Goal: Task Accomplishment & Management: Use online tool/utility

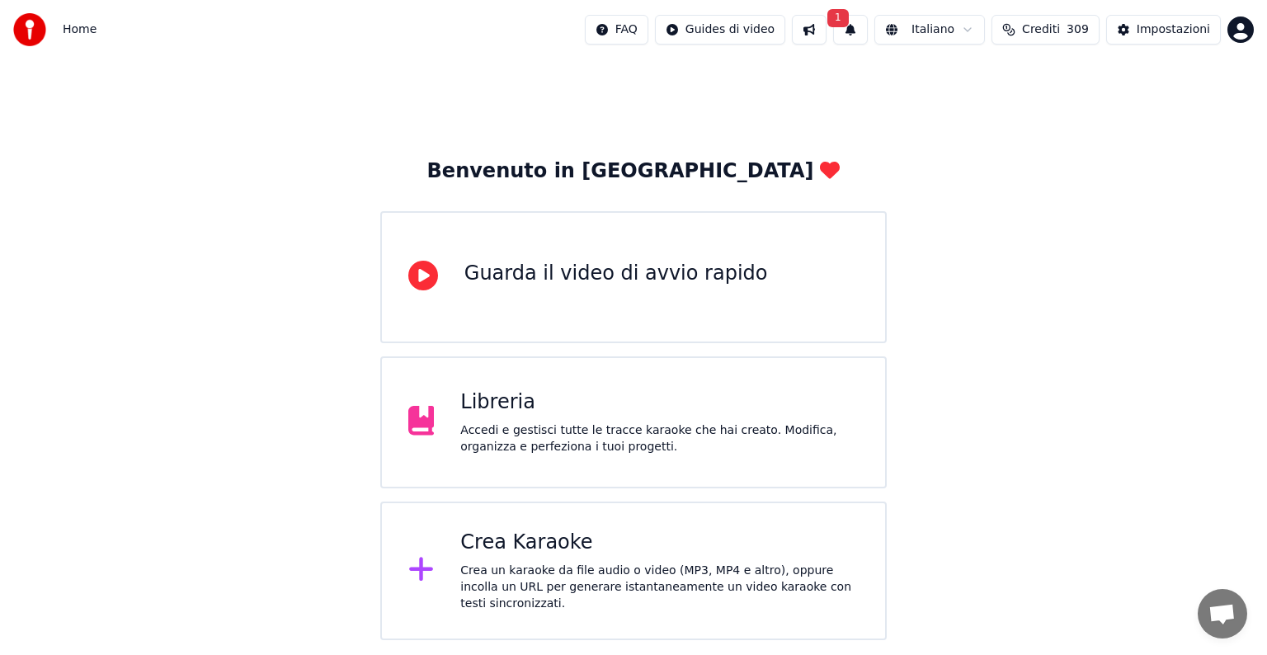
click at [826, 30] on button at bounding box center [809, 30] width 35 height 30
click at [868, 31] on button "1" at bounding box center [850, 30] width 35 height 30
click at [979, 79] on button "Aggiorna" at bounding box center [981, 82] width 80 height 30
click at [650, 556] on div "Crea Karaoke" at bounding box center [659, 542] width 398 height 26
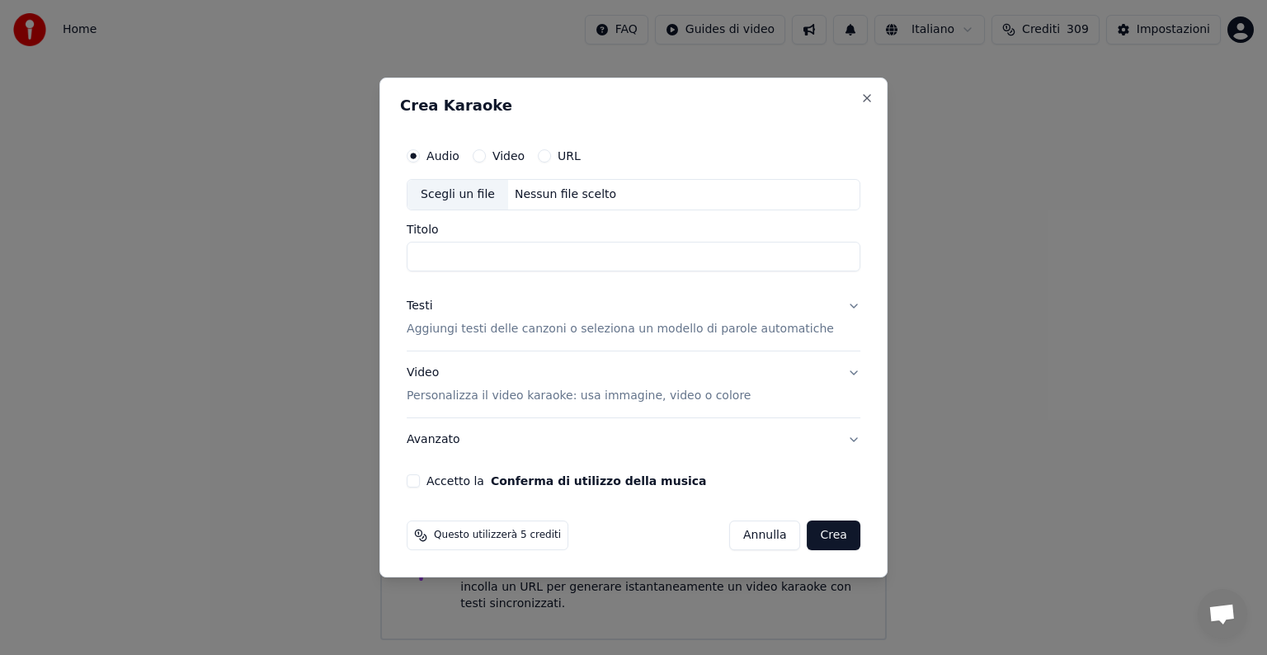
click at [555, 190] on div "Nessun file scelto" at bounding box center [565, 194] width 115 height 16
type input "**********"
click at [838, 303] on button "Testi Aggiungi testi delle canzoni o seleziona un modello di parole automatiche" at bounding box center [634, 318] width 454 height 66
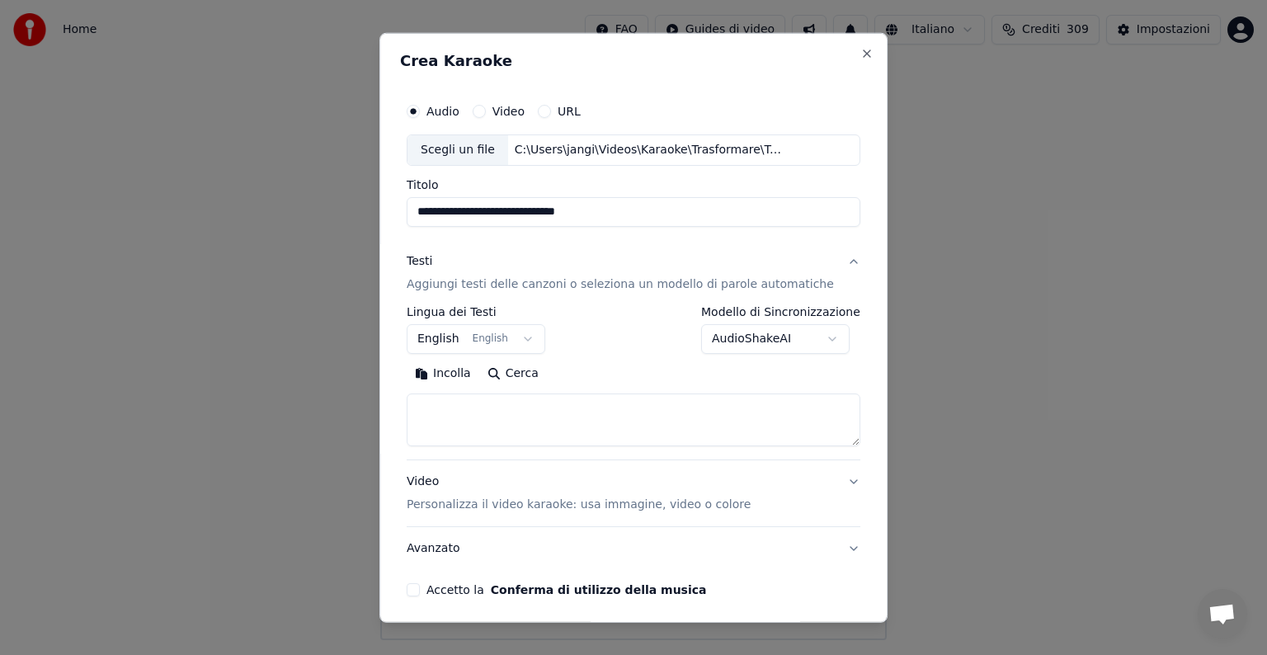
click at [528, 340] on button "English English" at bounding box center [476, 339] width 139 height 30
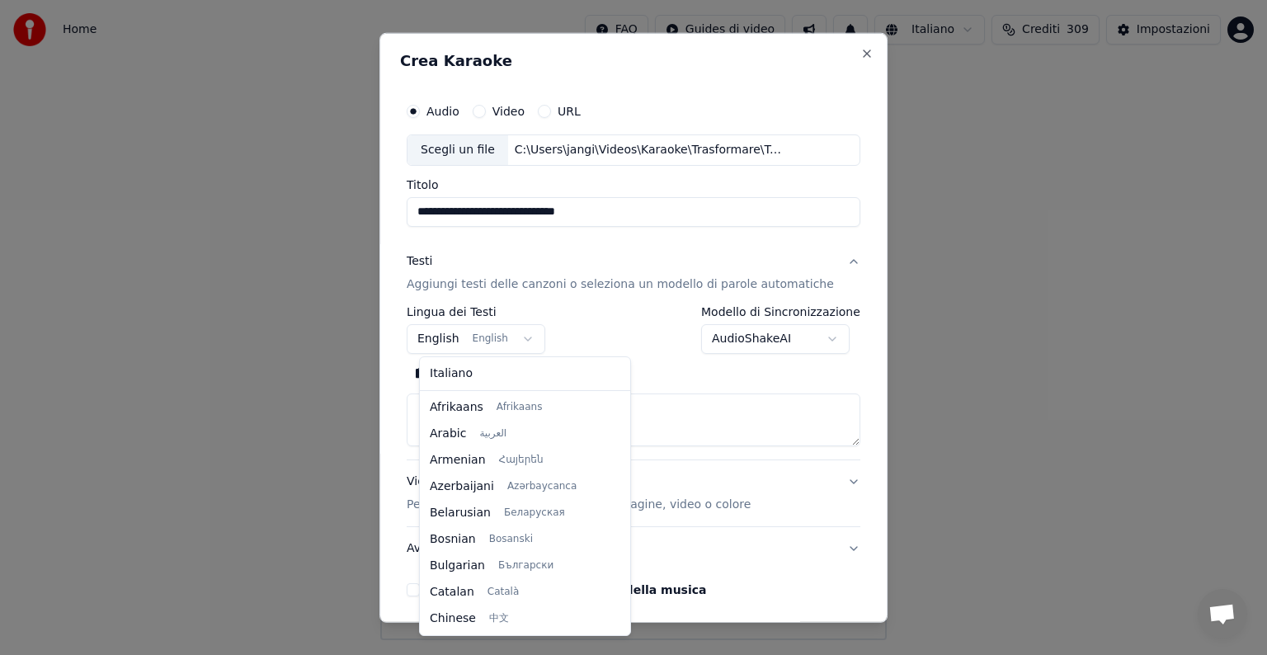
scroll to position [132, 0]
select select "**"
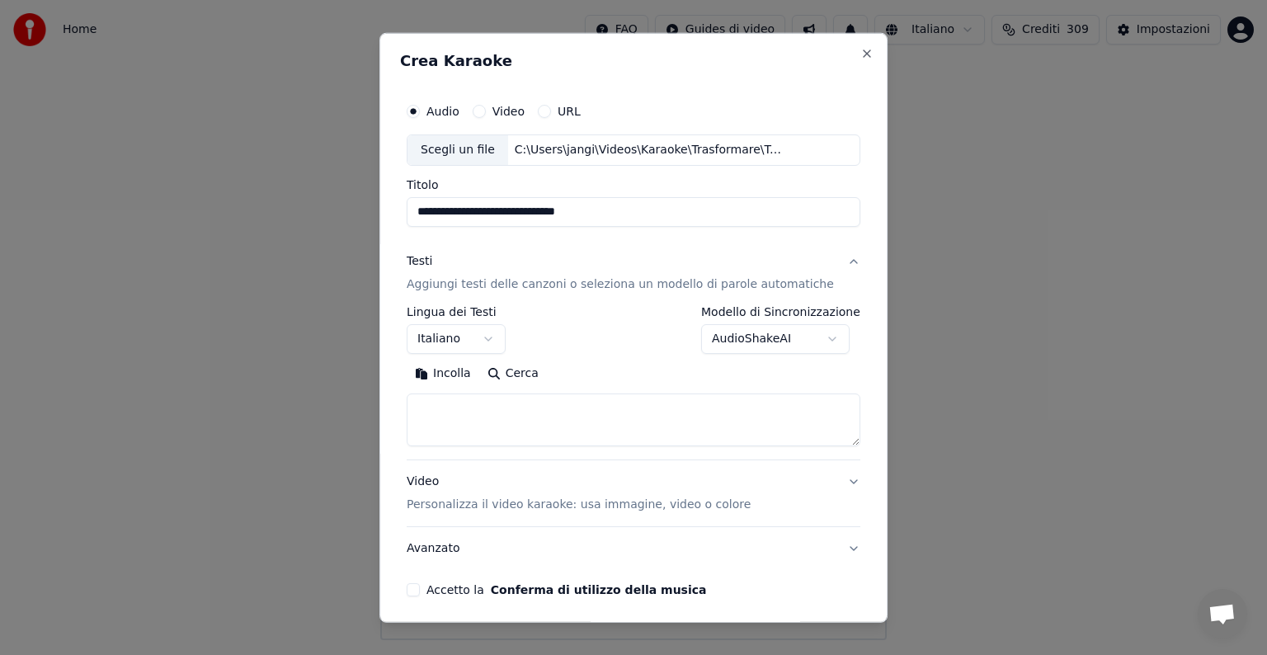
click at [451, 413] on textarea at bounding box center [634, 419] width 454 height 53
click at [462, 375] on button "Incolla" at bounding box center [443, 373] width 73 height 26
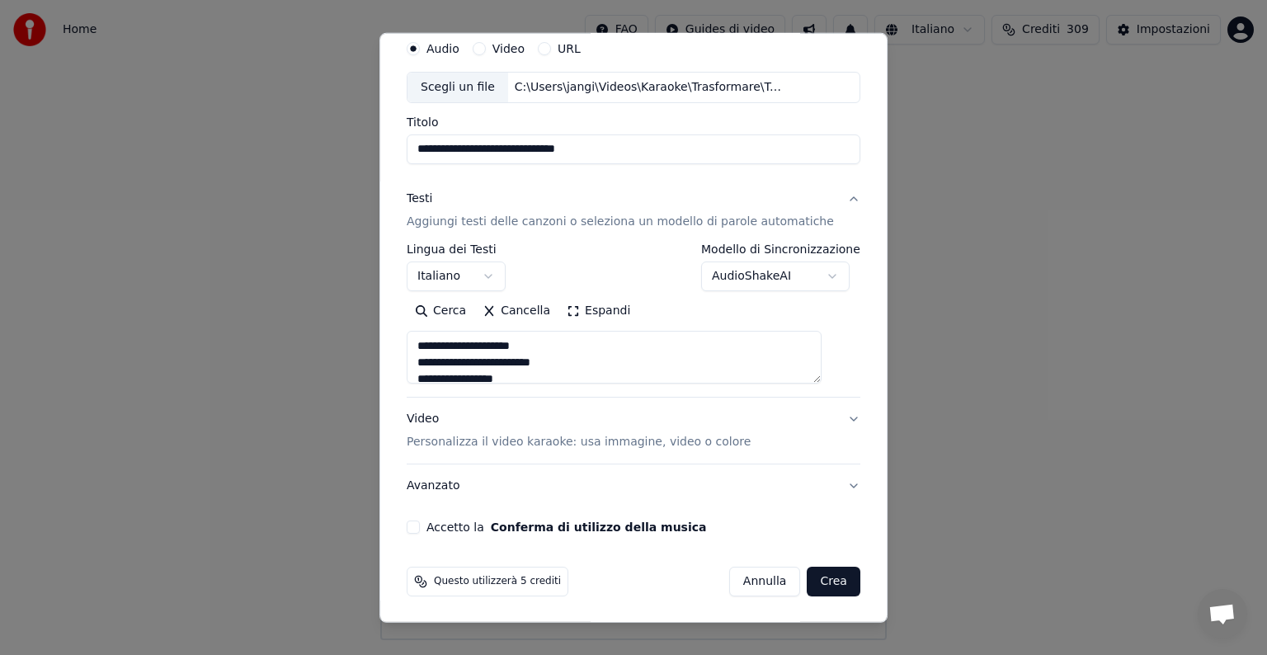
click at [823, 416] on button "Video Personalizza il video karaoke: usa immagine, video o colore" at bounding box center [634, 431] width 454 height 66
type textarea "**********"
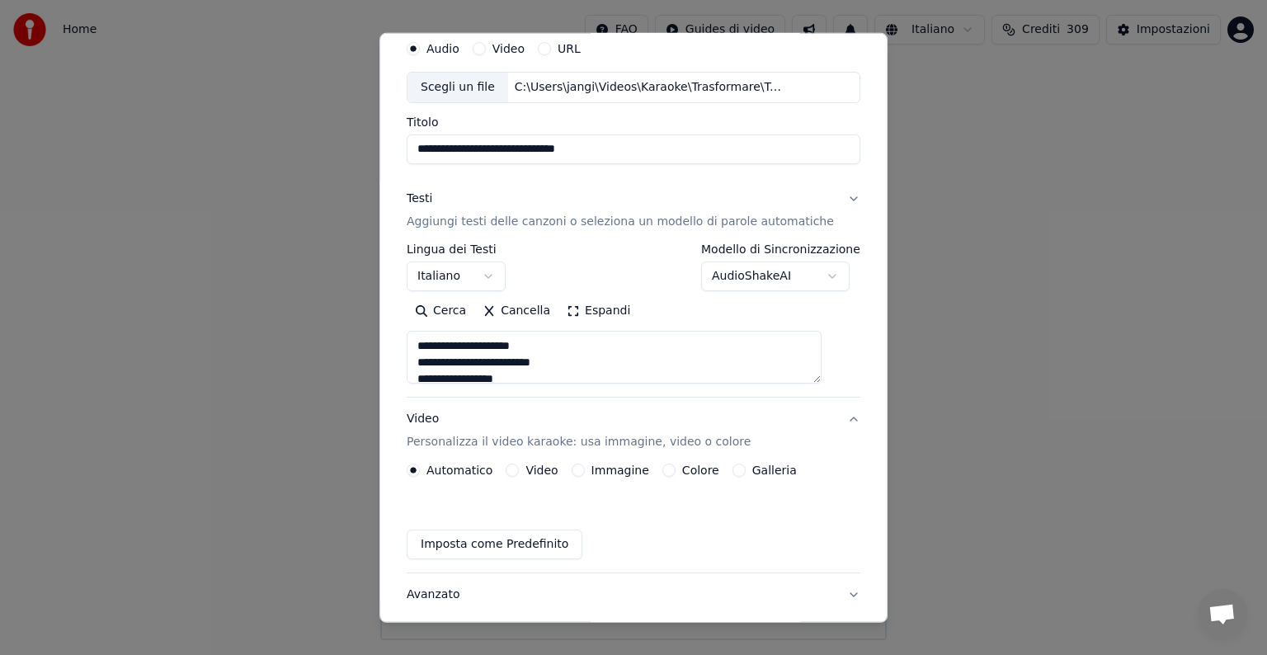
scroll to position [18, 0]
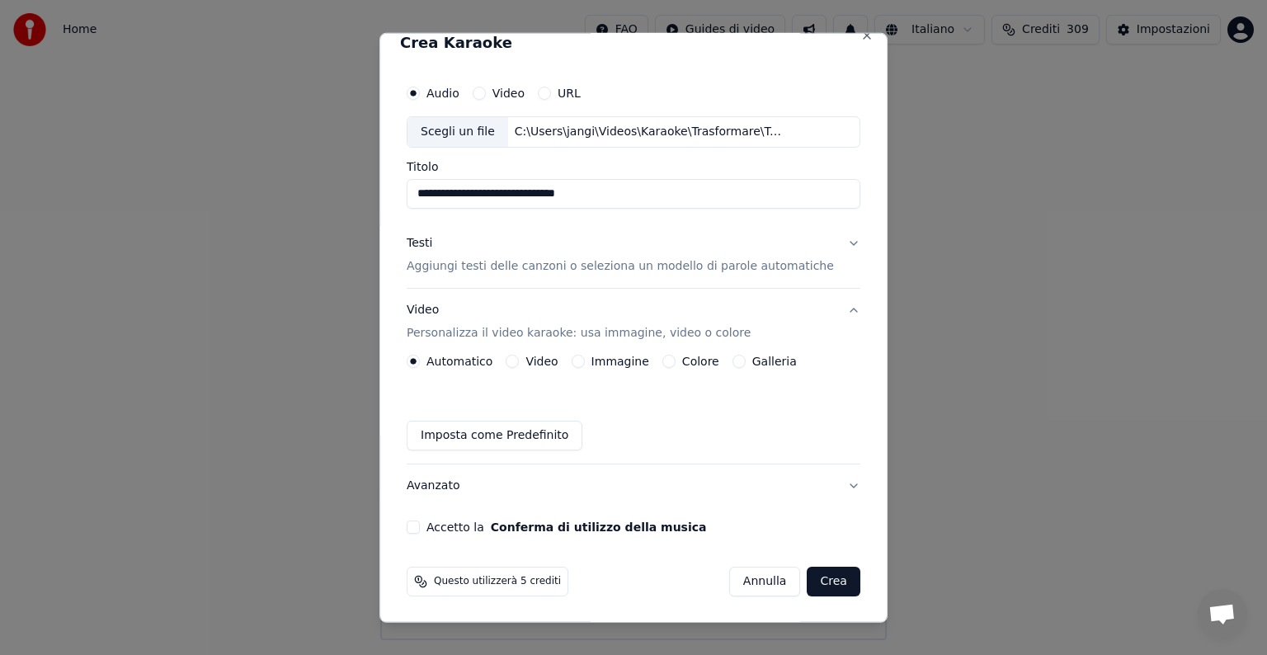
click at [581, 360] on button "Immagine" at bounding box center [578, 361] width 13 height 13
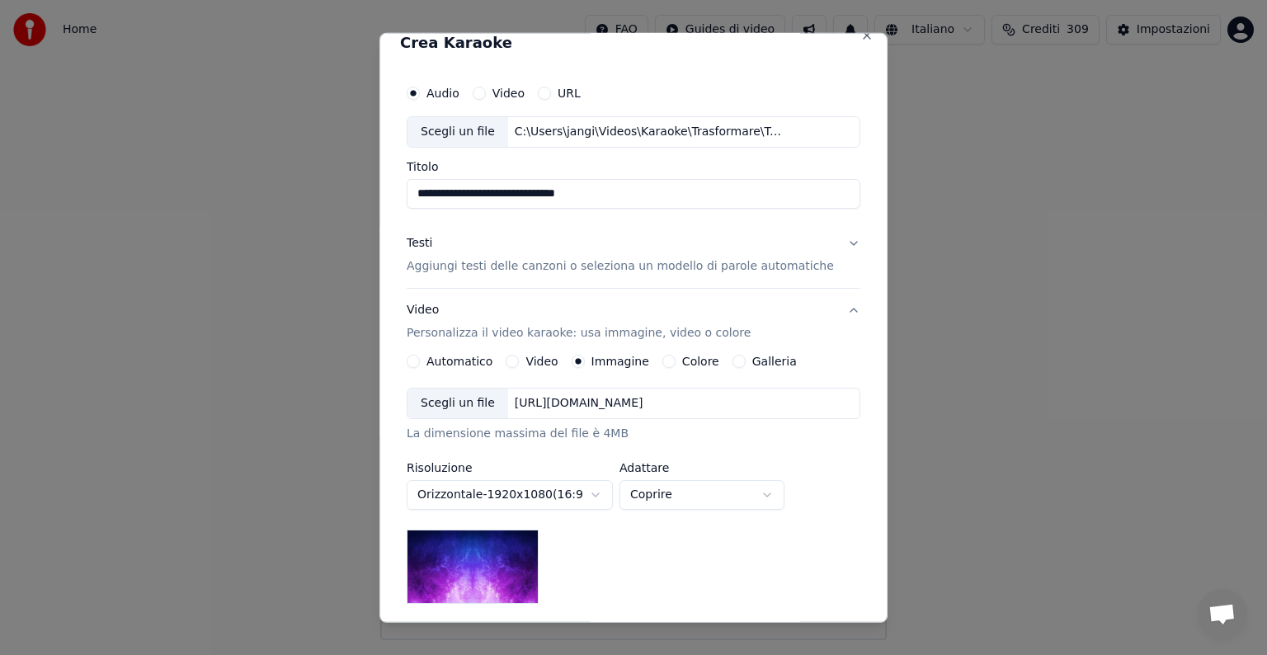
click at [616, 401] on div "[URL][DOMAIN_NAME]" at bounding box center [579, 403] width 142 height 16
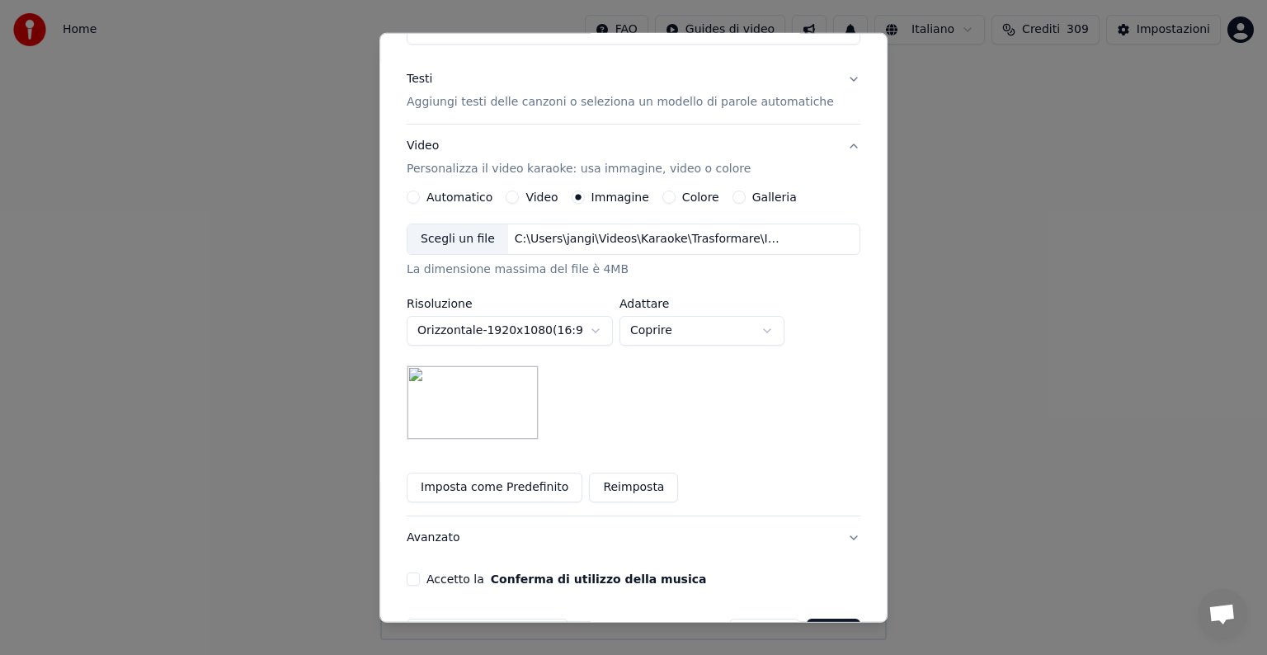
scroll to position [183, 0]
click at [779, 323] on body "**********" at bounding box center [633, 320] width 1267 height 640
click at [782, 327] on body "**********" at bounding box center [633, 320] width 1267 height 640
click at [781, 324] on body "**********" at bounding box center [633, 320] width 1267 height 640
click at [781, 327] on body "**********" at bounding box center [633, 320] width 1267 height 640
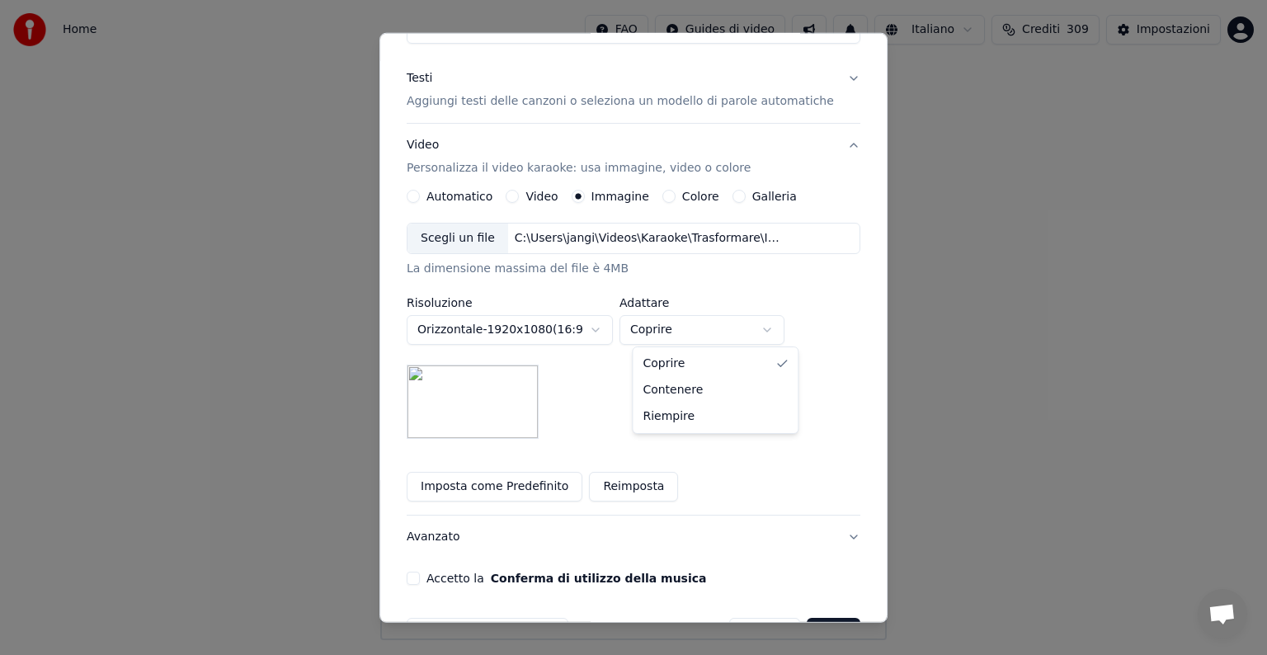
select select "*******"
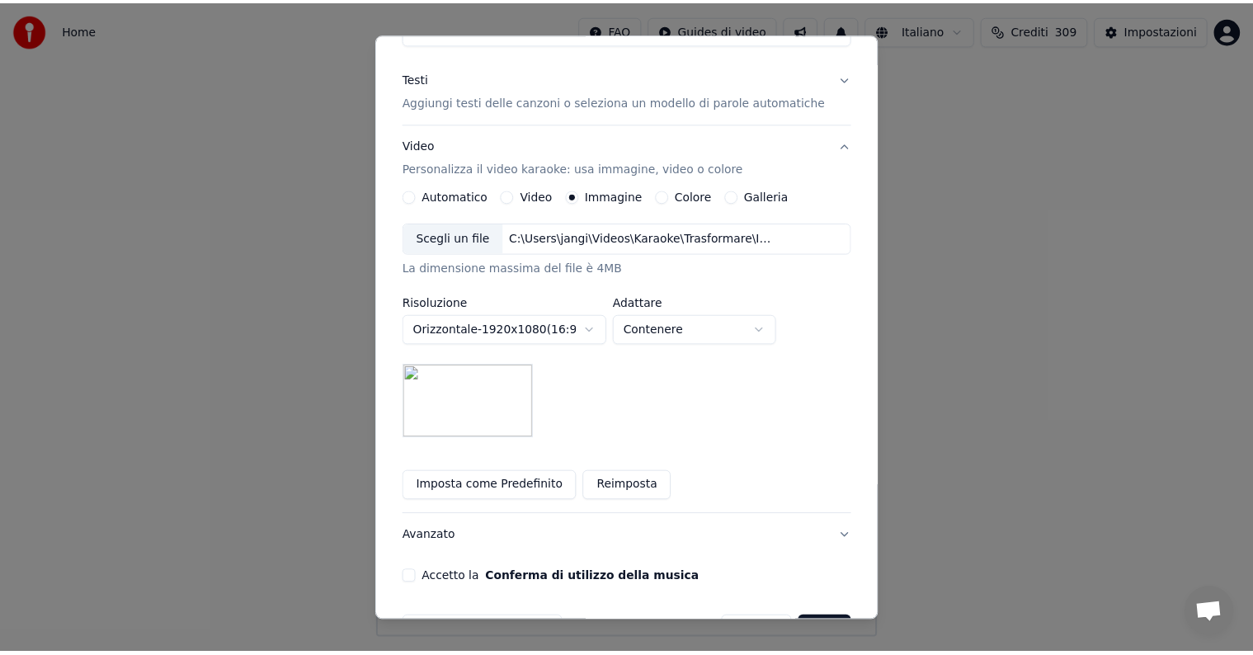
scroll to position [234, 0]
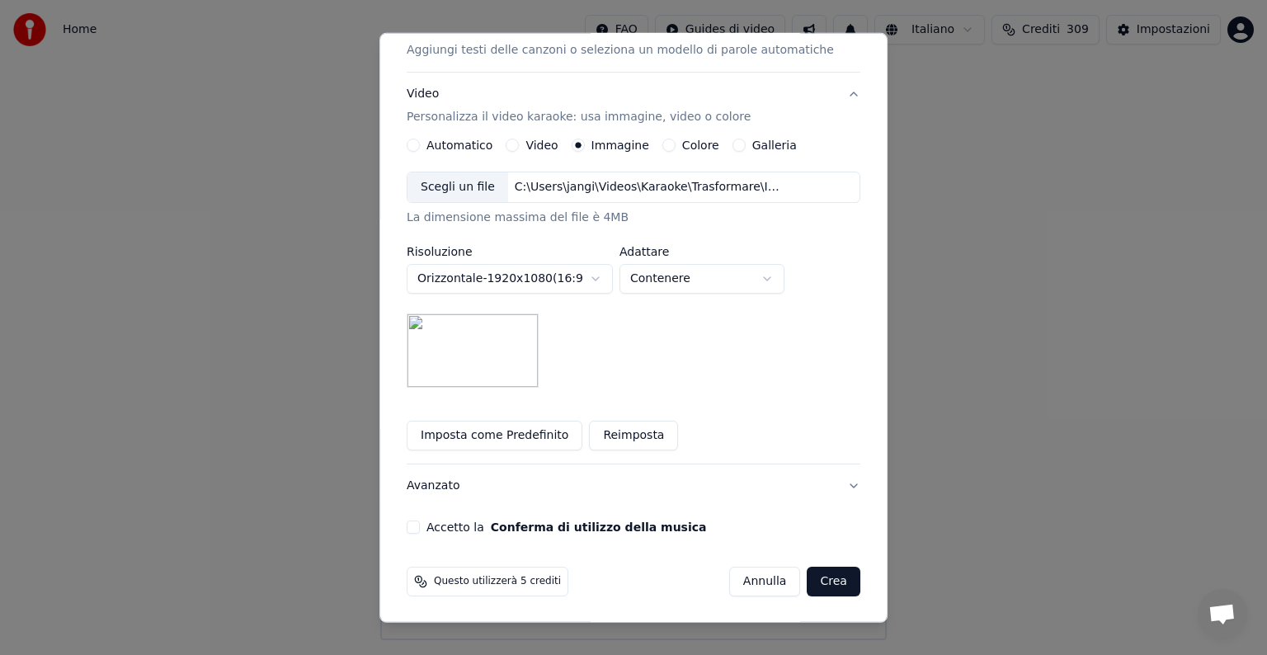
click at [420, 526] on button "Accetto la Conferma di utilizzo della musica" at bounding box center [413, 526] width 13 height 13
click at [828, 577] on button "Crea" at bounding box center [833, 582] width 53 height 30
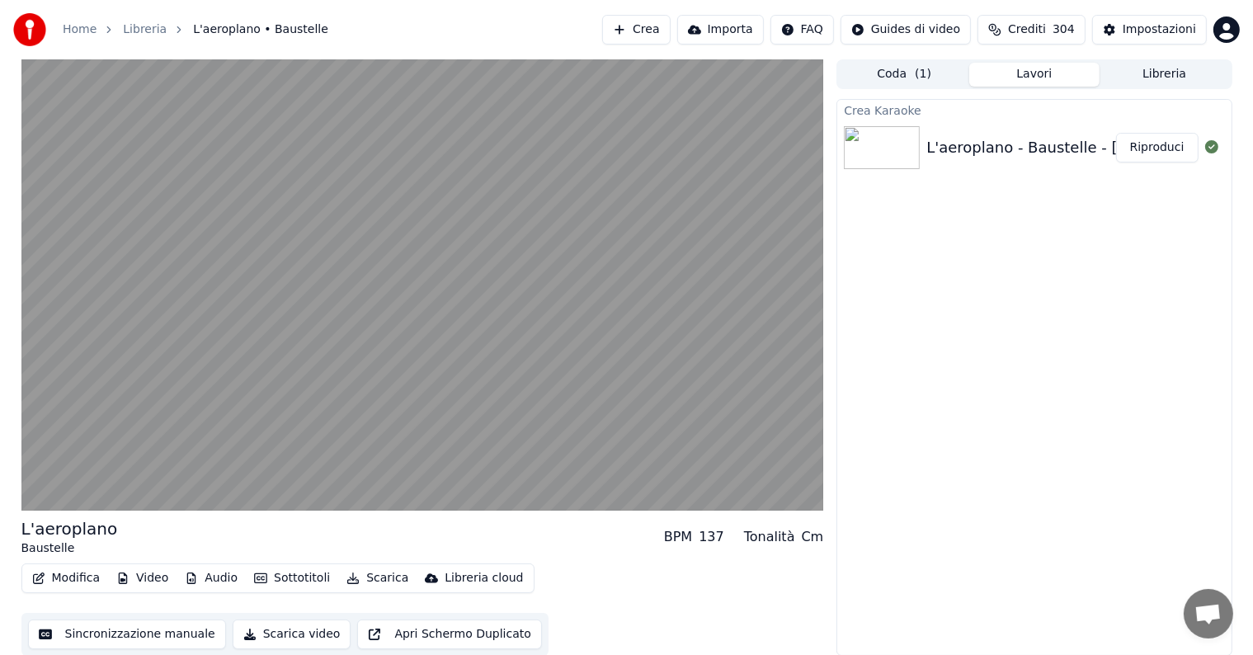
click at [1159, 148] on button "Riproduci" at bounding box center [1157, 148] width 82 height 30
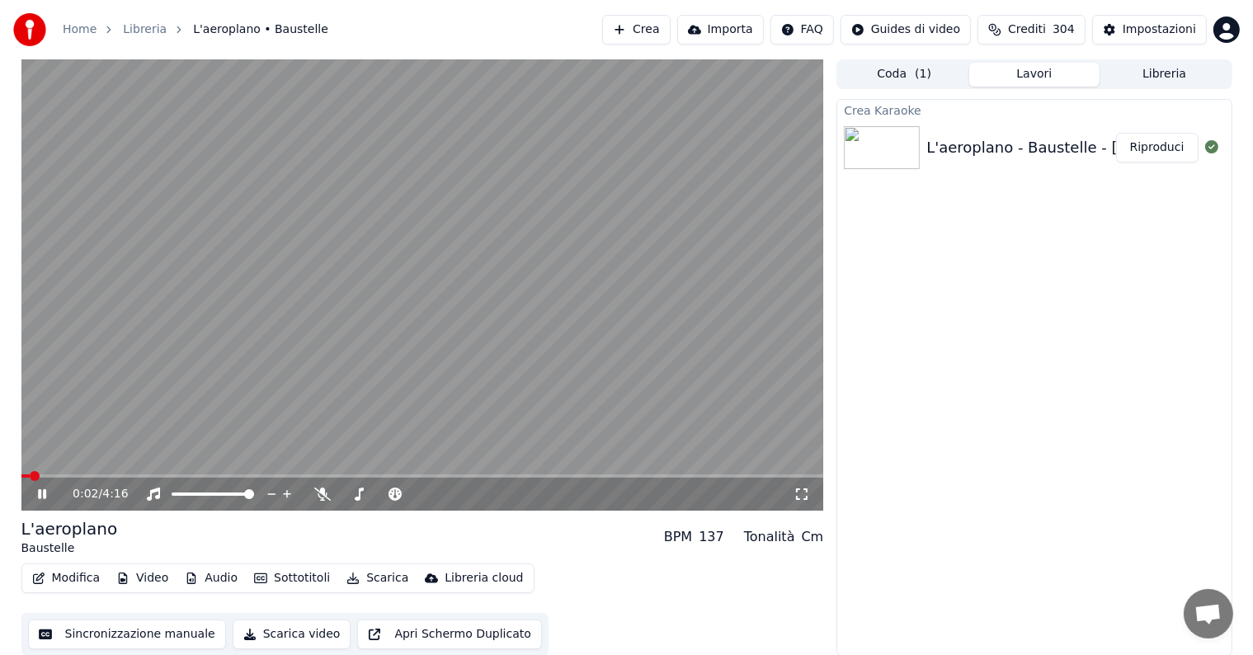
click at [38, 492] on icon at bounding box center [42, 494] width 8 height 10
click at [77, 584] on button "Modifica" at bounding box center [67, 578] width 82 height 23
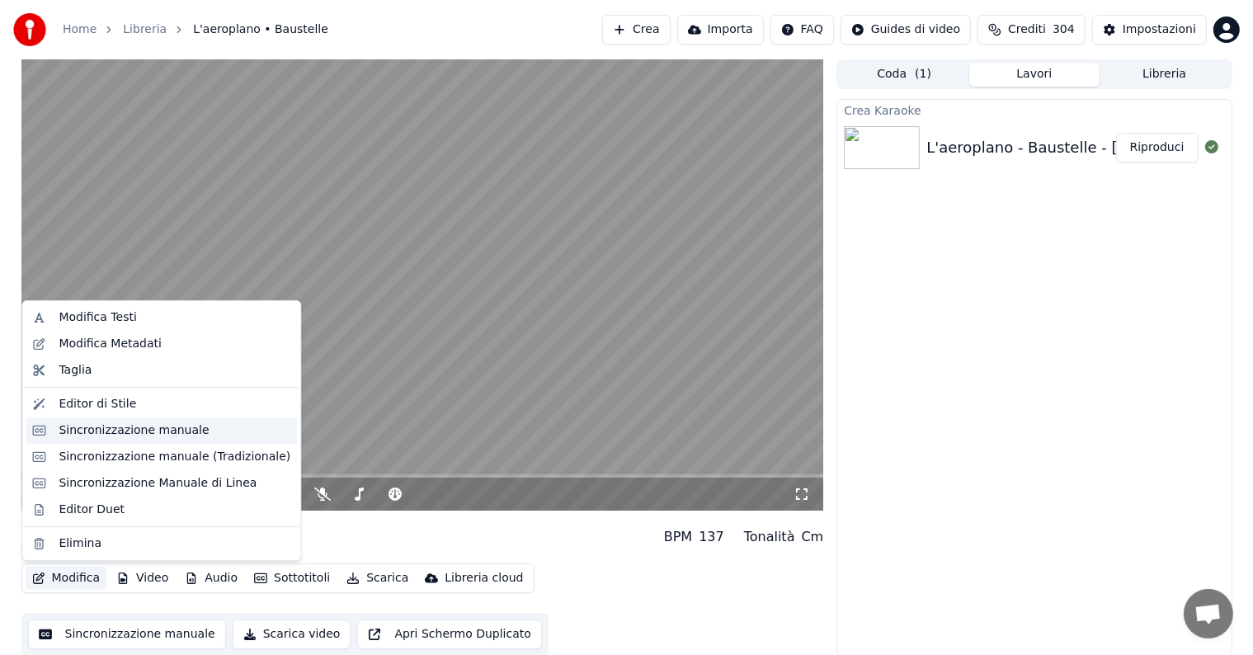
click at [92, 429] on div "Sincronizzazione manuale" at bounding box center [134, 430] width 150 height 16
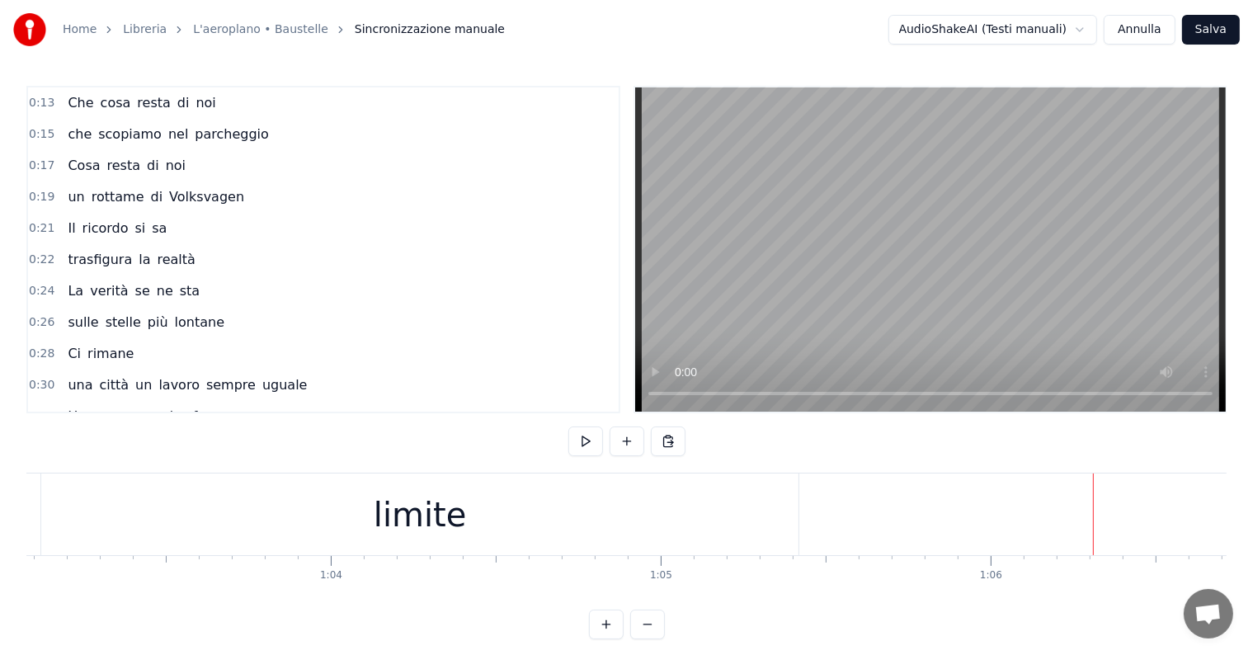
scroll to position [0, 20618]
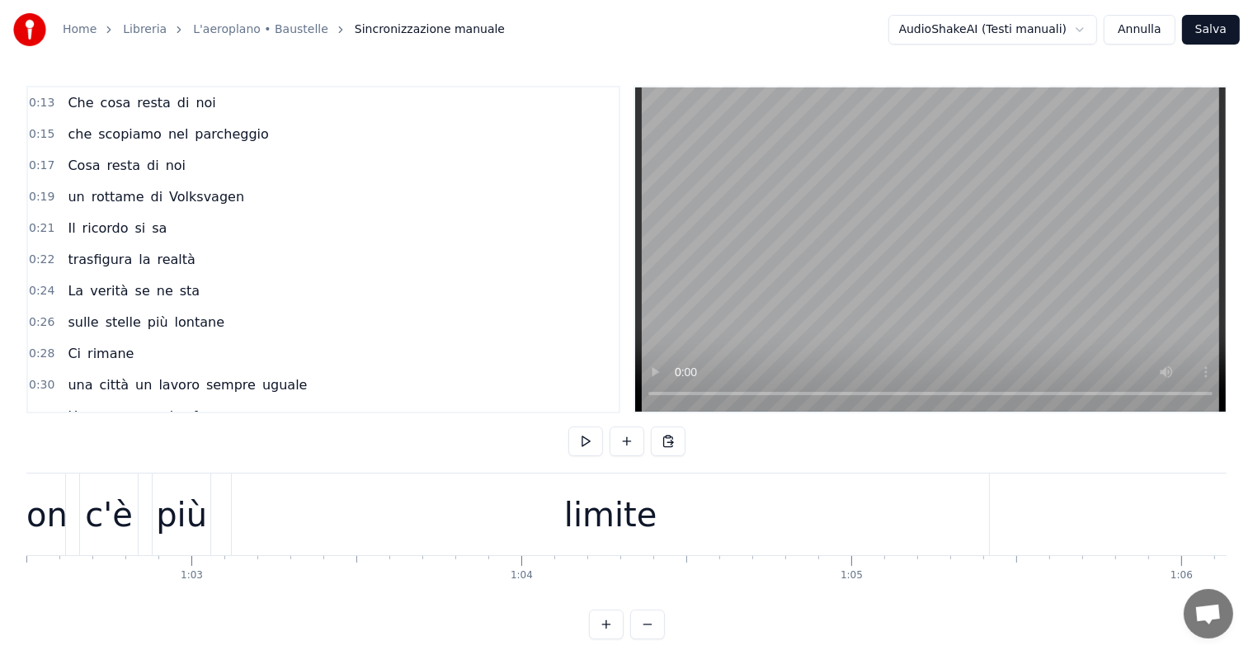
click at [525, 520] on div "limite" at bounding box center [610, 514] width 757 height 82
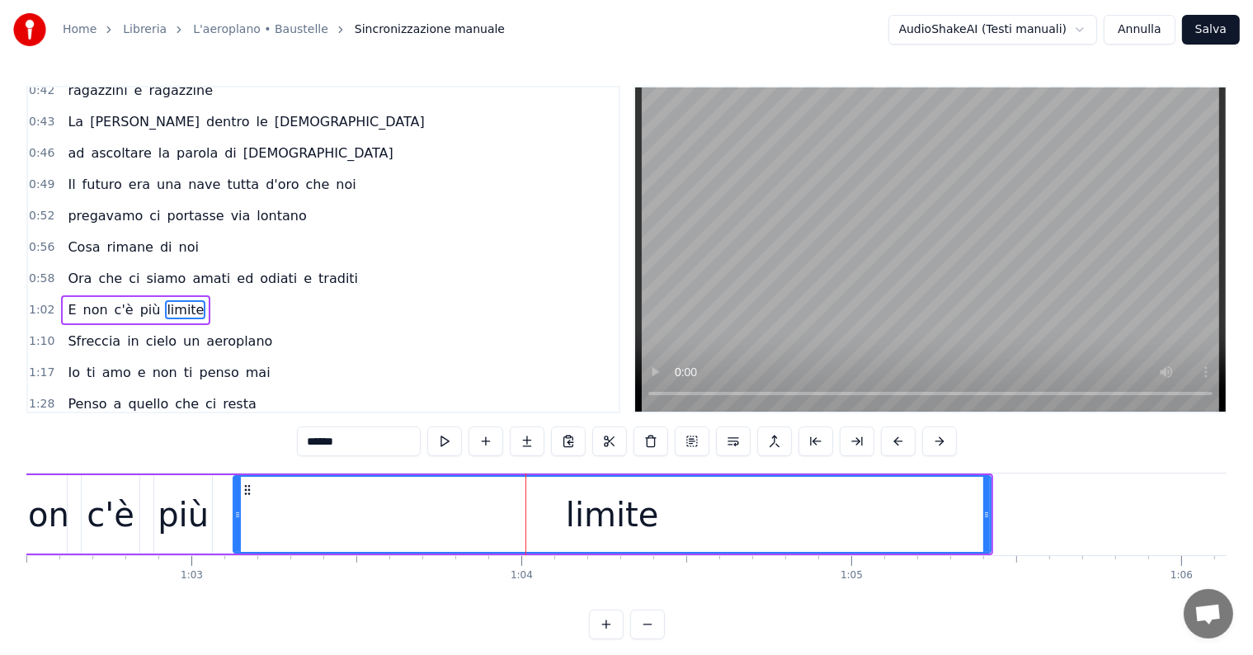
scroll to position [459, 0]
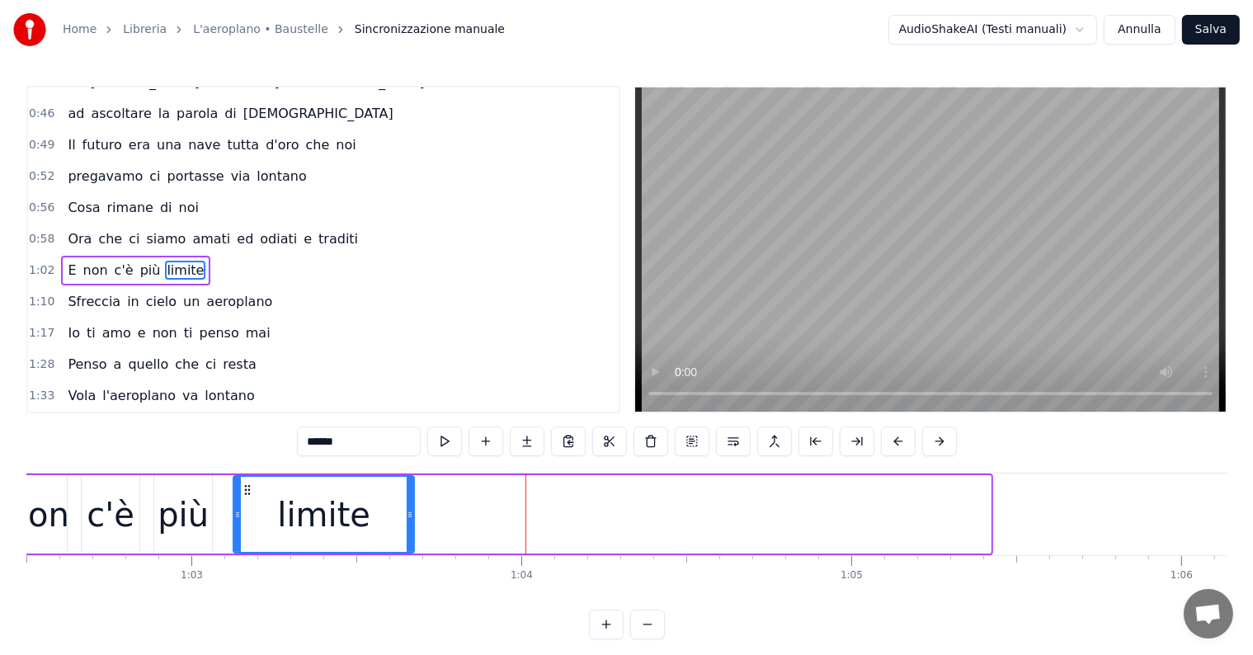
drag, startPoint x: 986, startPoint y: 506, endPoint x: 410, endPoint y: 526, distance: 576.8
click at [410, 526] on div at bounding box center [410, 514] width 7 height 75
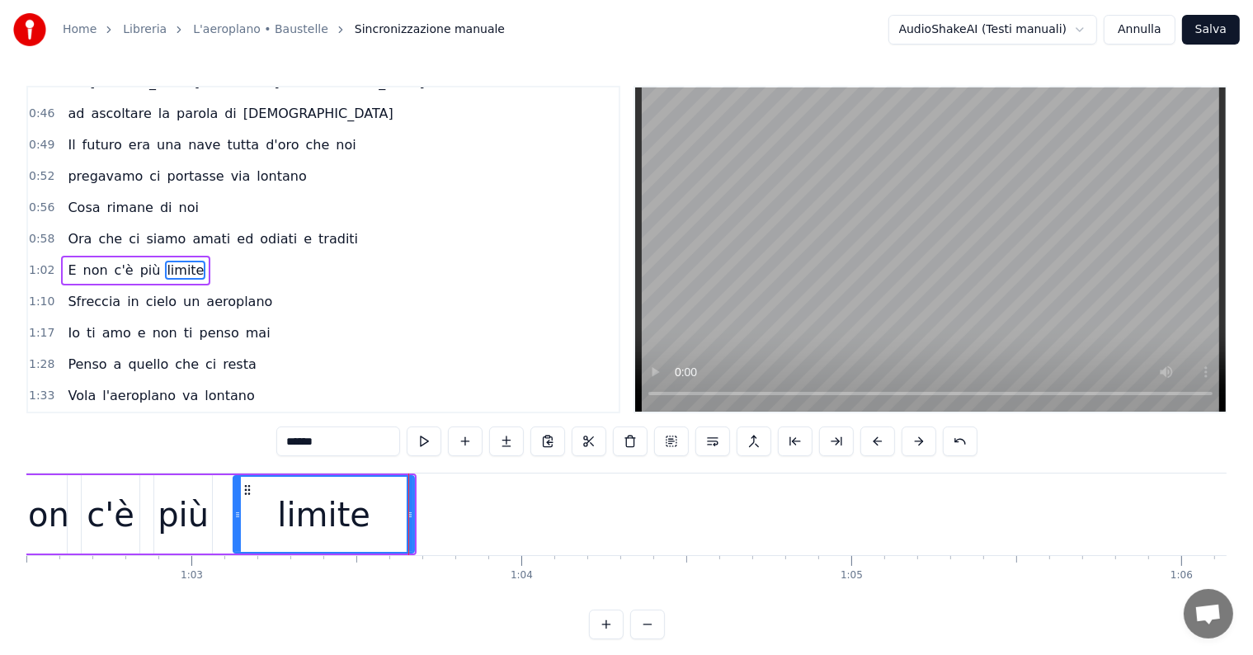
scroll to position [0, 20045]
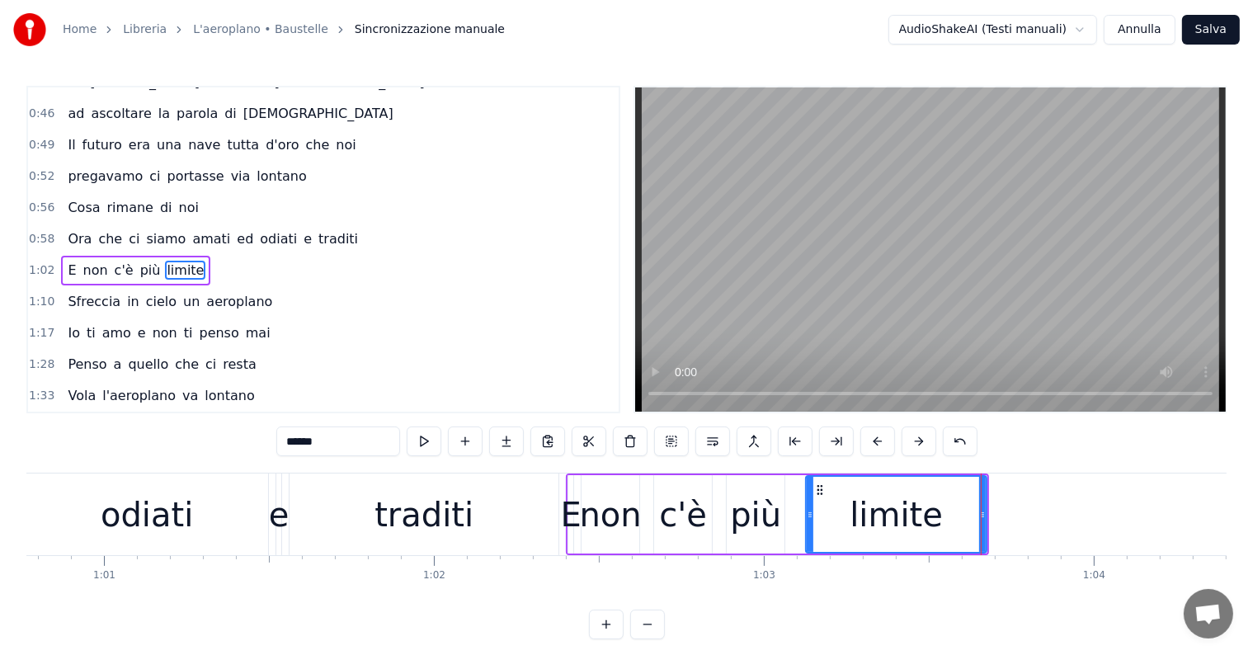
click at [92, 232] on div "Ora che ci siamo [PERSON_NAME] [PERSON_NAME] e traditi" at bounding box center [212, 239] width 303 height 30
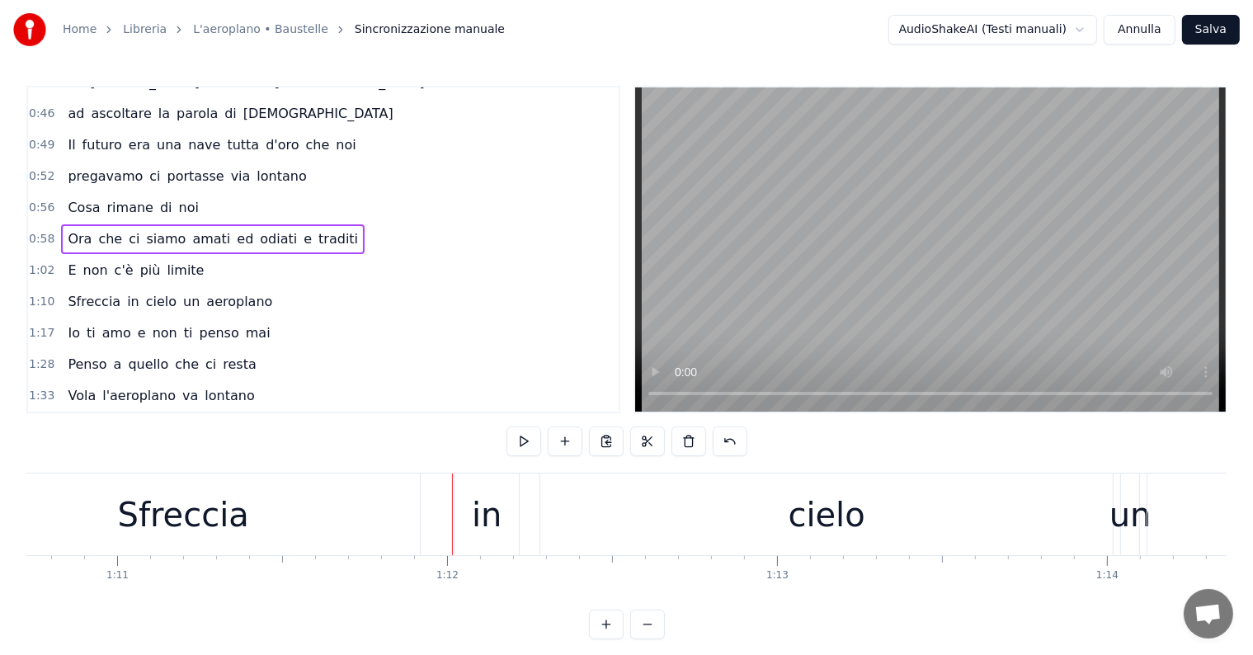
scroll to position [0, 23141]
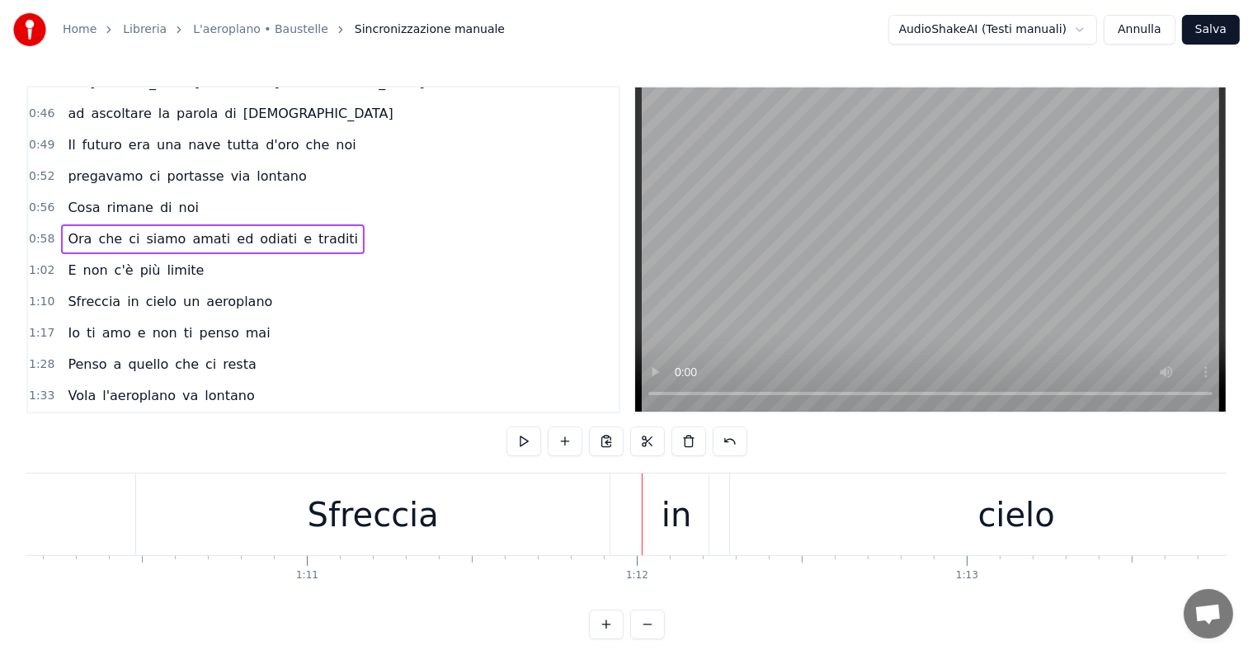
click at [336, 515] on div "Sfreccia" at bounding box center [373, 514] width 131 height 49
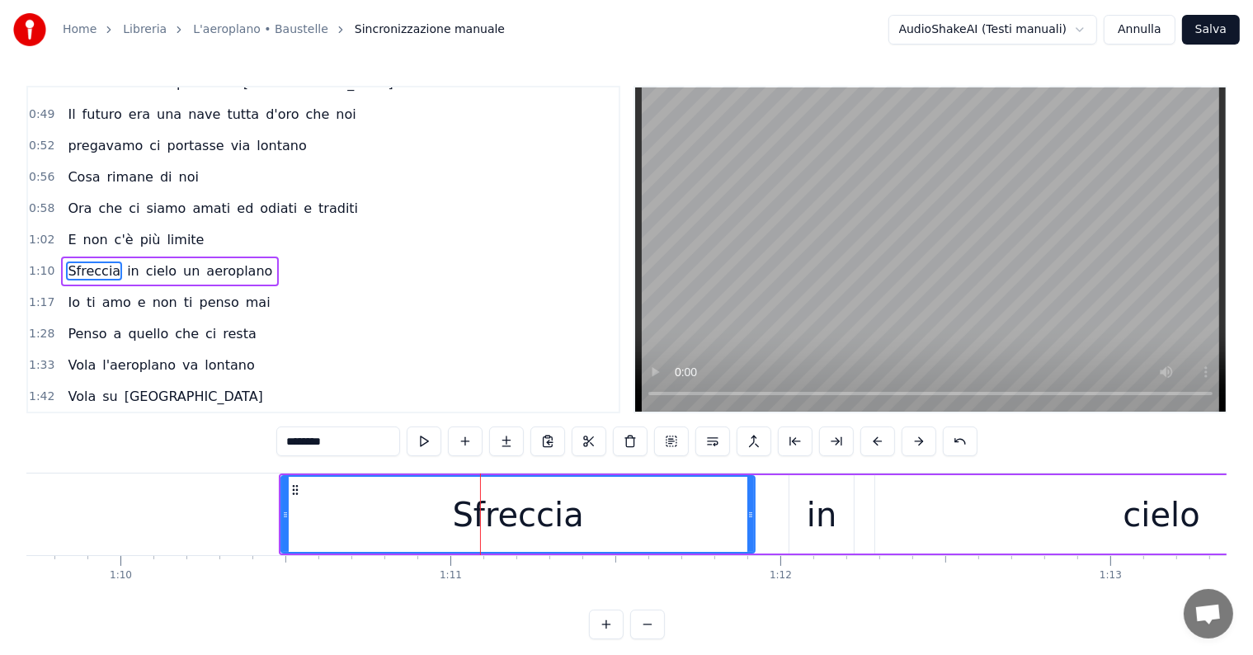
scroll to position [0, 22903]
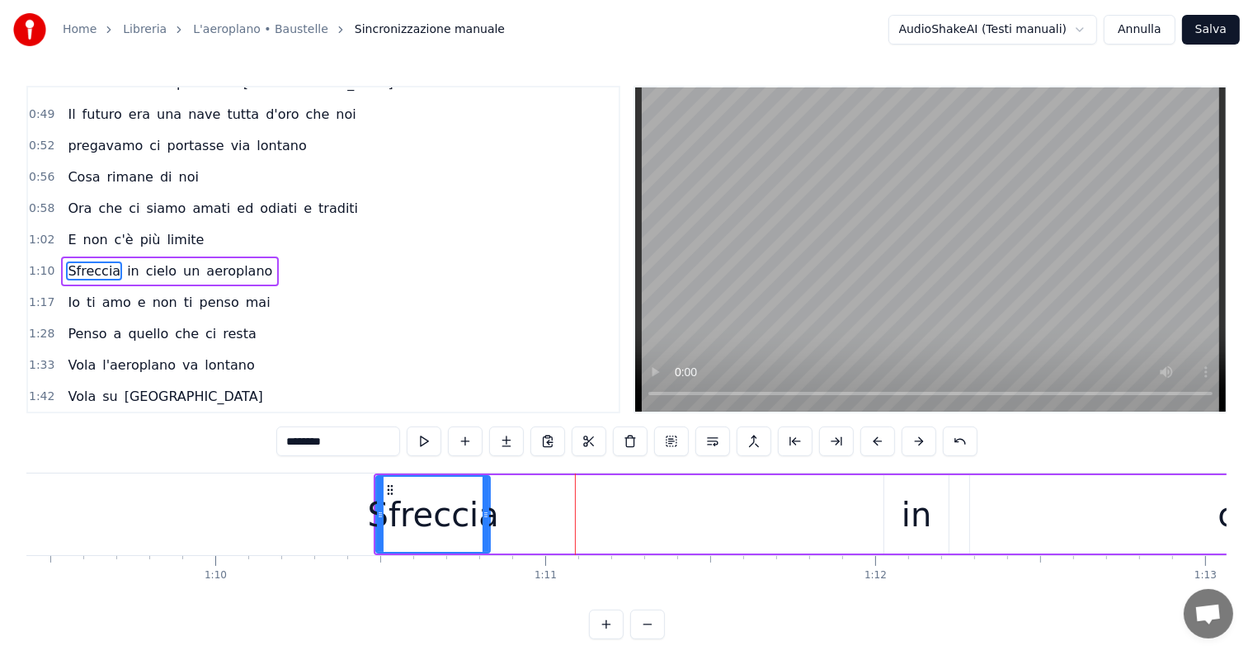
drag, startPoint x: 844, startPoint y: 505, endPoint x: 485, endPoint y: 511, distance: 359.6
click at [485, 511] on div at bounding box center [485, 514] width 7 height 75
click at [365, 439] on input "********" at bounding box center [338, 441] width 124 height 30
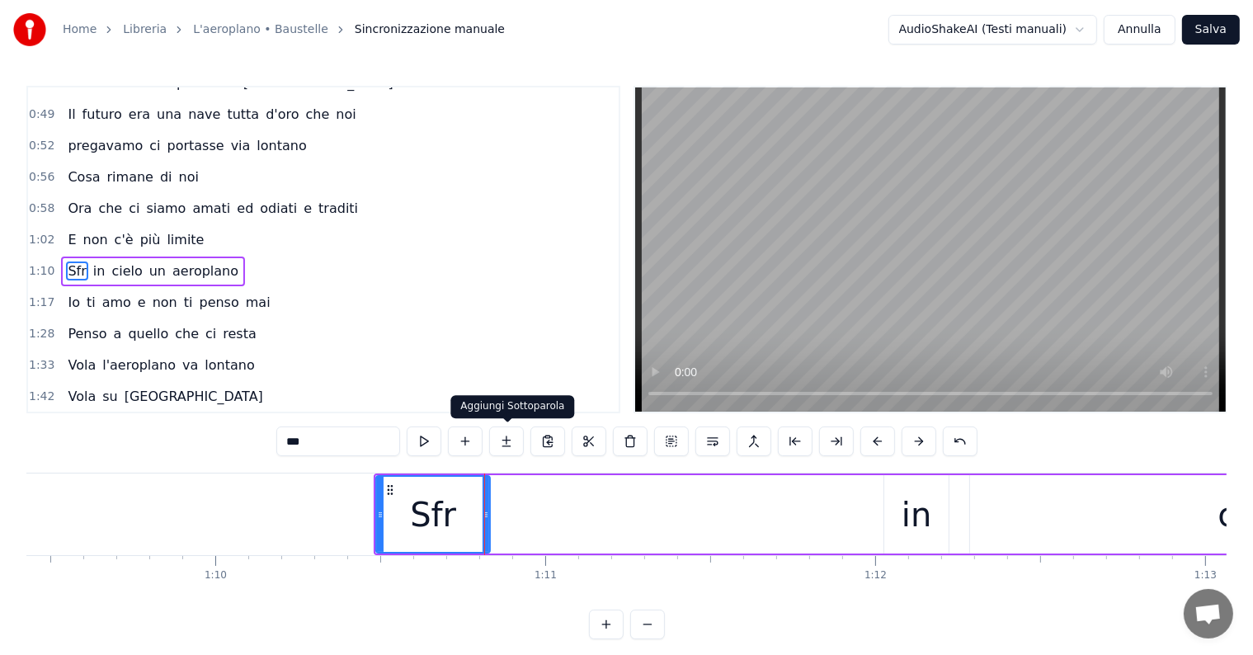
type input "***"
click at [515, 444] on button at bounding box center [506, 441] width 35 height 30
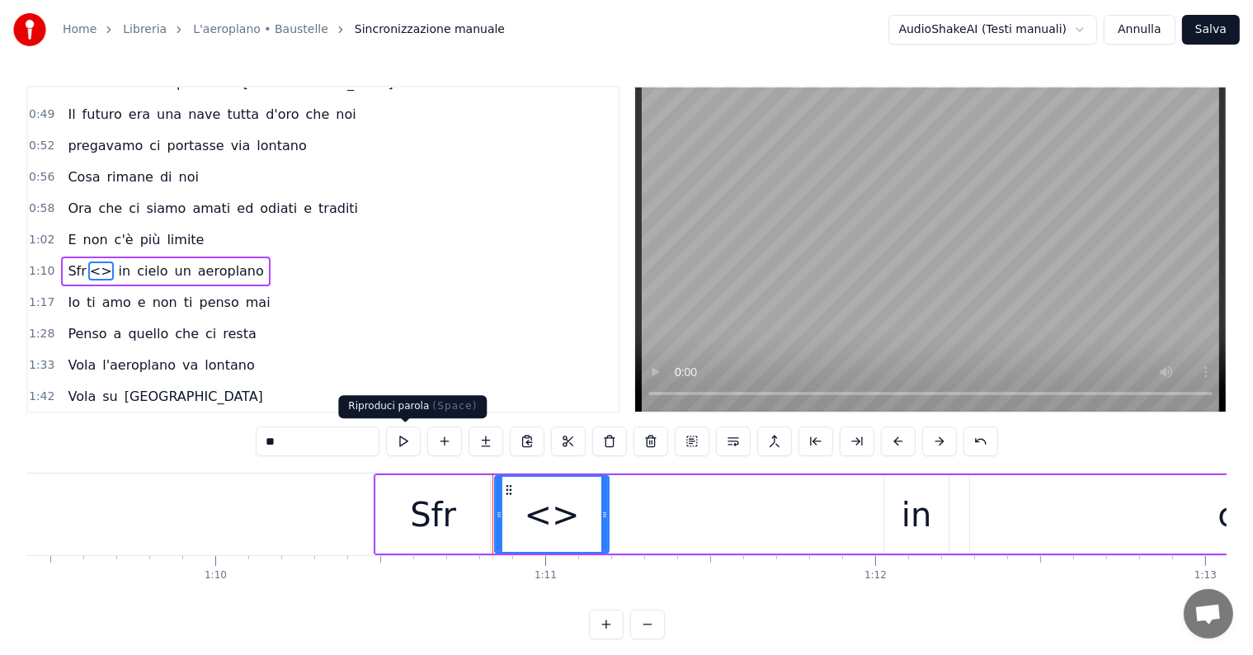
click at [340, 435] on input "**" at bounding box center [318, 441] width 124 height 30
type input "*"
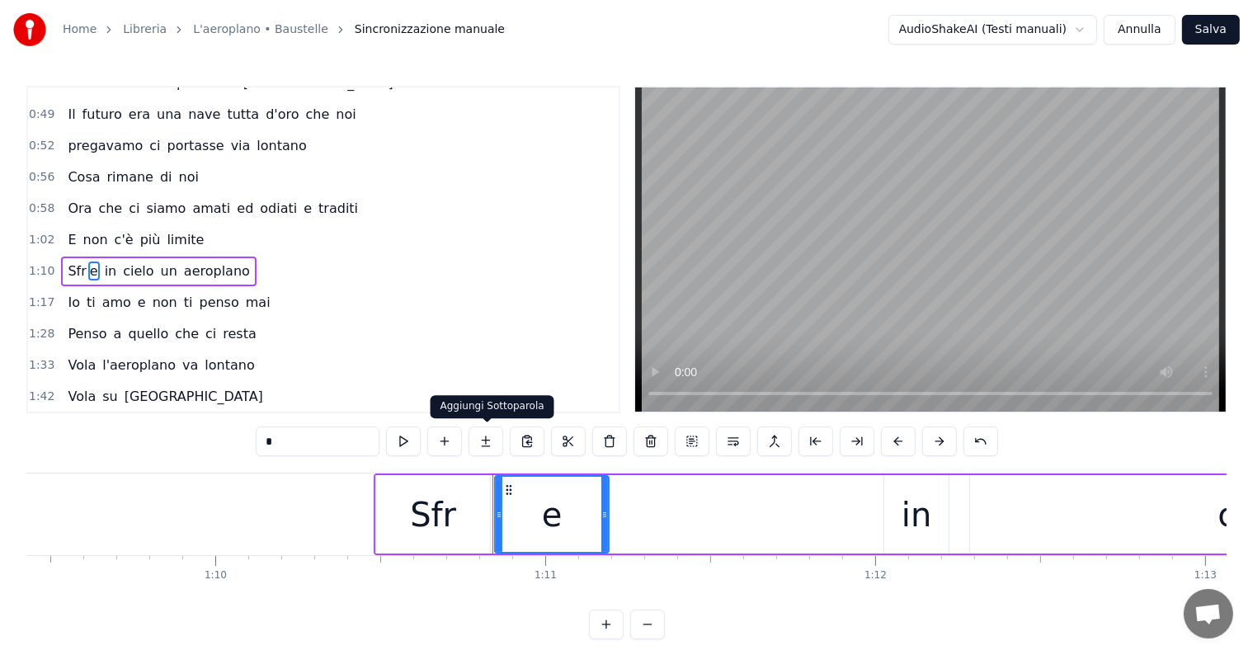
click at [481, 442] on button at bounding box center [485, 441] width 35 height 30
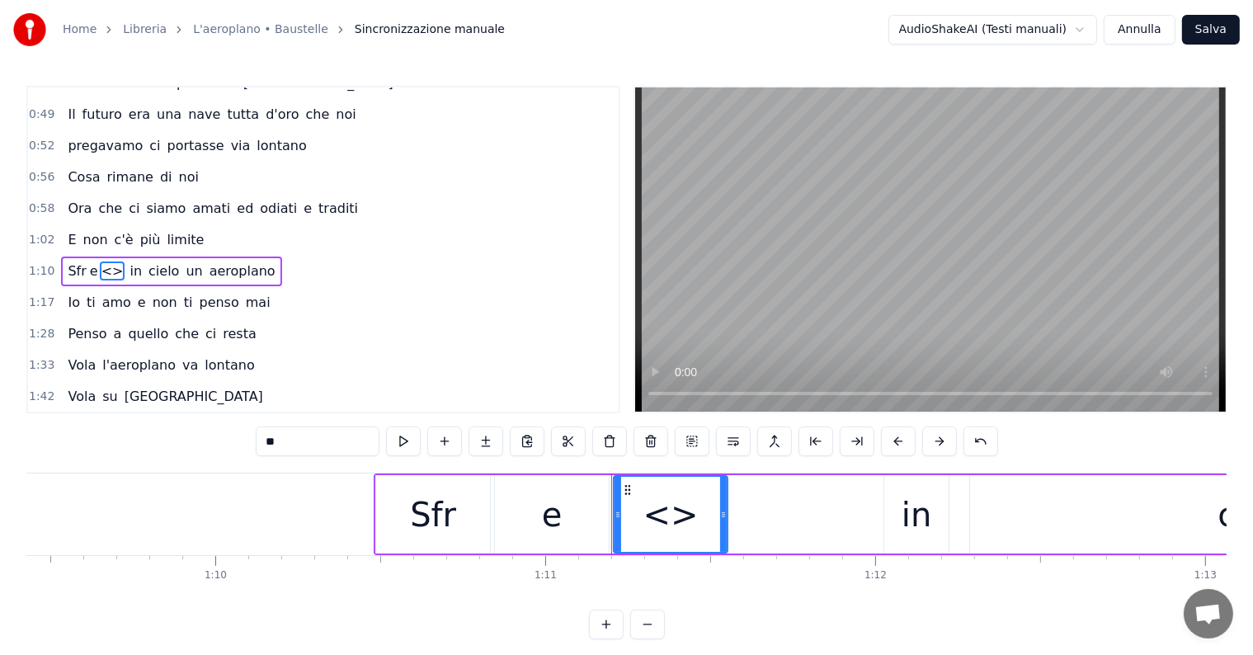
click at [342, 439] on input "**" at bounding box center [318, 441] width 124 height 30
type input "*"
click at [735, 590] on div "Che cosa resta di noi che scopiamo nel parcheggio Cosa resta di noi un rottame …" at bounding box center [626, 535] width 1200 height 124
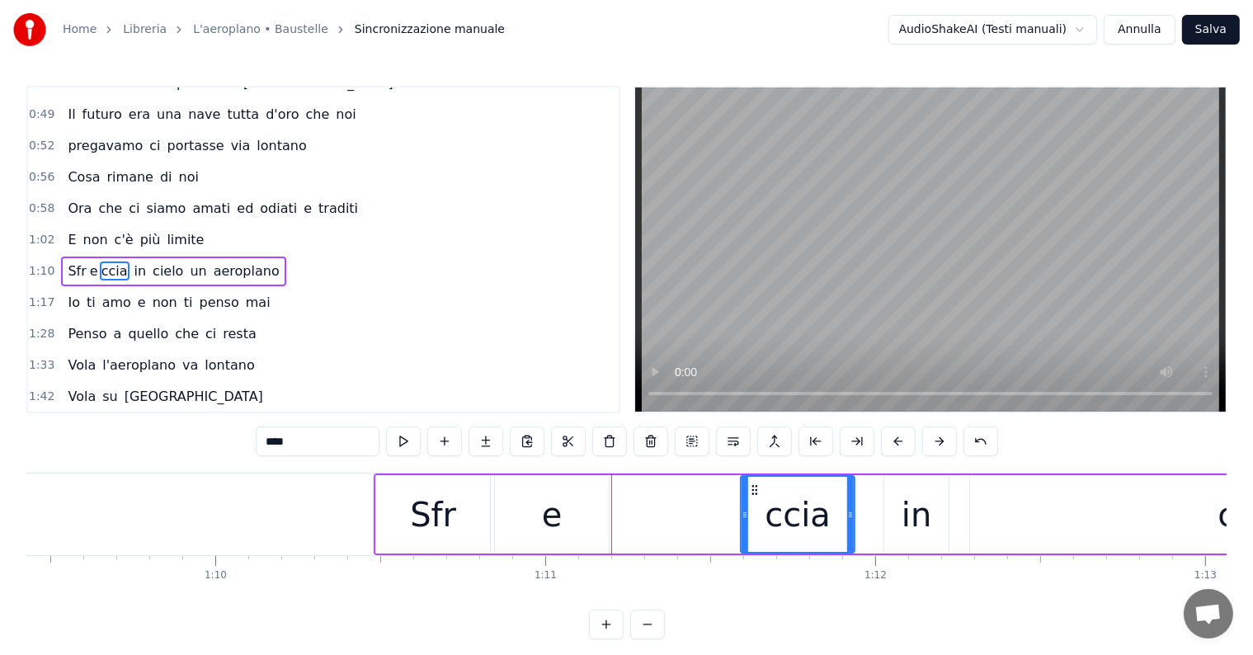
drag, startPoint x: 623, startPoint y: 487, endPoint x: 750, endPoint y: 504, distance: 127.3
click at [750, 504] on div "ccia" at bounding box center [797, 514] width 112 height 75
click at [588, 515] on div "e" at bounding box center [552, 514] width 114 height 78
type input "*"
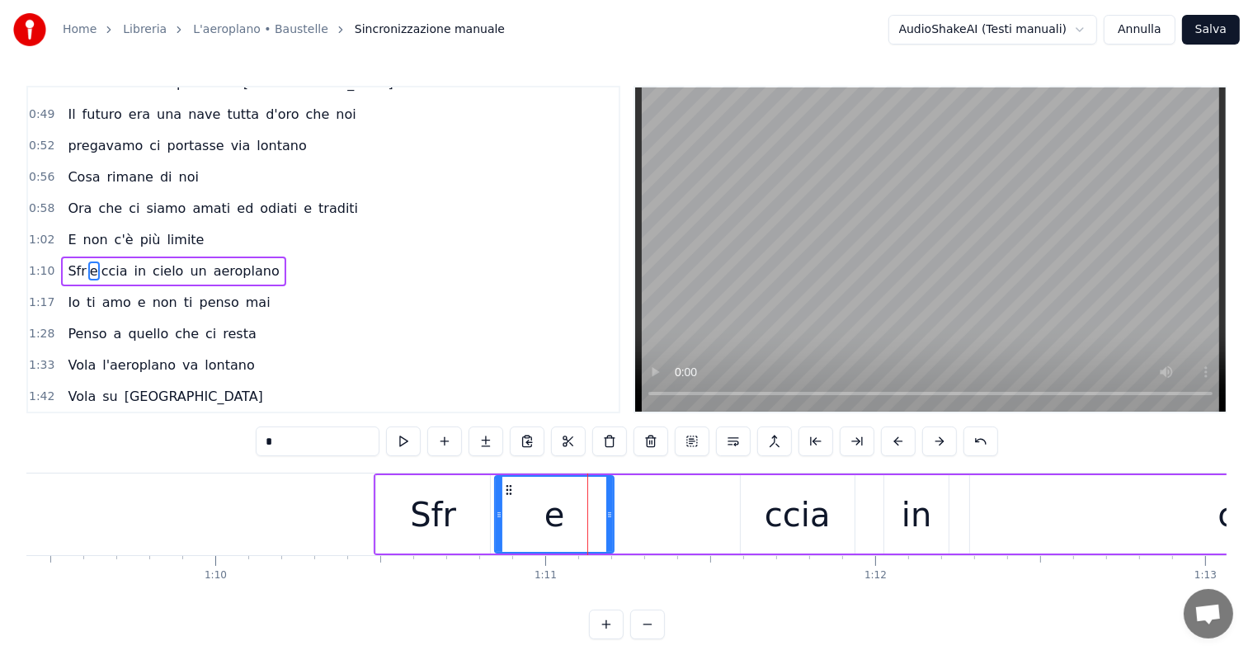
click at [608, 515] on icon at bounding box center [609, 514] width 7 height 13
drag, startPoint x: 608, startPoint y: 515, endPoint x: 735, endPoint y: 526, distance: 127.5
click at [735, 526] on div at bounding box center [735, 514] width 7 height 75
click at [494, 523] on div at bounding box center [495, 514] width 7 height 75
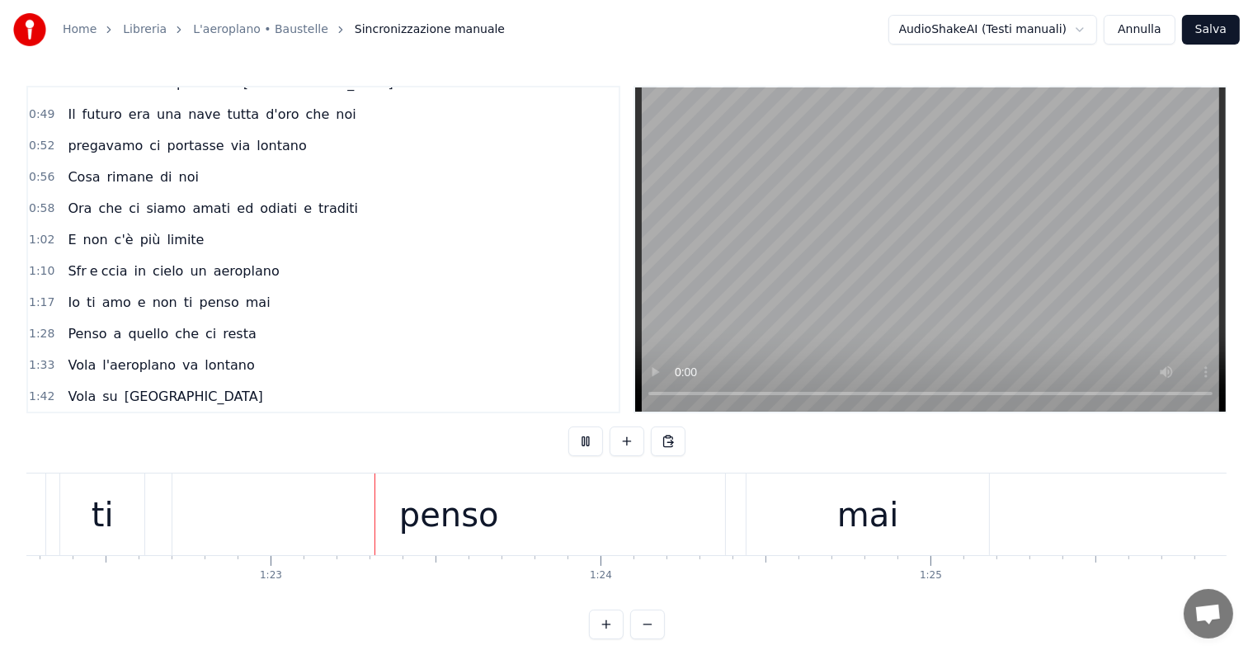
scroll to position [0, 27167]
click at [337, 525] on div "penso" at bounding box center [417, 514] width 553 height 82
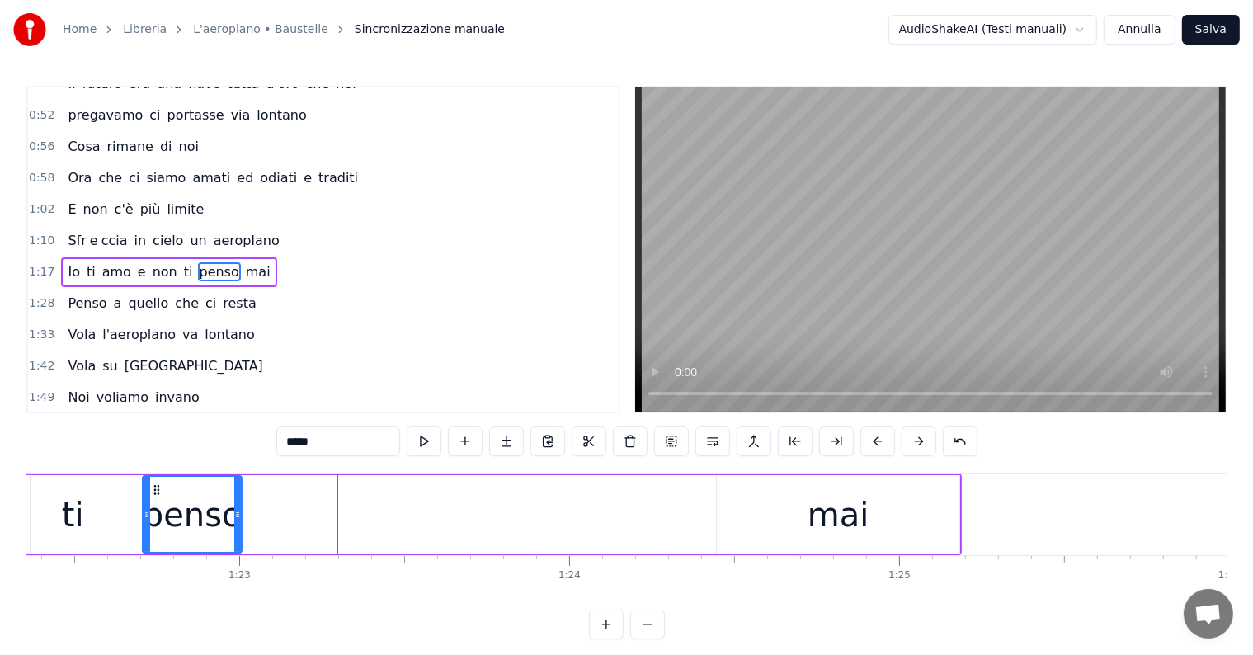
drag, startPoint x: 691, startPoint y: 501, endPoint x: 238, endPoint y: 502, distance: 453.6
click at [238, 502] on div at bounding box center [237, 514] width 7 height 75
click at [330, 441] on input "*****" at bounding box center [338, 441] width 124 height 30
type input "*"
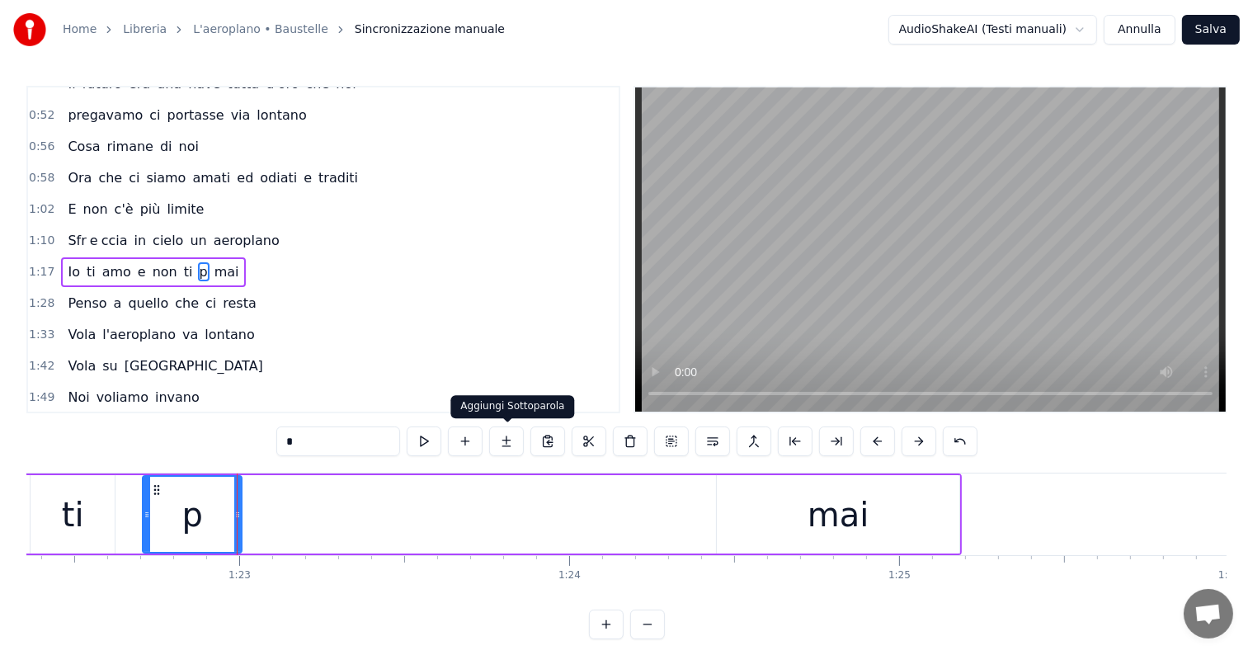
type input "*"
click at [509, 444] on button at bounding box center [506, 441] width 35 height 30
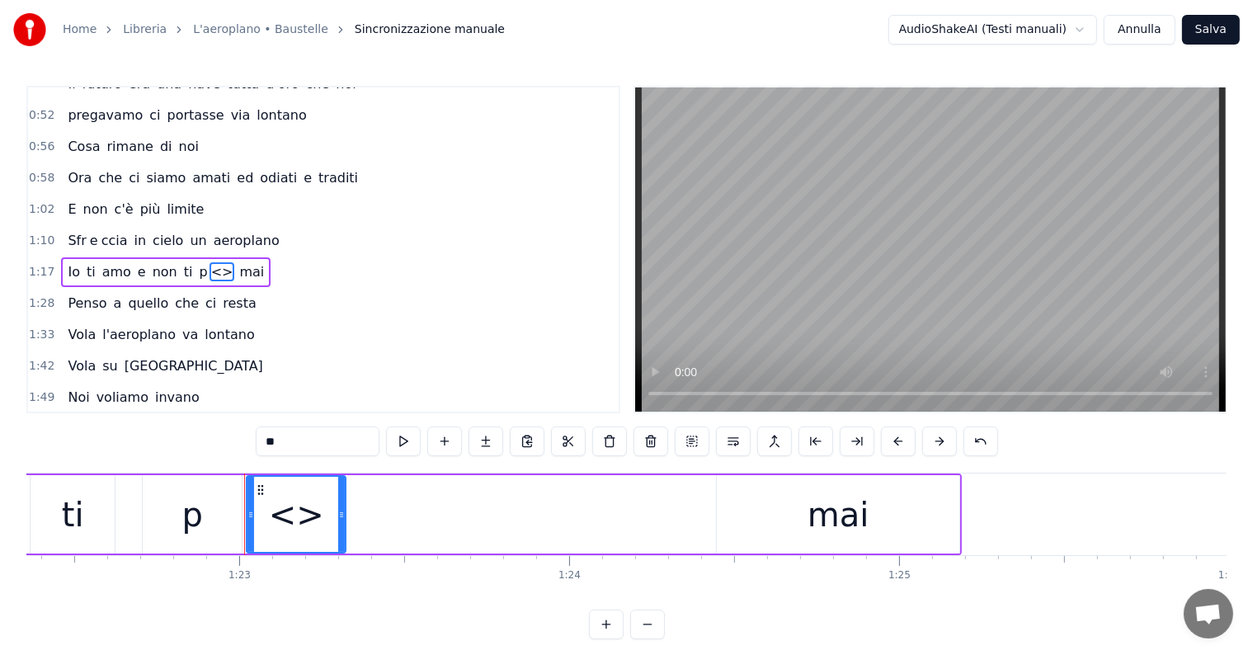
click at [294, 442] on input "**" at bounding box center [318, 441] width 124 height 30
type input "*"
click at [485, 439] on button at bounding box center [485, 441] width 35 height 30
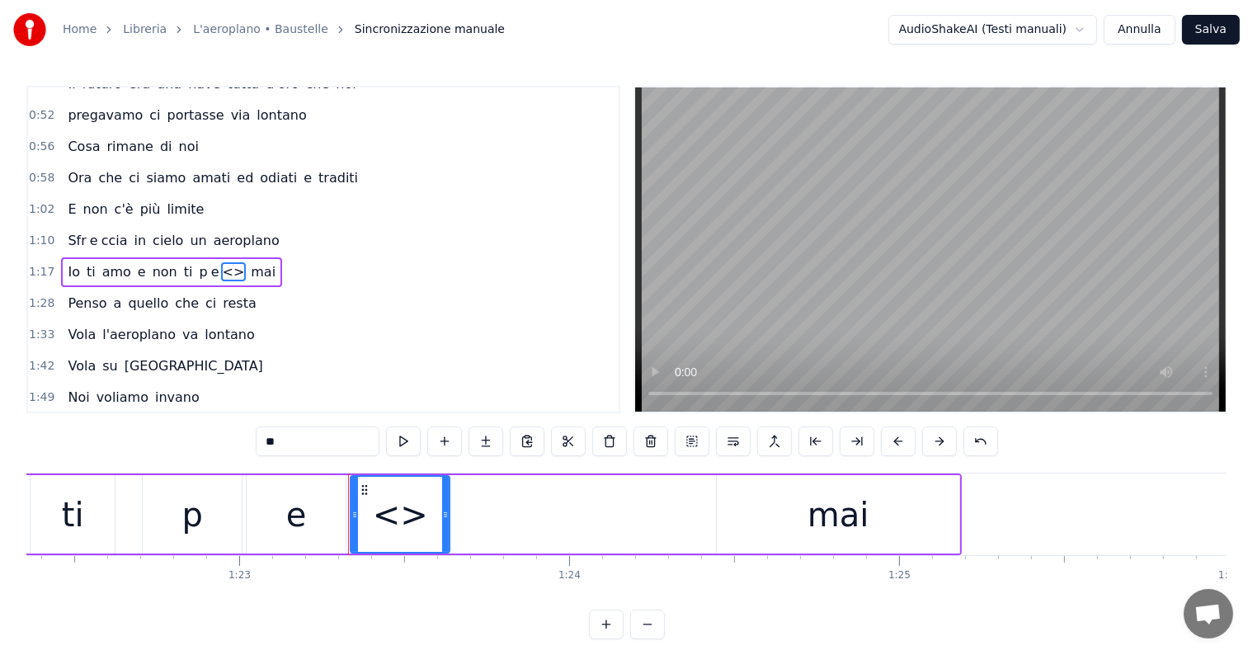
click at [317, 445] on input "**" at bounding box center [318, 441] width 124 height 30
type input "*"
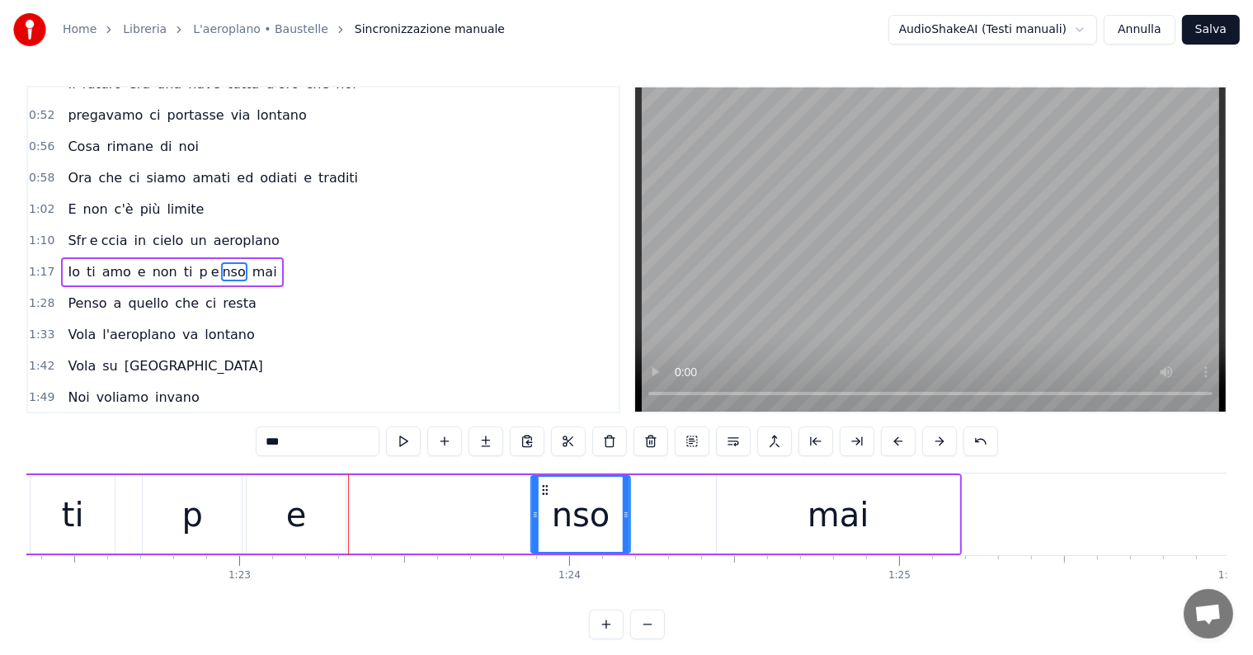
drag, startPoint x: 362, startPoint y: 483, endPoint x: 543, endPoint y: 495, distance: 181.0
click at [543, 495] on icon at bounding box center [545, 489] width 13 height 13
click at [284, 525] on div "e" at bounding box center [296, 514] width 99 height 78
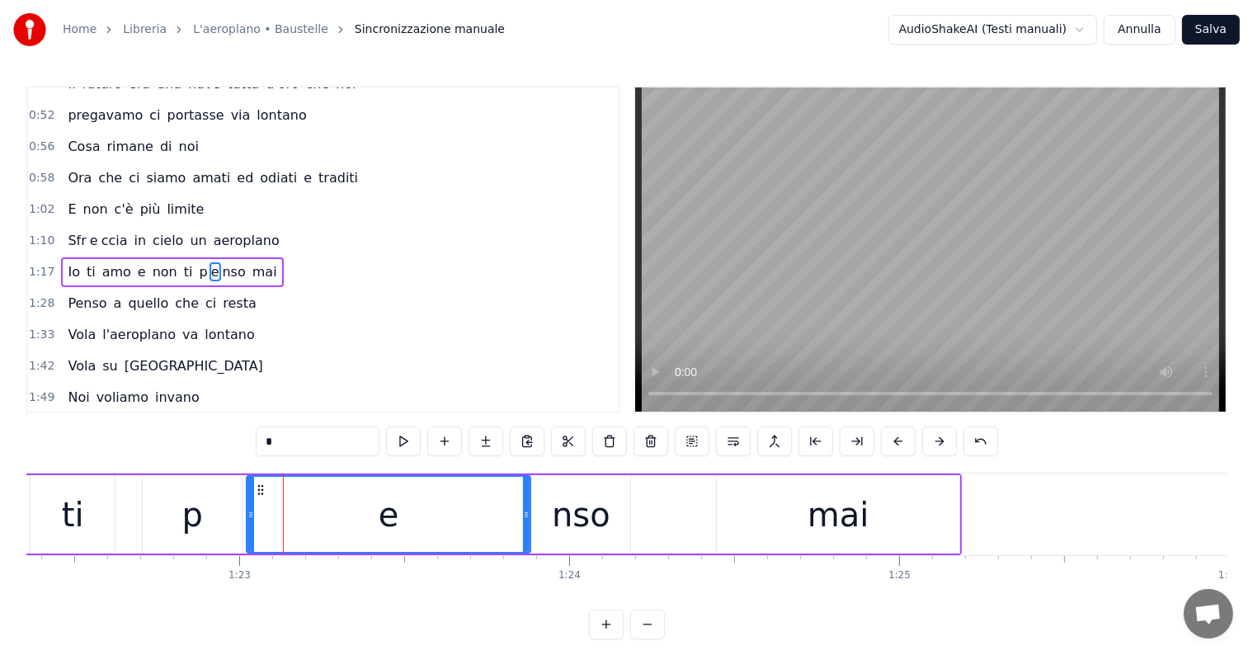
drag, startPoint x: 340, startPoint y: 514, endPoint x: 525, endPoint y: 525, distance: 185.1
click at [525, 525] on div at bounding box center [526, 514] width 7 height 75
click at [594, 515] on div "nso" at bounding box center [581, 514] width 59 height 49
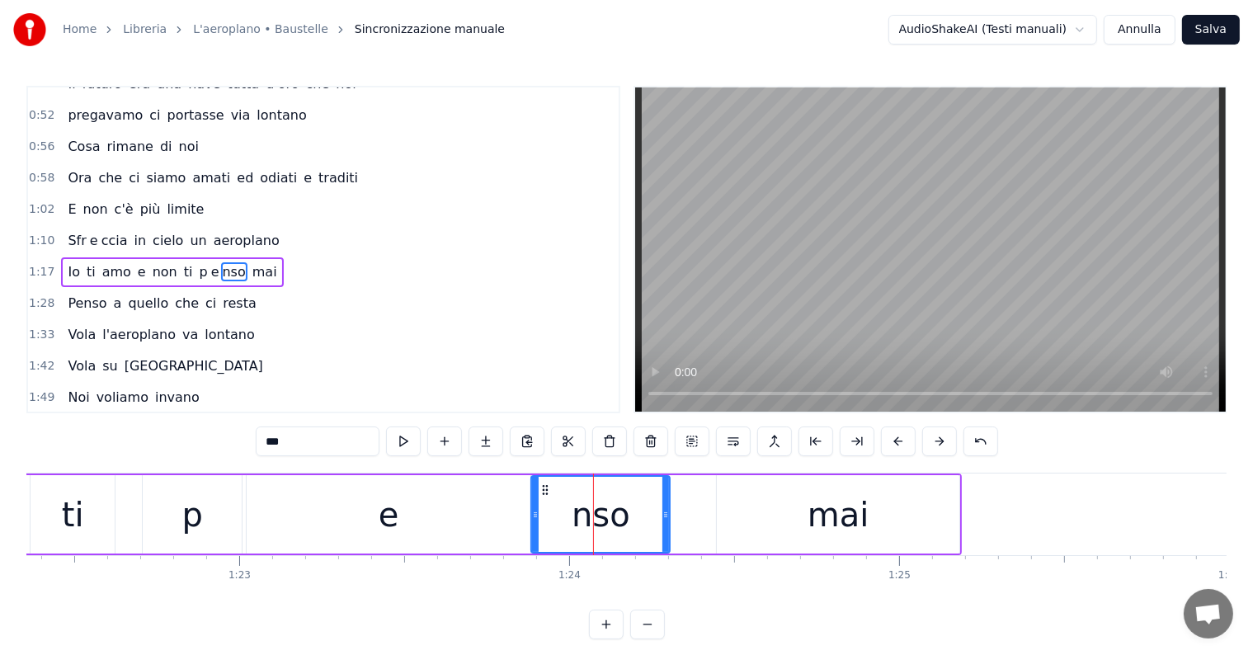
drag, startPoint x: 622, startPoint y: 514, endPoint x: 667, endPoint y: 516, distance: 45.4
click at [667, 516] on icon at bounding box center [665, 514] width 7 height 13
click at [251, 521] on div "e" at bounding box center [389, 514] width 284 height 78
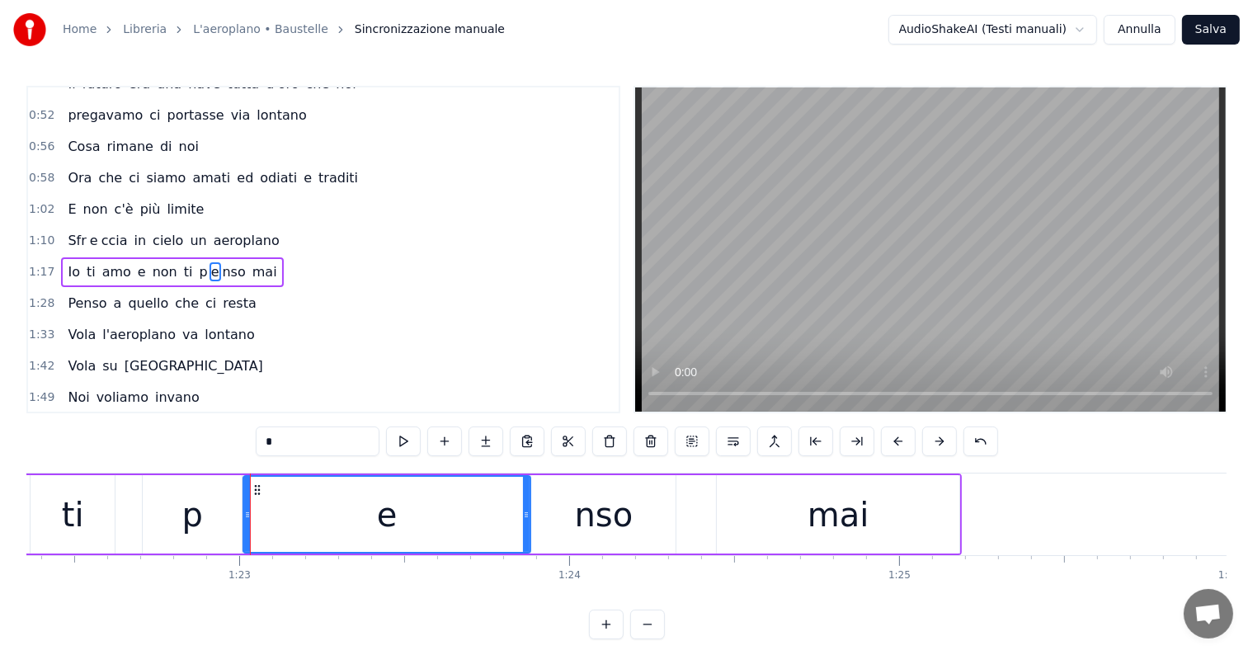
click at [246, 521] on div at bounding box center [247, 514] width 7 height 75
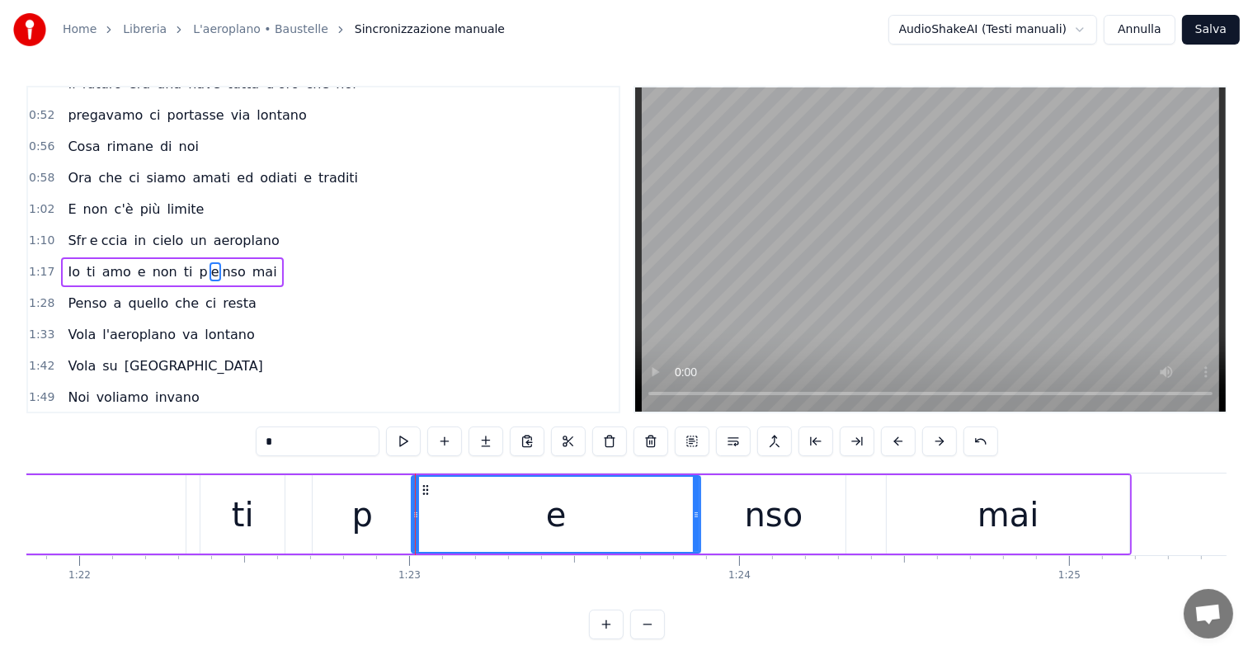
scroll to position [0, 26807]
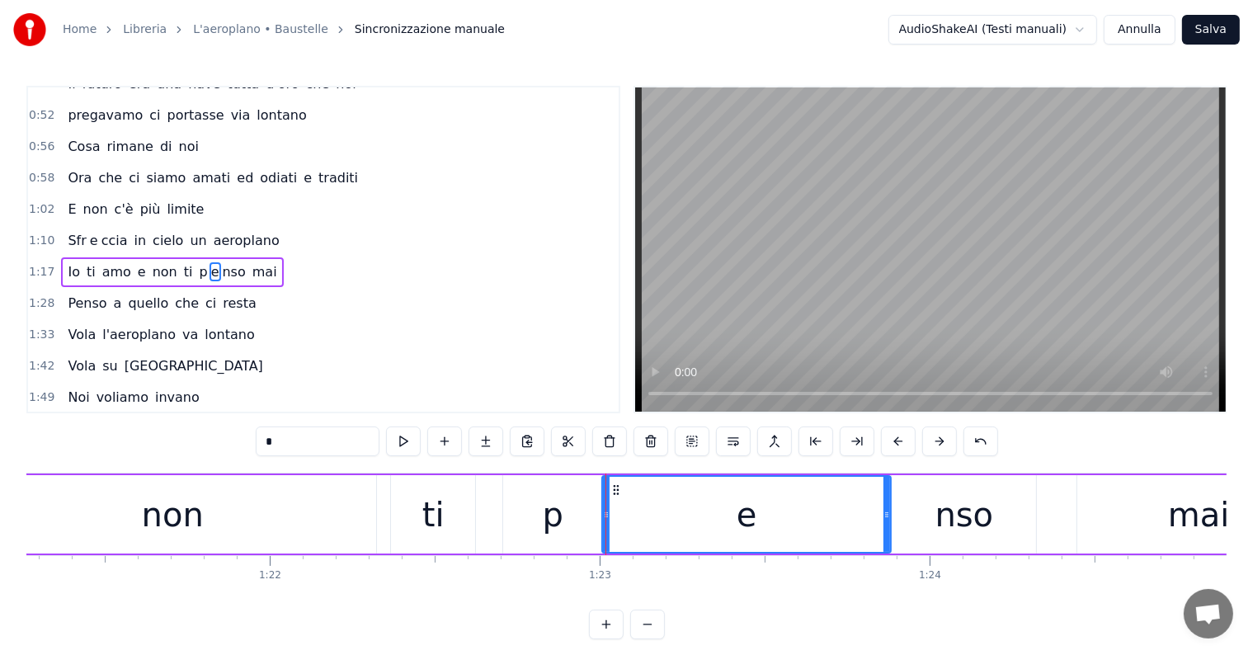
click at [303, 524] on div "non" at bounding box center [172, 514] width 407 height 78
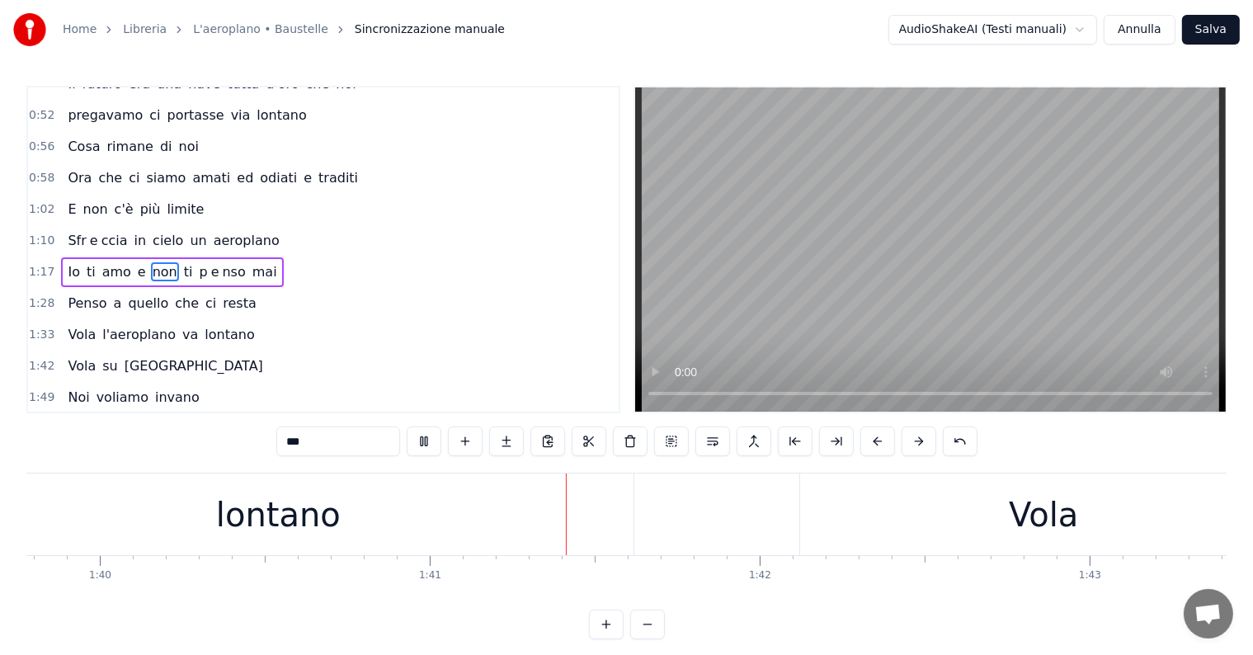
scroll to position [0, 33188]
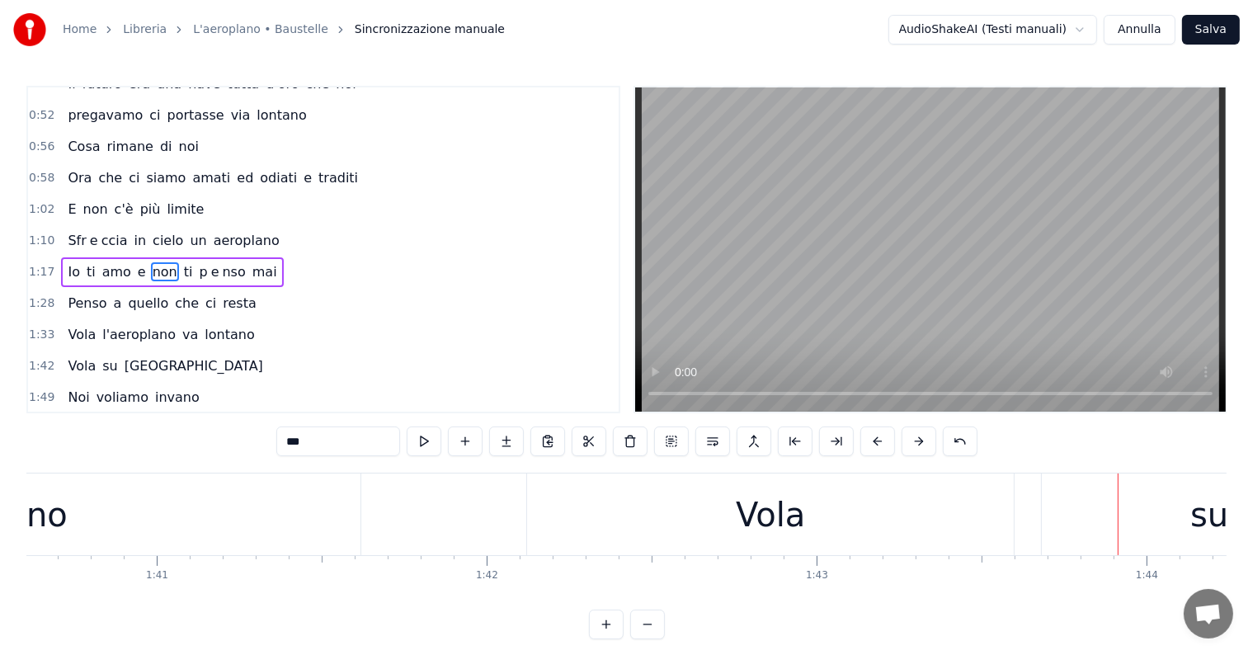
click at [783, 513] on div "Vola" at bounding box center [770, 514] width 69 height 49
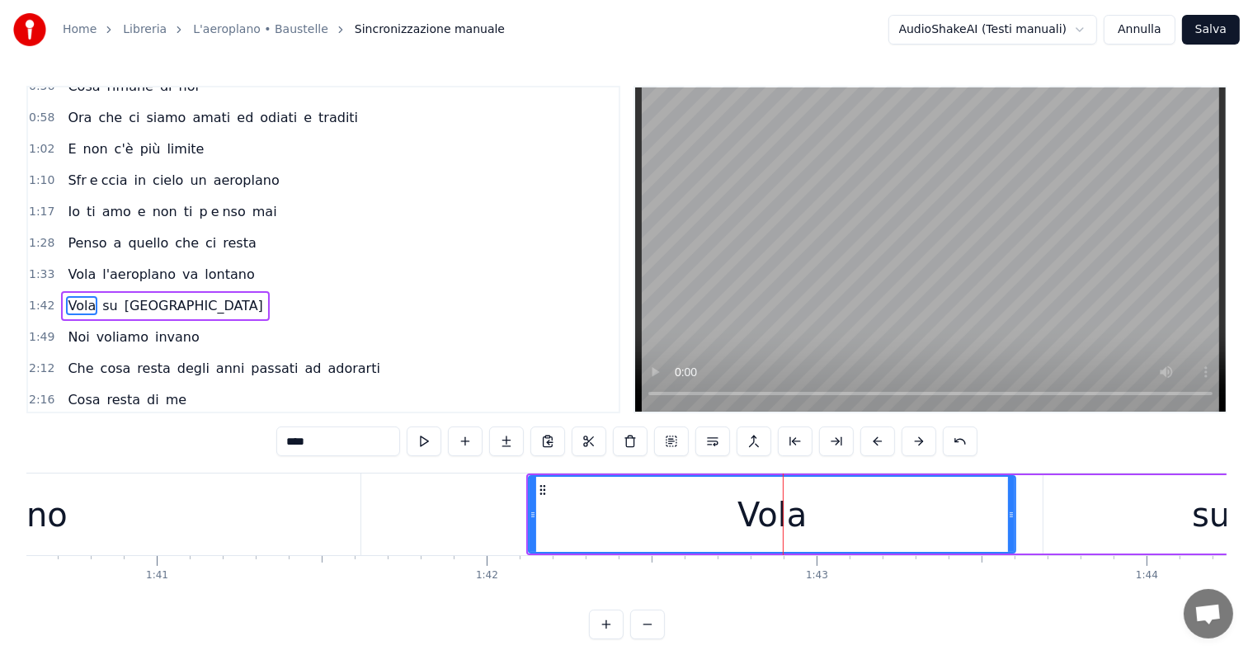
scroll to position [611, 0]
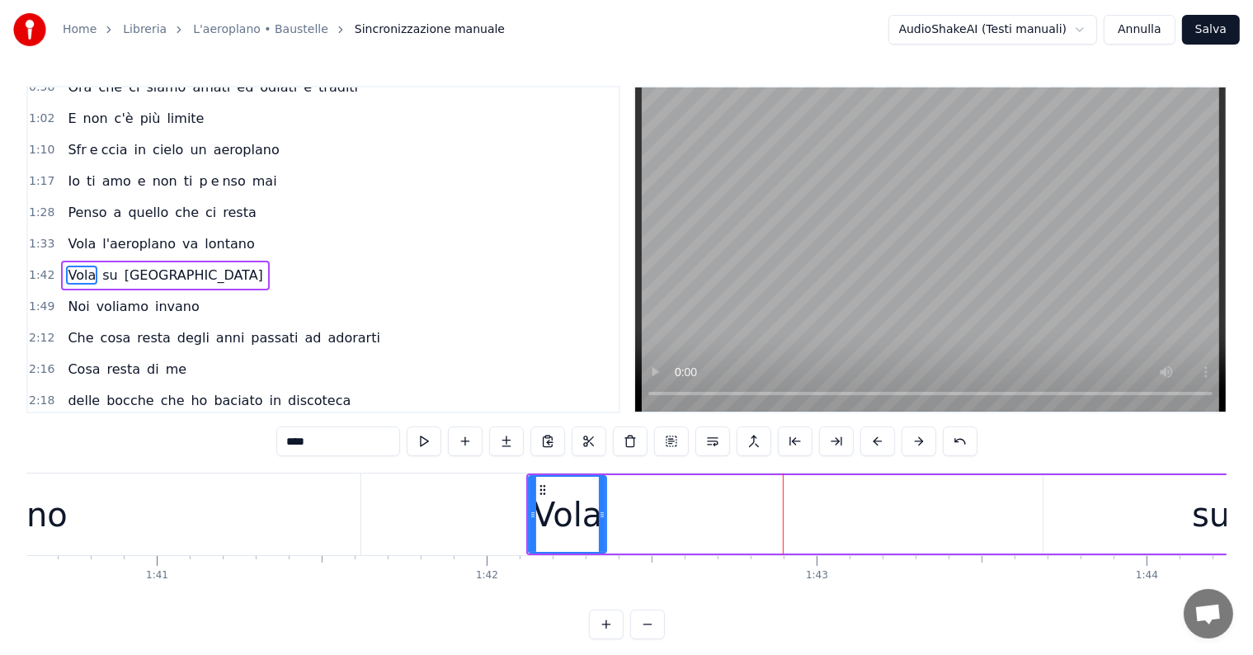
drag, startPoint x: 1013, startPoint y: 506, endPoint x: 604, endPoint y: 539, distance: 410.4
click at [604, 539] on div at bounding box center [602, 514] width 7 height 75
click at [346, 444] on input "****" at bounding box center [338, 441] width 124 height 30
type input "*"
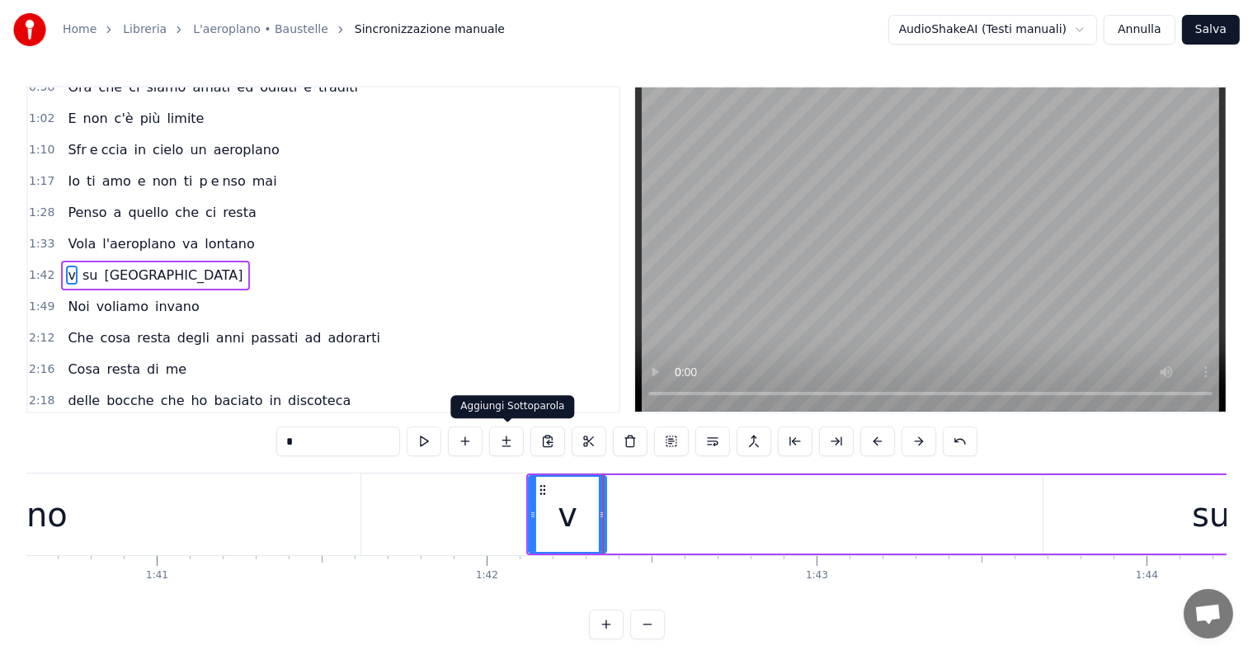
type input "*"
click at [514, 443] on button at bounding box center [506, 441] width 35 height 30
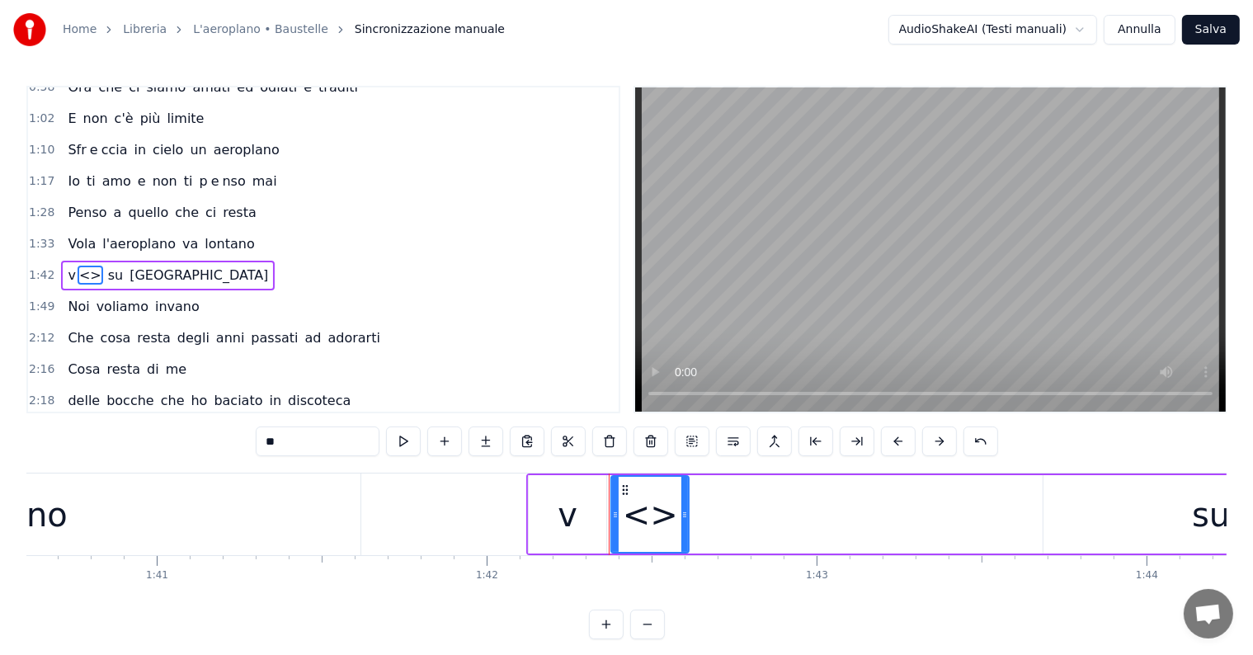
click at [357, 444] on input "**" at bounding box center [318, 441] width 124 height 30
type input "*"
click at [488, 439] on button at bounding box center [485, 441] width 35 height 30
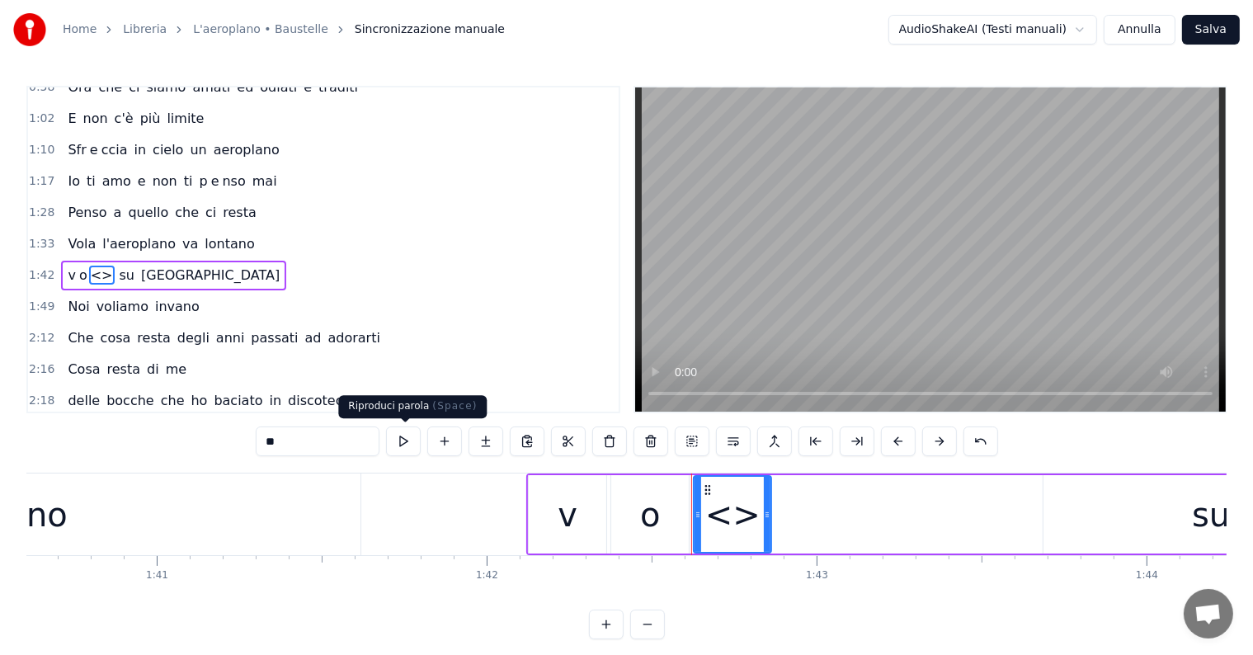
click at [355, 440] on input "**" at bounding box center [318, 441] width 124 height 30
type input "*"
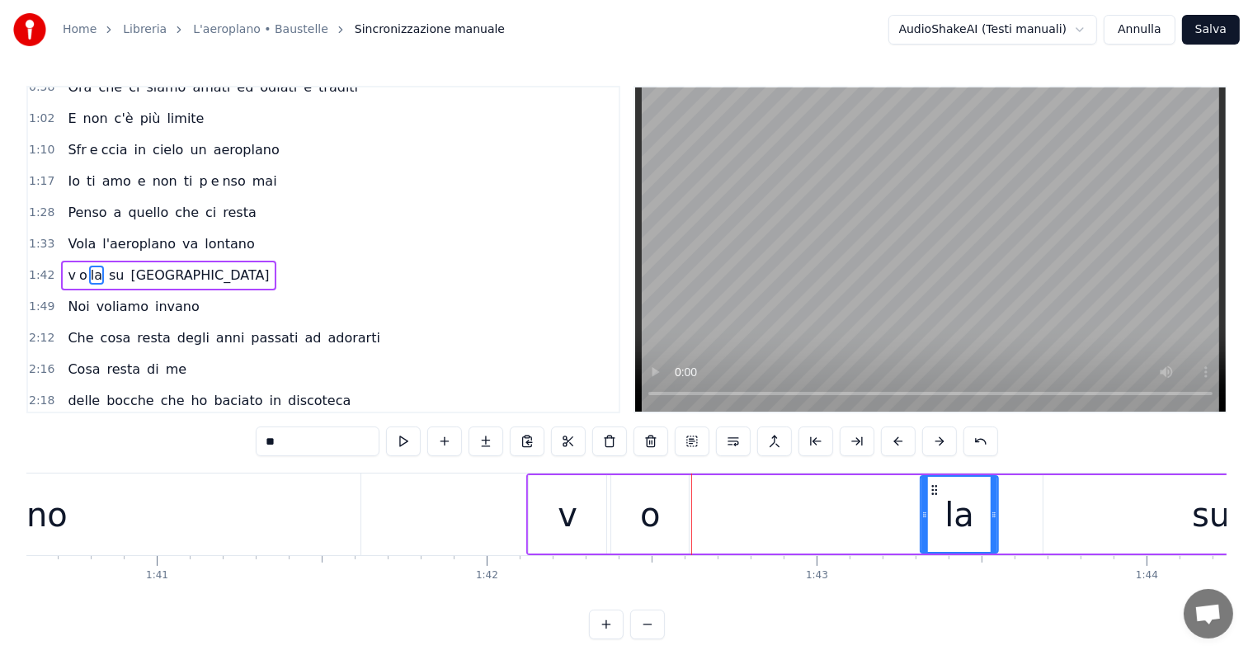
drag, startPoint x: 705, startPoint y: 491, endPoint x: 934, endPoint y: 491, distance: 228.4
click at [934, 491] on icon at bounding box center [934, 489] width 13 height 13
click at [647, 514] on div "o" at bounding box center [650, 514] width 20 height 49
type input "*"
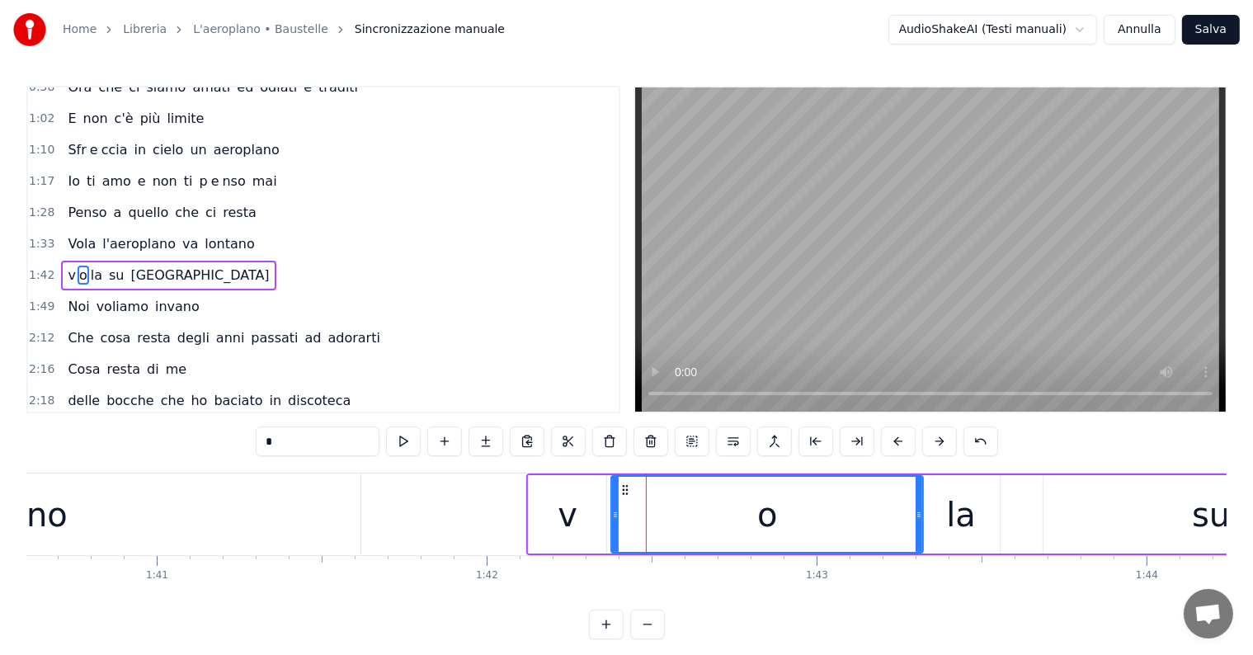
drag, startPoint x: 685, startPoint y: 508, endPoint x: 919, endPoint y: 510, distance: 234.2
click at [919, 510] on icon at bounding box center [918, 514] width 7 height 13
click at [607, 501] on div at bounding box center [609, 514] width 7 height 75
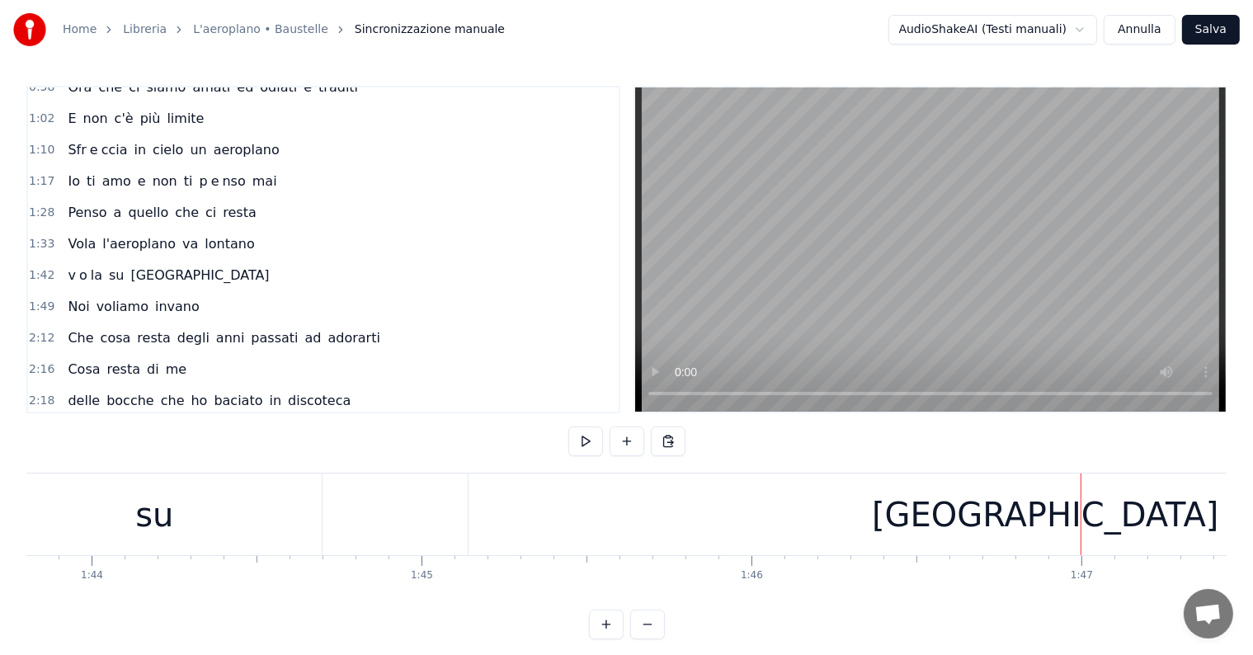
scroll to position [0, 34664]
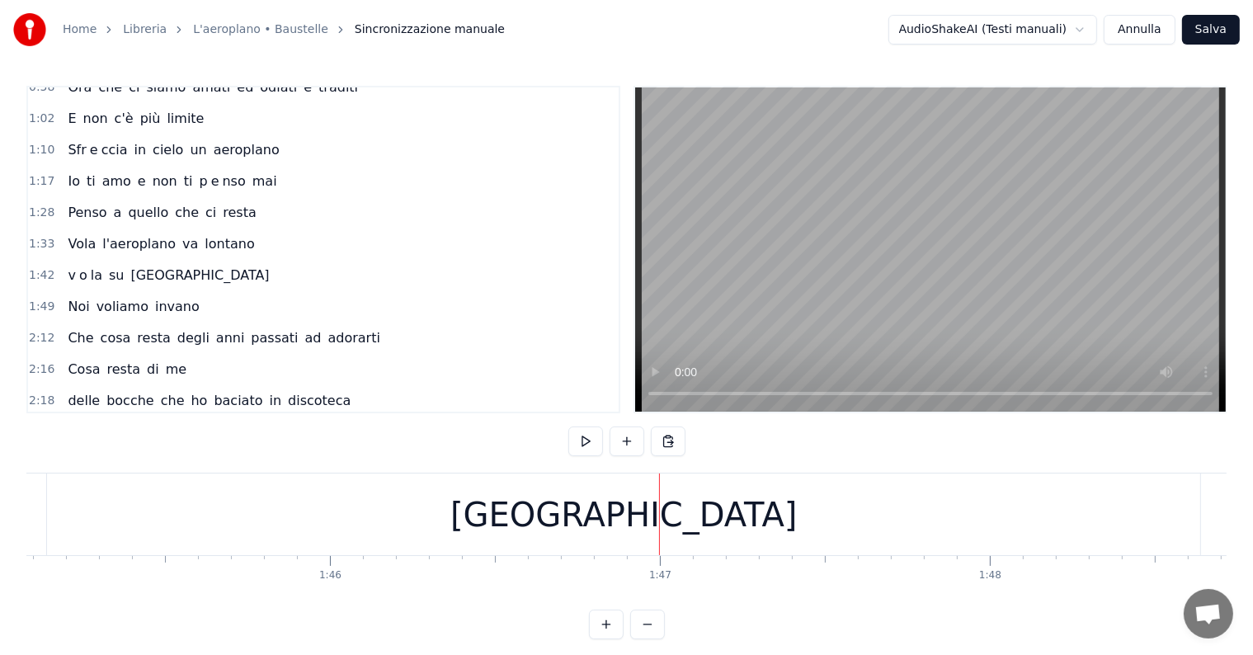
click at [726, 495] on div "[GEOGRAPHIC_DATA]" at bounding box center [623, 514] width 1153 height 82
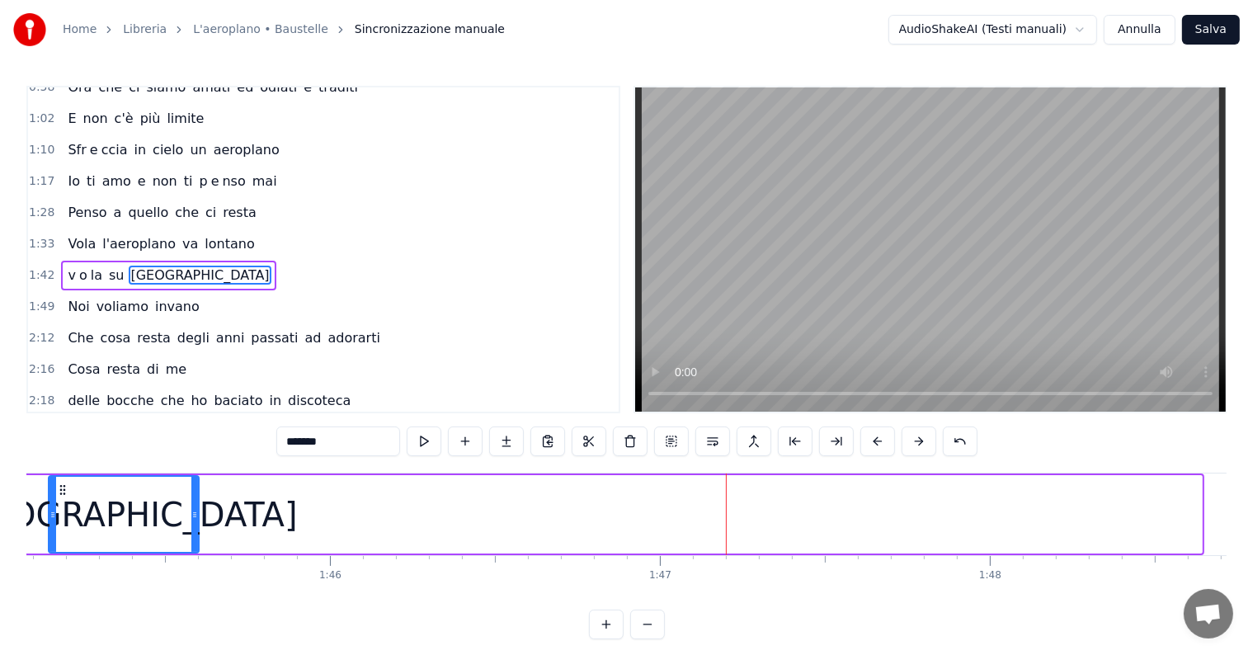
drag, startPoint x: 1196, startPoint y: 510, endPoint x: 193, endPoint y: 543, distance: 1003.4
click at [193, 543] on div at bounding box center [194, 514] width 7 height 75
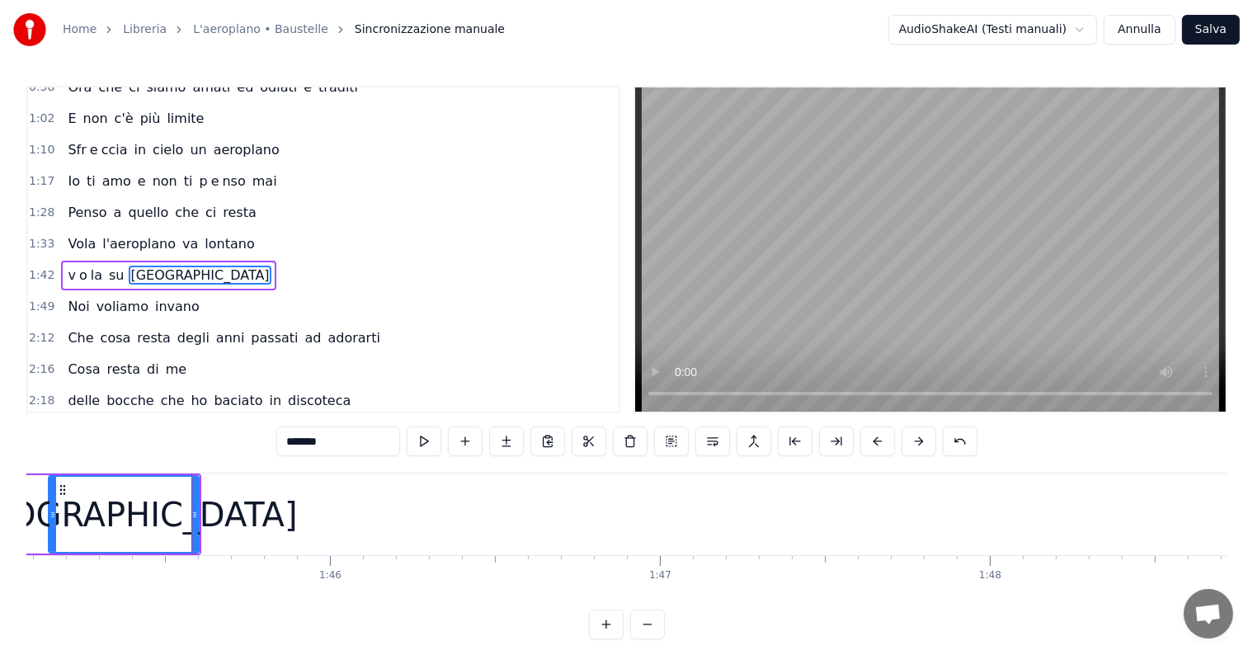
click at [348, 433] on input "*******" at bounding box center [338, 441] width 124 height 30
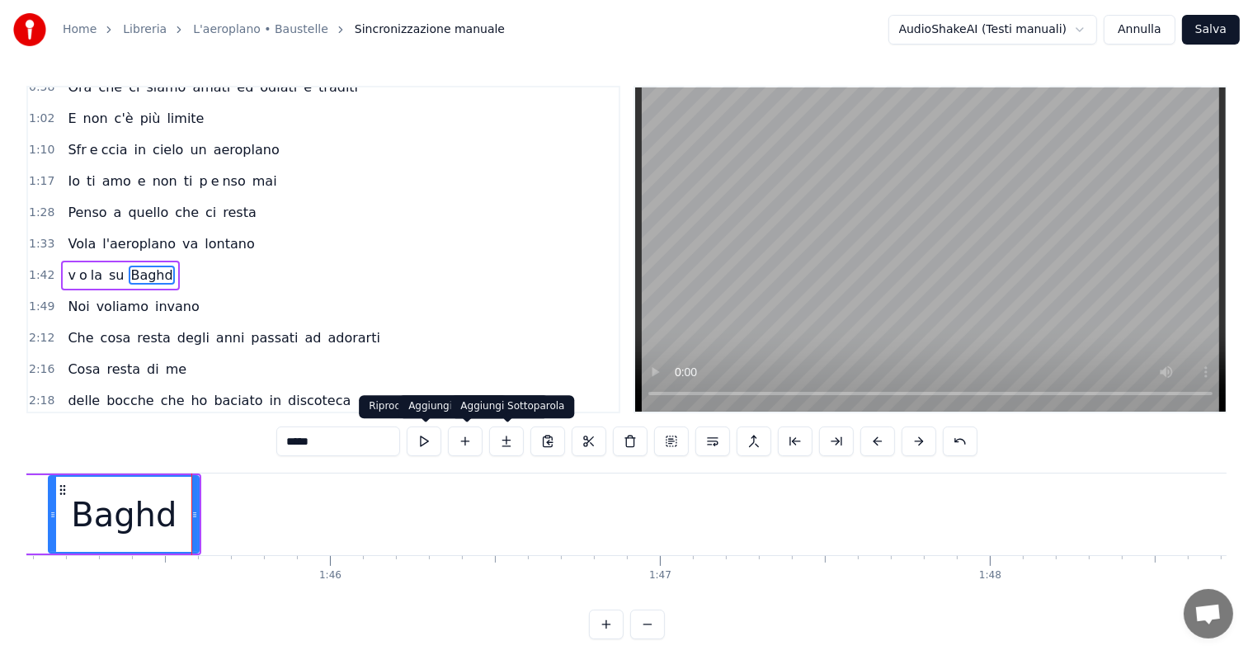
type input "*****"
click at [510, 439] on button at bounding box center [506, 441] width 35 height 30
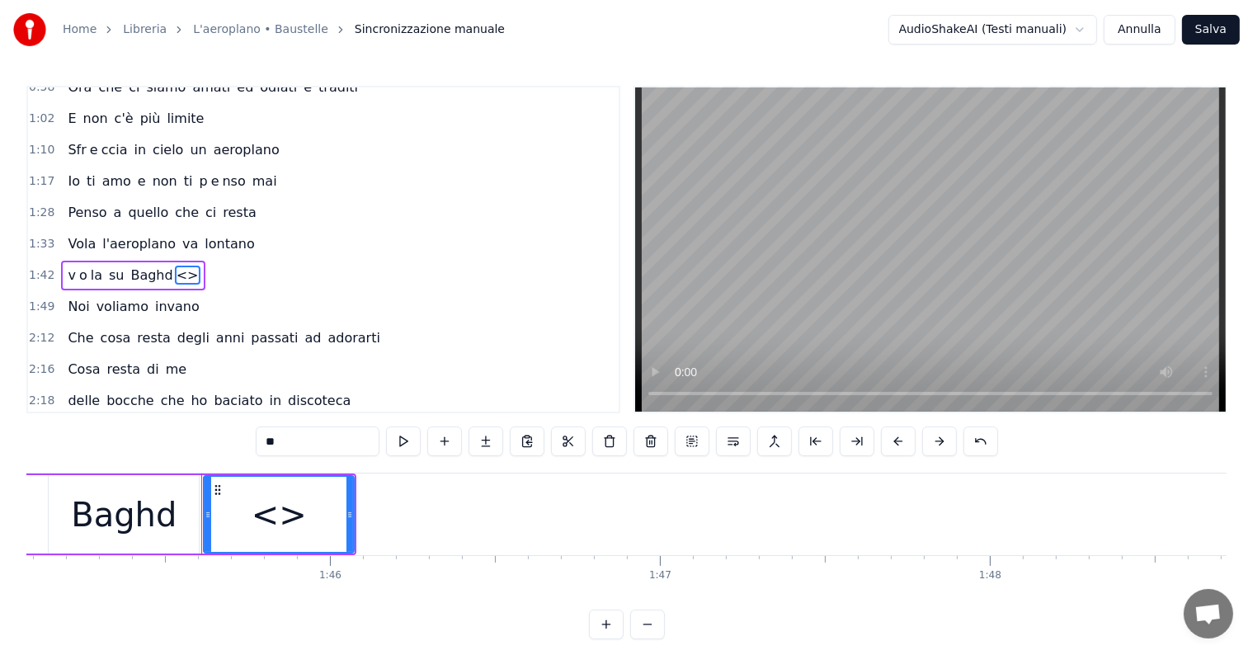
click at [356, 434] on input "**" at bounding box center [318, 441] width 124 height 30
type input "*"
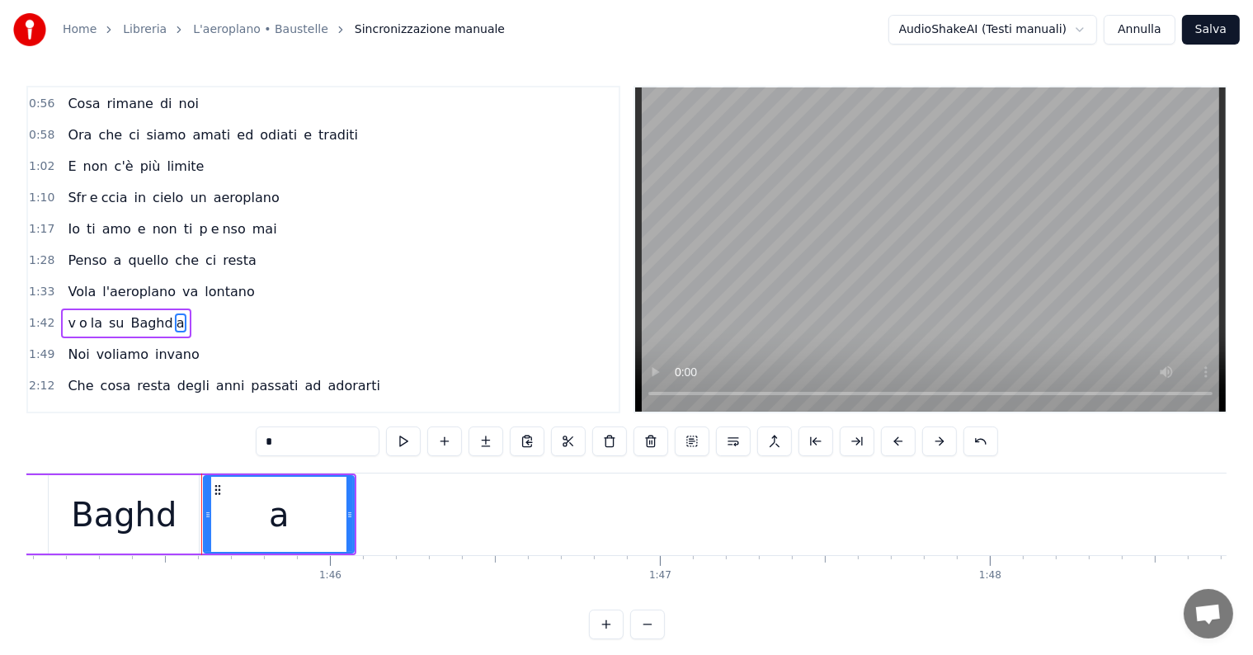
scroll to position [590, 0]
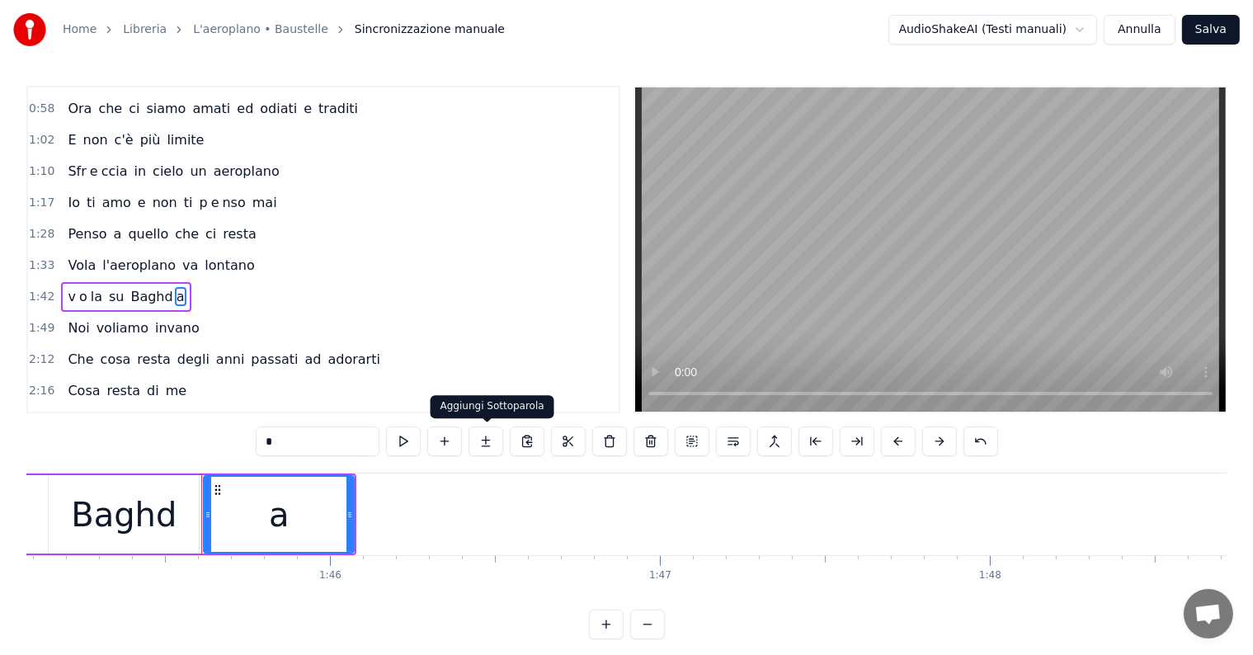
type input "*"
click at [493, 440] on button at bounding box center [485, 441] width 35 height 30
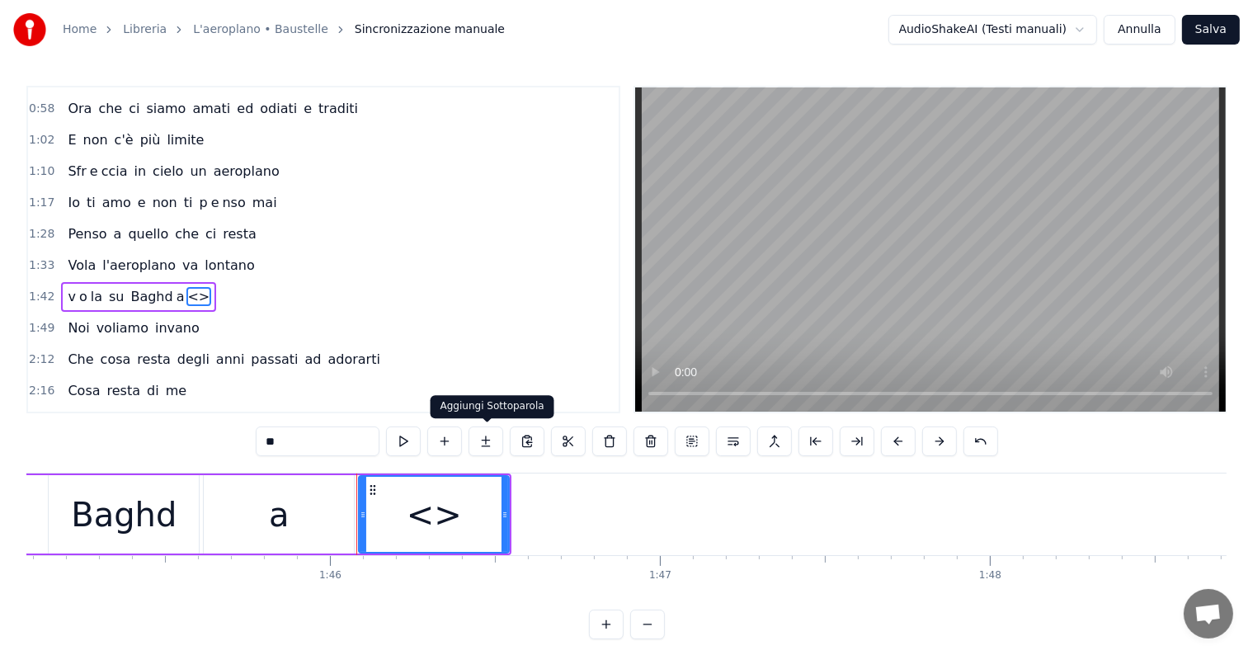
scroll to position [611, 0]
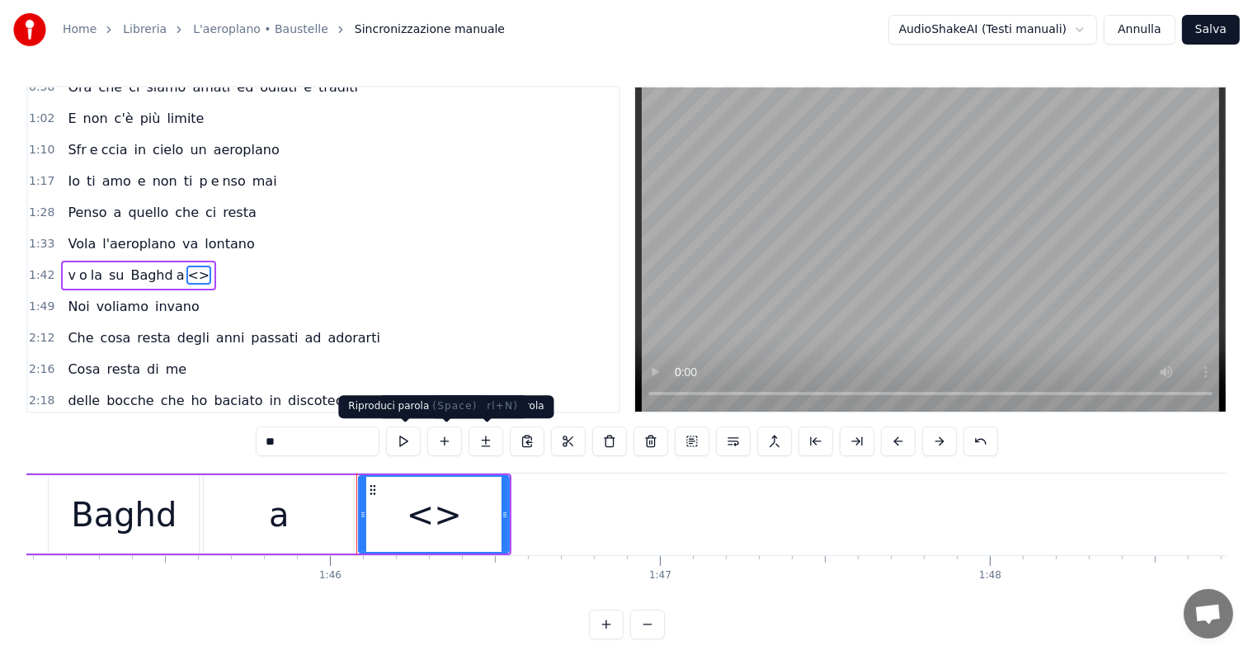
click at [320, 445] on input "**" at bounding box center [318, 441] width 124 height 30
type input "*"
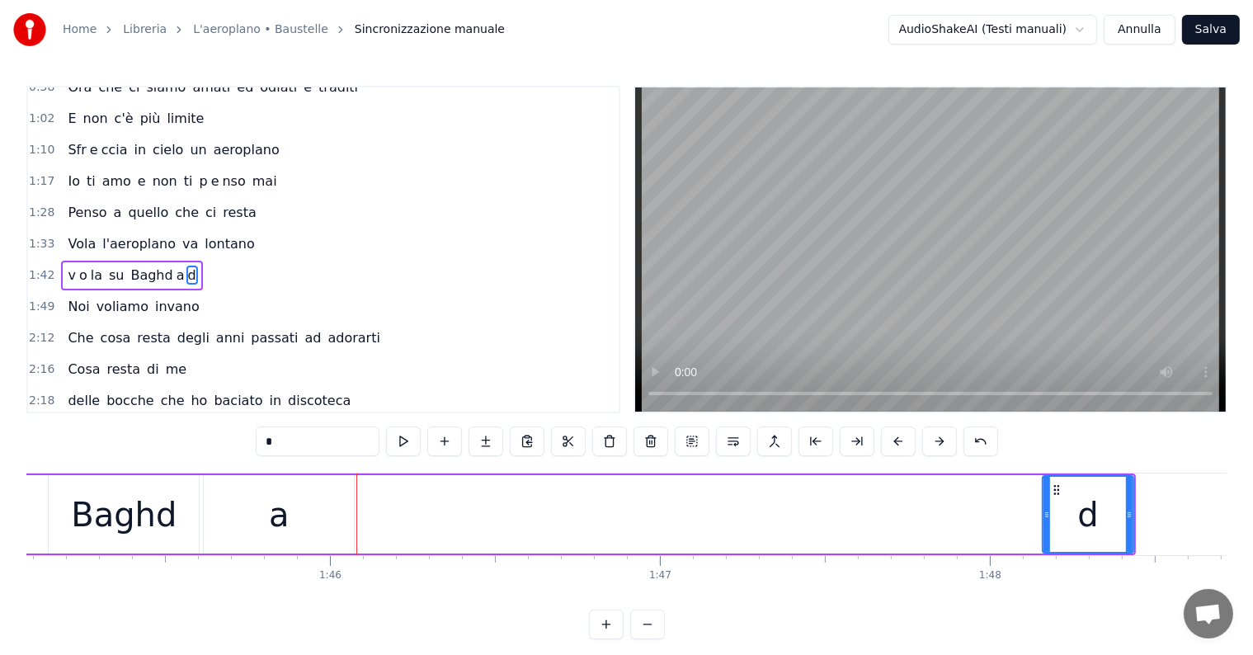
drag, startPoint x: 986, startPoint y: 500, endPoint x: 1047, endPoint y: 506, distance: 60.6
click at [1047, 506] on div at bounding box center [1046, 514] width 7 height 75
click at [255, 518] on div "a" at bounding box center [279, 514] width 150 height 78
type input "*"
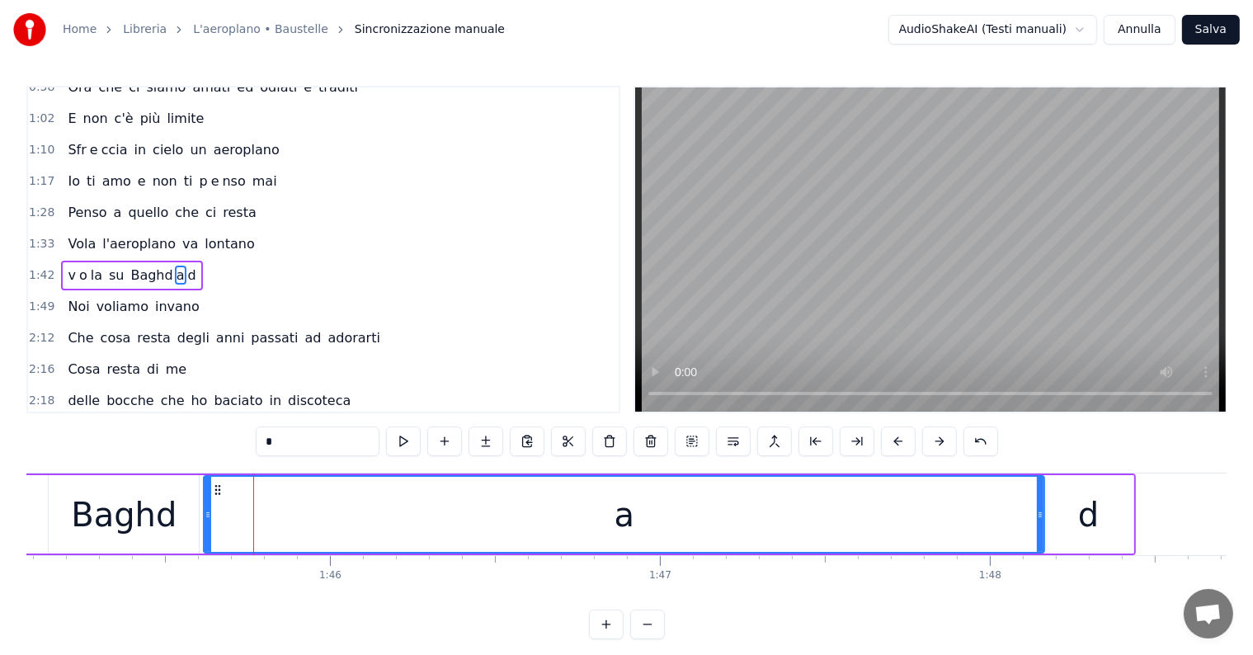
drag, startPoint x: 349, startPoint y: 508, endPoint x: 1039, endPoint y: 528, distance: 690.6
click at [1039, 528] on div at bounding box center [1040, 514] width 7 height 75
click at [198, 505] on div at bounding box center [201, 514] width 7 height 75
click at [61, 229] on div "Vola l'aeroplano va lontano" at bounding box center [161, 244] width 200 height 30
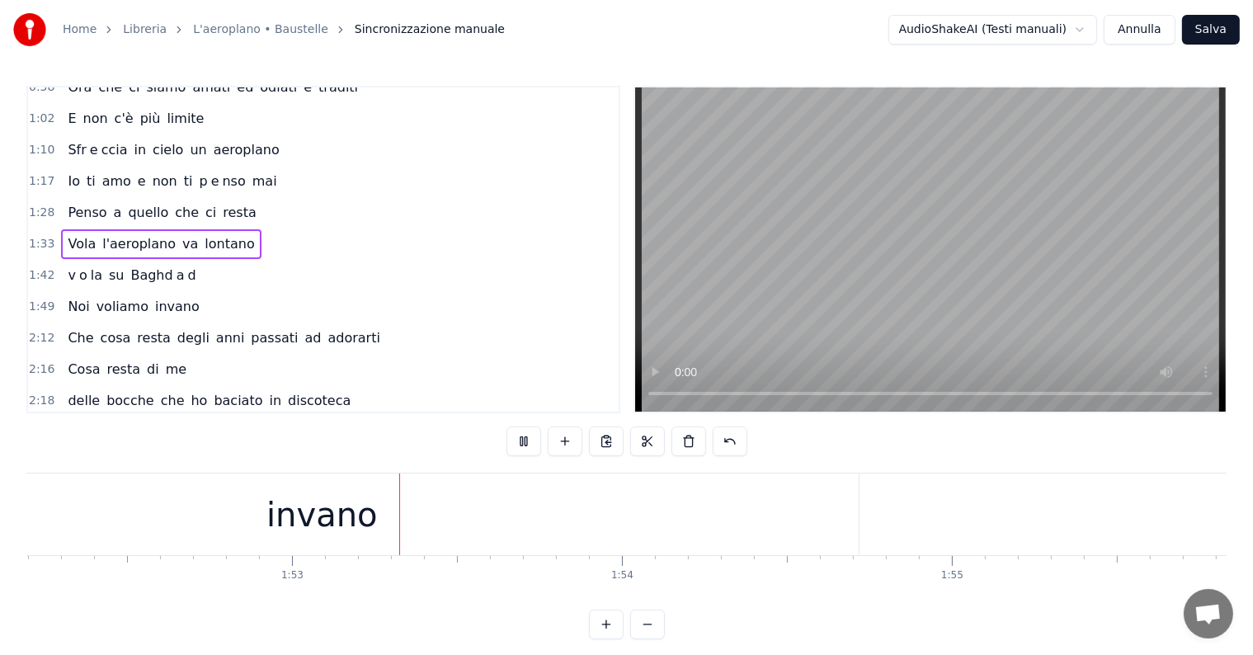
scroll to position [0, 37075]
click at [369, 531] on div "invano" at bounding box center [257, 514] width 1074 height 82
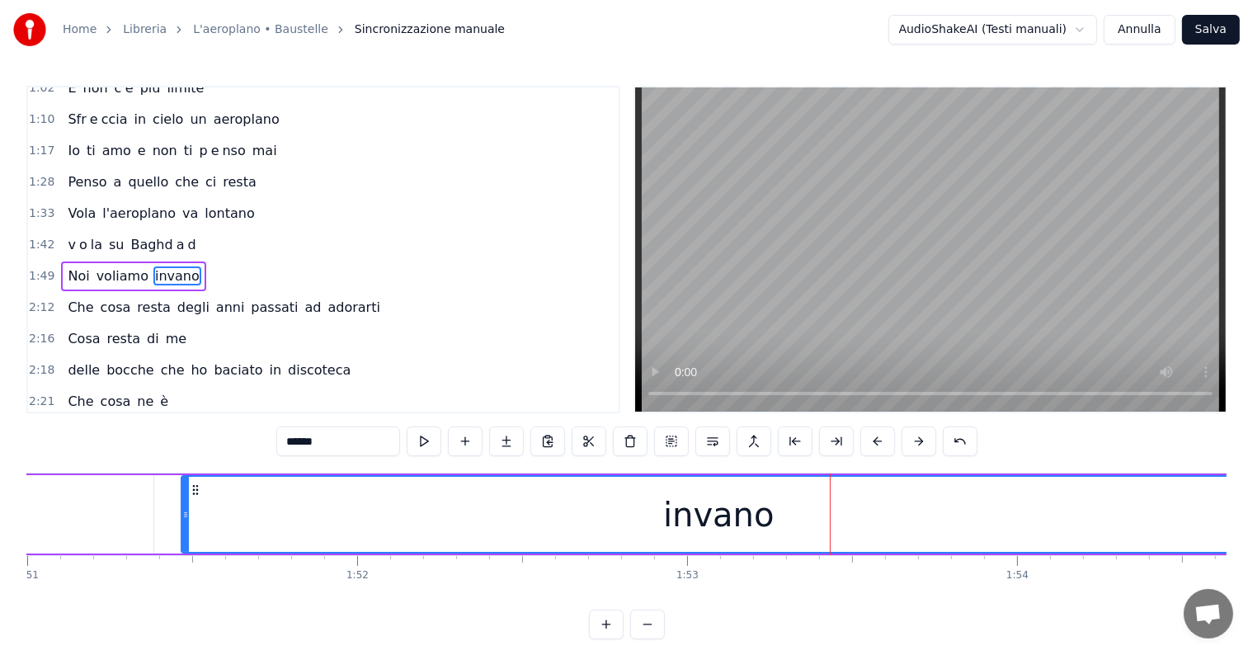
scroll to position [0, 36711]
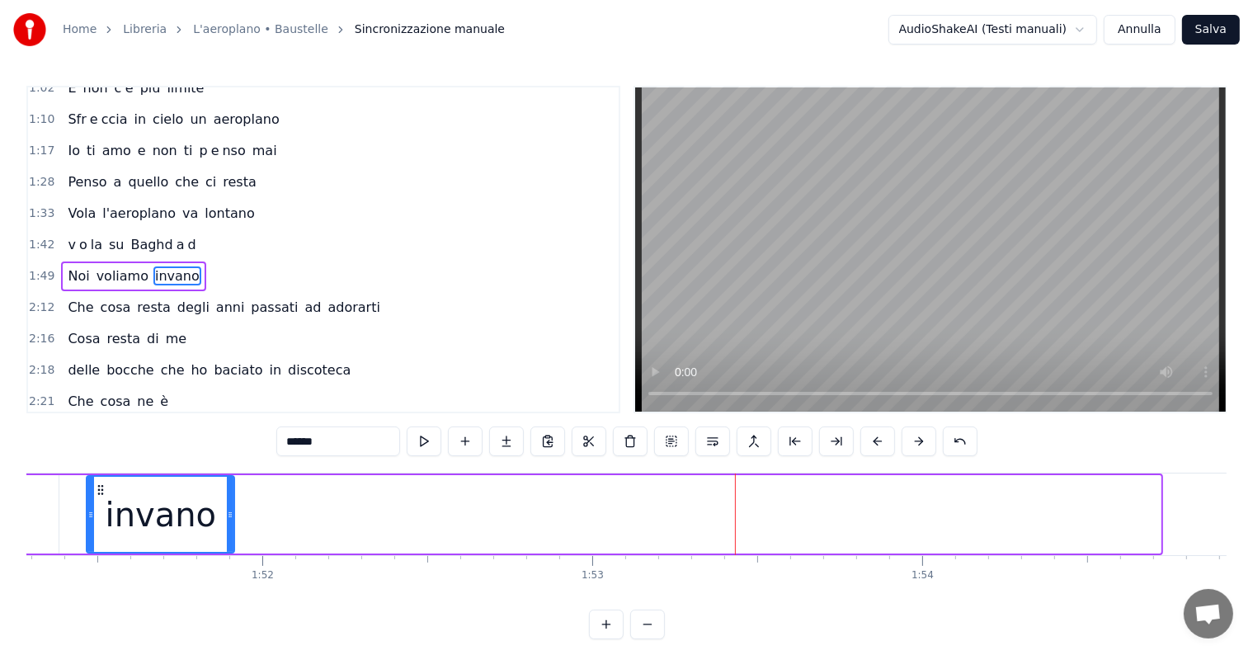
drag, startPoint x: 1156, startPoint y: 503, endPoint x: 230, endPoint y: 534, distance: 926.6
click at [230, 534] on div at bounding box center [230, 514] width 7 height 75
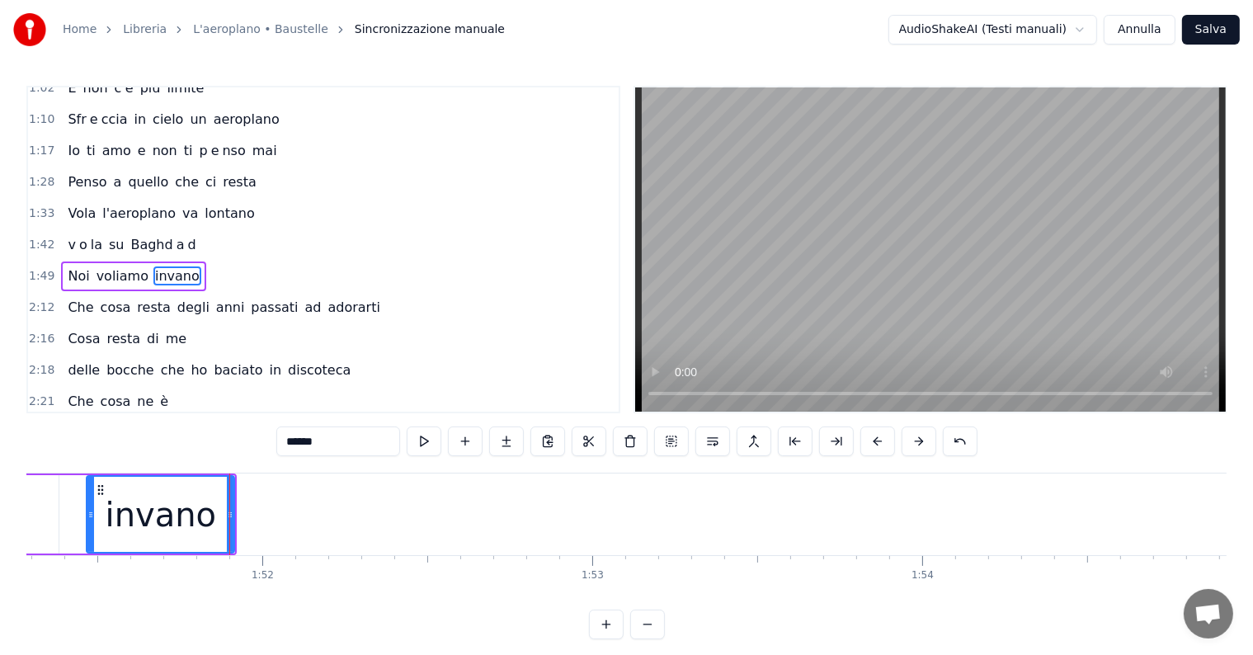
click at [343, 445] on input "******" at bounding box center [338, 441] width 124 height 30
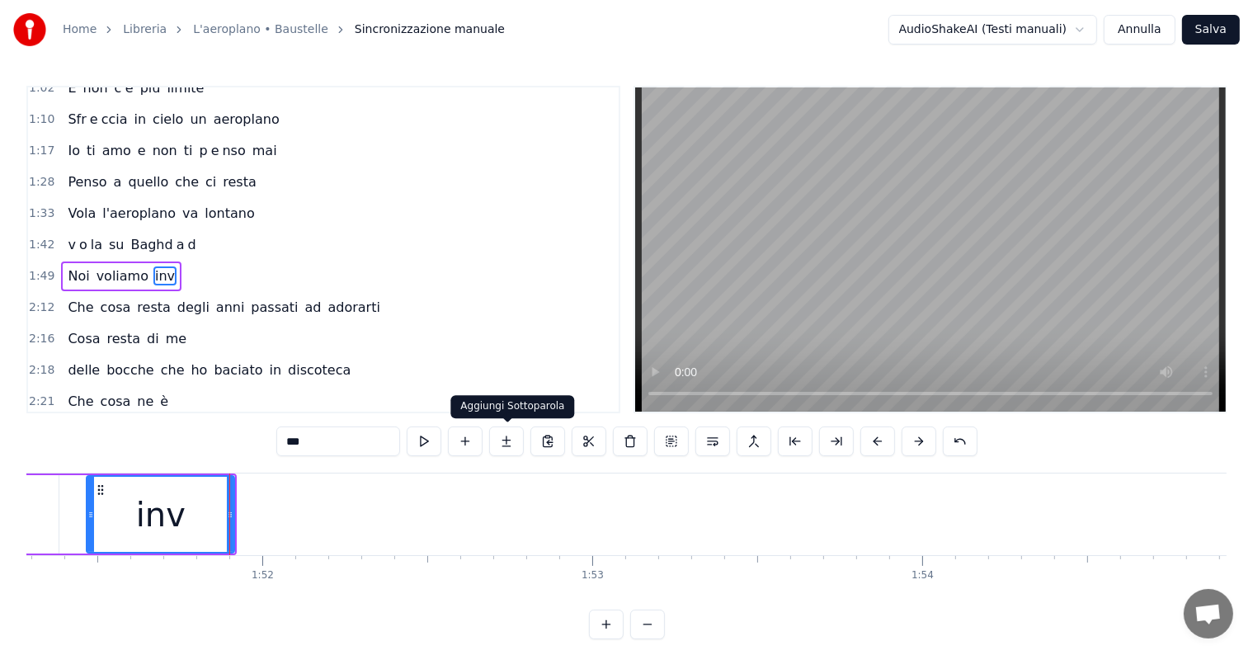
type input "***"
click at [501, 448] on button at bounding box center [506, 441] width 35 height 30
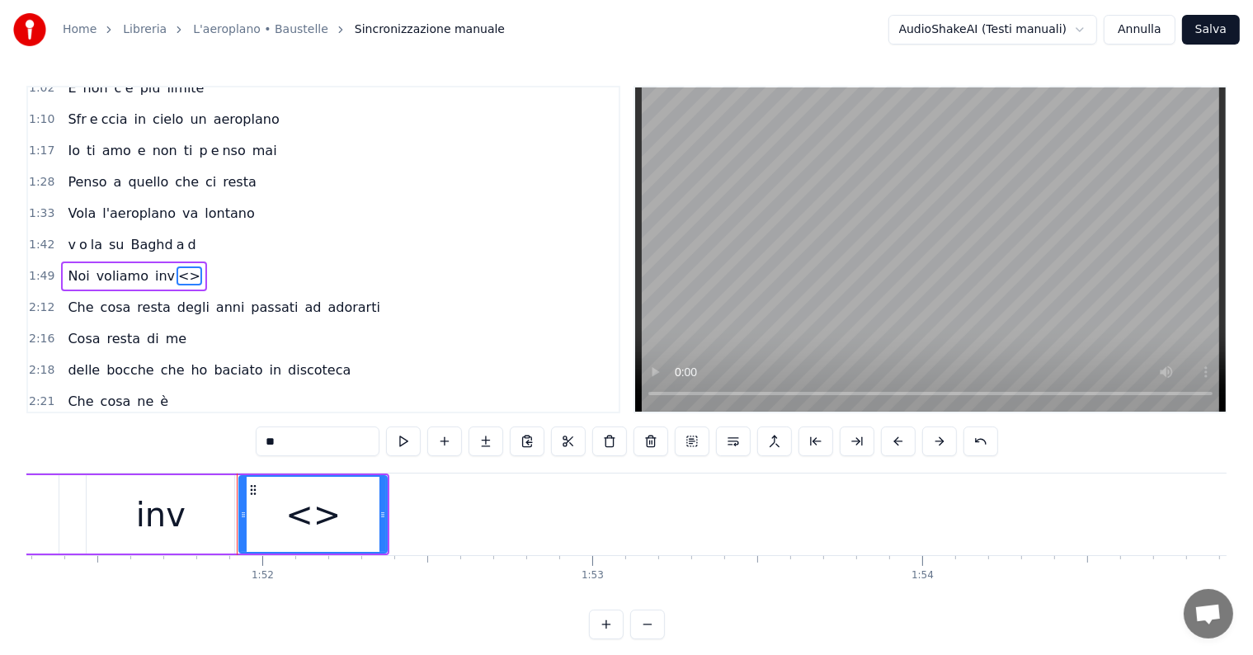
click at [322, 445] on input "**" at bounding box center [318, 441] width 124 height 30
type input "*"
click at [490, 439] on button at bounding box center [485, 441] width 35 height 30
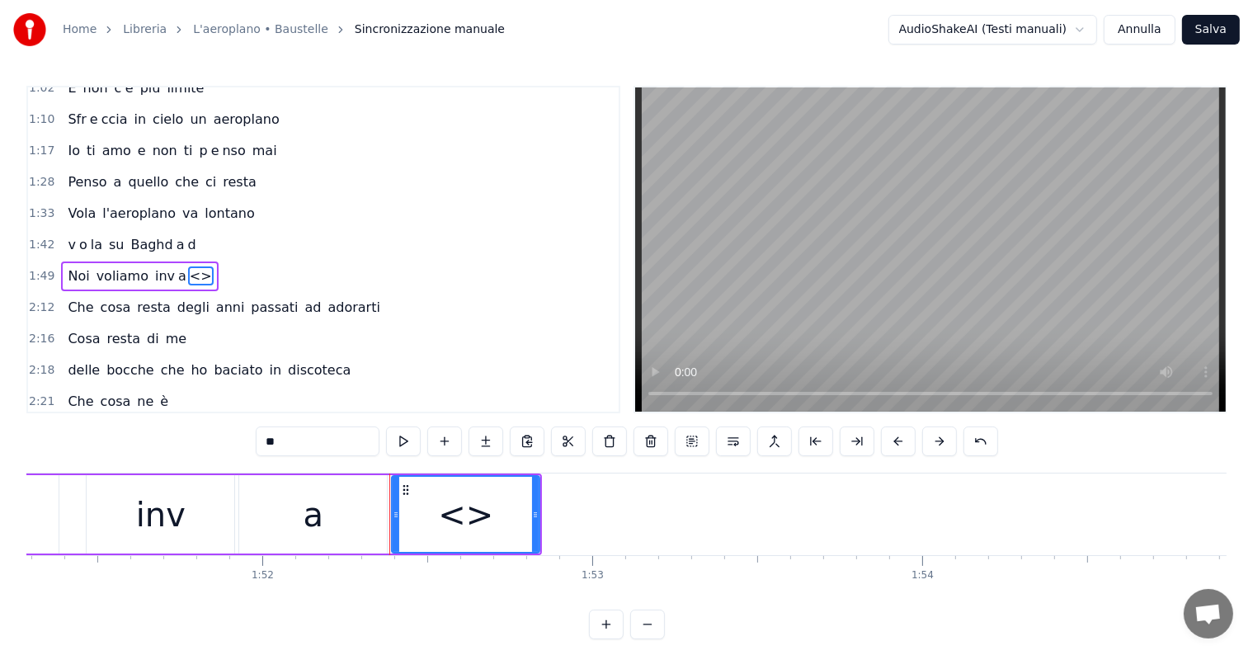
click at [306, 454] on input "**" at bounding box center [318, 441] width 124 height 30
type input "*"
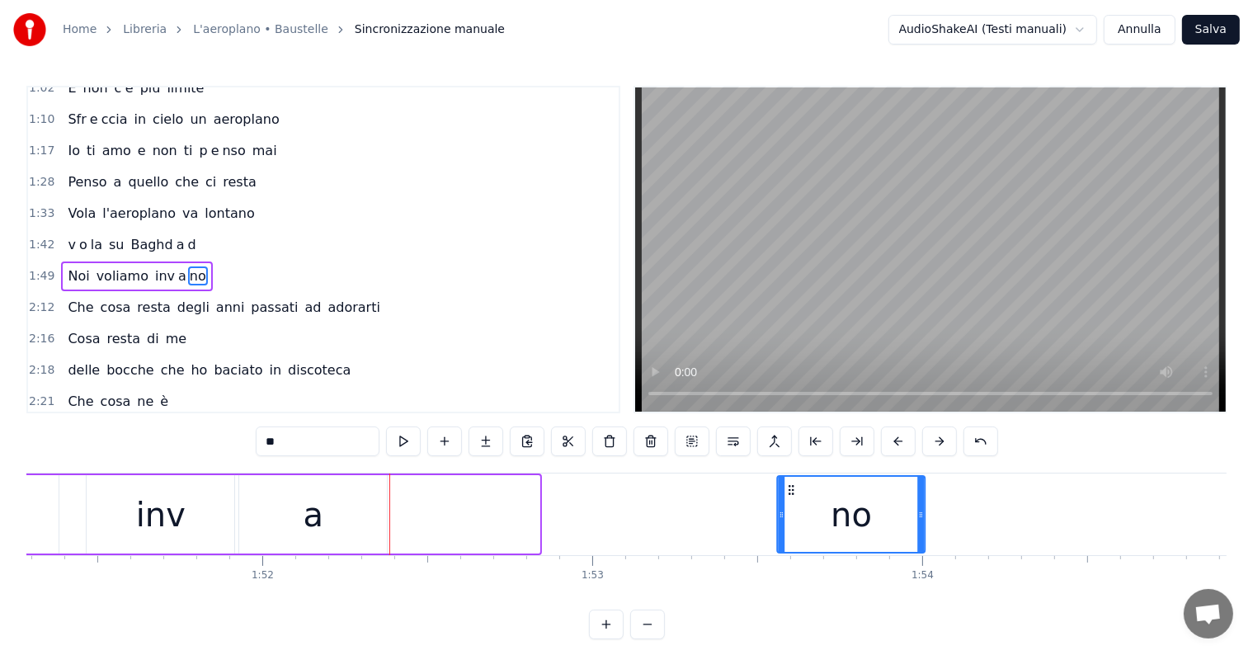
drag, startPoint x: 402, startPoint y: 487, endPoint x: 788, endPoint y: 492, distance: 386.0
click at [788, 492] on icon at bounding box center [791, 489] width 13 height 13
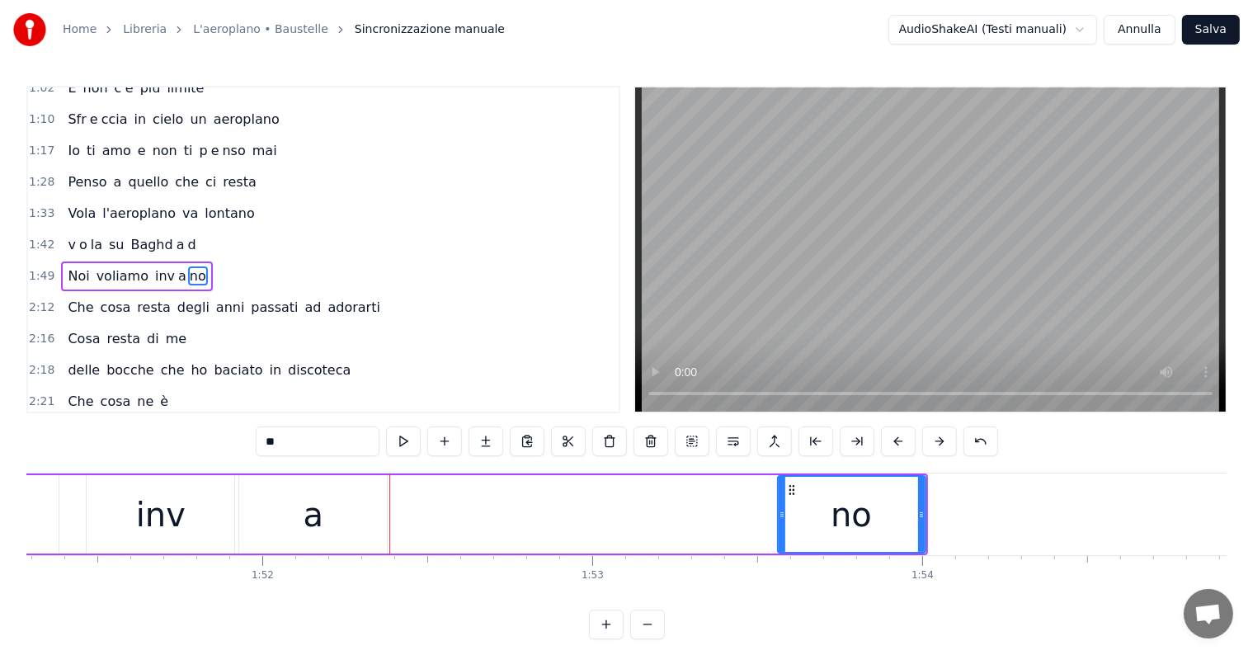
click at [340, 527] on div "a" at bounding box center [313, 514] width 148 height 78
type input "*"
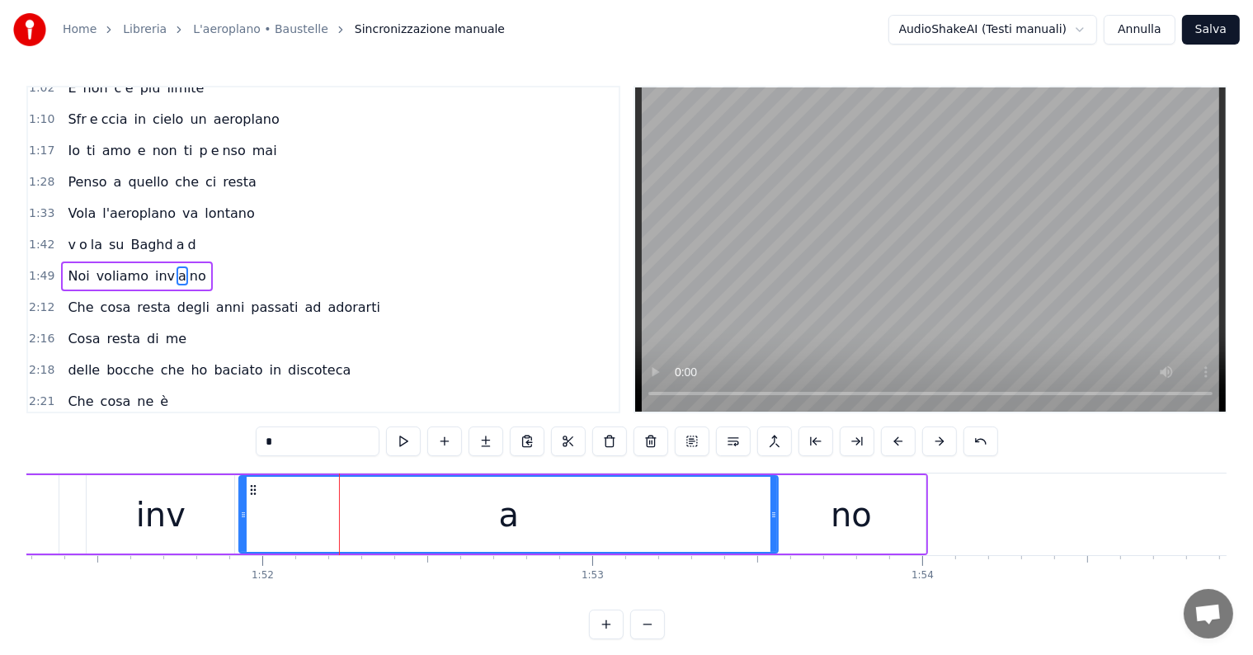
drag, startPoint x: 384, startPoint y: 518, endPoint x: 775, endPoint y: 520, distance: 390.9
click at [775, 520] on div at bounding box center [773, 514] width 7 height 75
click at [238, 505] on div at bounding box center [239, 514] width 7 height 75
click at [65, 261] on div "Noi voliamo inv a no" at bounding box center [136, 276] width 151 height 30
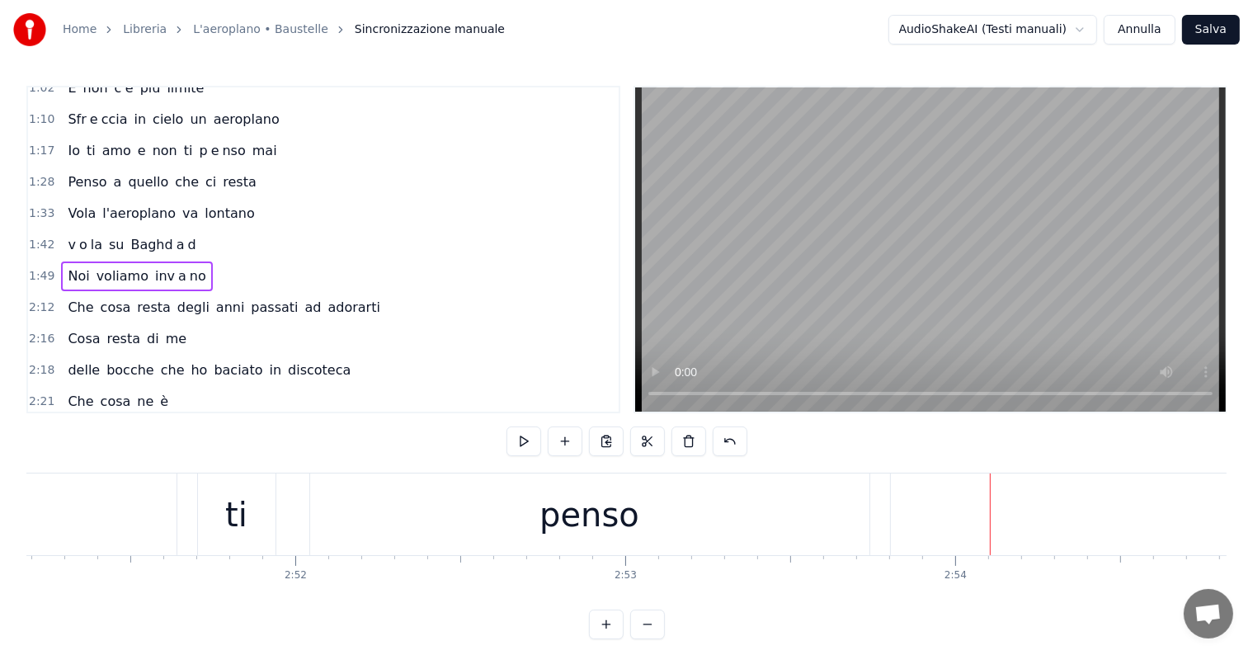
scroll to position [0, 56377]
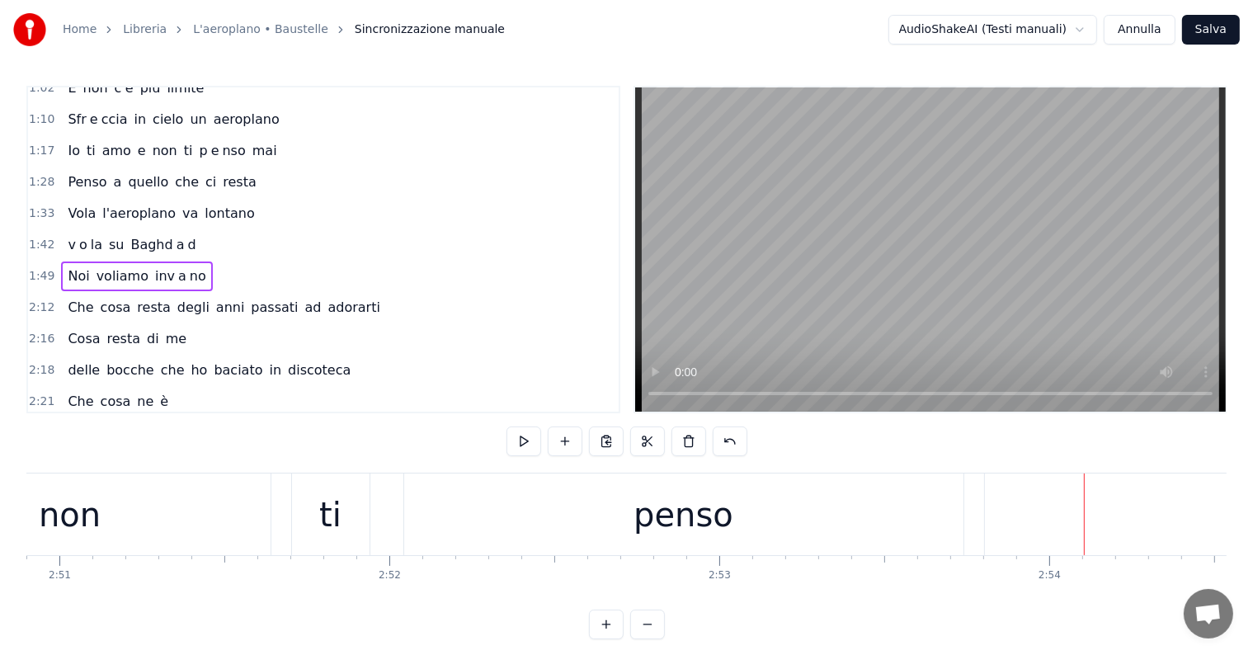
click at [772, 531] on div "penso" at bounding box center [683, 514] width 559 height 82
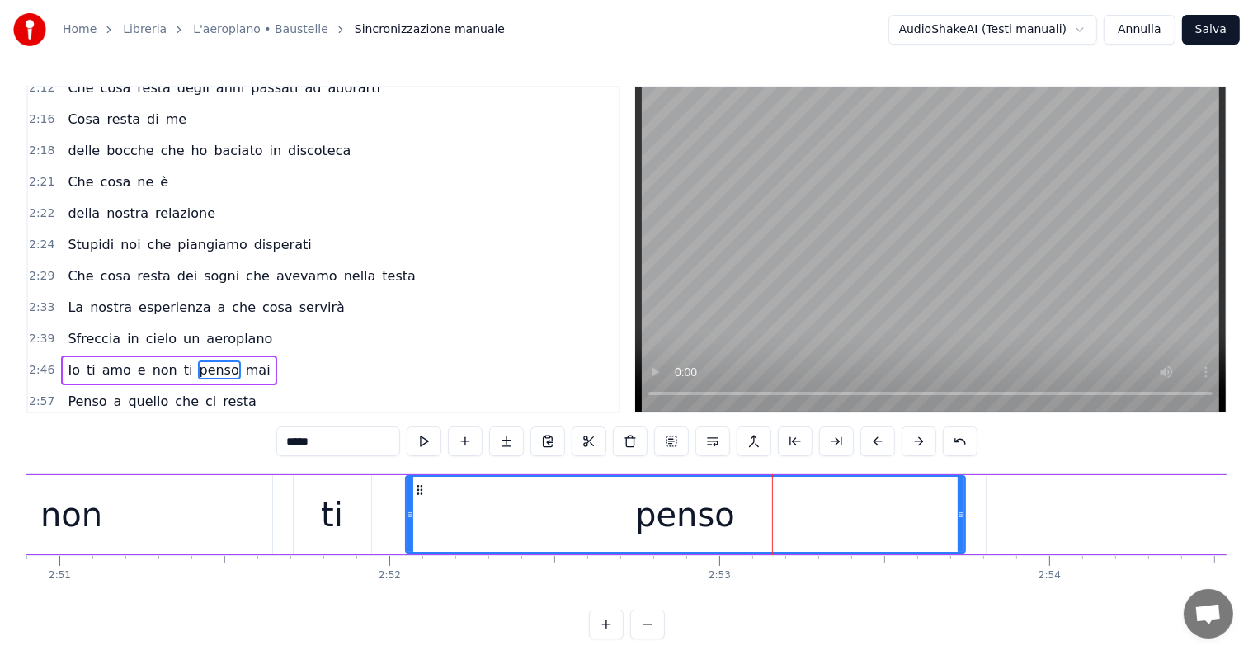
scroll to position [920, 0]
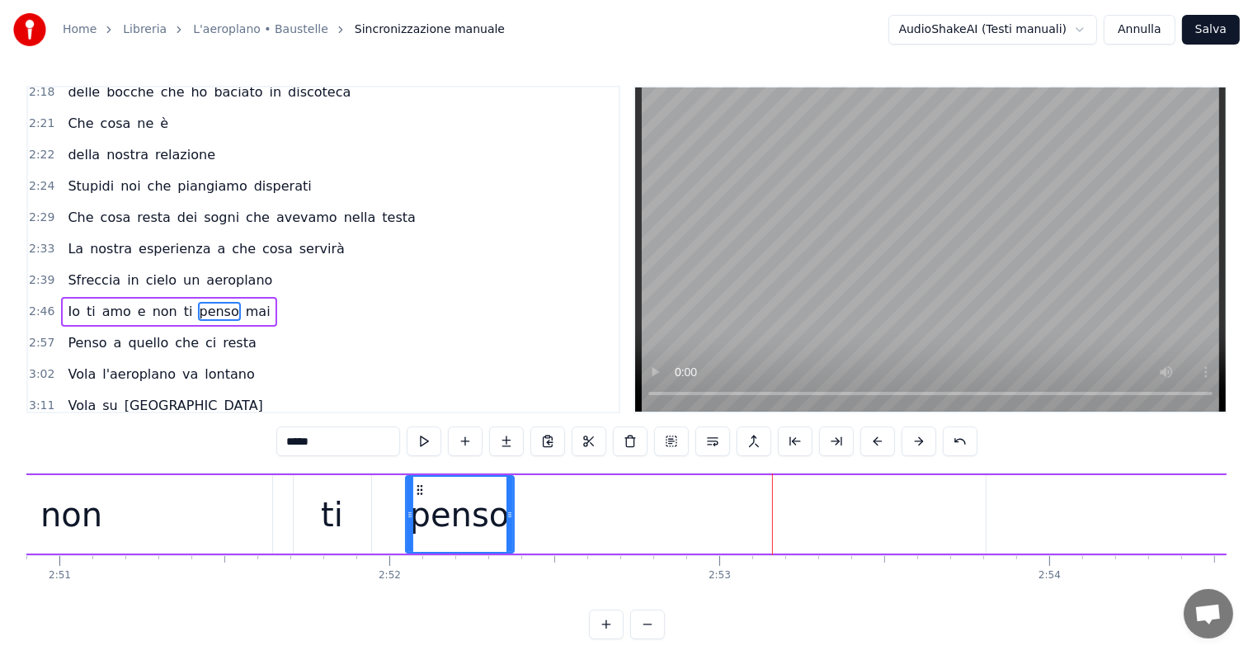
drag, startPoint x: 961, startPoint y: 506, endPoint x: 510, endPoint y: 532, distance: 451.9
click at [510, 532] on div at bounding box center [509, 514] width 7 height 75
click at [382, 441] on input "*****" at bounding box center [338, 441] width 124 height 30
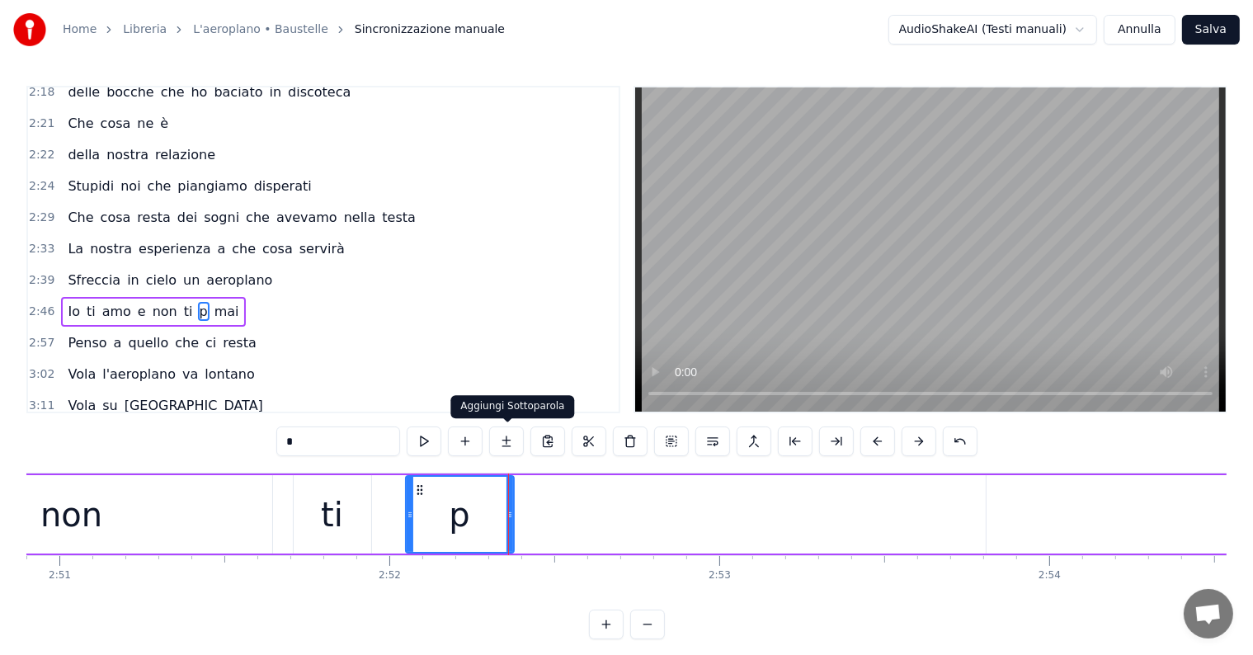
type input "*"
click at [507, 442] on button at bounding box center [506, 441] width 35 height 30
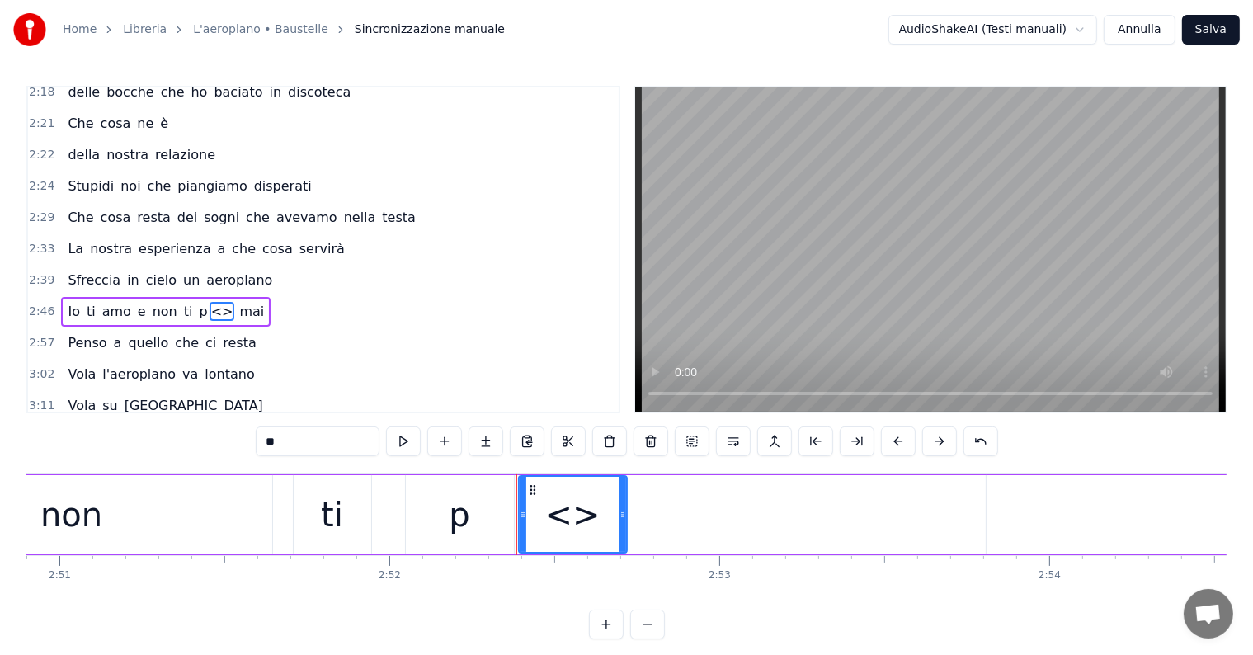
click at [347, 449] on input "**" at bounding box center [318, 441] width 124 height 30
type input "*"
click at [487, 443] on button at bounding box center [485, 441] width 35 height 30
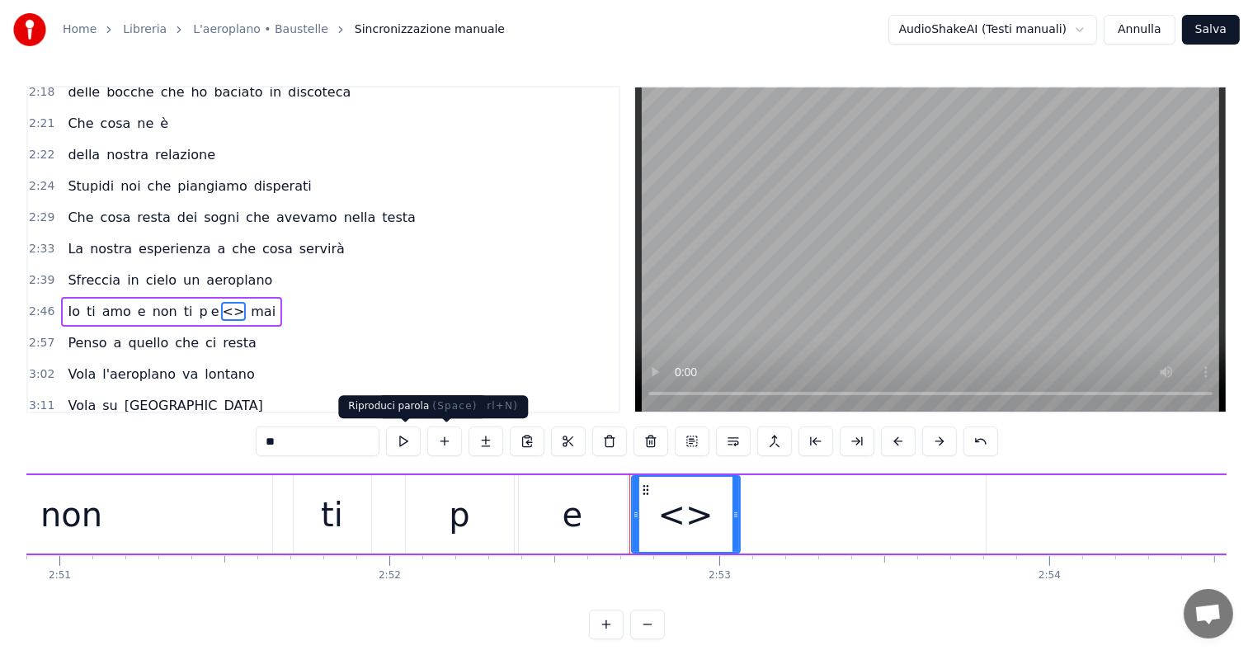
click at [320, 445] on input "**" at bounding box center [318, 441] width 124 height 30
type input "*"
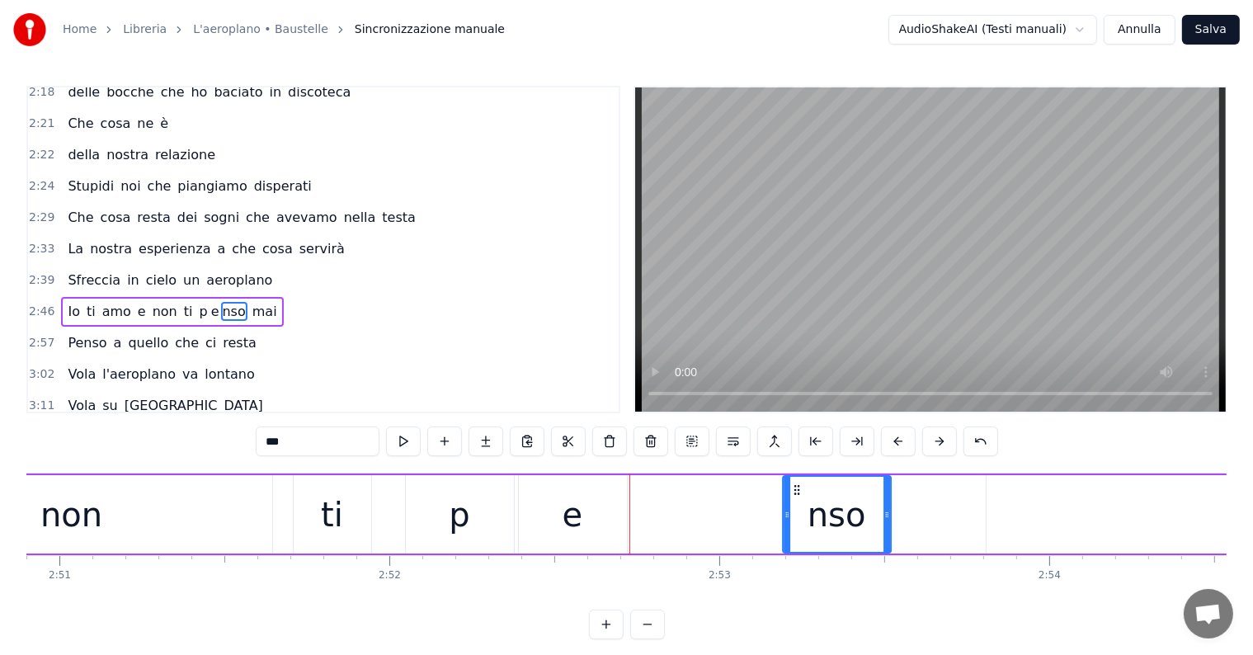
drag, startPoint x: 643, startPoint y: 485, endPoint x: 794, endPoint y: 505, distance: 152.2
click at [794, 505] on div "nso" at bounding box center [836, 514] width 106 height 75
click at [577, 534] on div "e" at bounding box center [572, 514] width 21 height 49
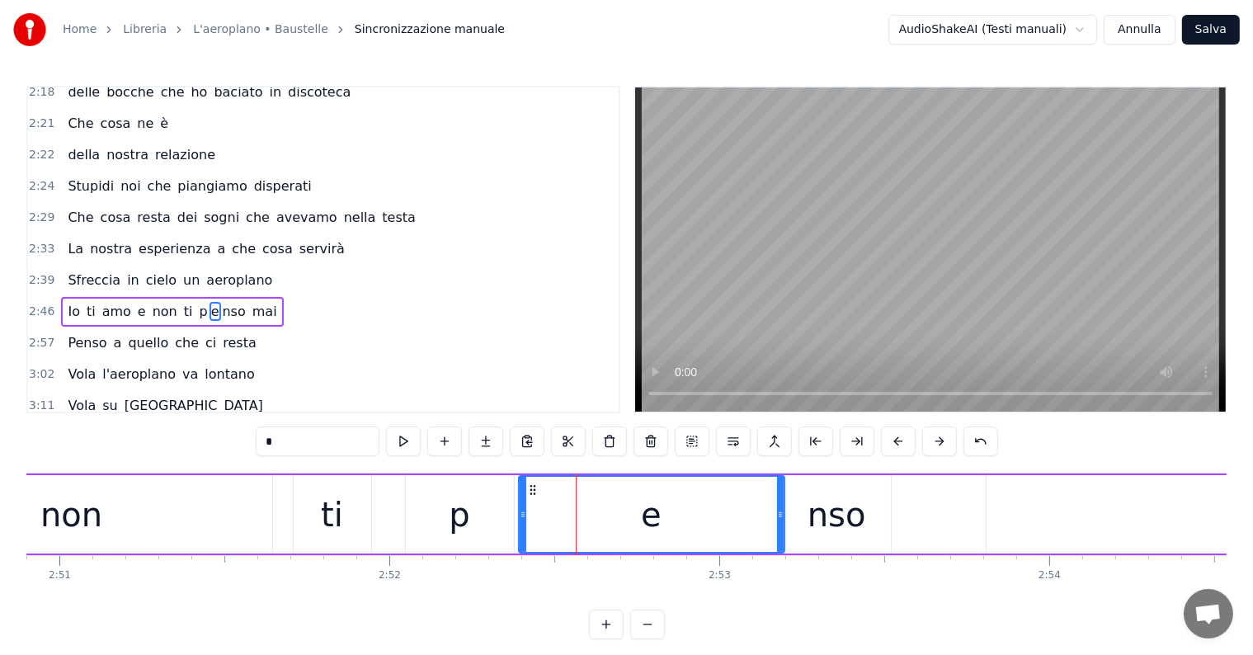
drag, startPoint x: 623, startPoint y: 510, endPoint x: 781, endPoint y: 520, distance: 157.8
click at [781, 520] on div at bounding box center [780, 514] width 7 height 75
click at [515, 504] on div at bounding box center [518, 514] width 7 height 75
click at [134, 519] on div "non" at bounding box center [71, 514] width 401 height 78
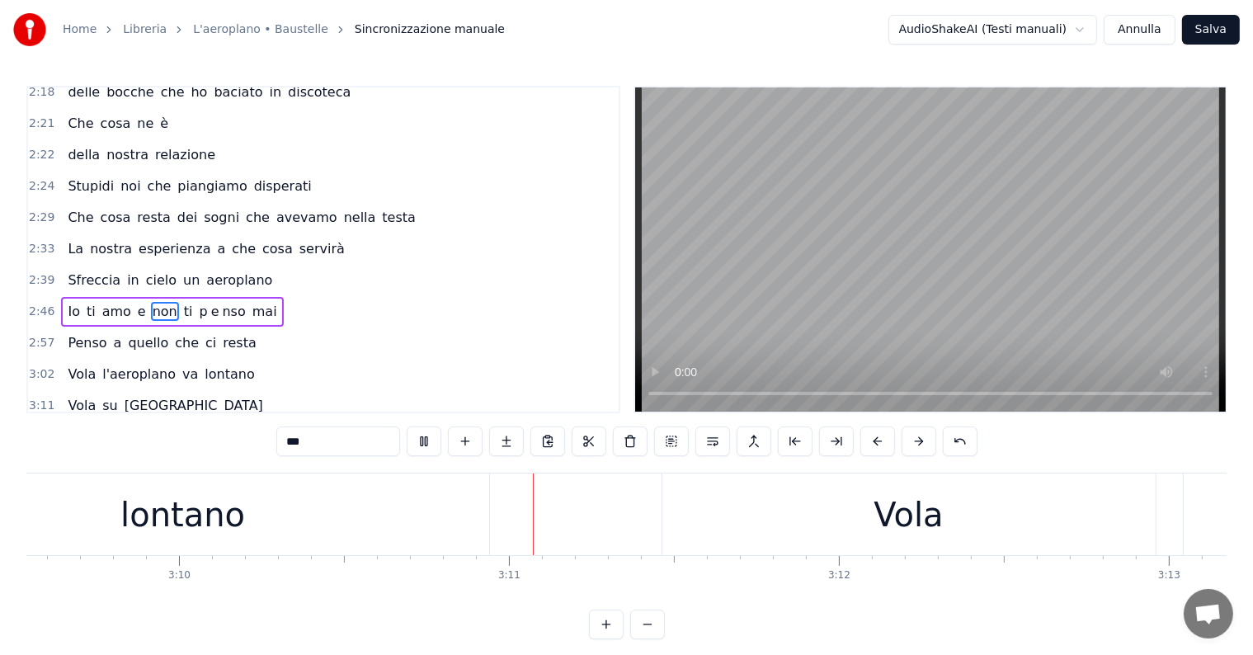
scroll to position [0, 62759]
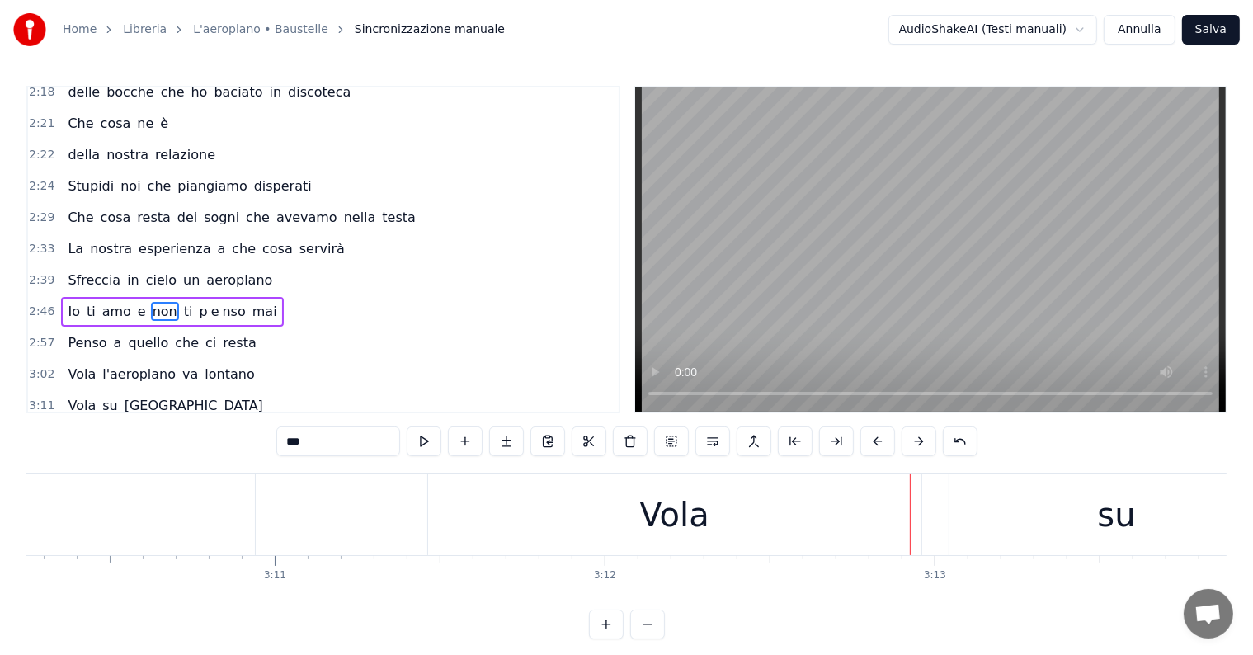
click at [619, 528] on div "Vola" at bounding box center [674, 514] width 493 height 82
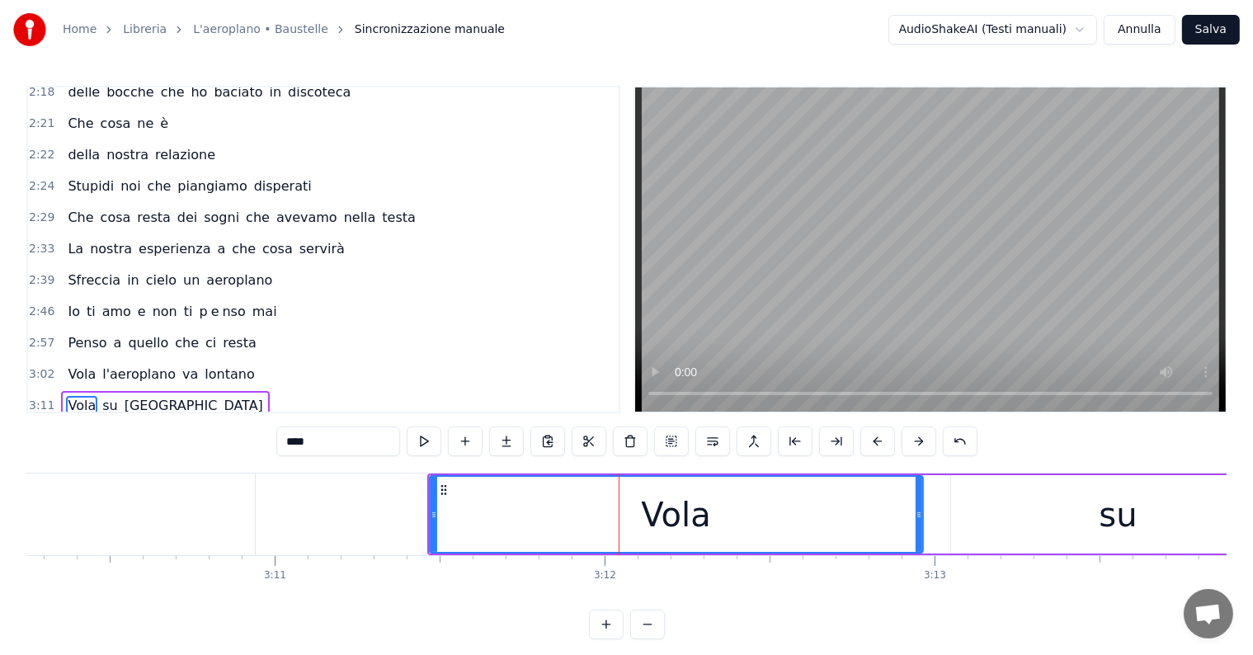
scroll to position [25, 0]
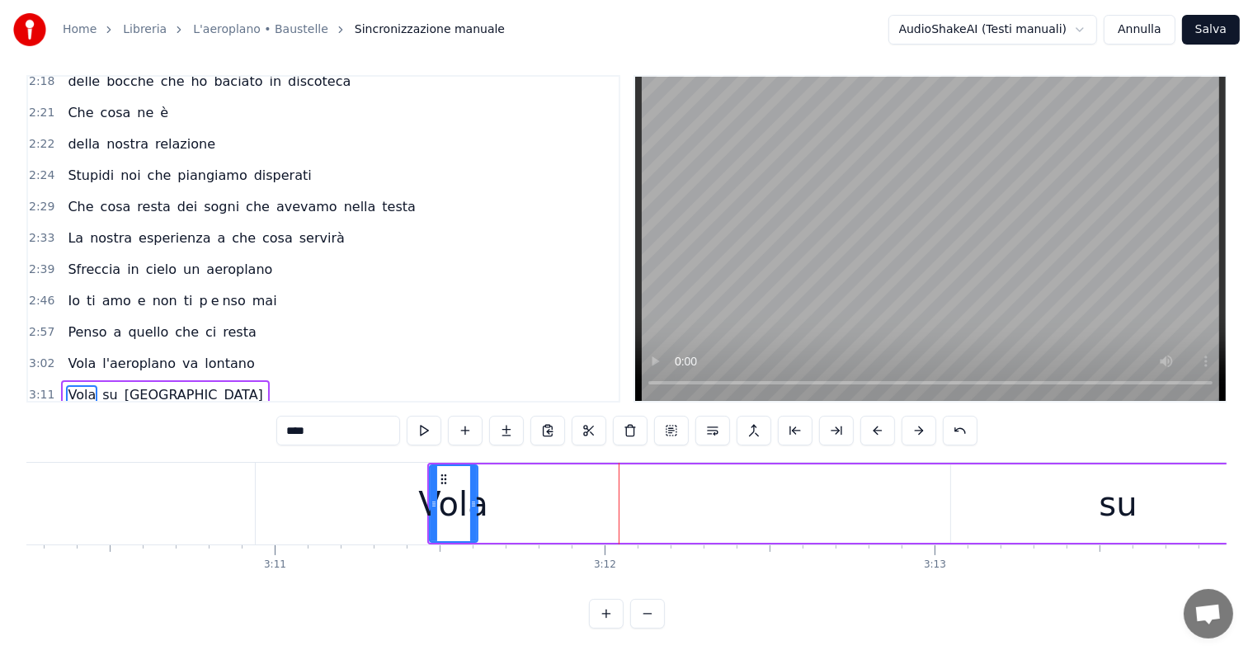
drag, startPoint x: 917, startPoint y: 482, endPoint x: 469, endPoint y: 505, distance: 448.4
click at [470, 505] on div at bounding box center [473, 503] width 7 height 75
click at [344, 420] on input "****" at bounding box center [338, 431] width 124 height 30
type input "*"
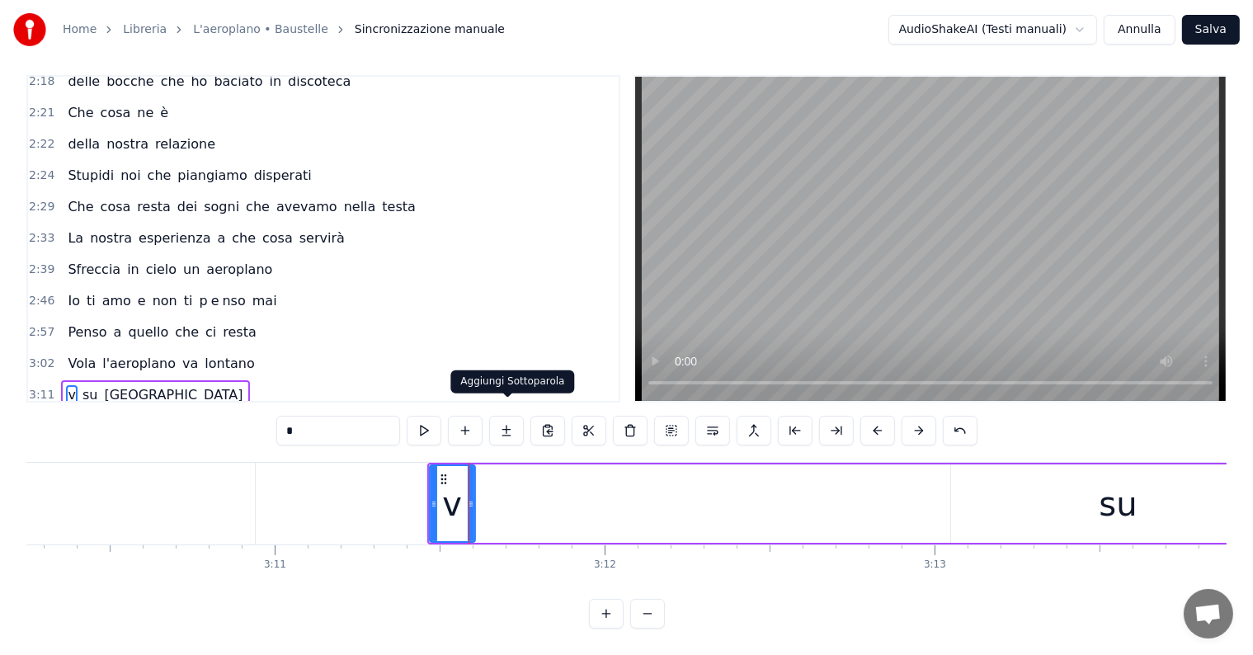
type input "*"
click at [513, 416] on button at bounding box center [506, 431] width 35 height 30
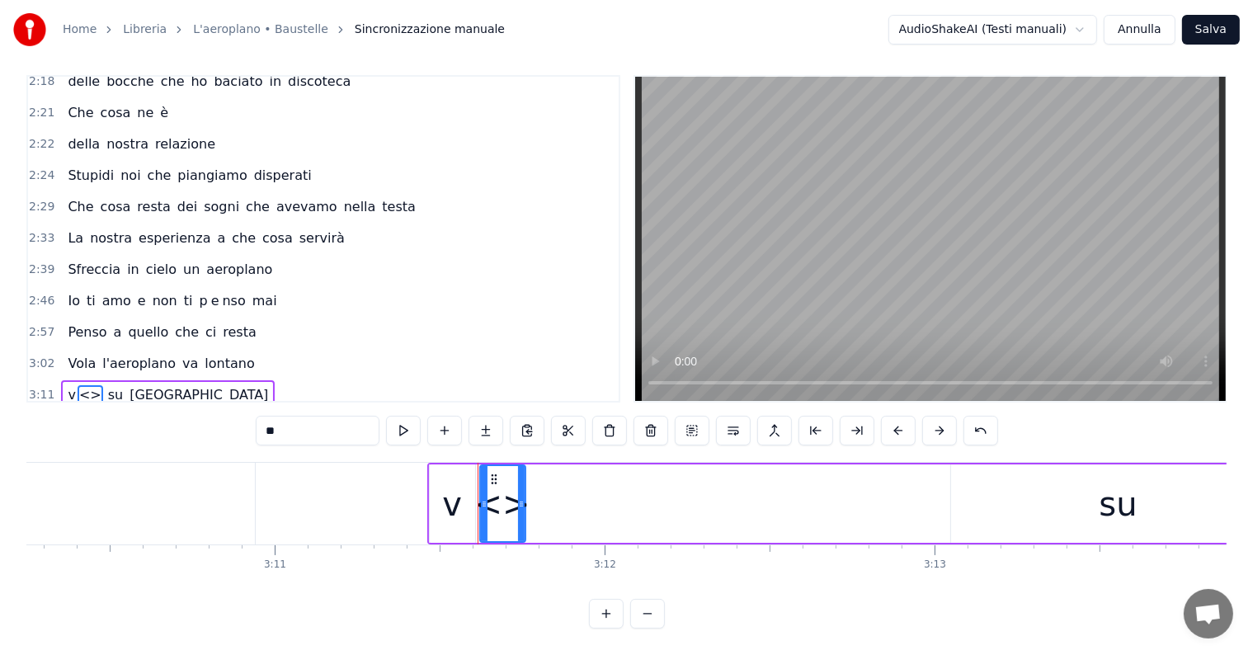
click at [340, 426] on input "**" at bounding box center [318, 431] width 124 height 30
type input "*"
click at [494, 423] on button at bounding box center [485, 431] width 35 height 30
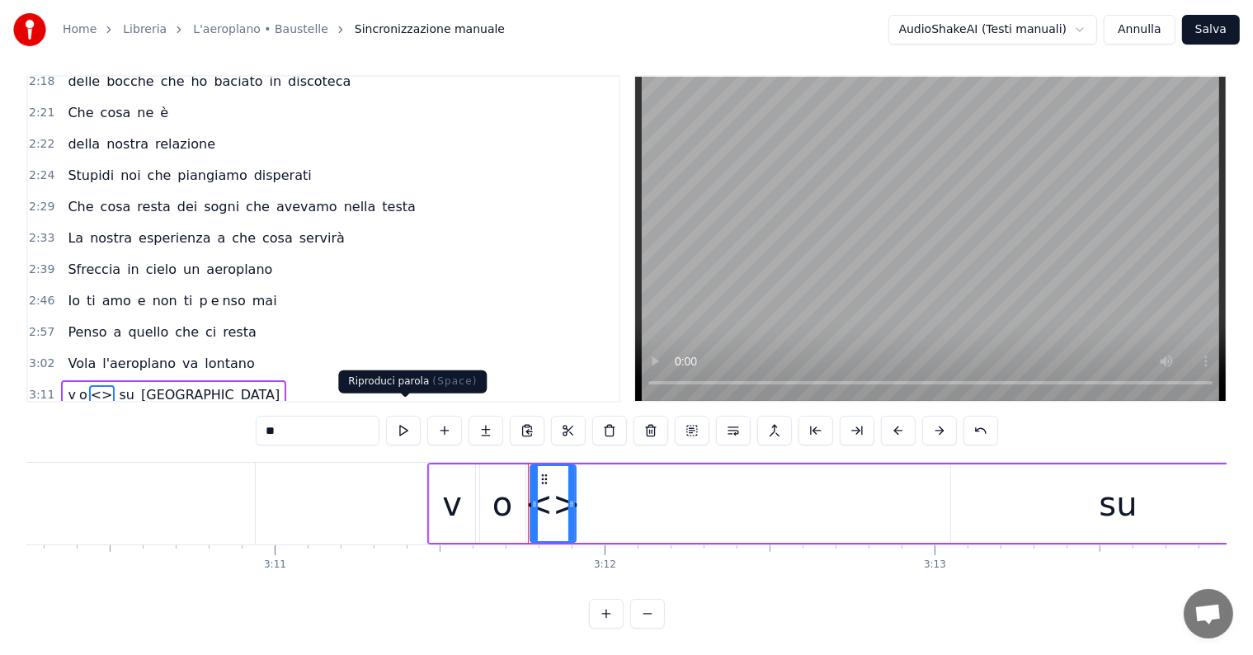
click at [338, 416] on input "**" at bounding box center [318, 431] width 124 height 30
type input "*"
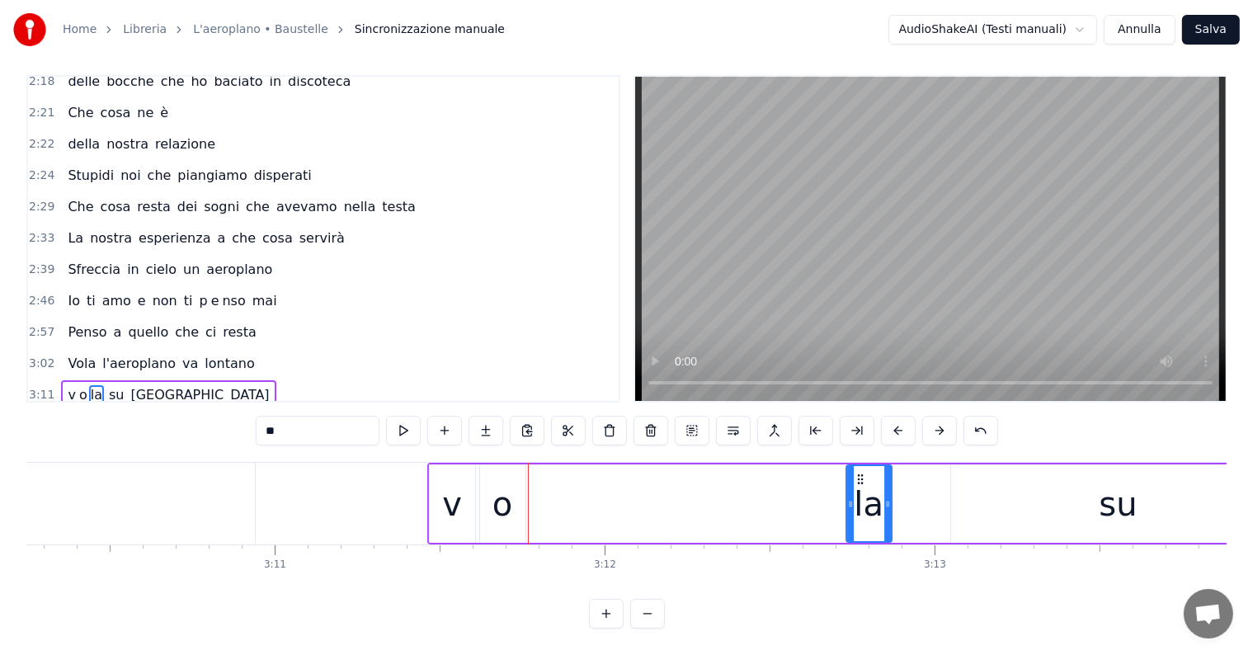
drag, startPoint x: 542, startPoint y: 464, endPoint x: 858, endPoint y: 485, distance: 316.5
click at [858, 485] on div "la" at bounding box center [869, 503] width 44 height 75
click at [497, 508] on div "o" at bounding box center [502, 503] width 20 height 49
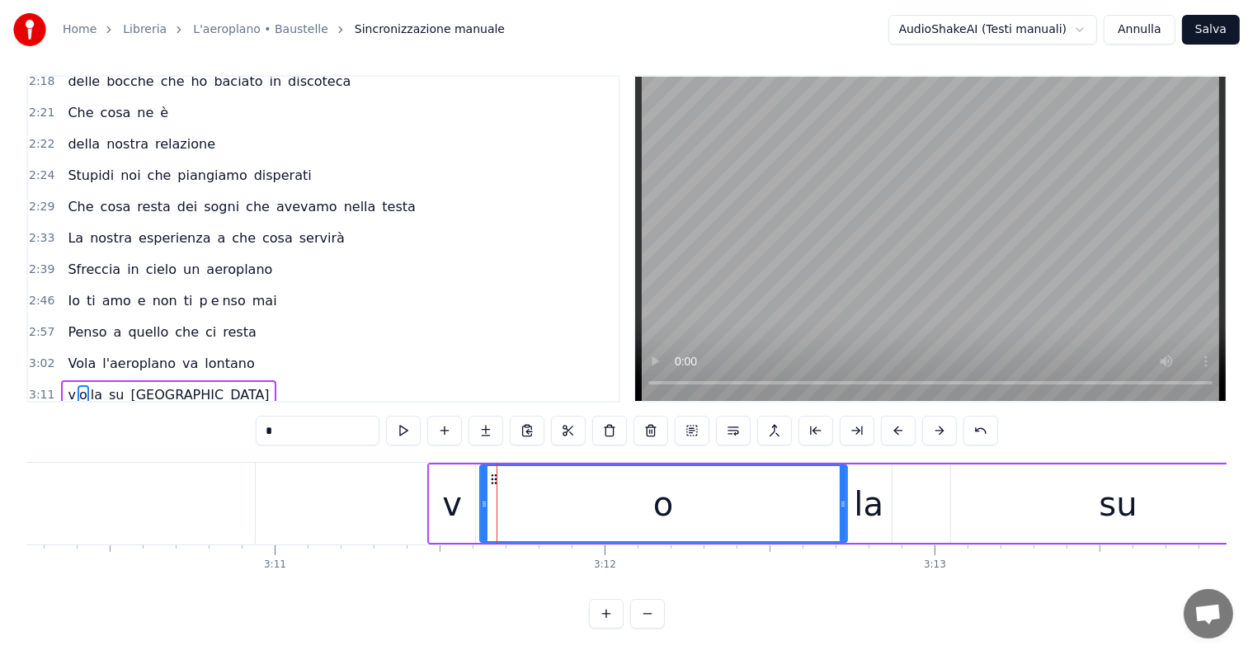
drag, startPoint x: 521, startPoint y: 495, endPoint x: 843, endPoint y: 503, distance: 321.7
click at [843, 503] on div at bounding box center [843, 503] width 7 height 75
click at [477, 501] on div at bounding box center [479, 503] width 7 height 75
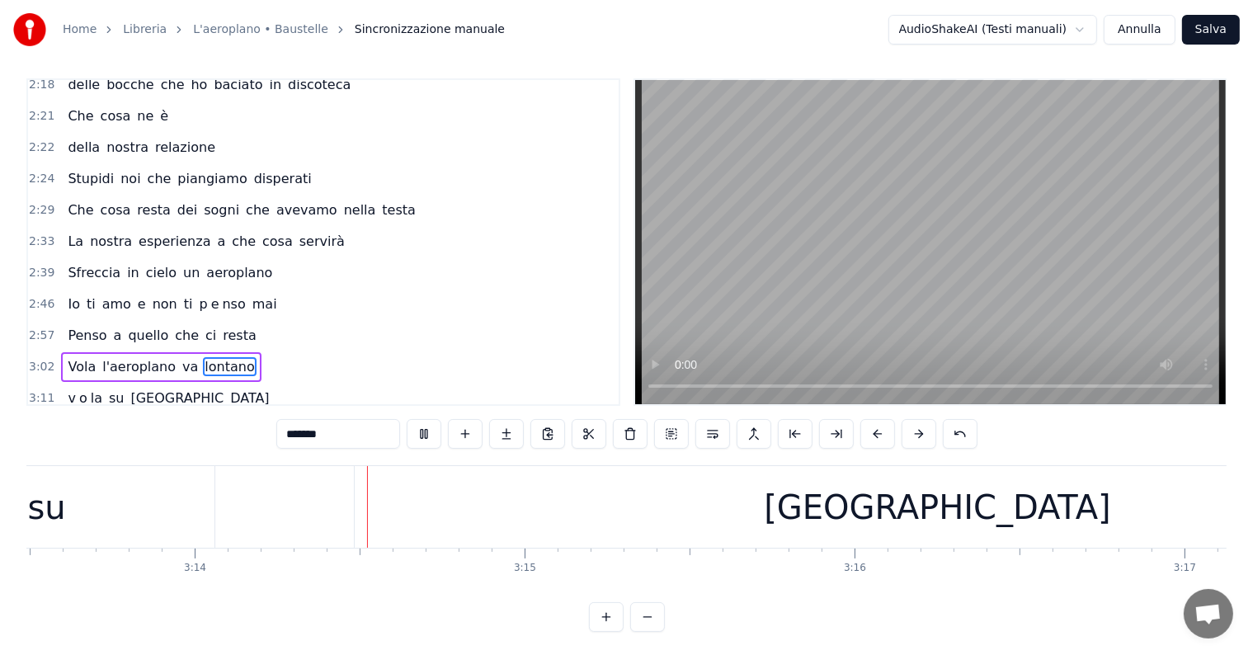
scroll to position [0, 63881]
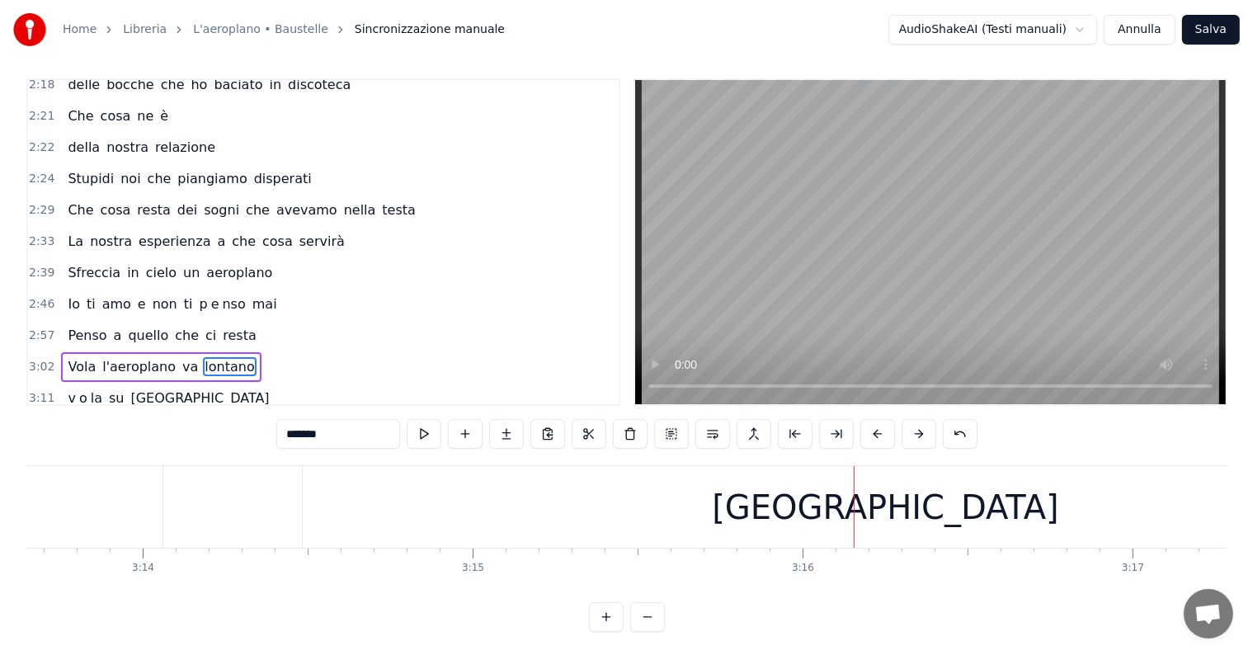
click at [844, 521] on div "[GEOGRAPHIC_DATA]" at bounding box center [885, 506] width 346 height 49
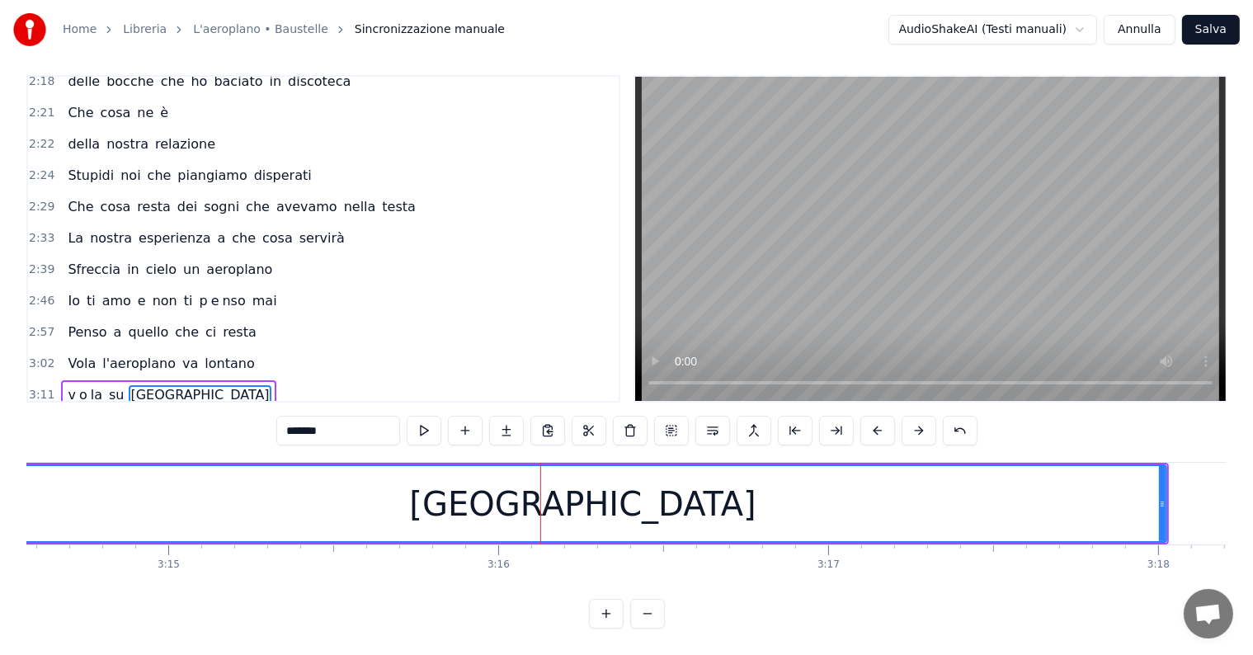
scroll to position [0, 64089]
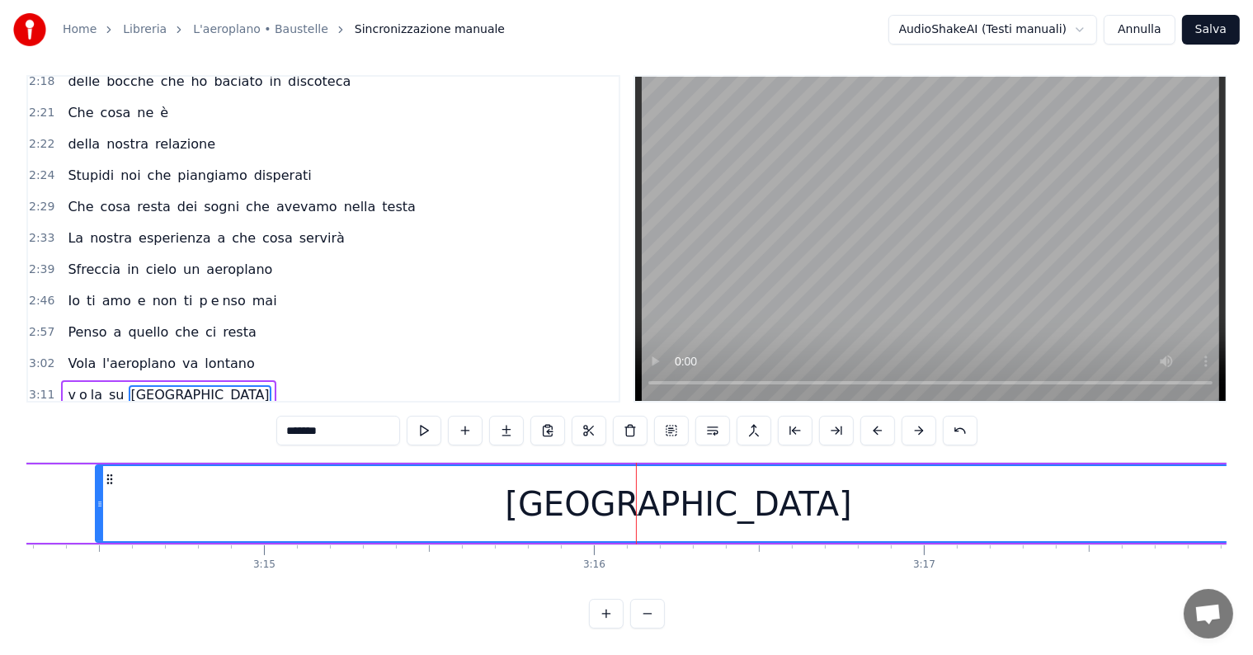
click at [887, 515] on div "[GEOGRAPHIC_DATA]" at bounding box center [678, 503] width 1164 height 75
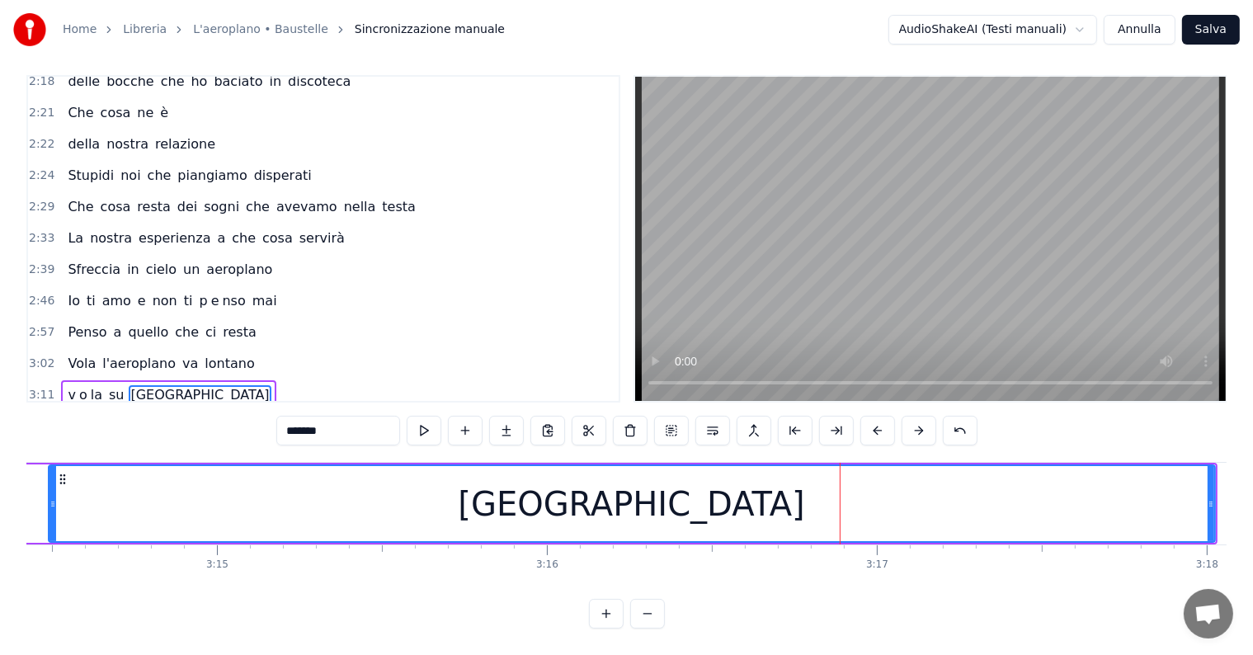
click at [127, 492] on div "[GEOGRAPHIC_DATA]" at bounding box center [631, 503] width 1164 height 75
click at [68, 485] on div "[GEOGRAPHIC_DATA]" at bounding box center [631, 503] width 1164 height 75
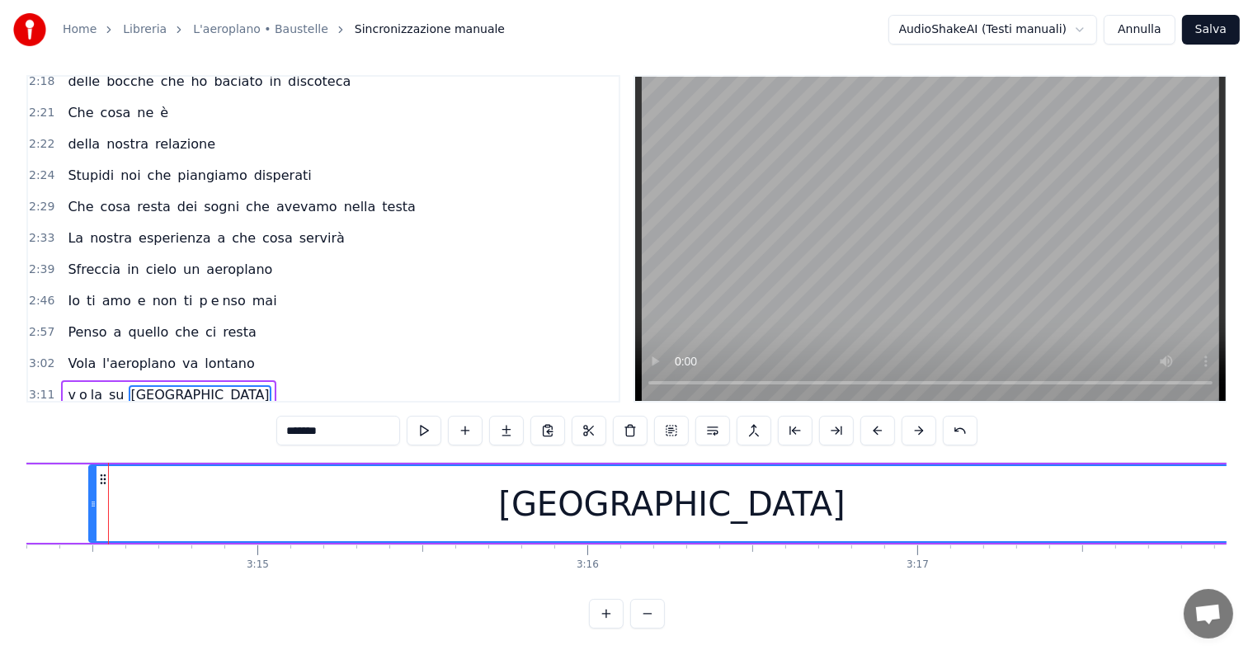
scroll to position [0, 64094]
click at [491, 508] on div "[GEOGRAPHIC_DATA]" at bounding box center [674, 503] width 1164 height 75
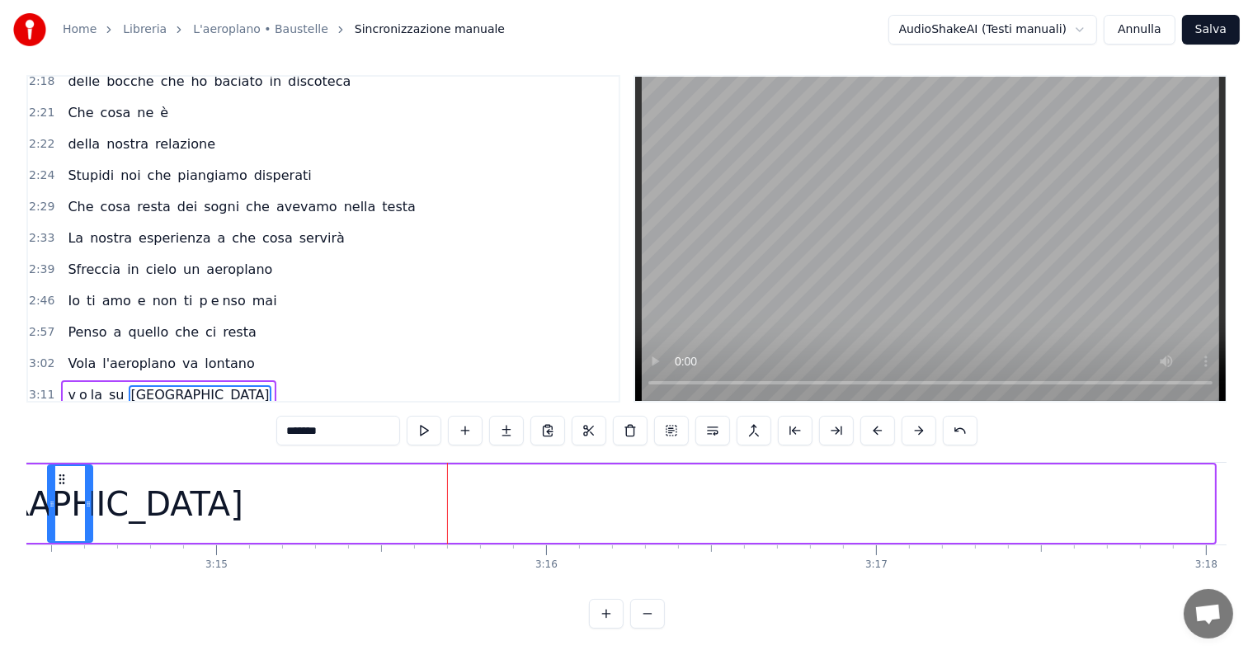
drag, startPoint x: 1210, startPoint y: 484, endPoint x: 88, endPoint y: 554, distance: 1123.8
click at [88, 554] on div "Che cosa resta di noi che scopiamo nel parcheggio Cosa resta di noi un rottame …" at bounding box center [626, 524] width 1200 height 124
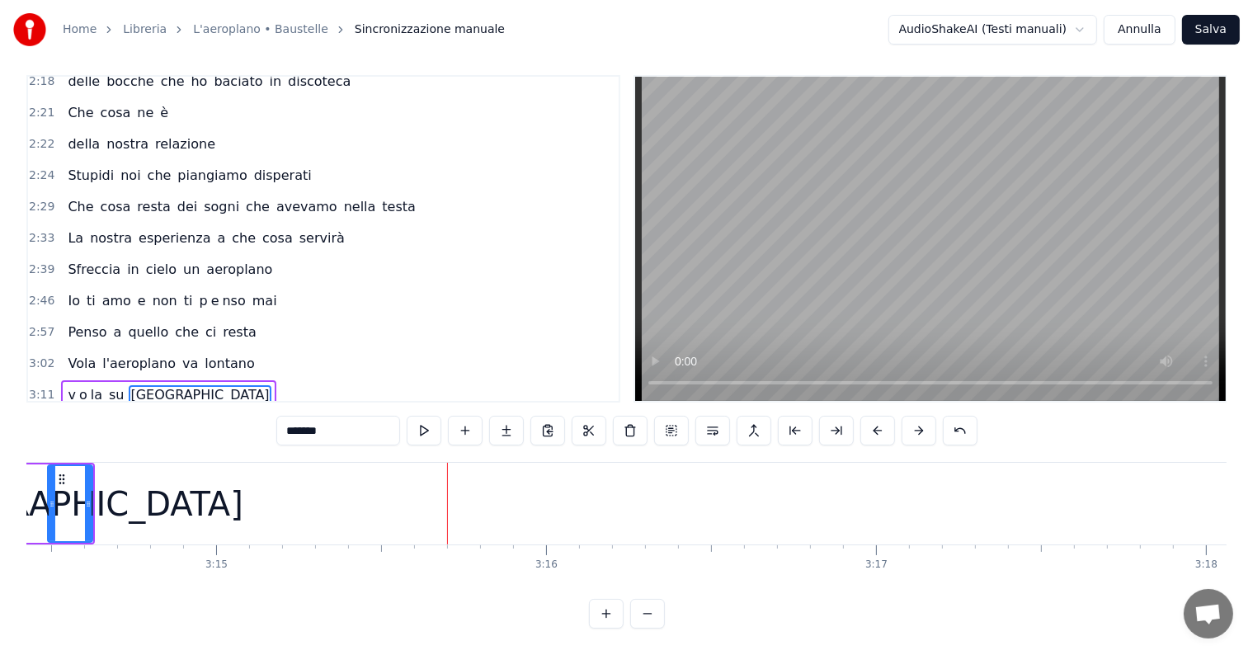
click at [349, 416] on input "*******" at bounding box center [338, 431] width 124 height 30
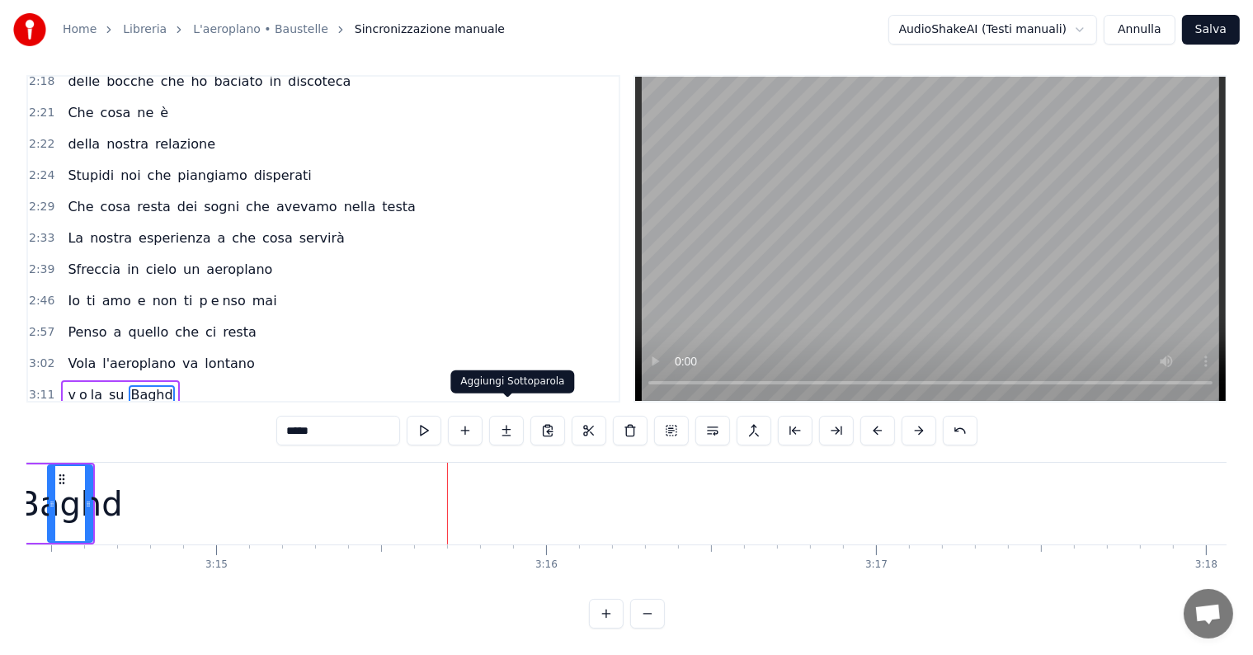
type input "*****"
click at [508, 416] on button at bounding box center [506, 431] width 35 height 30
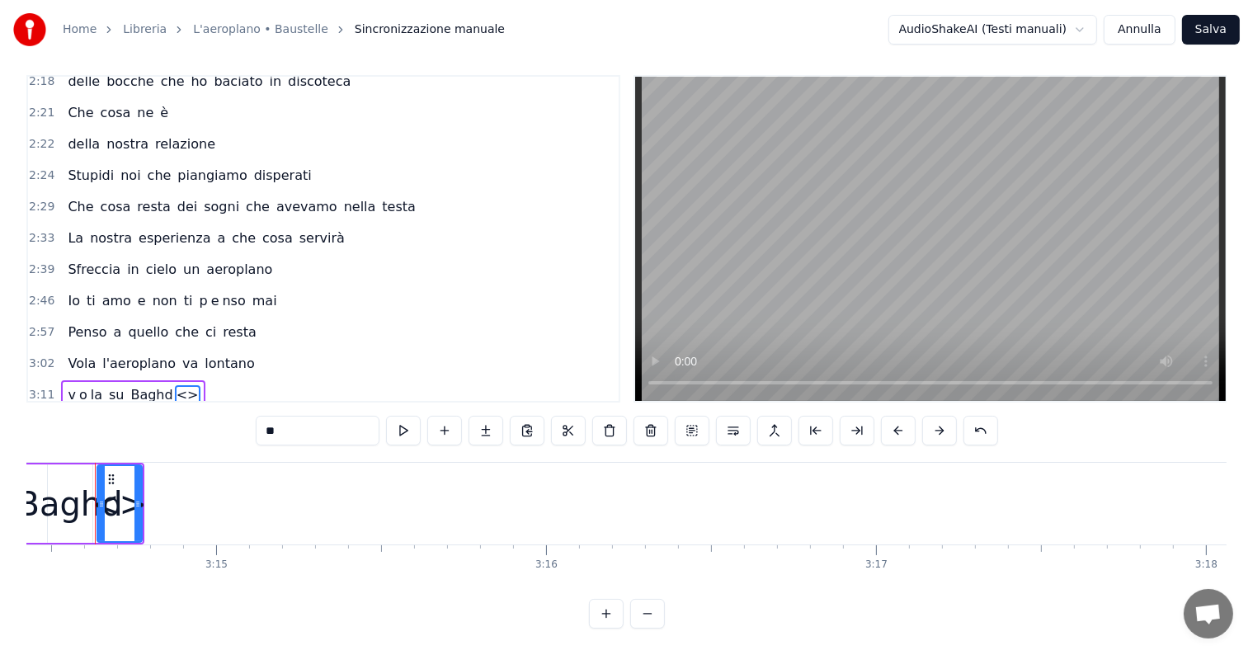
scroll to position [0, 64122]
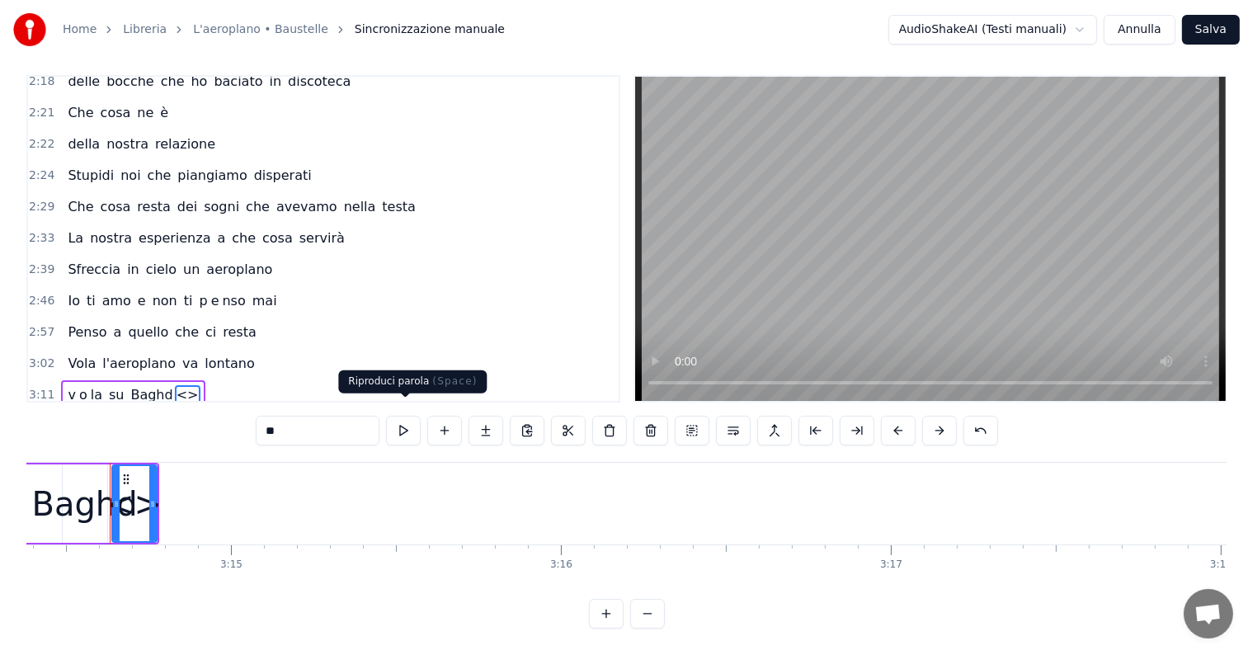
click at [307, 417] on input "**" at bounding box center [318, 431] width 124 height 30
type input "*"
click at [486, 416] on button at bounding box center [485, 431] width 35 height 30
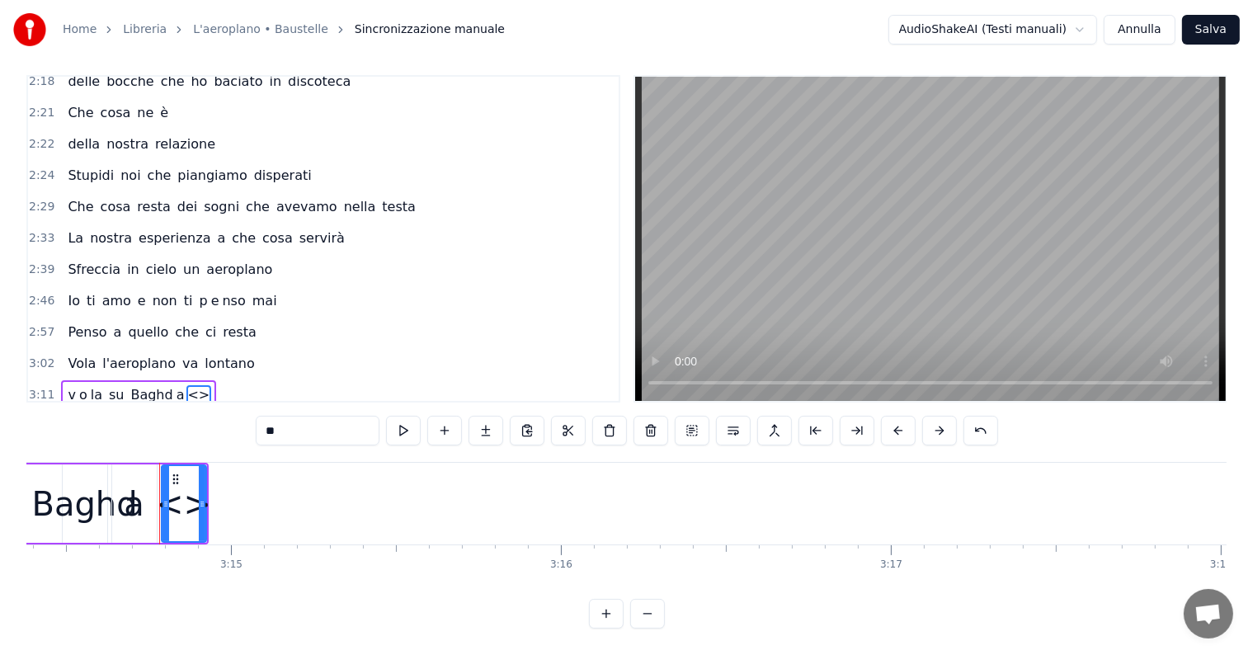
click at [329, 421] on input "**" at bounding box center [318, 431] width 124 height 30
type input "*"
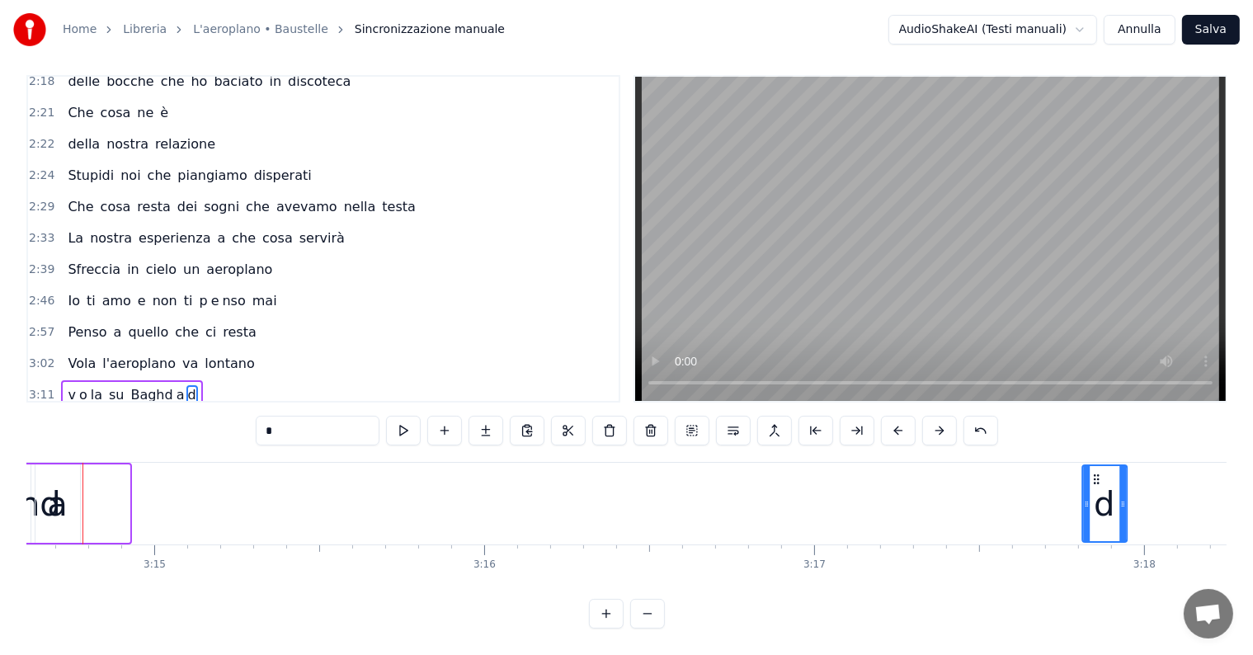
scroll to position [0, 64232]
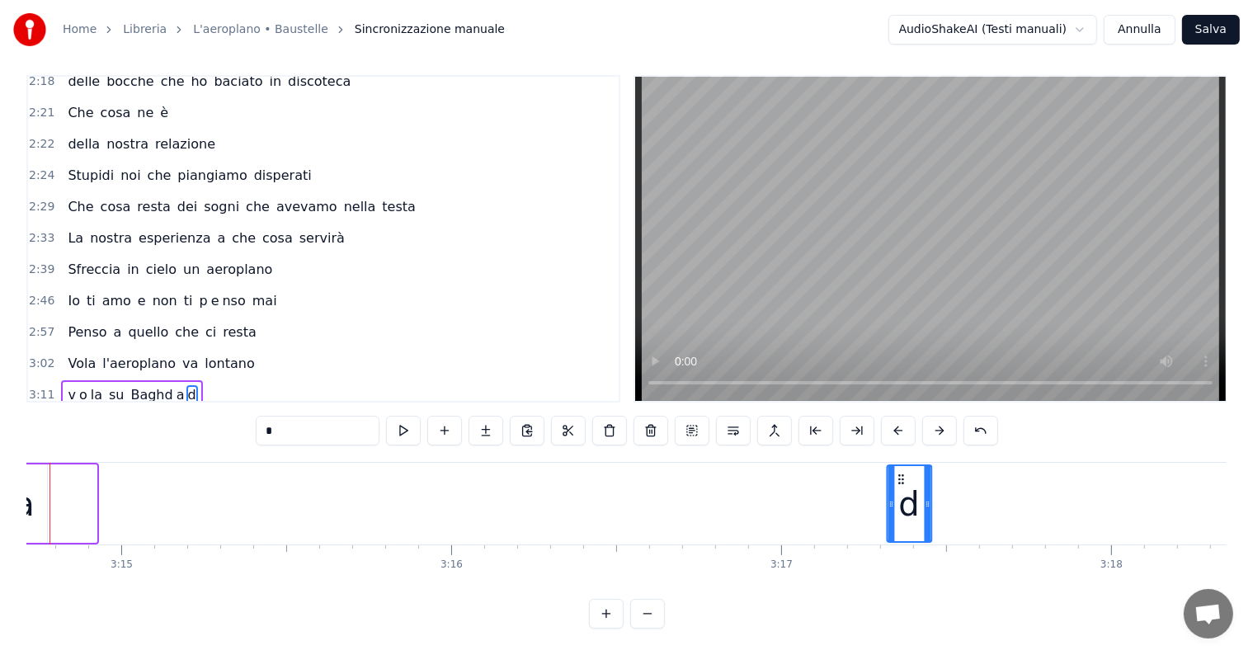
drag, startPoint x: 172, startPoint y: 463, endPoint x: 897, endPoint y: 506, distance: 727.1
click at [897, 506] on div "d" at bounding box center [908, 503] width 43 height 75
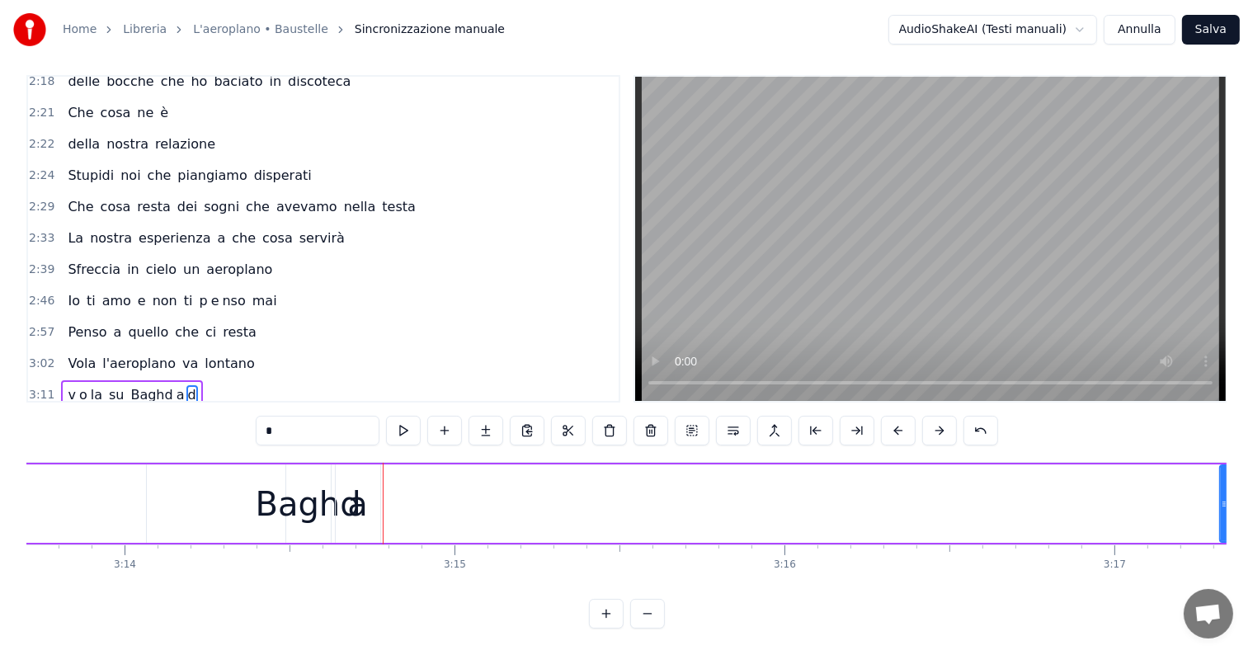
scroll to position [0, 63947]
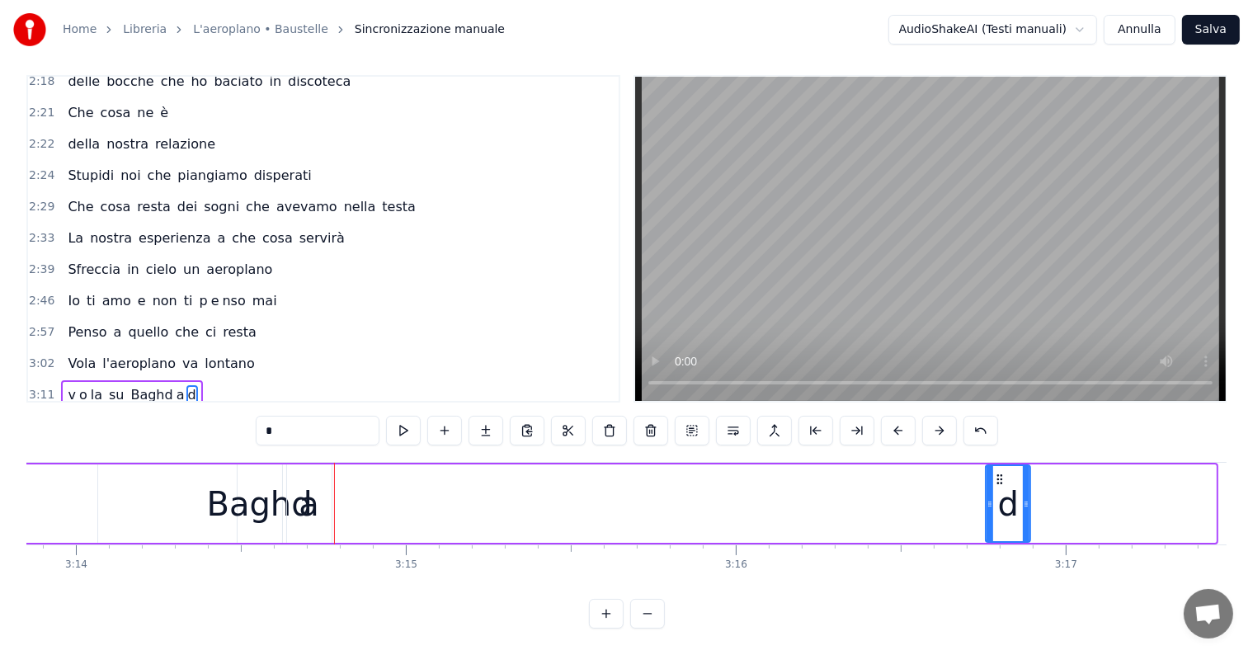
drag, startPoint x: 1186, startPoint y: 462, endPoint x: 1000, endPoint y: 495, distance: 188.5
click at [1000, 495] on div "d" at bounding box center [1008, 503] width 43 height 75
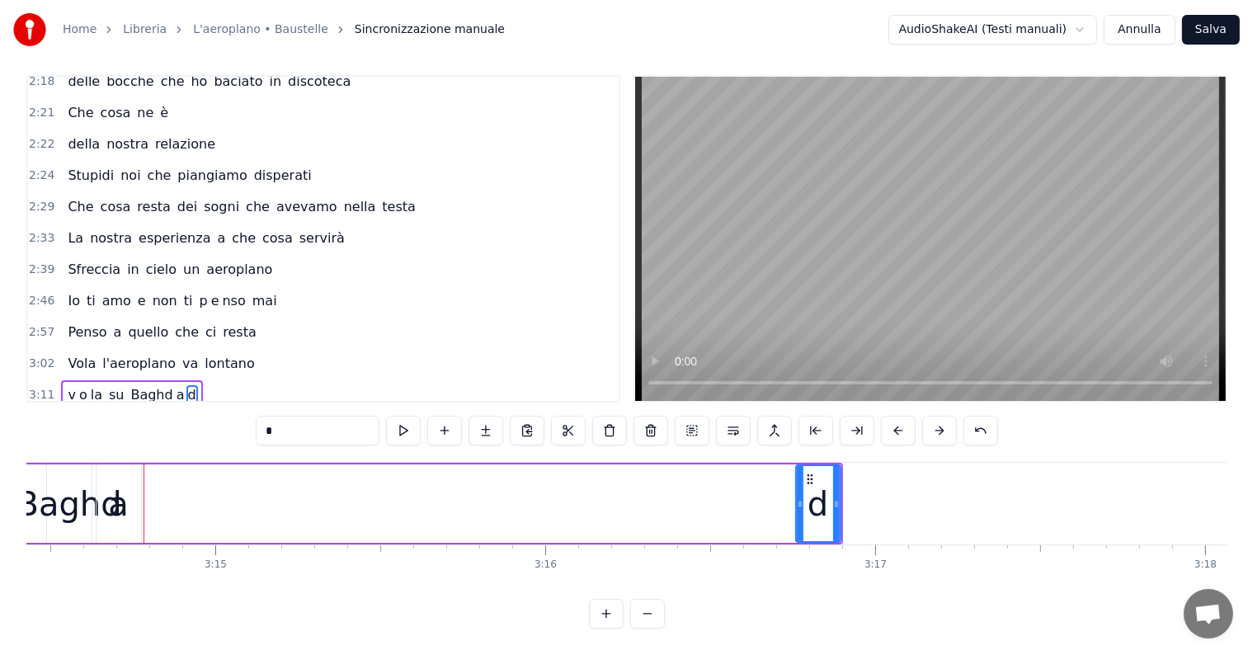
scroll to position [0, 63994]
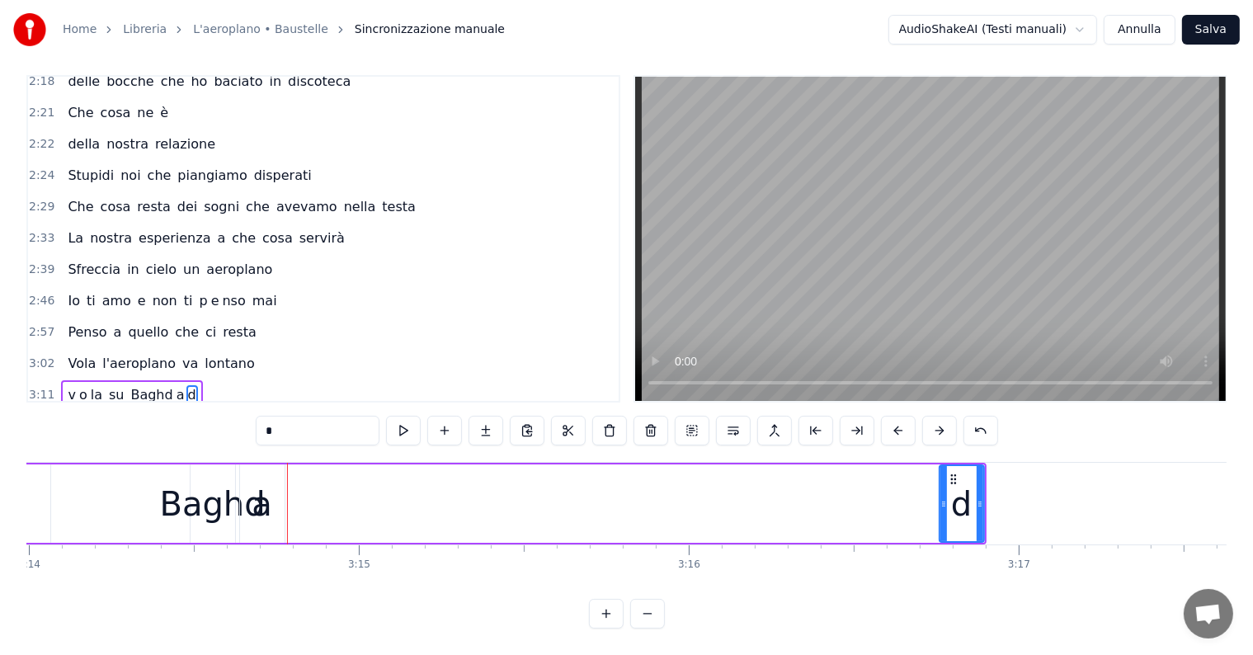
click at [262, 498] on div "a" at bounding box center [262, 503] width 21 height 49
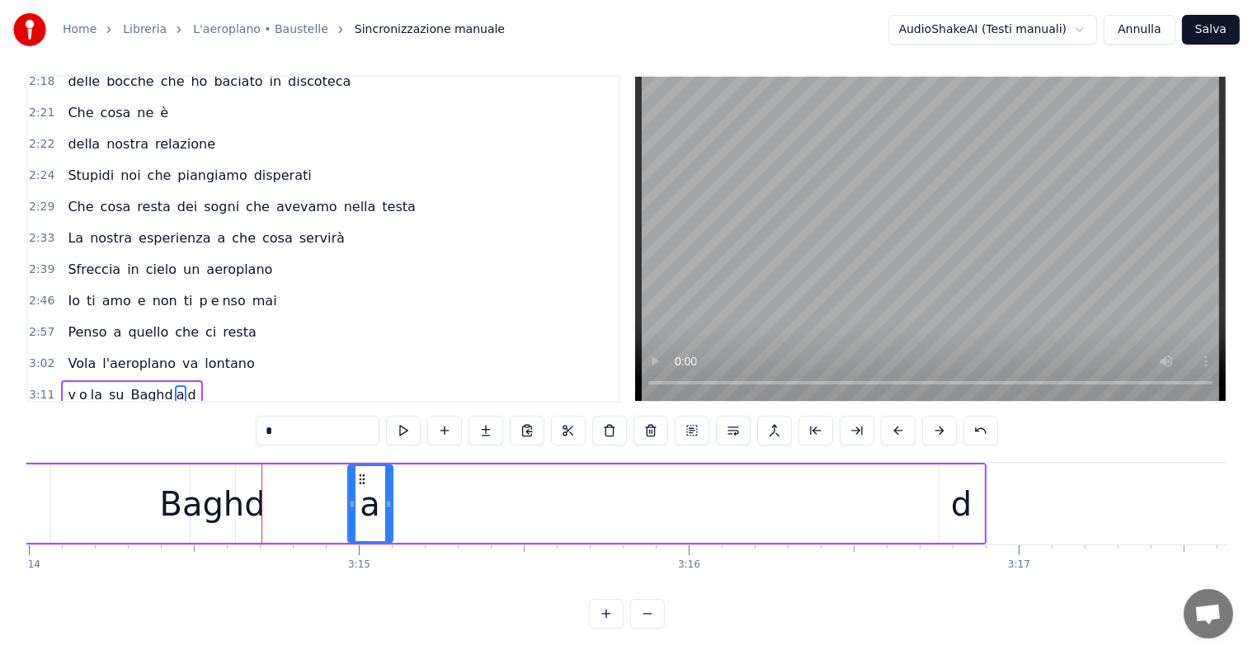
drag, startPoint x: 253, startPoint y: 462, endPoint x: 364, endPoint y: 479, distance: 111.9
click at [364, 479] on div "a" at bounding box center [370, 503] width 43 height 75
click at [216, 490] on div "Baghd" at bounding box center [213, 503] width 106 height 49
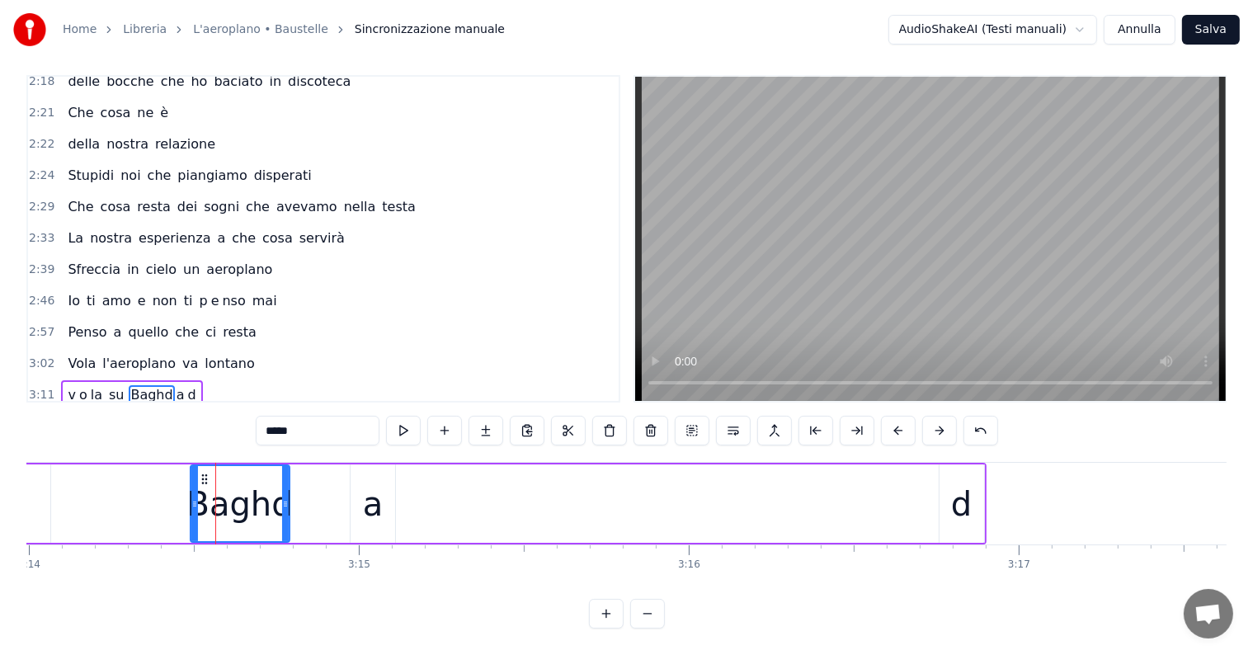
drag, startPoint x: 230, startPoint y: 488, endPoint x: 285, endPoint y: 495, distance: 54.8
click at [285, 495] on div at bounding box center [285, 503] width 7 height 75
click at [376, 496] on div "a" at bounding box center [373, 503] width 21 height 49
type input "*"
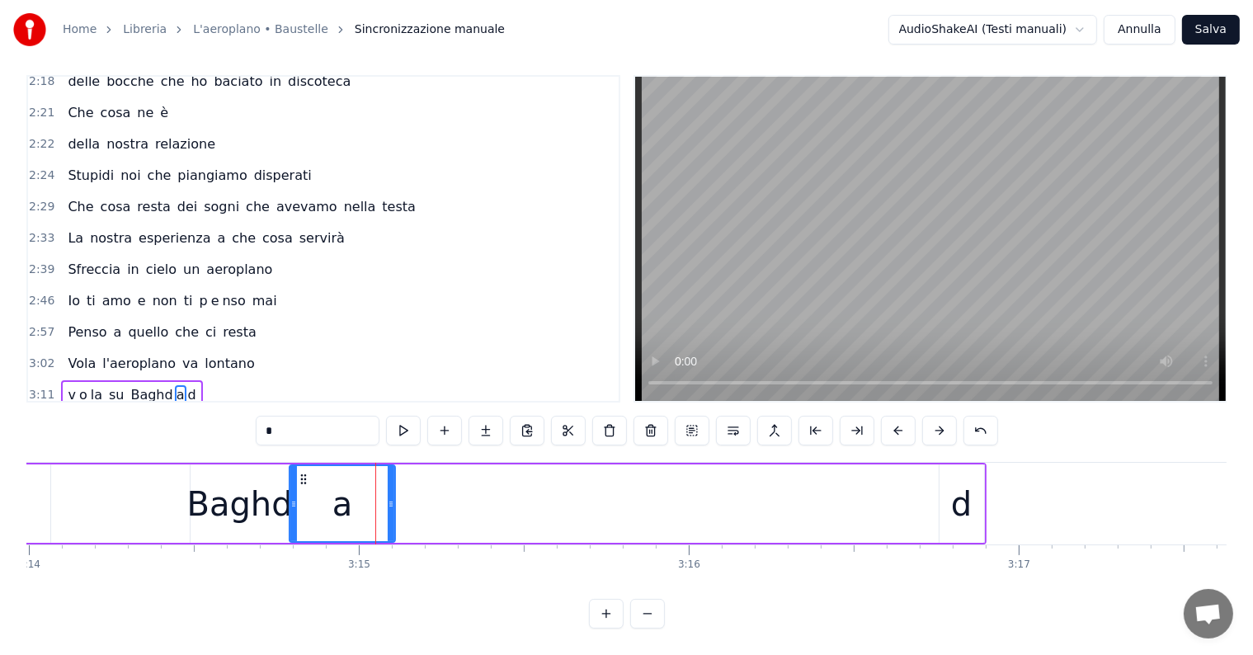
drag, startPoint x: 351, startPoint y: 486, endPoint x: 290, endPoint y: 493, distance: 61.5
click at [290, 497] on icon at bounding box center [293, 503] width 7 height 13
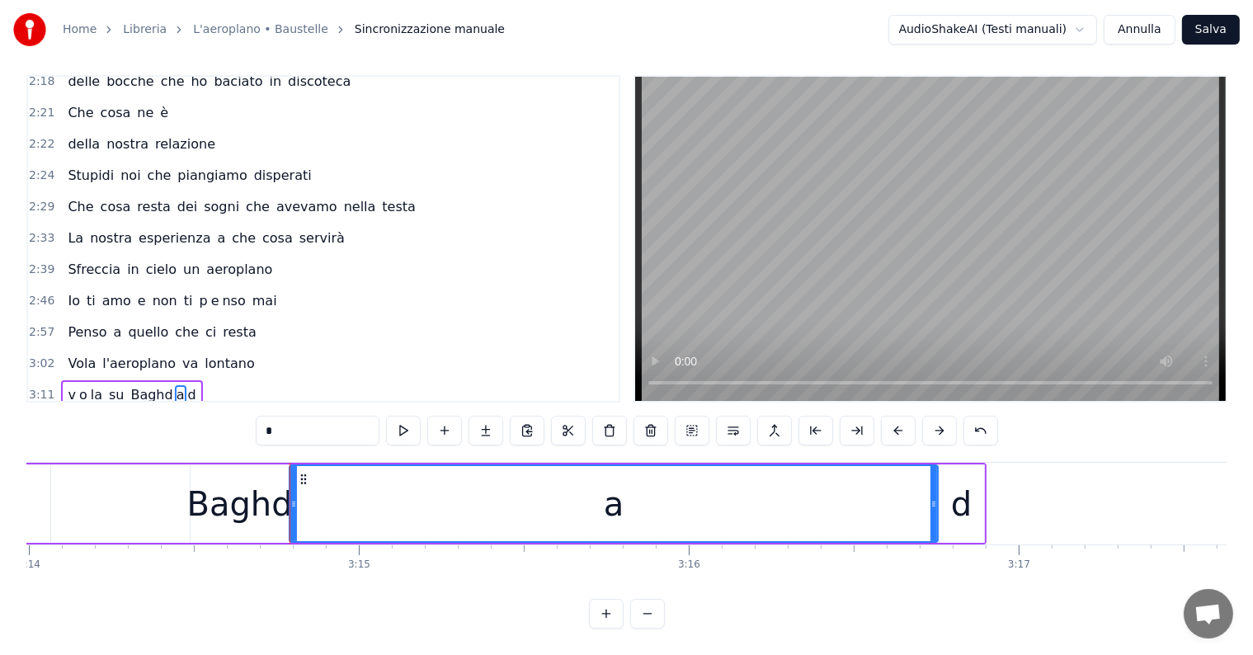
drag, startPoint x: 391, startPoint y: 485, endPoint x: 934, endPoint y: 511, distance: 543.3
click at [934, 511] on div at bounding box center [933, 503] width 7 height 75
click at [78, 380] on div "v o la su Baghd a d" at bounding box center [131, 395] width 141 height 30
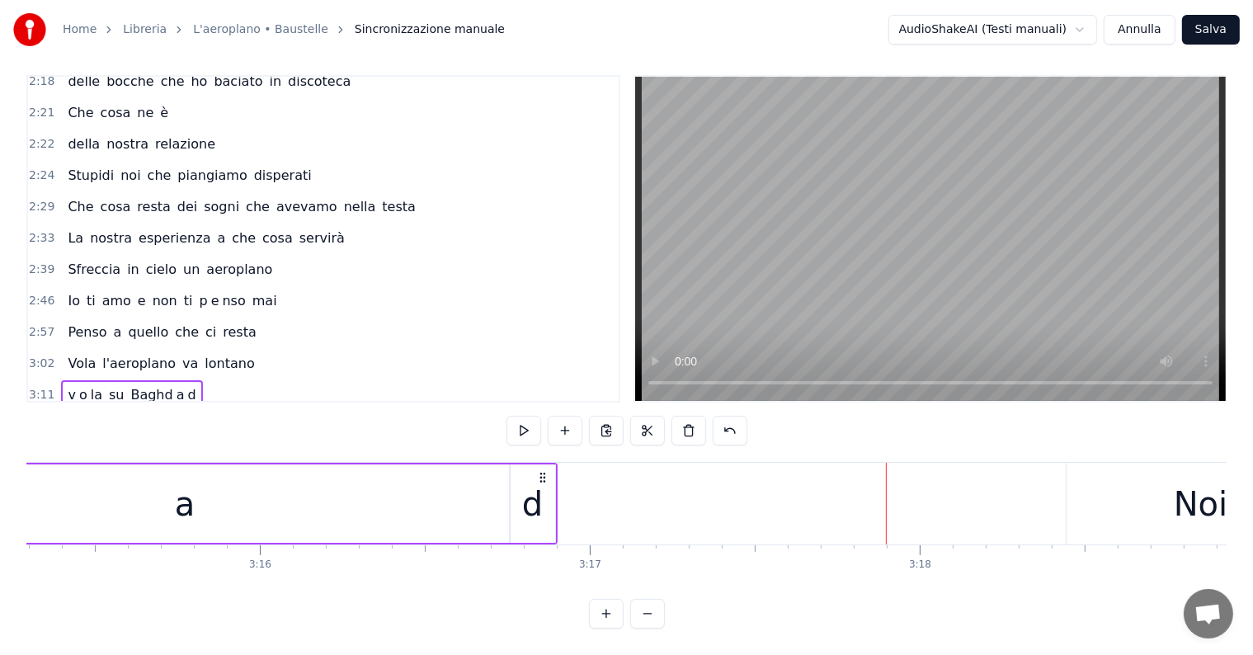
scroll to position [0, 64375]
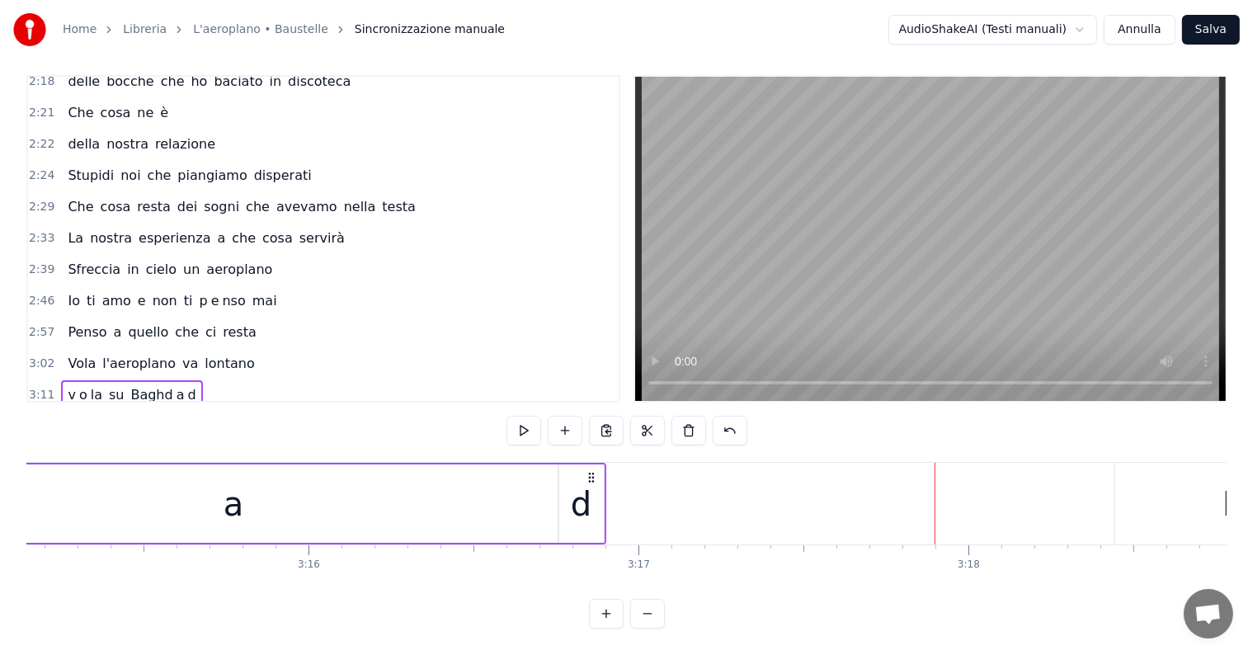
click at [576, 509] on div "d" at bounding box center [581, 503] width 21 height 49
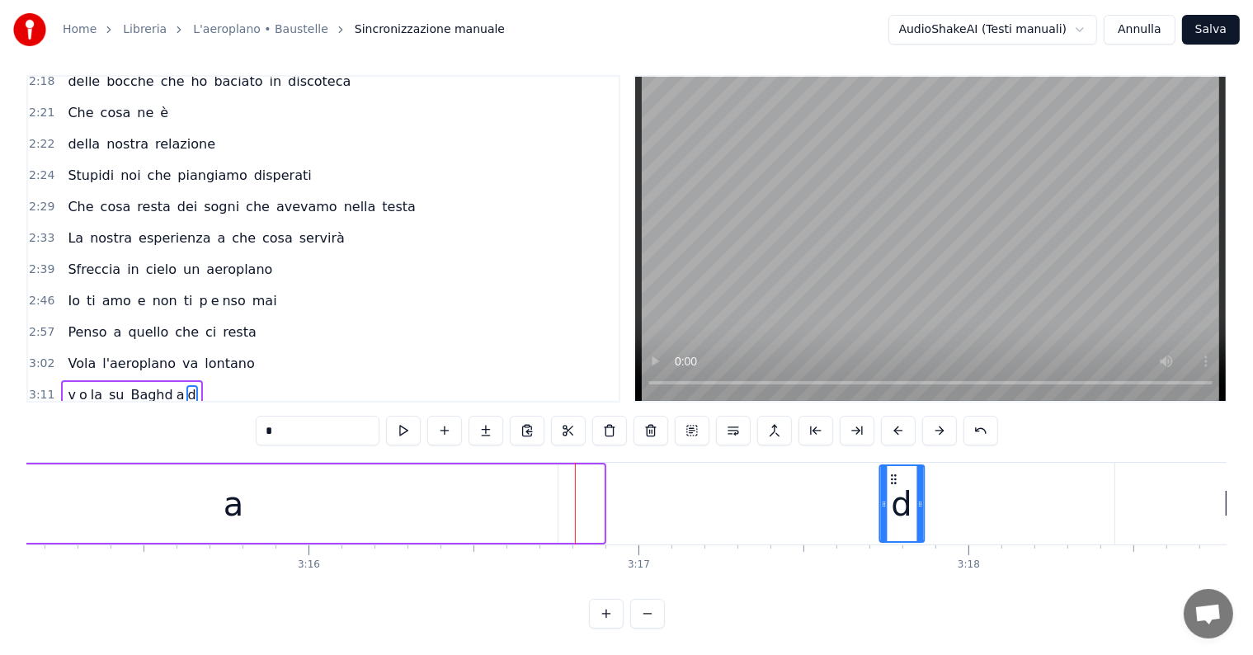
drag, startPoint x: 571, startPoint y: 459, endPoint x: 891, endPoint y: 482, distance: 320.9
click at [891, 482] on div "d" at bounding box center [901, 503] width 43 height 75
click at [450, 498] on div "a" at bounding box center [233, 503] width 648 height 78
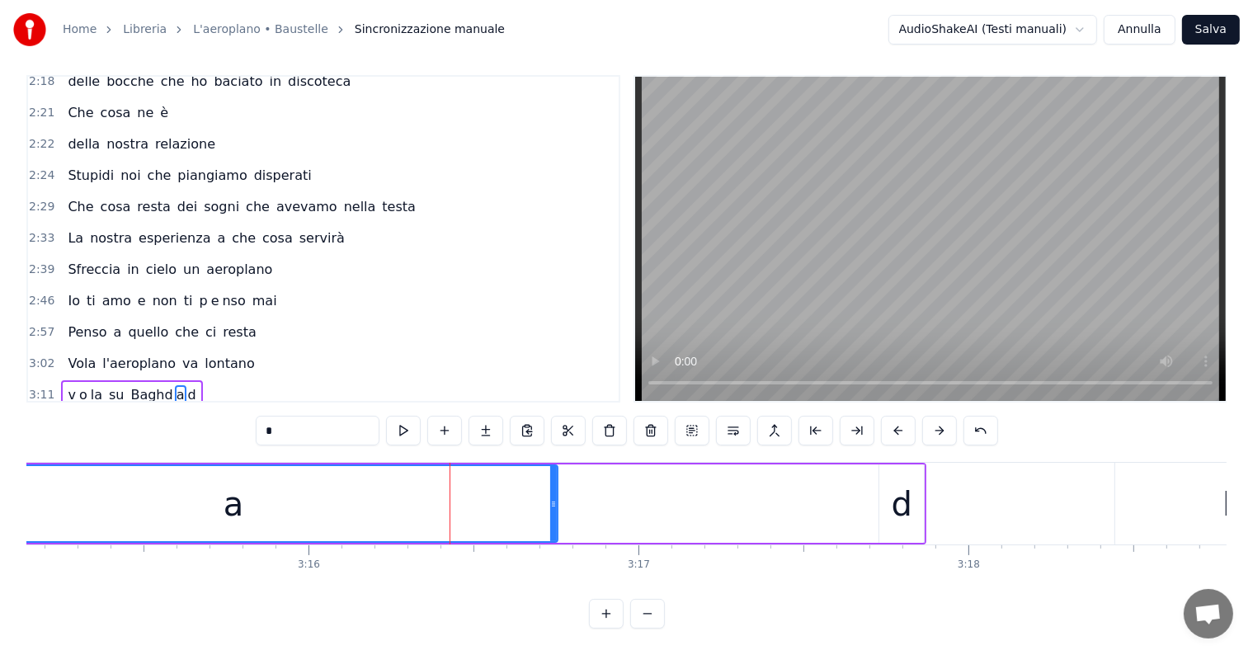
type input "*"
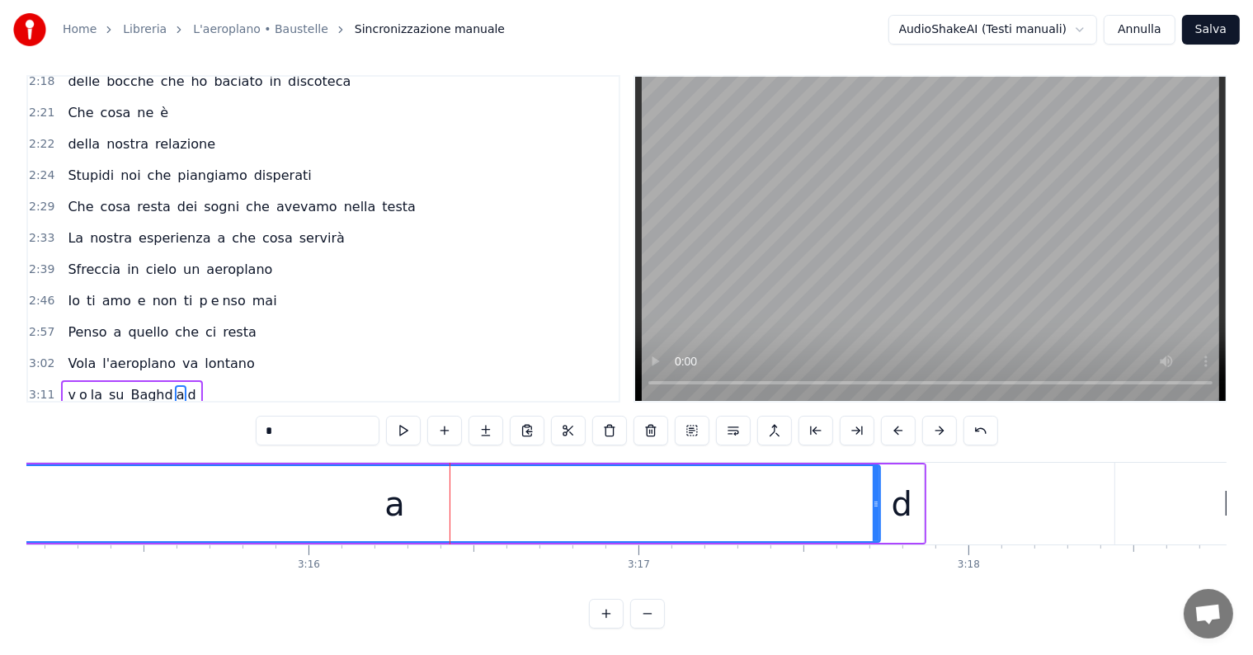
drag, startPoint x: 552, startPoint y: 487, endPoint x: 874, endPoint y: 492, distance: 322.5
click at [874, 497] on icon at bounding box center [876, 503] width 7 height 13
click at [89, 380] on div "v o la su Baghd a d" at bounding box center [131, 395] width 141 height 30
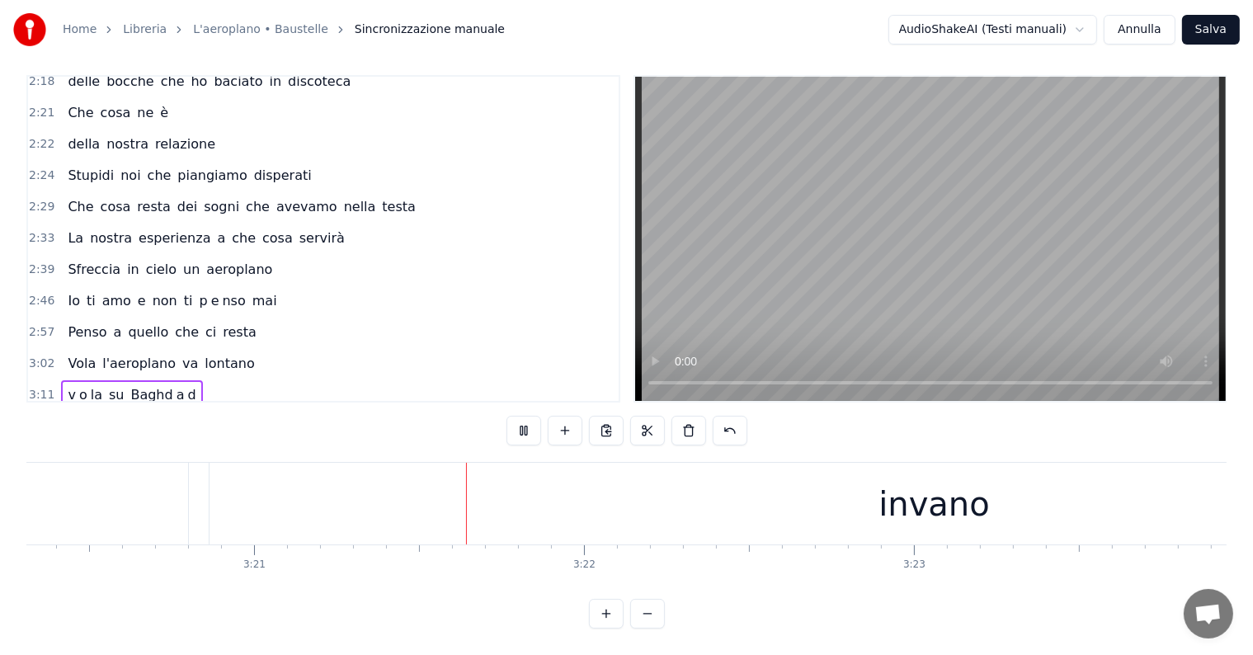
scroll to position [0, 66276]
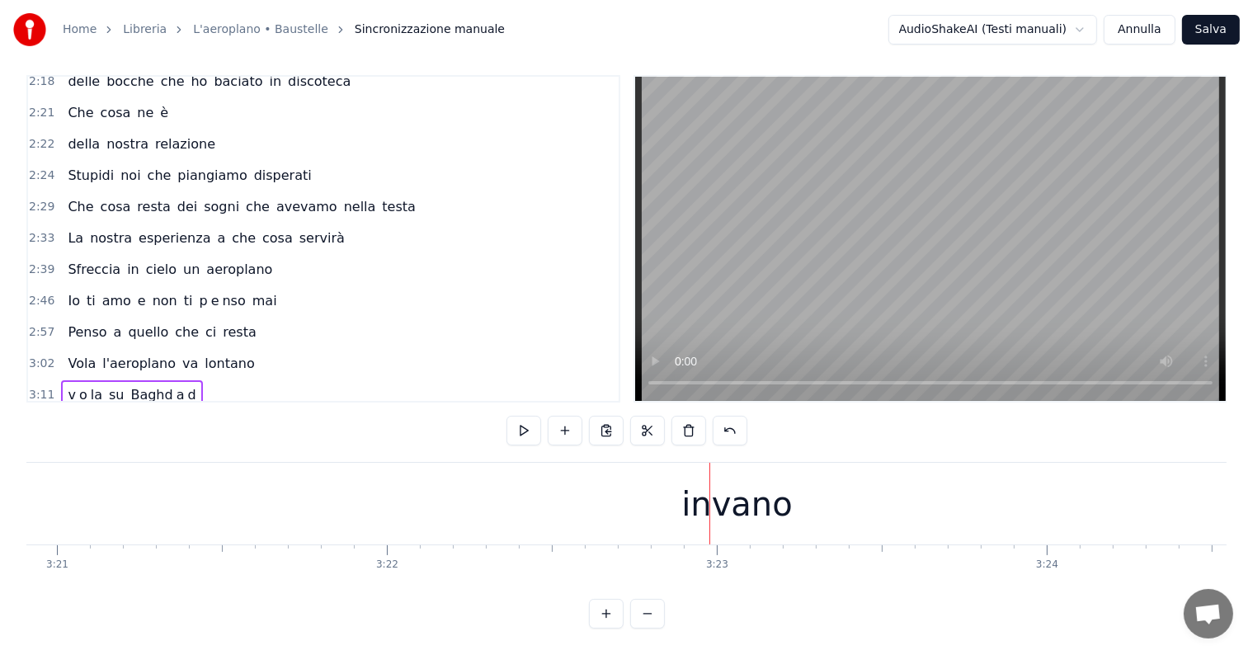
click at [714, 501] on div "invano" at bounding box center [736, 503] width 111 height 49
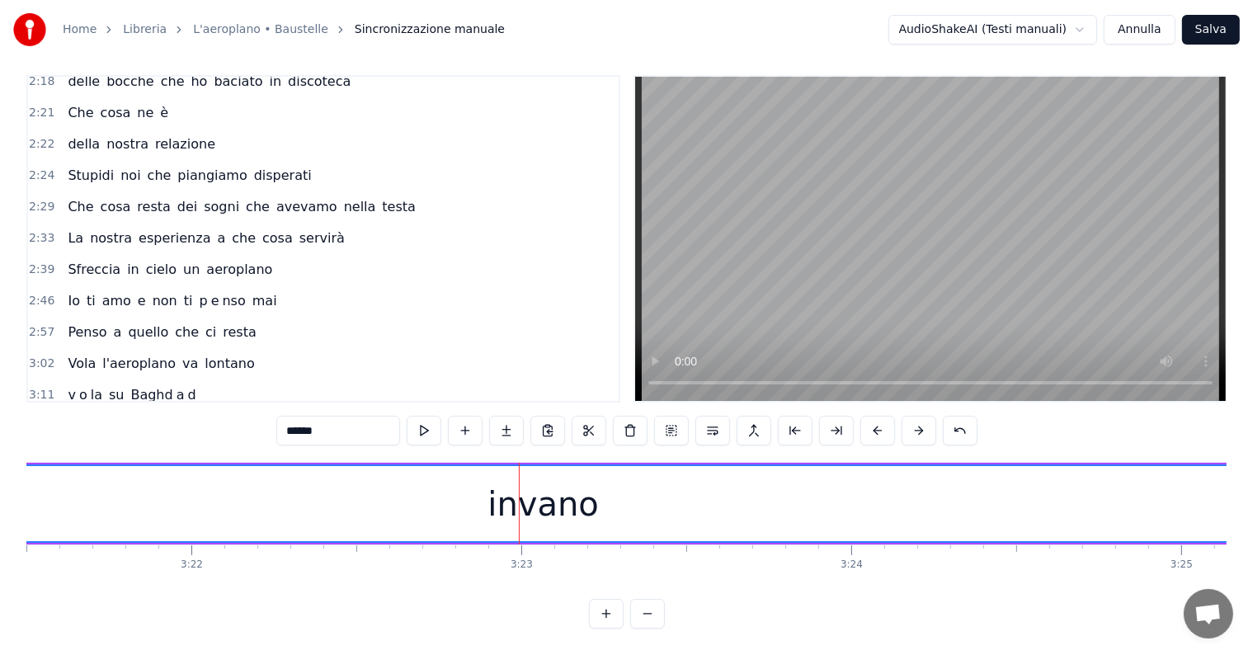
scroll to position [0, 66709]
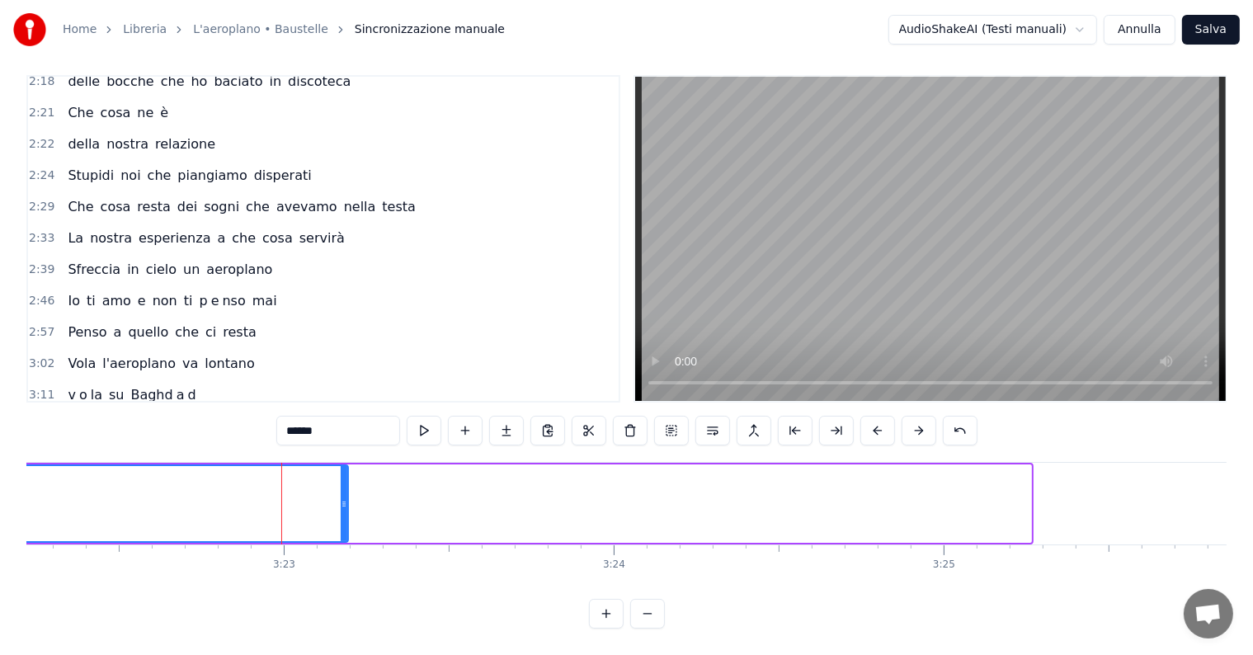
drag, startPoint x: 1026, startPoint y: 474, endPoint x: 287, endPoint y: 492, distance: 739.1
click at [341, 492] on div at bounding box center [344, 503] width 7 height 75
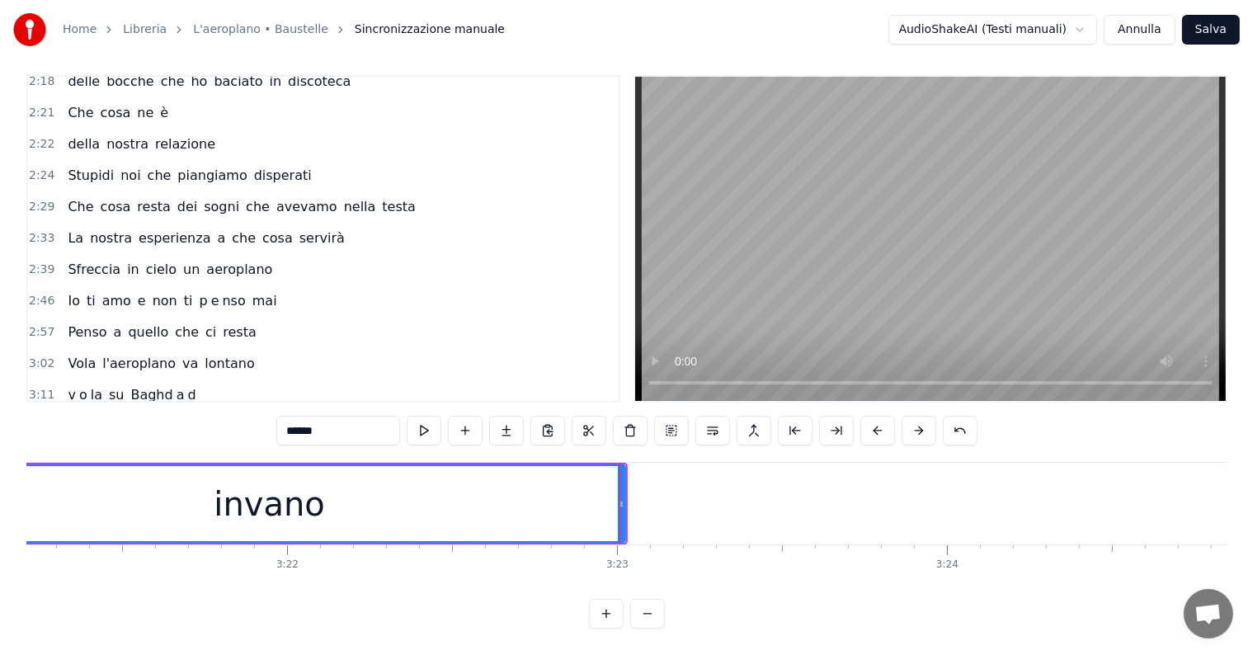
scroll to position [0, 65899]
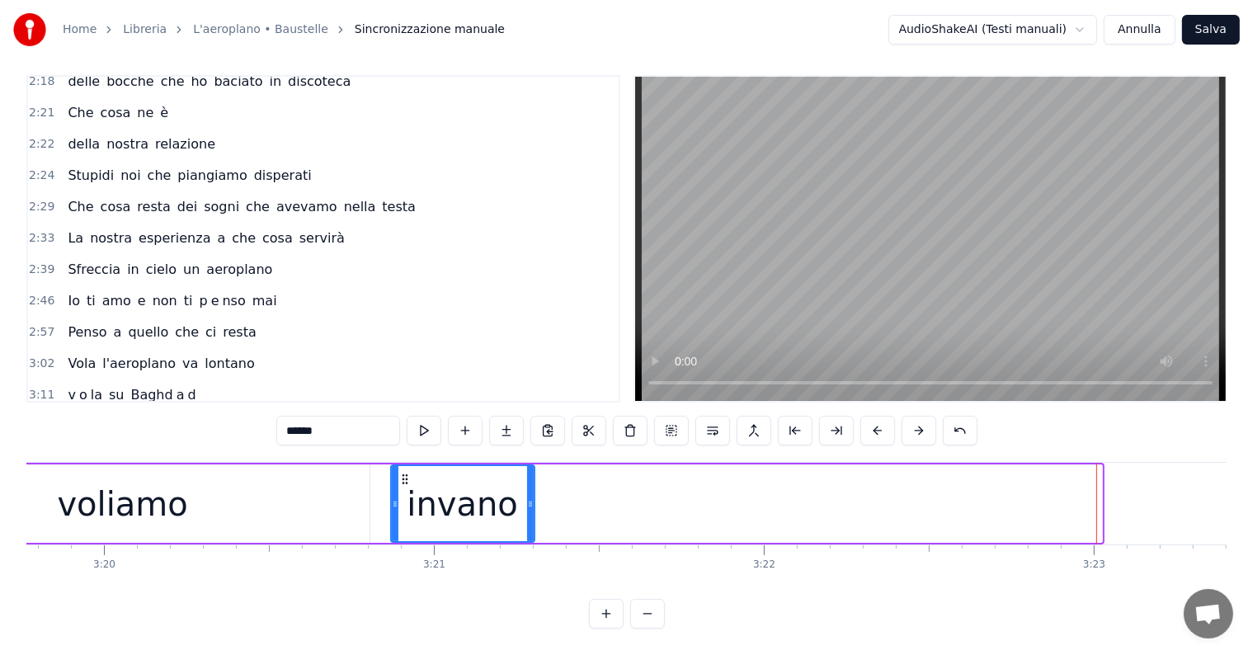
drag, startPoint x: 1099, startPoint y: 482, endPoint x: 531, endPoint y: 515, distance: 568.3
click at [531, 515] on div at bounding box center [530, 503] width 7 height 75
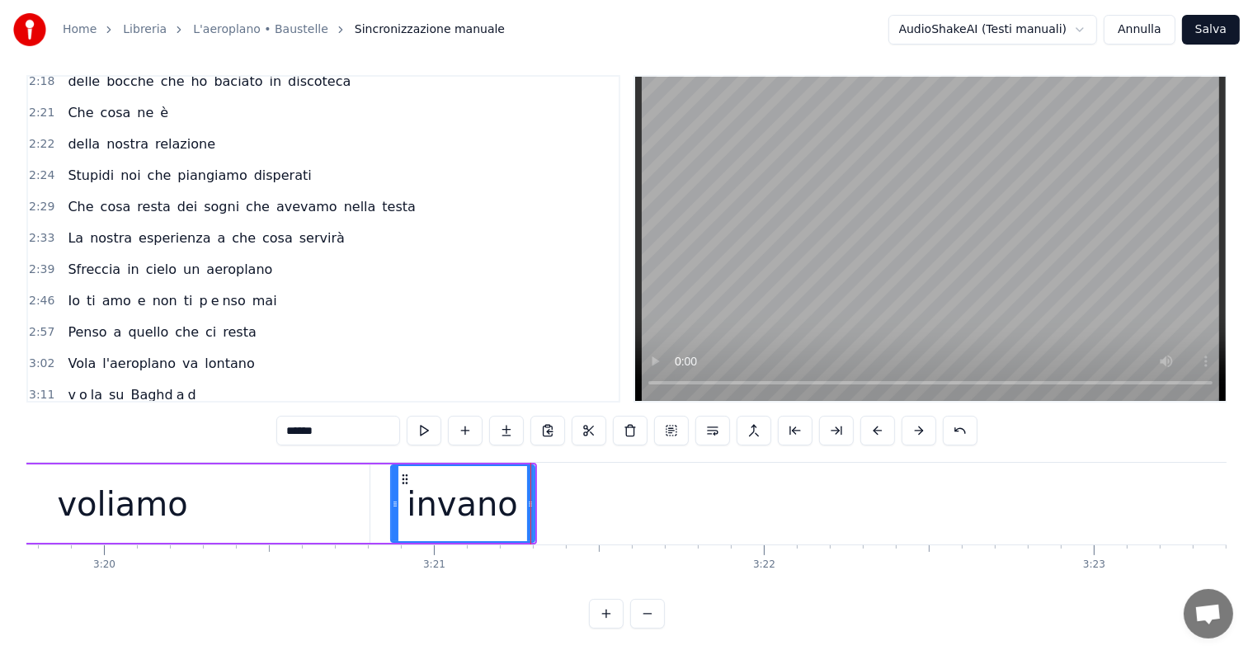
click at [344, 416] on input "******" at bounding box center [338, 431] width 124 height 30
type input "***"
click at [500, 416] on button at bounding box center [506, 431] width 35 height 30
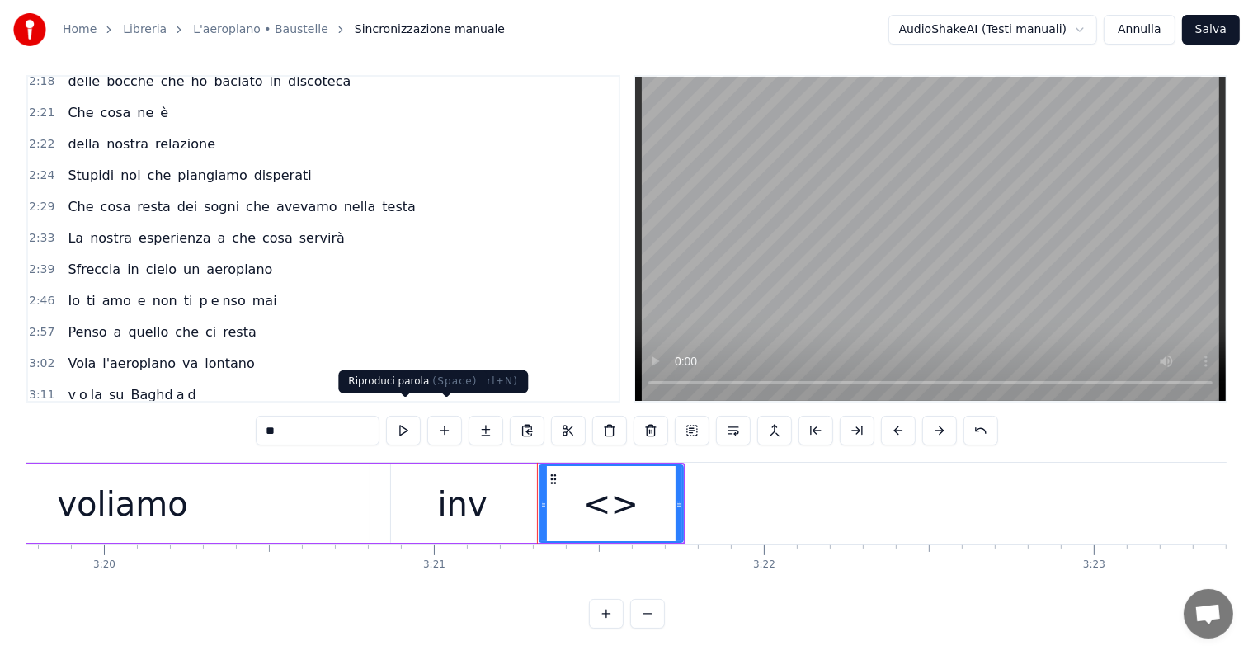
click at [352, 418] on input "**" at bounding box center [318, 431] width 124 height 30
type input "*"
click at [485, 416] on button at bounding box center [485, 431] width 35 height 30
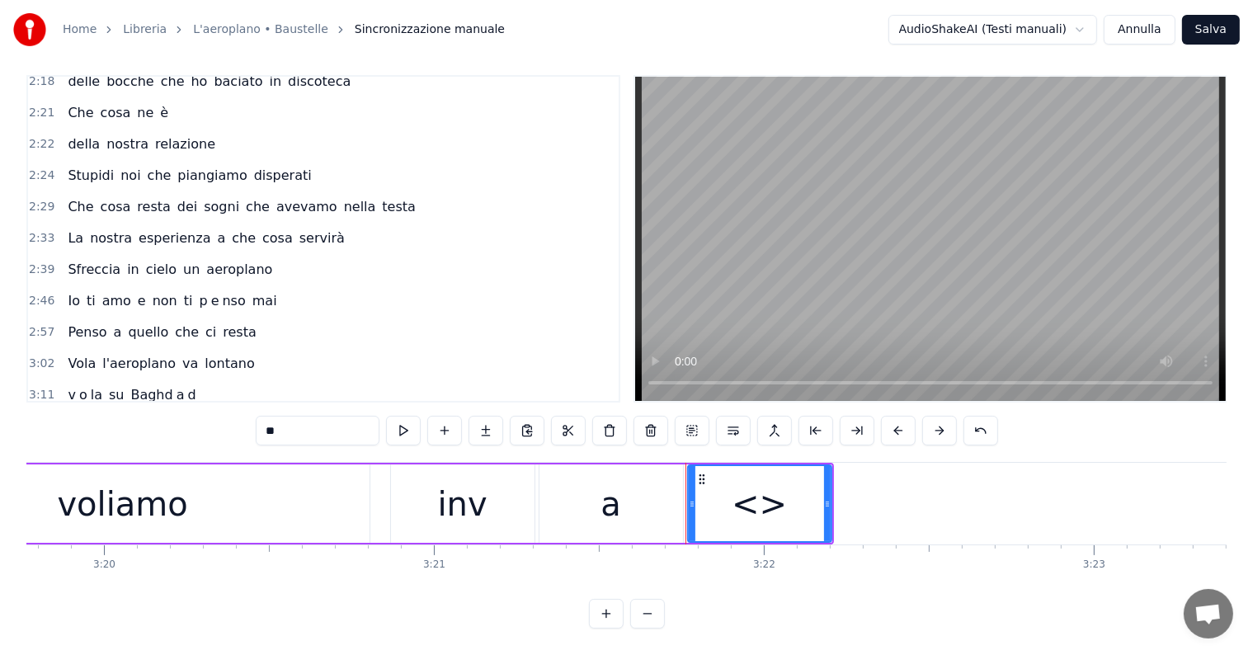
click at [349, 419] on input "**" at bounding box center [318, 431] width 124 height 30
type input "*"
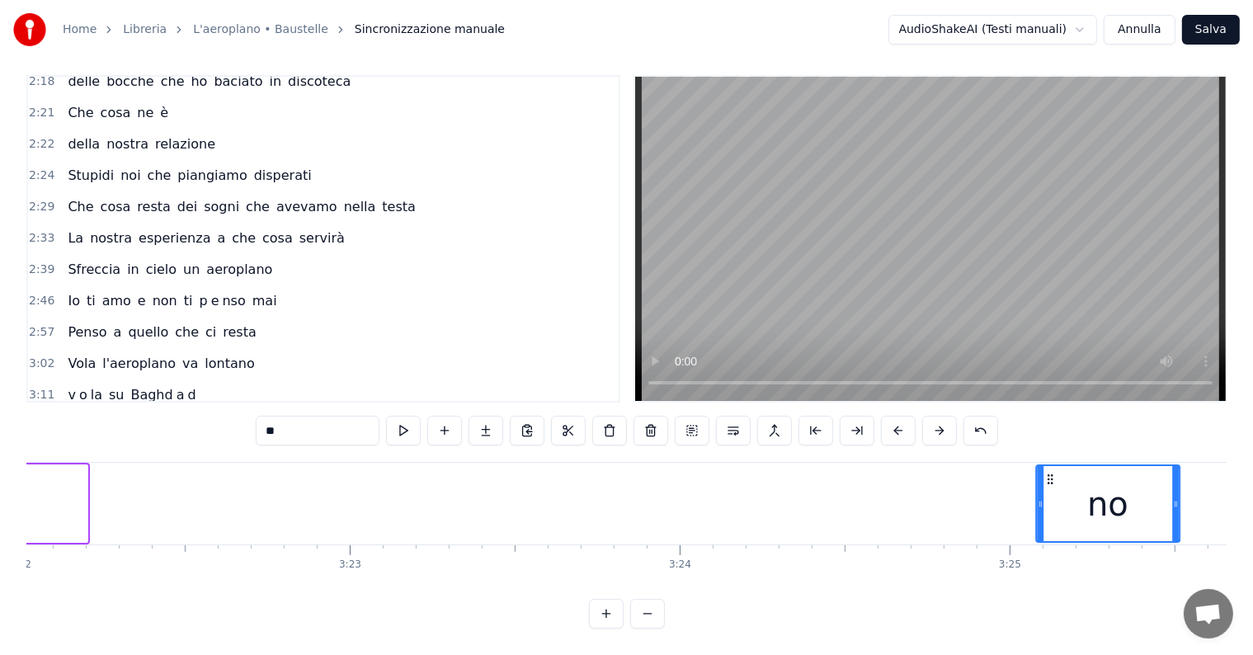
scroll to position [0, 66654]
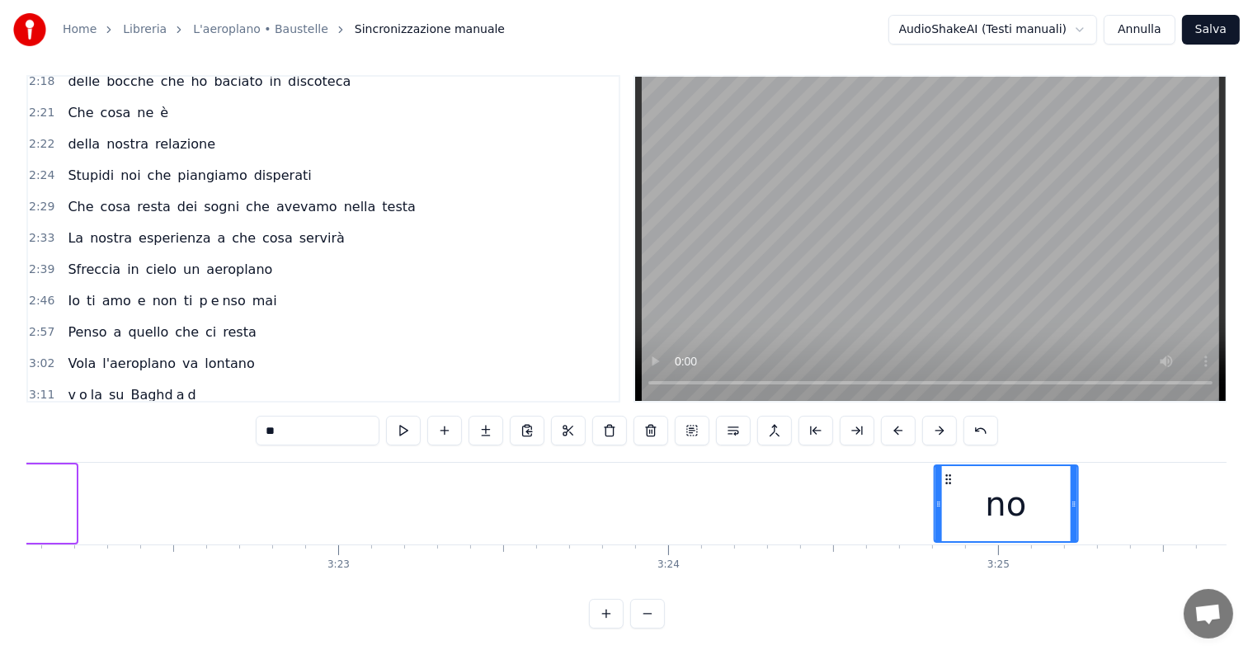
drag, startPoint x: 703, startPoint y: 463, endPoint x: 950, endPoint y: 473, distance: 246.8
click at [950, 473] on div "no" at bounding box center [1005, 503] width 142 height 75
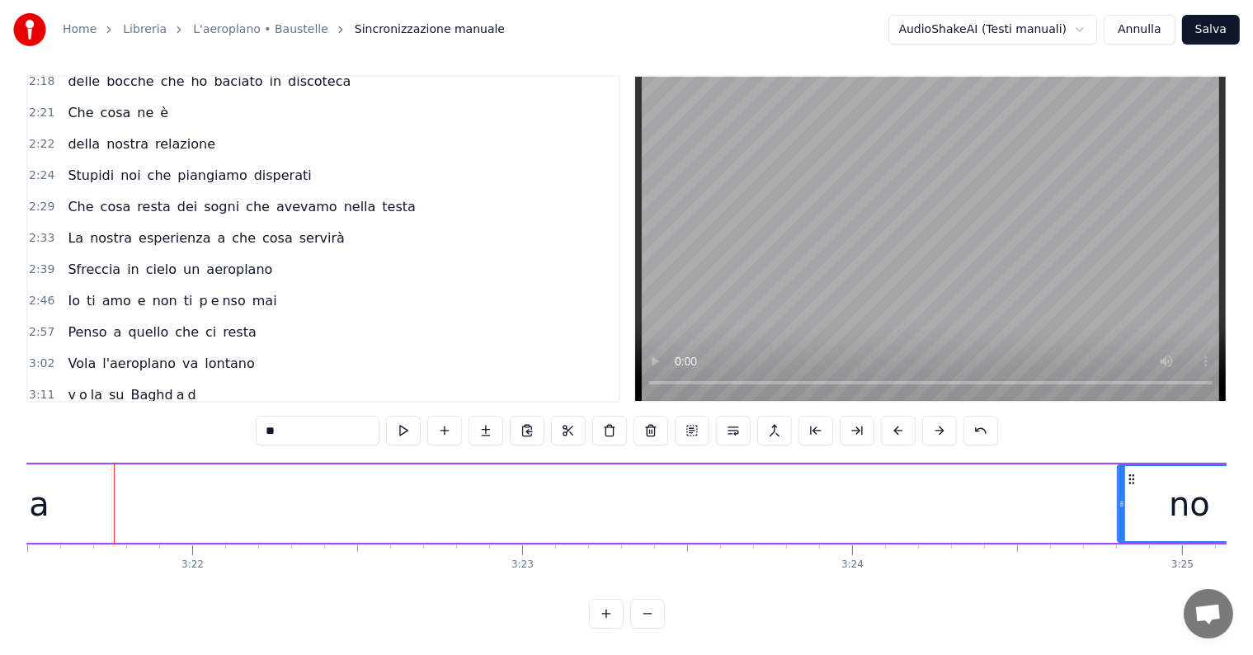
scroll to position [0, 66280]
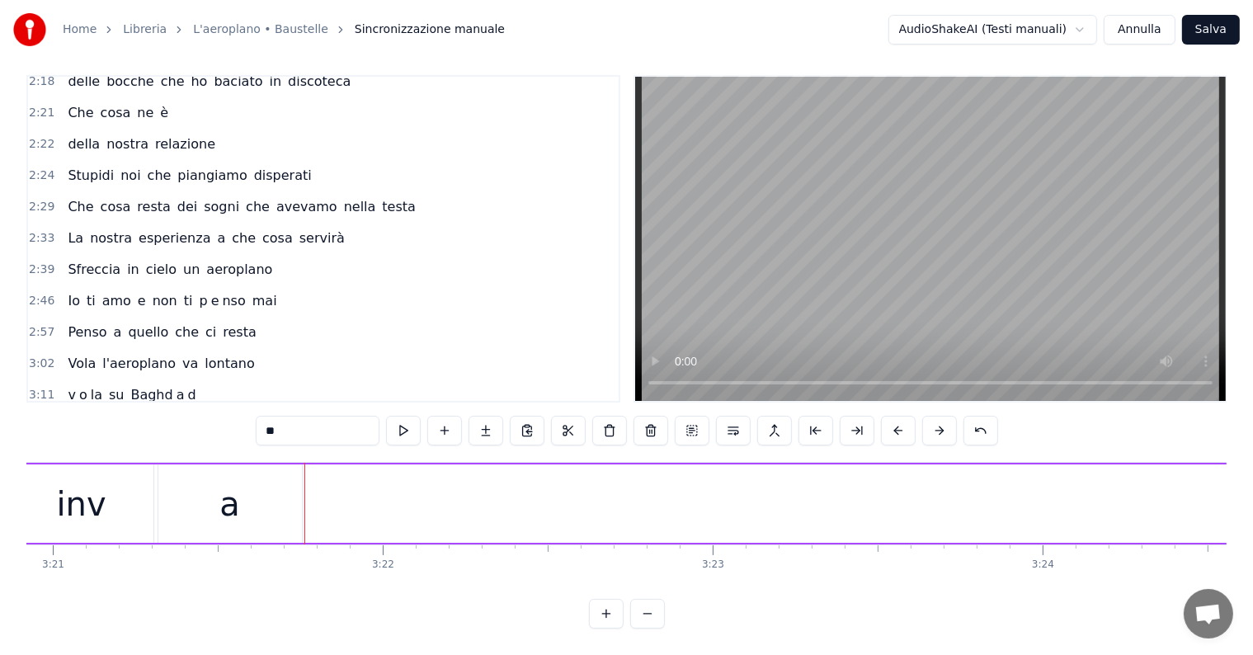
click at [264, 491] on div "a" at bounding box center [229, 503] width 143 height 78
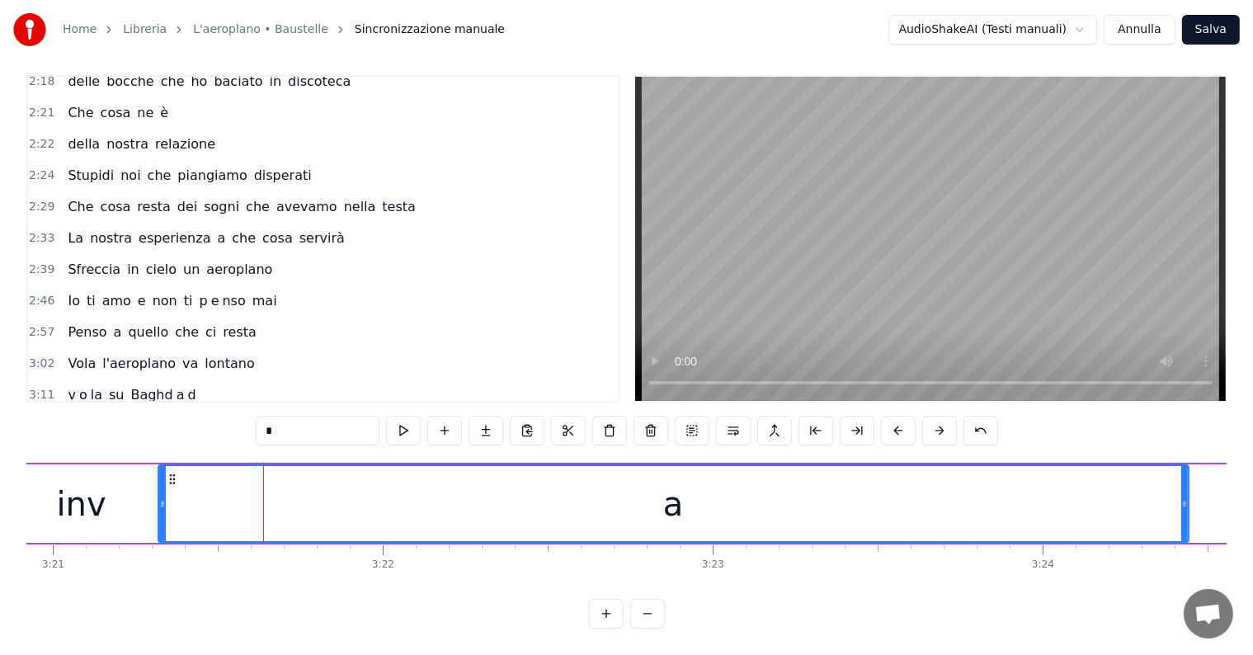
drag, startPoint x: 297, startPoint y: 478, endPoint x: 1185, endPoint y: 478, distance: 888.2
click at [1185, 478] on div at bounding box center [1184, 503] width 7 height 75
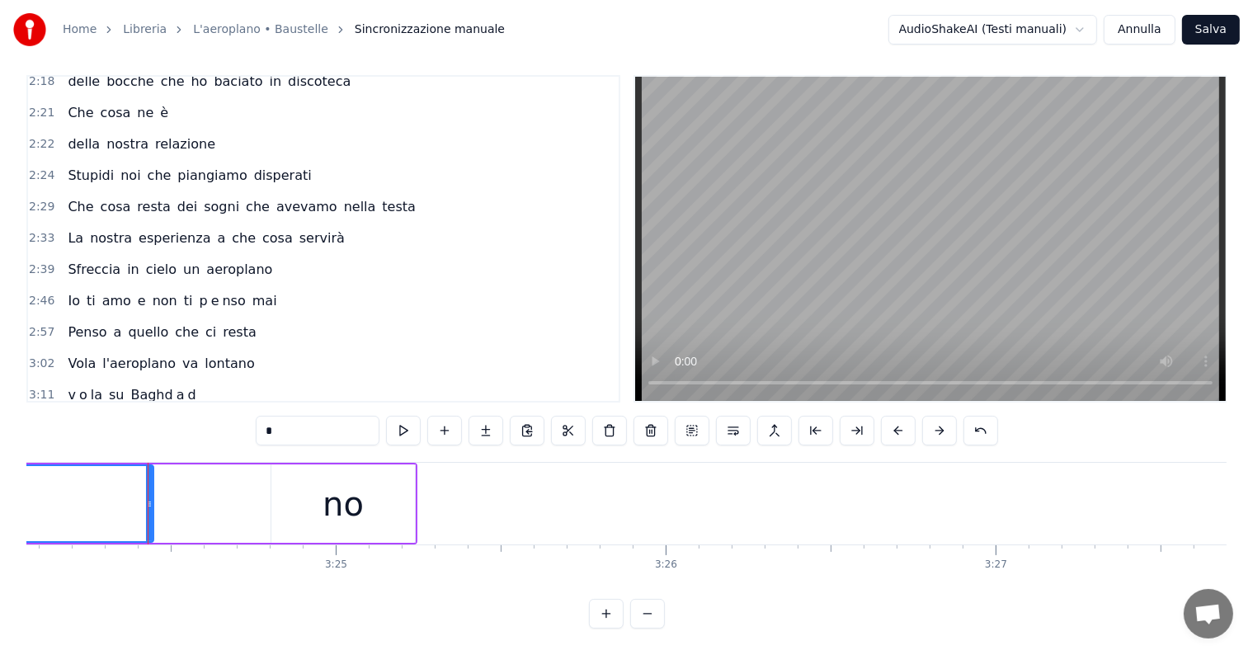
scroll to position [0, 67355]
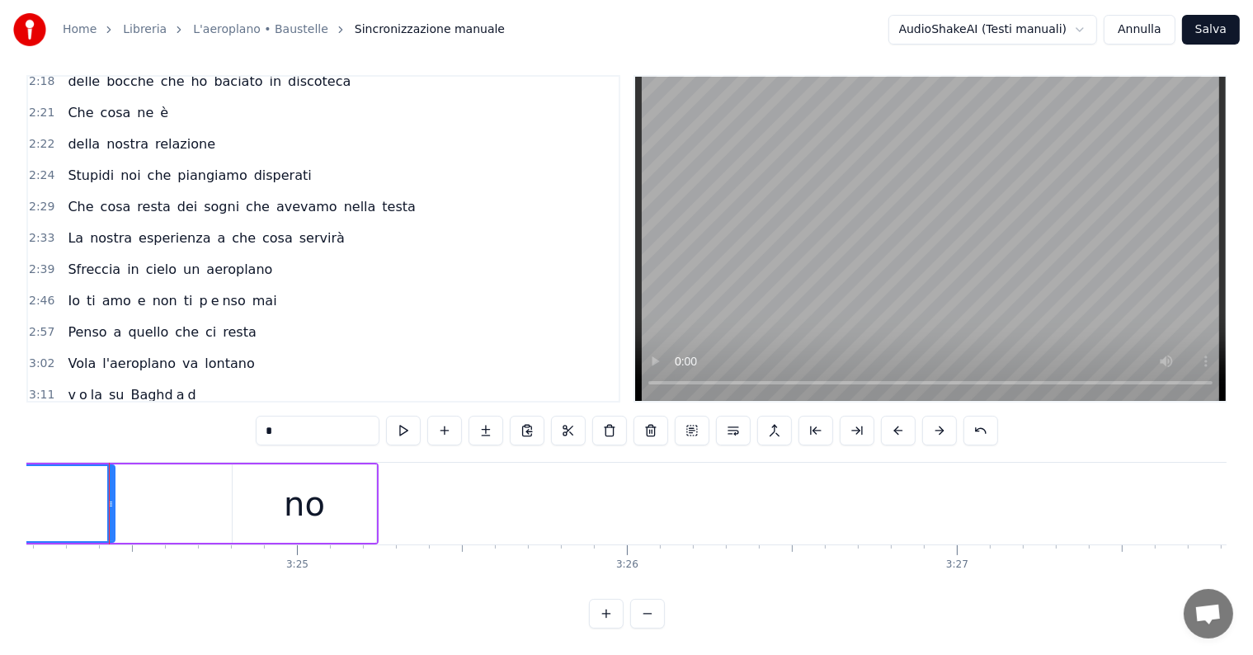
click at [253, 487] on div "no" at bounding box center [304, 503] width 143 height 78
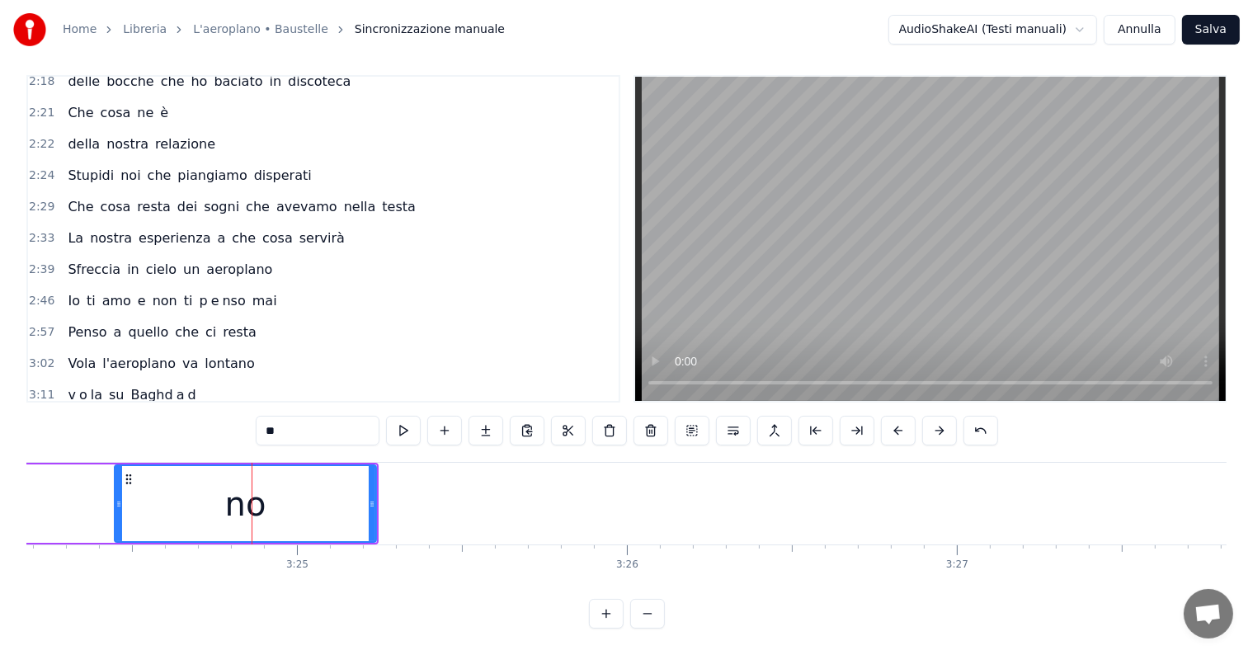
drag, startPoint x: 236, startPoint y: 486, endPoint x: 118, endPoint y: 488, distance: 118.0
click at [118, 497] on icon at bounding box center [118, 503] width 7 height 13
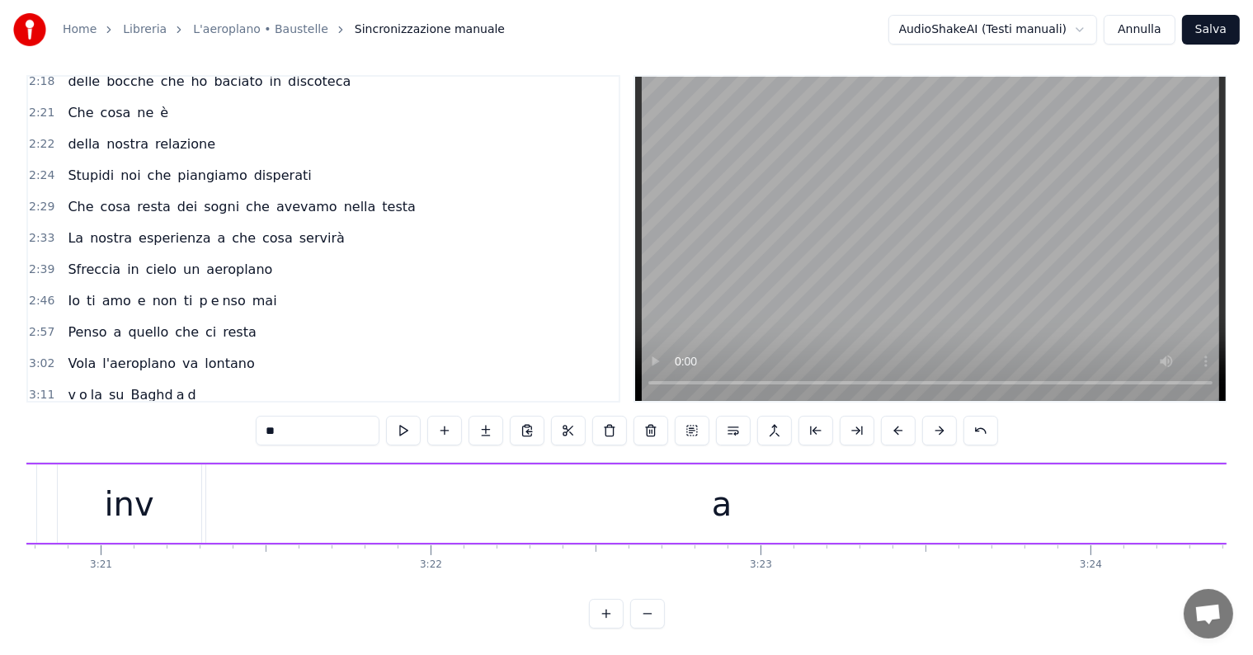
scroll to position [0, 66138]
click at [341, 490] on div "a" at bounding box center [816, 503] width 1032 height 78
type input "*"
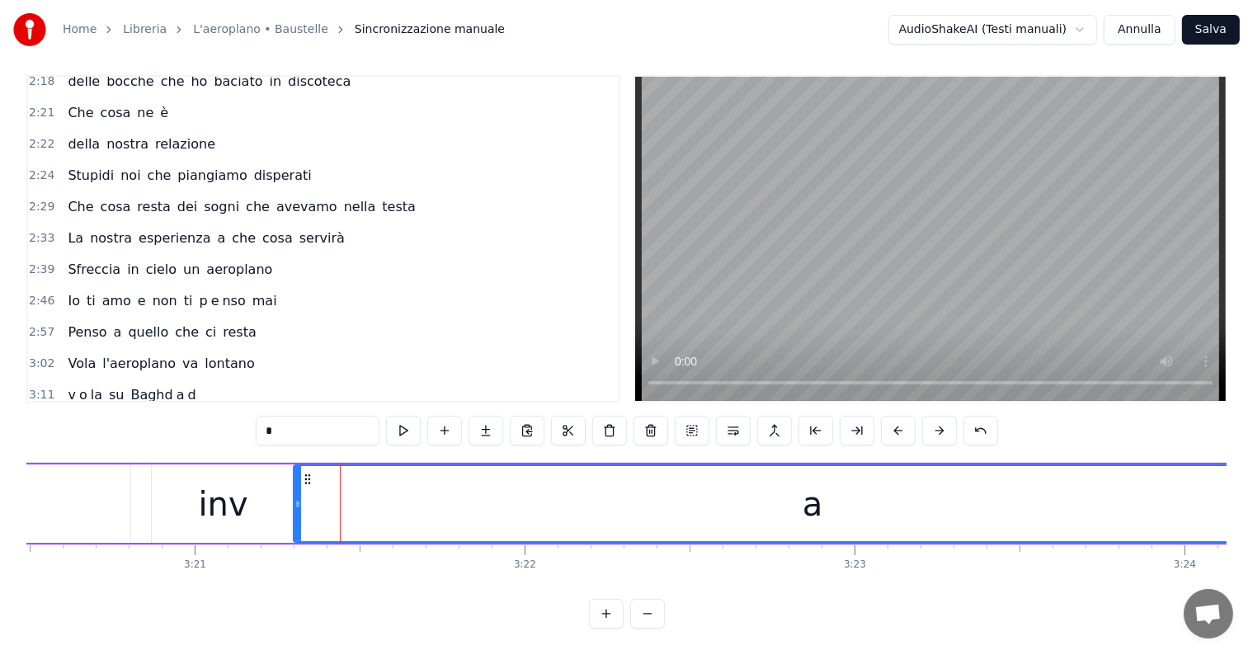
click at [297, 497] on icon at bounding box center [297, 503] width 7 height 13
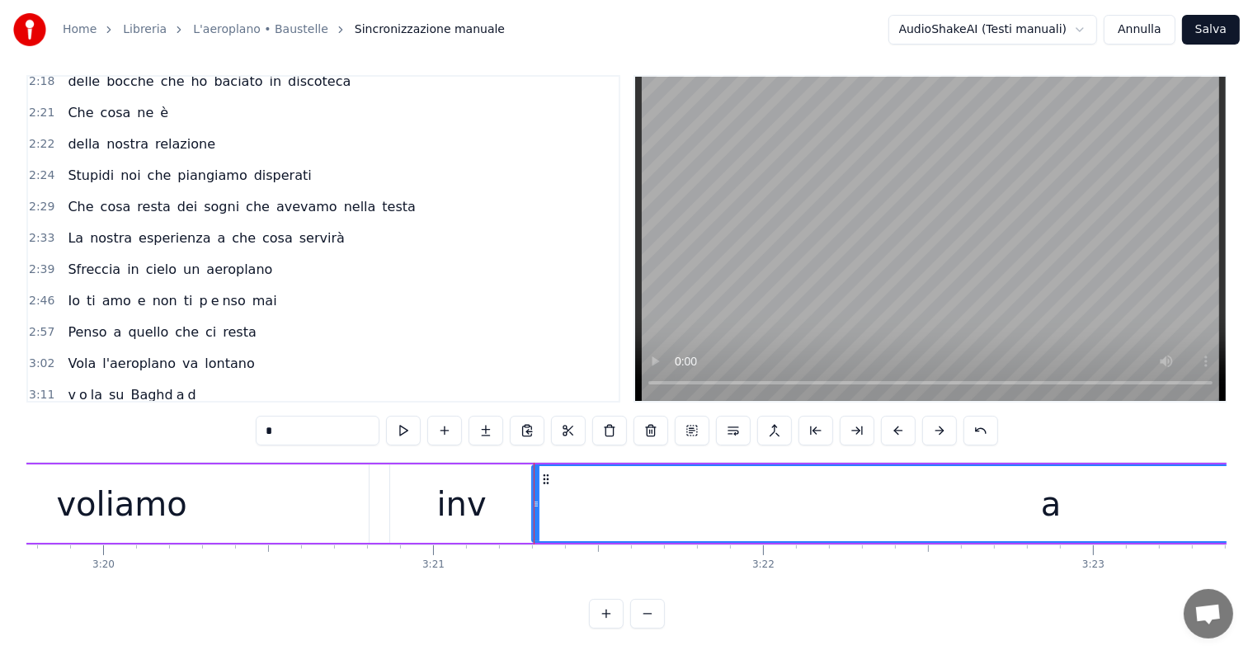
click at [76, 412] on div "Noi voliamo inv a no" at bounding box center [136, 427] width 151 height 30
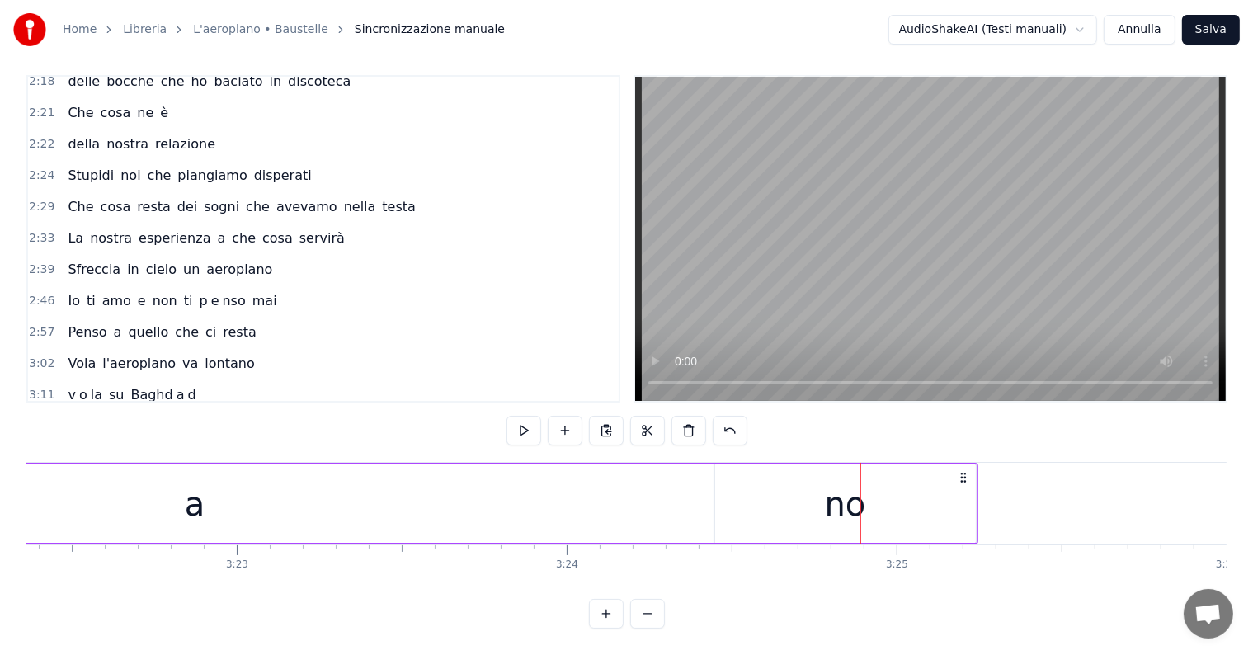
scroll to position [0, 66566]
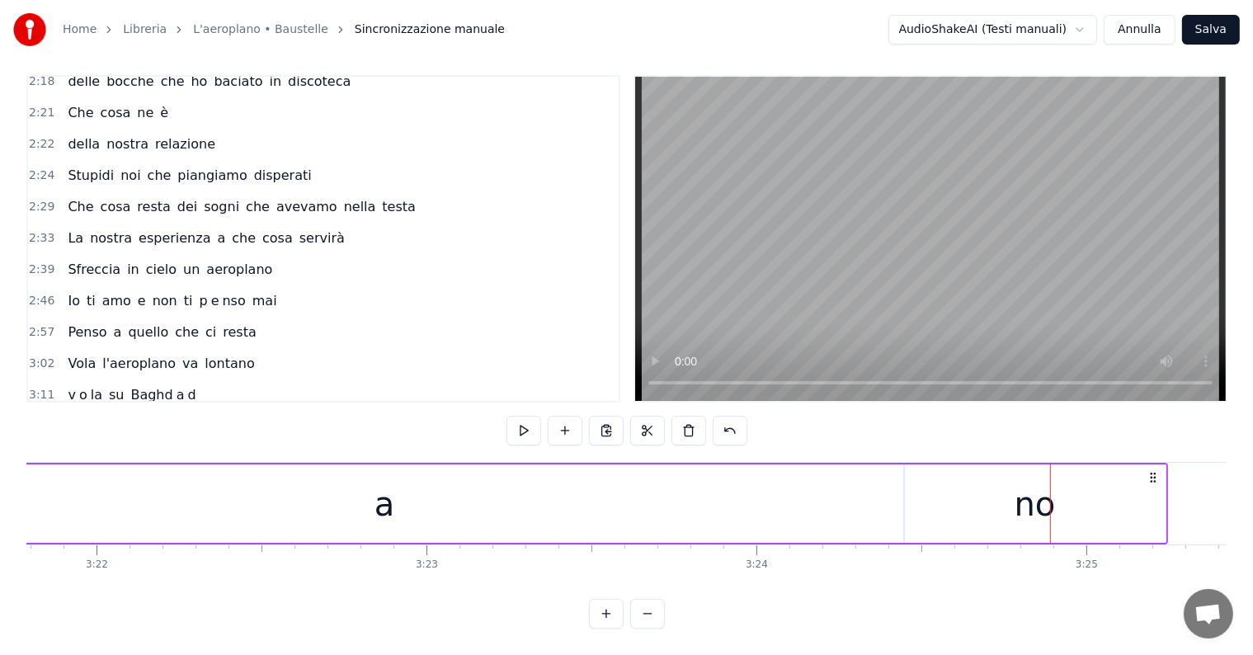
click at [749, 494] on div "a" at bounding box center [385, 503] width 1038 height 78
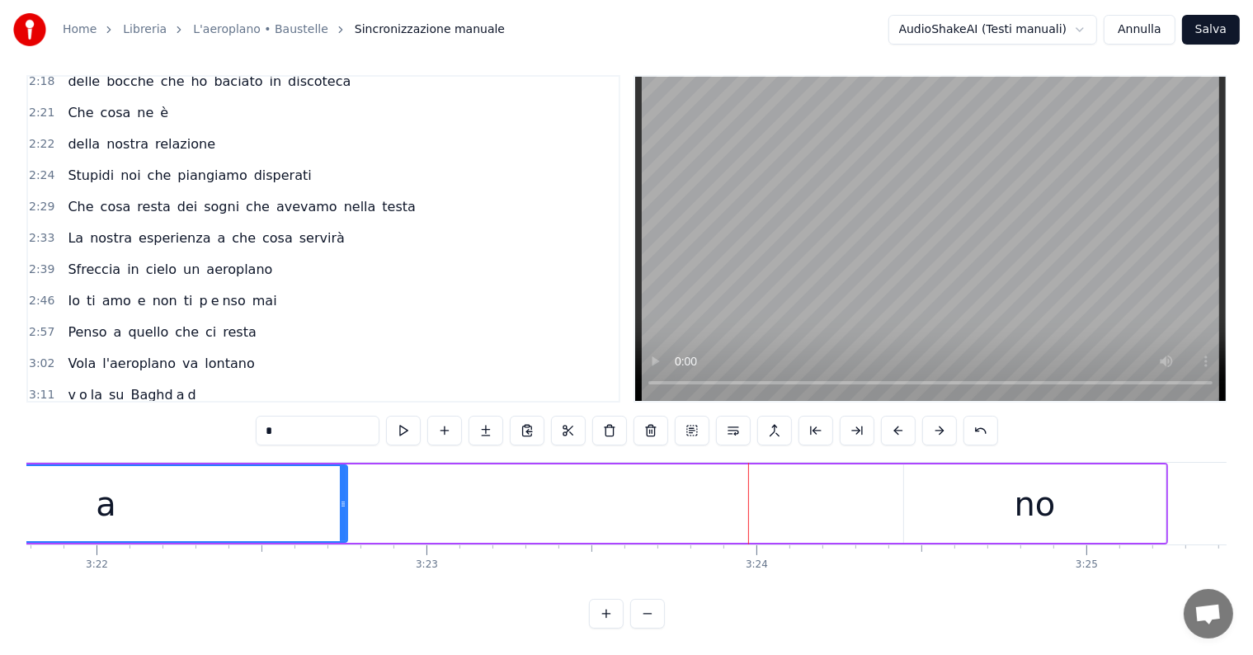
drag, startPoint x: 900, startPoint y: 478, endPoint x: 343, endPoint y: 468, distance: 556.8
click at [343, 468] on div at bounding box center [343, 503] width 7 height 75
click at [1018, 489] on div "no" at bounding box center [1034, 503] width 41 height 49
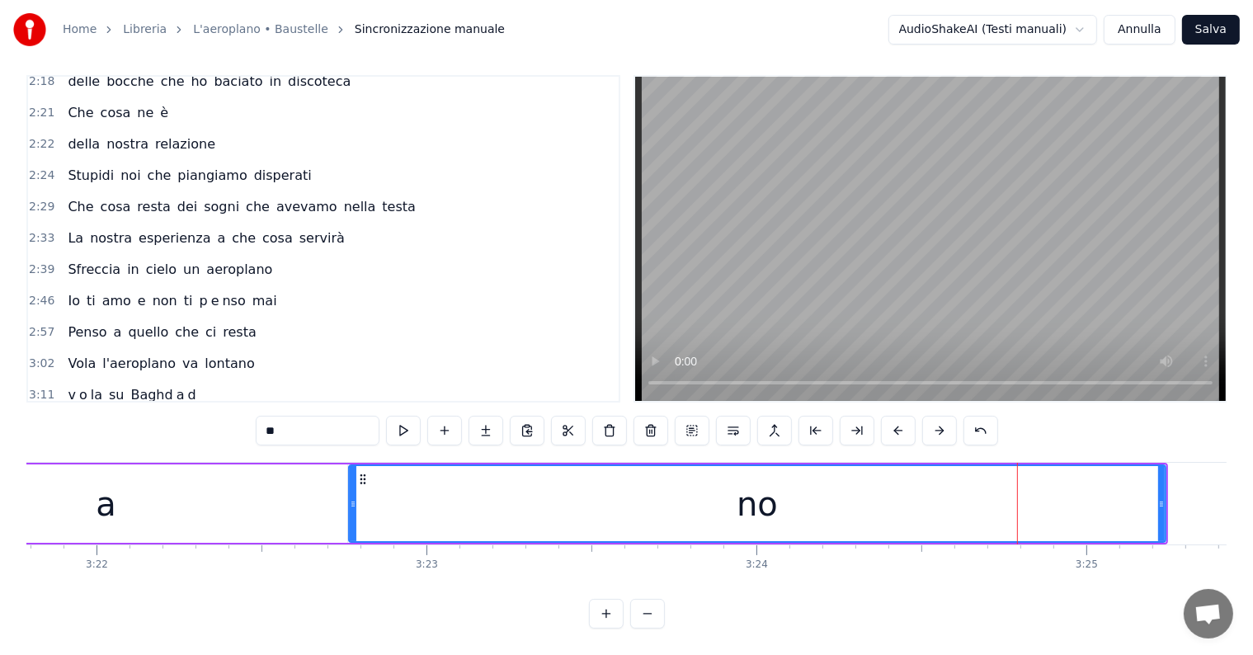
drag, startPoint x: 904, startPoint y: 487, endPoint x: 349, endPoint y: 512, distance: 555.6
click at [350, 512] on div at bounding box center [353, 503] width 7 height 75
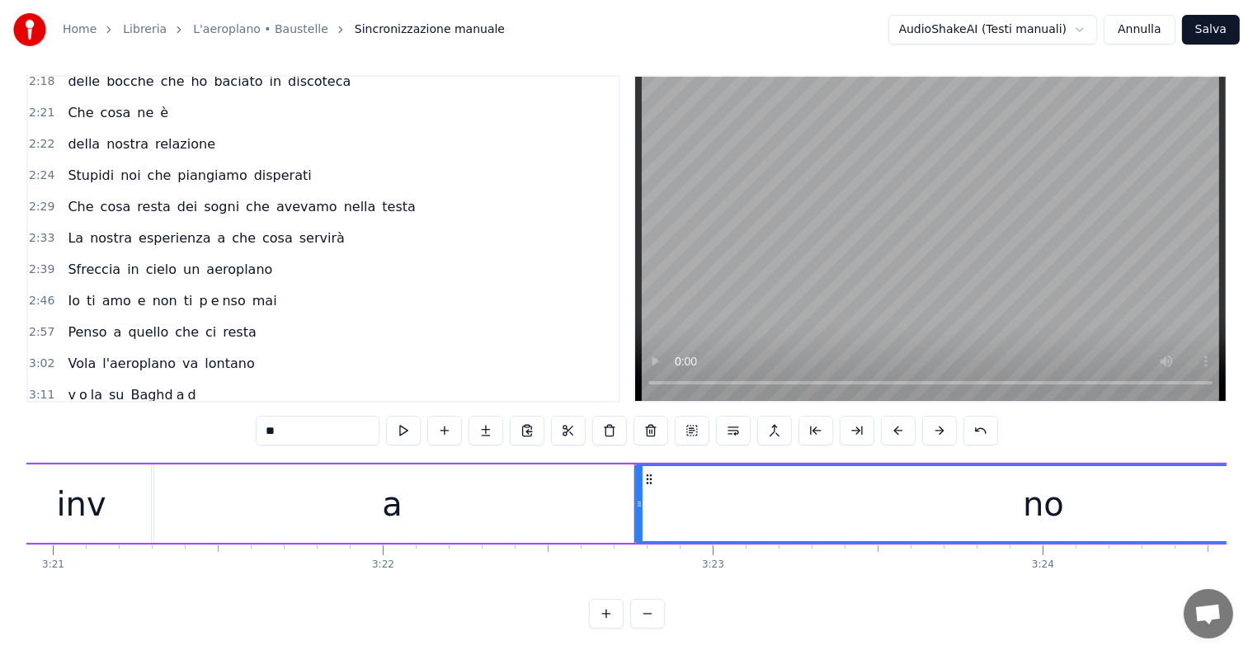
scroll to position [0, 66232]
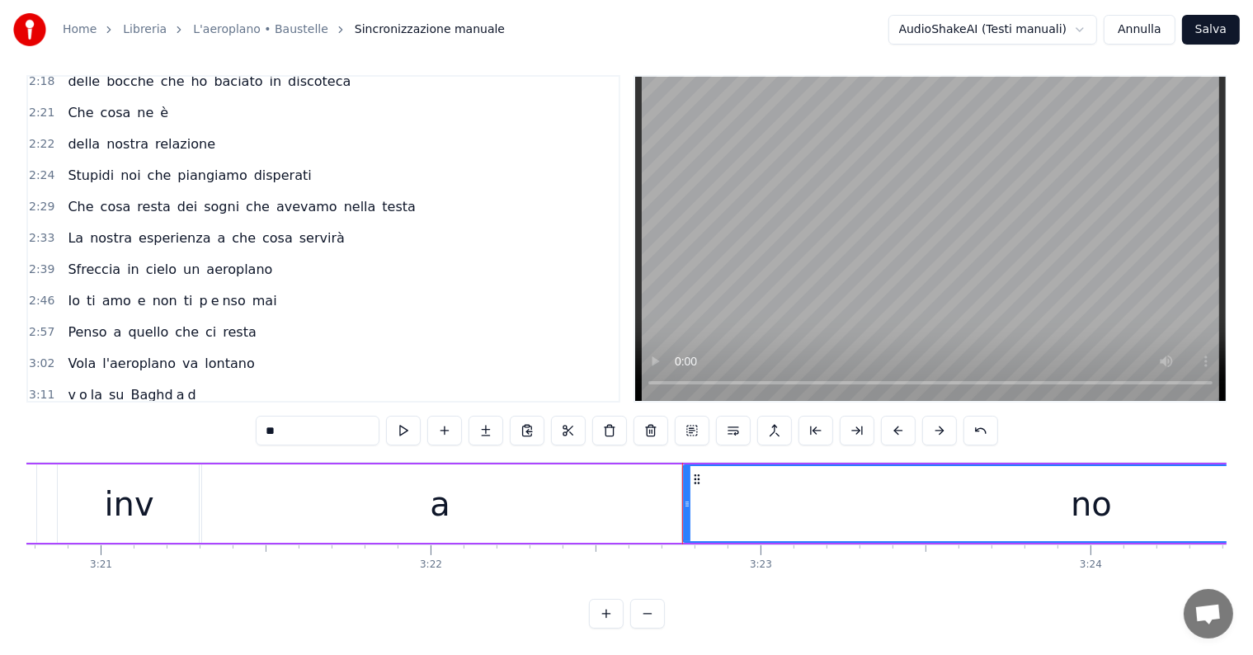
click at [656, 484] on div "a" at bounding box center [441, 503] width 482 height 78
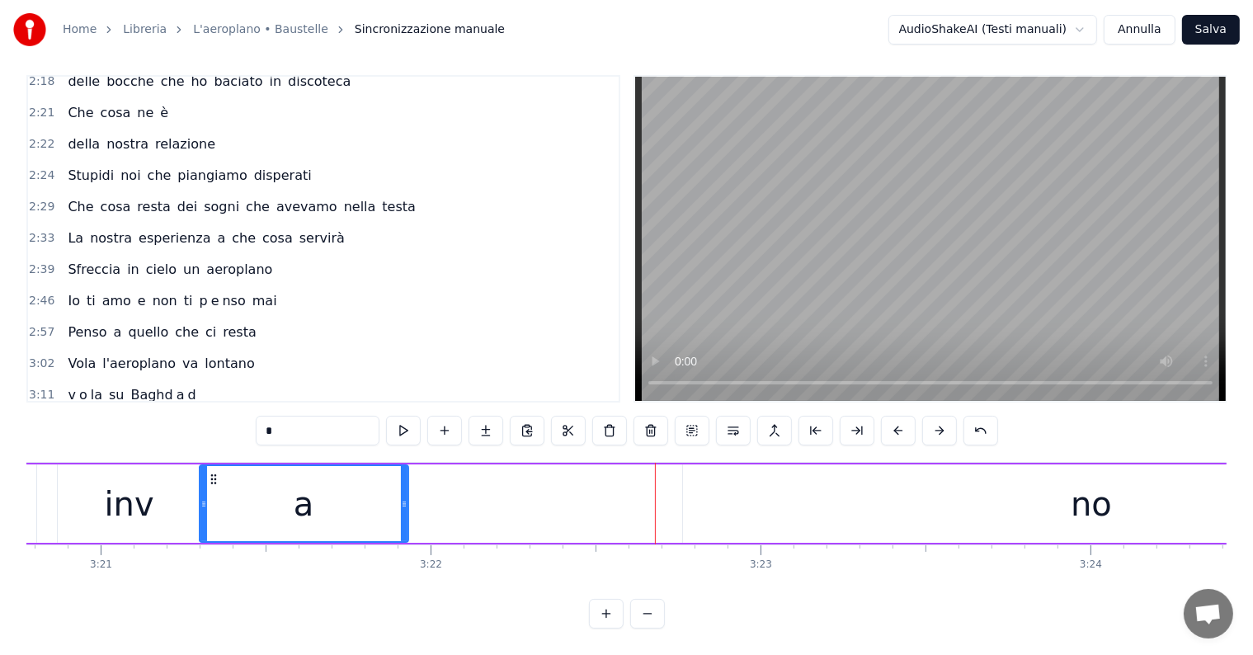
drag, startPoint x: 676, startPoint y: 483, endPoint x: 403, endPoint y: 484, distance: 273.0
click at [403, 497] on icon at bounding box center [404, 503] width 7 height 13
click at [719, 494] on div "no" at bounding box center [1091, 503] width 816 height 78
type input "**"
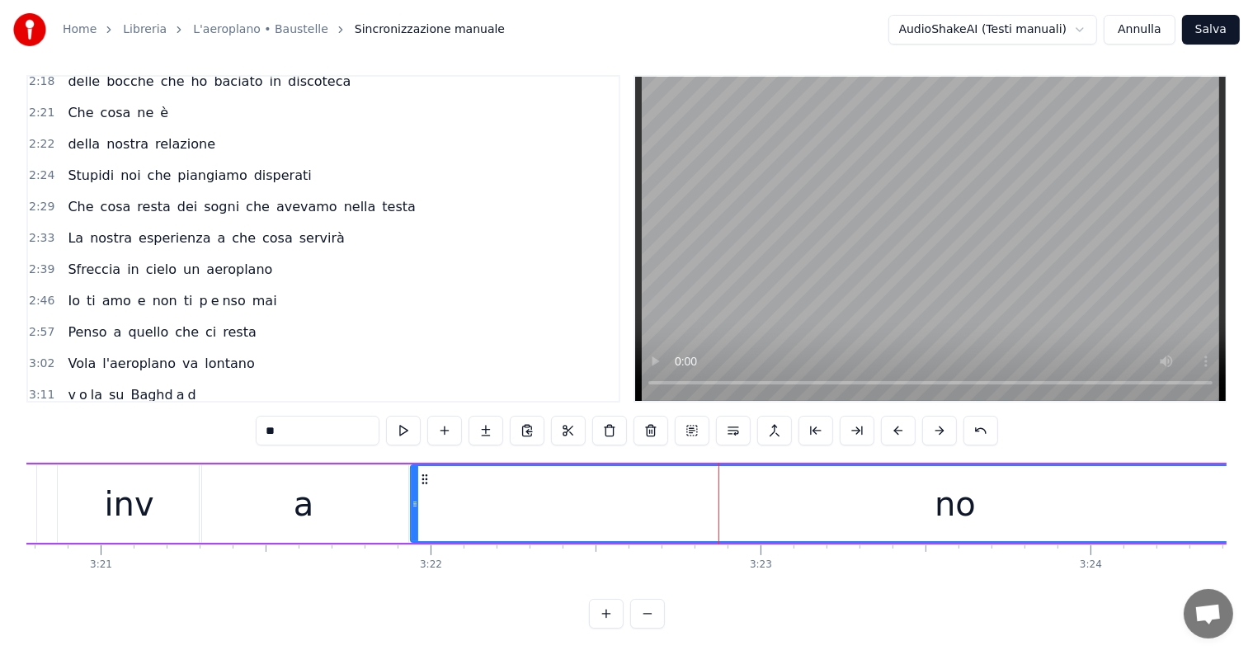
drag, startPoint x: 685, startPoint y: 494, endPoint x: 412, endPoint y: 494, distance: 272.2
click at [412, 497] on icon at bounding box center [415, 503] width 7 height 13
click at [103, 412] on div "Noi voliamo inv a no" at bounding box center [136, 427] width 151 height 30
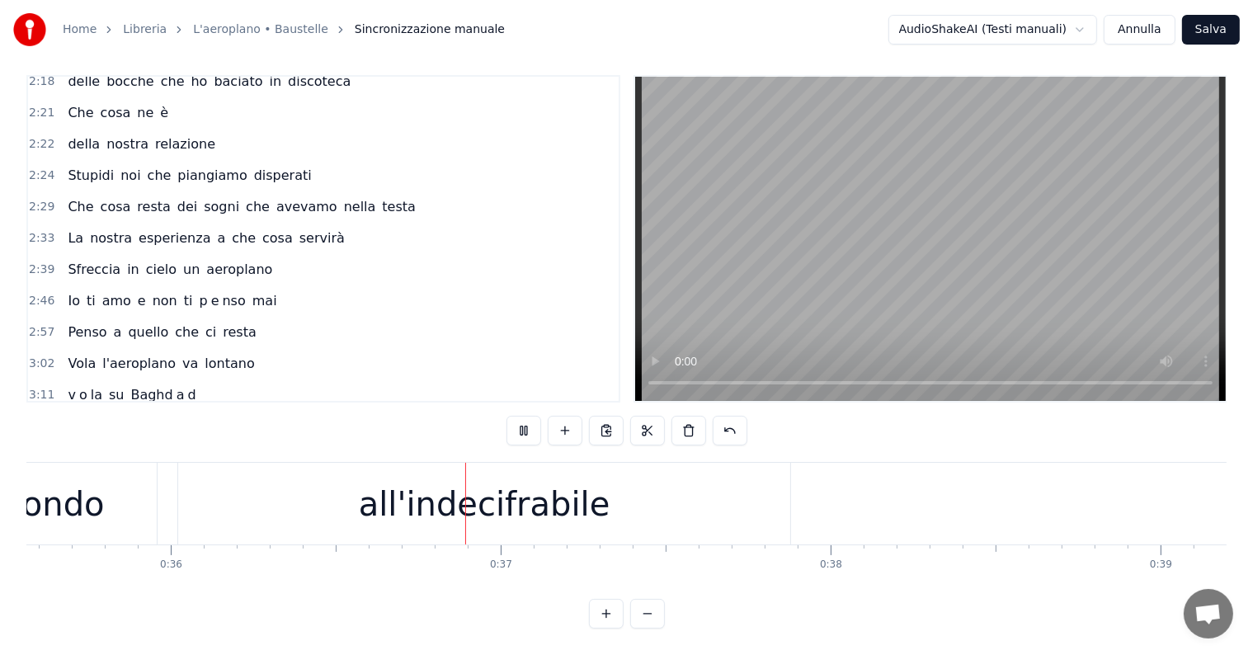
scroll to position [0, 11926]
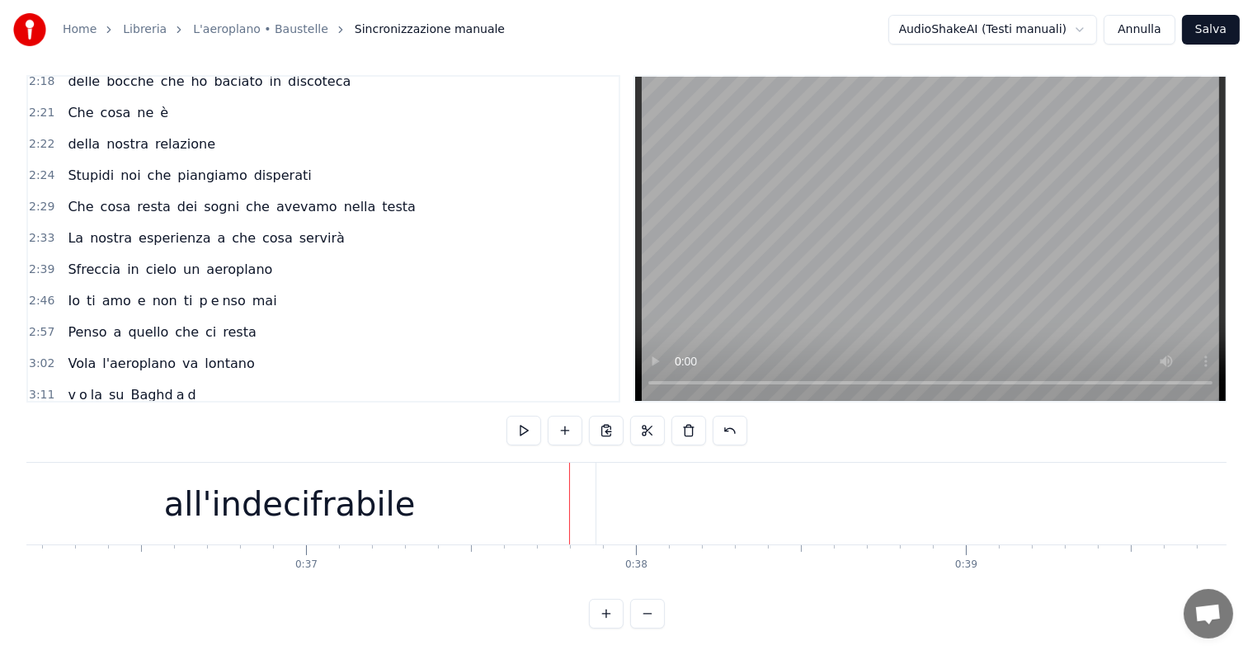
click at [393, 495] on div "all'indecifrabile" at bounding box center [290, 503] width 252 height 49
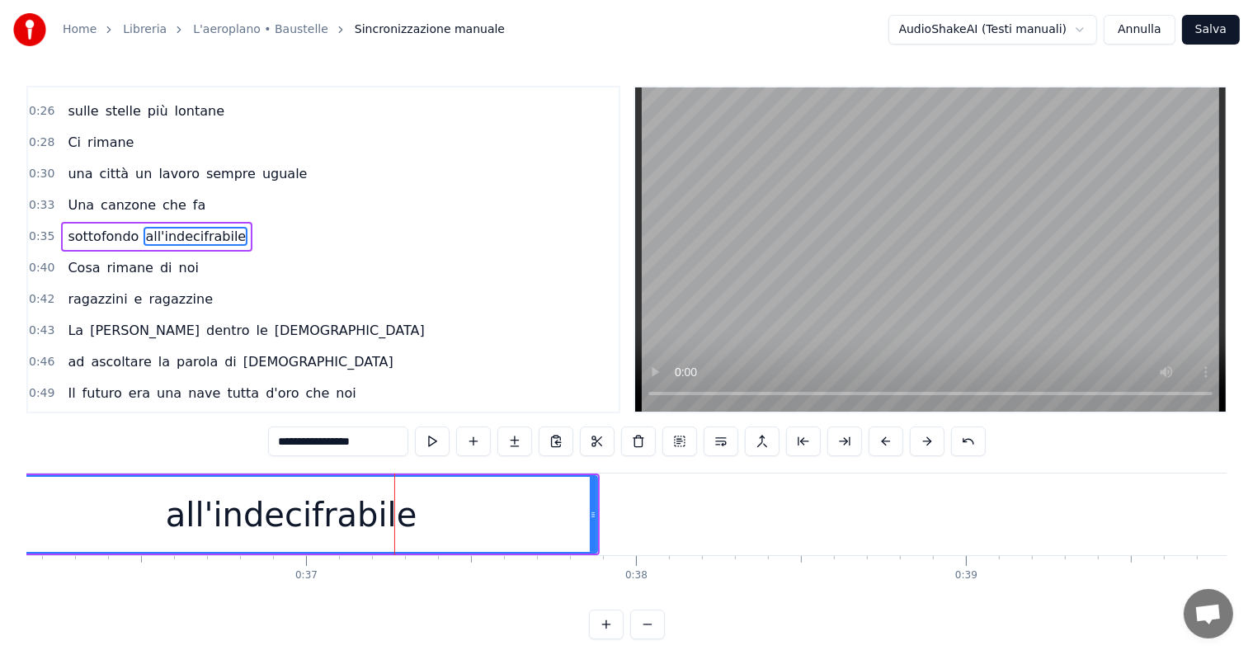
scroll to position [186, 0]
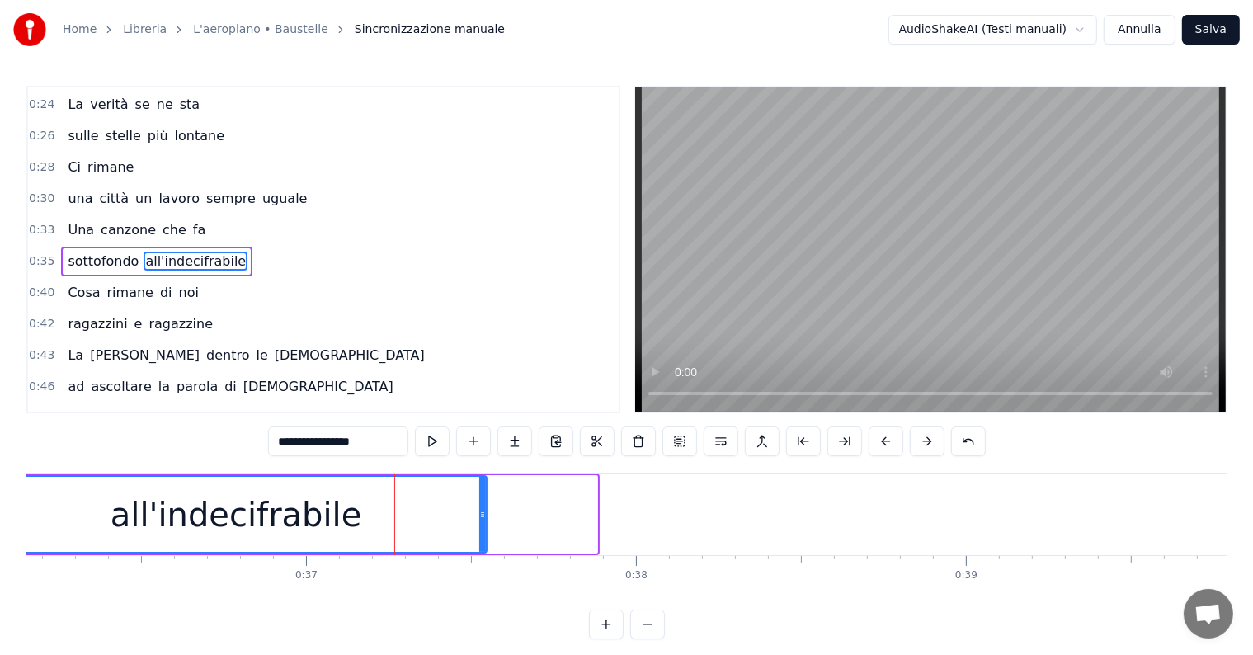
drag, startPoint x: 591, startPoint y: 506, endPoint x: 481, endPoint y: 501, distance: 110.6
click at [481, 501] on div at bounding box center [482, 514] width 7 height 75
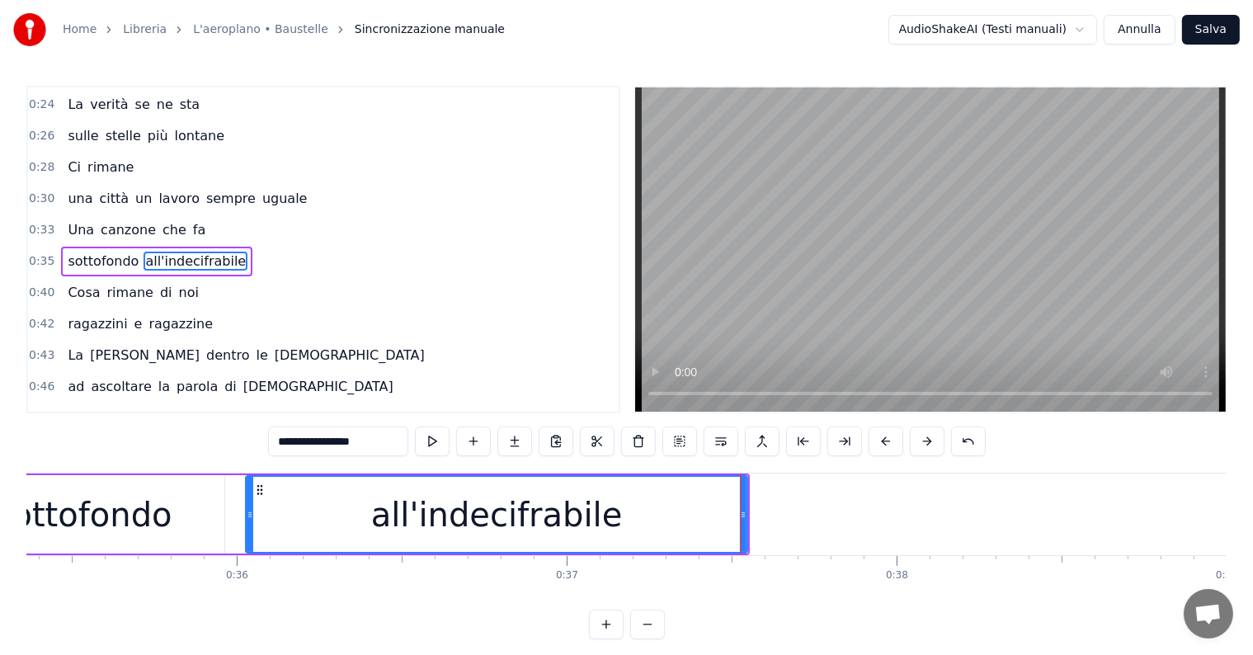
click at [68, 247] on div "sottofondo all'indecifrabile" at bounding box center [156, 262] width 191 height 30
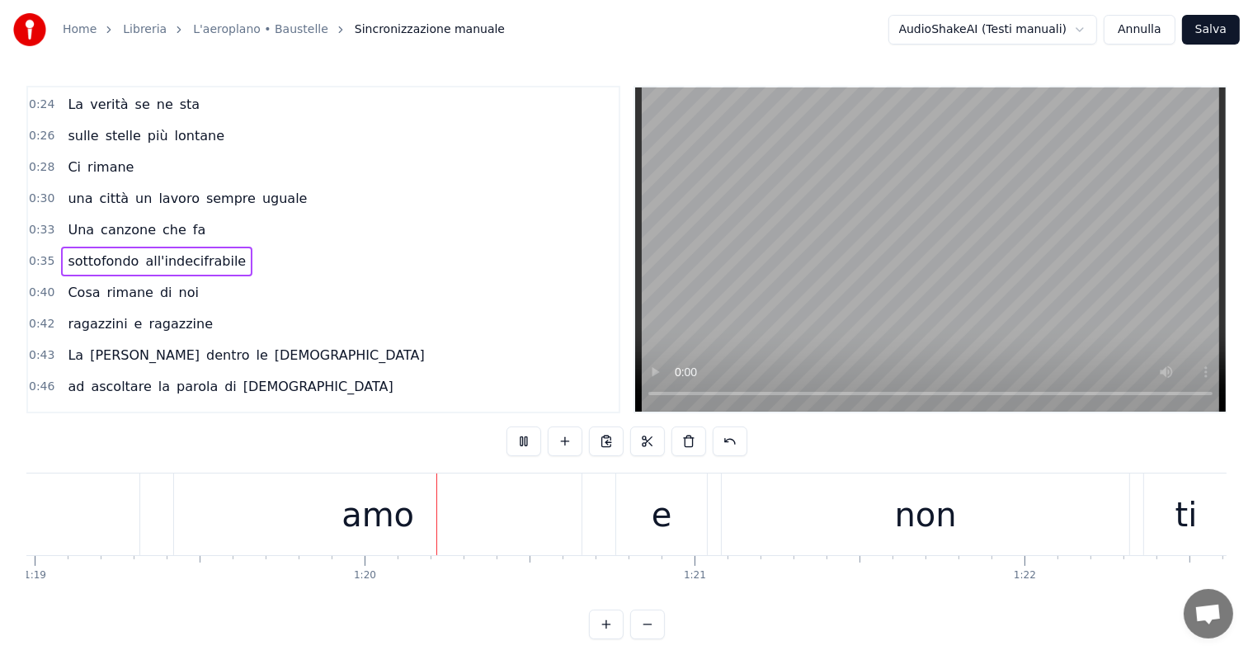
scroll to position [0, 26216]
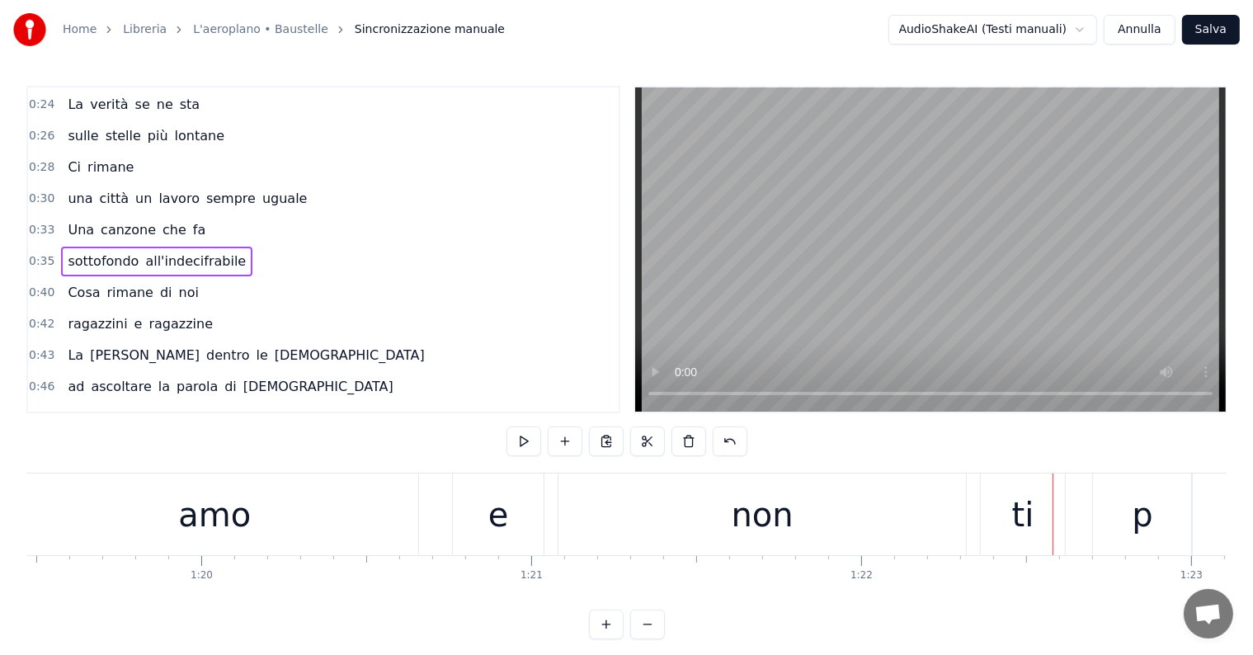
click at [749, 515] on div "non" at bounding box center [763, 514] width 62 height 49
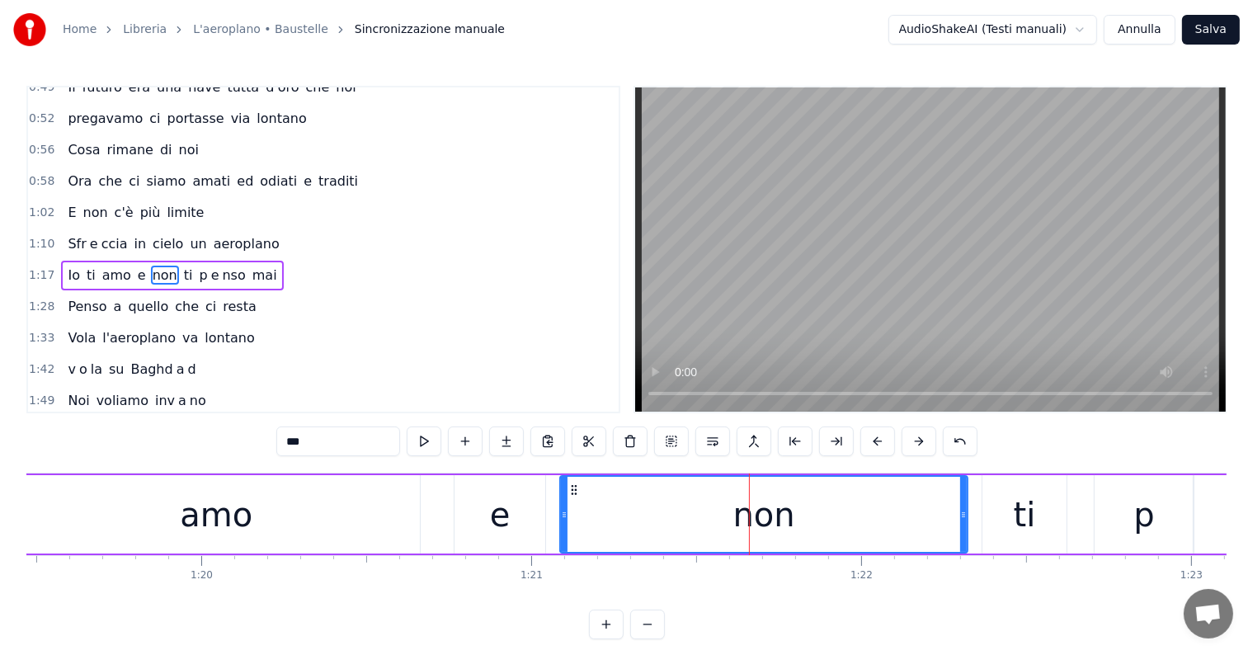
scroll to position [520, 0]
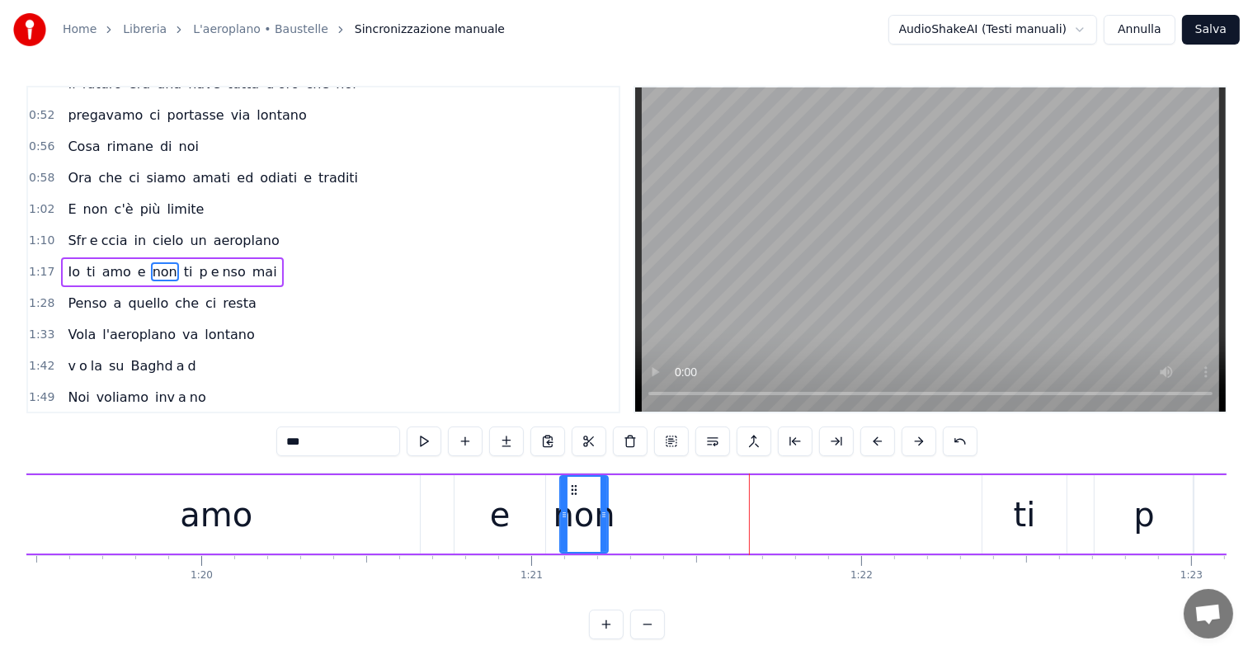
drag, startPoint x: 963, startPoint y: 511, endPoint x: 604, endPoint y: 511, distance: 359.6
click at [605, 512] on circle at bounding box center [605, 512] width 1 height 1
click at [358, 442] on input "***" at bounding box center [338, 441] width 124 height 30
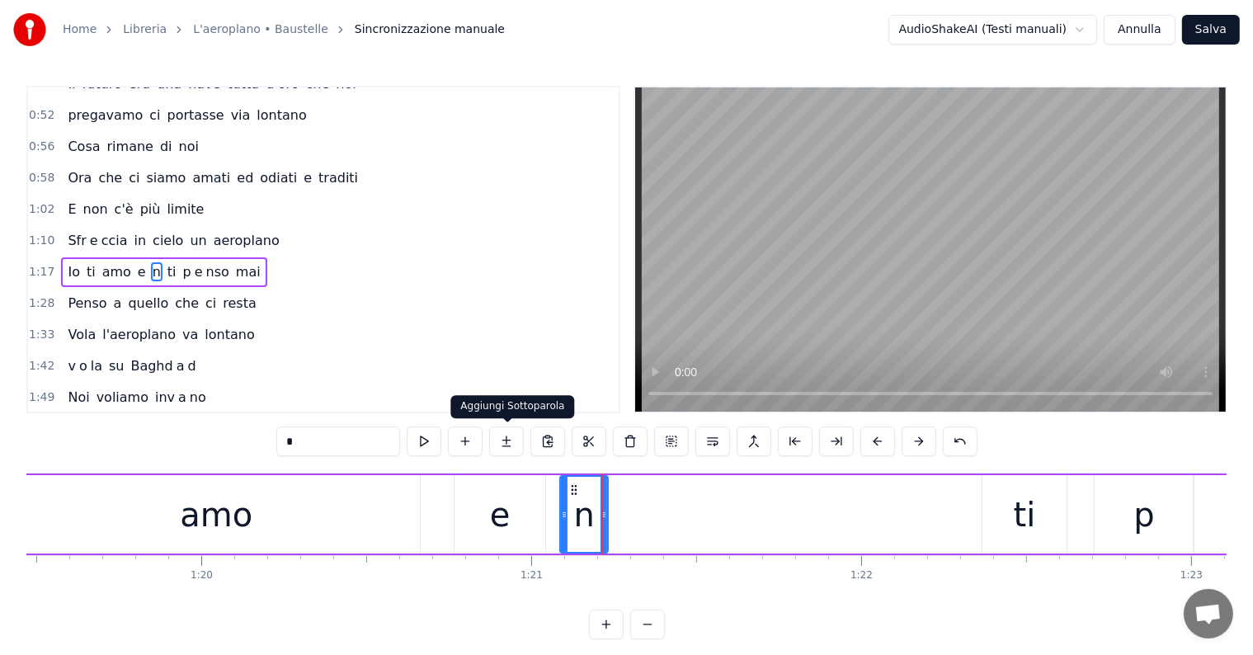
type input "*"
click at [511, 436] on button at bounding box center [506, 441] width 35 height 30
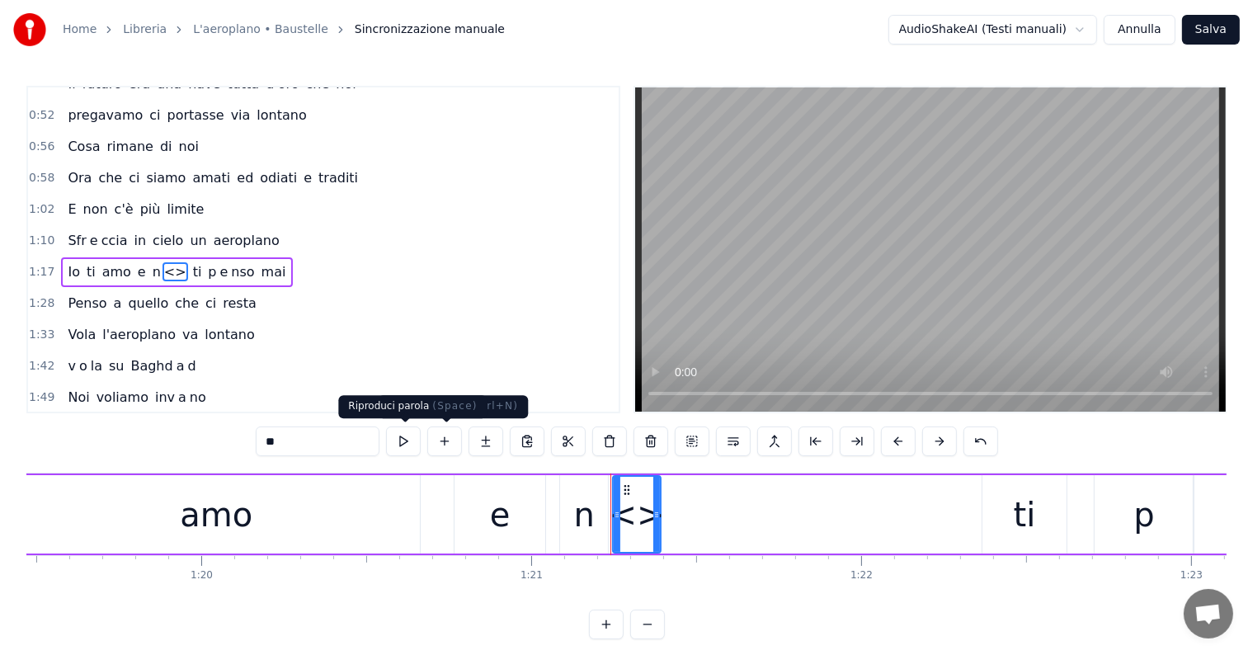
click at [350, 435] on input "**" at bounding box center [318, 441] width 124 height 30
type input "*"
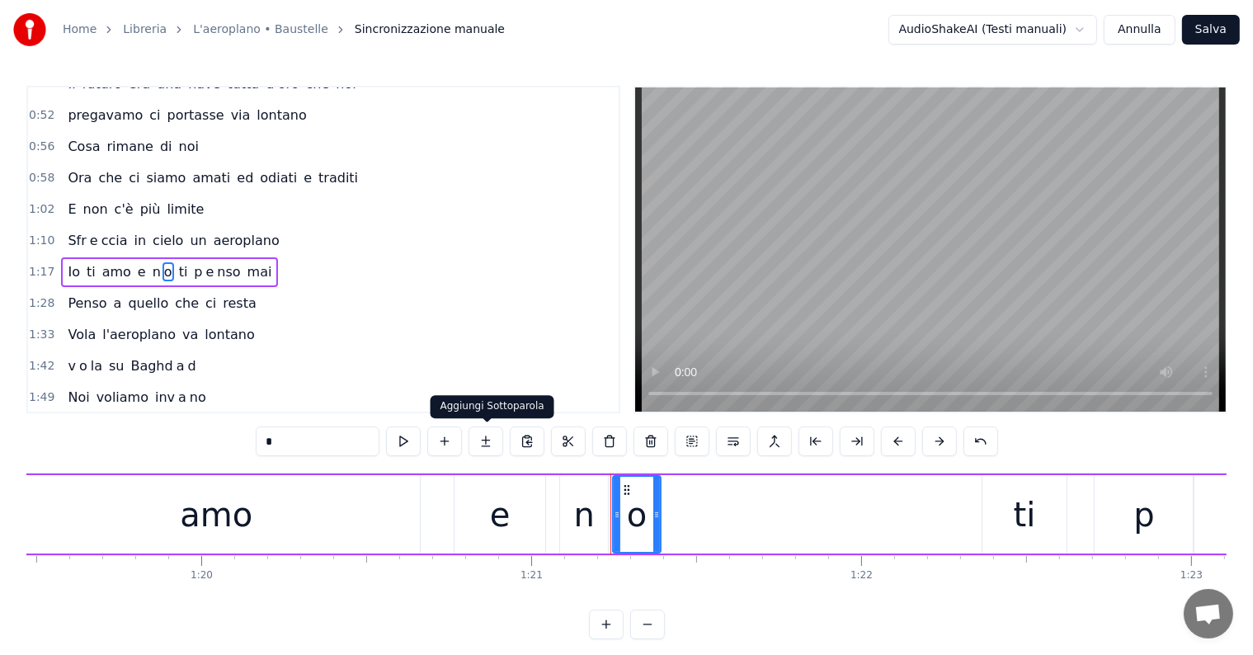
type input "*"
click at [486, 437] on button at bounding box center [485, 441] width 35 height 30
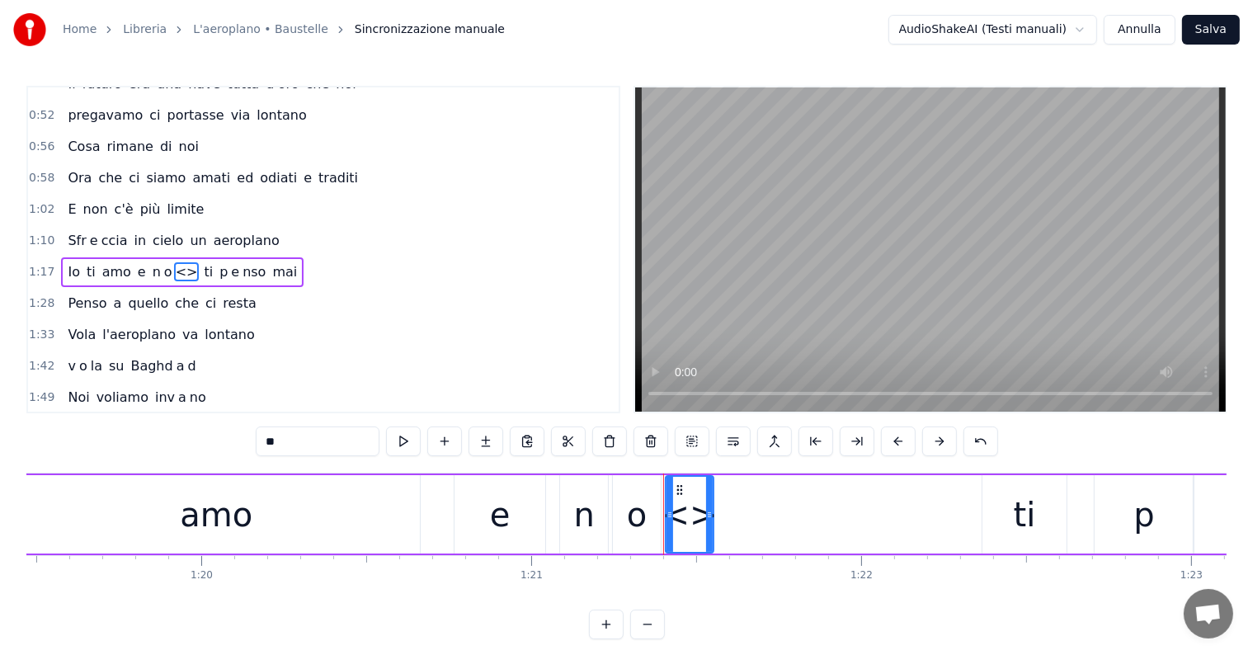
click at [313, 437] on input "**" at bounding box center [318, 441] width 124 height 30
type input "*"
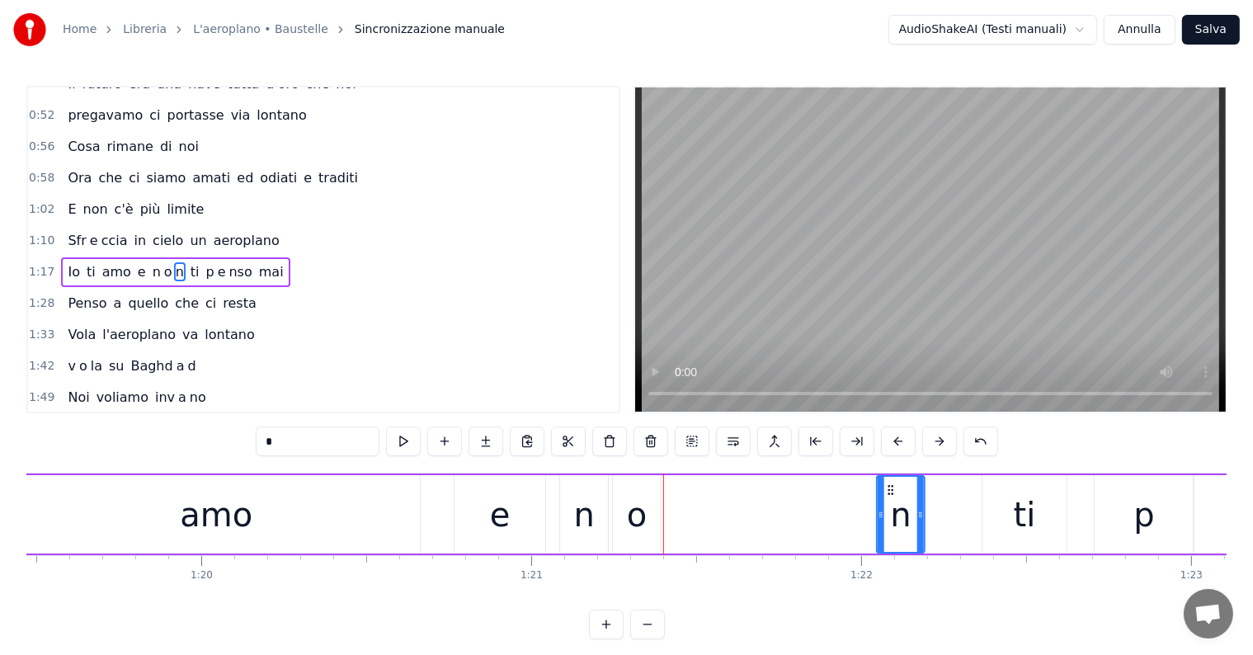
drag, startPoint x: 676, startPoint y: 487, endPoint x: 887, endPoint y: 508, distance: 212.2
click at [887, 508] on div "n" at bounding box center [900, 514] width 46 height 75
click at [628, 515] on div "o" at bounding box center [637, 514] width 20 height 49
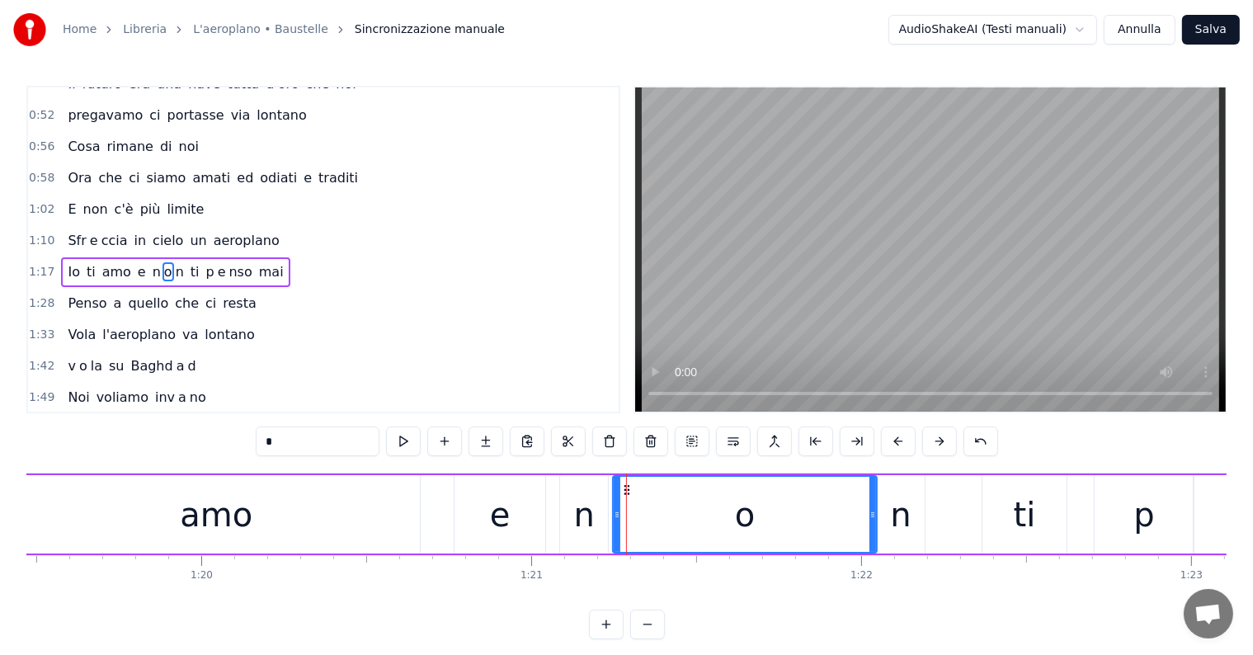
drag, startPoint x: 657, startPoint y: 515, endPoint x: 873, endPoint y: 534, distance: 216.9
click at [873, 534] on div at bounding box center [872, 514] width 7 height 75
click at [611, 529] on div at bounding box center [611, 514] width 7 height 75
click at [219, 529] on div "amo" at bounding box center [216, 514] width 73 height 49
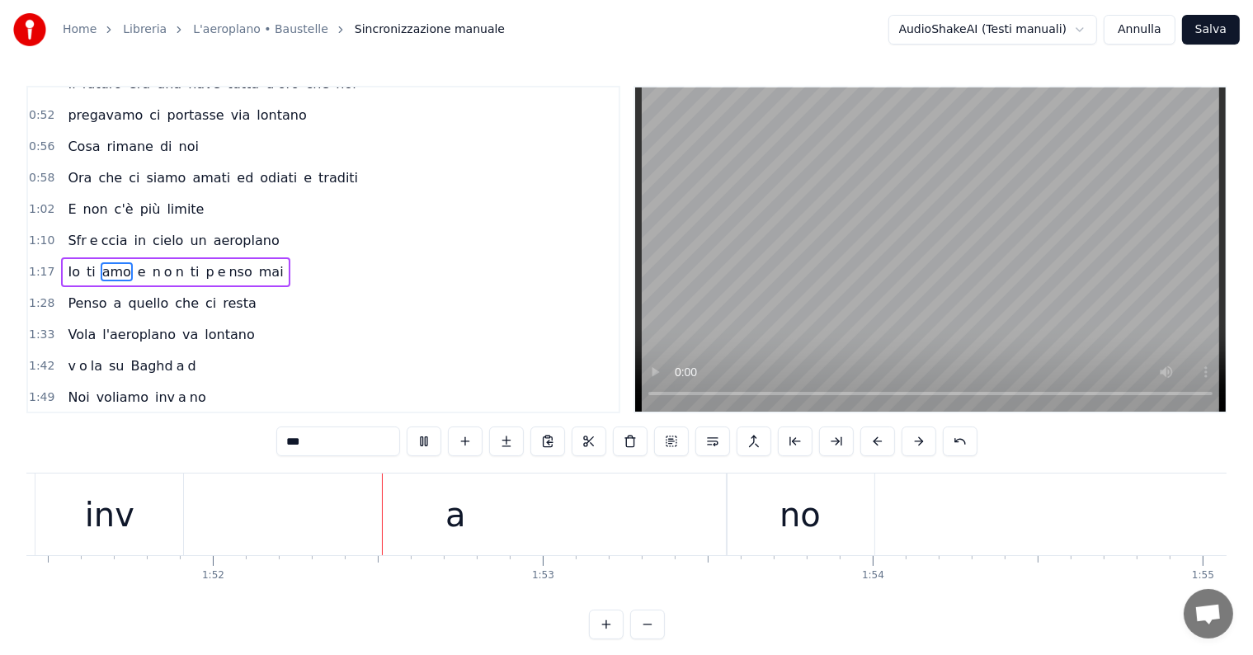
scroll to position [0, 36806]
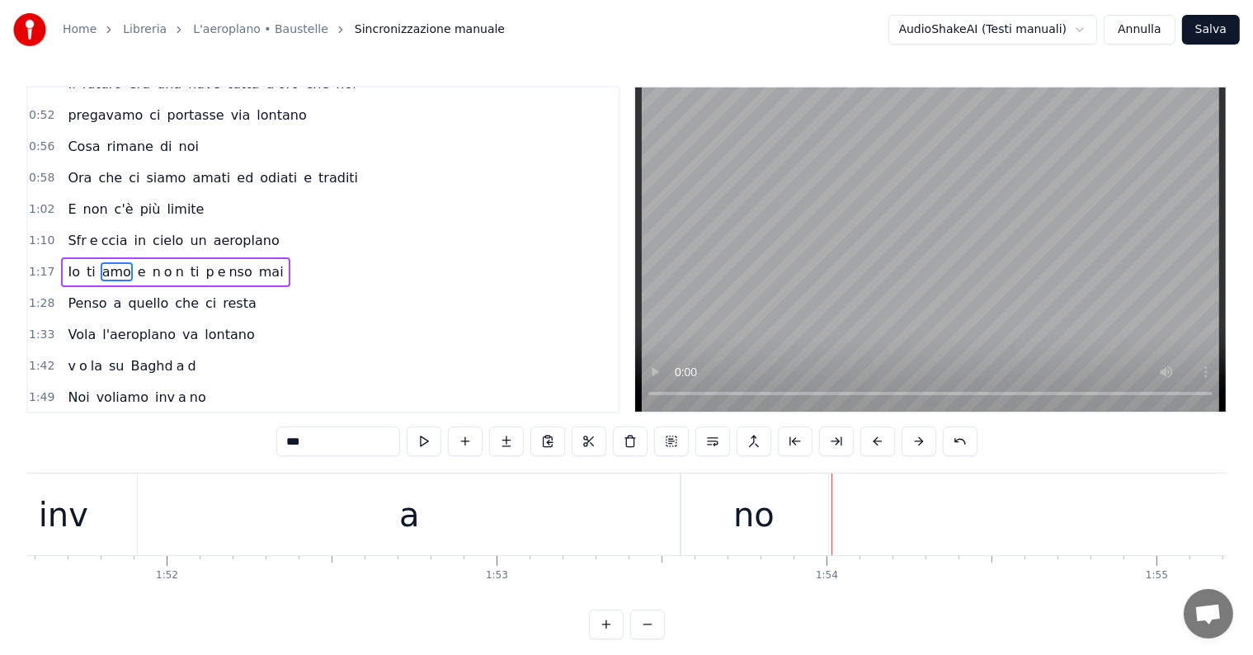
click at [466, 501] on div "a" at bounding box center [409, 514] width 543 height 82
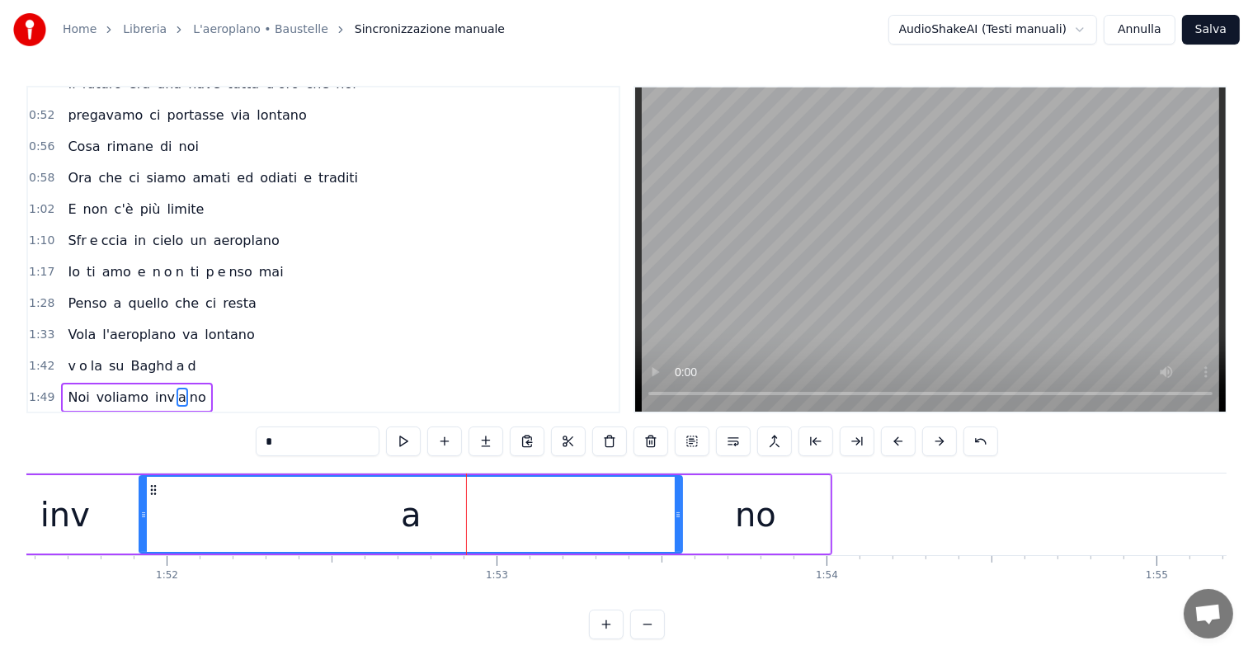
scroll to position [642, 0]
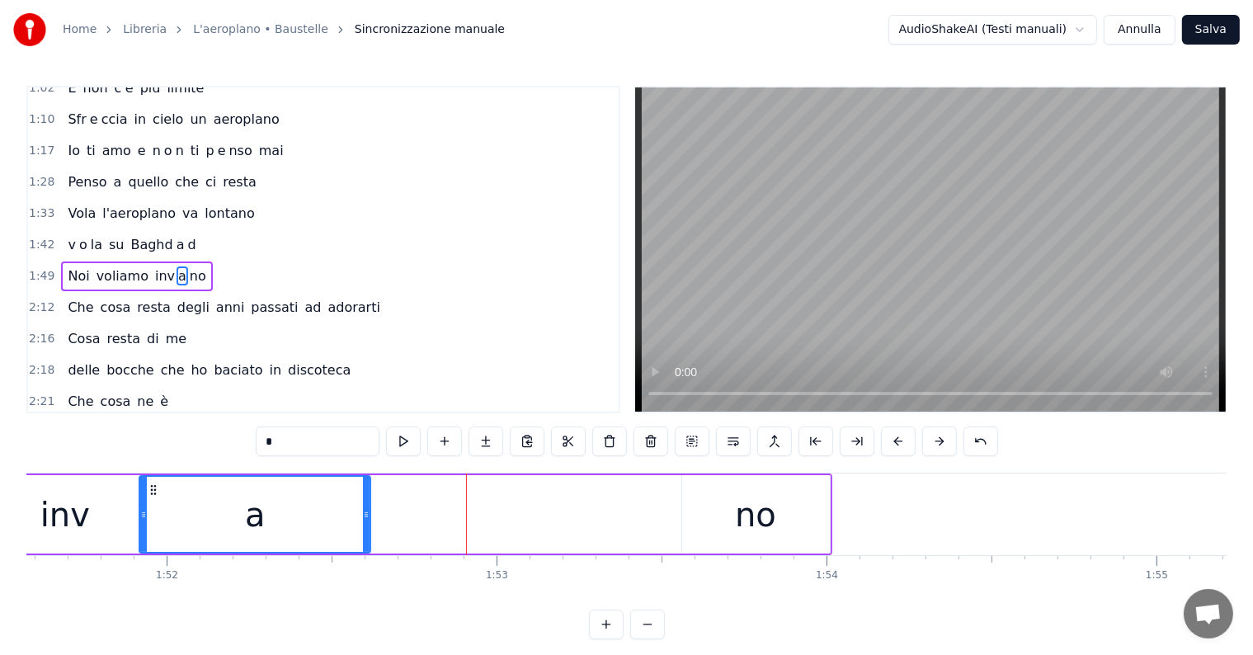
drag, startPoint x: 678, startPoint y: 509, endPoint x: 366, endPoint y: 511, distance: 311.7
click at [366, 511] on icon at bounding box center [366, 514] width 7 height 13
click at [694, 515] on div "no" at bounding box center [756, 514] width 148 height 78
type input "**"
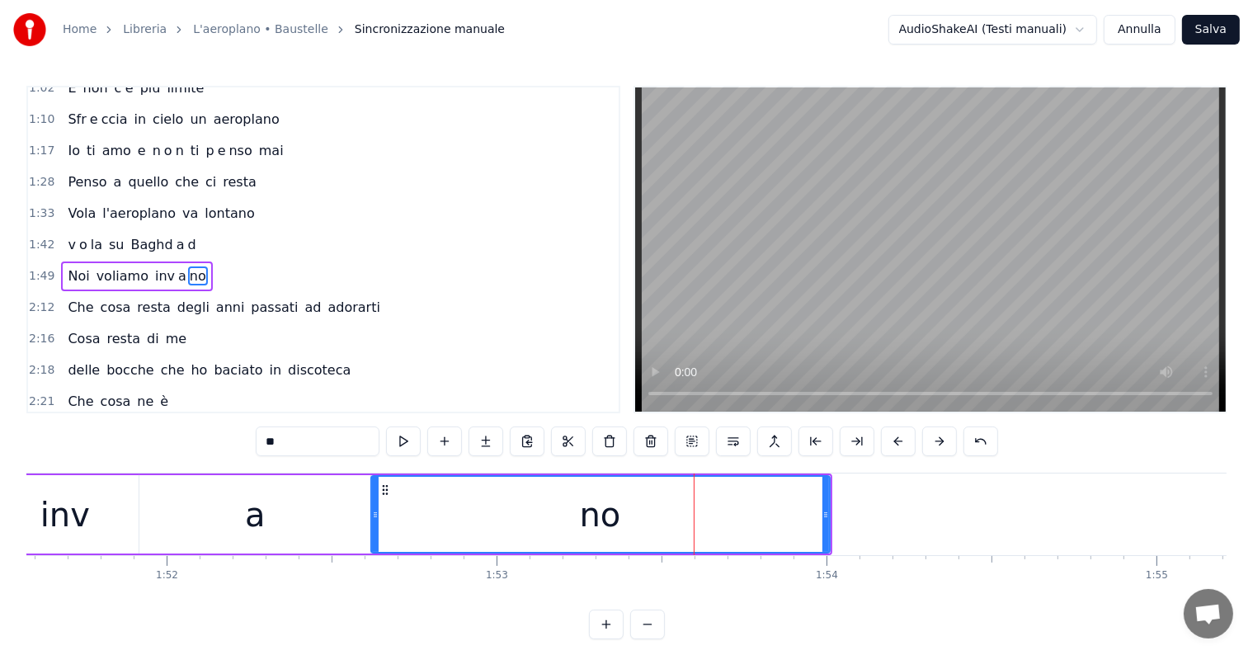
drag, startPoint x: 684, startPoint y: 514, endPoint x: 373, endPoint y: 521, distance: 311.0
click at [373, 521] on div at bounding box center [375, 514] width 7 height 75
click at [67, 261] on div "Noi voliamo inv a no" at bounding box center [136, 276] width 151 height 30
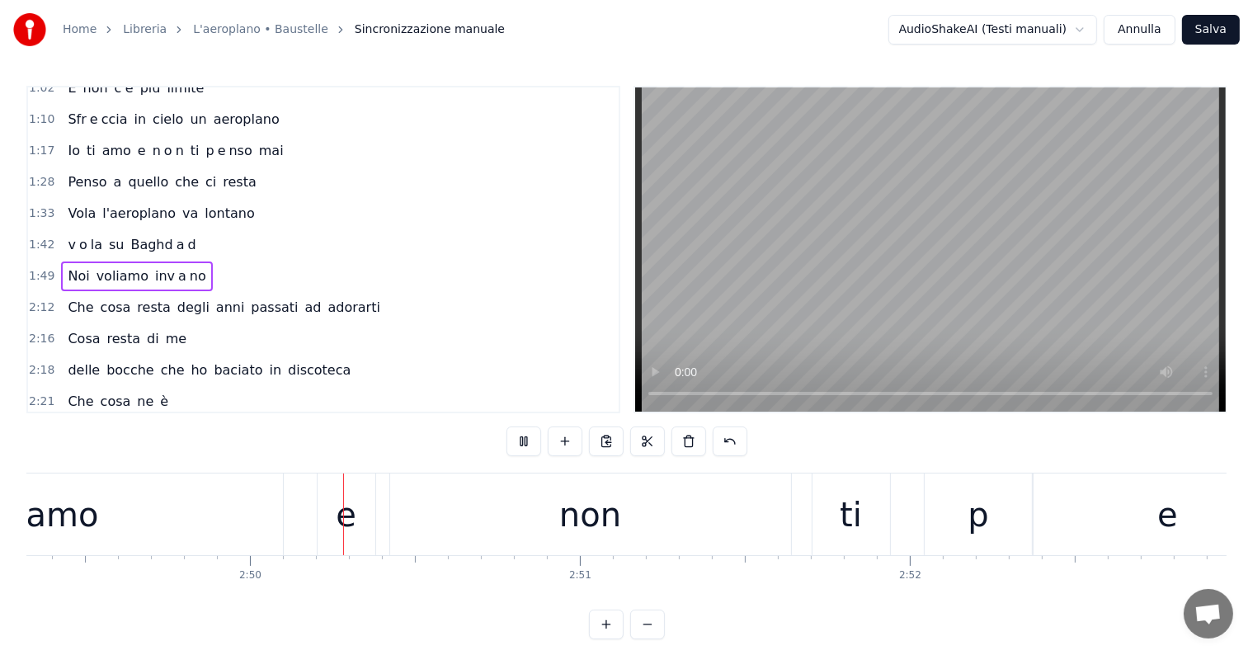
scroll to position [0, 55888]
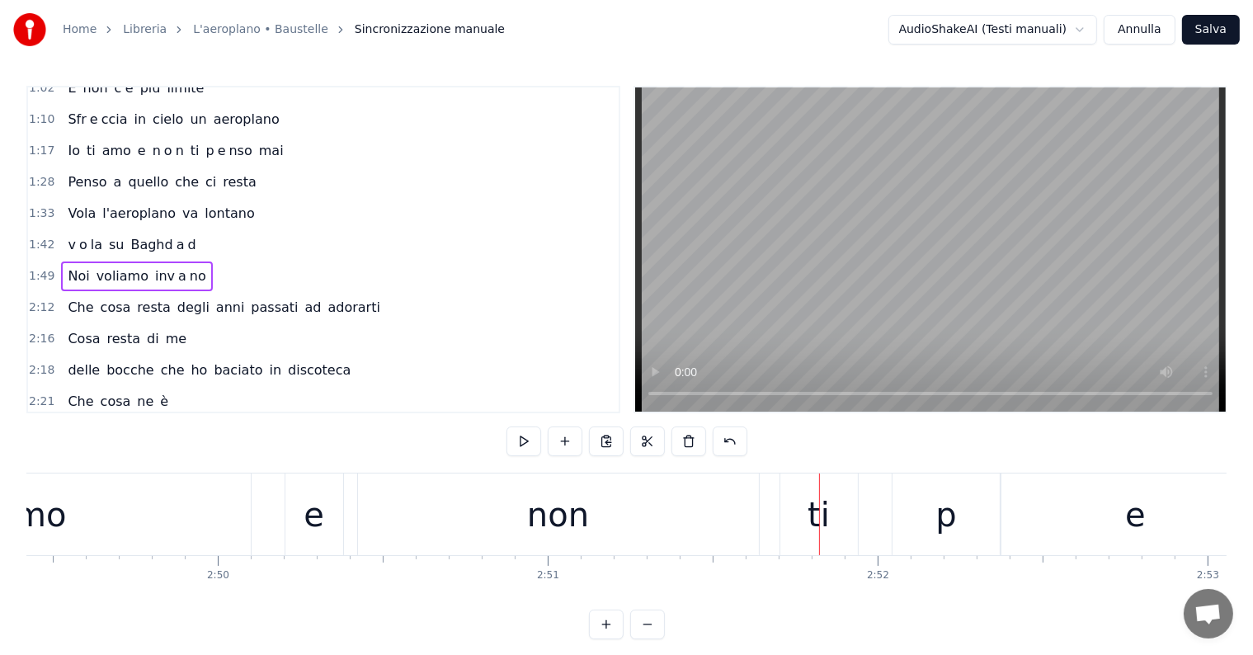
click at [565, 505] on div "non" at bounding box center [558, 514] width 62 height 49
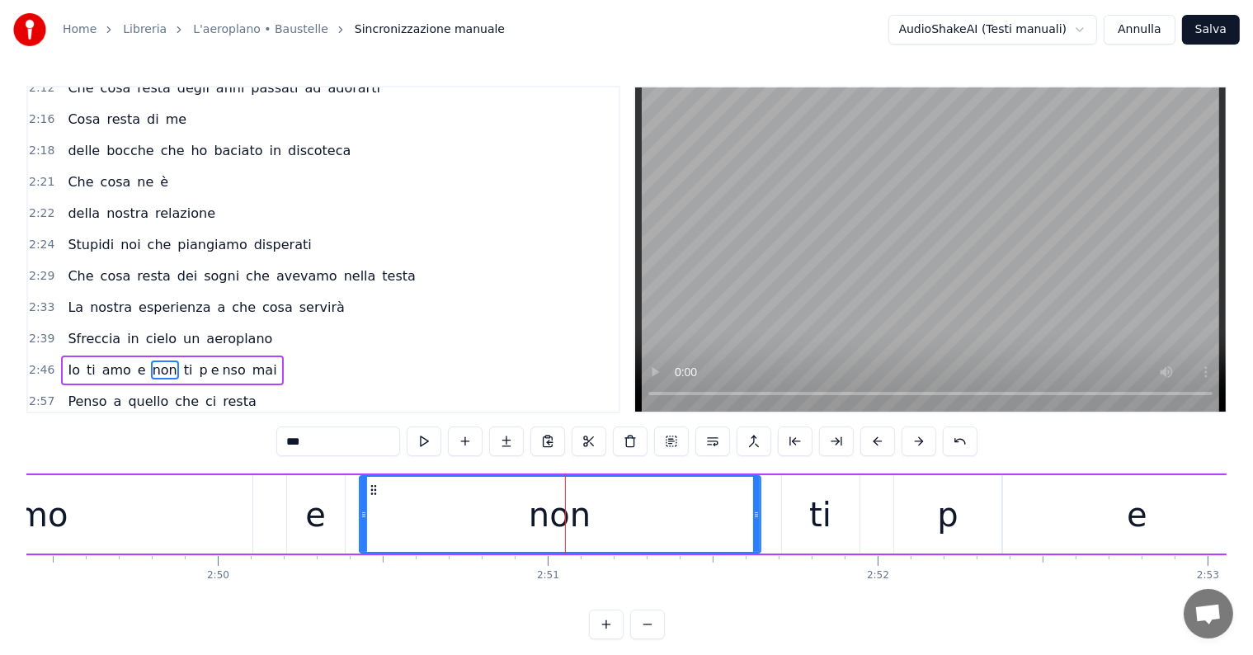
scroll to position [920, 0]
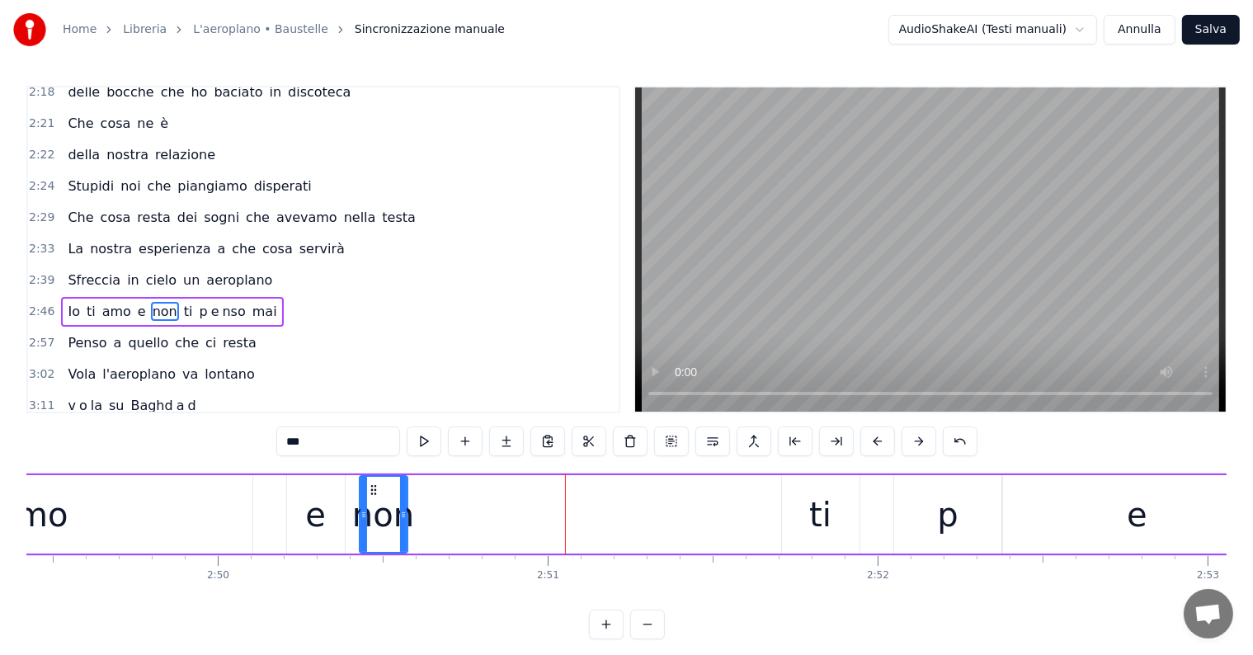
drag, startPoint x: 758, startPoint y: 511, endPoint x: 405, endPoint y: 519, distance: 353.1
click at [405, 519] on icon at bounding box center [403, 514] width 7 height 13
click at [333, 442] on input "***" at bounding box center [338, 441] width 124 height 30
type input "*"
click at [517, 447] on button at bounding box center [506, 441] width 35 height 30
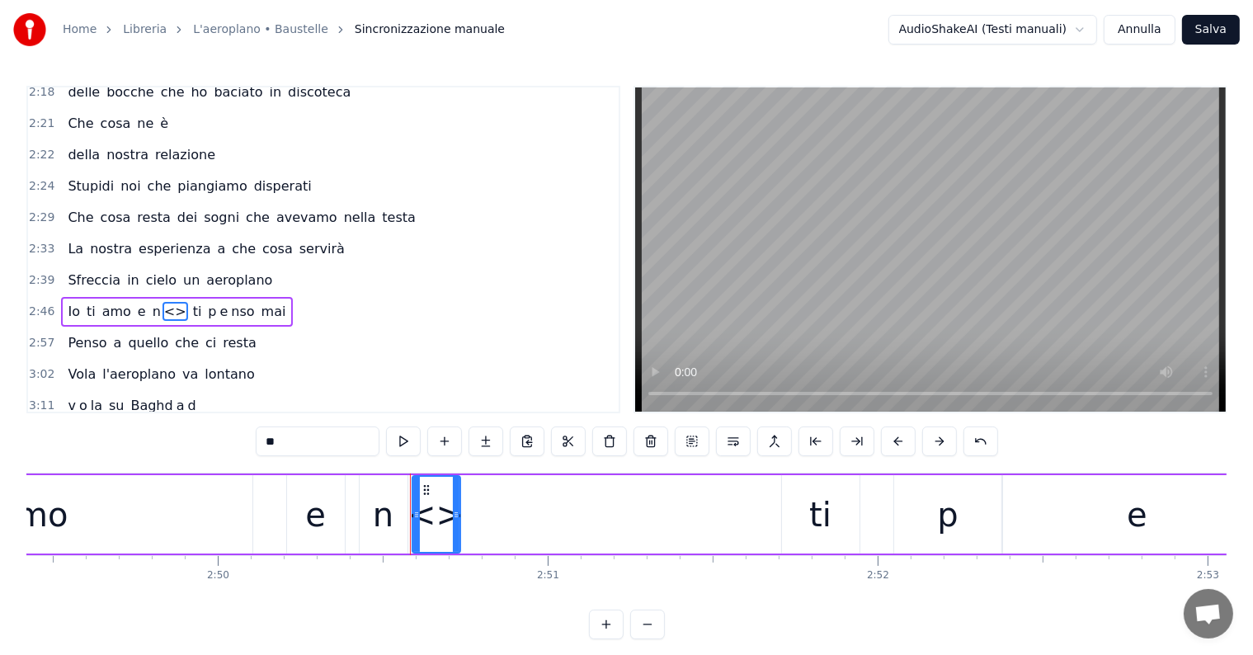
click at [297, 447] on input "**" at bounding box center [318, 441] width 124 height 30
type input "*"
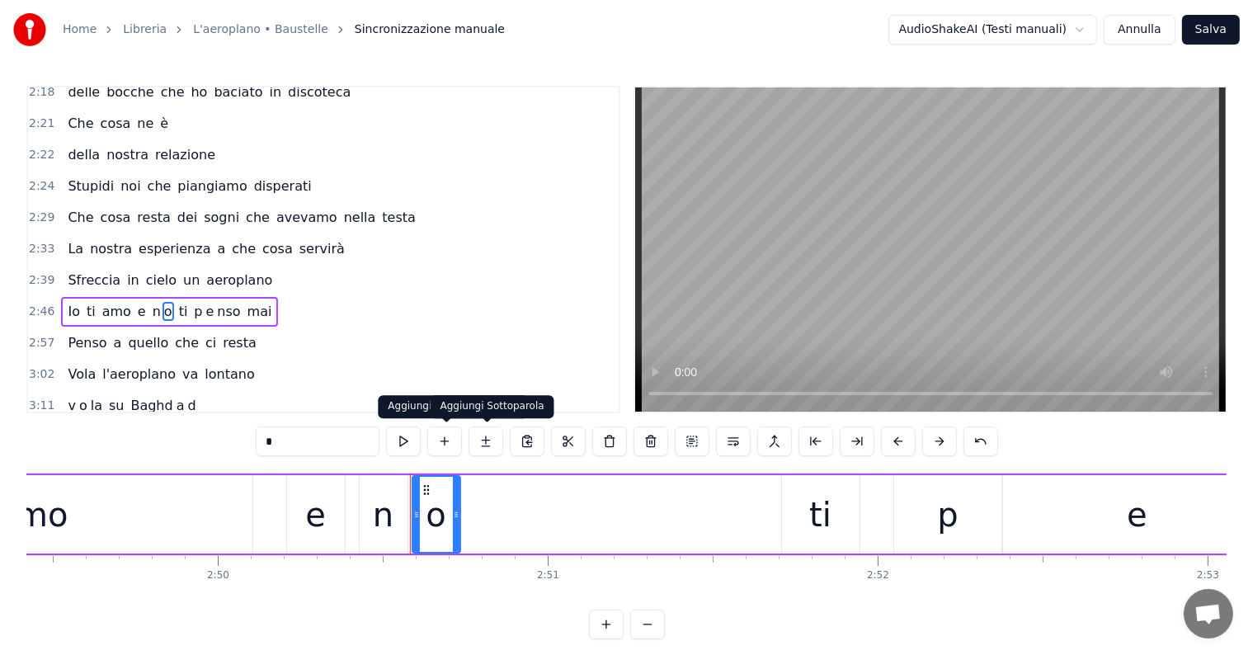
type input "*"
click at [483, 441] on button at bounding box center [485, 441] width 35 height 30
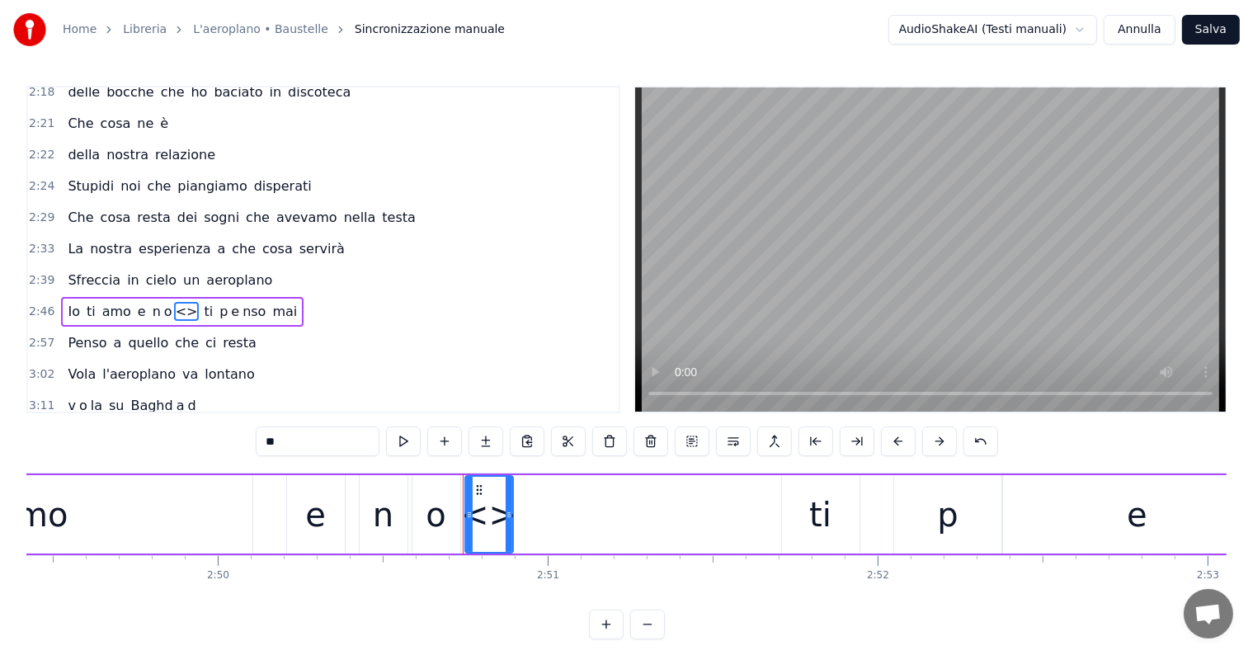
click at [327, 436] on input "**" at bounding box center [318, 441] width 124 height 30
type input "*"
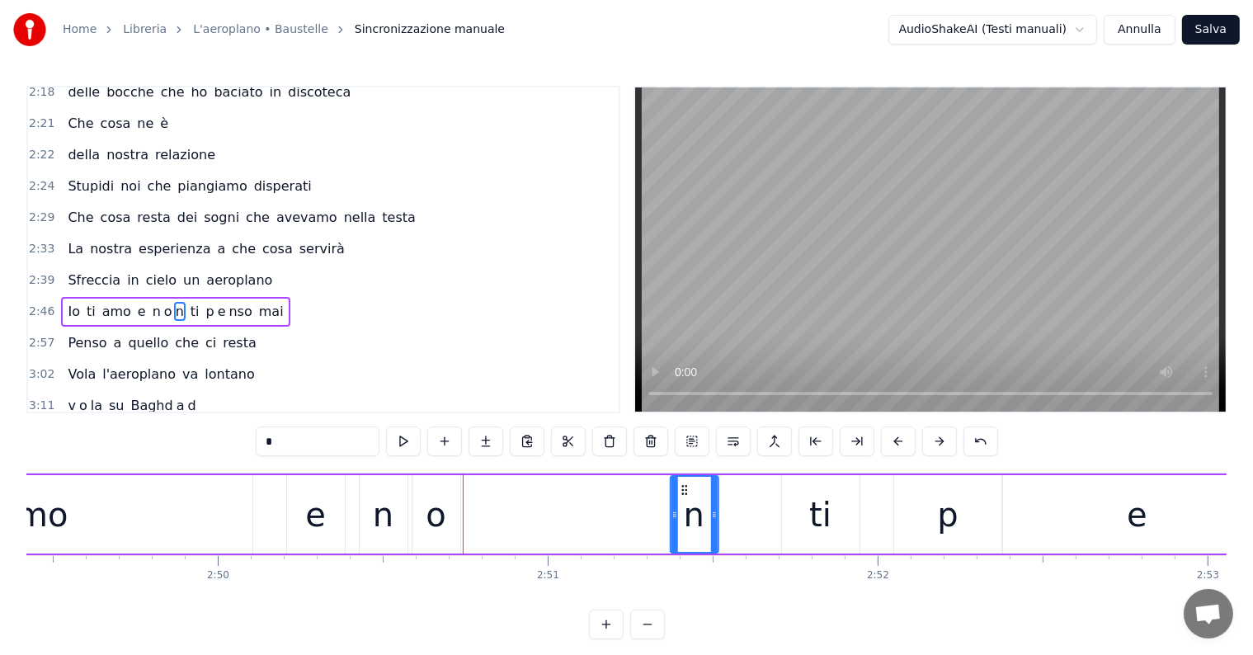
drag, startPoint x: 478, startPoint y: 486, endPoint x: 683, endPoint y: 501, distance: 205.9
click at [683, 501] on div "n" at bounding box center [693, 514] width 46 height 75
click at [436, 518] on div "o" at bounding box center [436, 514] width 20 height 49
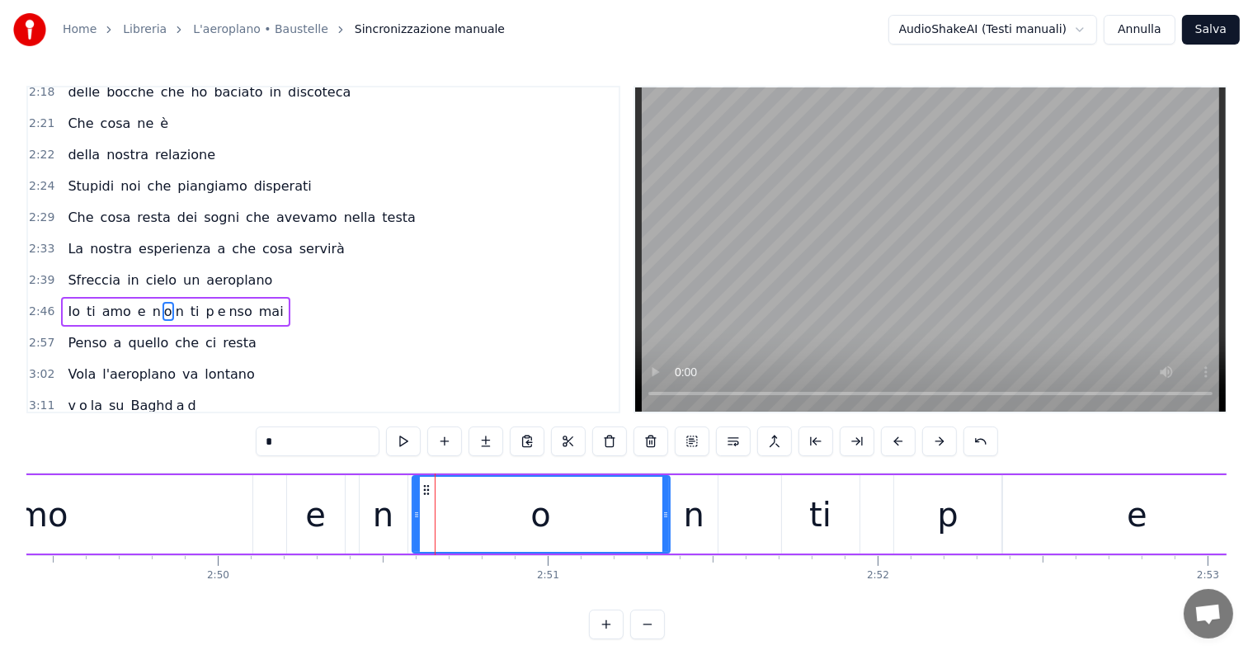
drag, startPoint x: 455, startPoint y: 510, endPoint x: 665, endPoint y: 510, distance: 209.5
click at [665, 510] on icon at bounding box center [665, 514] width 7 height 13
click at [410, 508] on icon at bounding box center [411, 514] width 7 height 13
click at [155, 499] on div "amo" at bounding box center [32, 514] width 440 height 78
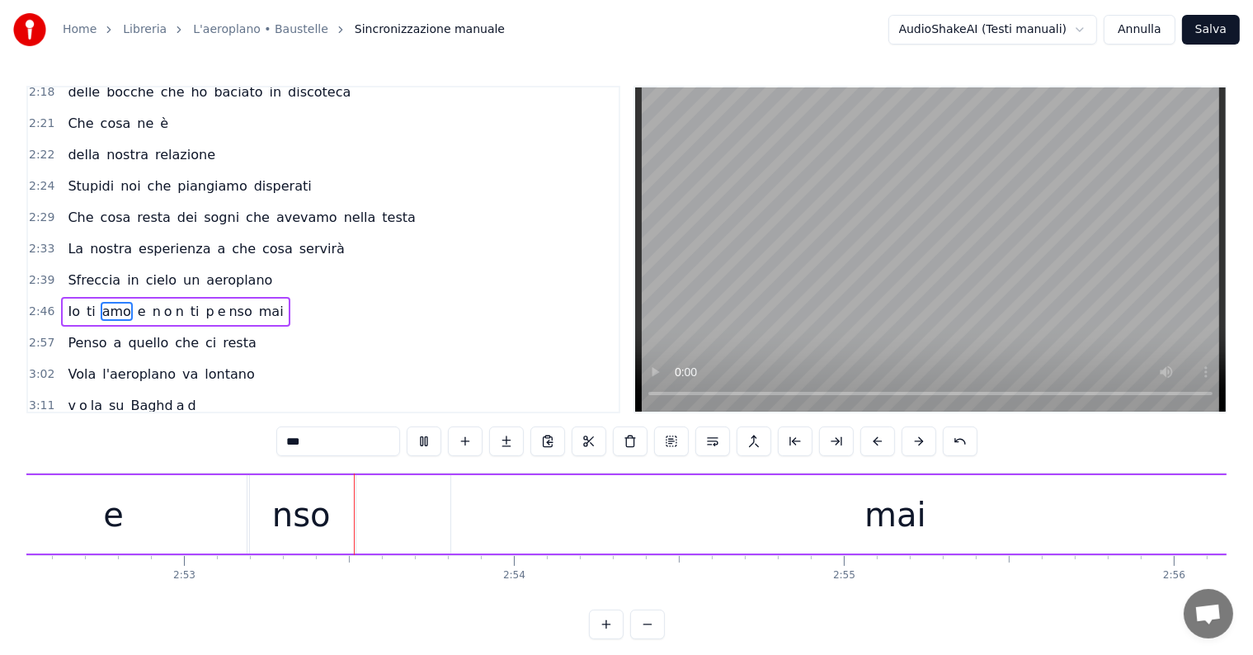
scroll to position [0, 56945]
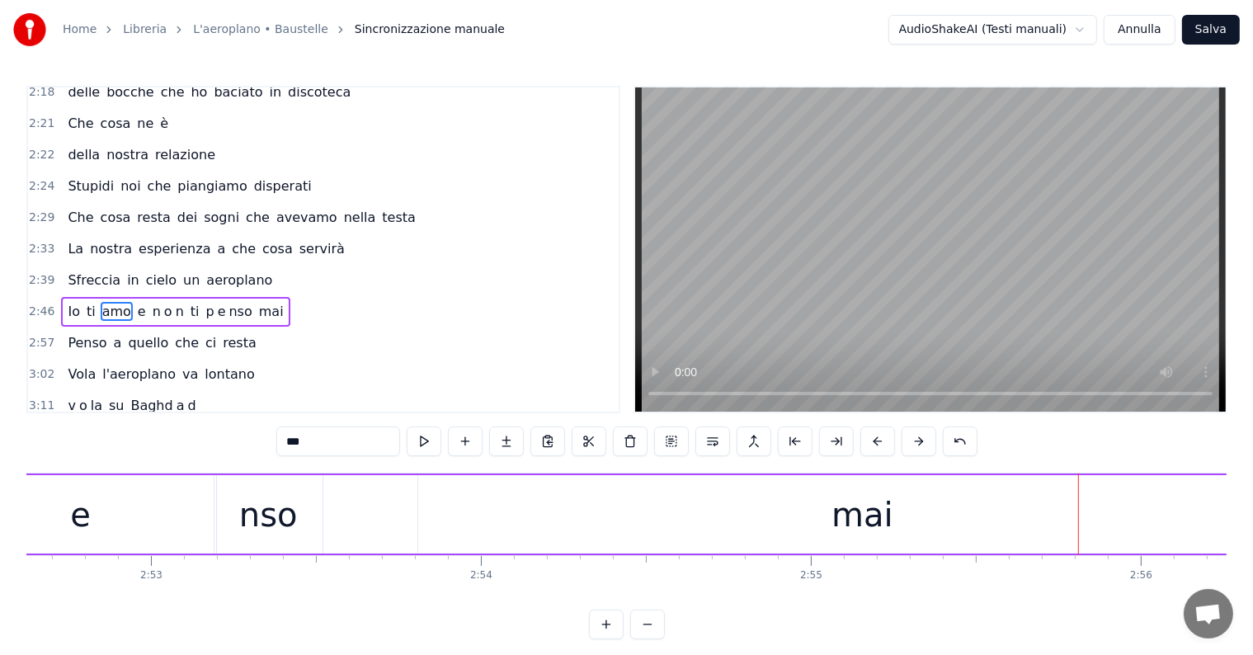
click at [716, 518] on div "mai" at bounding box center [862, 514] width 889 height 78
type input "***"
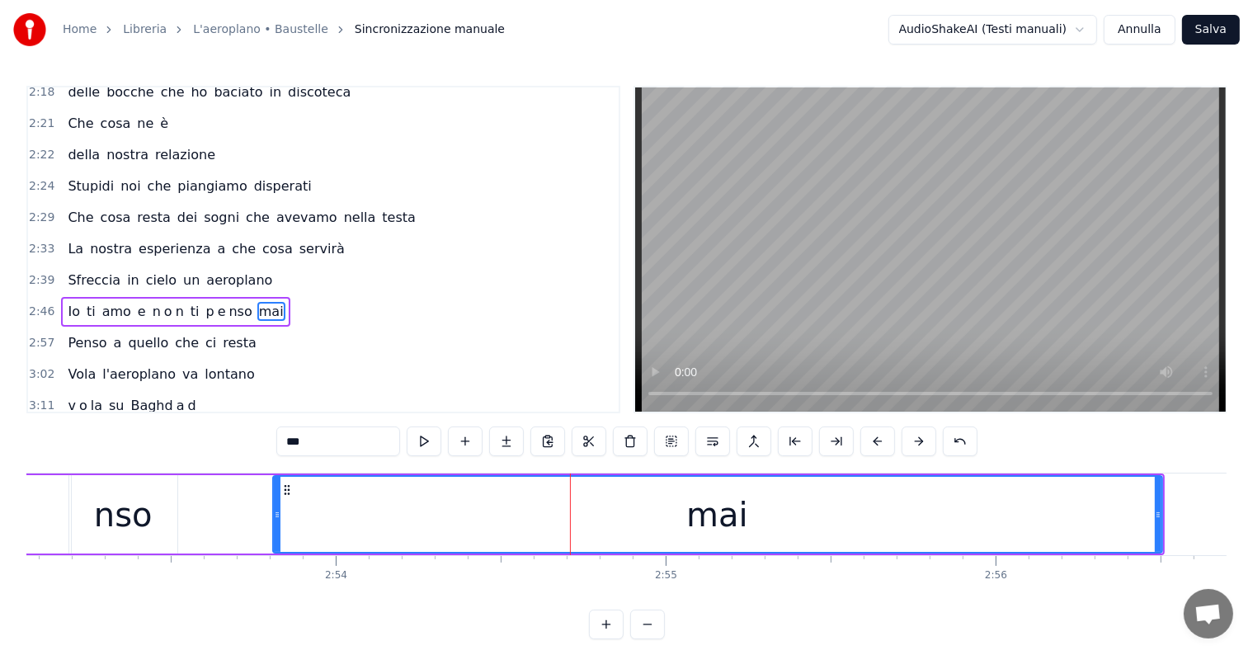
scroll to position [0, 57234]
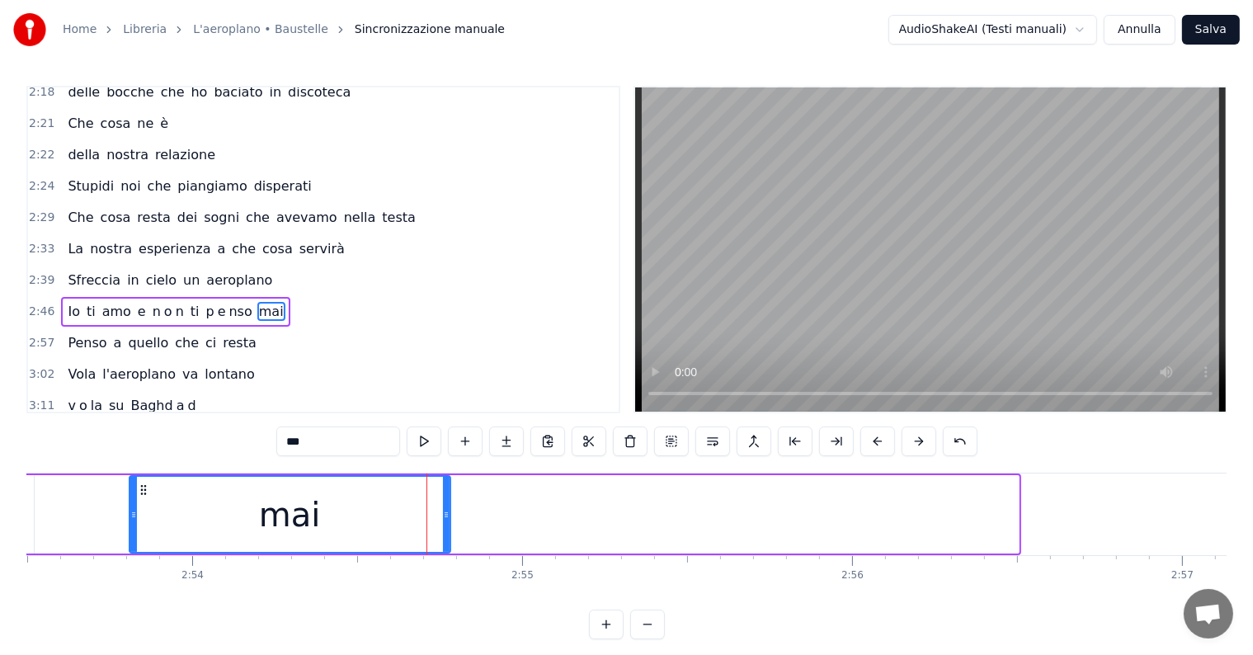
drag, startPoint x: 1014, startPoint y: 501, endPoint x: 445, endPoint y: 505, distance: 568.2
click at [445, 505] on div at bounding box center [446, 514] width 7 height 75
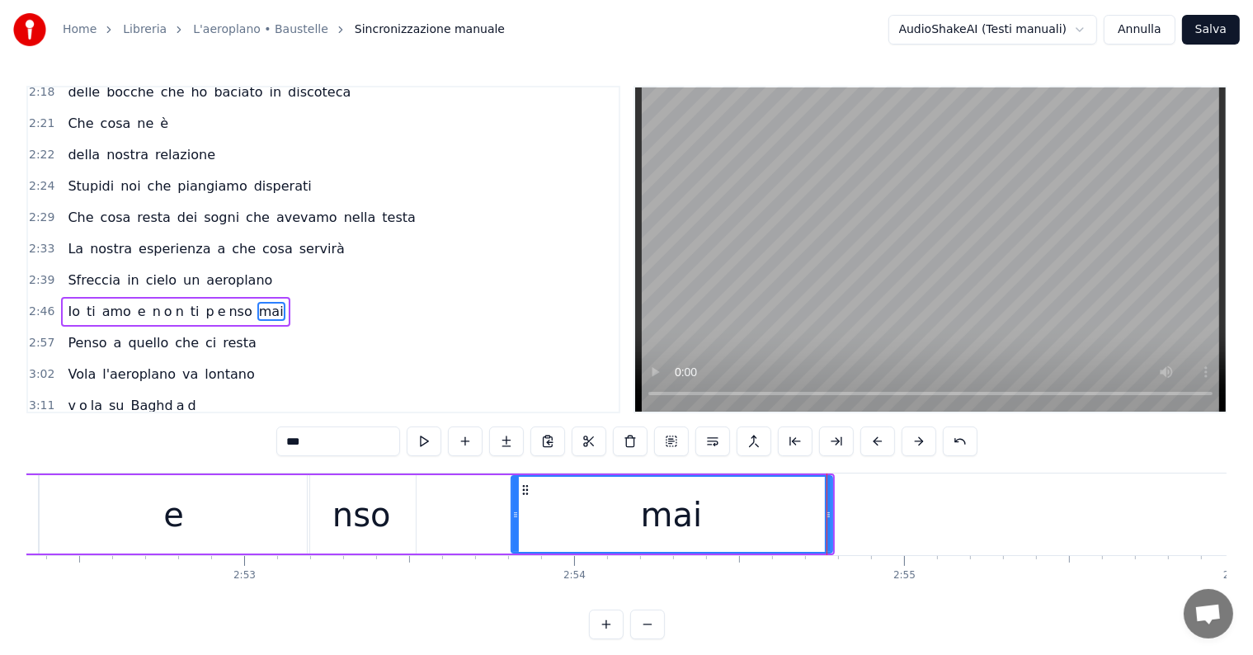
scroll to position [0, 56756]
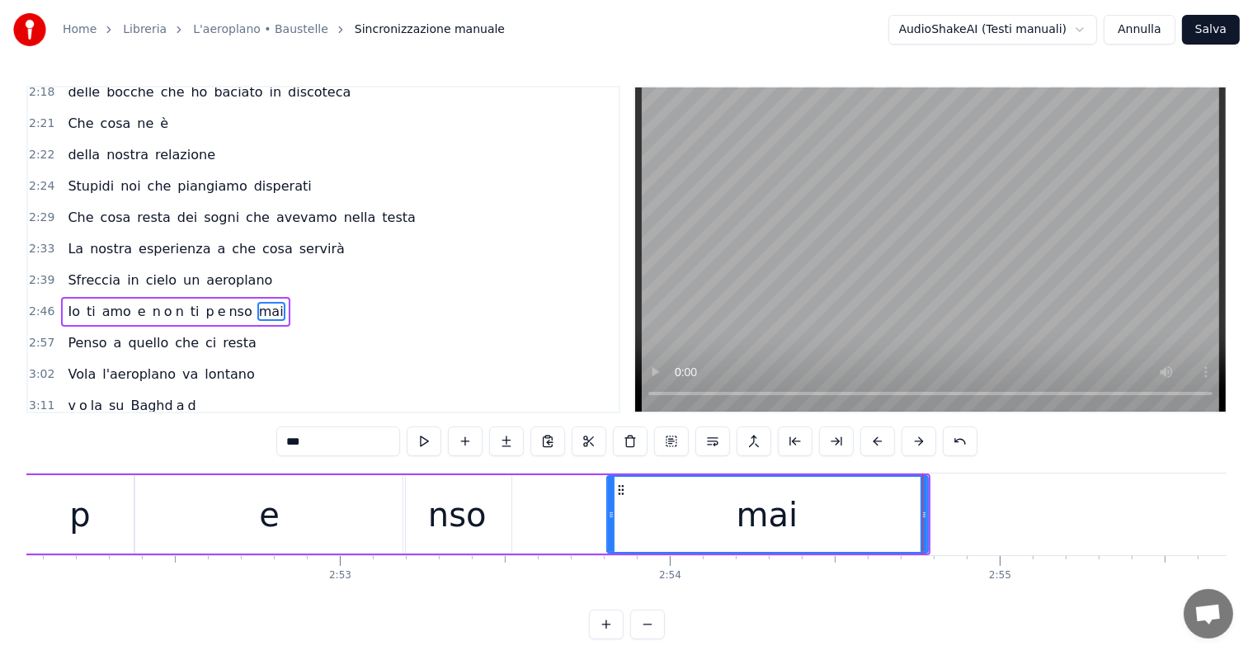
click at [71, 297] on div "Io ti amo e n o n ti p e nso mai" at bounding box center [175, 312] width 228 height 30
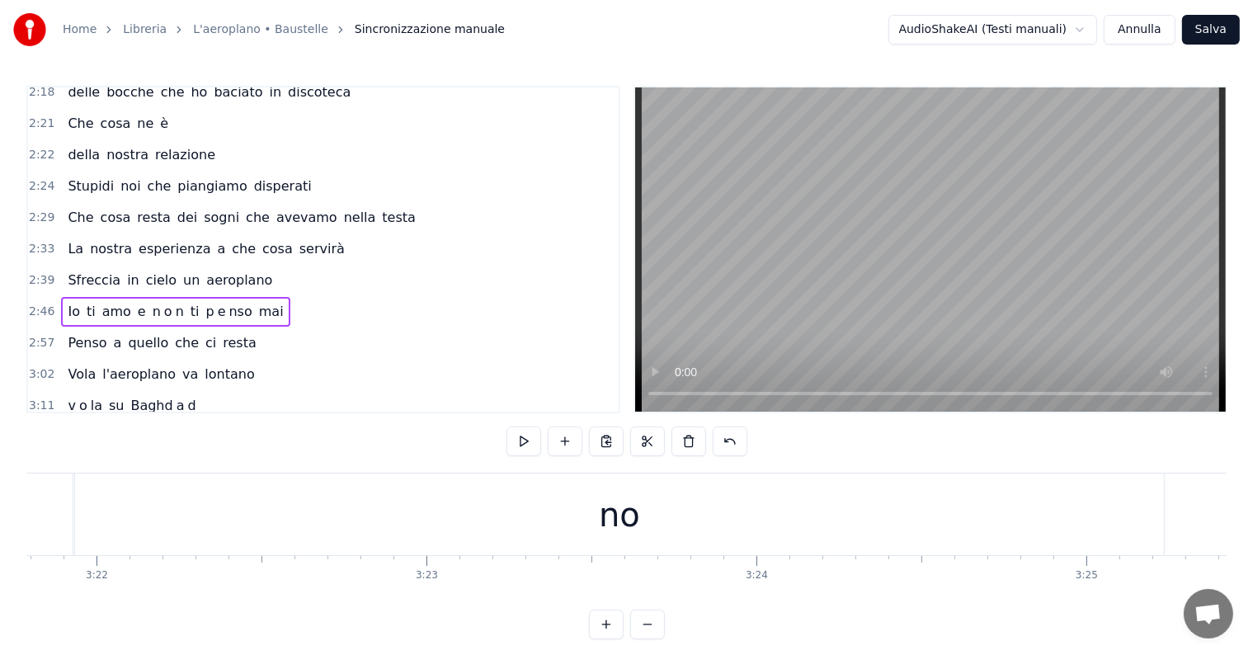
scroll to position [0, 66423]
click at [951, 529] on div "no" at bounding box center [762, 514] width 1089 height 82
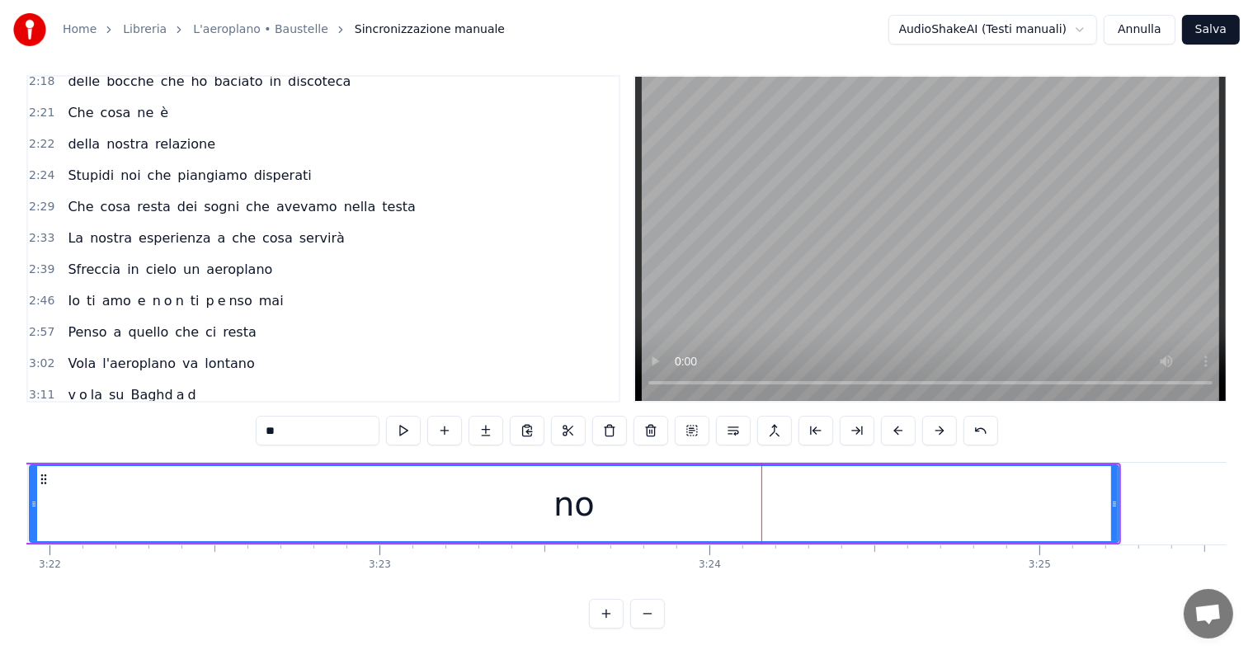
scroll to position [0, 66565]
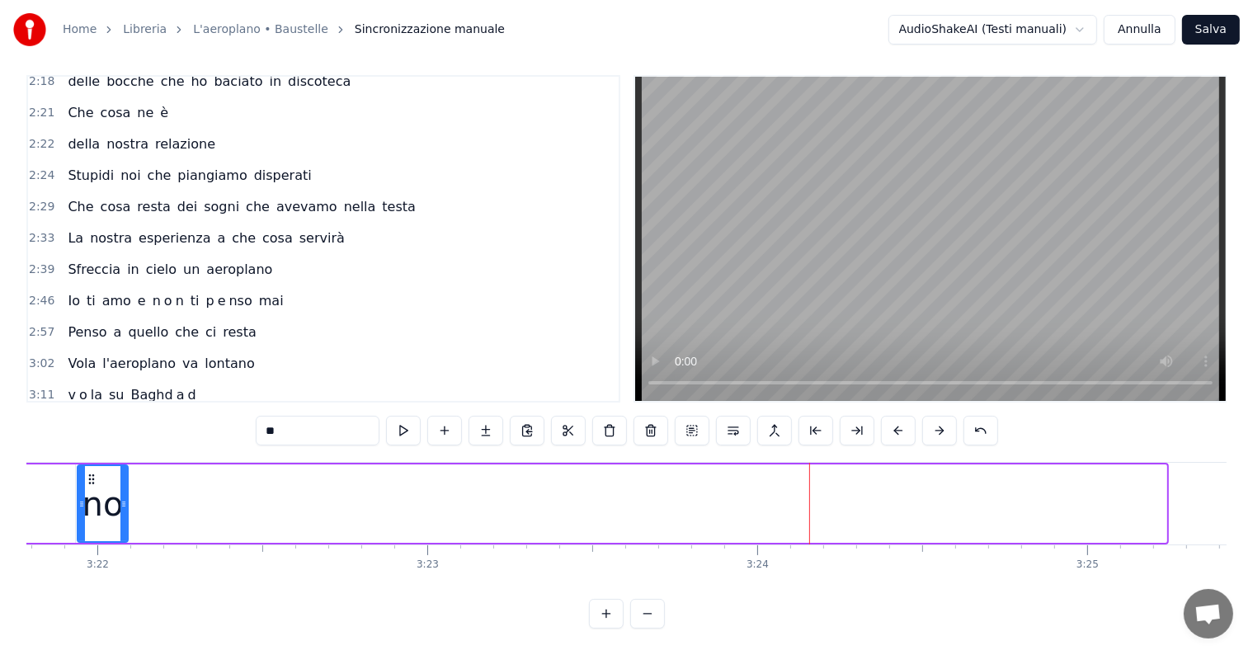
drag, startPoint x: 1164, startPoint y: 478, endPoint x: 125, endPoint y: 496, distance: 1038.5
click at [125, 496] on div at bounding box center [123, 503] width 7 height 75
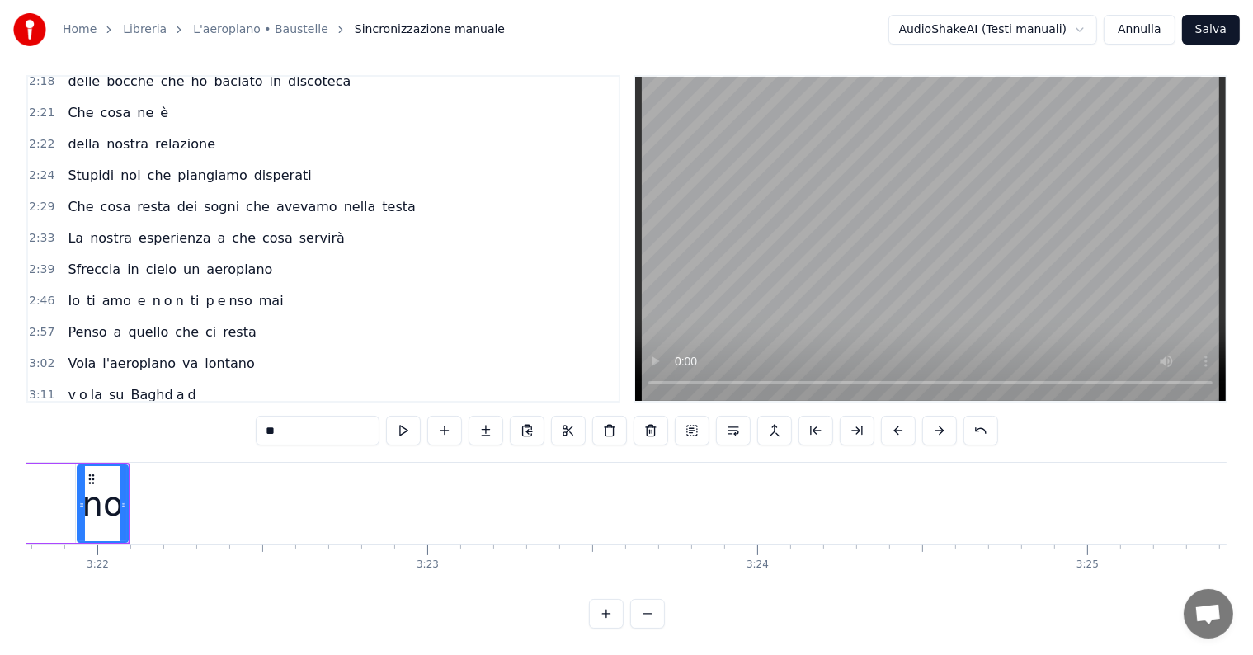
click at [308, 416] on input "**" at bounding box center [318, 431] width 124 height 30
type input "*"
click at [492, 416] on button at bounding box center [485, 431] width 35 height 30
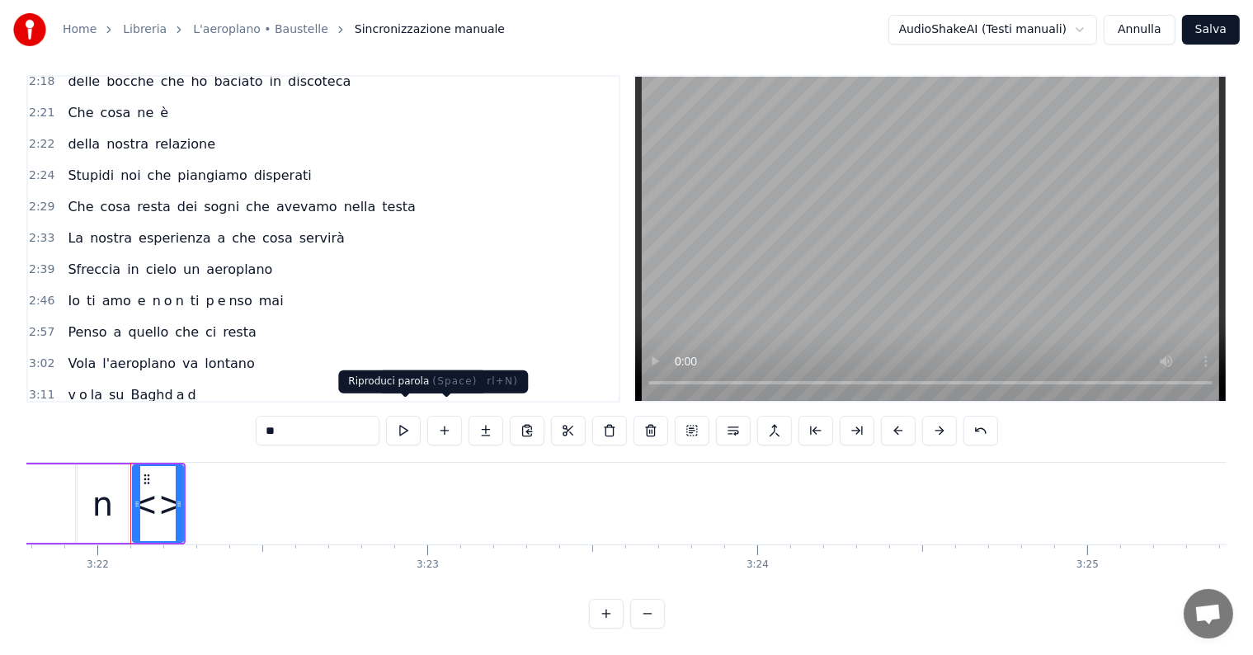
click at [310, 416] on input "**" at bounding box center [318, 431] width 124 height 30
type input "*"
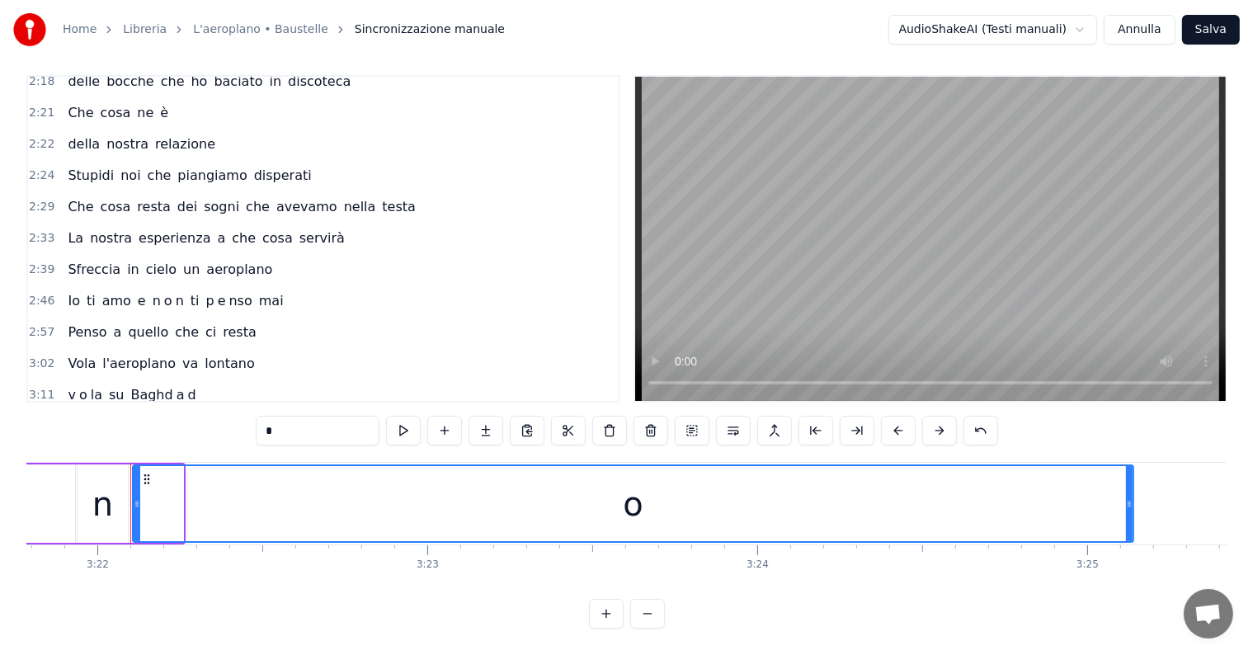
drag, startPoint x: 180, startPoint y: 475, endPoint x: 1130, endPoint y: 541, distance: 952.3
click at [1130, 541] on div "Che cosa resta di noi che scopiamo nel parcheggio Cosa resta di noi un rottame …" at bounding box center [626, 524] width 1200 height 124
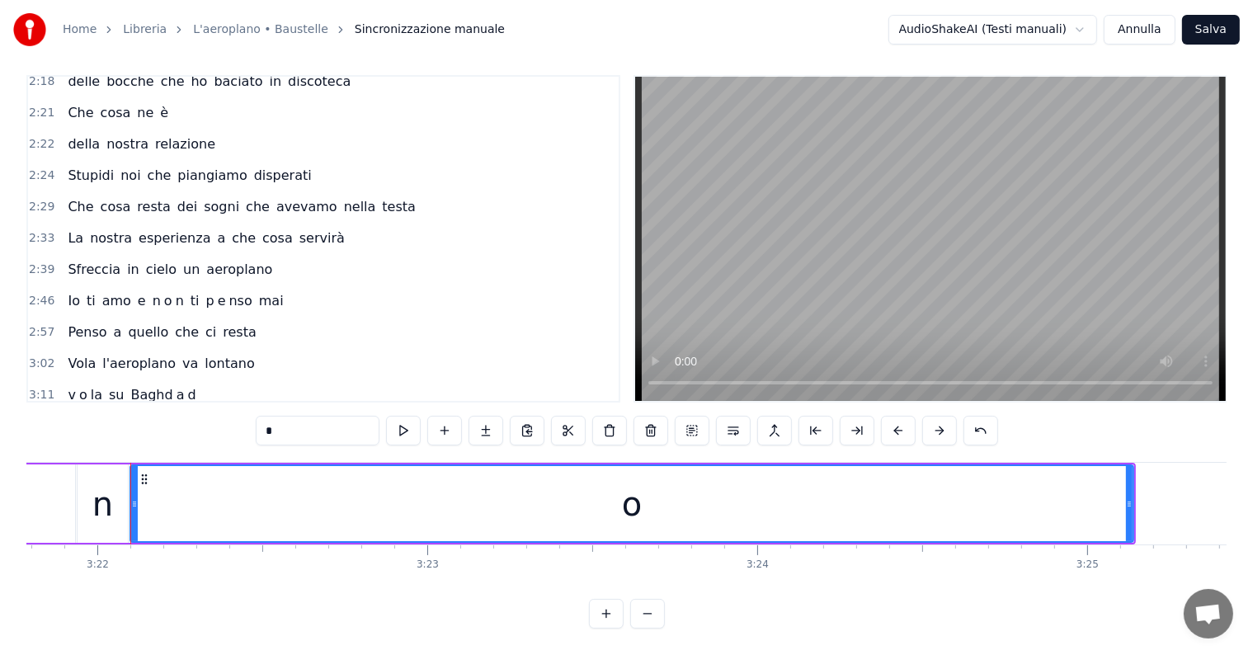
click at [133, 497] on icon at bounding box center [134, 503] width 7 height 13
click at [132, 497] on icon at bounding box center [132, 503] width 7 height 13
type input "*"
click at [61, 412] on div "Noi voliamo inv a n o" at bounding box center [138, 427] width 154 height 30
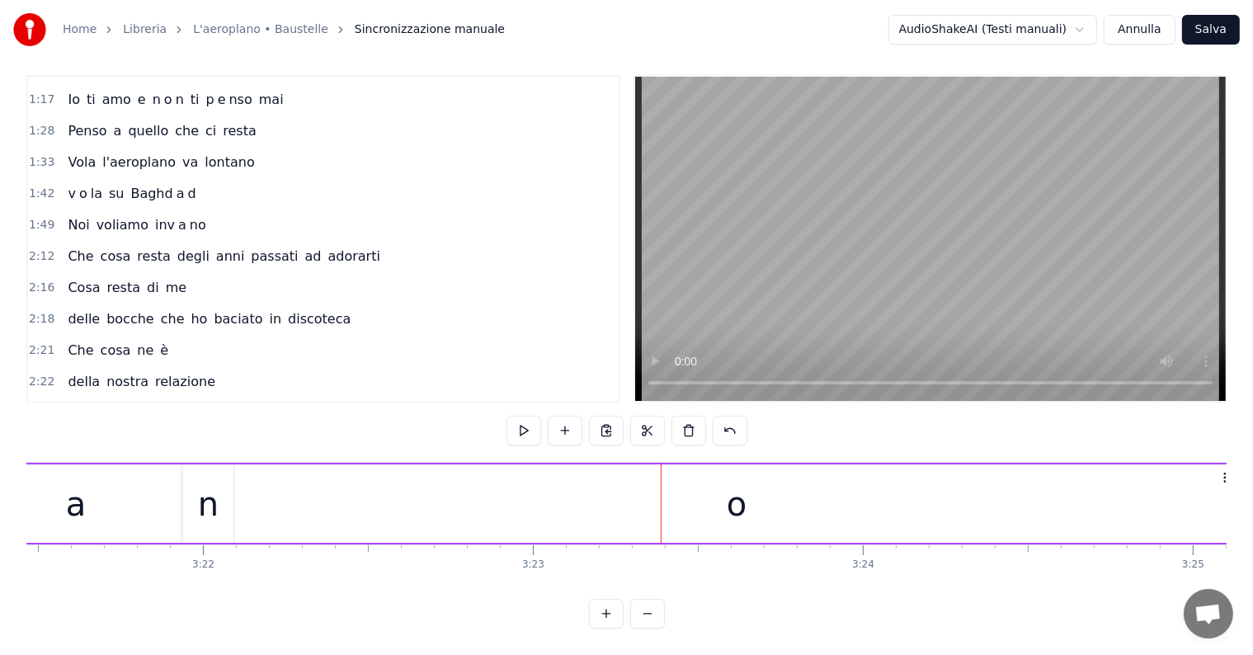
scroll to position [672, 0]
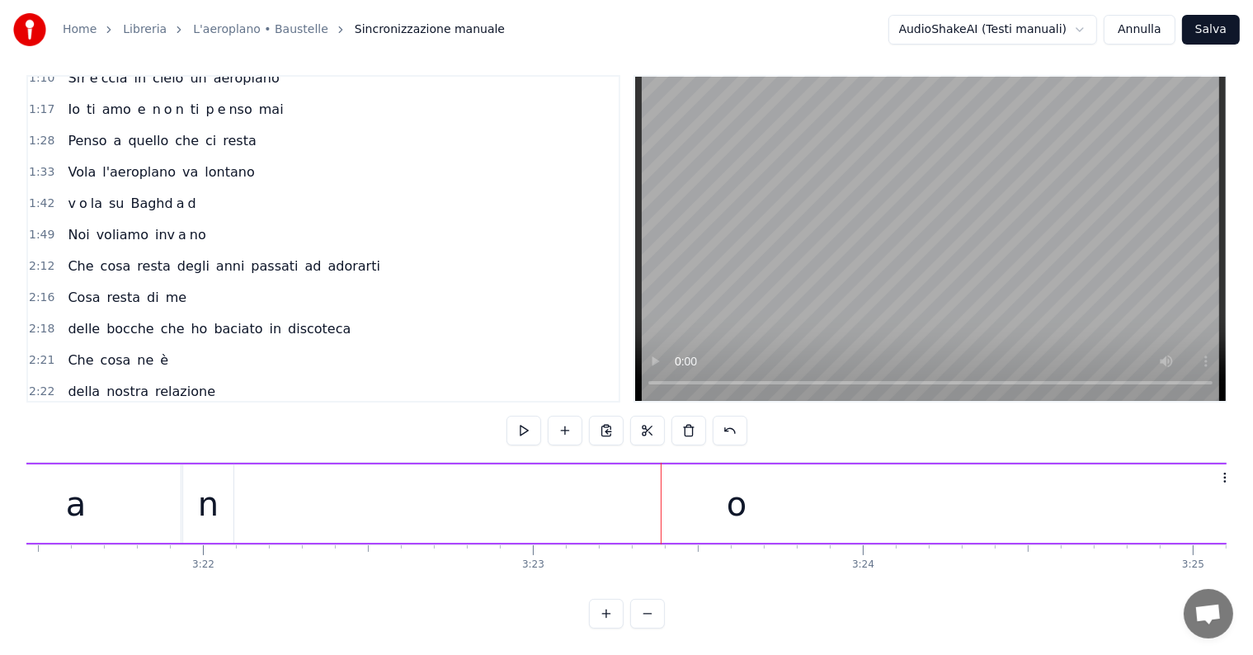
click at [160, 220] on div "Noi voliamo inv a no" at bounding box center [136, 235] width 151 height 30
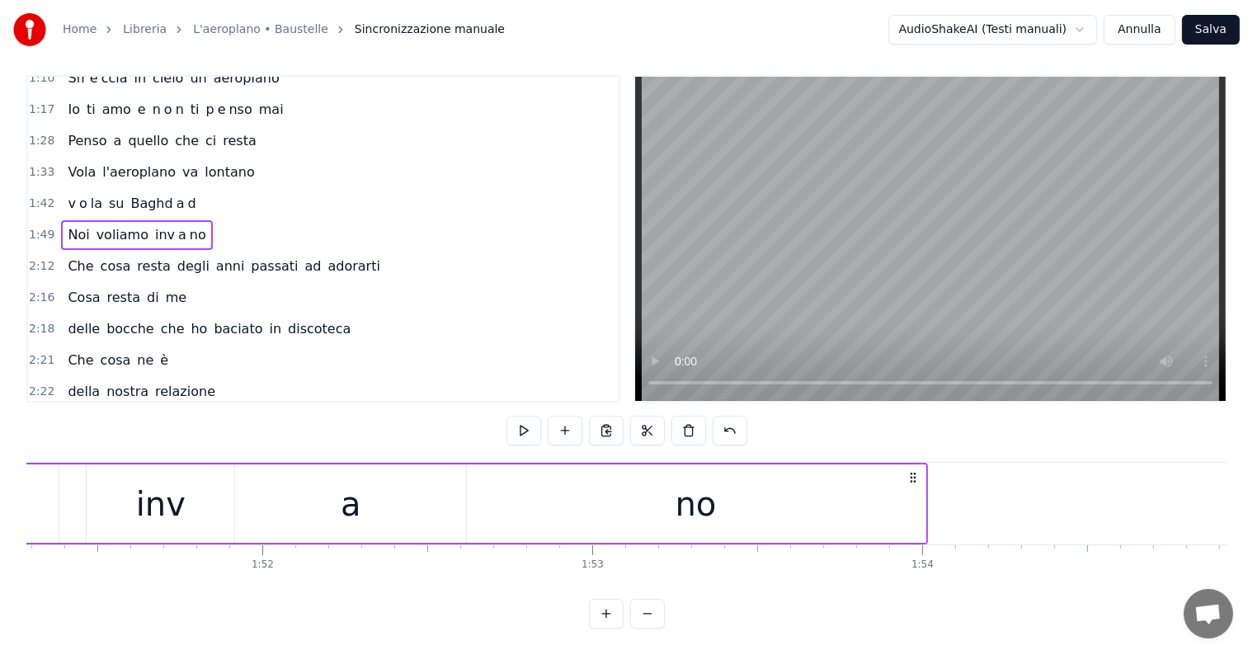
scroll to position [0, 36616]
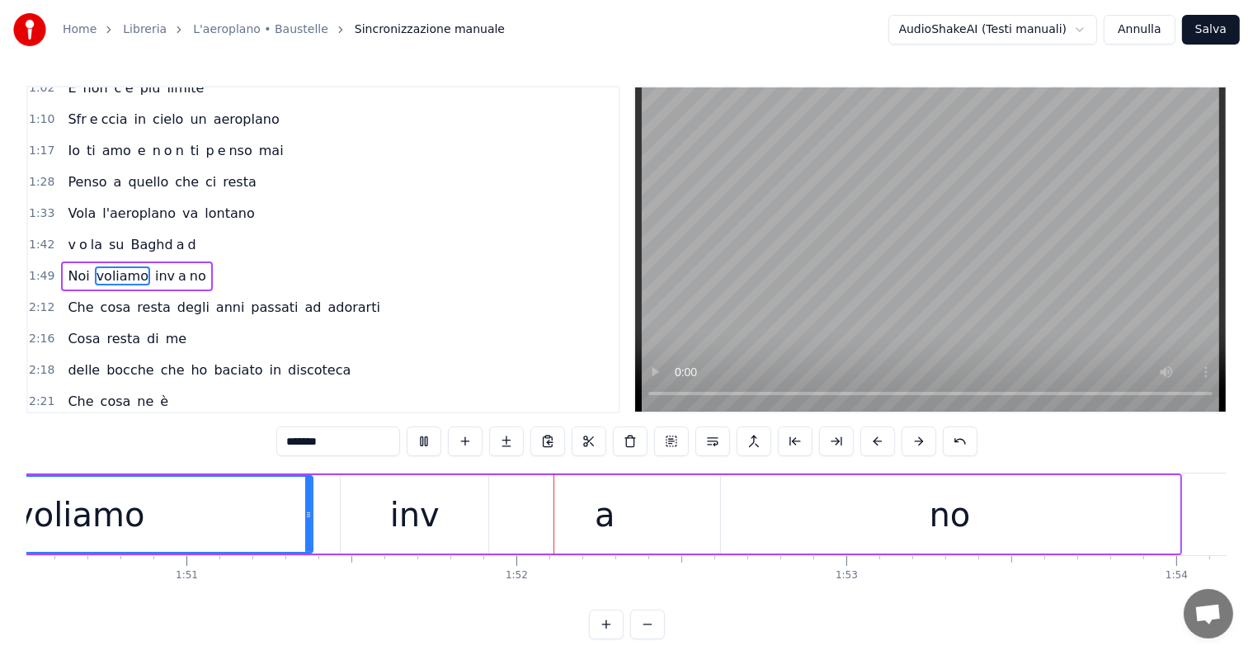
scroll to position [0, 36722]
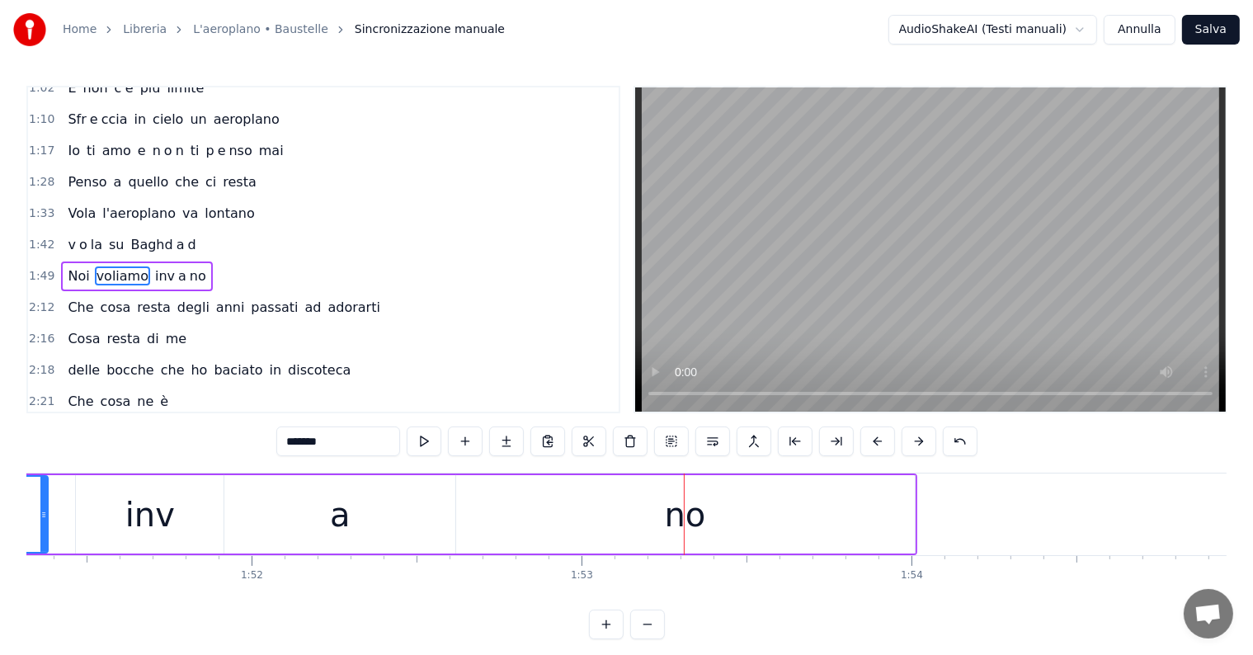
click at [579, 508] on div "no" at bounding box center [685, 514] width 459 height 78
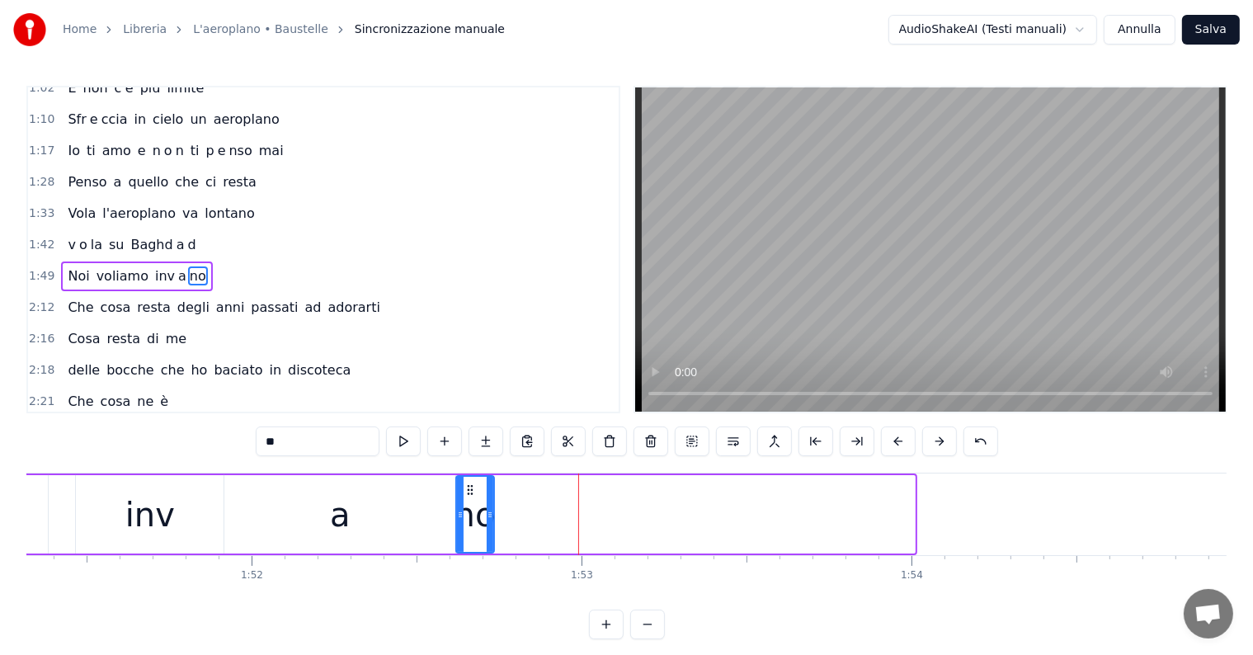
drag, startPoint x: 912, startPoint y: 505, endPoint x: 492, endPoint y: 505, distance: 420.6
click at [492, 505] on div at bounding box center [490, 514] width 7 height 75
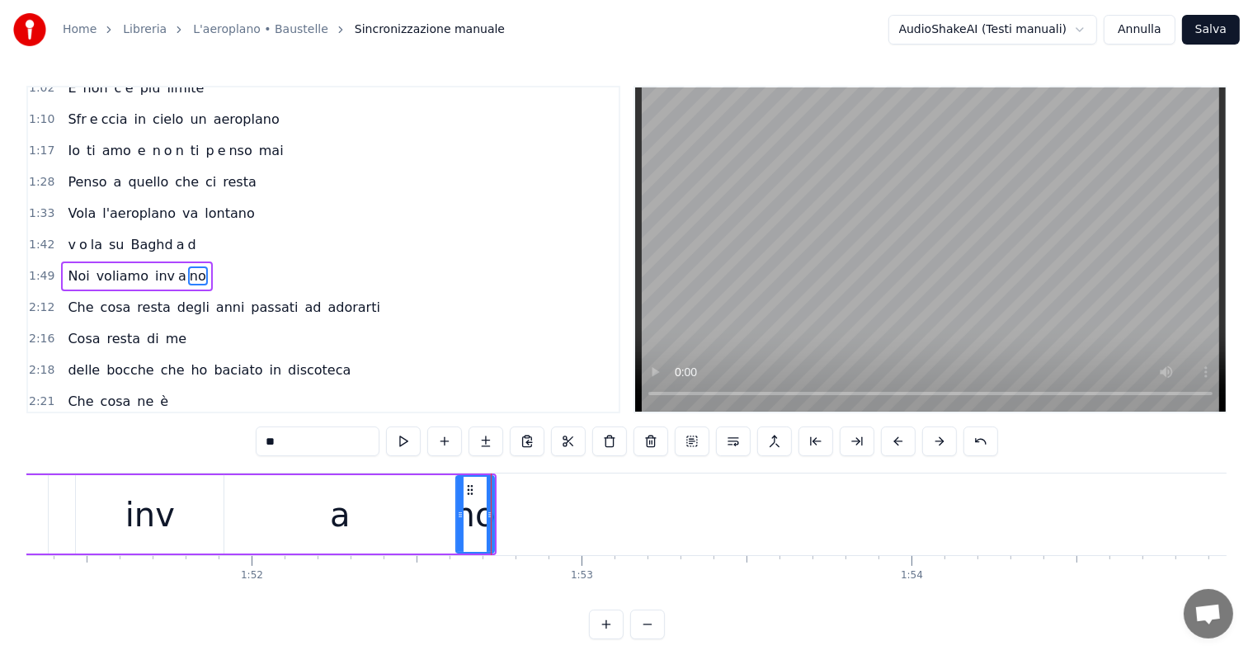
click at [299, 434] on input "**" at bounding box center [318, 441] width 124 height 30
type input "*"
click at [496, 439] on button at bounding box center [485, 441] width 35 height 30
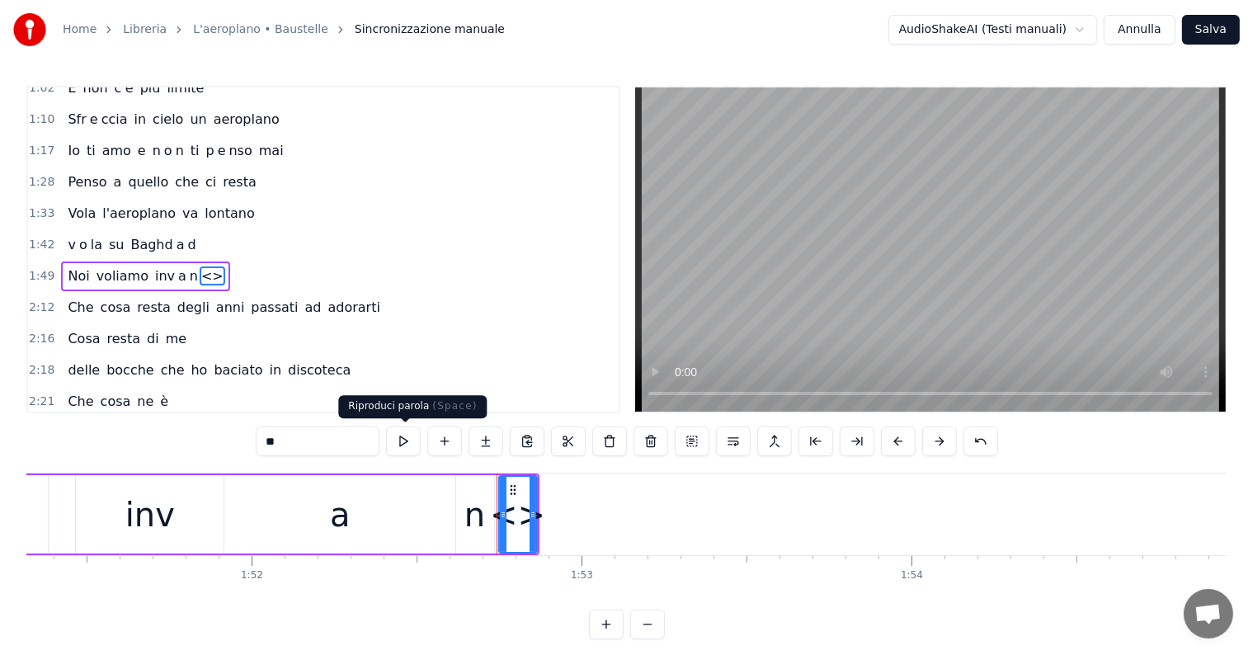
click at [343, 438] on input "**" at bounding box center [318, 441] width 124 height 30
type input "*"
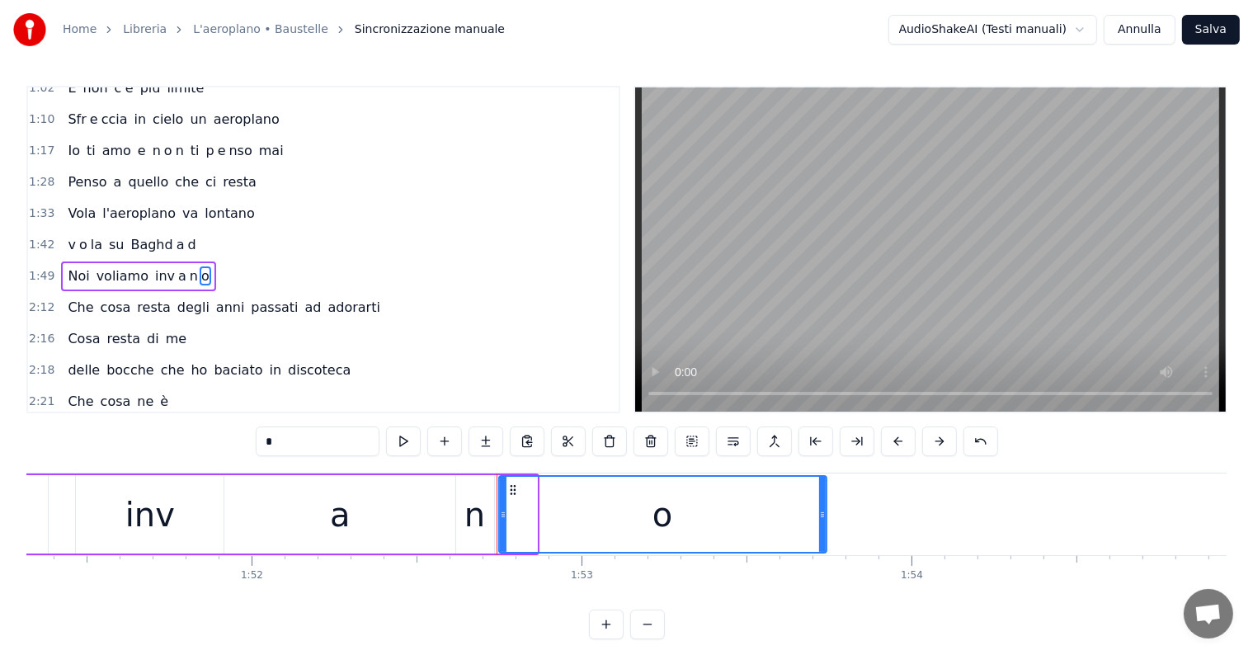
drag, startPoint x: 532, startPoint y: 501, endPoint x: 821, endPoint y: 523, distance: 290.3
click at [821, 523] on div at bounding box center [822, 514] width 7 height 75
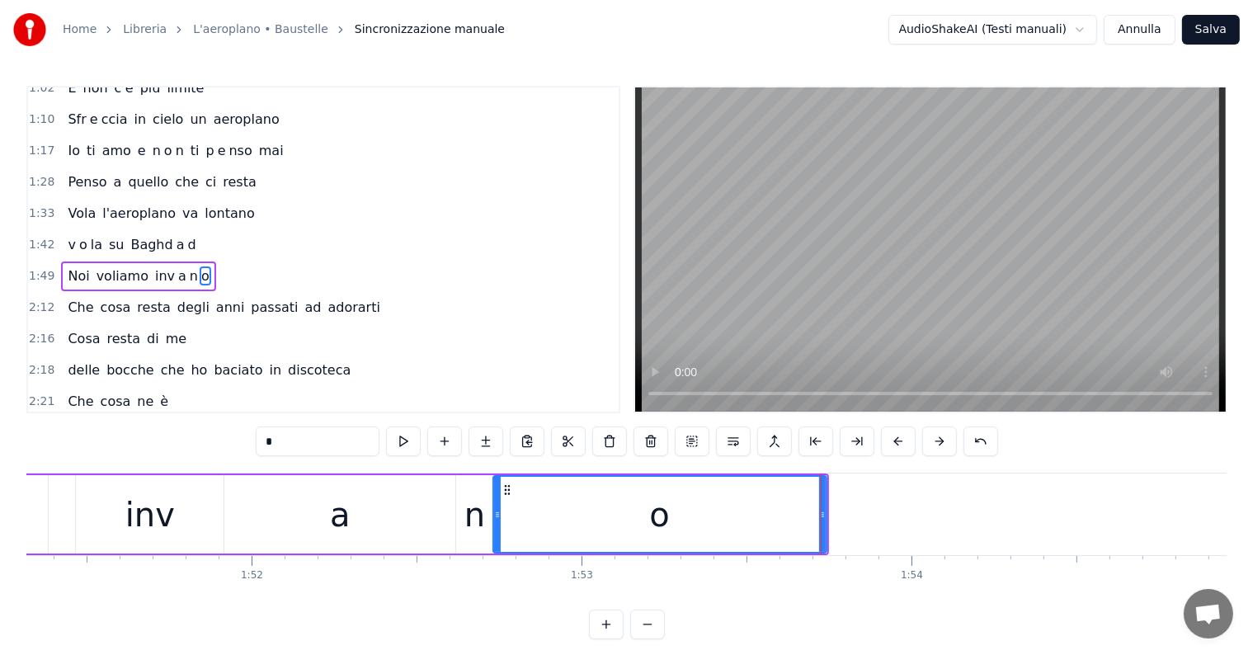
click at [496, 530] on div at bounding box center [497, 514] width 7 height 75
type input "*"
click at [61, 261] on div "Noi voliamo inv a n o" at bounding box center [138, 276] width 154 height 30
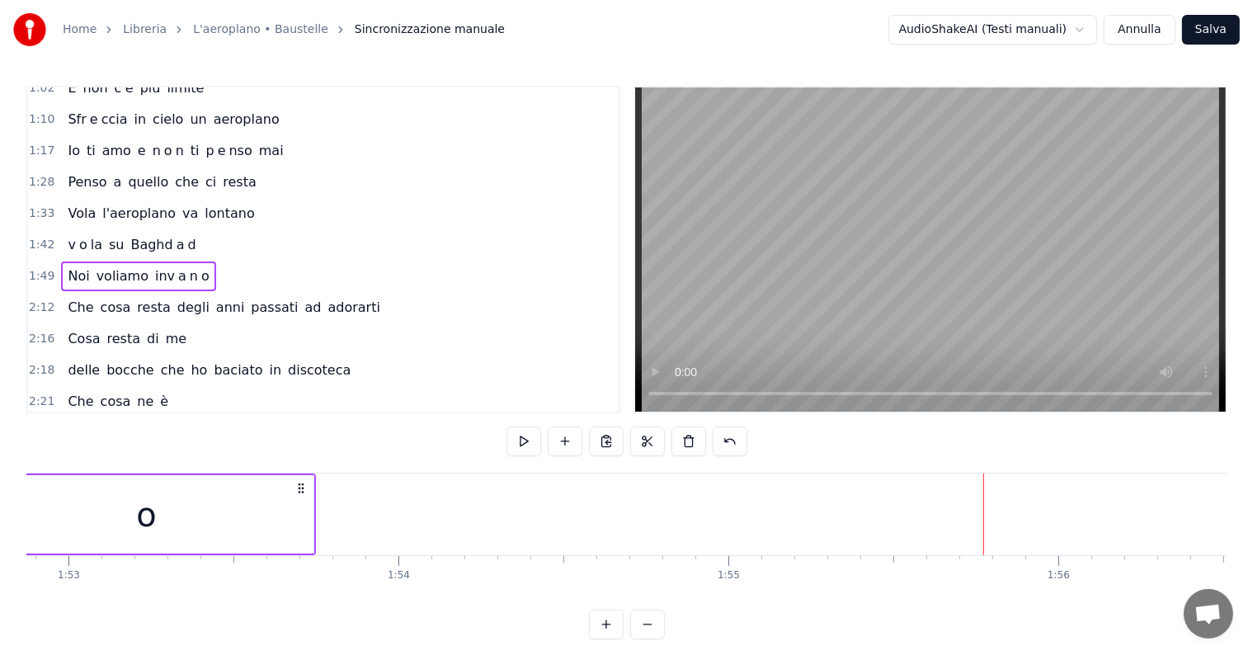
scroll to position [0, 37092]
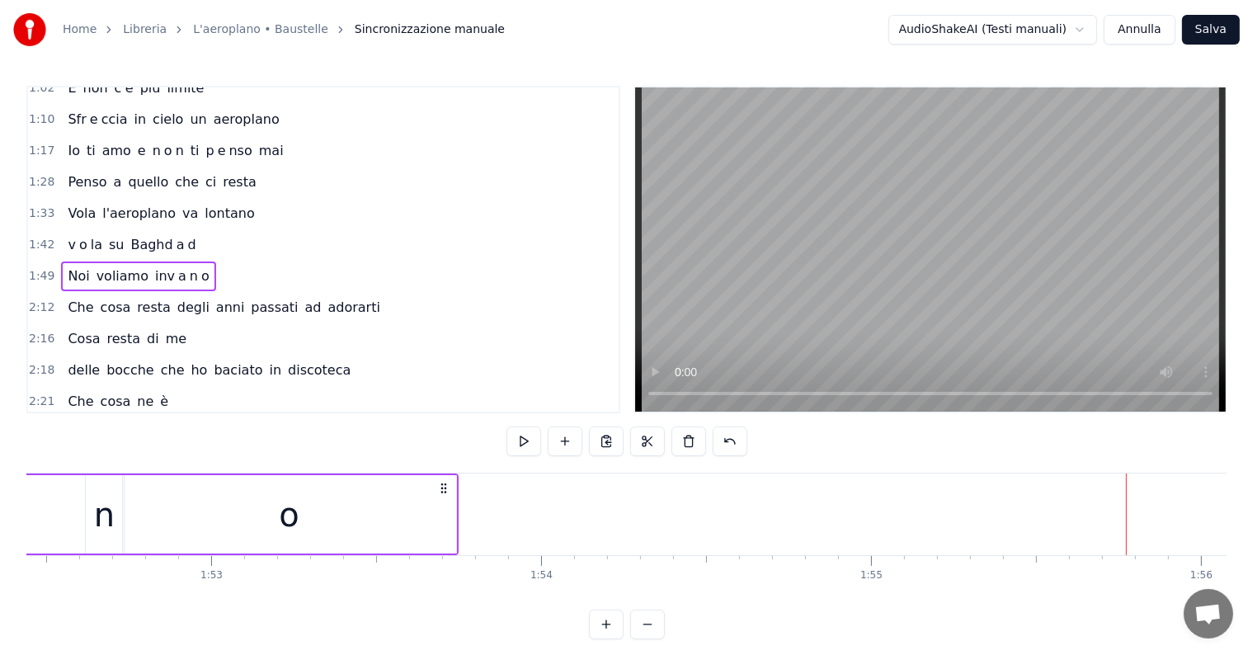
click at [450, 518] on div "o" at bounding box center [289, 514] width 333 height 78
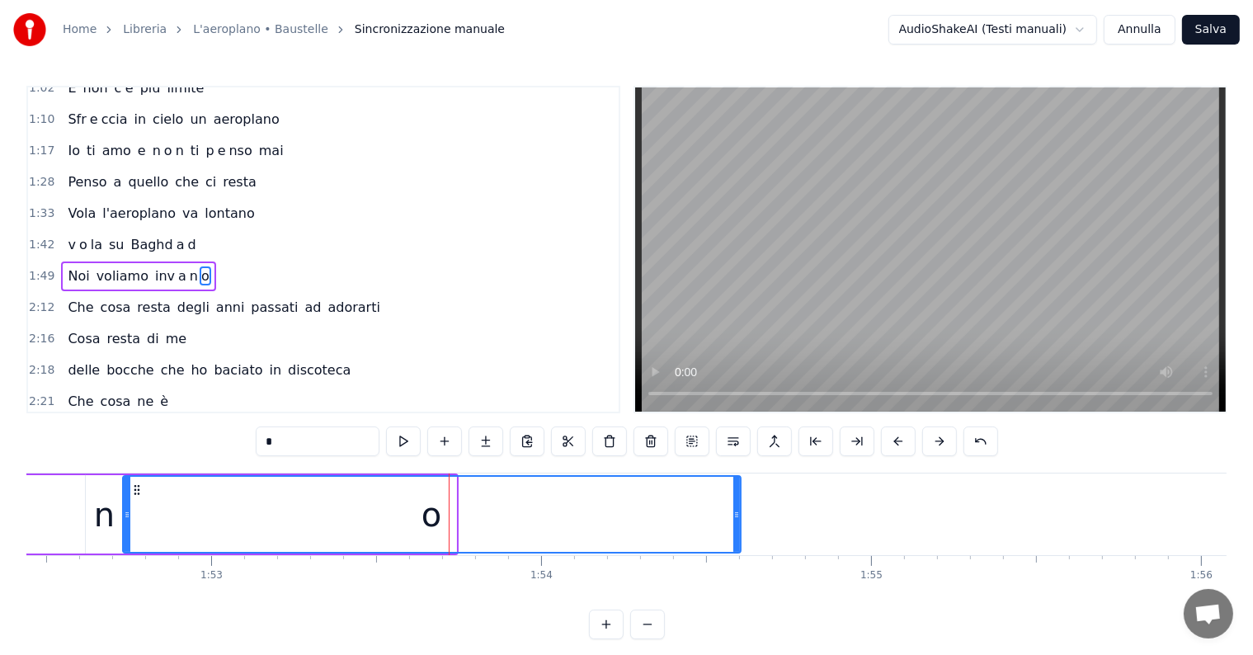
drag, startPoint x: 451, startPoint y: 518, endPoint x: 736, endPoint y: 539, distance: 285.3
click at [736, 539] on div at bounding box center [736, 514] width 7 height 75
click at [57, 233] on div "1:42 v o la su Baghd a d" at bounding box center [323, 244] width 590 height 31
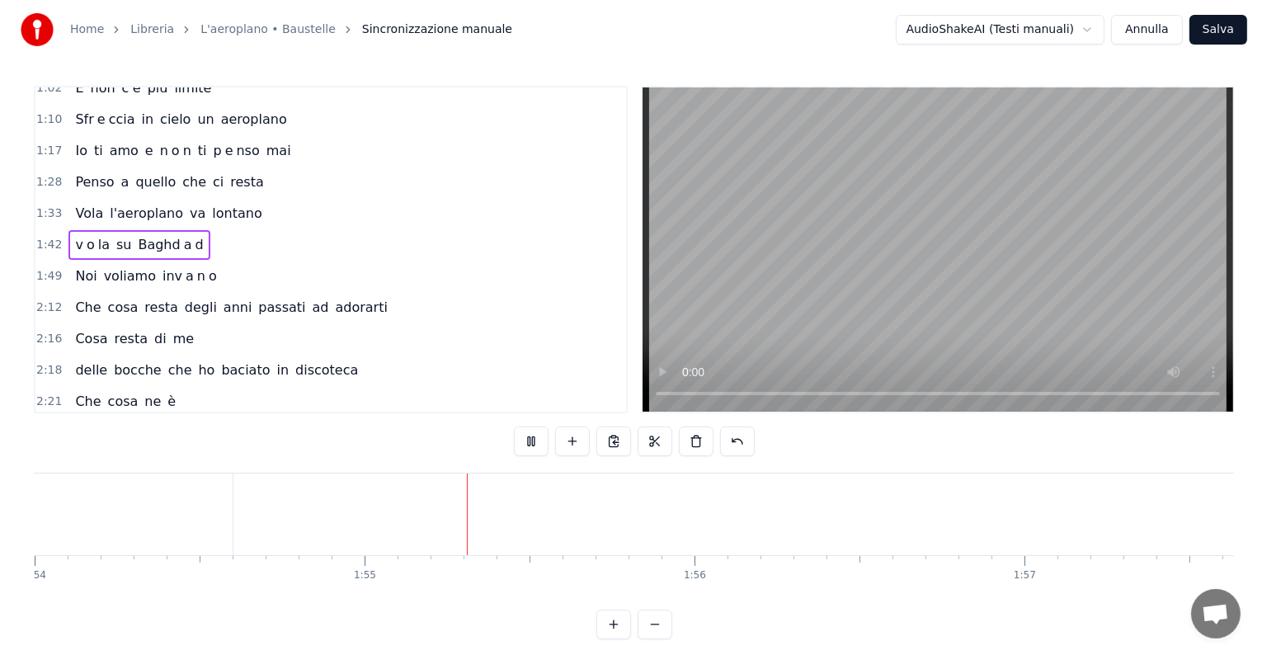
scroll to position [0, 37801]
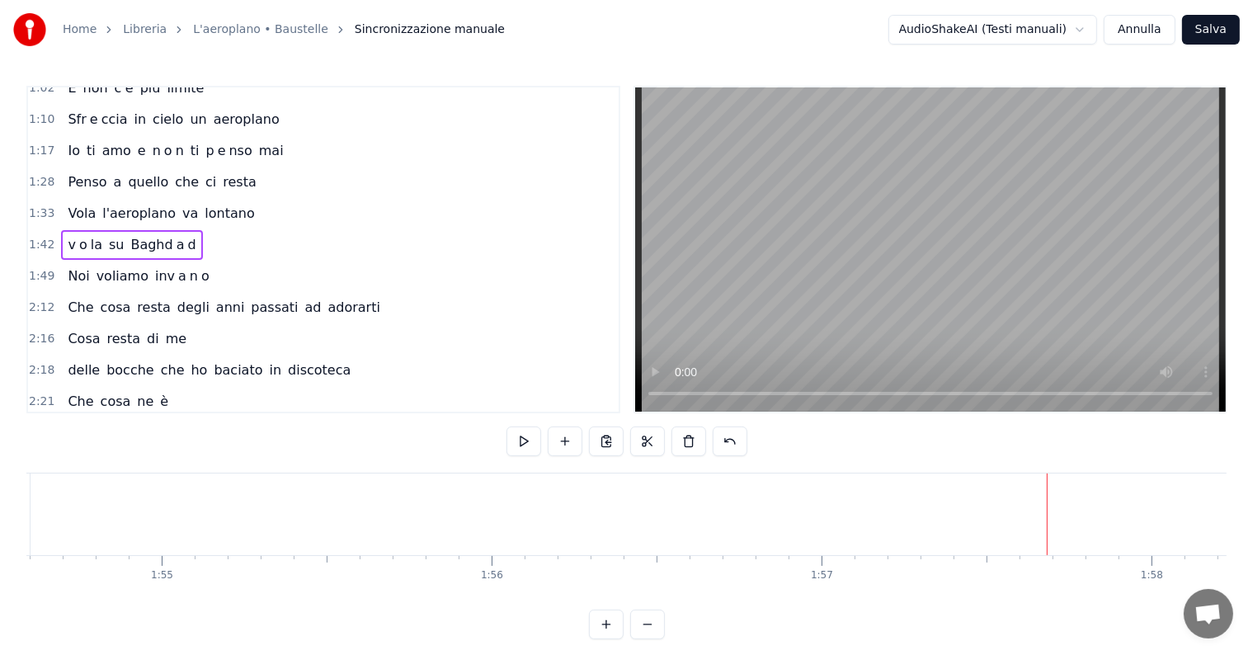
click at [1208, 26] on button "Salva" at bounding box center [1211, 30] width 58 height 30
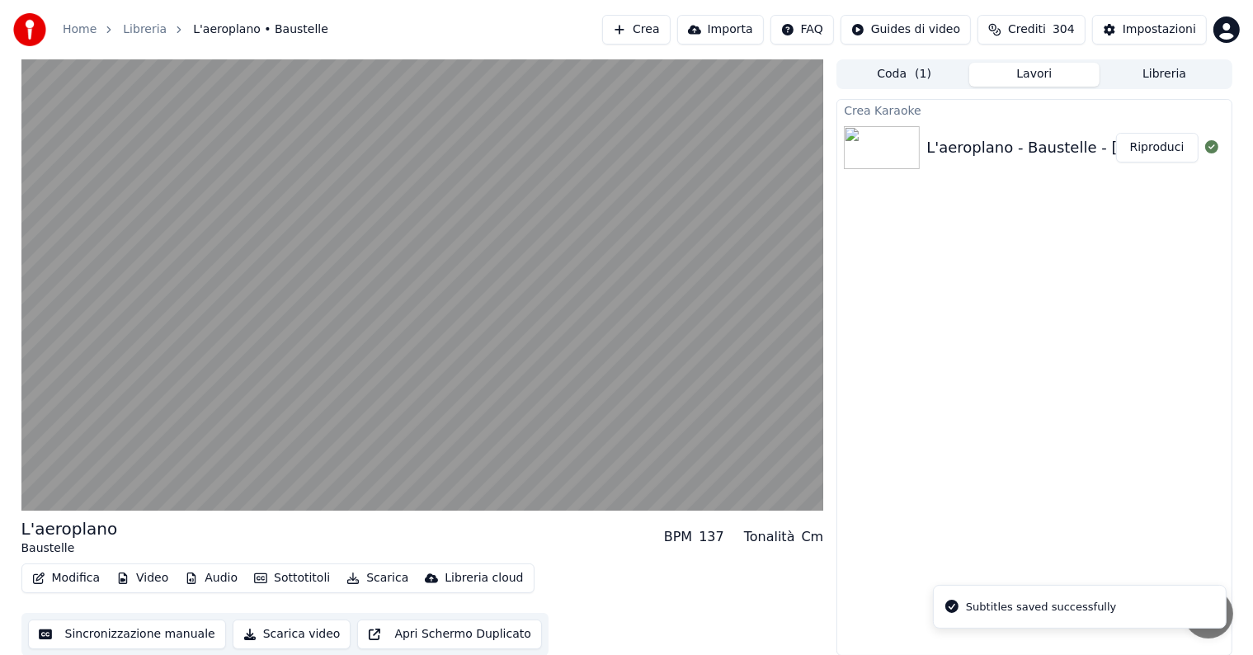
click at [1160, 147] on button "Riproduci" at bounding box center [1157, 148] width 82 height 30
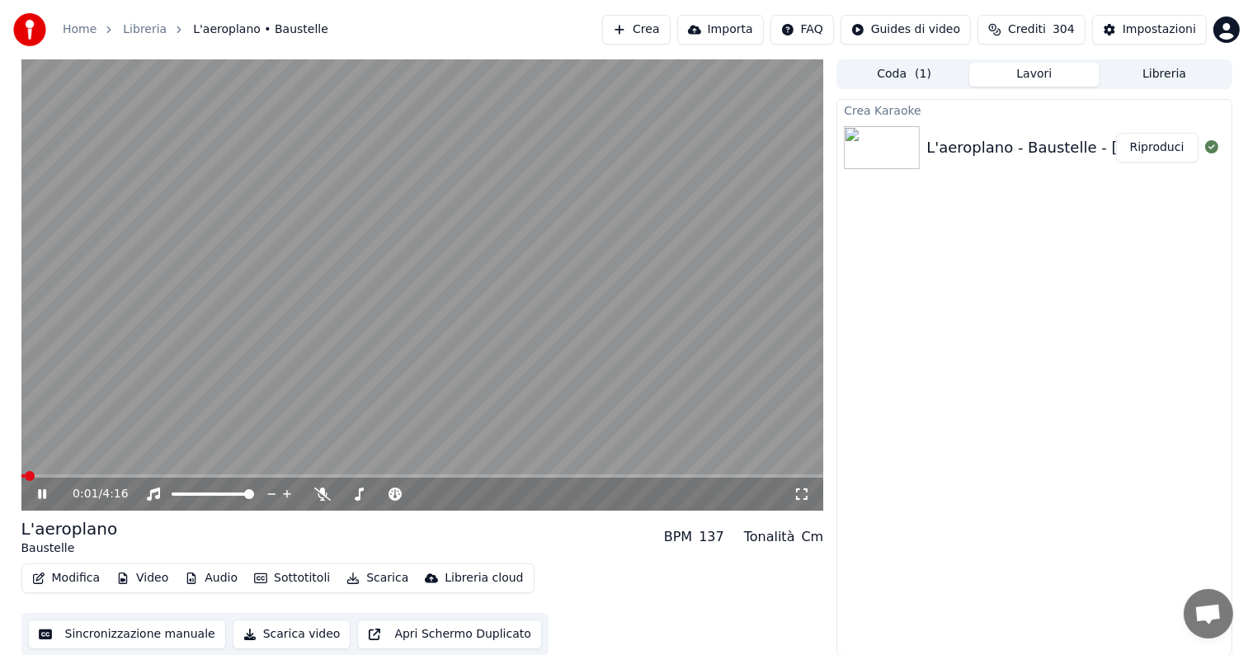
click at [42, 495] on icon at bounding box center [54, 493] width 39 height 13
click at [369, 575] on button "Scarica" at bounding box center [377, 578] width 75 height 23
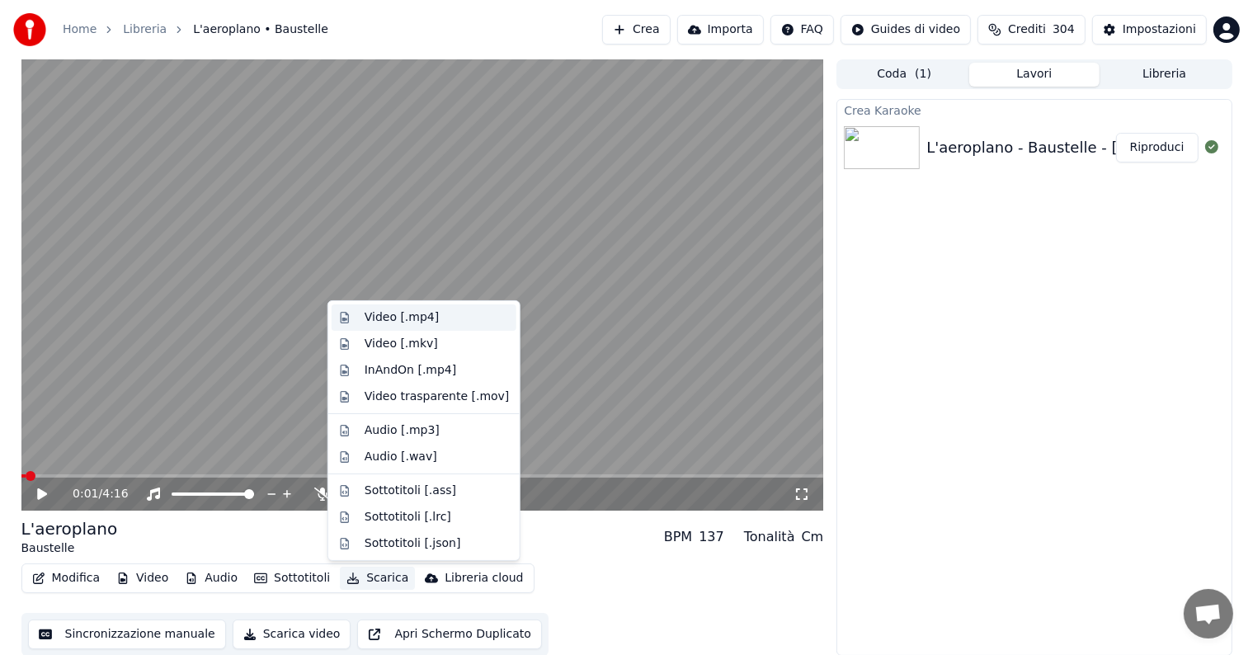
click at [400, 318] on div "Video [.mp4]" at bounding box center [402, 317] width 74 height 16
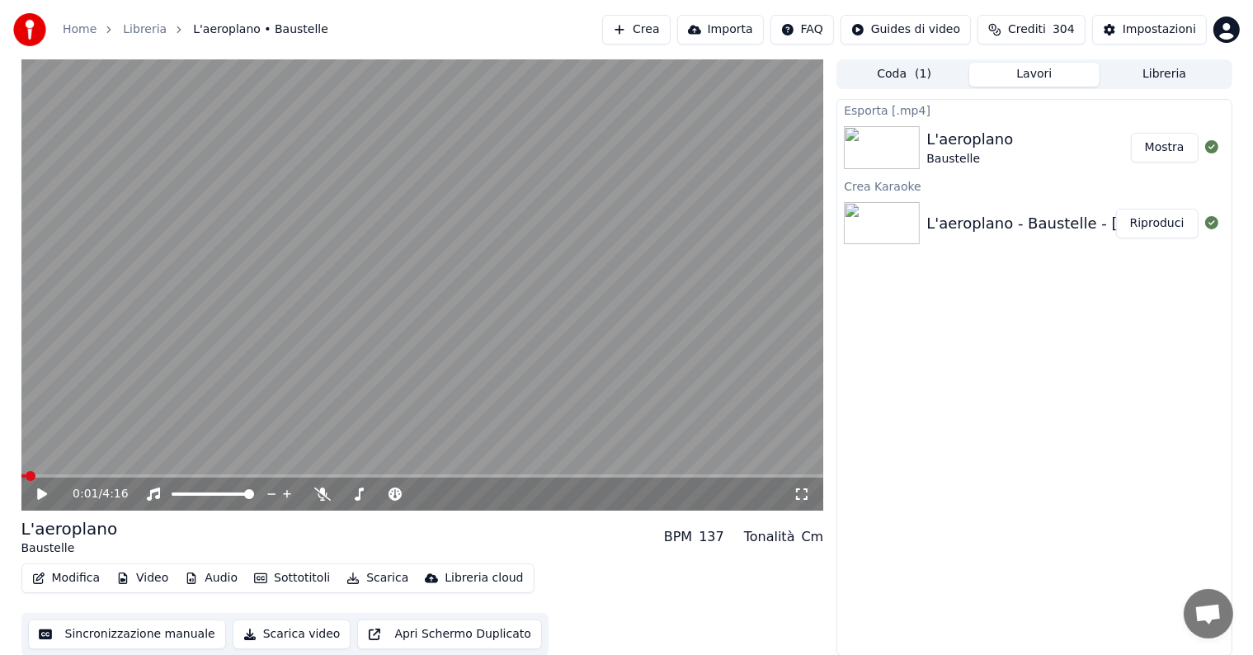
click at [661, 29] on button "Crea" at bounding box center [636, 30] width 68 height 30
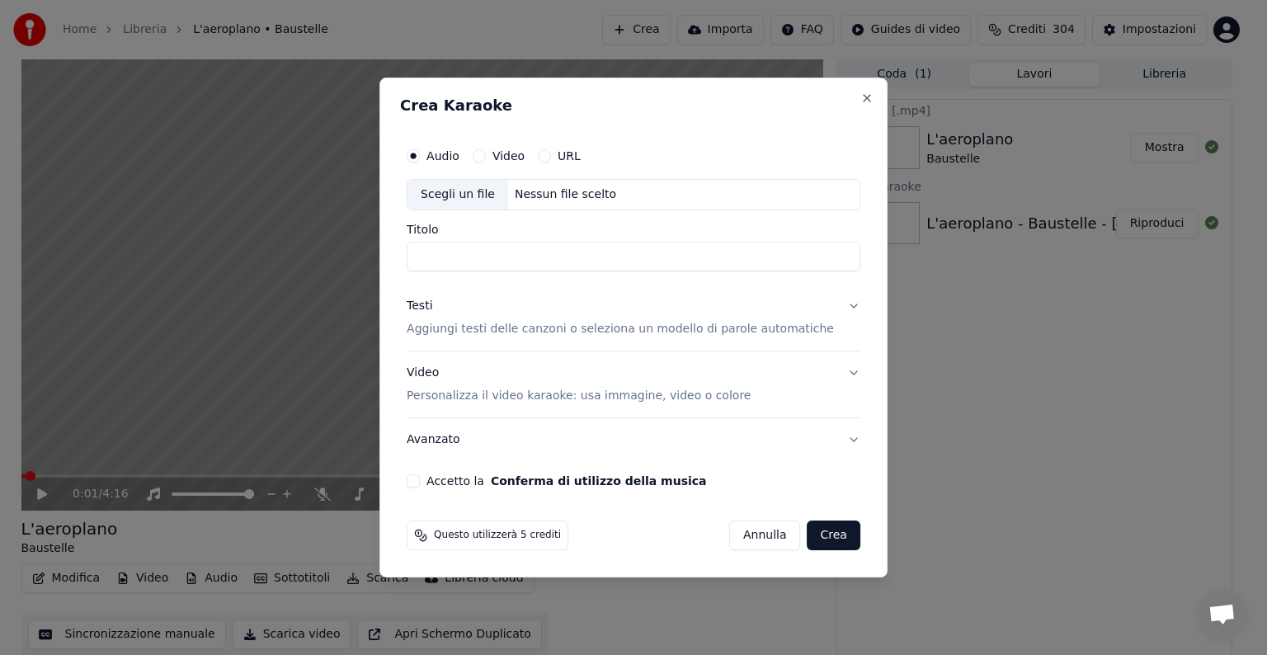
click at [486, 155] on button "Video" at bounding box center [479, 155] width 13 height 13
click at [567, 191] on div "Nessun file scelto" at bounding box center [565, 194] width 115 height 16
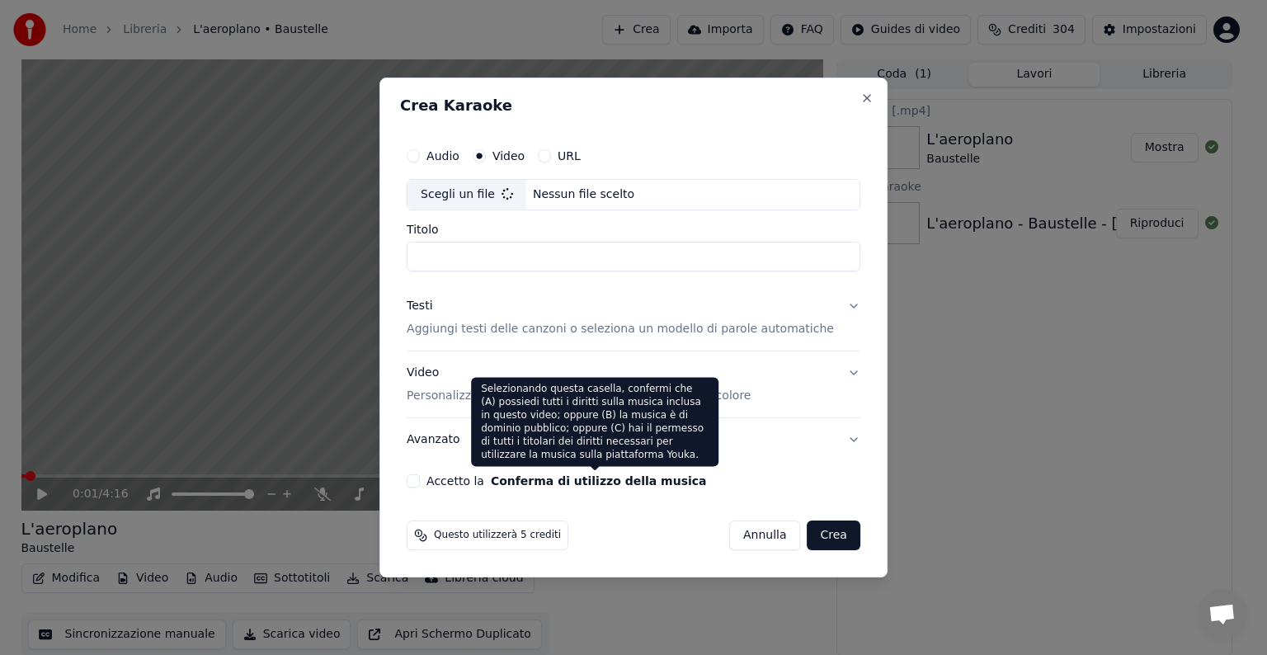
type input "**********"
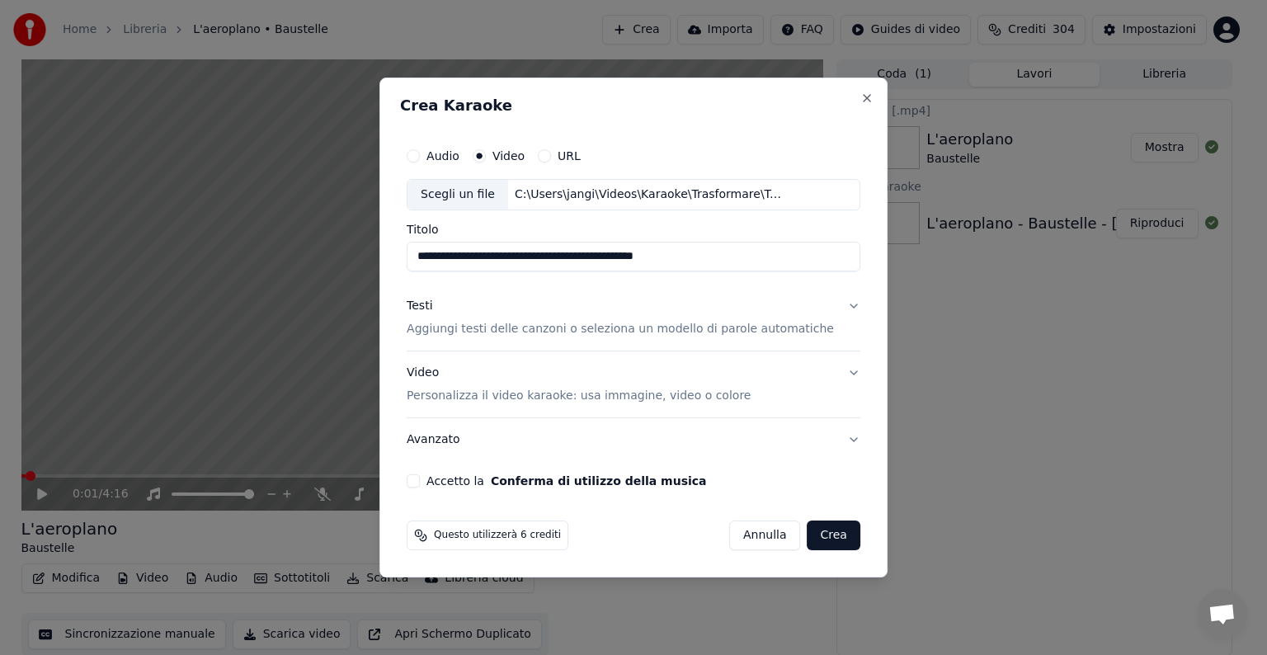
click at [835, 308] on button "Testi Aggiungi testi delle canzoni o seleziona un modello di parole automatiche" at bounding box center [634, 318] width 454 height 66
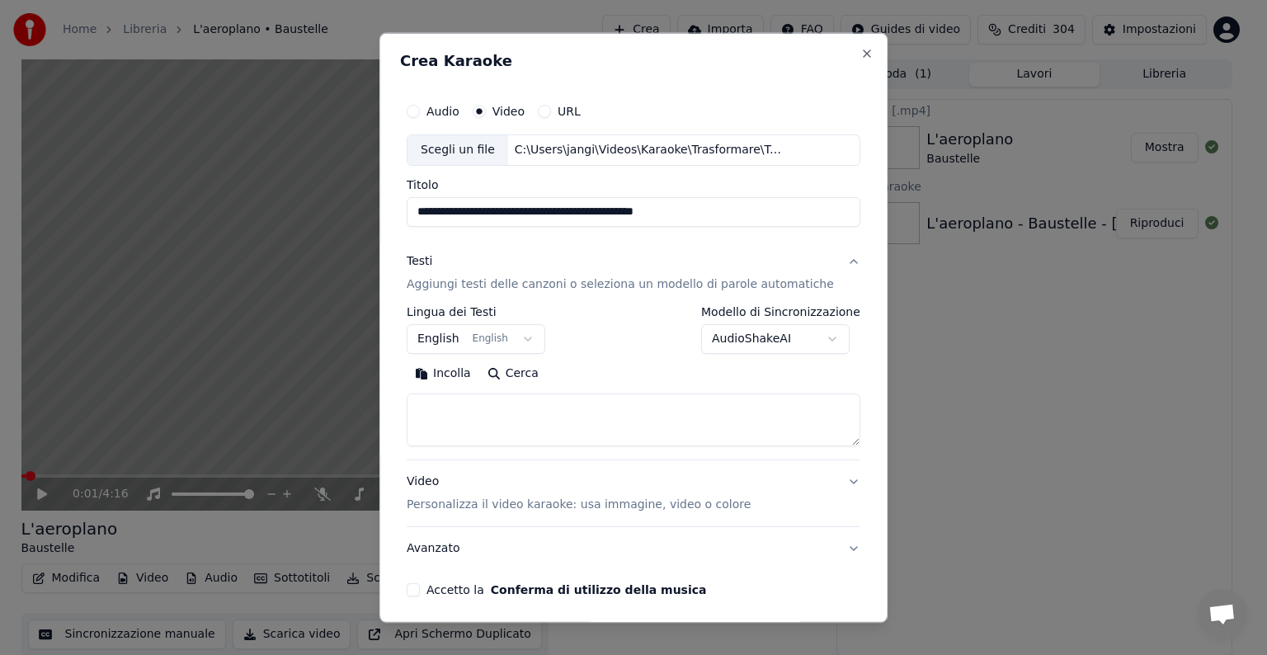
click at [526, 336] on button "English English" at bounding box center [476, 339] width 139 height 30
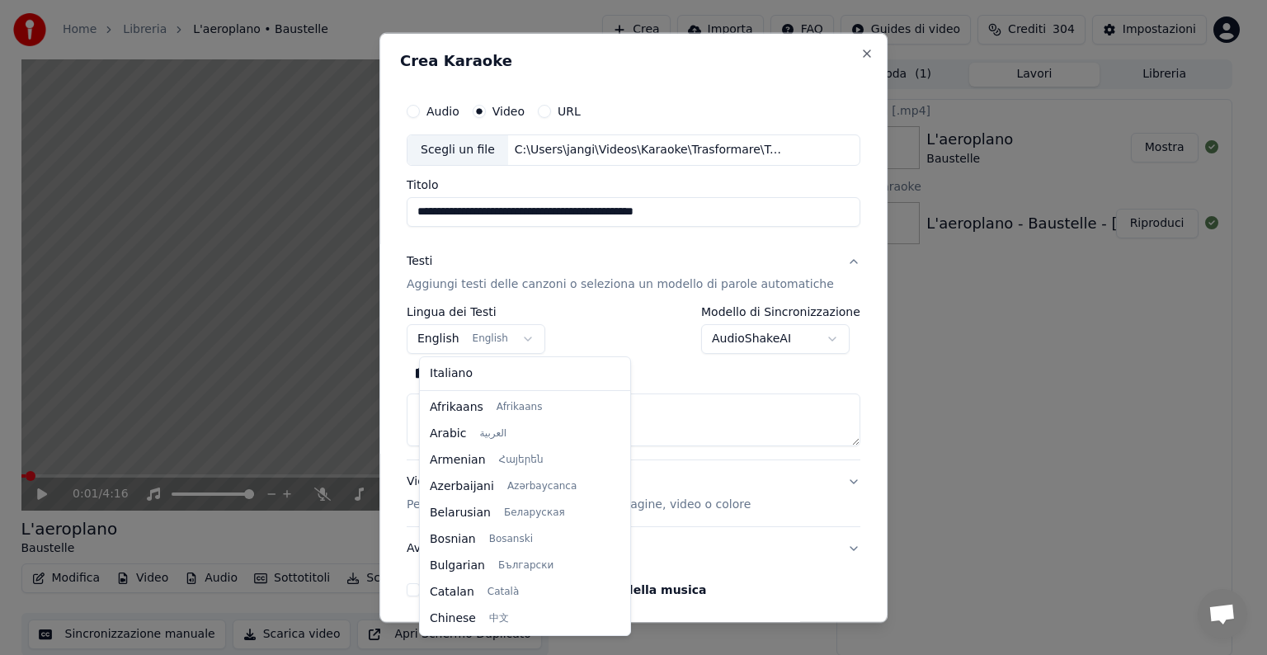
scroll to position [132, 0]
select select "**"
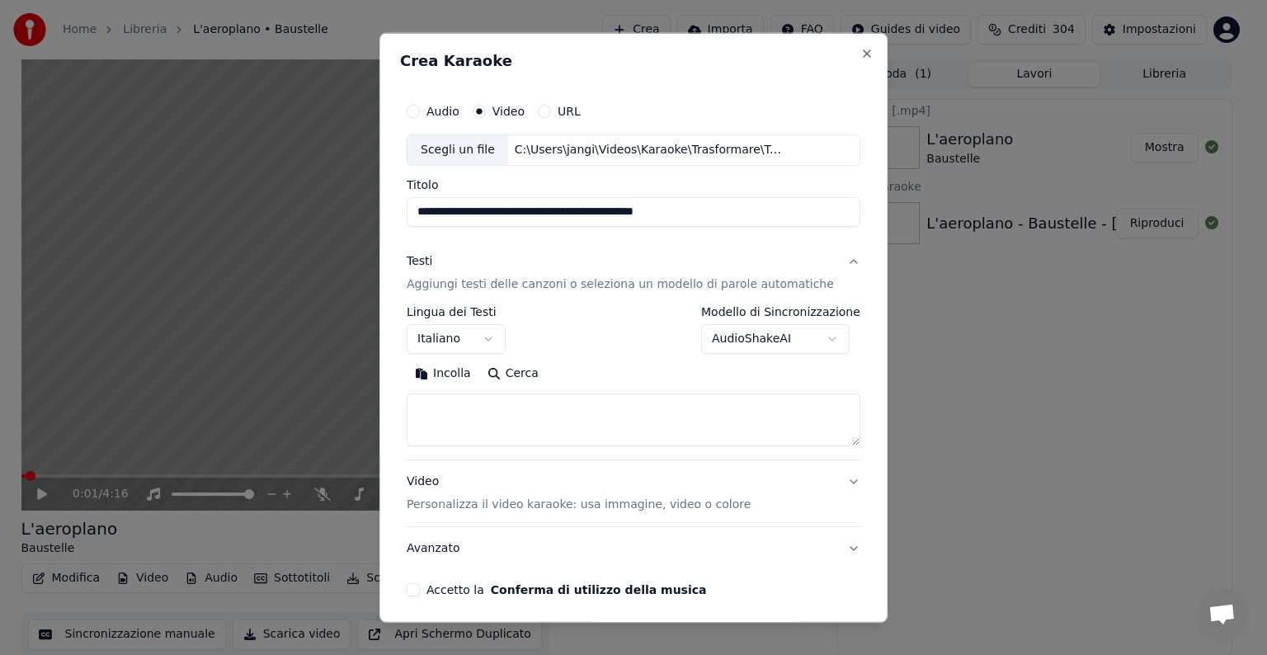
click at [448, 414] on textarea at bounding box center [634, 419] width 454 height 53
click at [459, 372] on button "Incolla" at bounding box center [443, 373] width 73 height 26
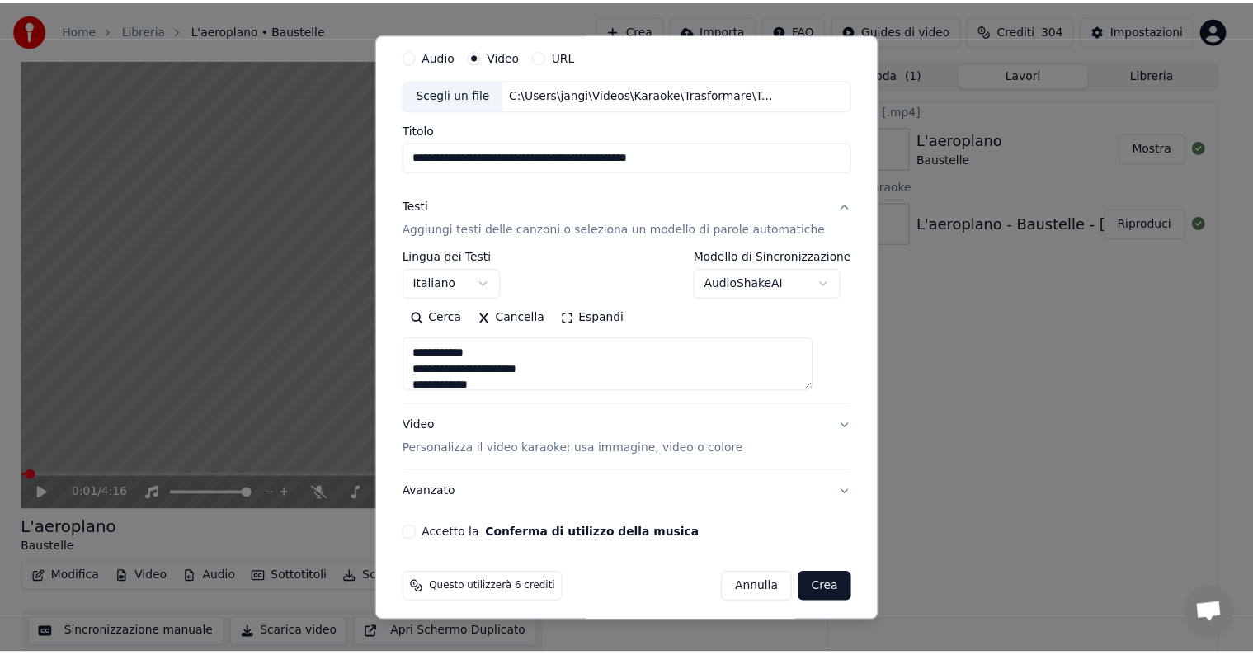
scroll to position [63, 0]
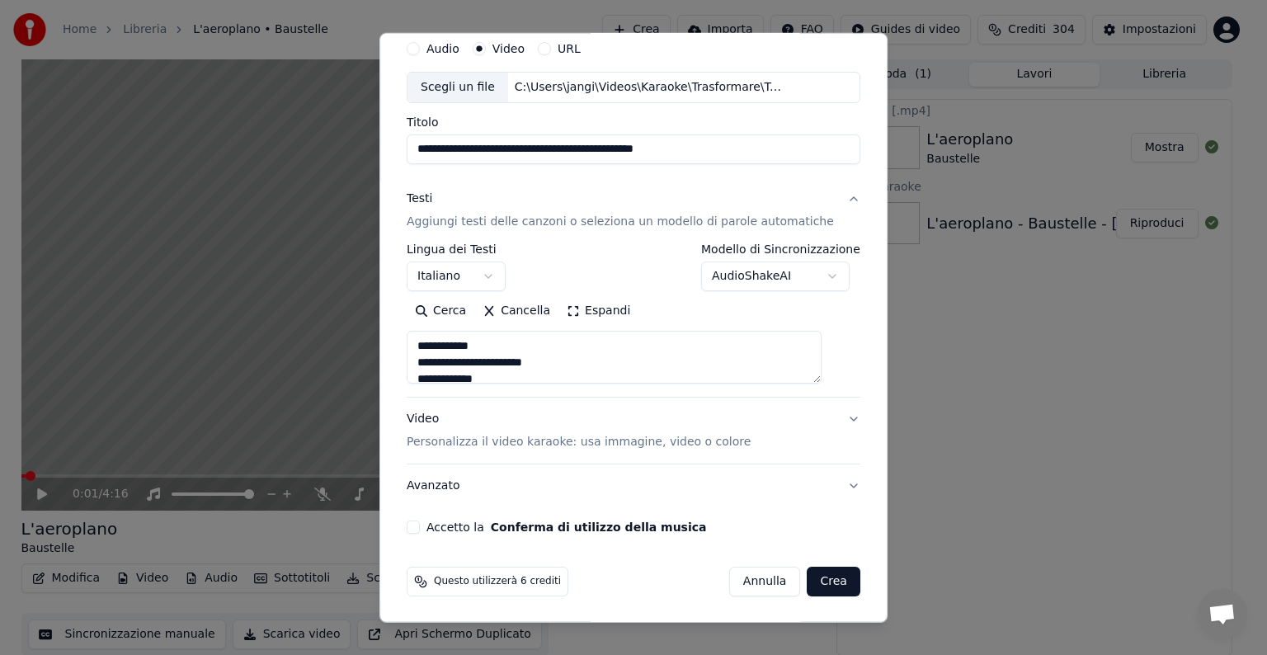
click at [420, 525] on button "Accetto la Conferma di utilizzo della musica" at bounding box center [413, 526] width 13 height 13
click at [817, 571] on button "Crea" at bounding box center [833, 582] width 53 height 30
type textarea "**********"
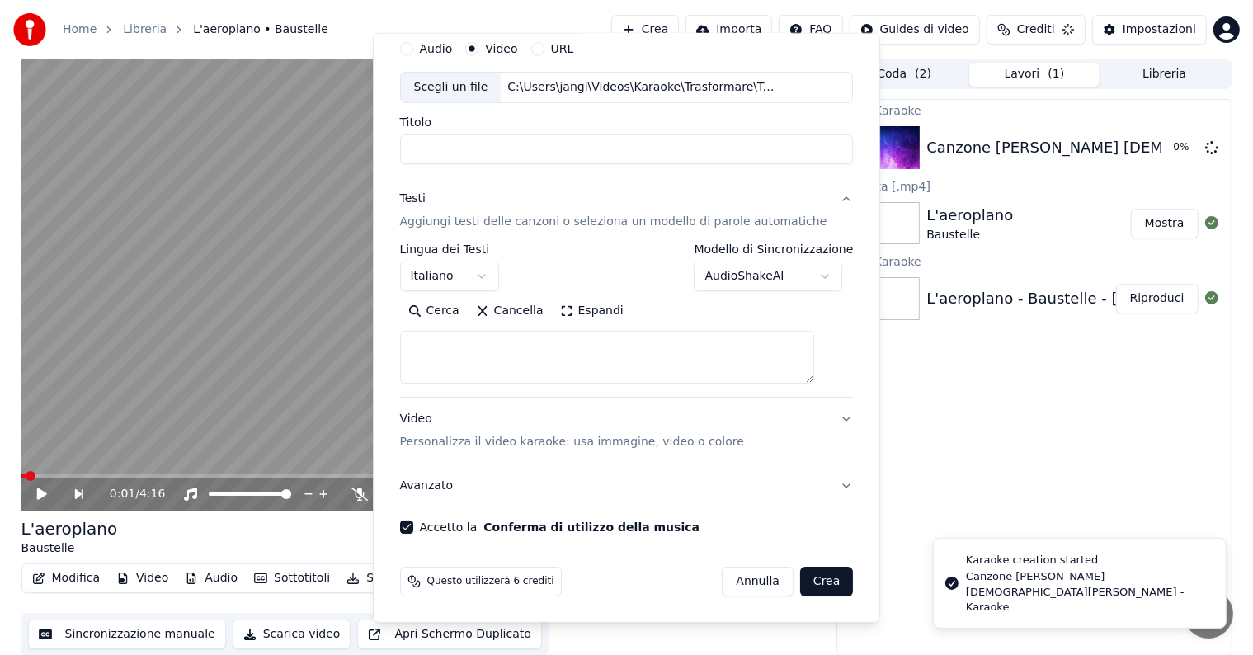
select select
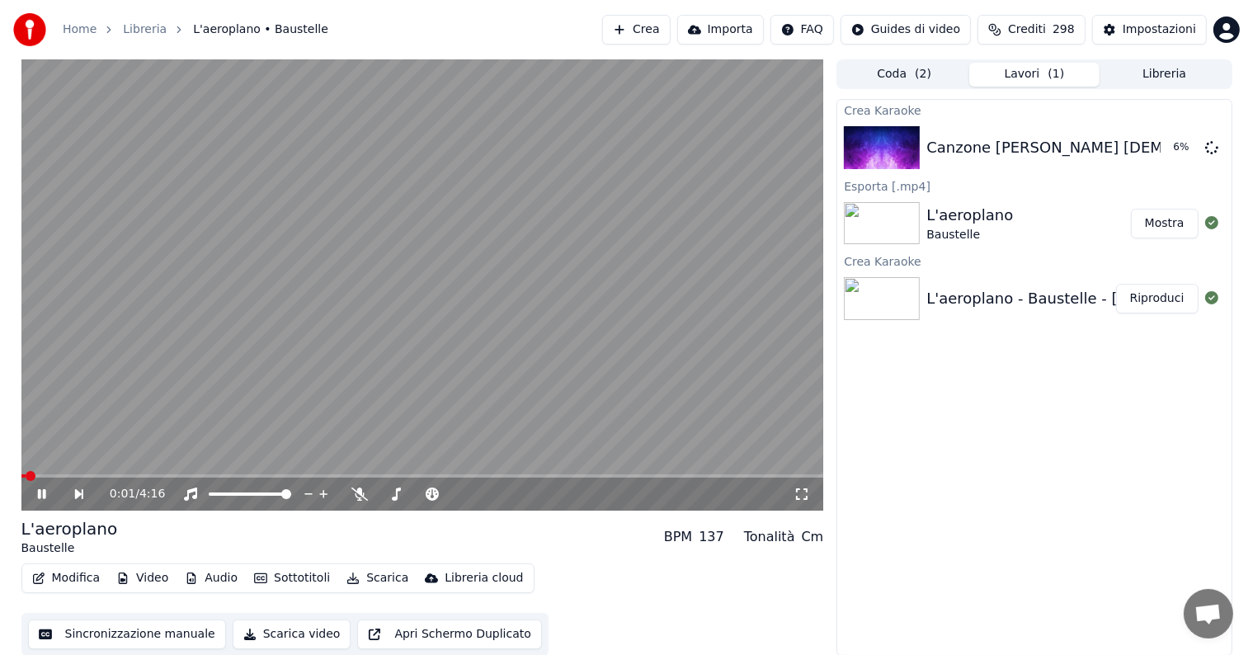
scroll to position [1, 0]
click at [1164, 149] on button "Riproduci" at bounding box center [1157, 147] width 82 height 30
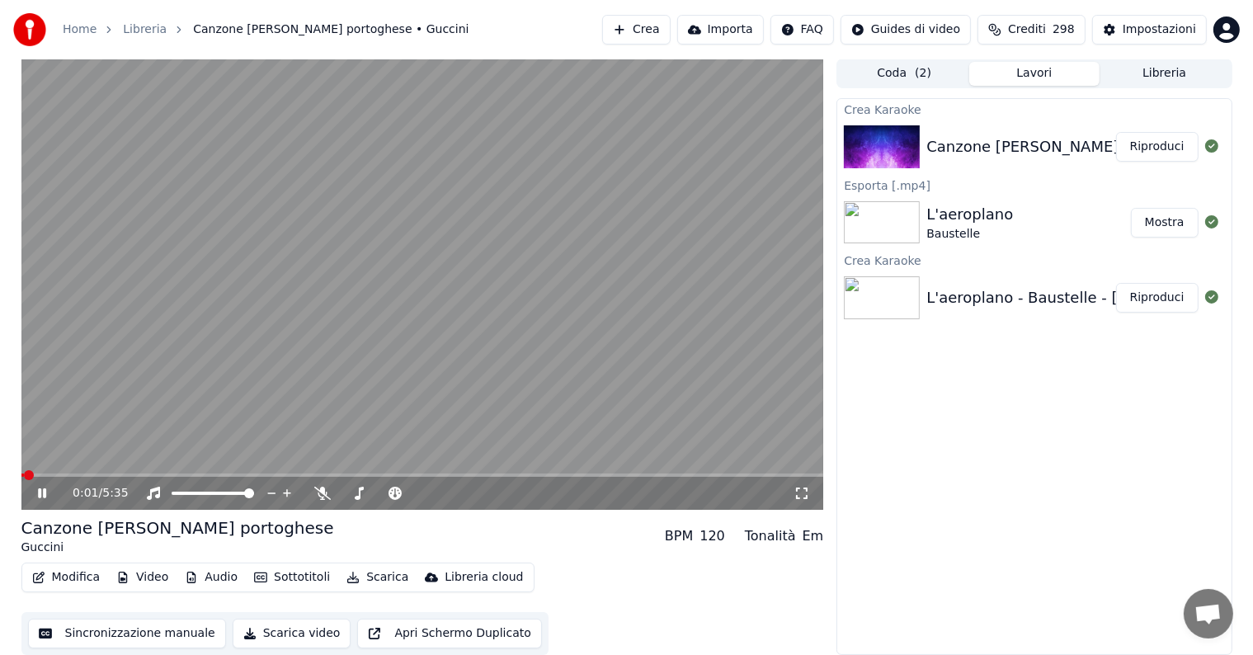
click at [42, 495] on icon at bounding box center [54, 493] width 39 height 13
click at [42, 495] on icon at bounding box center [42, 493] width 10 height 12
click at [42, 495] on icon at bounding box center [54, 493] width 39 height 13
click at [90, 577] on button "Modifica" at bounding box center [67, 577] width 82 height 23
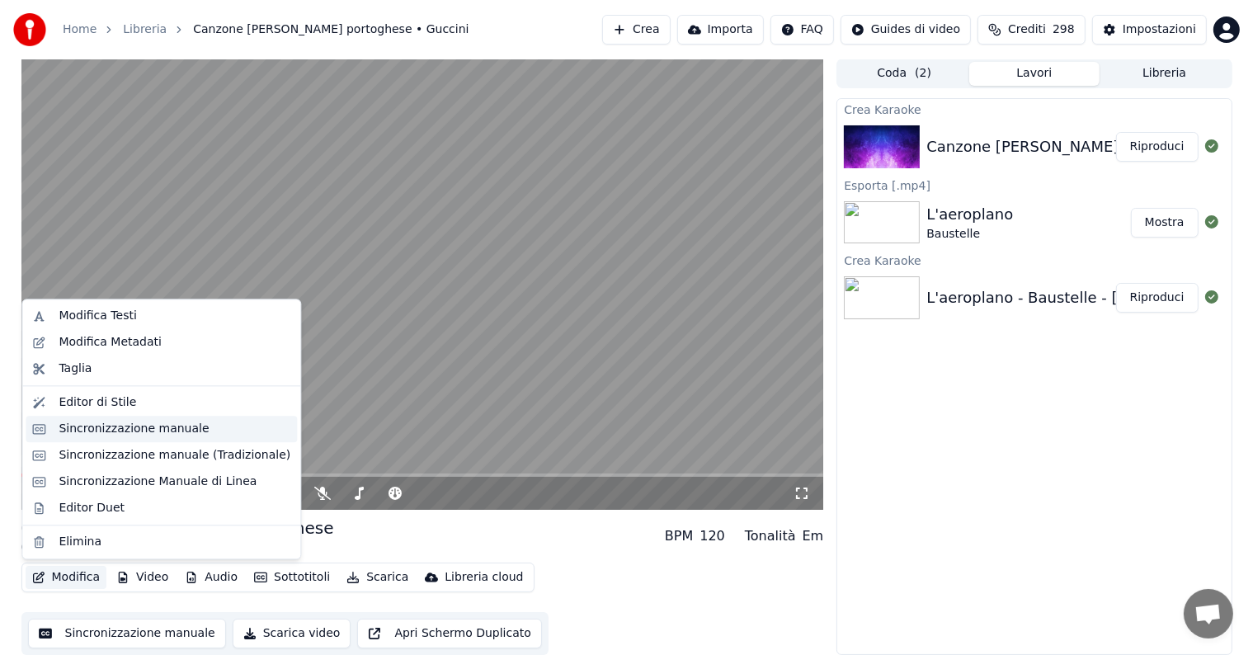
click at [98, 430] on div "Sincronizzazione manuale" at bounding box center [134, 429] width 150 height 16
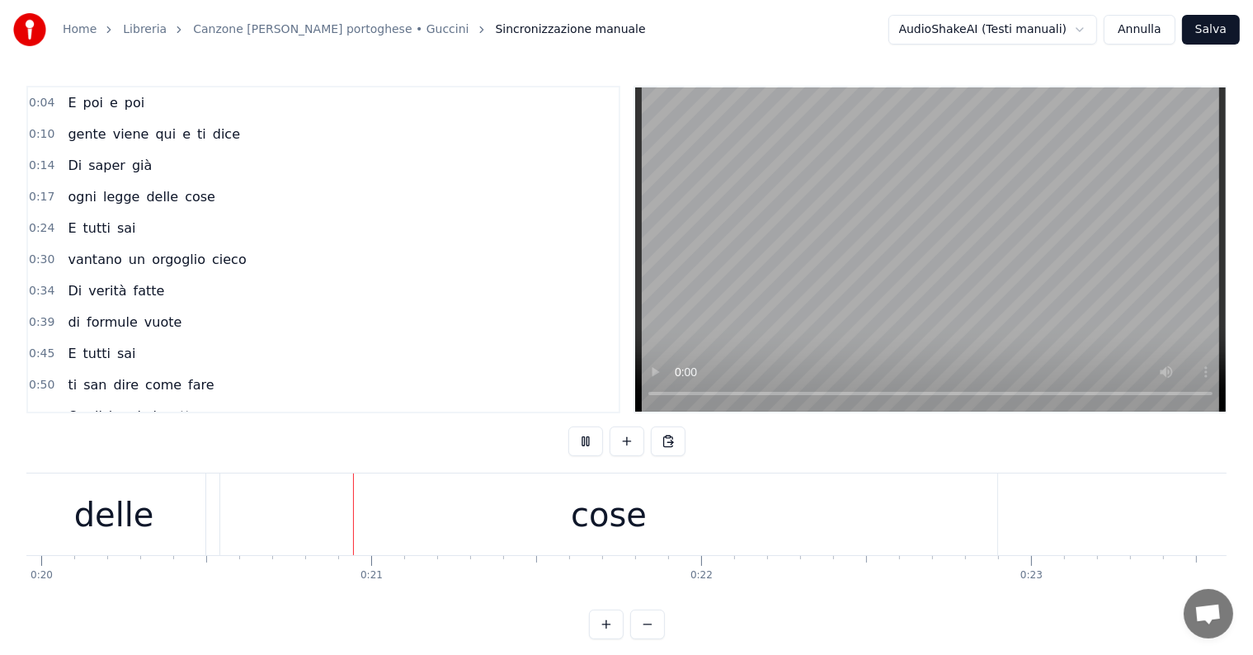
scroll to position [0, 6614]
click at [586, 521] on div "cose" at bounding box center [577, 514] width 76 height 49
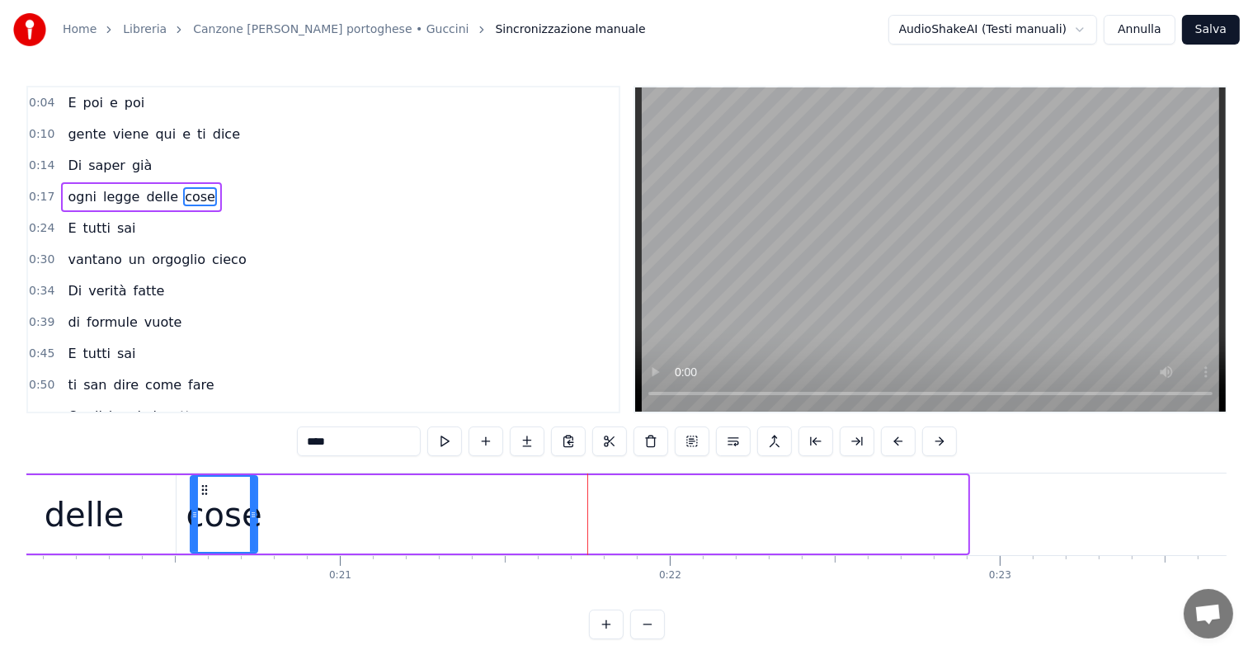
drag, startPoint x: 962, startPoint y: 504, endPoint x: 250, endPoint y: 509, distance: 711.7
click at [250, 509] on div at bounding box center [253, 514] width 7 height 75
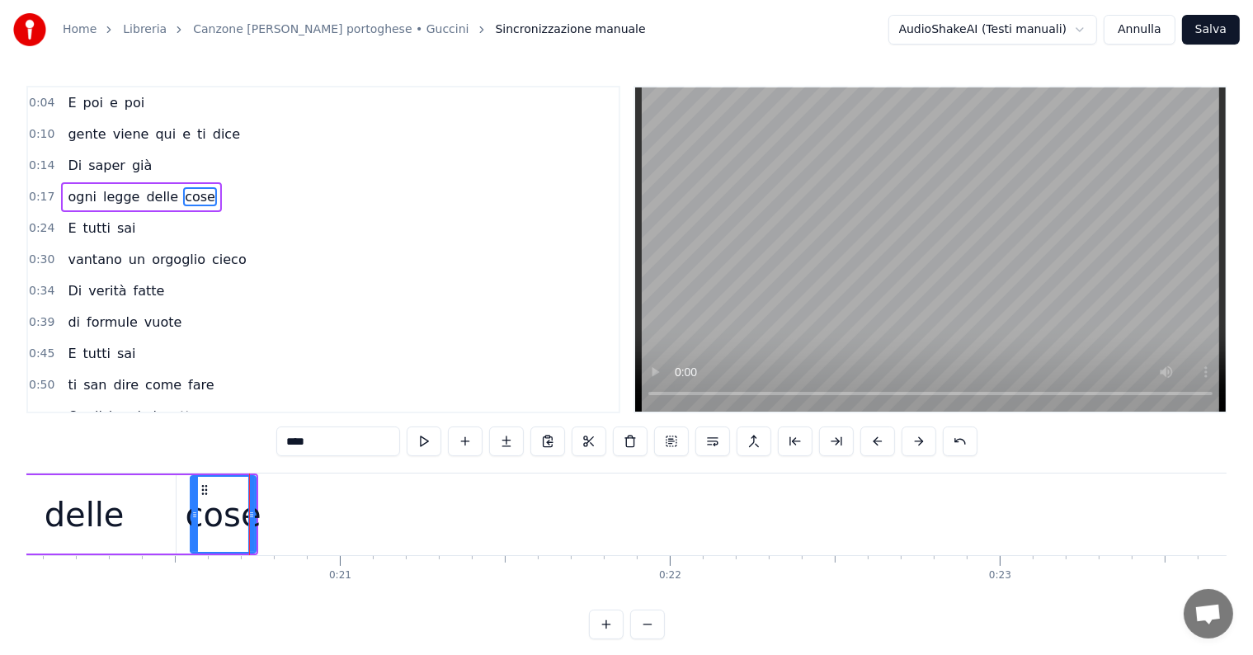
click at [335, 445] on input "****" at bounding box center [338, 441] width 124 height 30
type input "*"
click at [503, 440] on button at bounding box center [506, 441] width 35 height 30
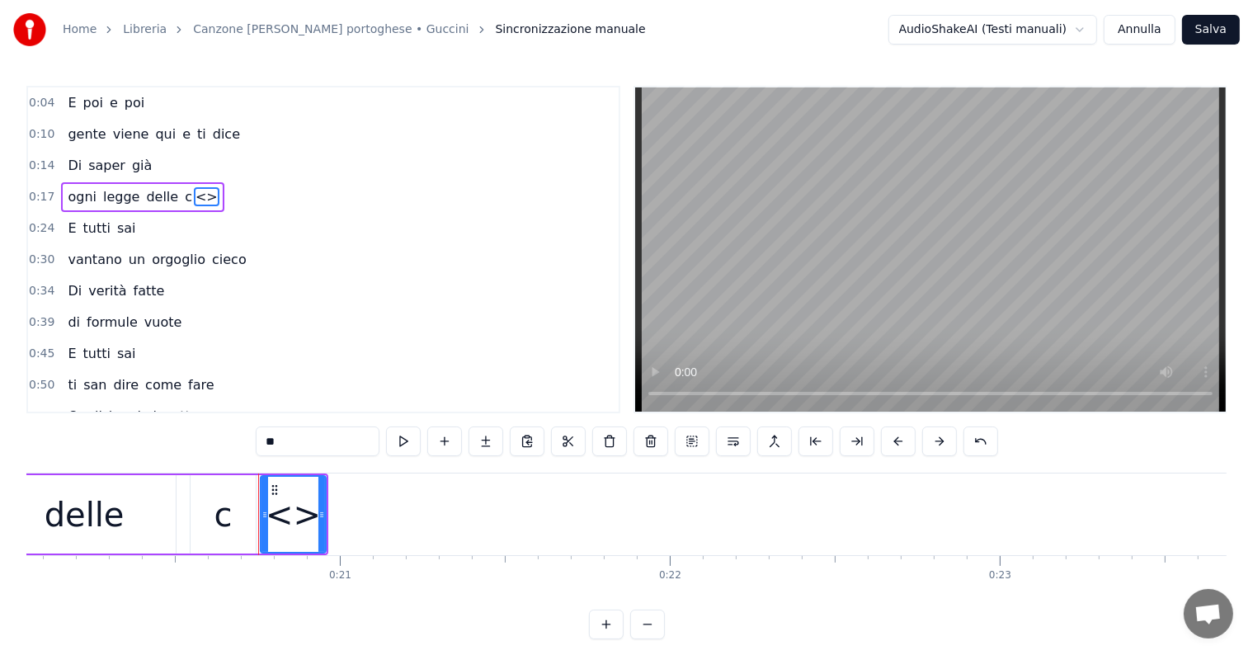
click at [318, 443] on input "**" at bounding box center [318, 441] width 124 height 30
type input "*"
click at [495, 441] on button at bounding box center [485, 441] width 35 height 30
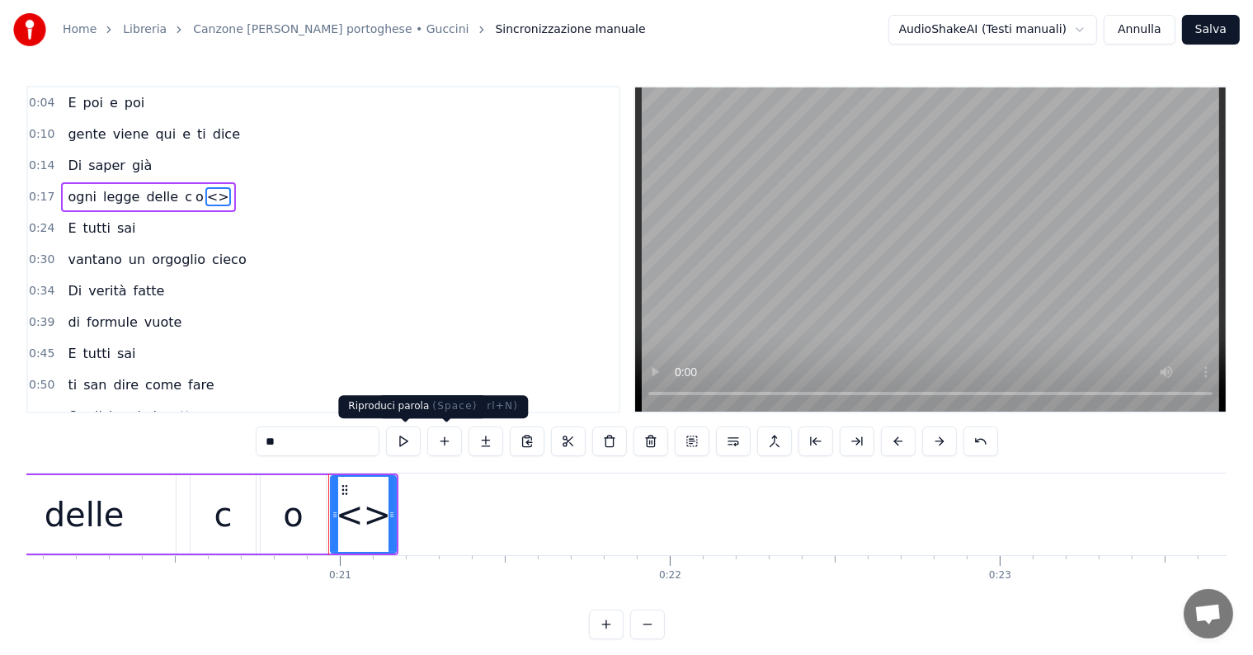
click at [342, 444] on input "**" at bounding box center [318, 441] width 124 height 30
type input "*"
click at [482, 435] on button at bounding box center [485, 441] width 35 height 30
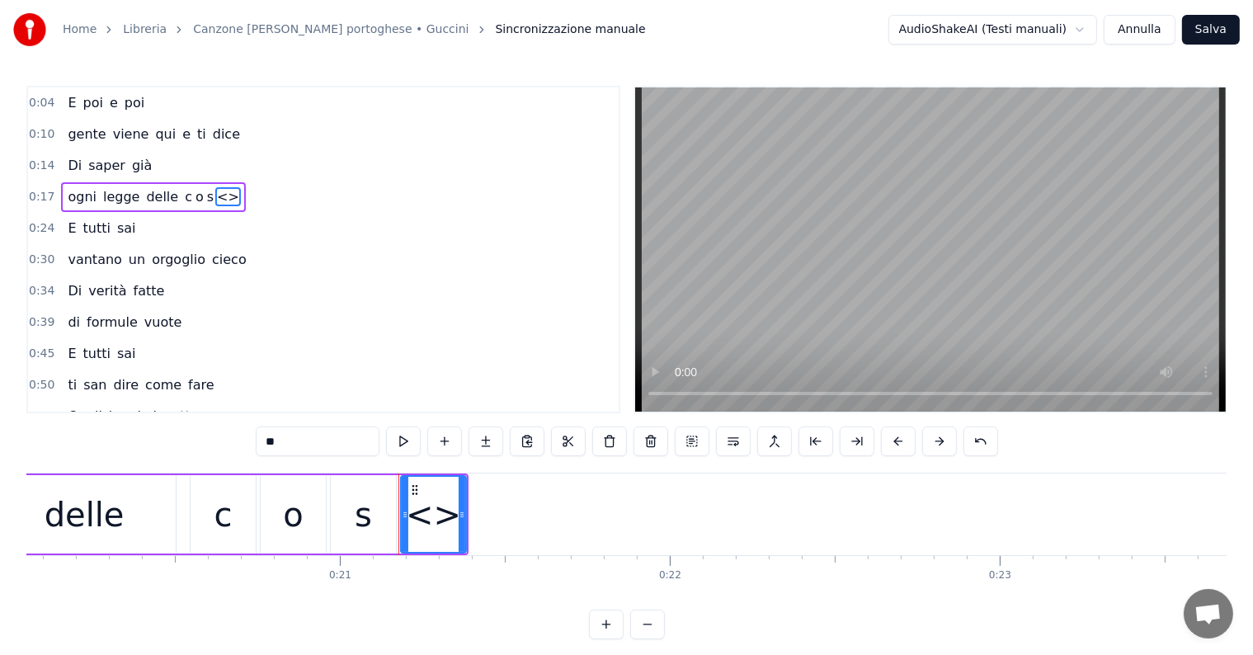
click at [332, 439] on input "**" at bounding box center [318, 441] width 124 height 30
type input "*"
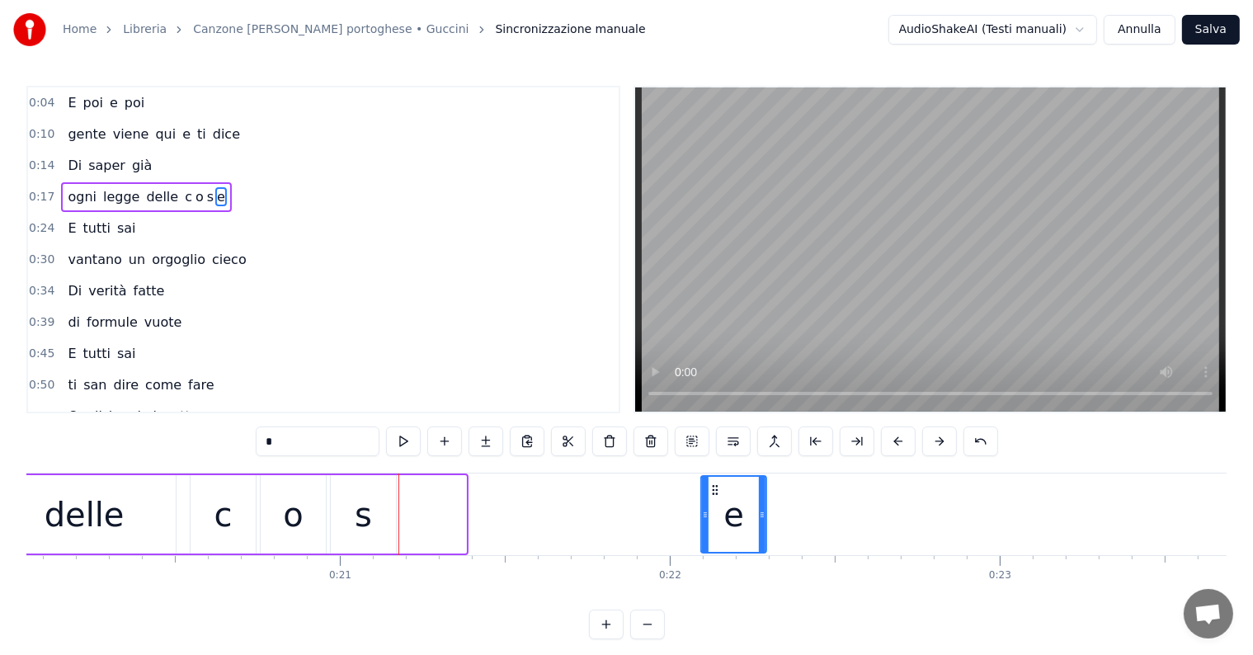
drag, startPoint x: 411, startPoint y: 486, endPoint x: 712, endPoint y: 493, distance: 301.1
click at [712, 493] on icon at bounding box center [714, 489] width 13 height 13
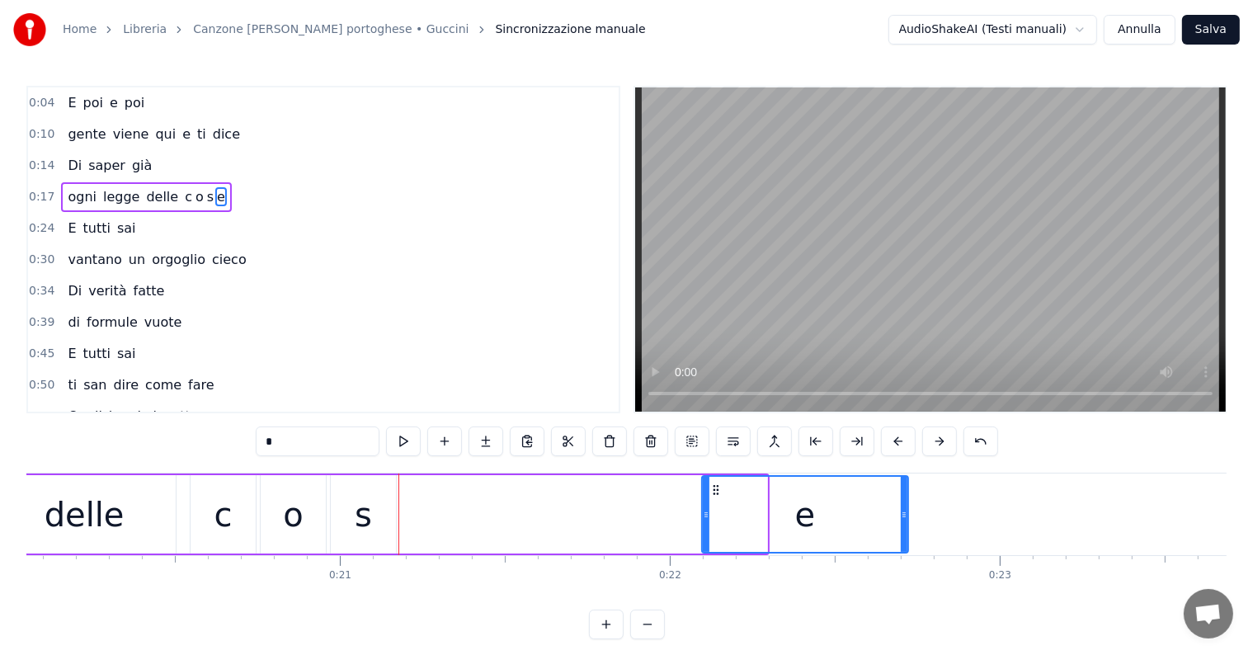
drag, startPoint x: 763, startPoint y: 510, endPoint x: 904, endPoint y: 510, distance: 141.0
click at [904, 510] on icon at bounding box center [904, 514] width 7 height 13
click at [369, 521] on div "s" at bounding box center [363, 514] width 65 height 78
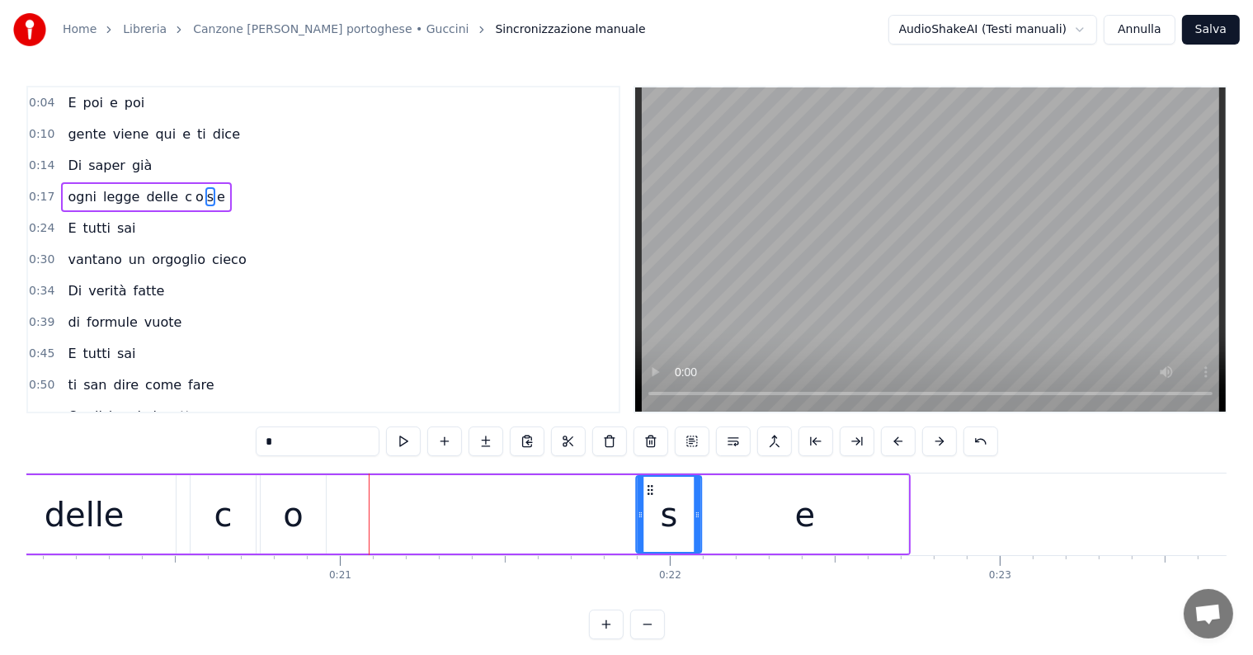
drag, startPoint x: 343, startPoint y: 486, endPoint x: 649, endPoint y: 492, distance: 306.0
click at [649, 492] on icon at bounding box center [649, 489] width 13 height 13
click at [307, 525] on div "o" at bounding box center [293, 514] width 65 height 78
type input "*"
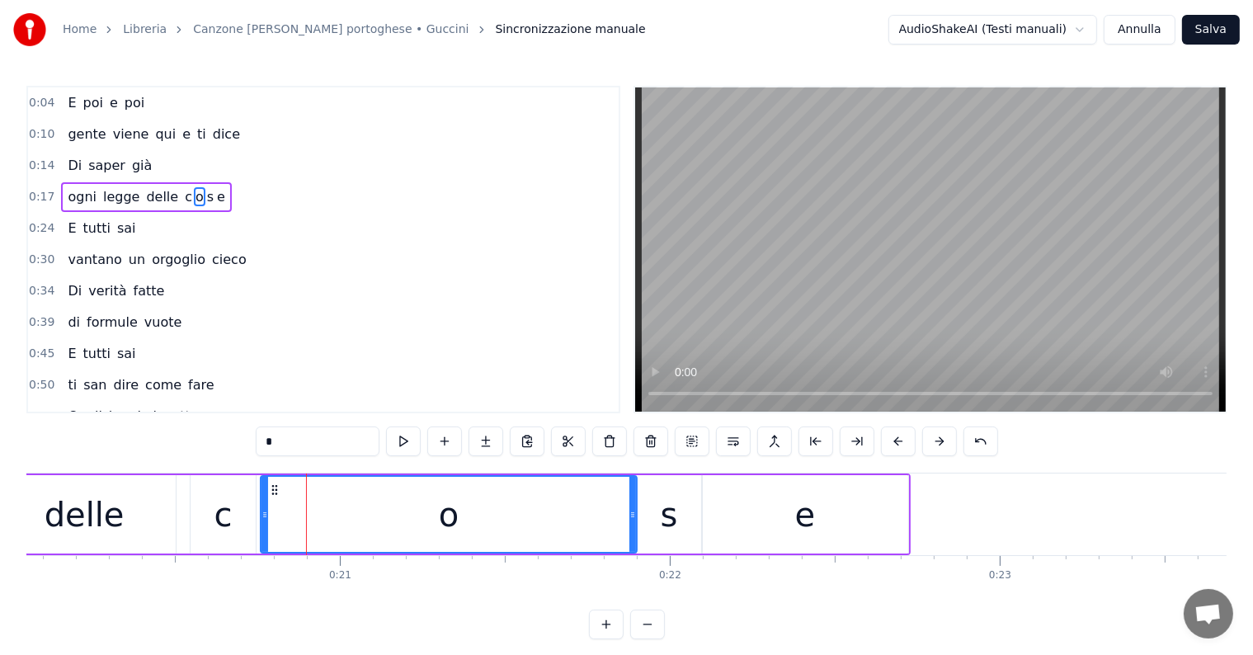
drag, startPoint x: 322, startPoint y: 509, endPoint x: 633, endPoint y: 510, distance: 310.9
click at [633, 510] on icon at bounding box center [632, 514] width 7 height 13
click at [257, 519] on icon at bounding box center [259, 514] width 7 height 13
click at [61, 182] on div "ogni [PERSON_NAME] delle c o s e" at bounding box center [146, 197] width 171 height 30
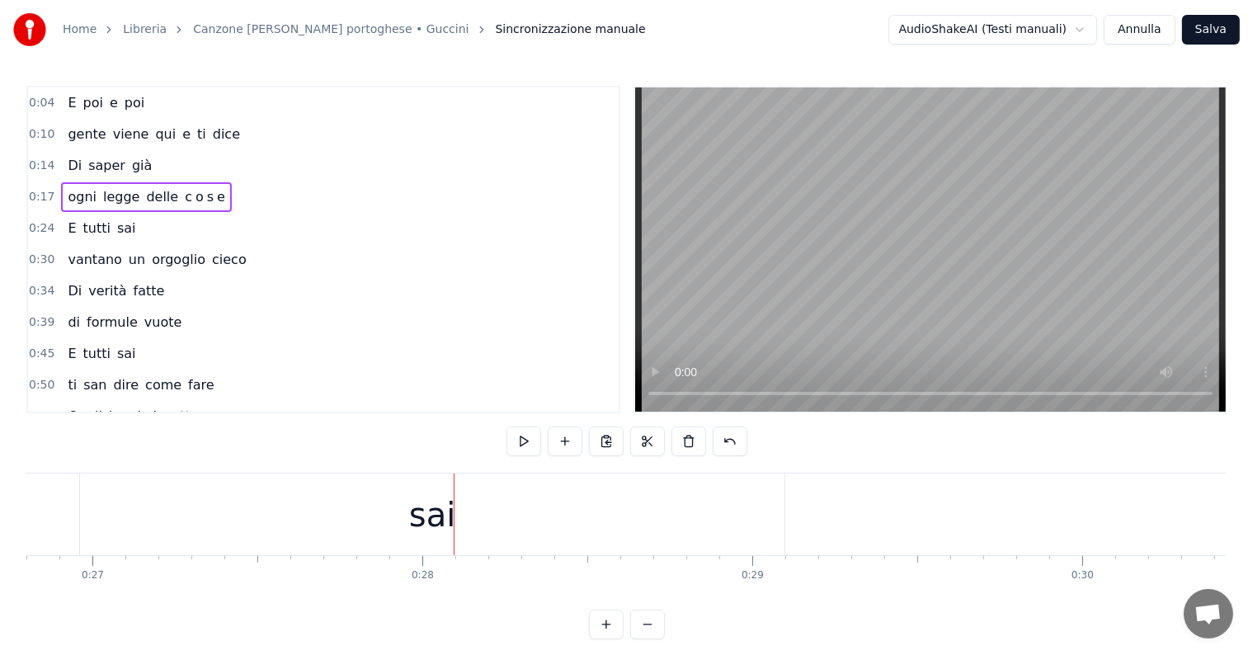
scroll to position [0, 8716]
click at [556, 510] on div "sai" at bounding box center [557, 514] width 46 height 49
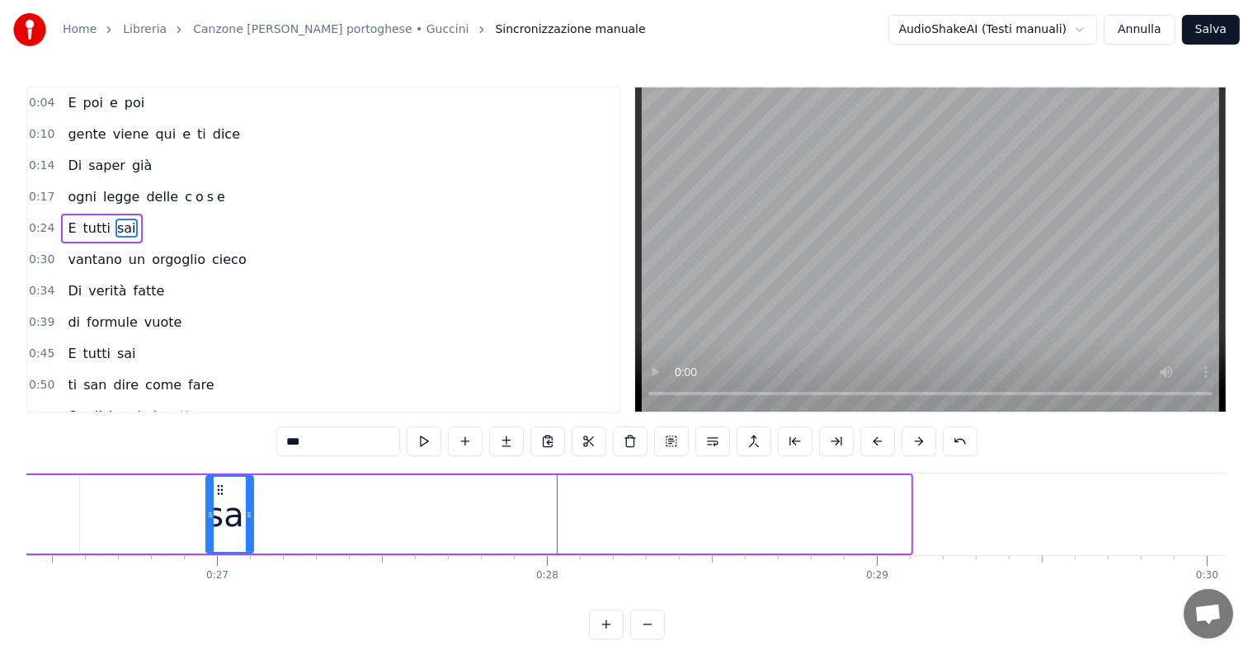
drag, startPoint x: 907, startPoint y: 507, endPoint x: 250, endPoint y: 510, distance: 657.3
click at [250, 510] on icon at bounding box center [249, 514] width 7 height 13
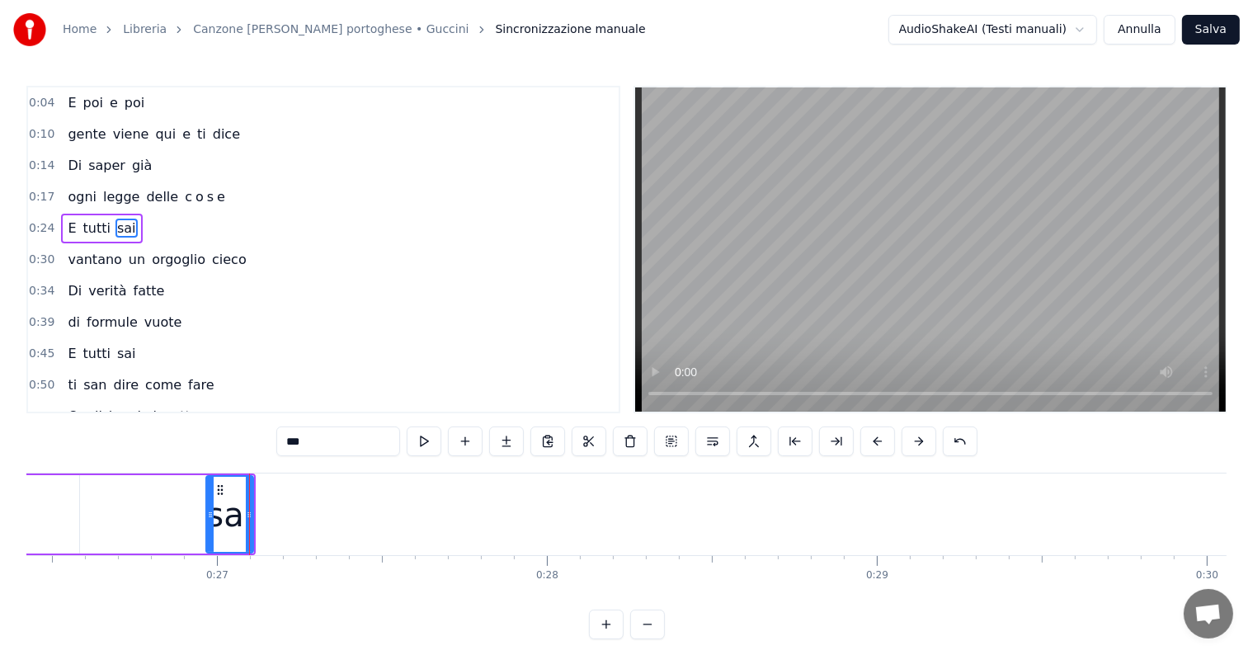
click at [325, 445] on input "***" at bounding box center [338, 441] width 124 height 30
type input "*"
click at [507, 449] on button at bounding box center [506, 441] width 35 height 30
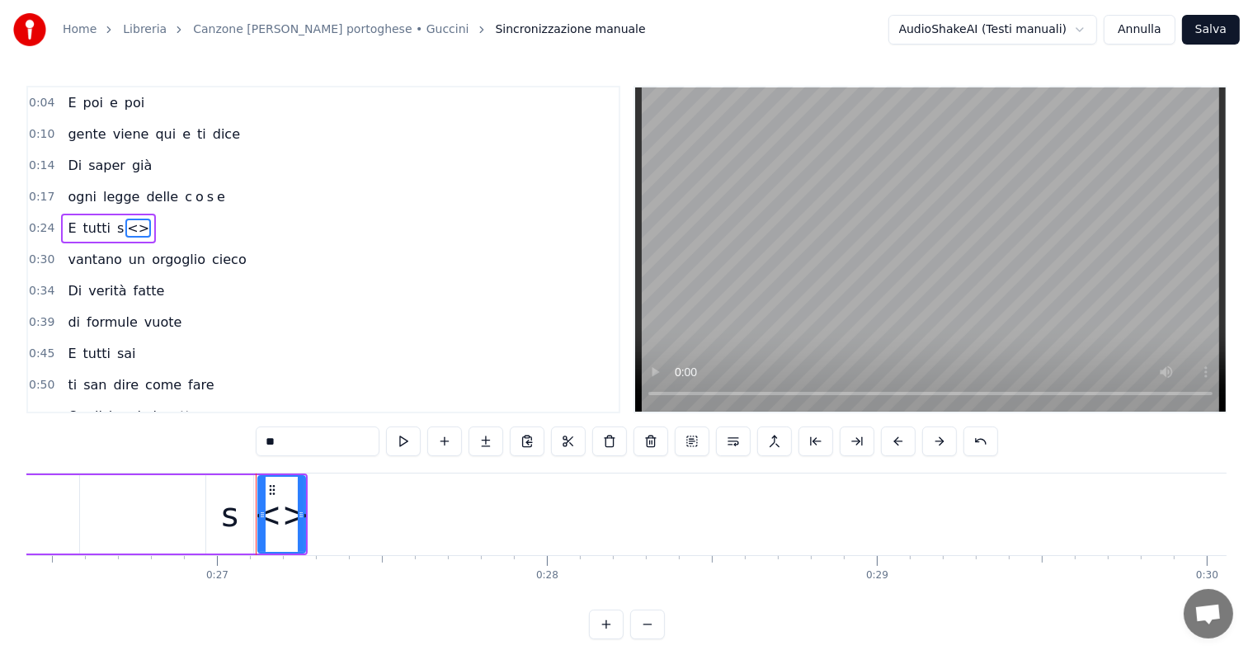
click at [277, 449] on input "**" at bounding box center [318, 441] width 124 height 30
click at [297, 443] on input "**" at bounding box center [318, 441] width 124 height 30
type input "*"
click at [485, 445] on button at bounding box center [485, 441] width 35 height 30
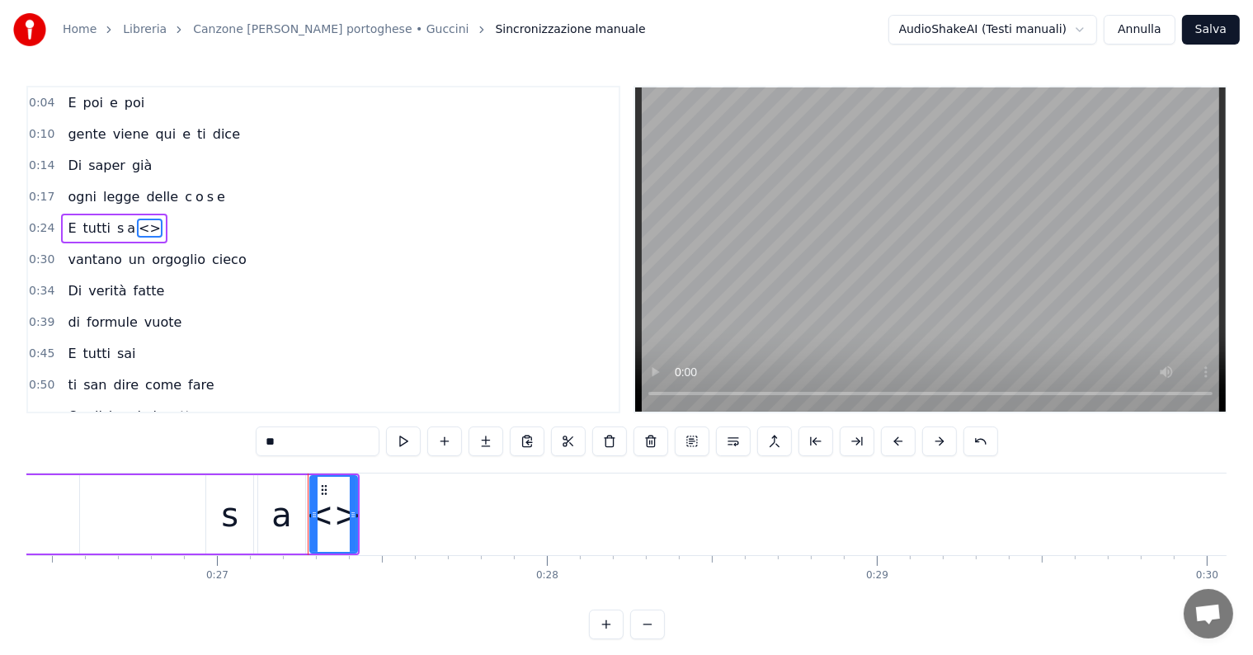
click at [307, 440] on input "**" at bounding box center [318, 441] width 124 height 30
type input "*"
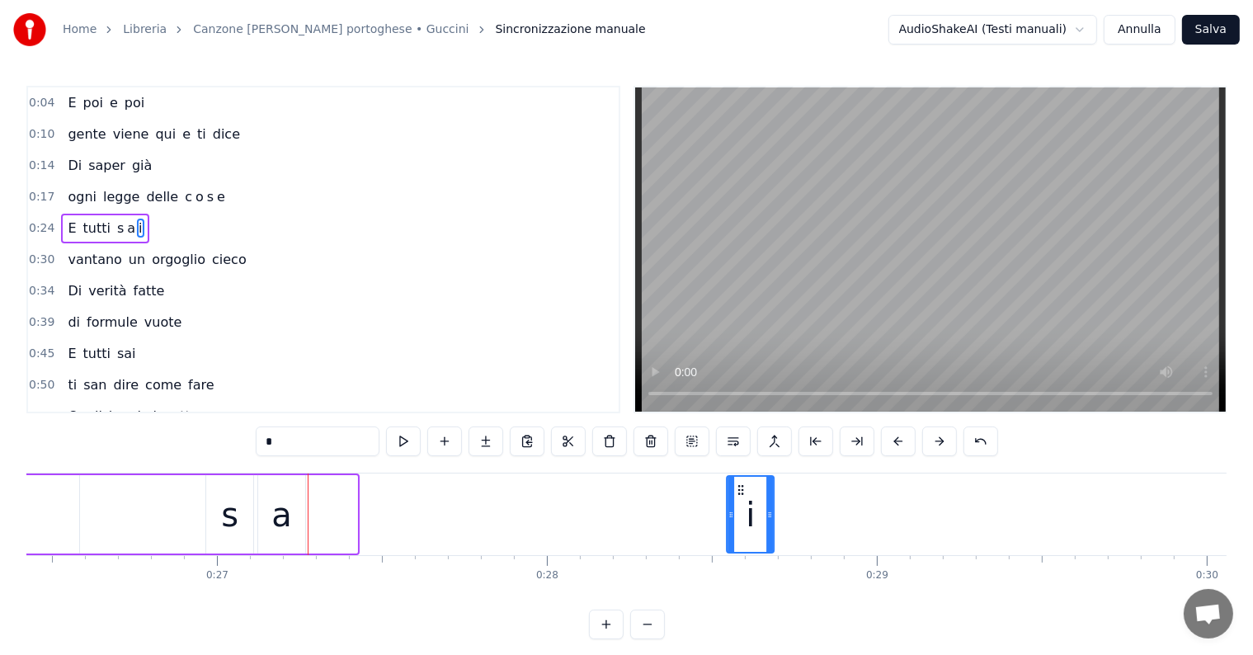
drag, startPoint x: 324, startPoint y: 487, endPoint x: 741, endPoint y: 492, distance: 417.3
click at [741, 492] on icon at bounding box center [741, 489] width 13 height 13
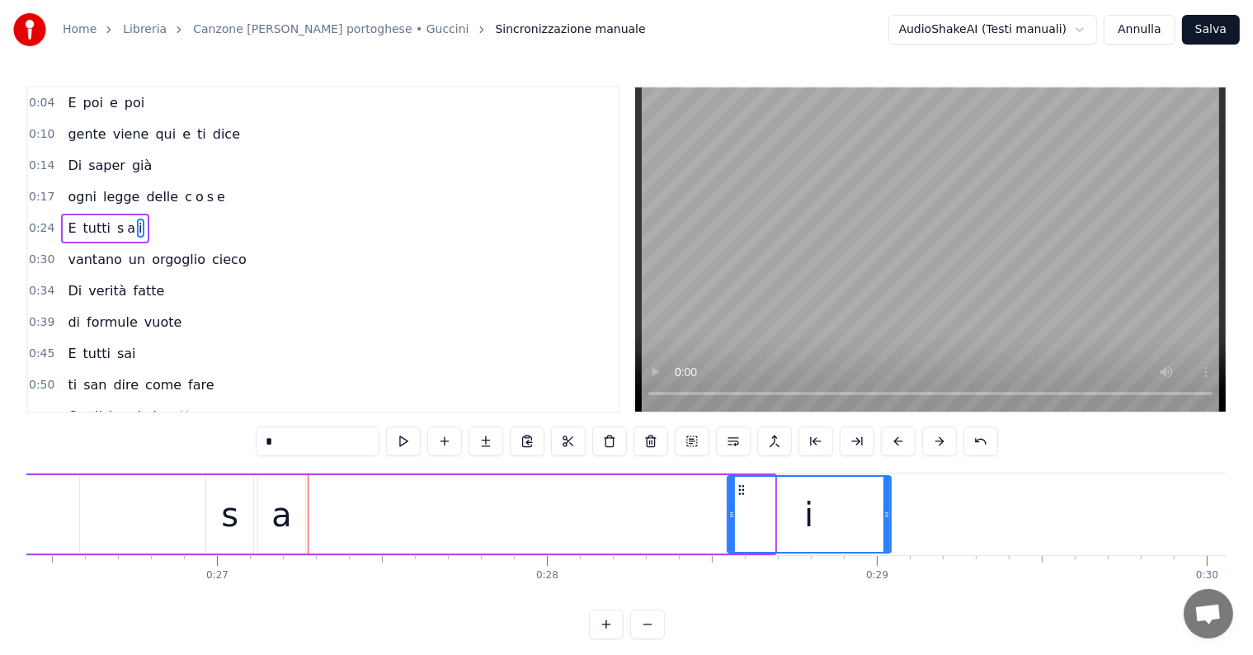
drag, startPoint x: 768, startPoint y: 511, endPoint x: 884, endPoint y: 513, distance: 116.3
click at [884, 513] on icon at bounding box center [886, 514] width 7 height 13
click at [277, 531] on div "a" at bounding box center [281, 514] width 21 height 49
type input "*"
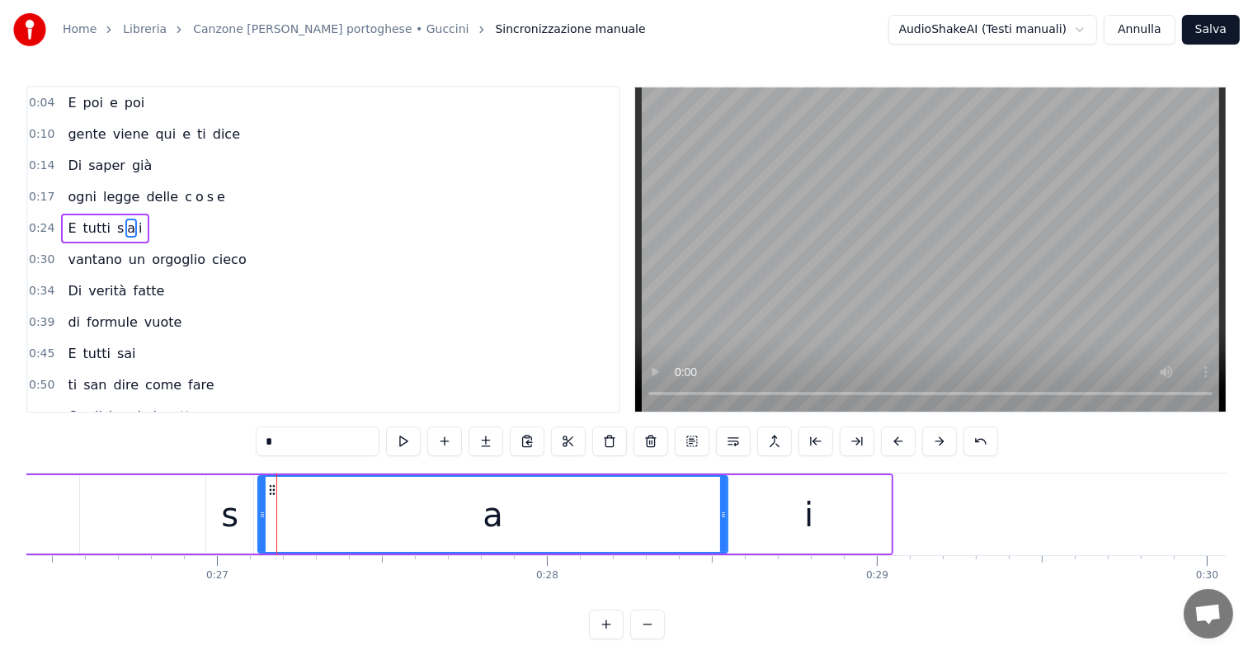
drag, startPoint x: 302, startPoint y: 516, endPoint x: 725, endPoint y: 517, distance: 423.1
click at [725, 517] on icon at bounding box center [723, 514] width 7 height 13
click at [253, 507] on div "a" at bounding box center [491, 514] width 476 height 78
click at [72, 214] on div "E tutti s a i" at bounding box center [104, 229] width 87 height 30
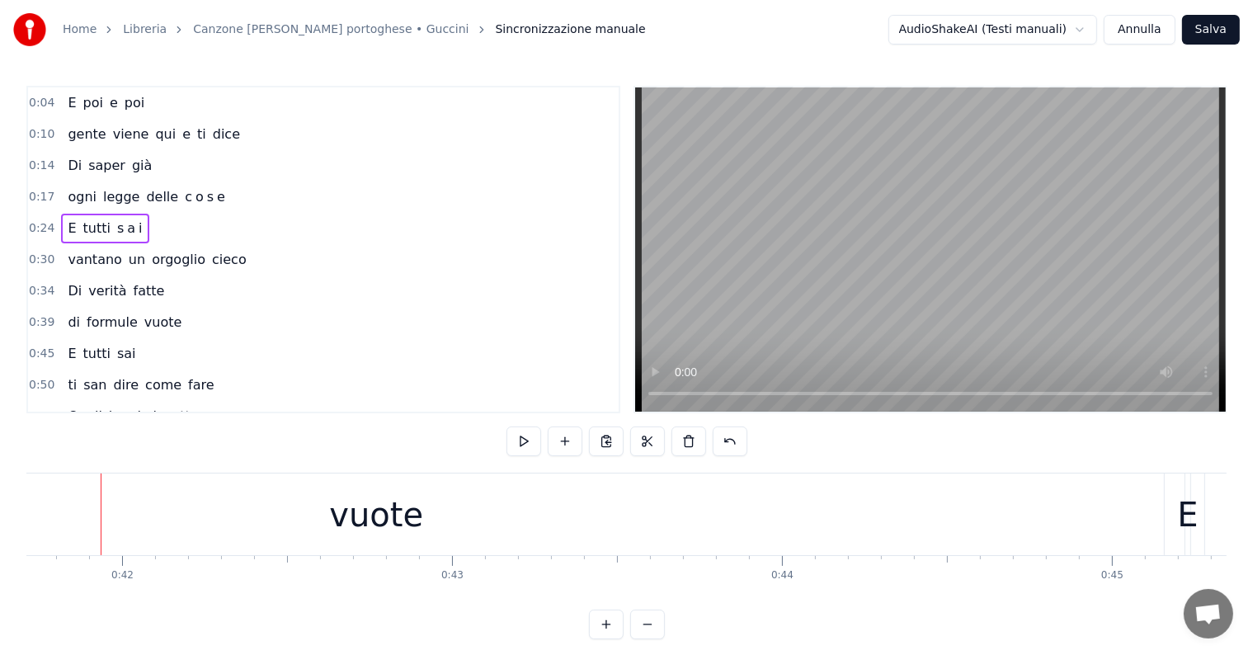
scroll to position [0, 13822]
click at [889, 515] on div "vuote" at bounding box center [313, 514] width 1575 height 82
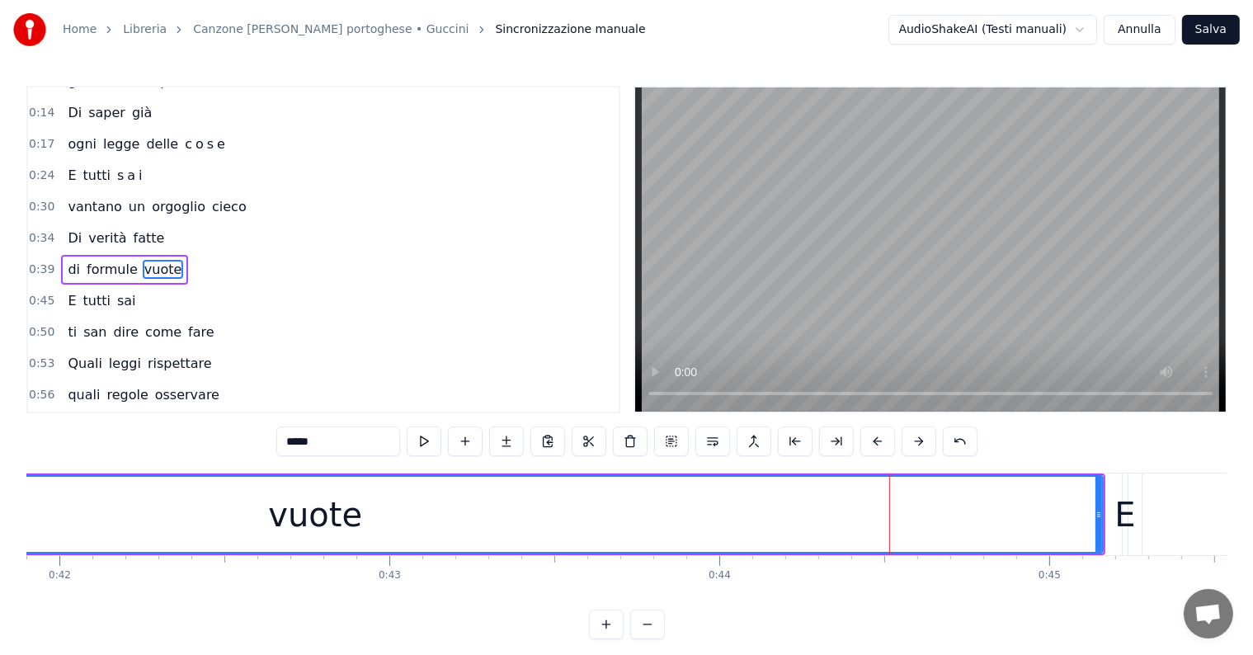
scroll to position [65, 0]
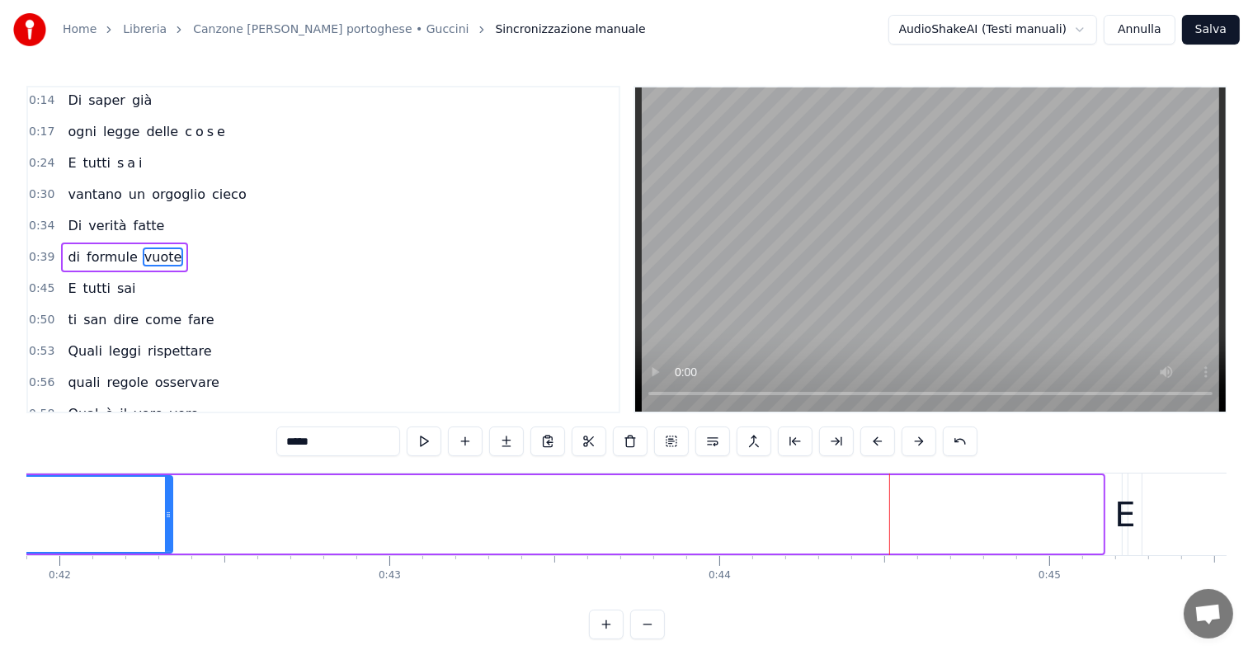
drag, startPoint x: 1099, startPoint y: 508, endPoint x: 169, endPoint y: 545, distance: 931.0
click at [169, 545] on div at bounding box center [168, 514] width 7 height 75
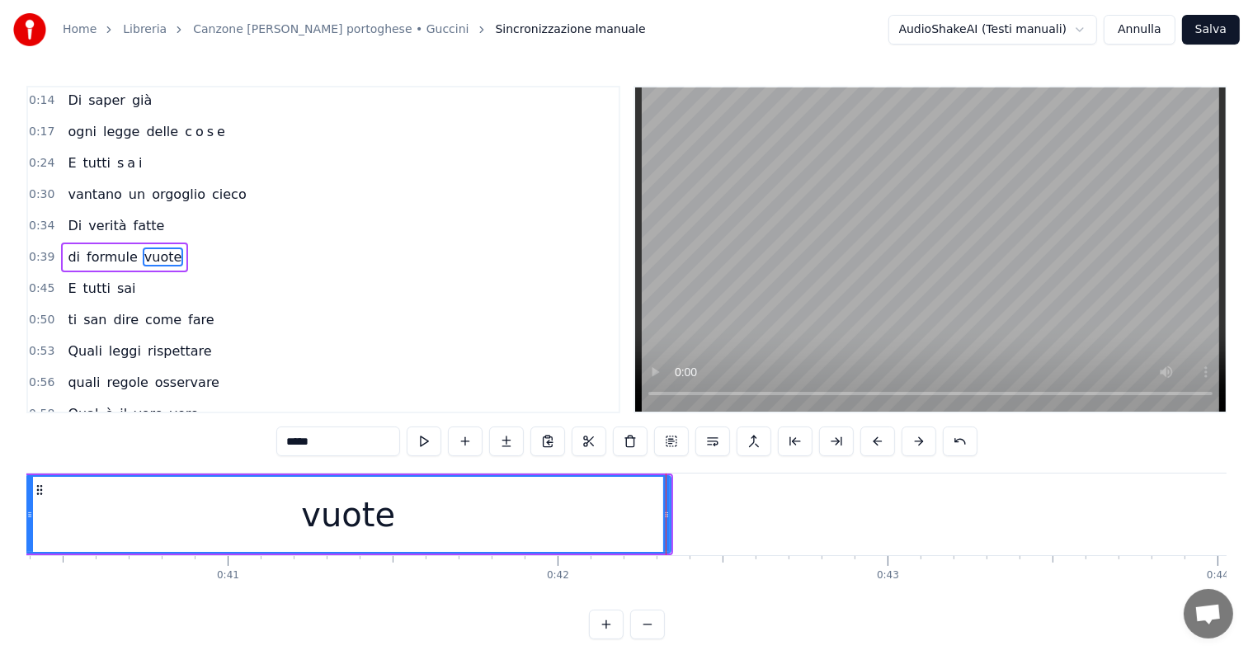
scroll to position [0, 13261]
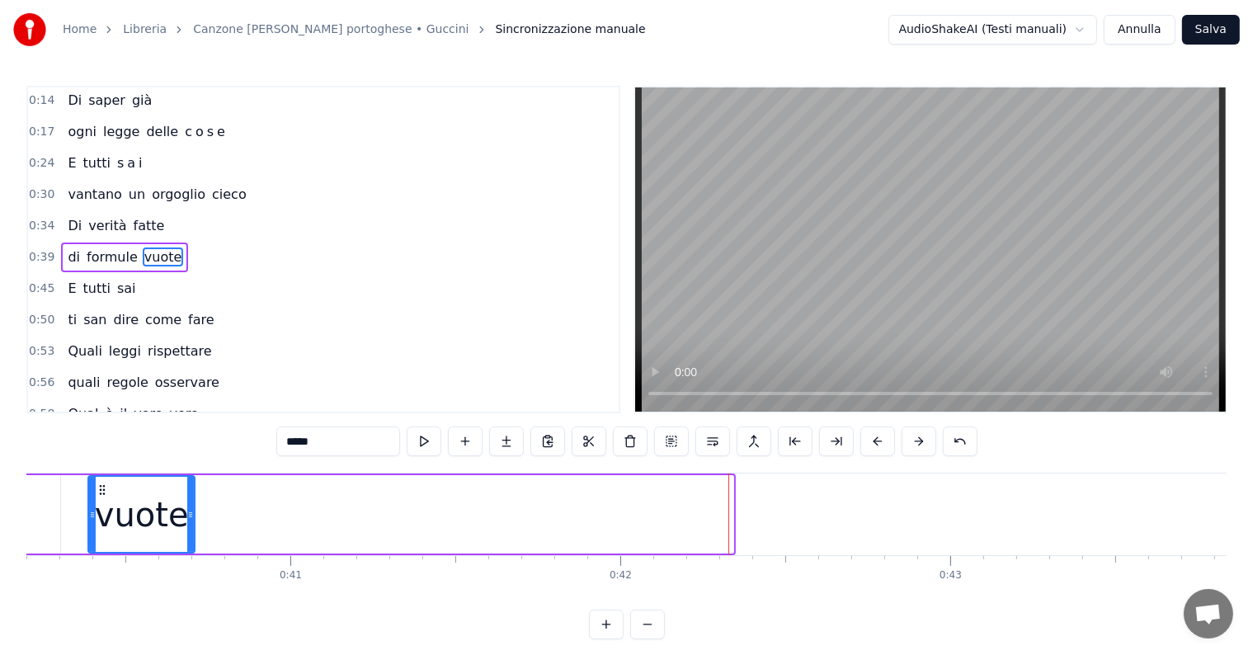
drag, startPoint x: 732, startPoint y: 508, endPoint x: 193, endPoint y: 528, distance: 538.9
click at [193, 528] on div at bounding box center [190, 514] width 7 height 75
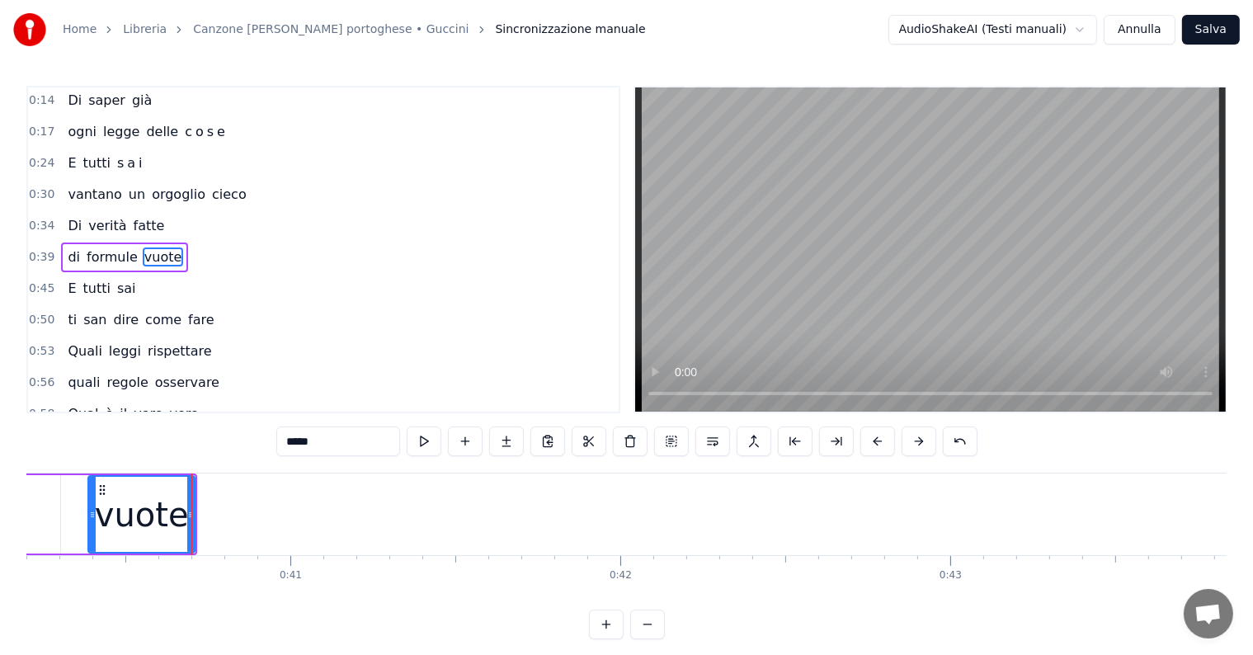
click at [345, 441] on input "*****" at bounding box center [338, 441] width 124 height 30
type input "**"
click at [518, 434] on button at bounding box center [506, 441] width 35 height 30
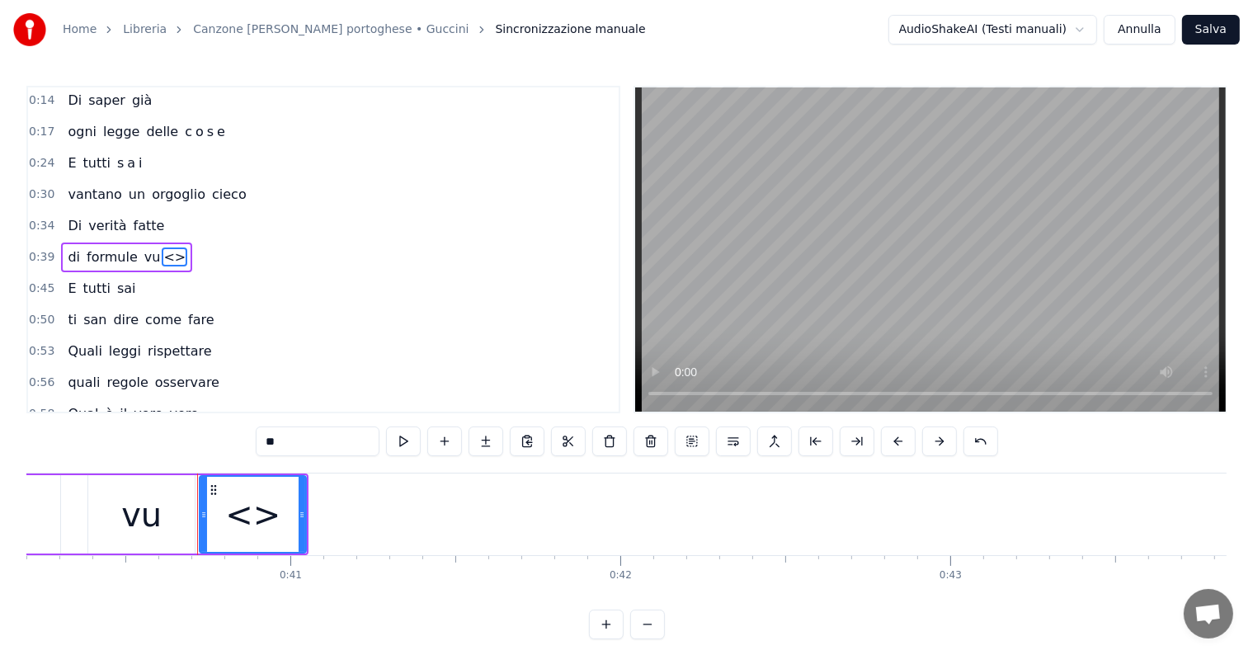
click at [347, 442] on input "**" at bounding box center [318, 441] width 124 height 30
type input "*"
click at [485, 443] on button at bounding box center [485, 441] width 35 height 30
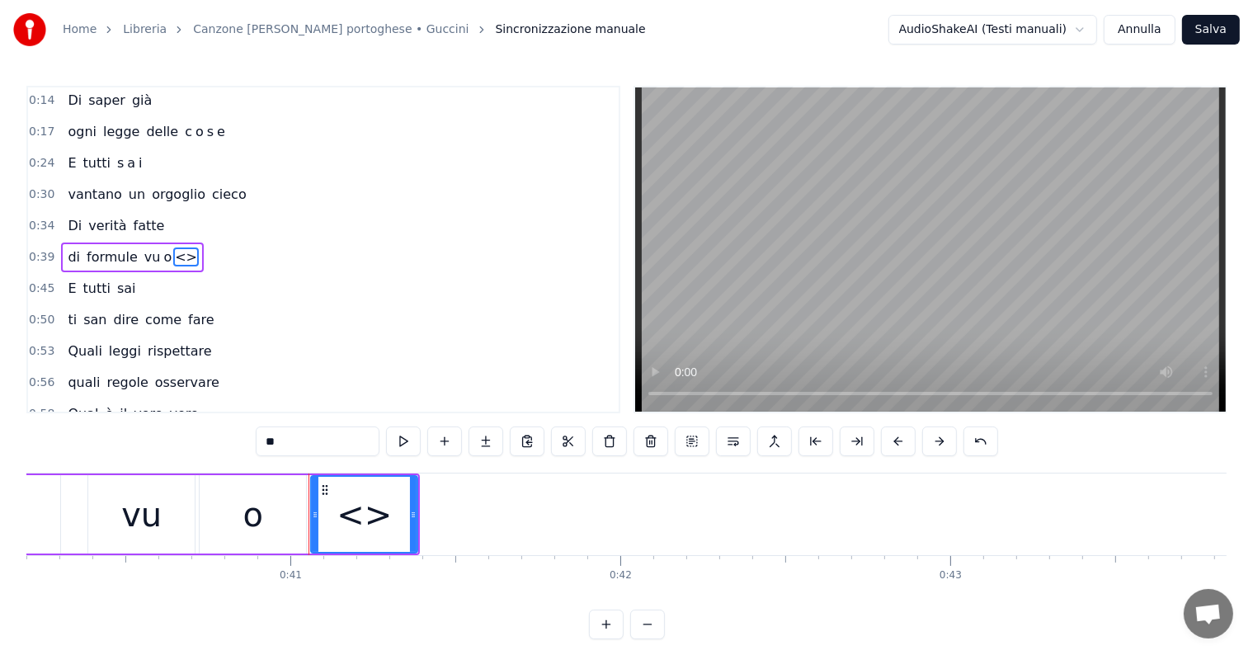
click at [320, 435] on input "**" at bounding box center [318, 441] width 124 height 30
type input "*"
click at [492, 443] on button at bounding box center [485, 441] width 35 height 30
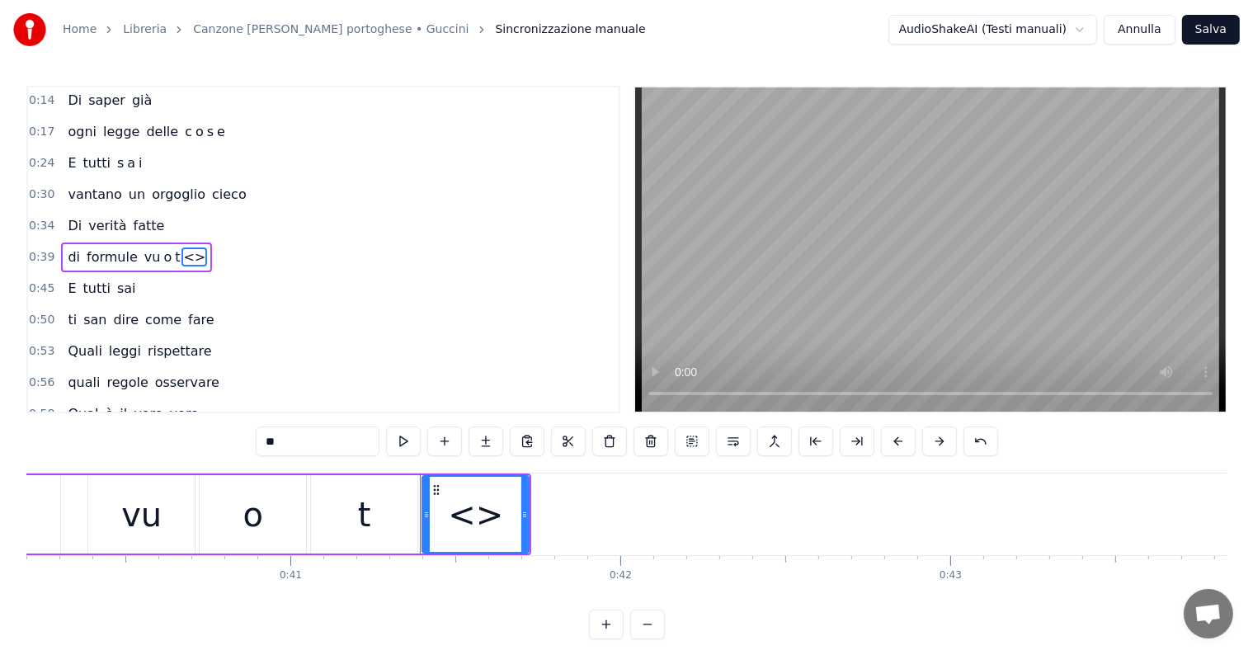
click at [318, 436] on input "**" at bounding box center [318, 441] width 124 height 30
type input "*"
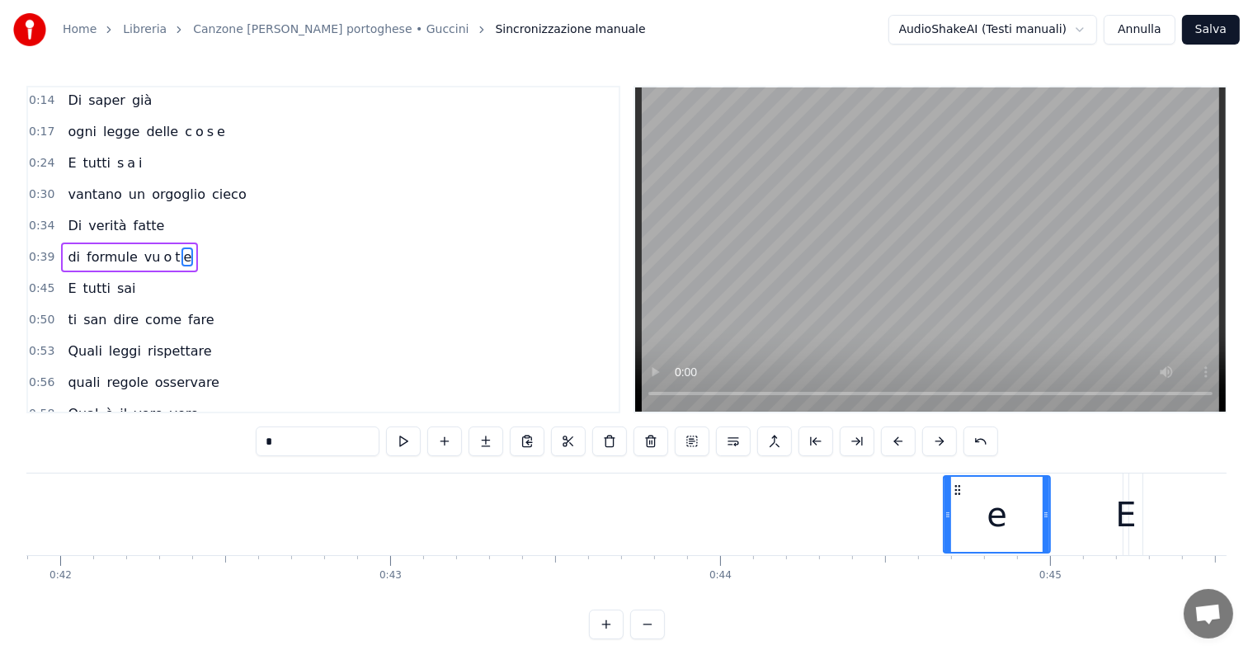
scroll to position [0, 13835]
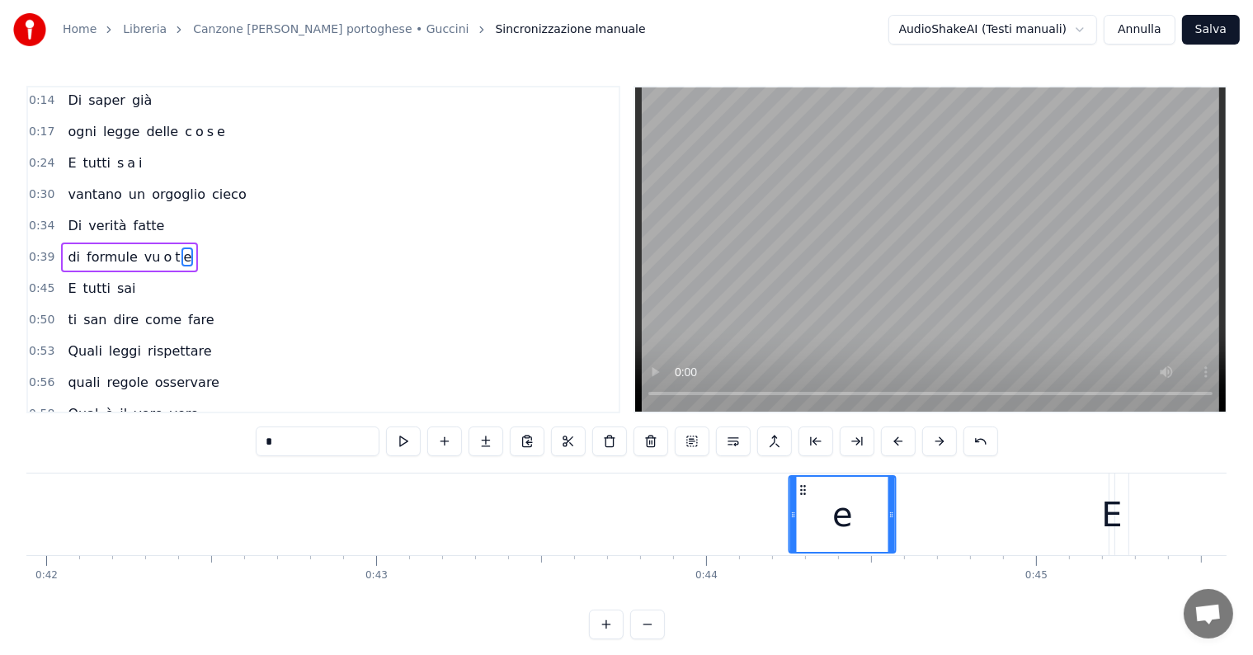
drag, startPoint x: 435, startPoint y: 489, endPoint x: 802, endPoint y: 508, distance: 366.7
click at [802, 508] on div "e" at bounding box center [842, 514] width 105 height 75
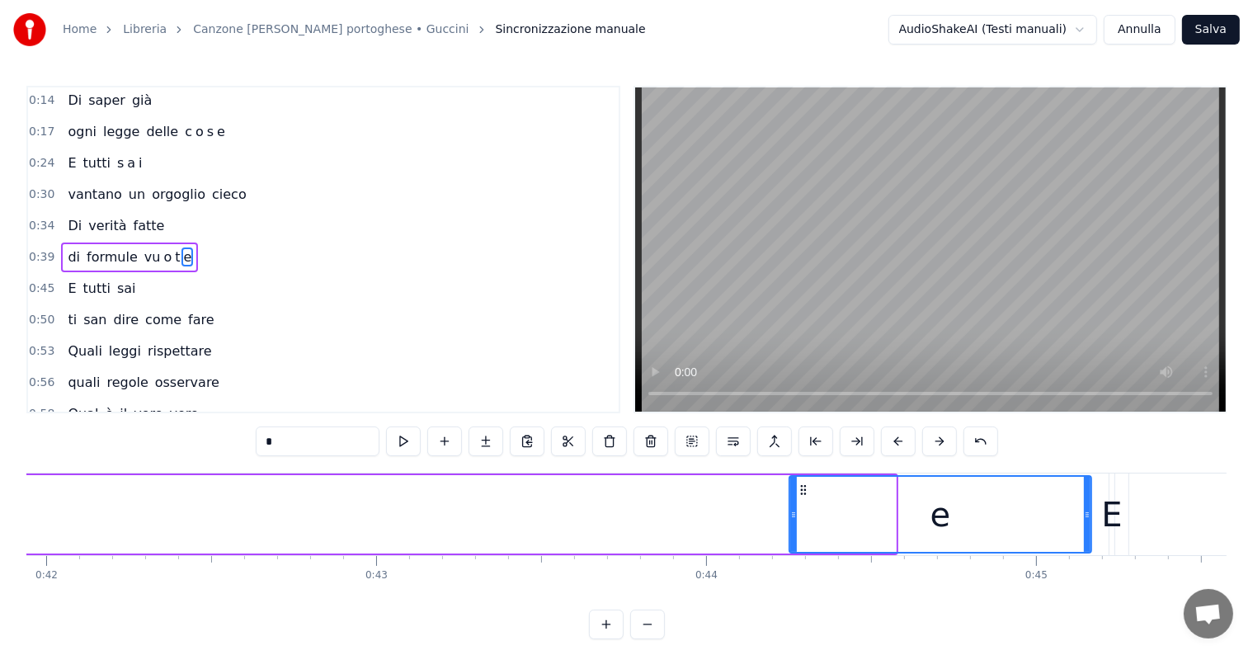
drag, startPoint x: 891, startPoint y: 506, endPoint x: 1086, endPoint y: 510, distance: 195.5
click at [1086, 510] on div at bounding box center [1087, 514] width 7 height 75
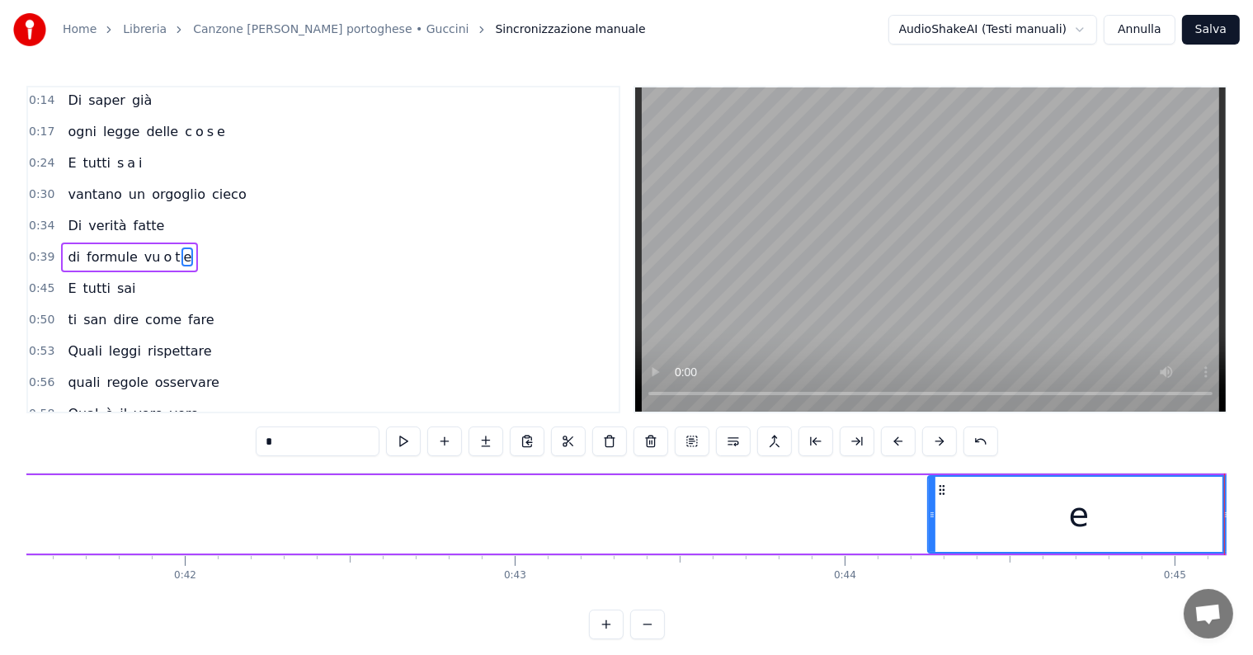
scroll to position [0, 13573]
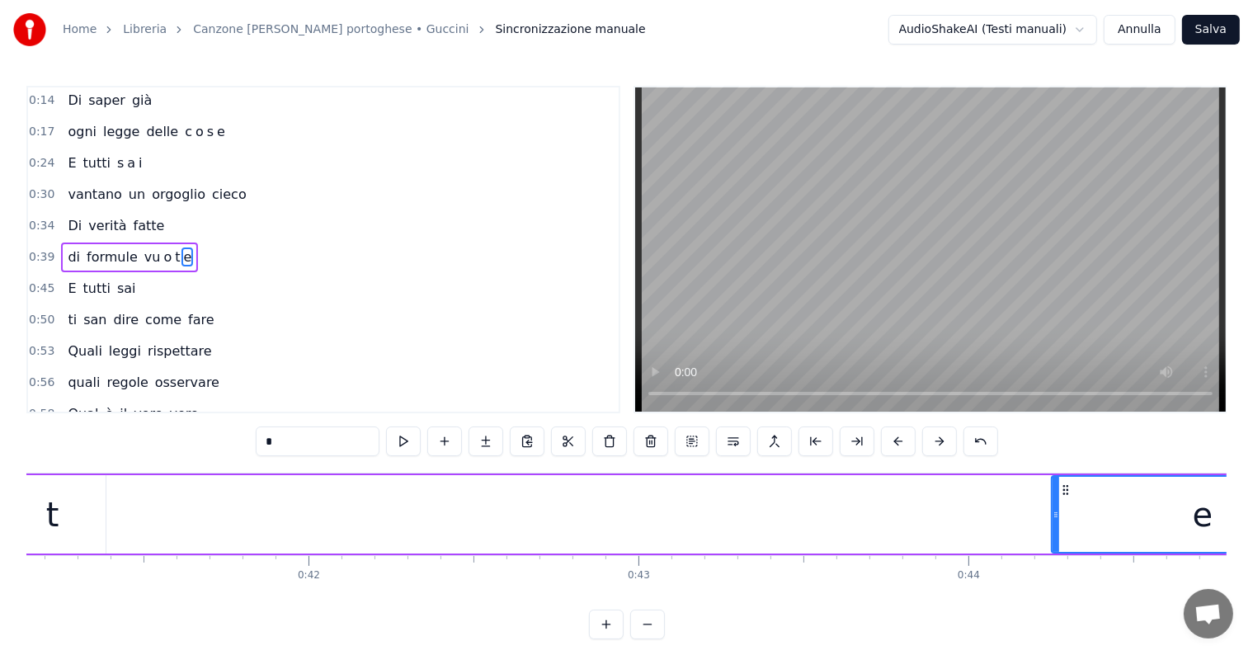
click at [92, 525] on div "t" at bounding box center [52, 514] width 106 height 78
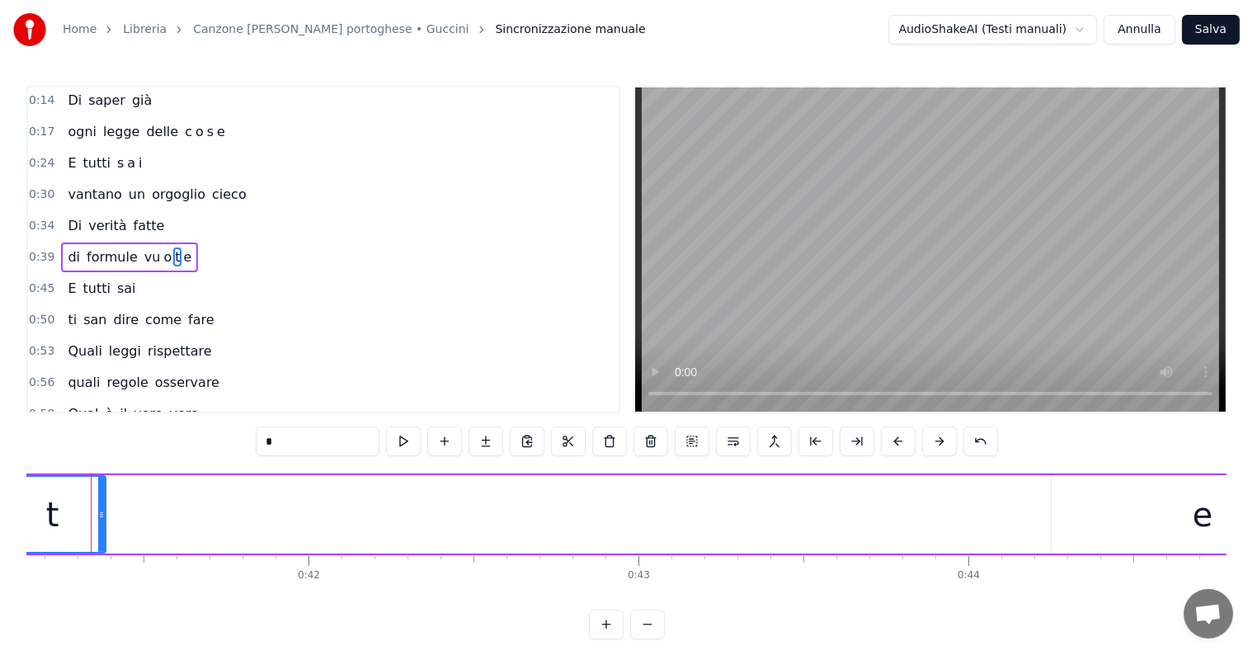
scroll to position [0, 13554]
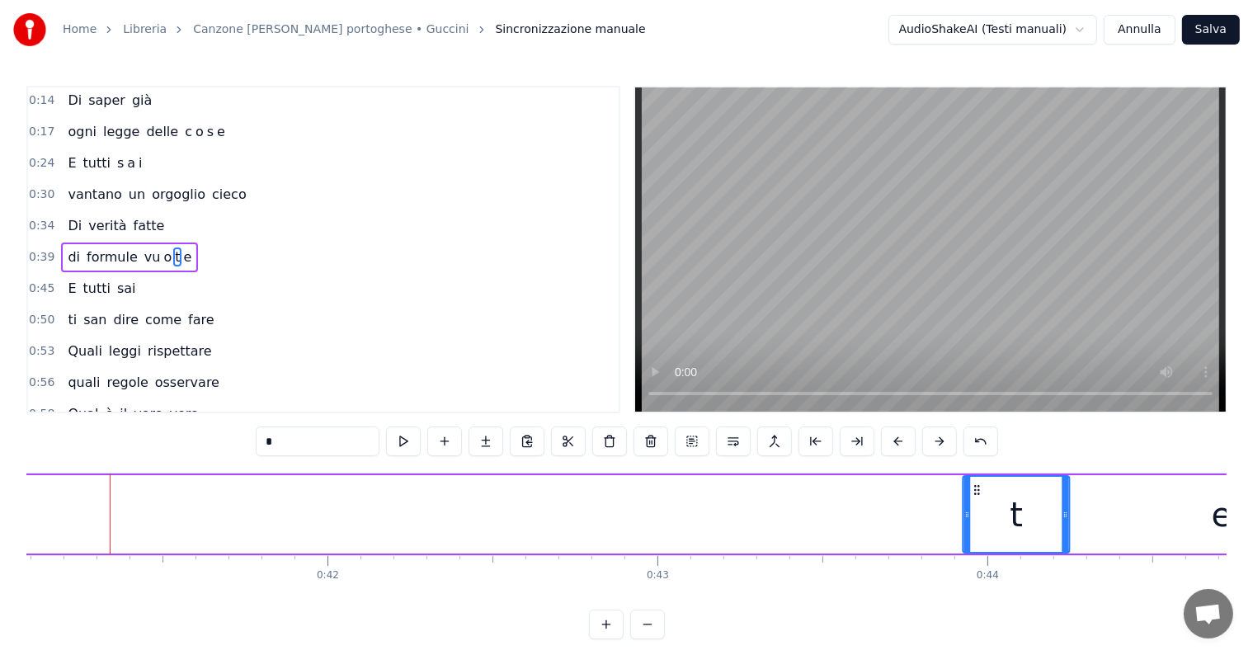
drag, startPoint x: 28, startPoint y: 490, endPoint x: 973, endPoint y: 506, distance: 945.3
click at [973, 506] on div "t" at bounding box center [1016, 514] width 105 height 75
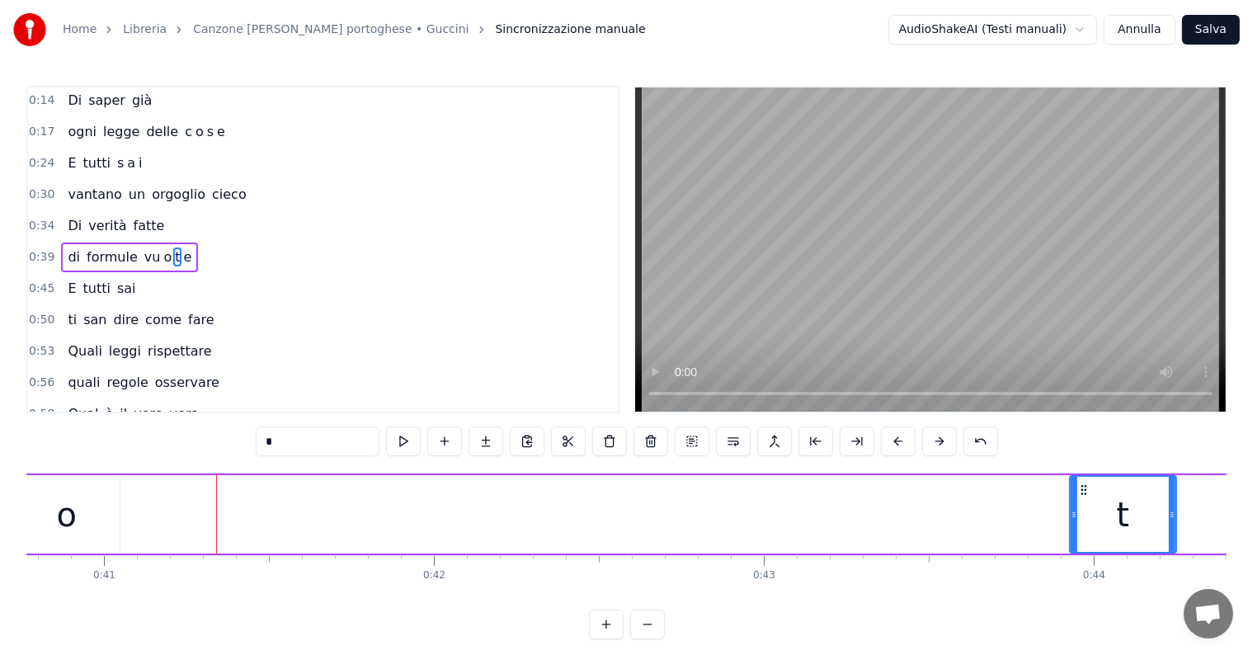
scroll to position [0, 13324]
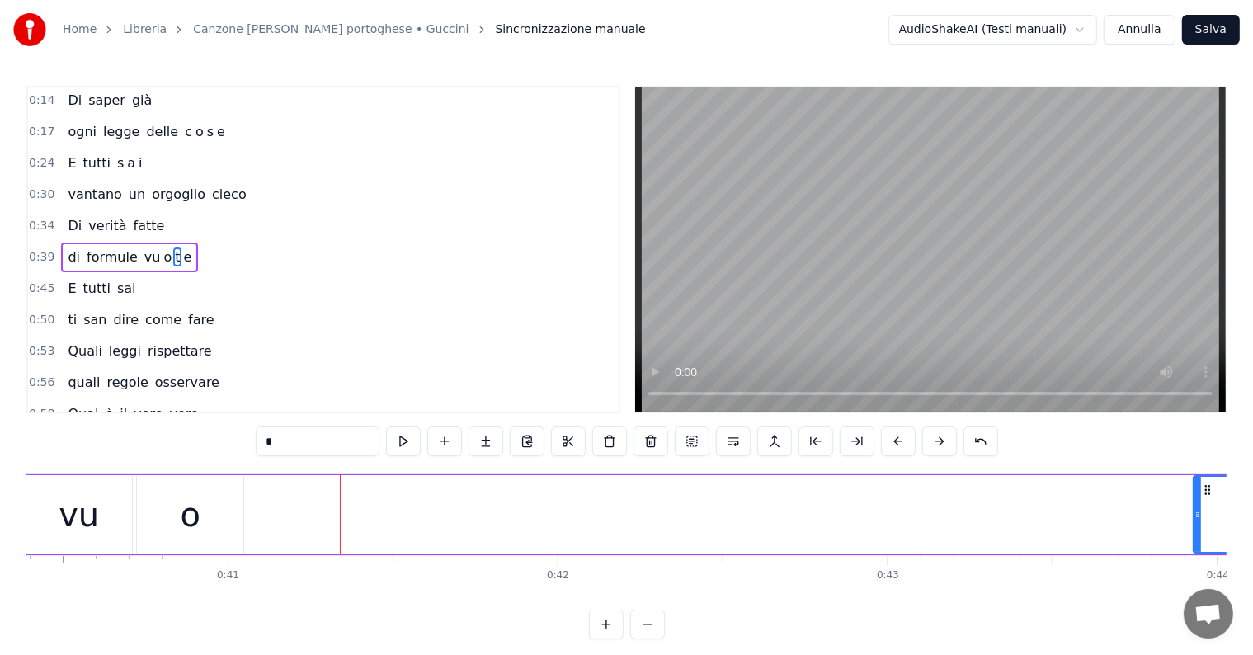
click at [203, 538] on div "o" at bounding box center [190, 514] width 106 height 78
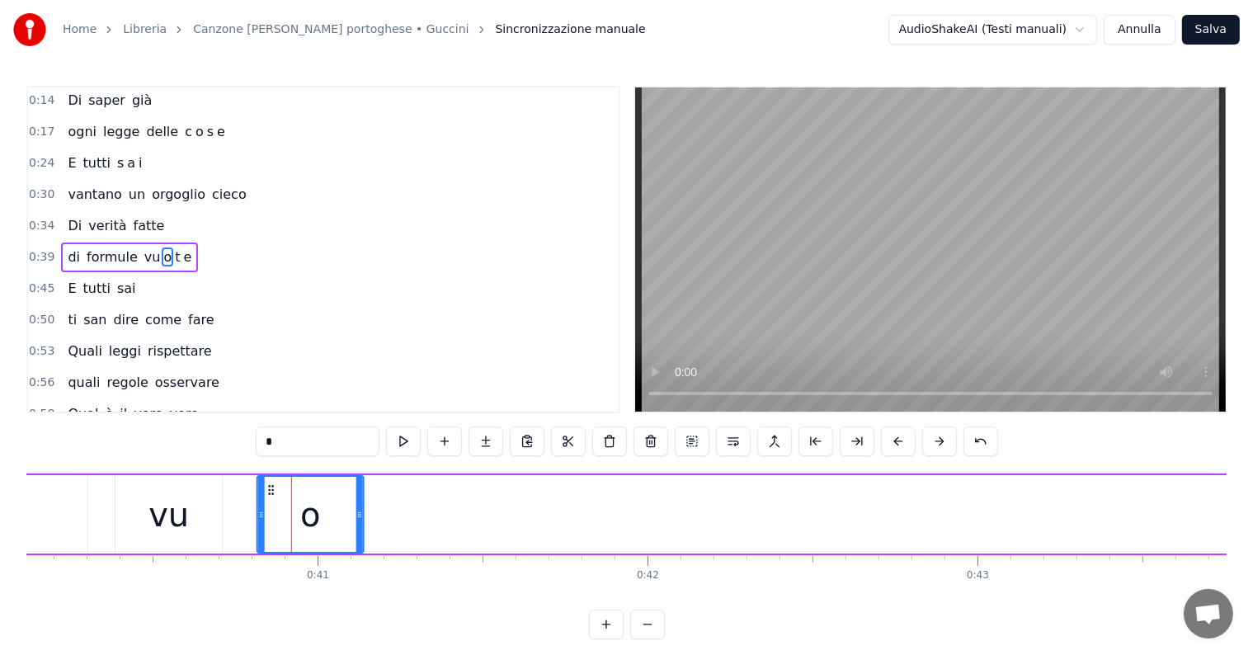
scroll to position [0, 13232]
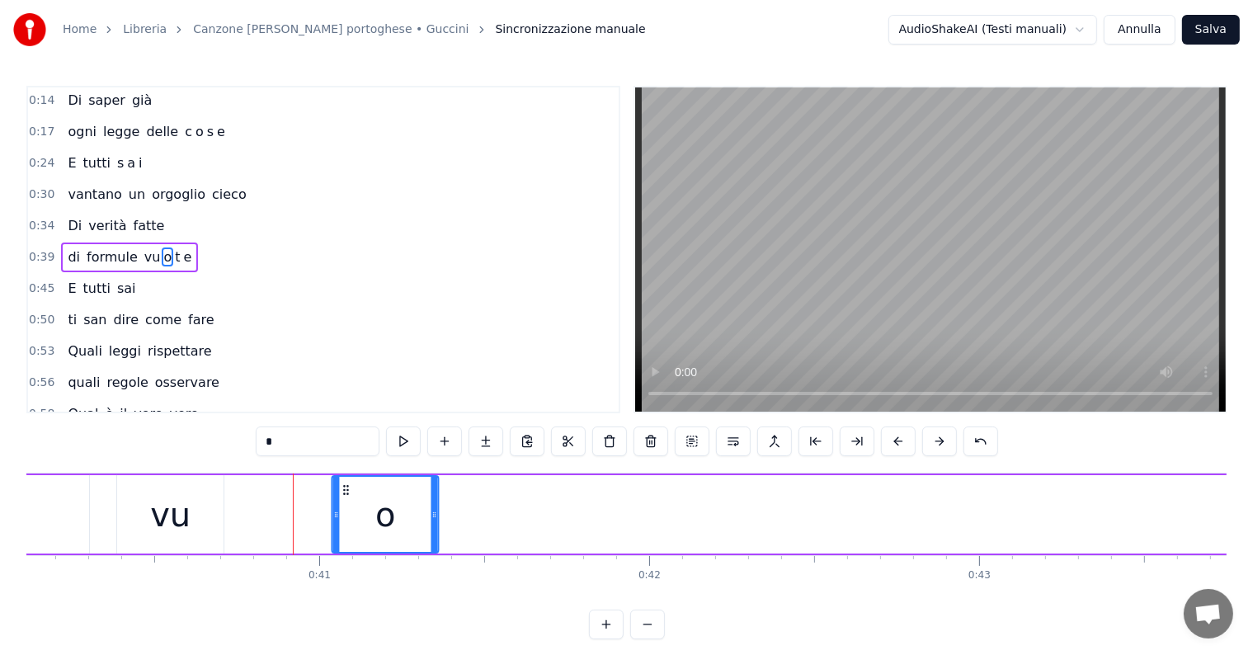
drag, startPoint x: 148, startPoint y: 488, endPoint x: 372, endPoint y: 496, distance: 223.6
click at [345, 494] on icon at bounding box center [346, 489] width 13 height 13
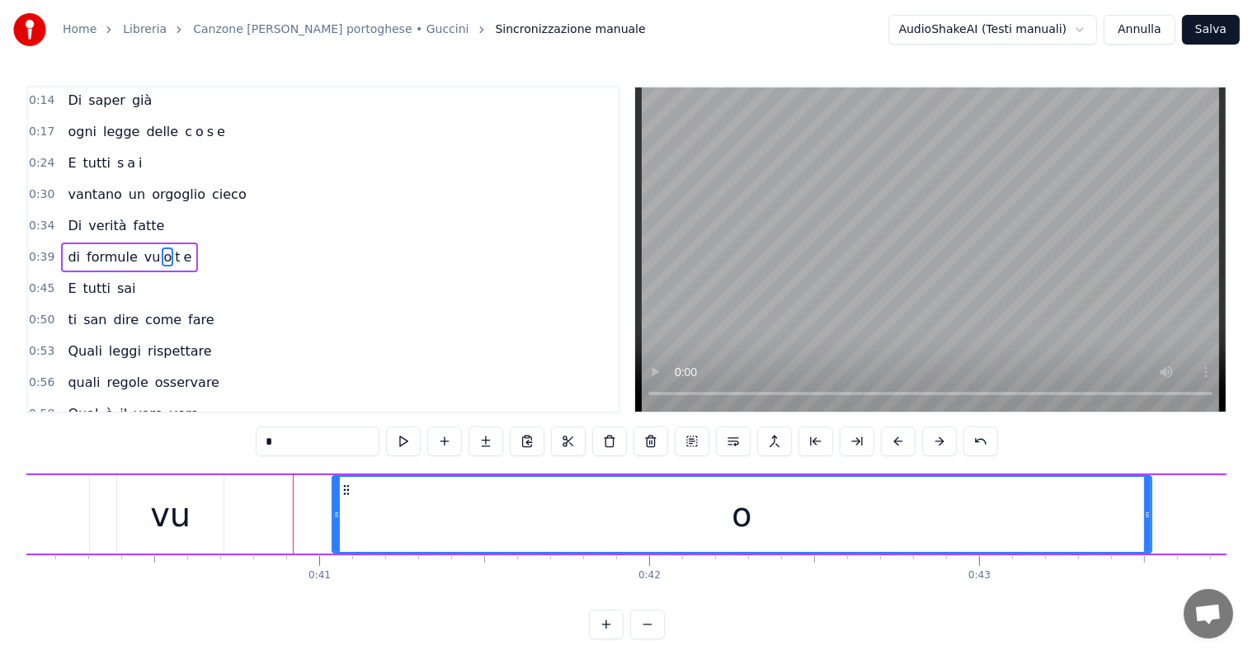
drag, startPoint x: 430, startPoint y: 508, endPoint x: 1143, endPoint y: 506, distance: 712.5
click at [1144, 506] on div at bounding box center [1147, 514] width 7 height 75
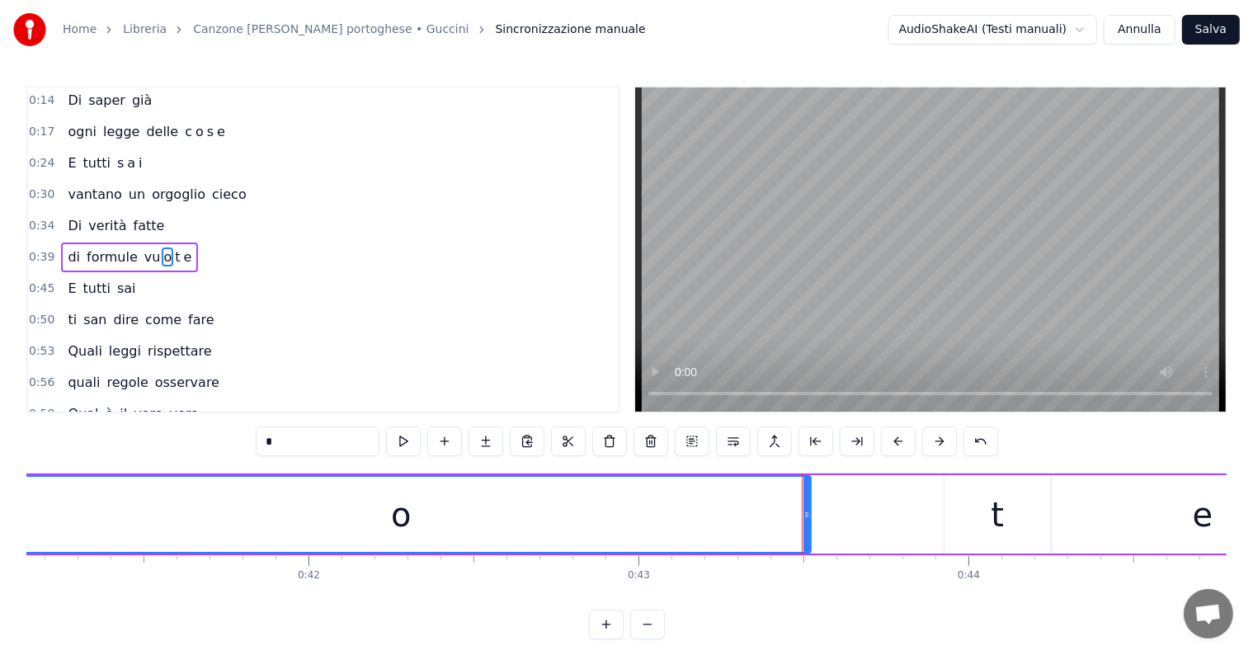
scroll to position [0, 13635]
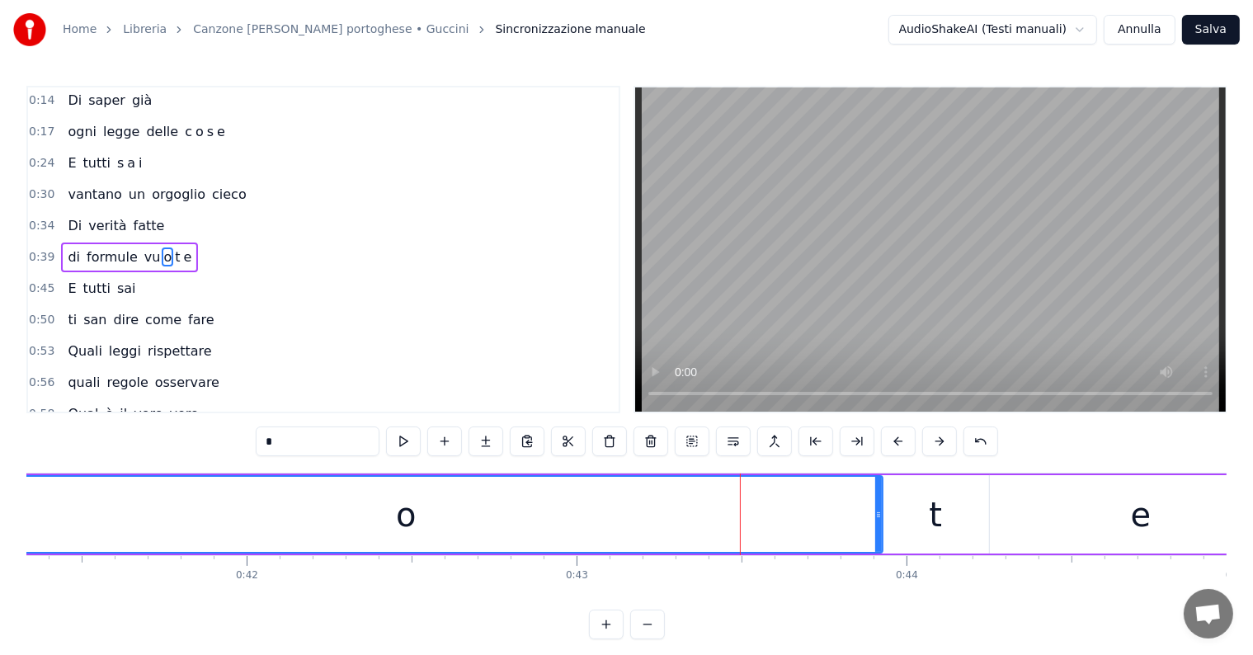
drag, startPoint x: 746, startPoint y: 511, endPoint x: 880, endPoint y: 517, distance: 134.6
click at [880, 517] on icon at bounding box center [878, 514] width 7 height 13
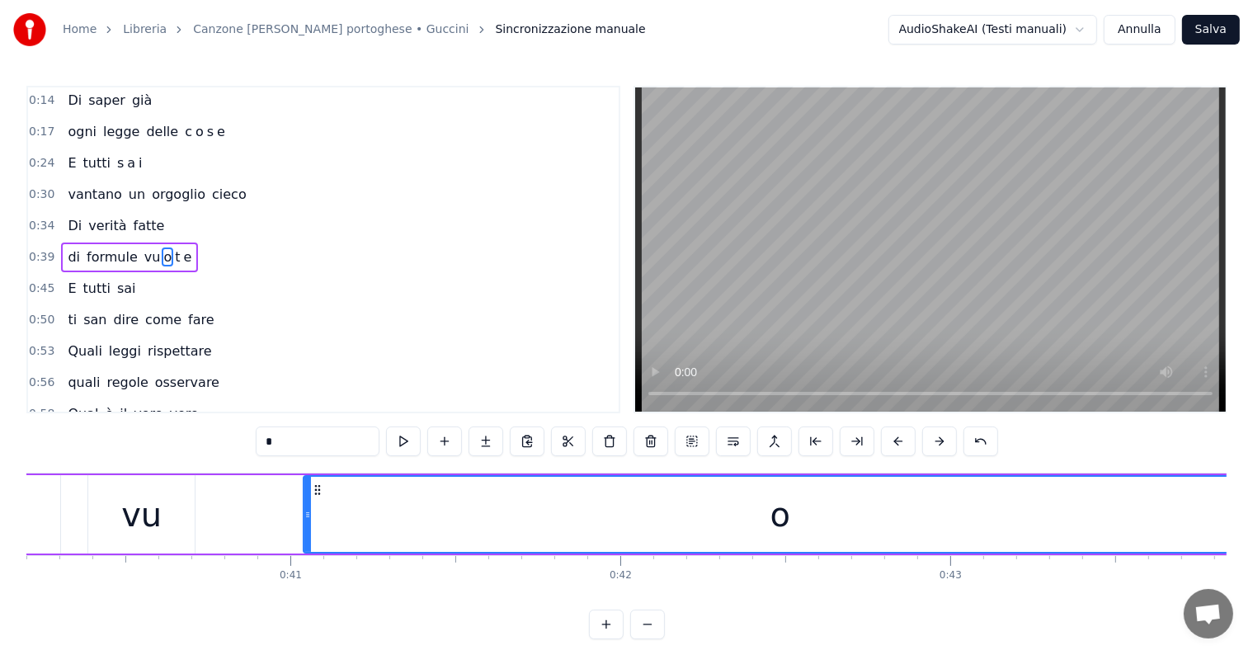
scroll to position [0, 13075]
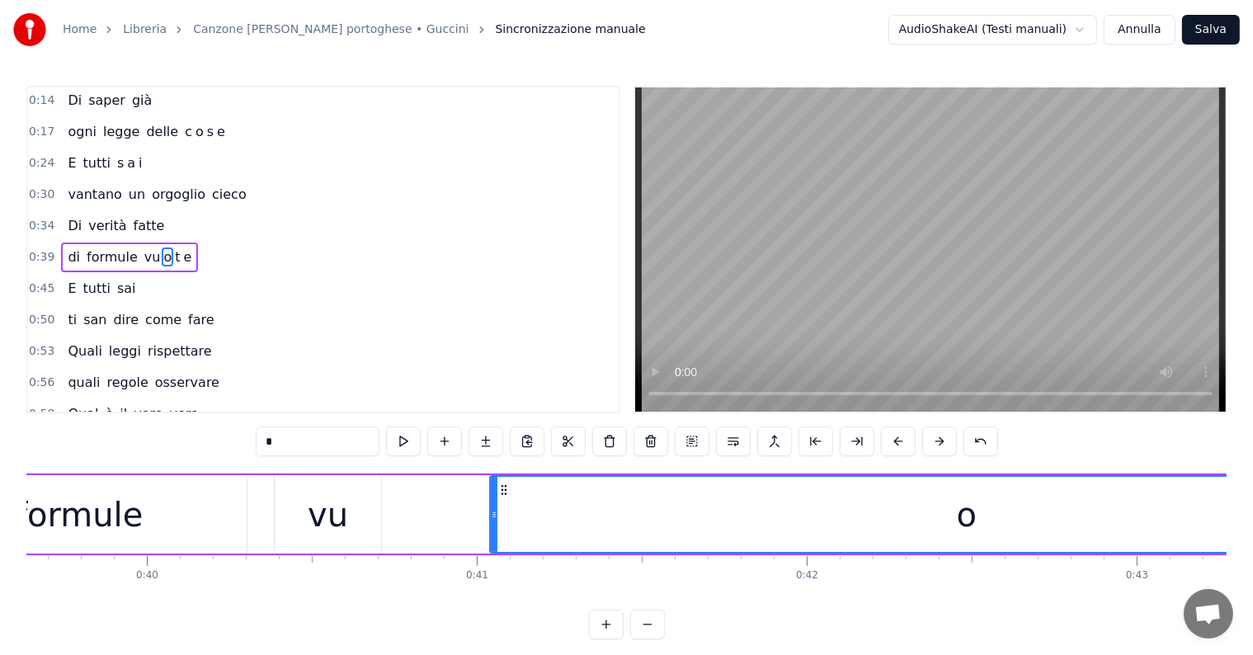
click at [369, 523] on div "vu" at bounding box center [328, 514] width 106 height 78
type input "**"
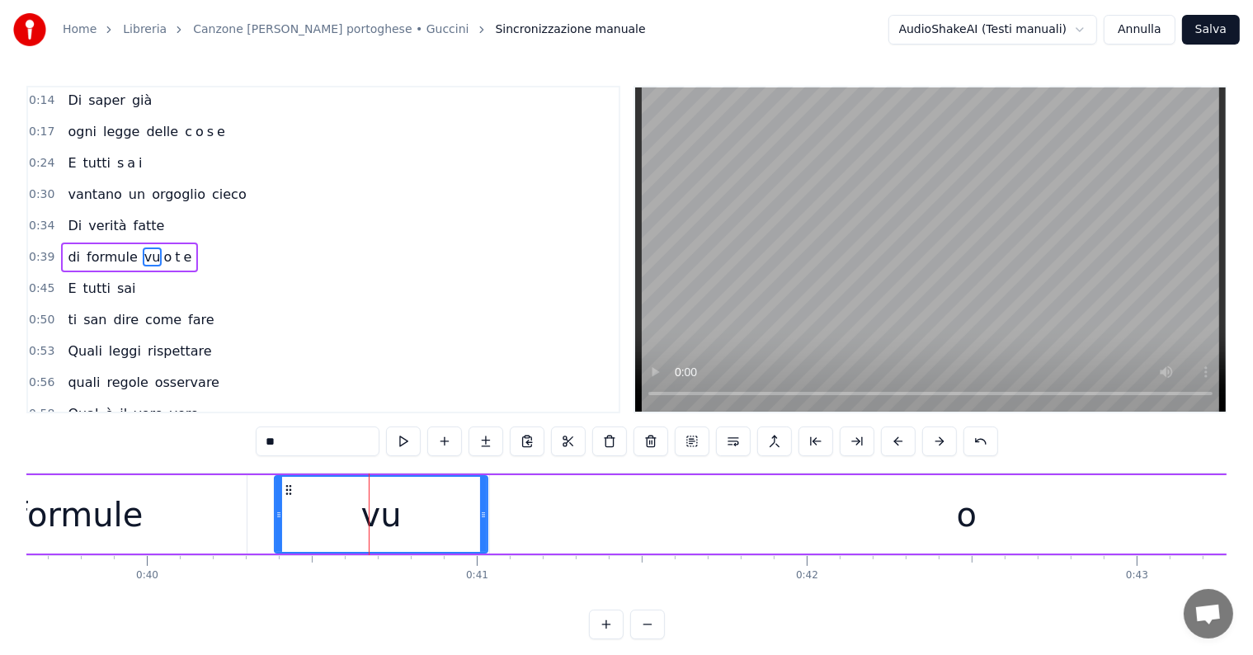
drag, startPoint x: 379, startPoint y: 514, endPoint x: 485, endPoint y: 520, distance: 106.6
click at [485, 520] on div at bounding box center [483, 514] width 7 height 75
click at [65, 242] on div "0:39 di formule vu o t e" at bounding box center [323, 257] width 590 height 31
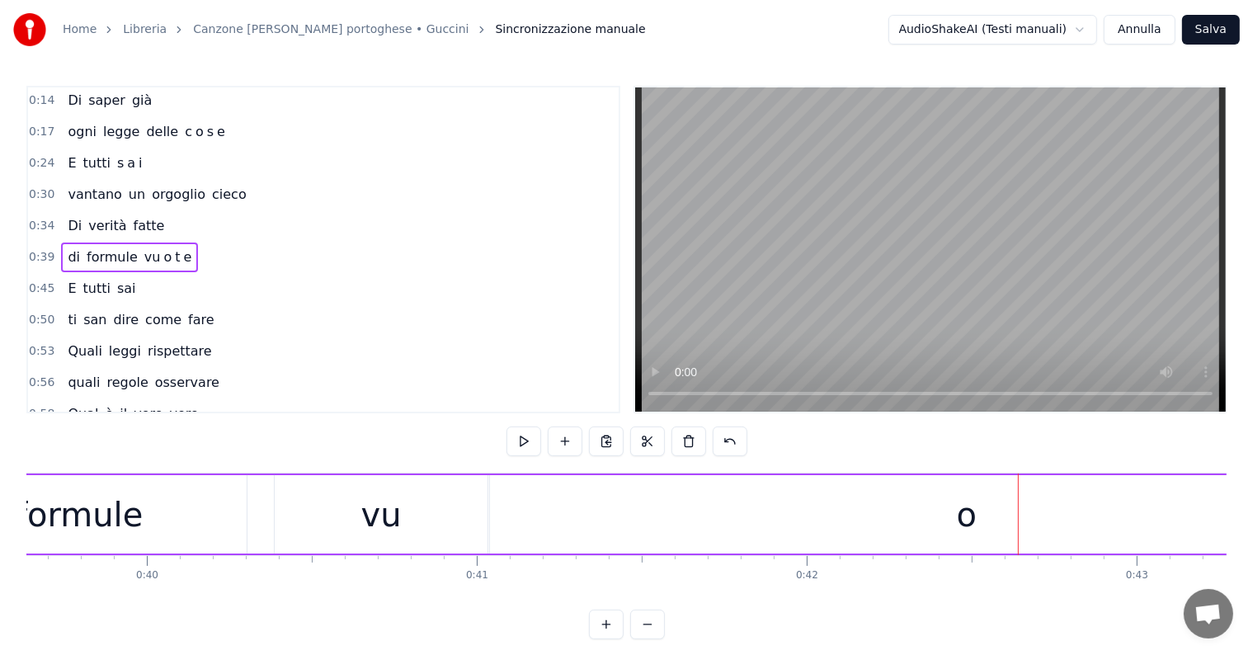
scroll to position [0, 13012]
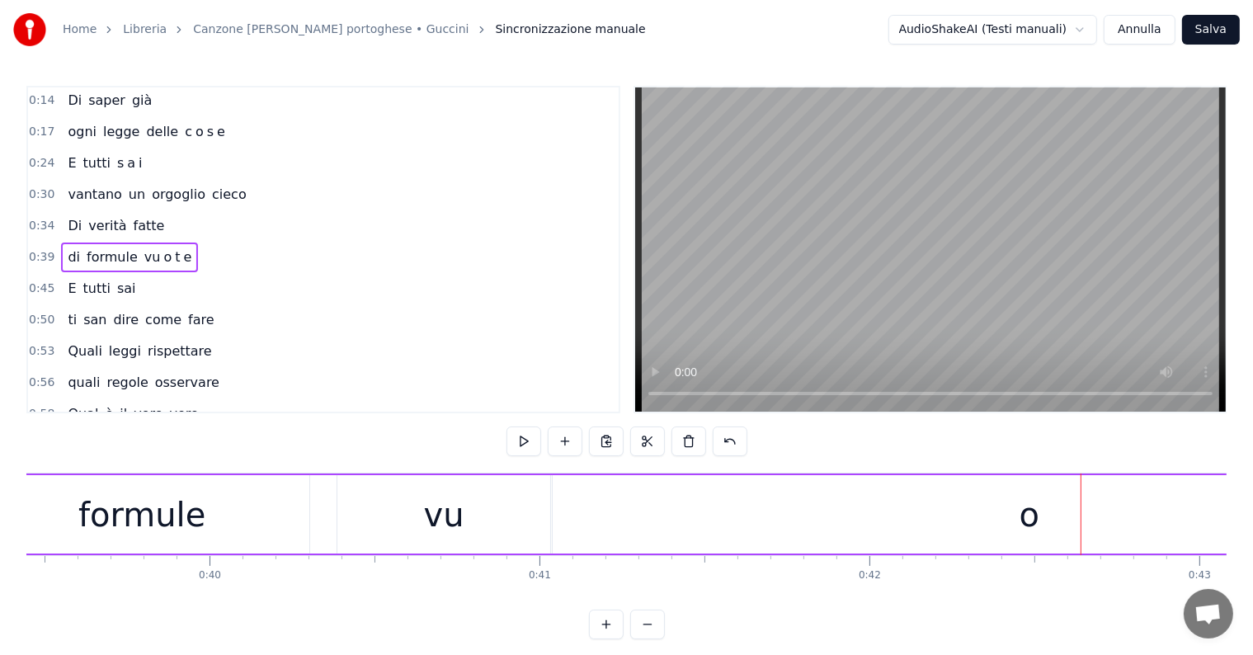
click at [446, 497] on div "vu" at bounding box center [444, 514] width 40 height 49
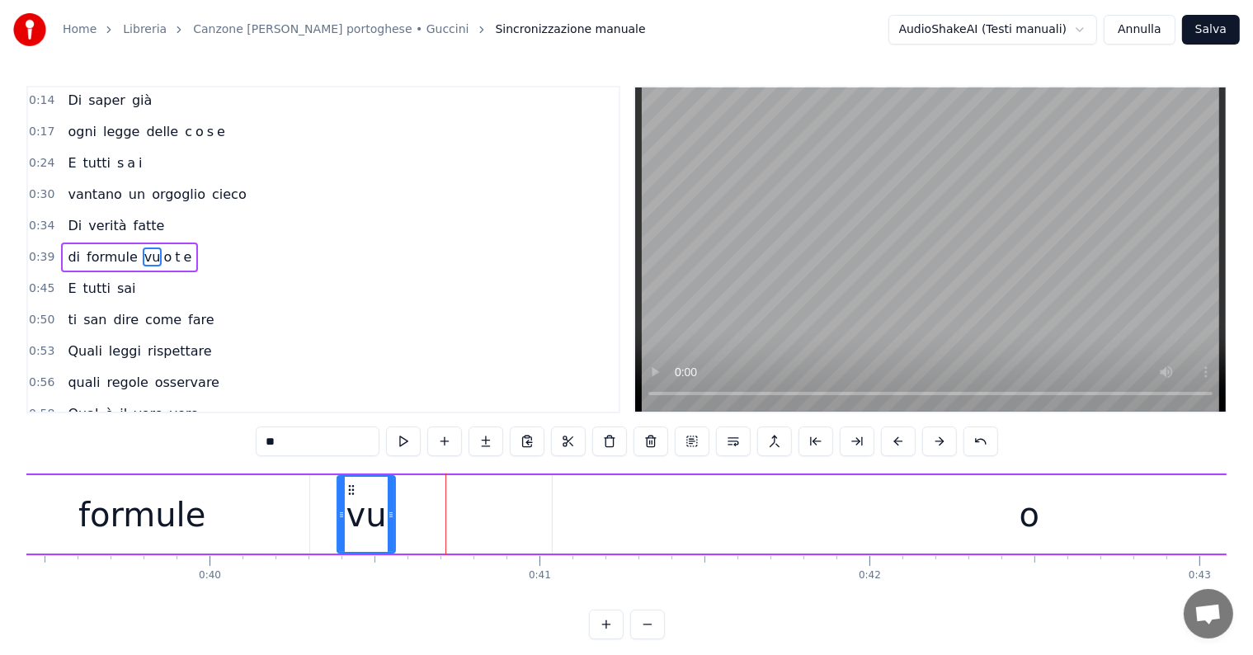
drag, startPoint x: 544, startPoint y: 506, endPoint x: 389, endPoint y: 512, distance: 155.2
click at [389, 512] on div at bounding box center [391, 514] width 7 height 75
click at [1051, 519] on div "o" at bounding box center [1029, 514] width 953 height 78
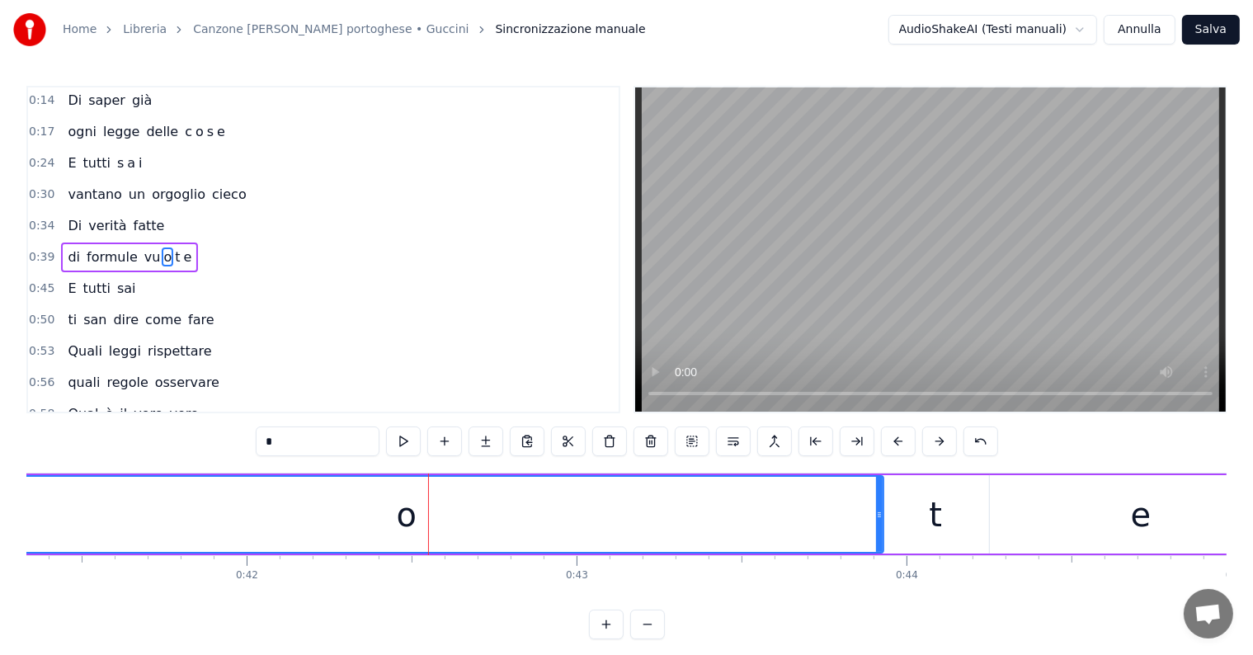
scroll to position [0, 13697]
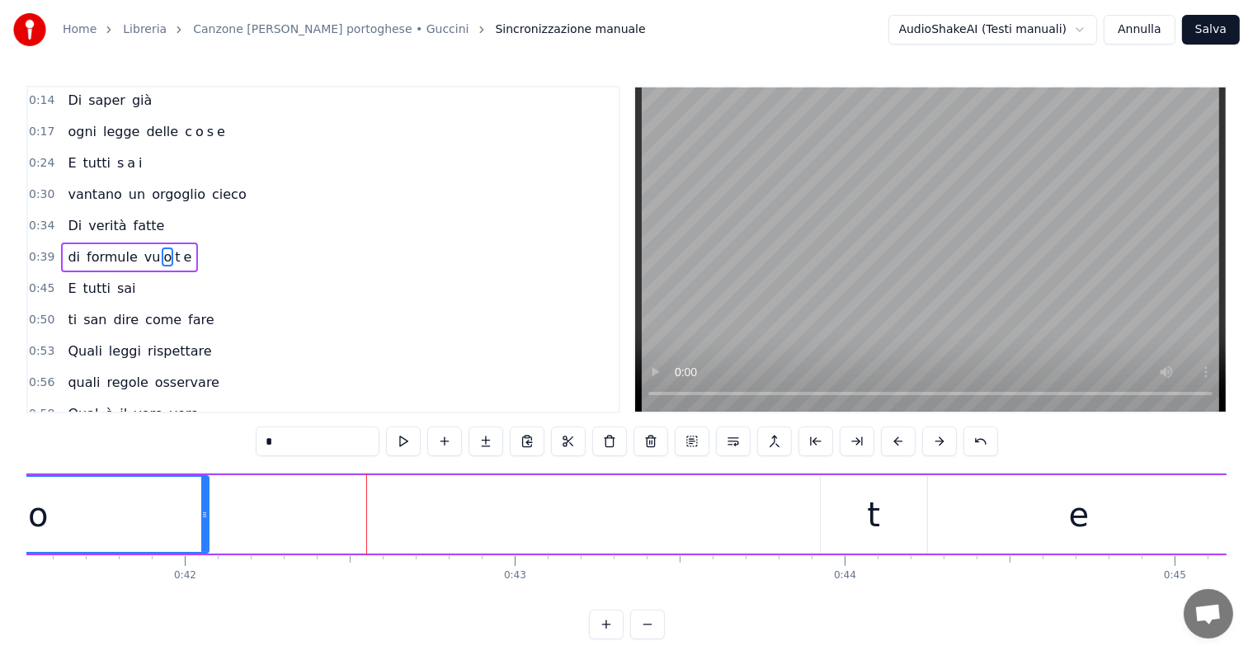
drag, startPoint x: 818, startPoint y: 505, endPoint x: 190, endPoint y: 520, distance: 628.6
click at [201, 520] on div at bounding box center [204, 514] width 7 height 75
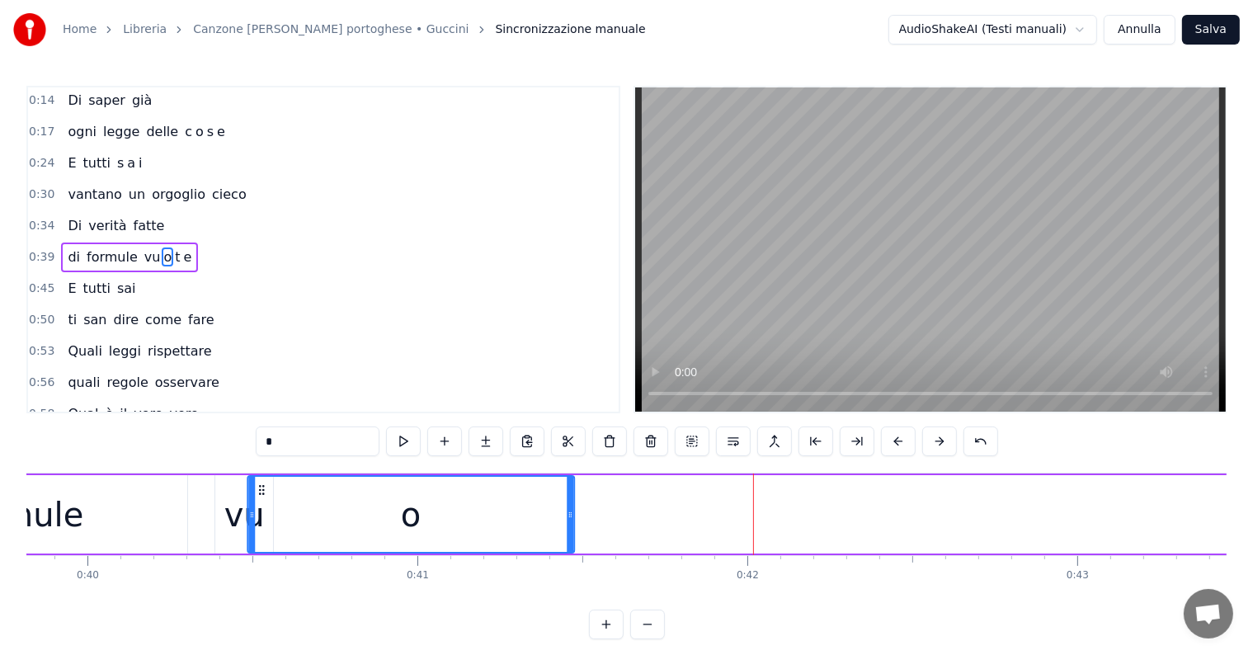
scroll to position [0, 13129]
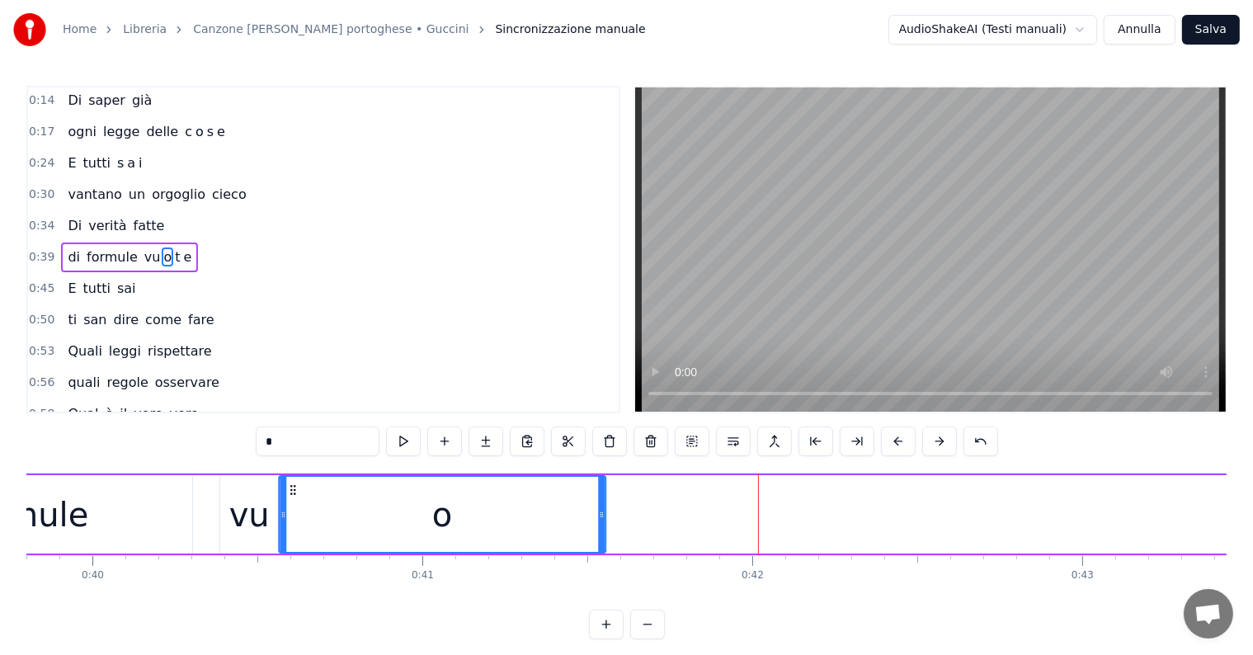
drag, startPoint x: 377, startPoint y: 489, endPoint x: 290, endPoint y: 499, distance: 87.2
click at [290, 499] on div "o" at bounding box center [442, 514] width 325 height 75
drag, startPoint x: 601, startPoint y: 500, endPoint x: 581, endPoint y: 503, distance: 20.1
click at [581, 503] on div at bounding box center [581, 514] width 7 height 75
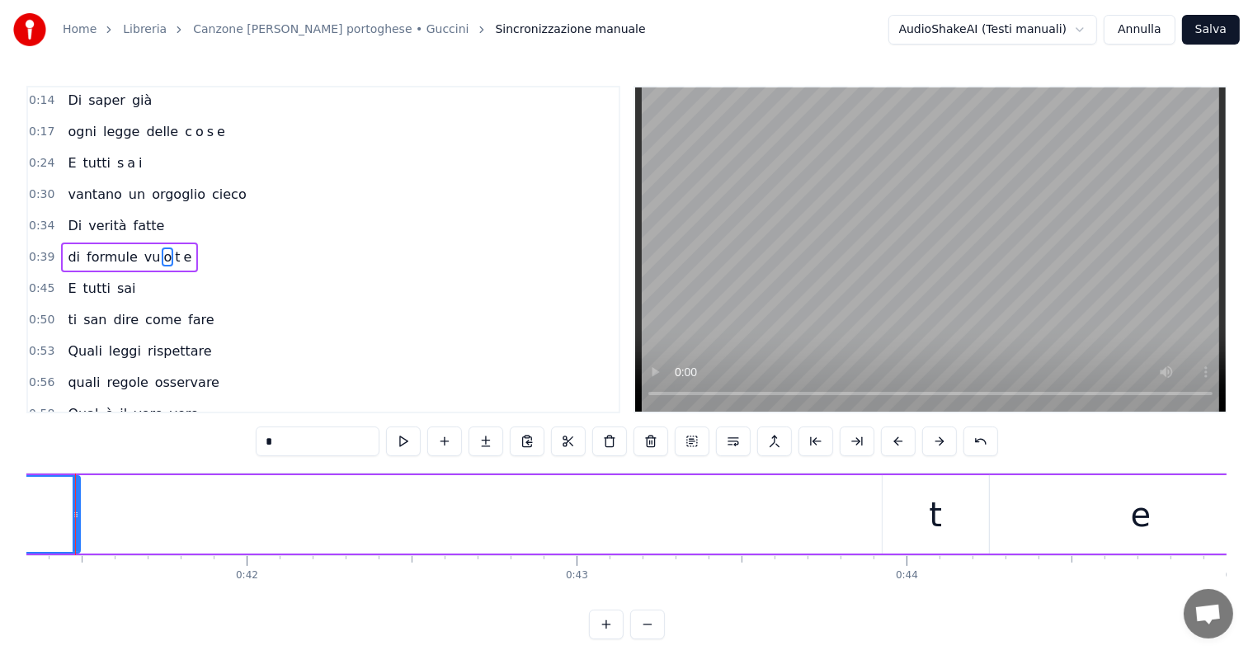
scroll to position [0, 14257]
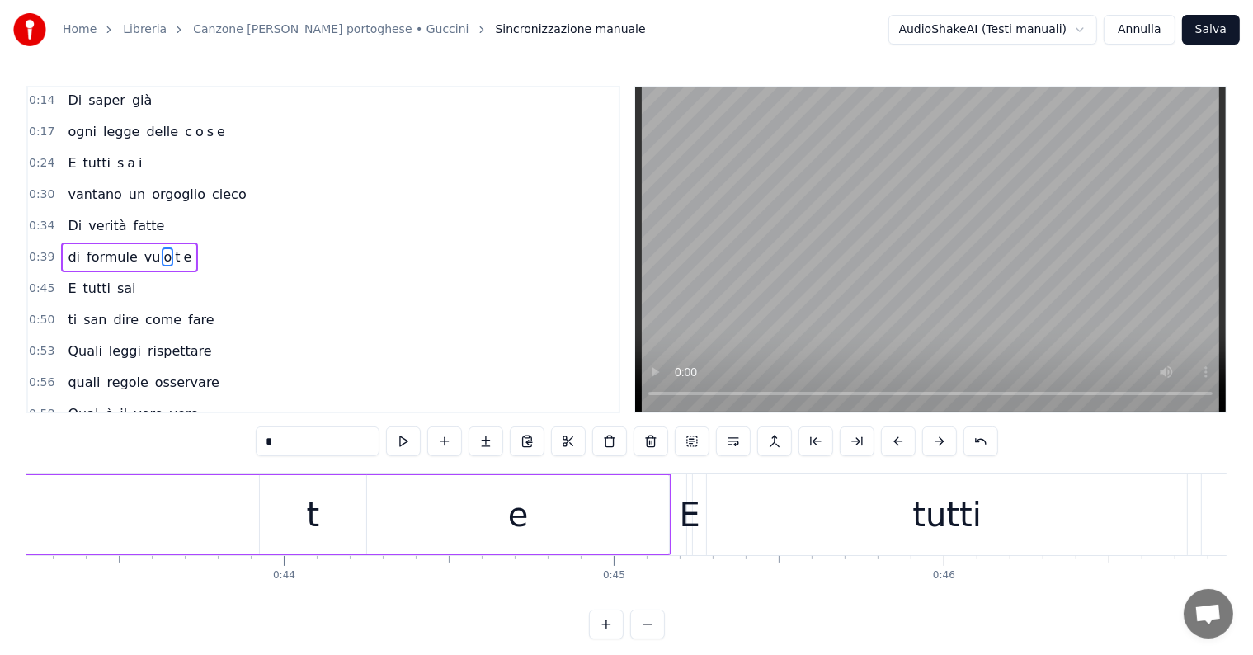
click at [290, 536] on div "t" at bounding box center [313, 514] width 106 height 78
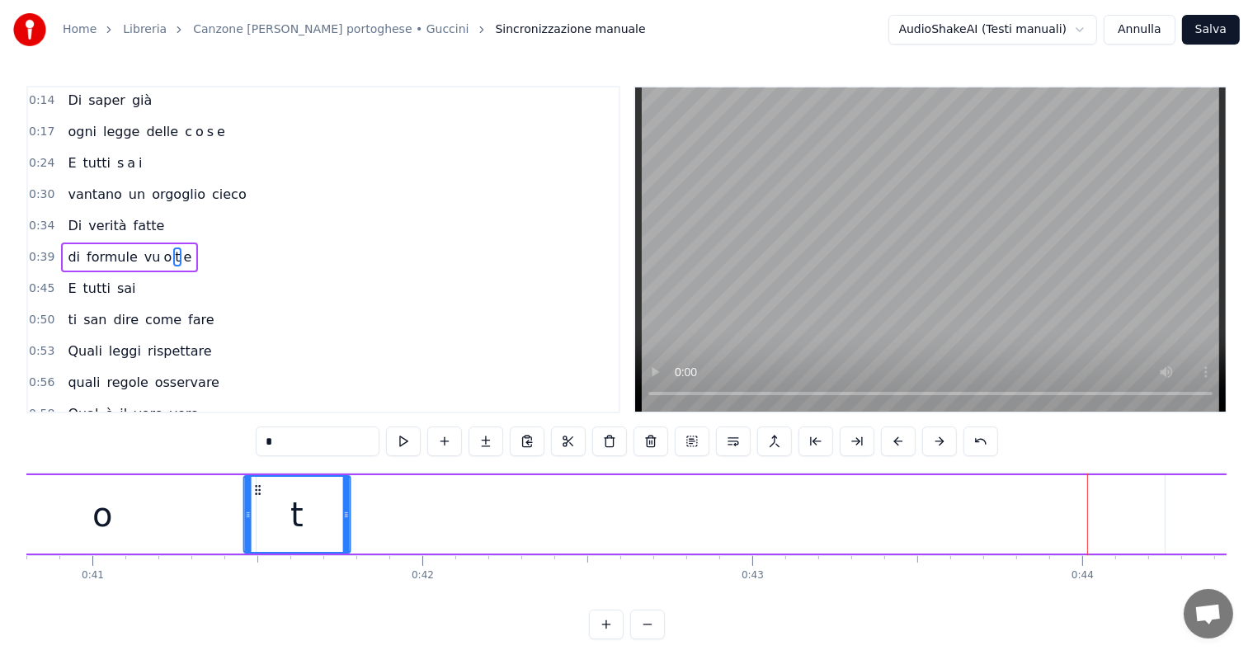
scroll to position [0, 13457]
drag, startPoint x: 772, startPoint y: 489, endPoint x: 276, endPoint y: 522, distance: 496.7
click at [276, 522] on div "t" at bounding box center [315, 514] width 105 height 75
click at [264, 534] on div at bounding box center [264, 514] width 7 height 75
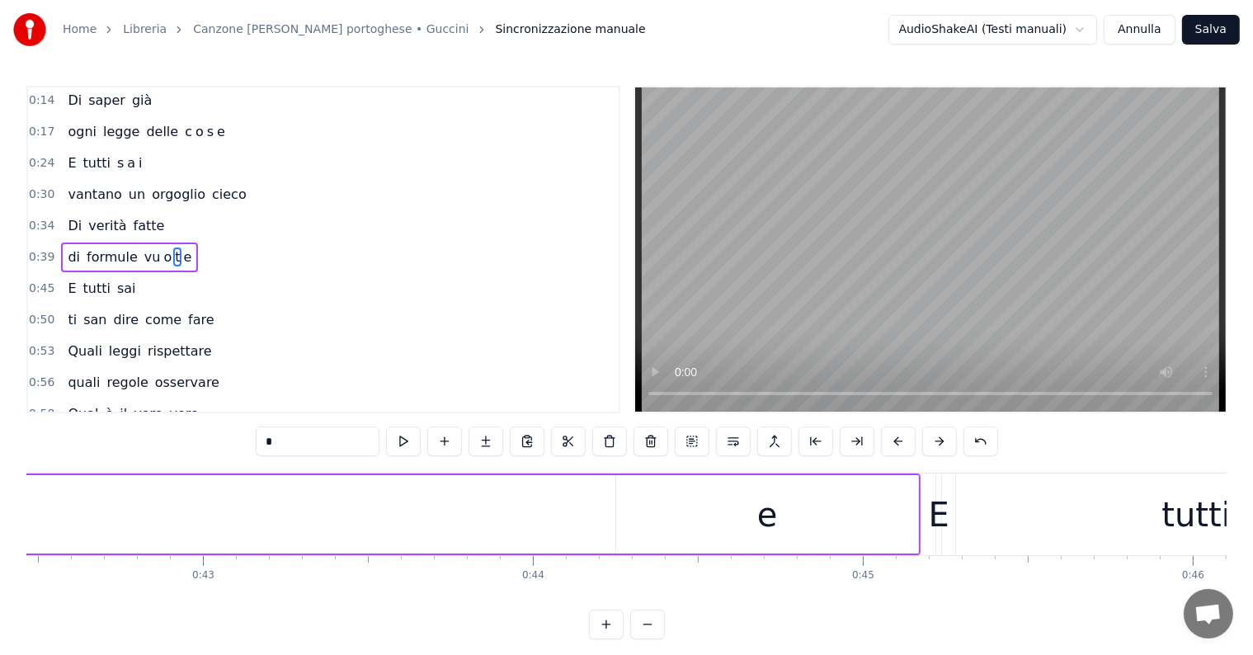
scroll to position [0, 13884]
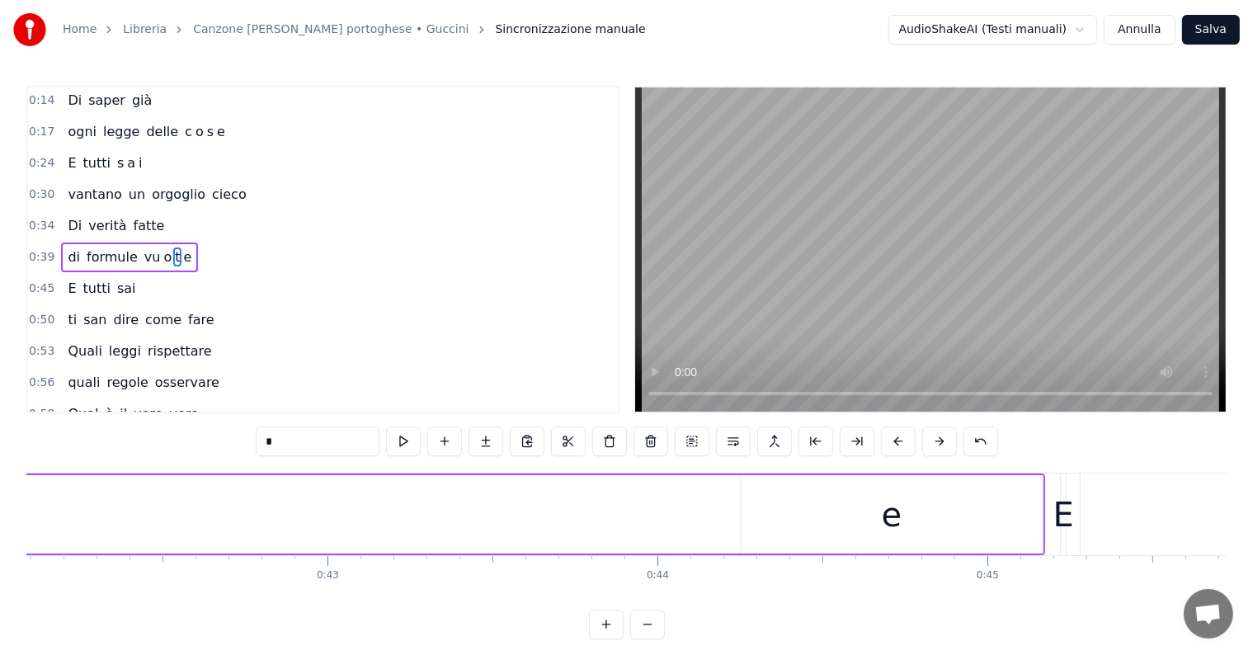
click at [817, 514] on div "e" at bounding box center [892, 514] width 302 height 78
type input "*"
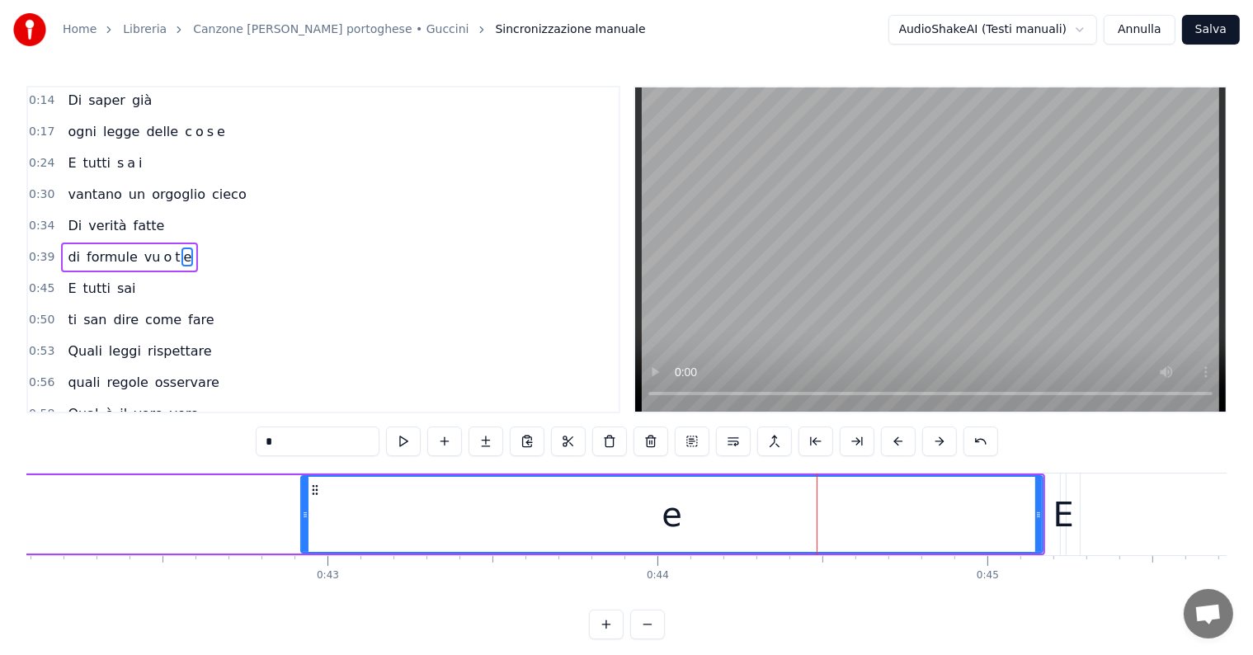
drag, startPoint x: 744, startPoint y: 518, endPoint x: 285, endPoint y: 529, distance: 459.5
click at [302, 529] on div at bounding box center [305, 514] width 7 height 75
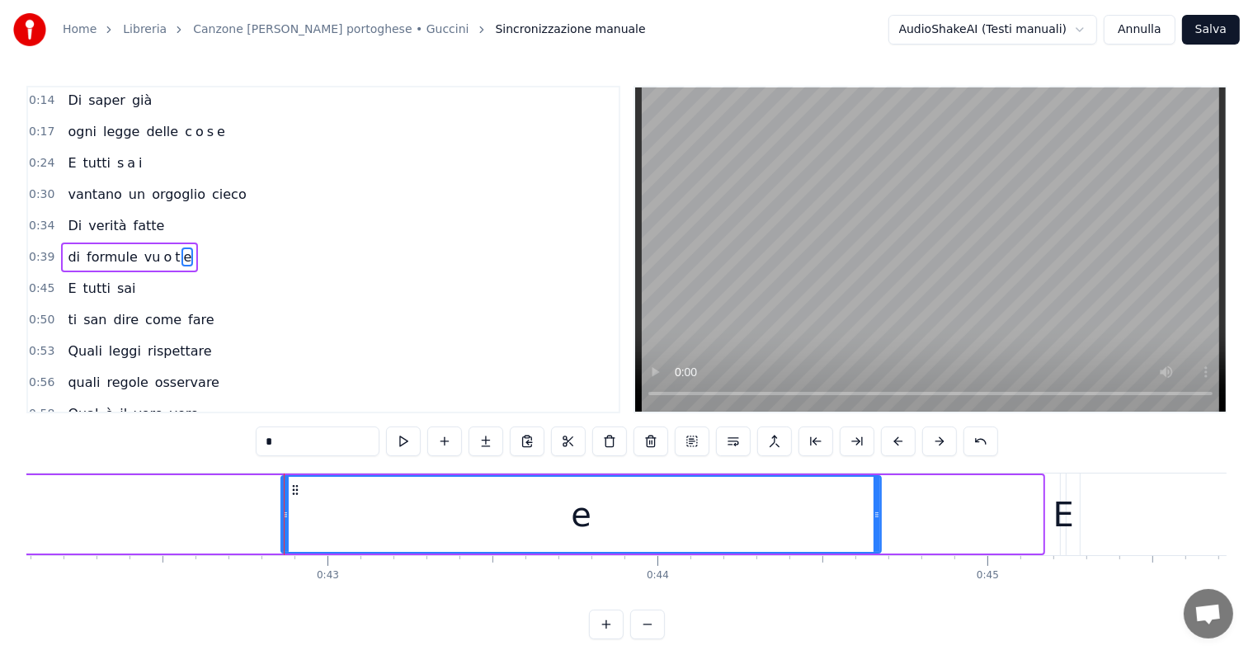
drag, startPoint x: 1041, startPoint y: 508, endPoint x: 879, endPoint y: 526, distance: 162.7
click at [879, 526] on div at bounding box center [876, 514] width 7 height 75
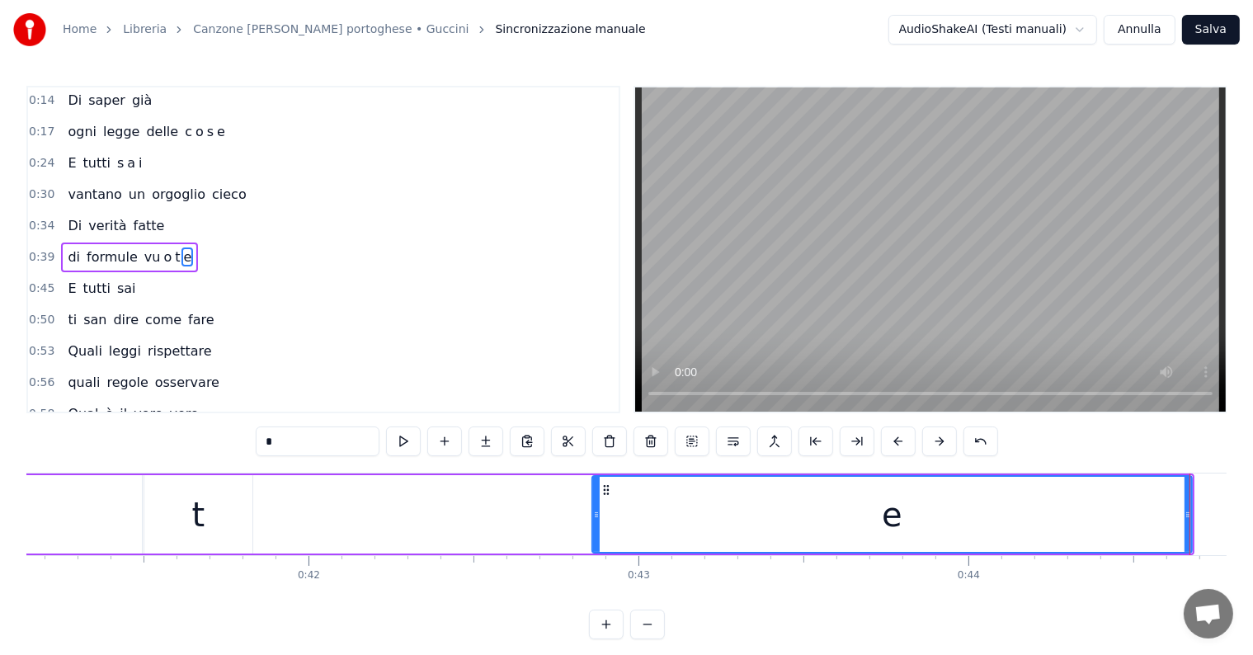
scroll to position [0, 13510]
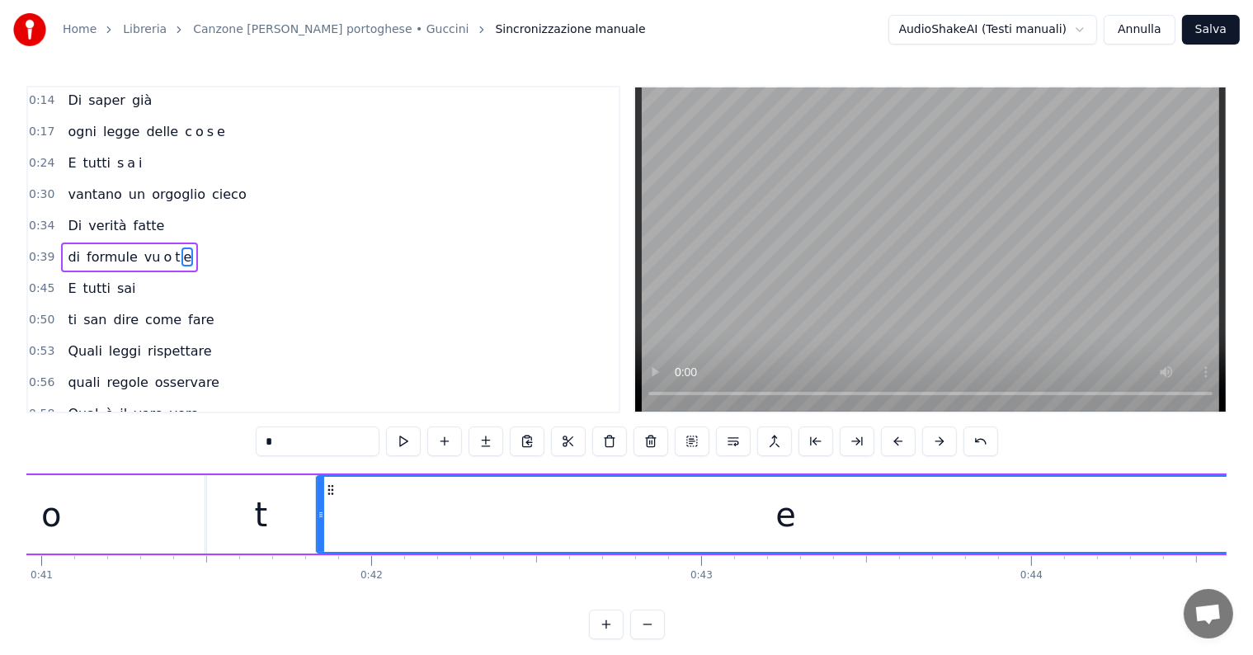
drag, startPoint x: 656, startPoint y: 511, endPoint x: 318, endPoint y: 525, distance: 339.2
click at [318, 525] on div at bounding box center [321, 514] width 7 height 75
click at [64, 242] on div "di formule vu o t e" at bounding box center [129, 257] width 137 height 30
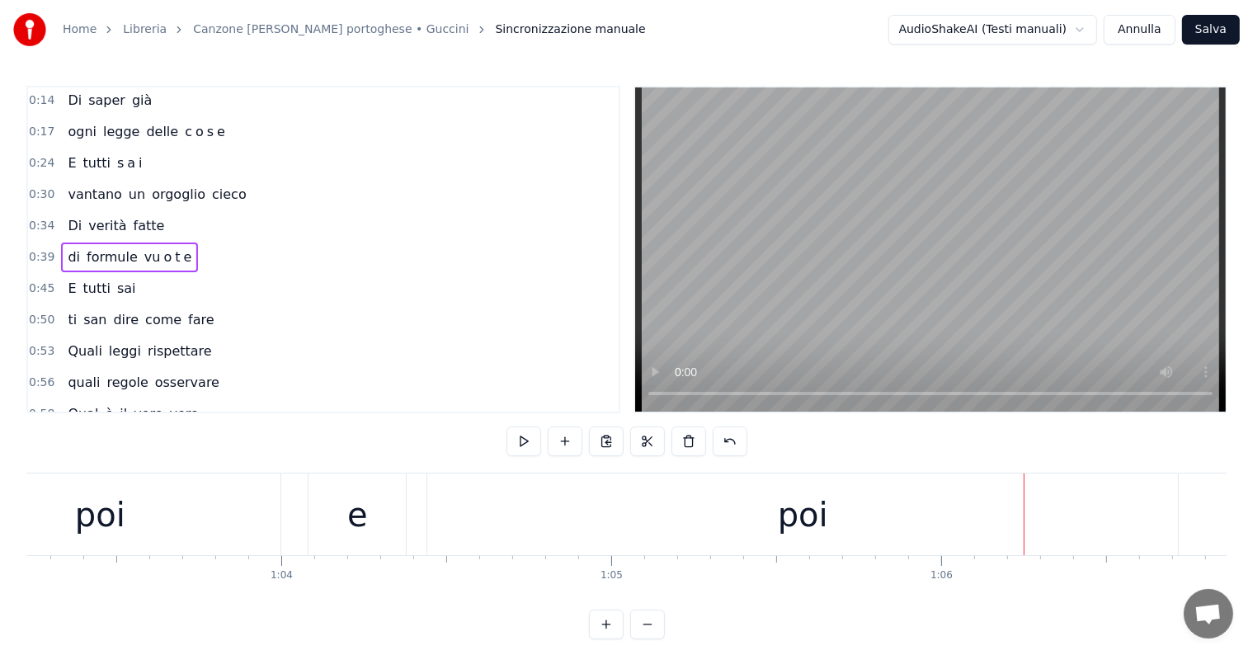
scroll to position [0, 20982]
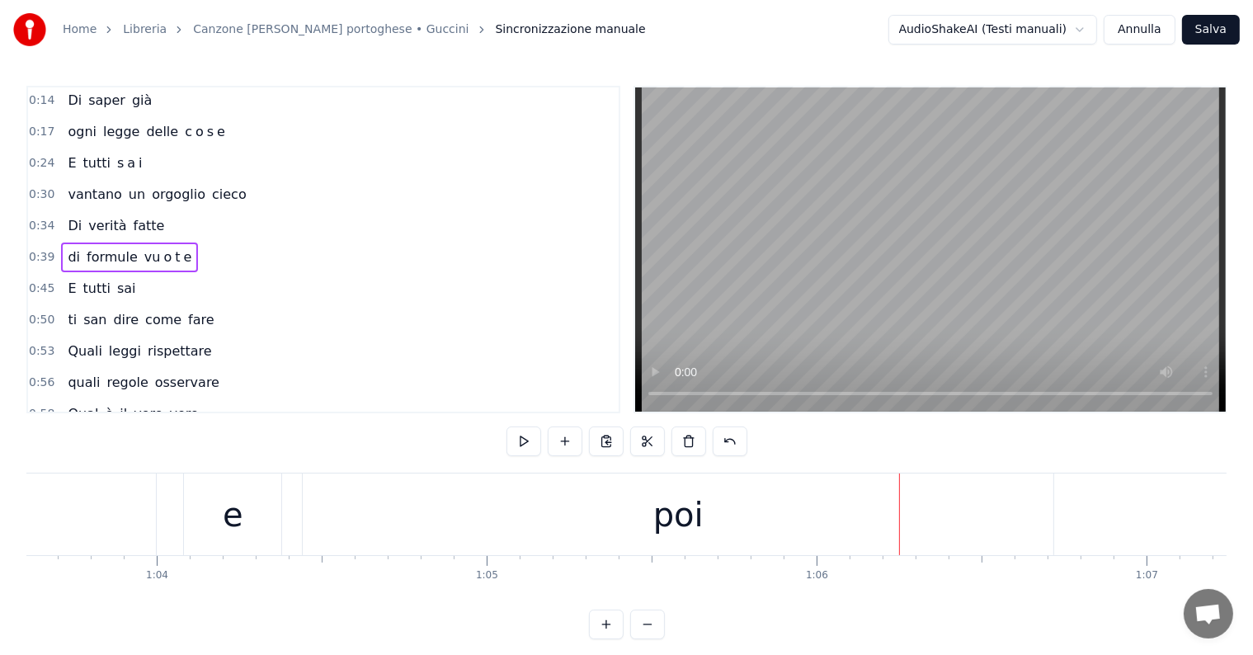
click at [647, 498] on div "poi" at bounding box center [678, 514] width 750 height 82
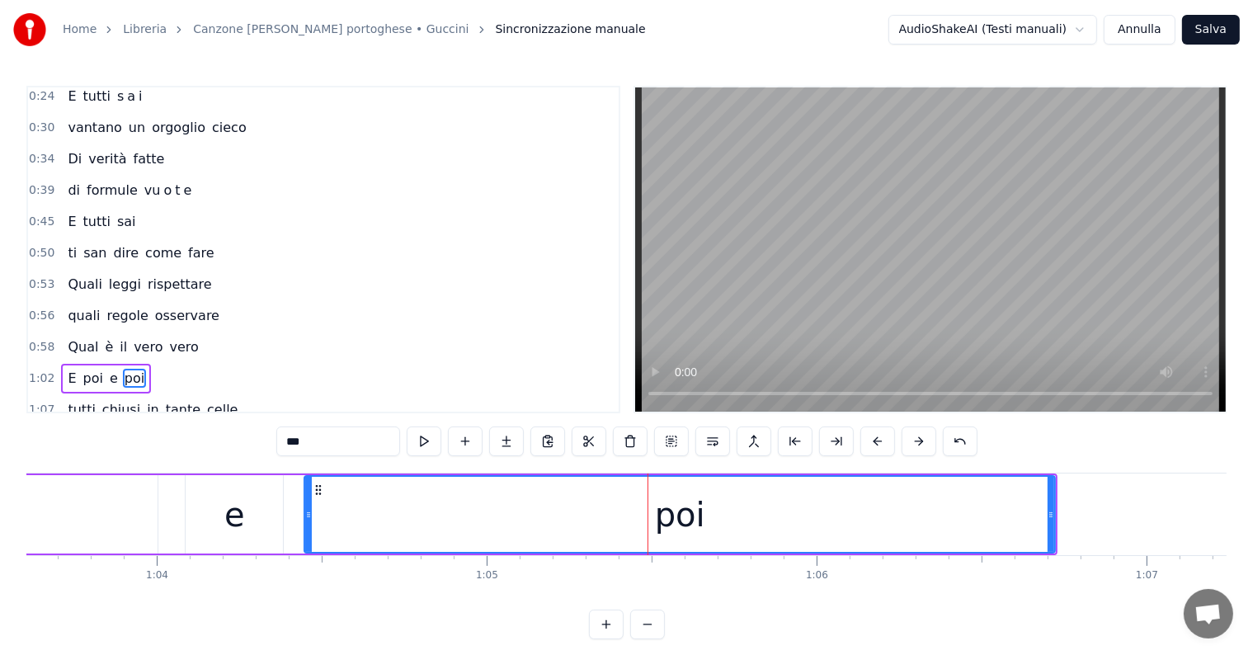
scroll to position [247, 0]
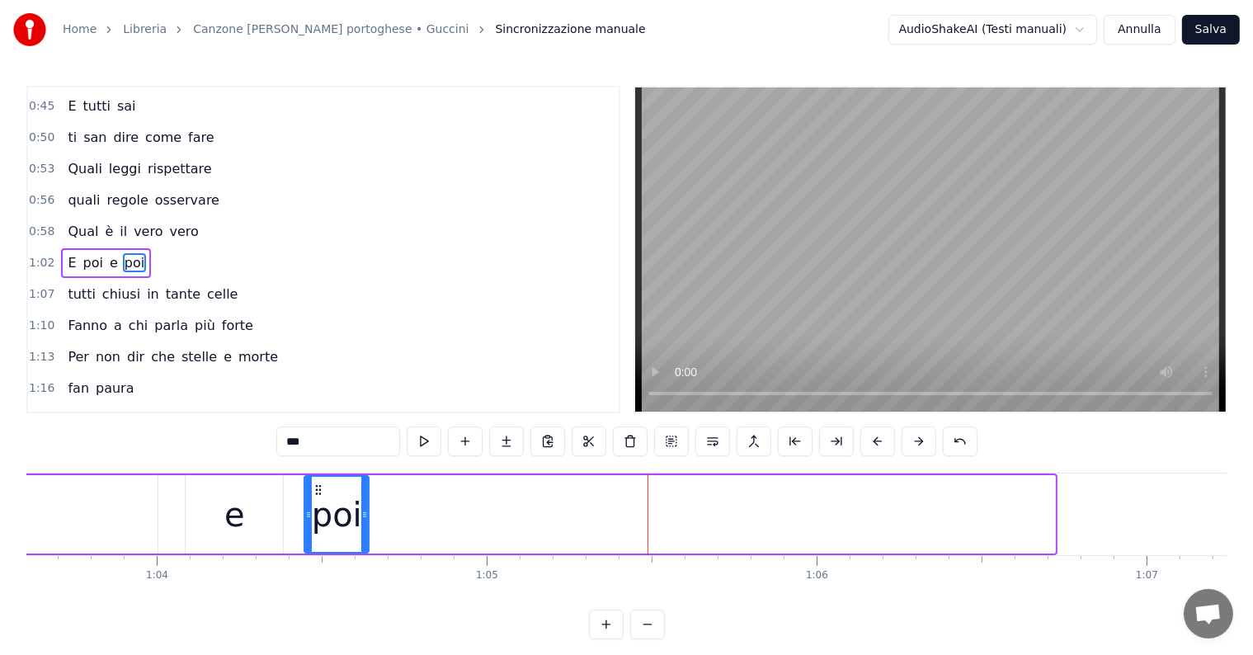
drag, startPoint x: 1049, startPoint y: 511, endPoint x: 363, endPoint y: 535, distance: 686.6
click at [363, 535] on div at bounding box center [364, 514] width 7 height 75
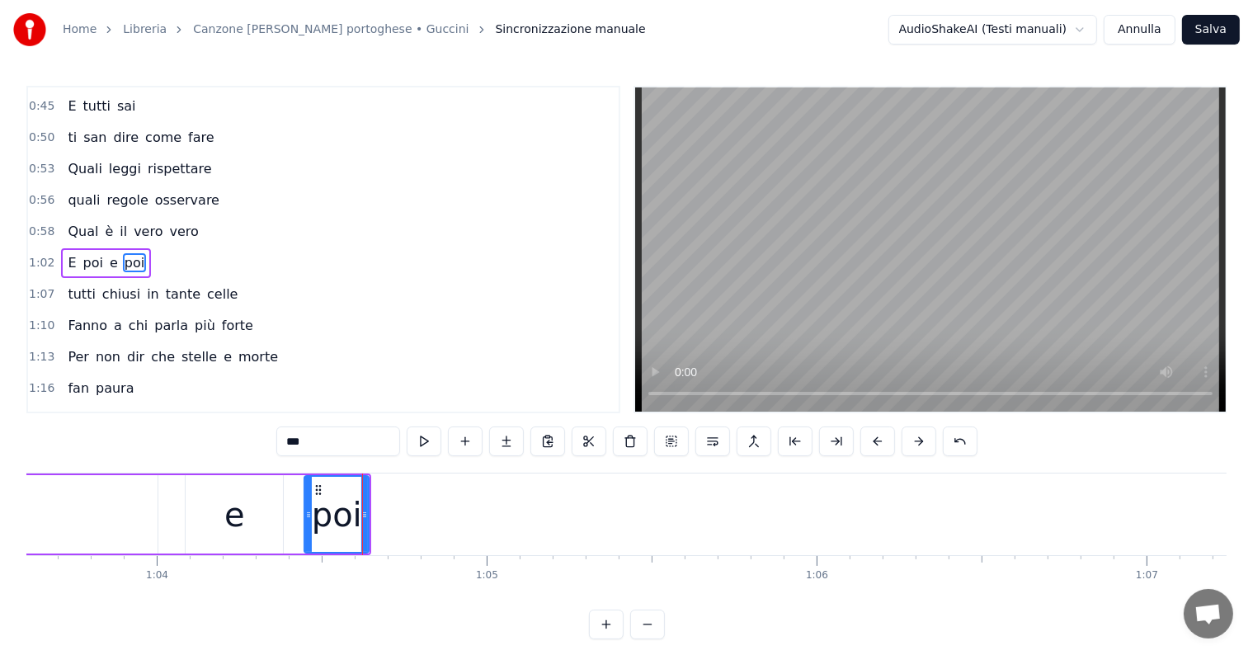
click at [333, 434] on input "***" at bounding box center [338, 441] width 124 height 30
type input "*"
click at [505, 439] on button at bounding box center [506, 441] width 35 height 30
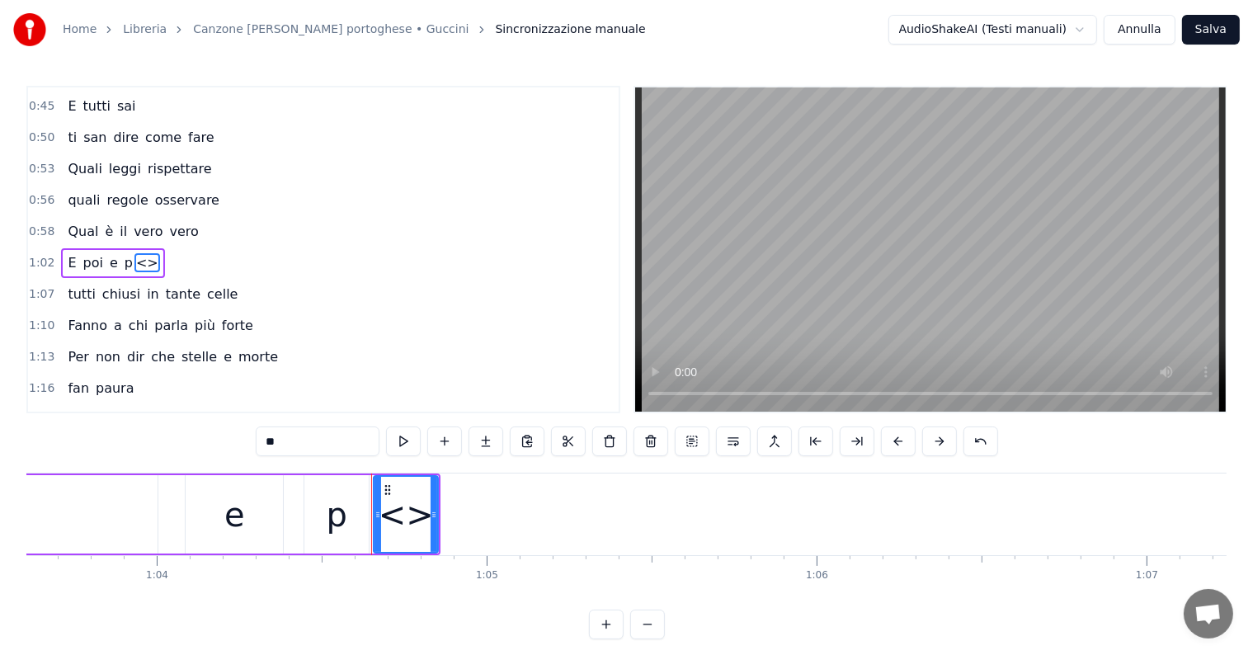
click at [350, 438] on input "**" at bounding box center [318, 441] width 124 height 30
type input "*"
click at [482, 444] on button at bounding box center [485, 441] width 35 height 30
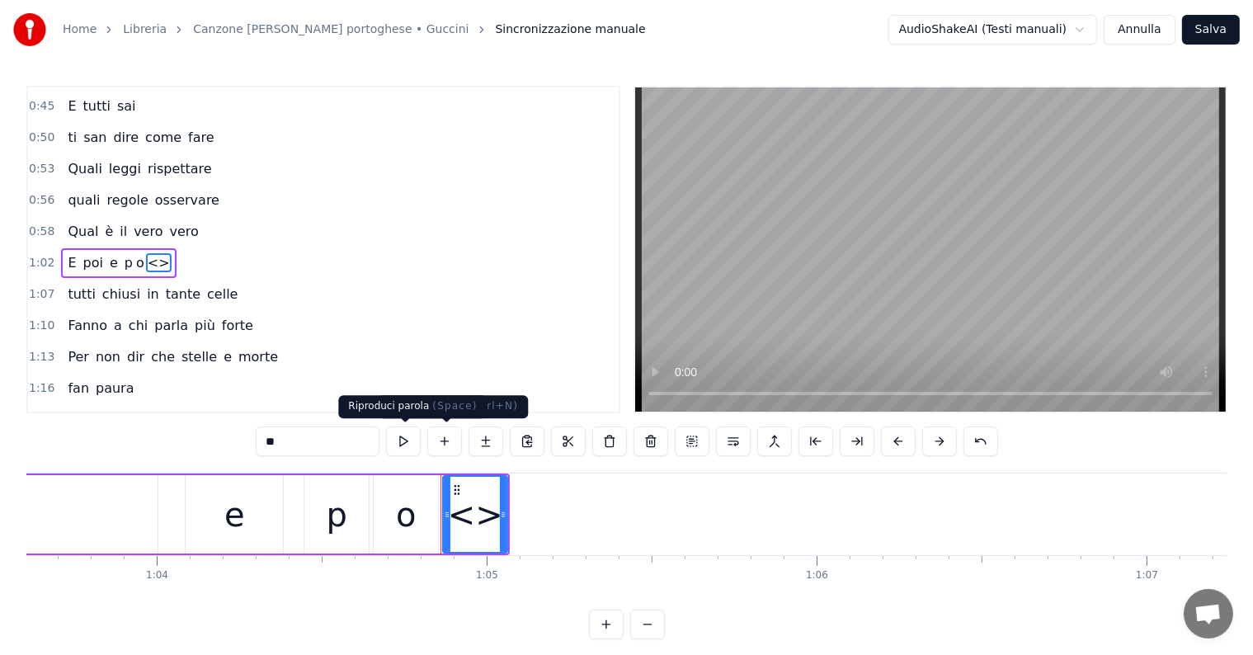
click at [349, 444] on input "**" at bounding box center [318, 441] width 124 height 30
type input "*"
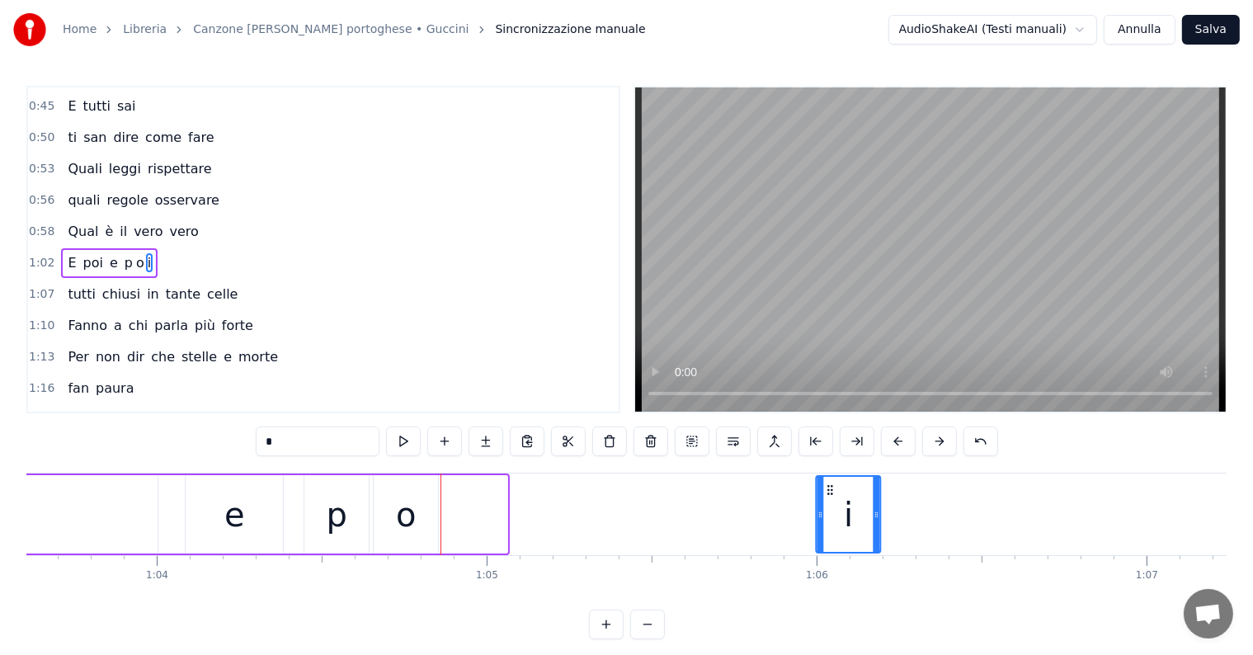
drag, startPoint x: 454, startPoint y: 486, endPoint x: 828, endPoint y: 506, distance: 374.2
click at [828, 506] on div "i" at bounding box center [848, 514] width 63 height 75
click at [416, 532] on div "o" at bounding box center [406, 514] width 64 height 78
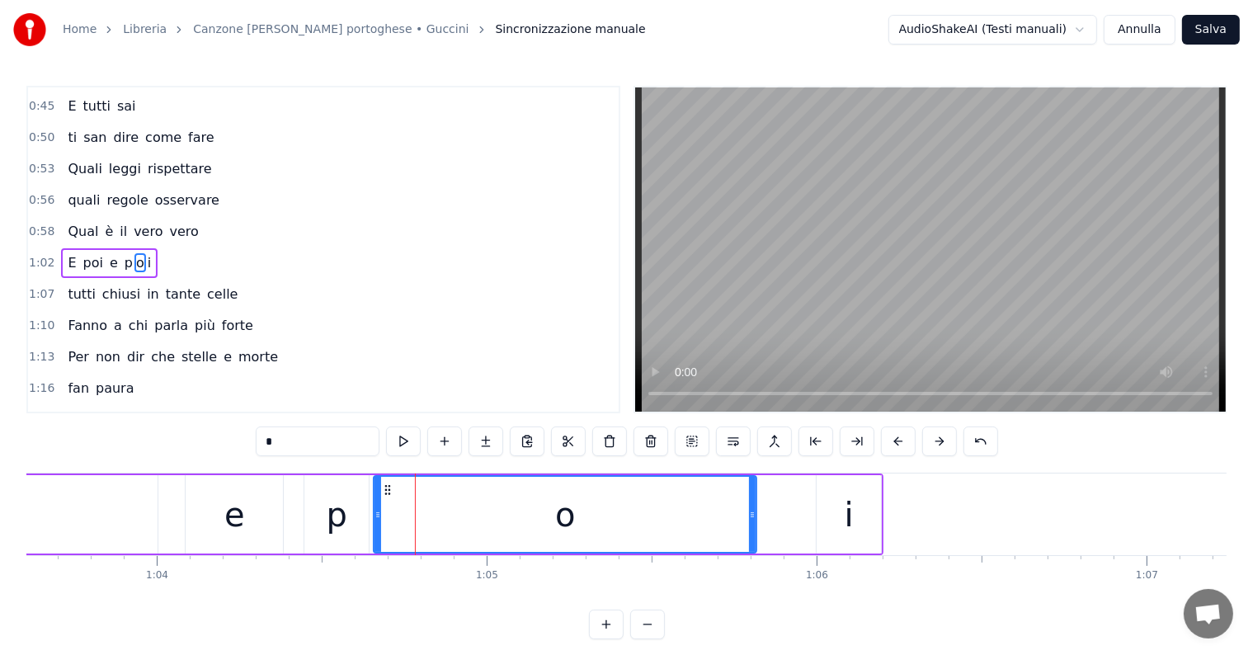
drag, startPoint x: 434, startPoint y: 524, endPoint x: 752, endPoint y: 530, distance: 318.4
click at [752, 530] on div at bounding box center [752, 514] width 7 height 75
click at [841, 523] on div "i" at bounding box center [848, 514] width 64 height 78
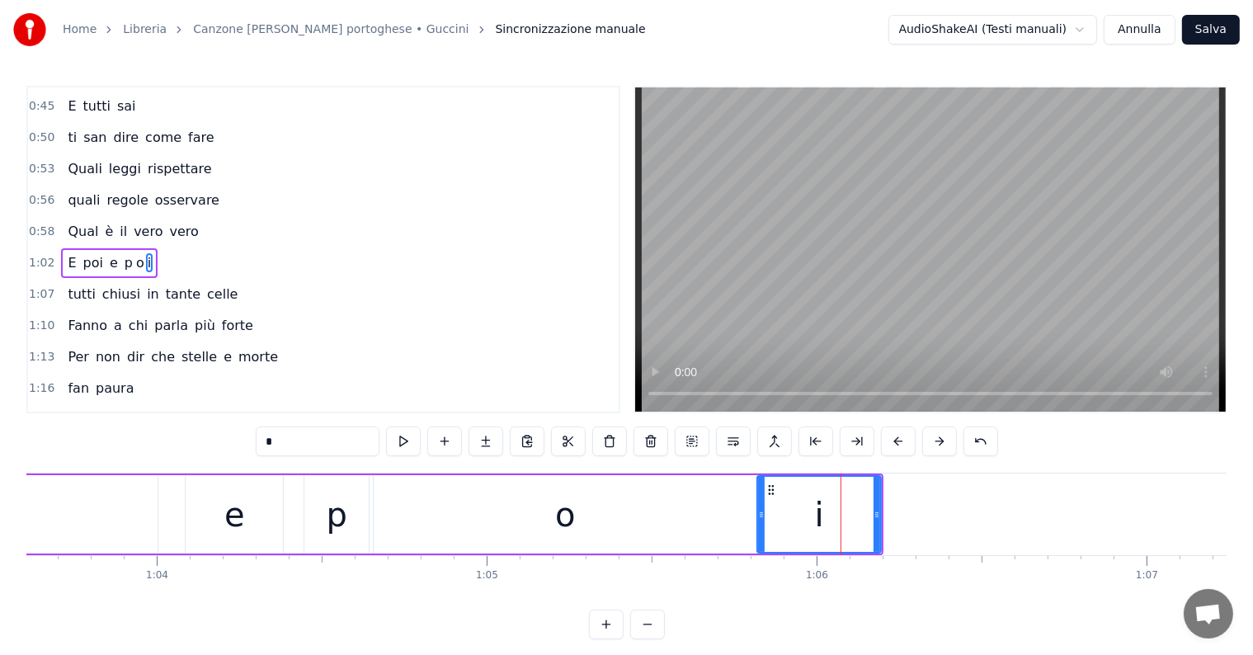
drag, startPoint x: 819, startPoint y: 523, endPoint x: 760, endPoint y: 527, distance: 59.5
click at [760, 527] on div at bounding box center [761, 514] width 7 height 75
click at [388, 521] on div "o" at bounding box center [565, 514] width 383 height 78
type input "*"
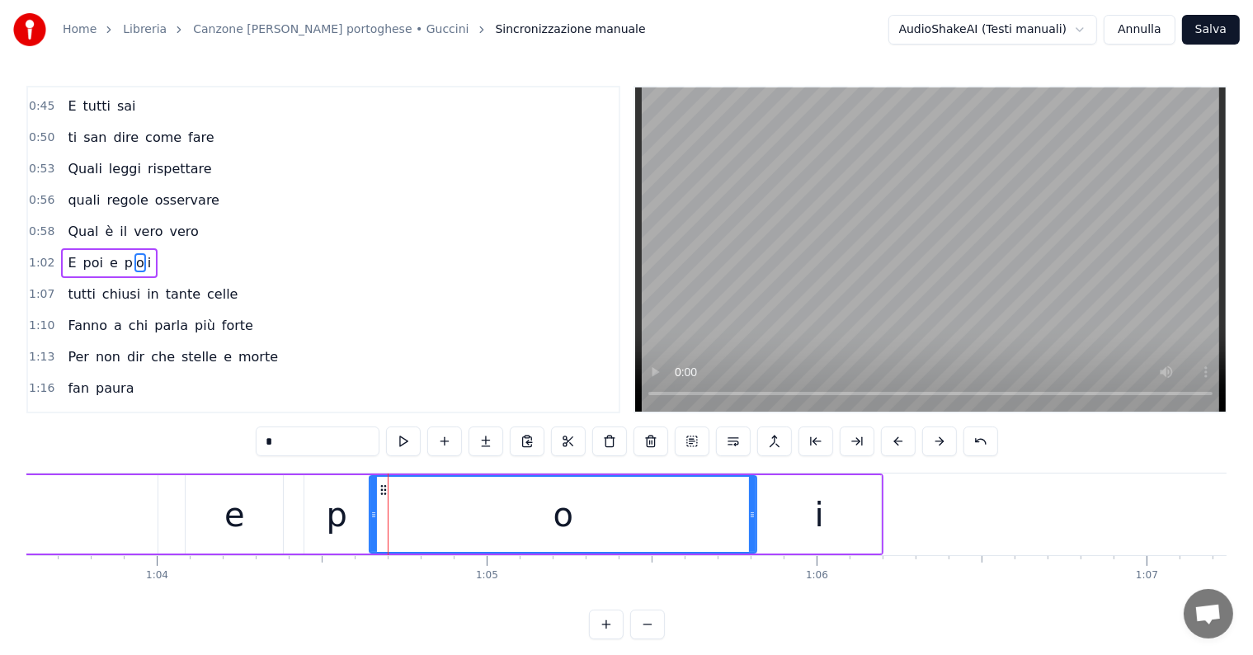
click at [370, 521] on div at bounding box center [373, 514] width 7 height 75
click at [75, 261] on div "E poi e p o i" at bounding box center [109, 263] width 96 height 30
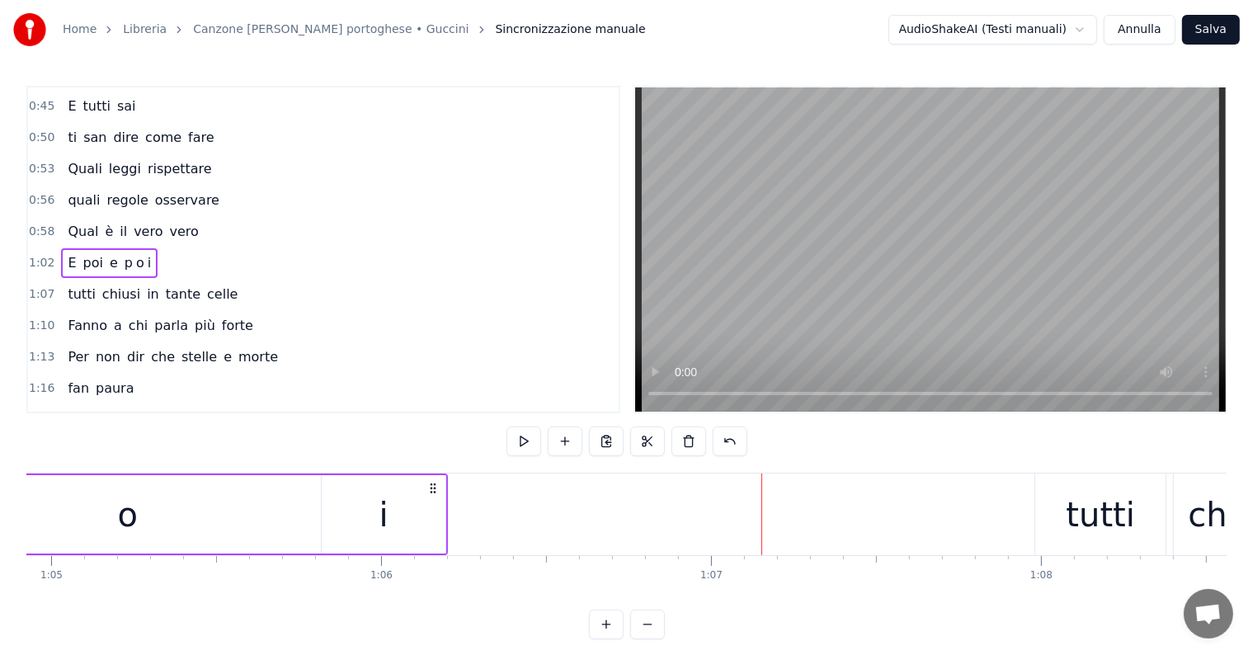
scroll to position [0, 21231]
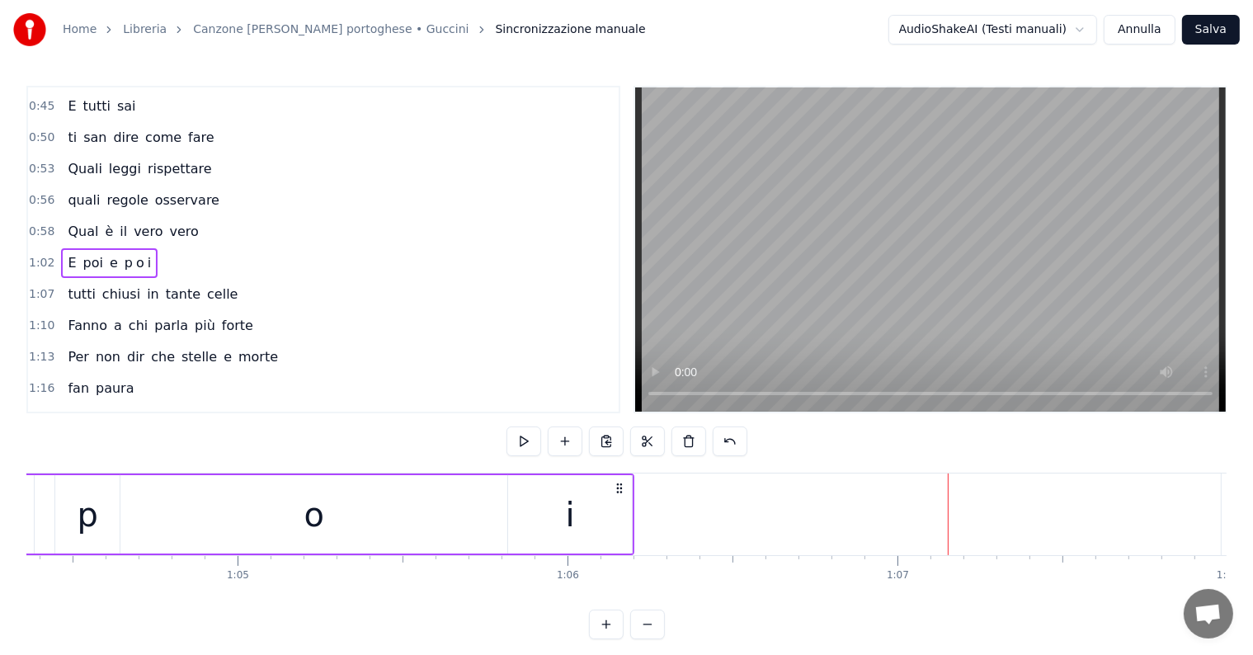
click at [602, 531] on div "i" at bounding box center [570, 514] width 124 height 78
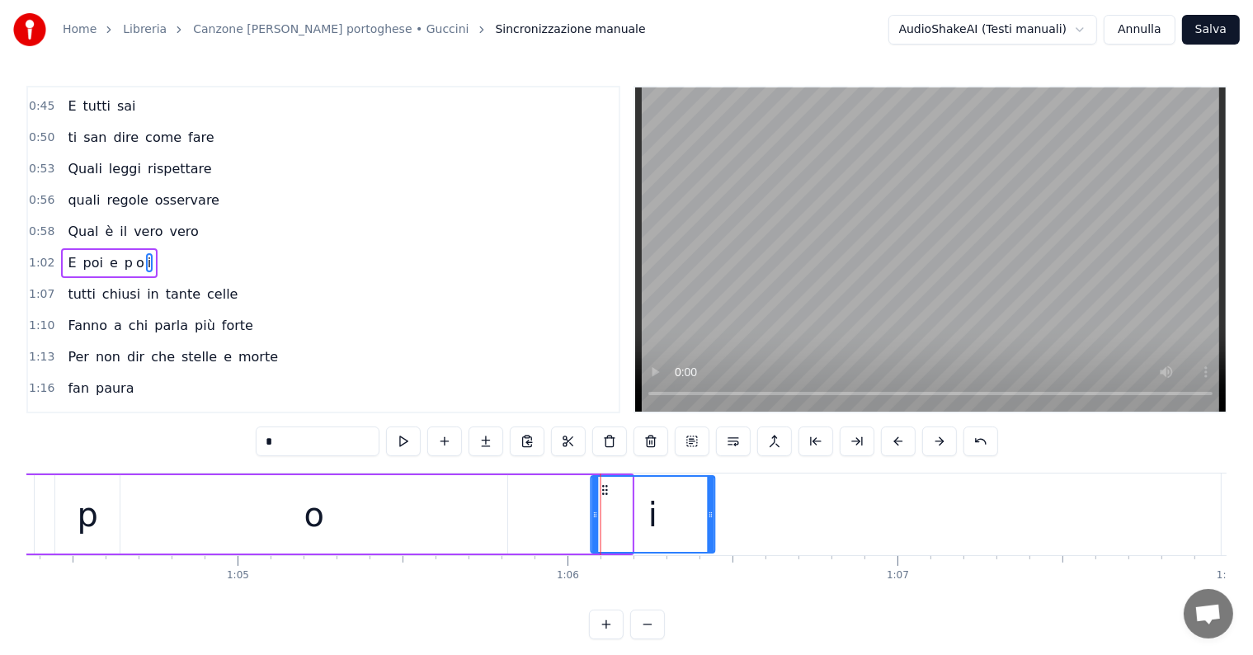
drag, startPoint x: 521, startPoint y: 485, endPoint x: 605, endPoint y: 495, distance: 83.9
click at [605, 495] on div "i" at bounding box center [653, 514] width 122 height 75
click at [461, 511] on div "o" at bounding box center [313, 514] width 387 height 78
type input "*"
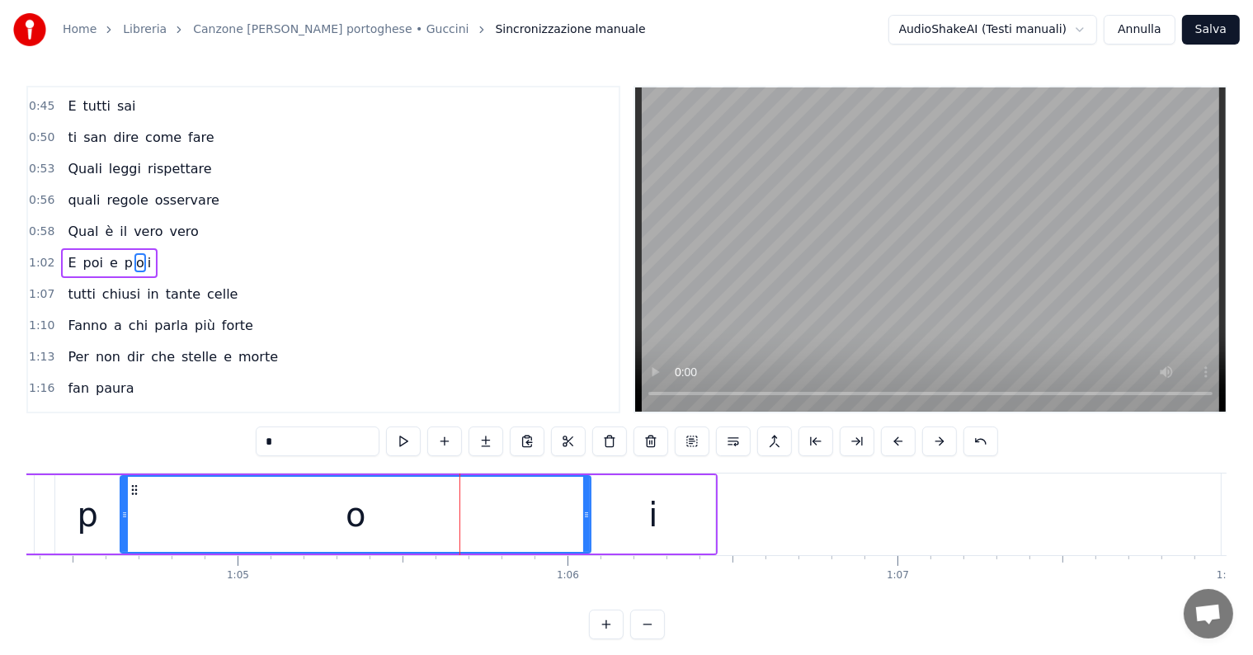
drag, startPoint x: 502, startPoint y: 508, endPoint x: 586, endPoint y: 516, distance: 83.7
click at [586, 516] on icon at bounding box center [586, 514] width 7 height 13
click at [67, 261] on div "E poi e p o i" at bounding box center [109, 263] width 96 height 30
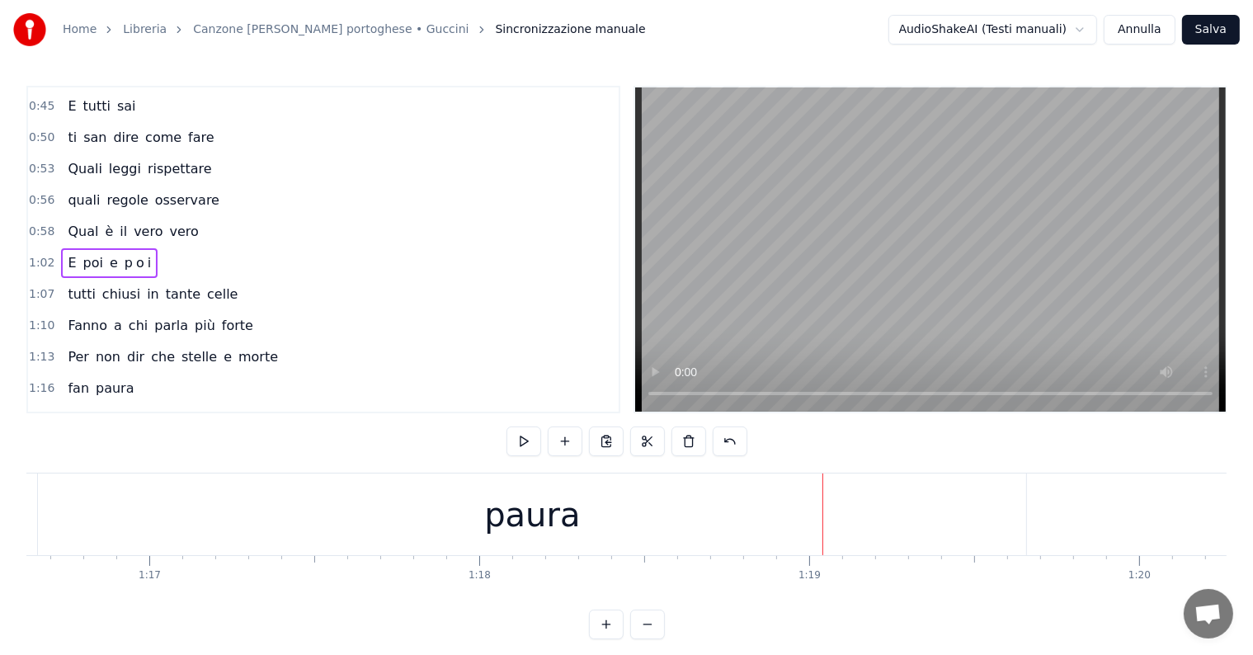
scroll to position [0, 25091]
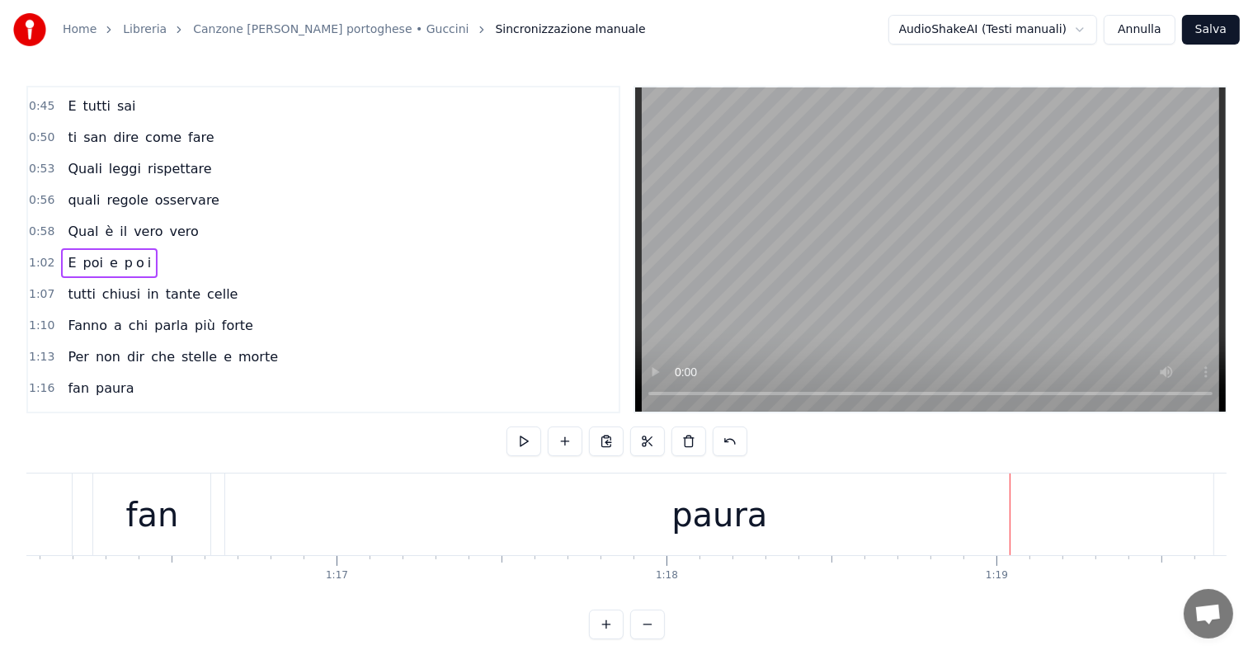
click at [1000, 520] on div "paura" at bounding box center [719, 514] width 988 height 82
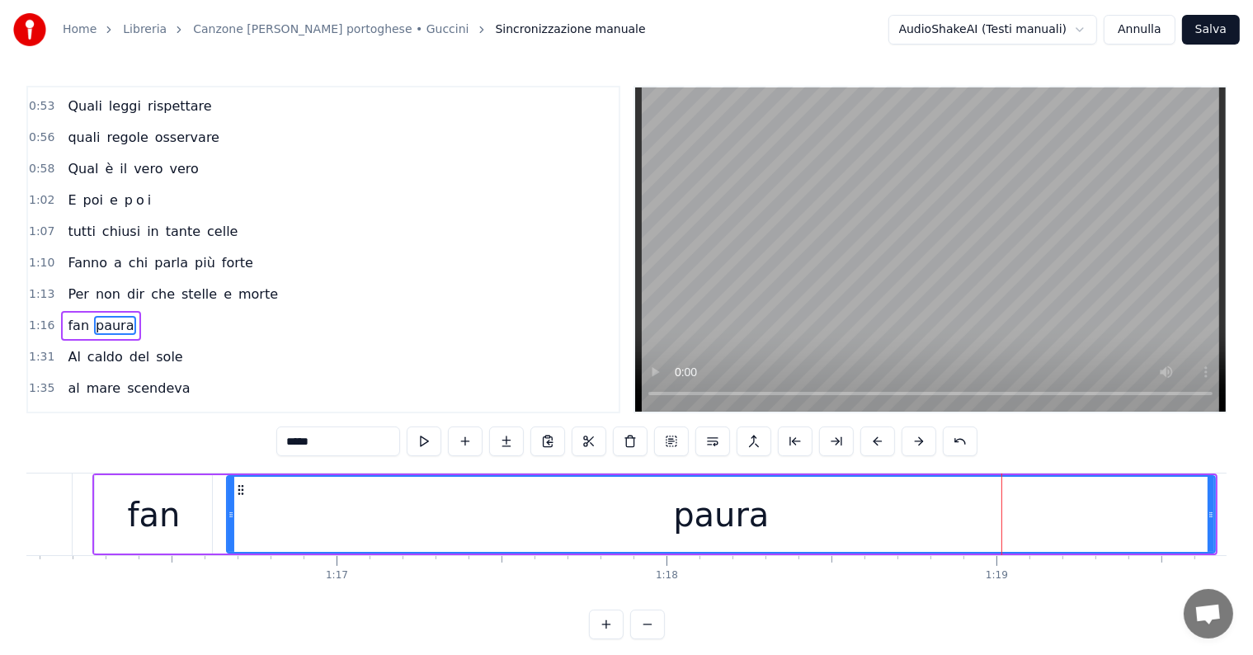
scroll to position [369, 0]
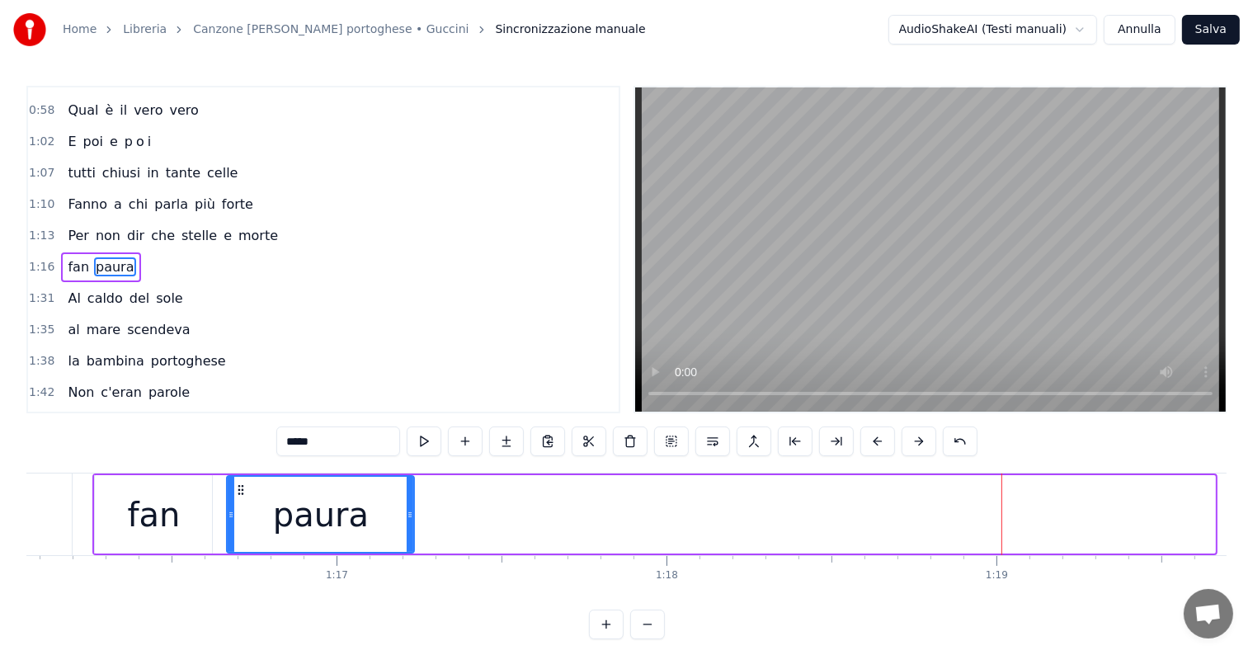
drag, startPoint x: 1210, startPoint y: 517, endPoint x: 409, endPoint y: 518, distance: 800.8
click at [409, 518] on icon at bounding box center [410, 514] width 7 height 13
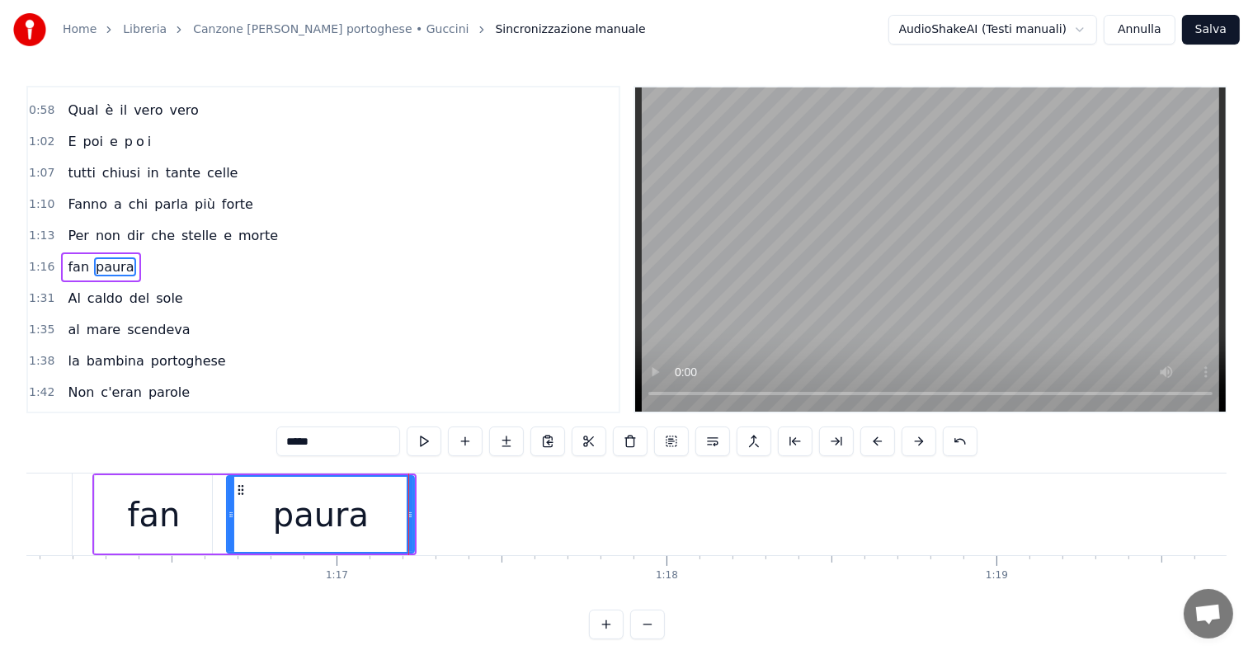
click at [355, 435] on input "*****" at bounding box center [338, 441] width 124 height 30
type input "**"
click at [506, 440] on button at bounding box center [506, 441] width 35 height 30
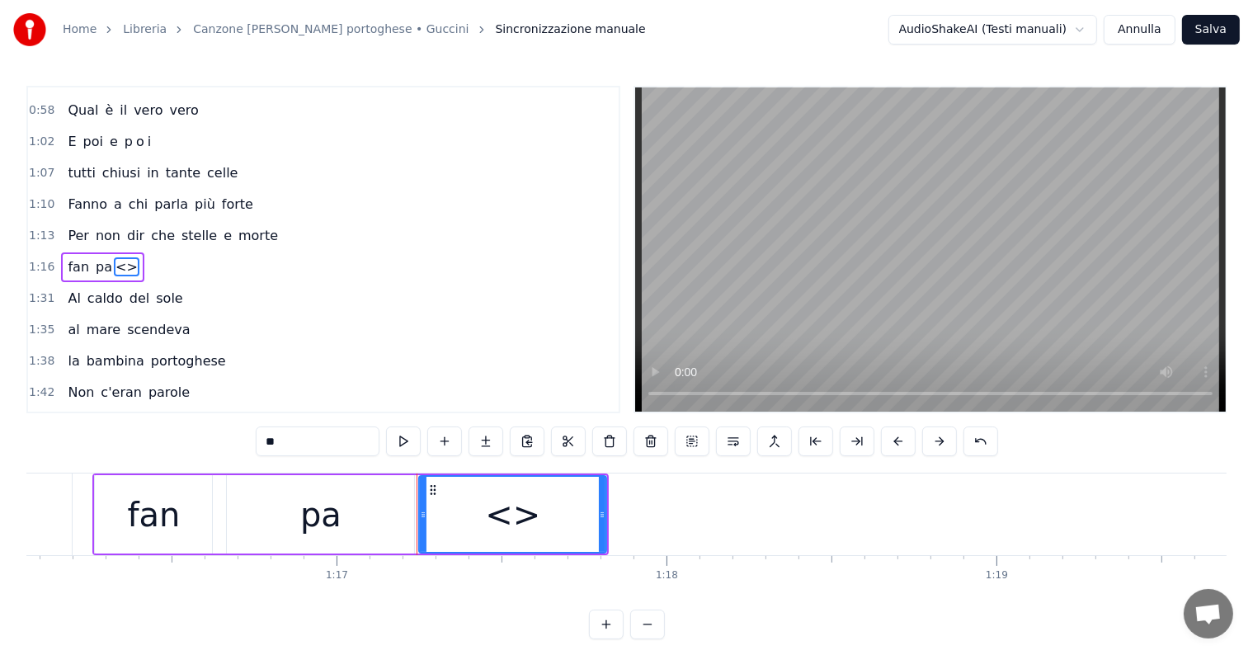
click at [357, 434] on input "**" at bounding box center [318, 441] width 124 height 30
type input "*"
click at [492, 432] on button at bounding box center [485, 441] width 35 height 30
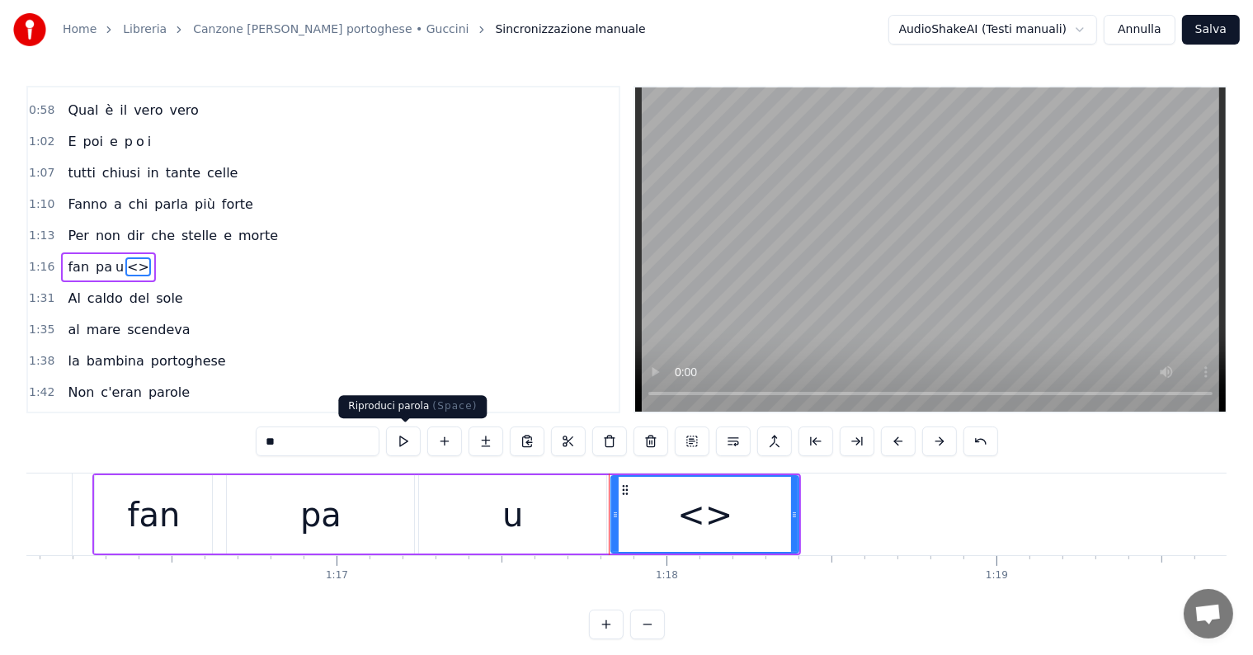
click at [327, 442] on input "**" at bounding box center [318, 441] width 124 height 30
type input "*"
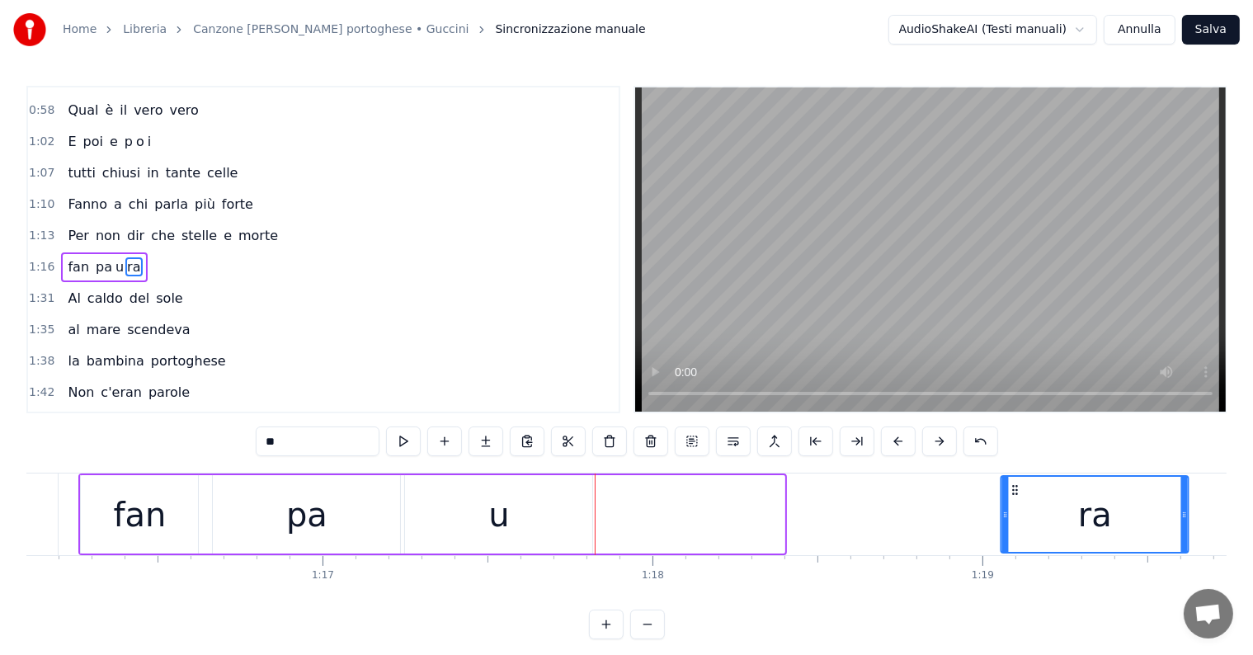
drag, startPoint x: 621, startPoint y: 488, endPoint x: 1019, endPoint y: 513, distance: 399.1
click at [1019, 513] on div "ra" at bounding box center [1095, 514] width 186 height 75
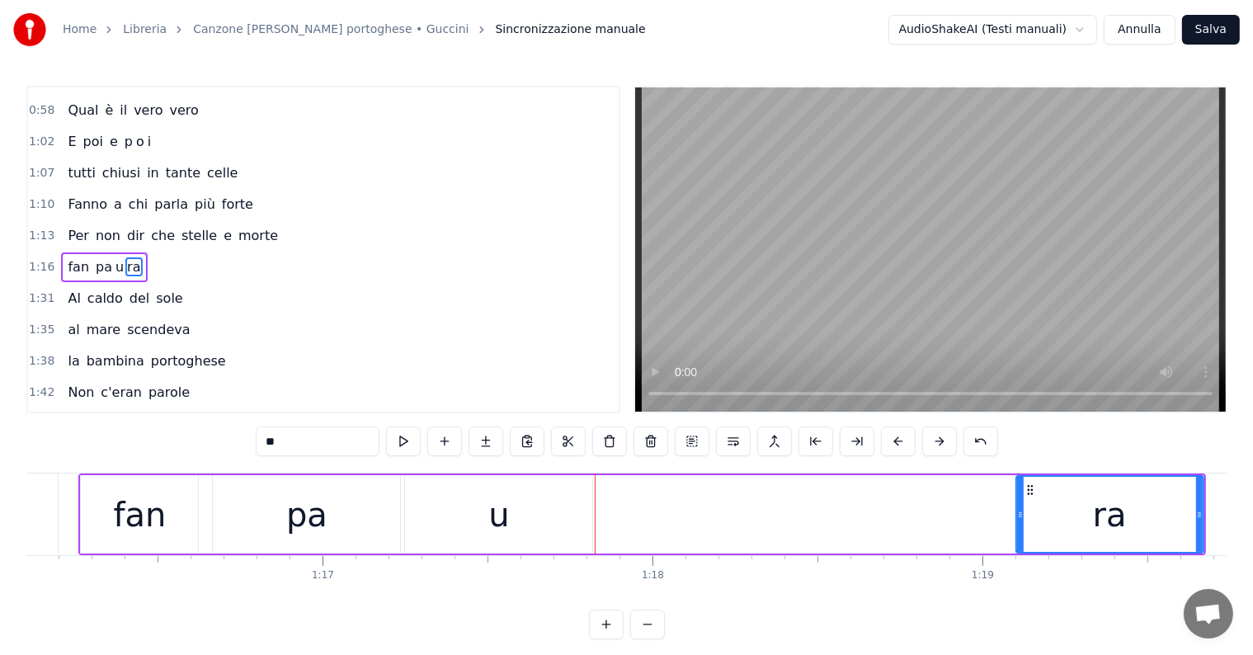
scroll to position [0, 25111]
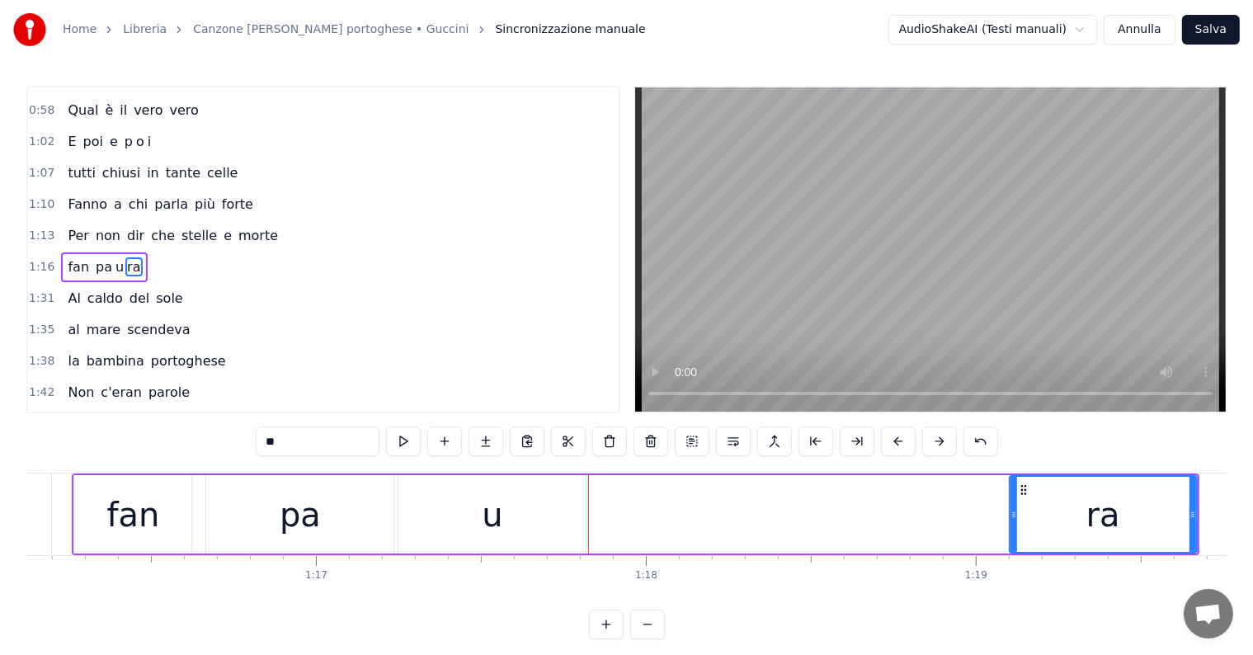
click at [559, 515] on div "u" at bounding box center [491, 514] width 187 height 78
type input "*"
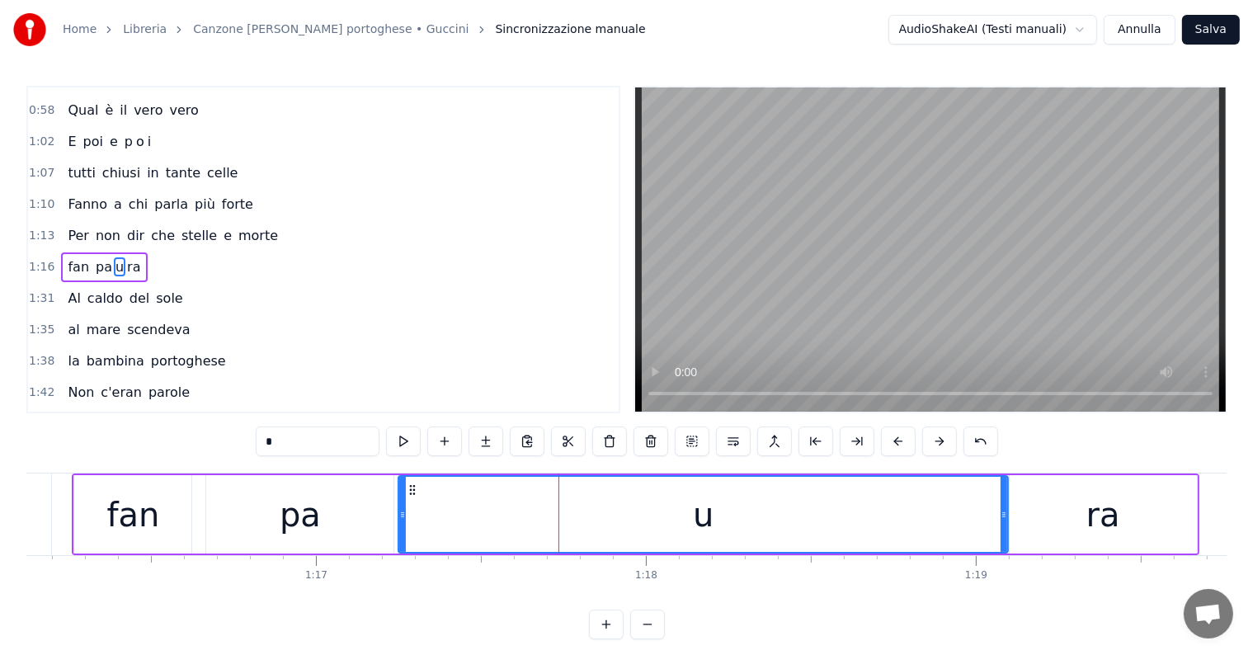
drag, startPoint x: 583, startPoint y: 515, endPoint x: 1005, endPoint y: 534, distance: 422.7
click at [1005, 534] on div at bounding box center [1003, 514] width 7 height 75
click at [396, 520] on div at bounding box center [398, 514] width 7 height 75
click at [66, 261] on div "fan pa u ra" at bounding box center [104, 267] width 86 height 30
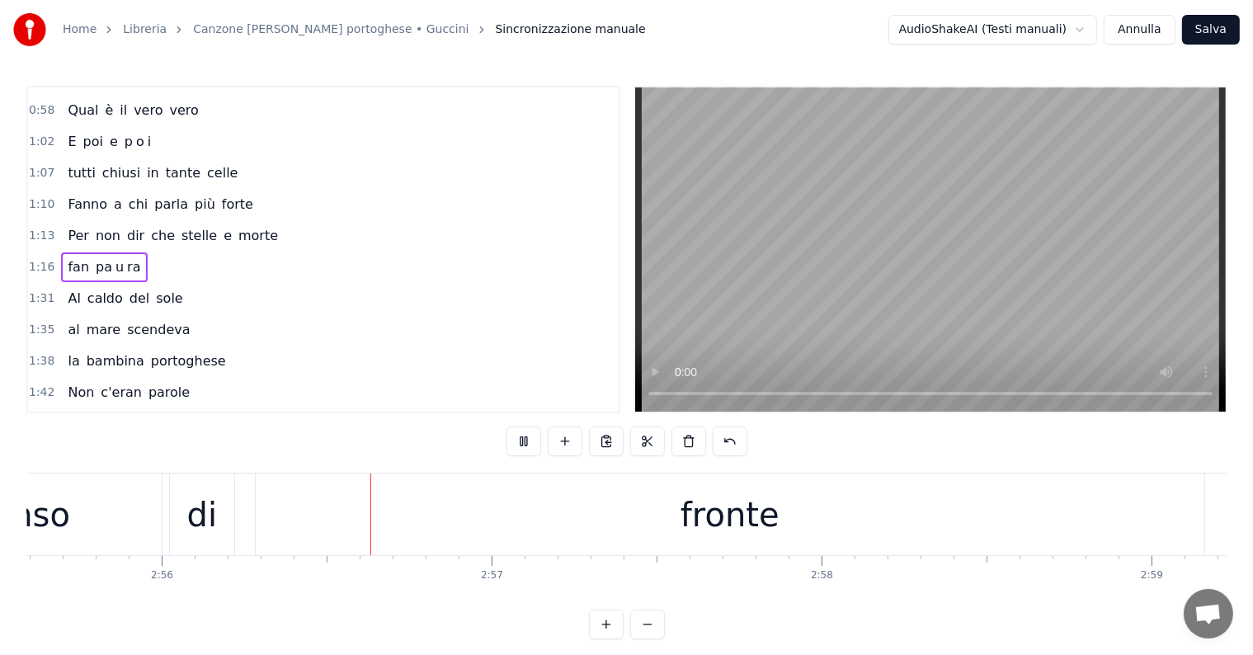
scroll to position [0, 57944]
click at [713, 498] on div "fronte" at bounding box center [709, 514] width 99 height 49
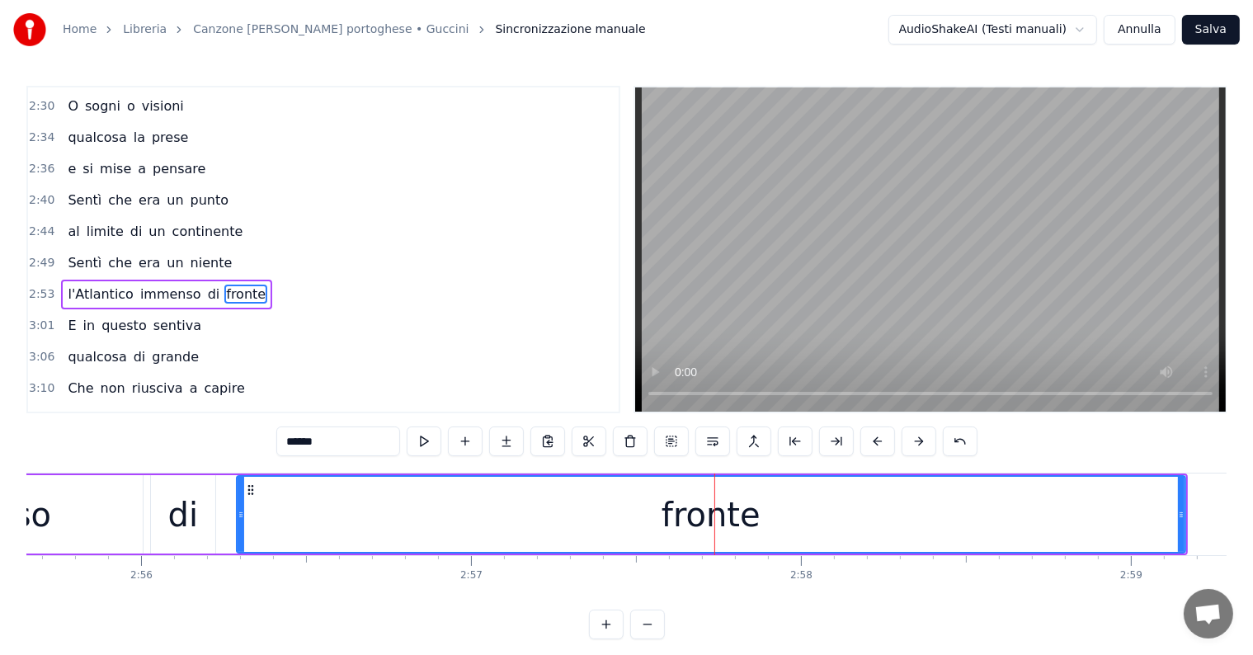
scroll to position [976, 0]
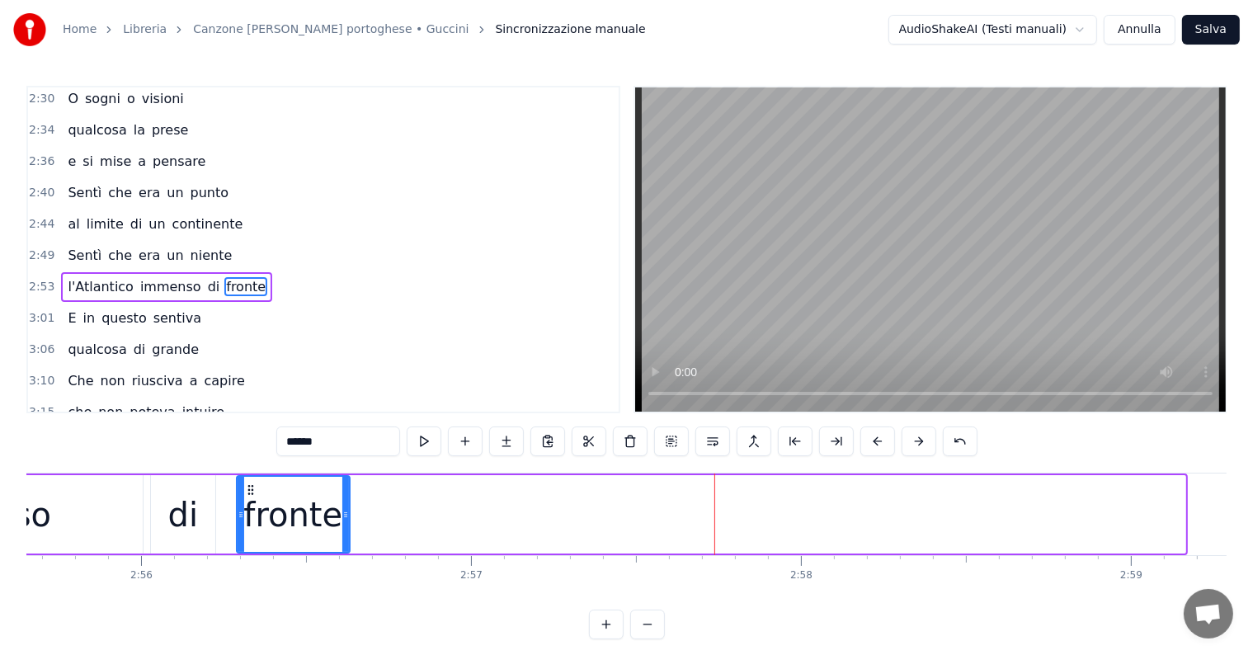
drag, startPoint x: 1181, startPoint y: 506, endPoint x: 346, endPoint y: 506, distance: 835.4
click at [346, 506] on div at bounding box center [345, 514] width 7 height 75
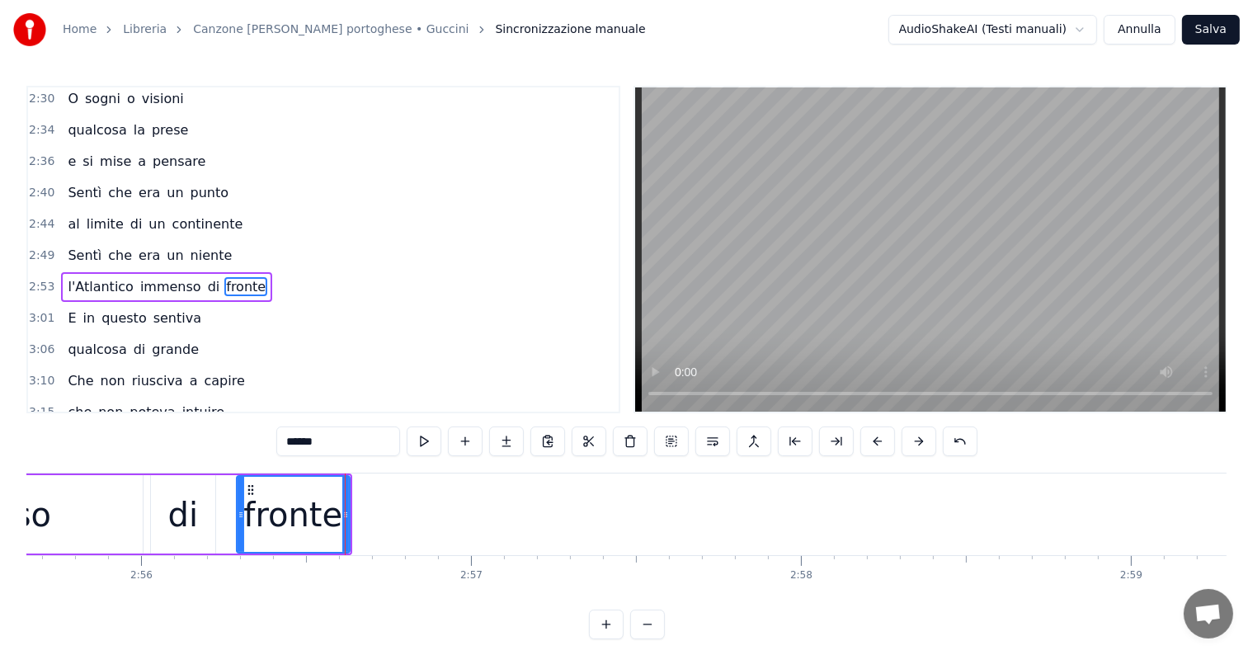
click at [343, 432] on input "******" at bounding box center [338, 441] width 124 height 30
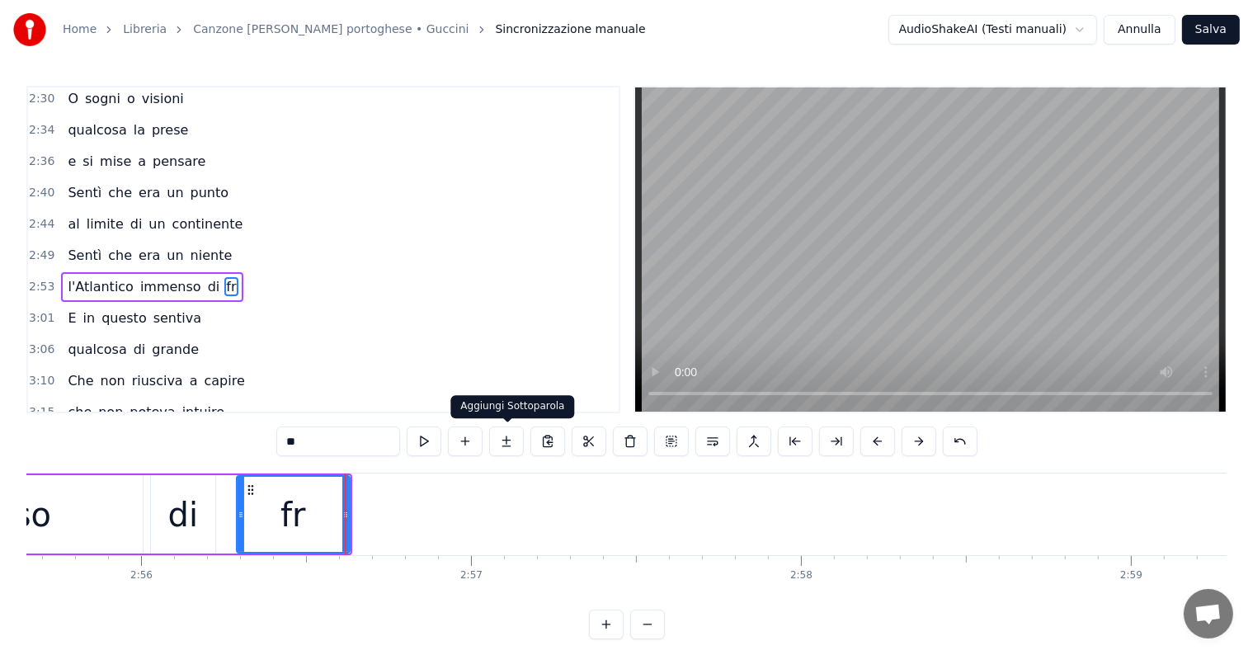
type input "**"
click at [510, 445] on button at bounding box center [506, 441] width 35 height 30
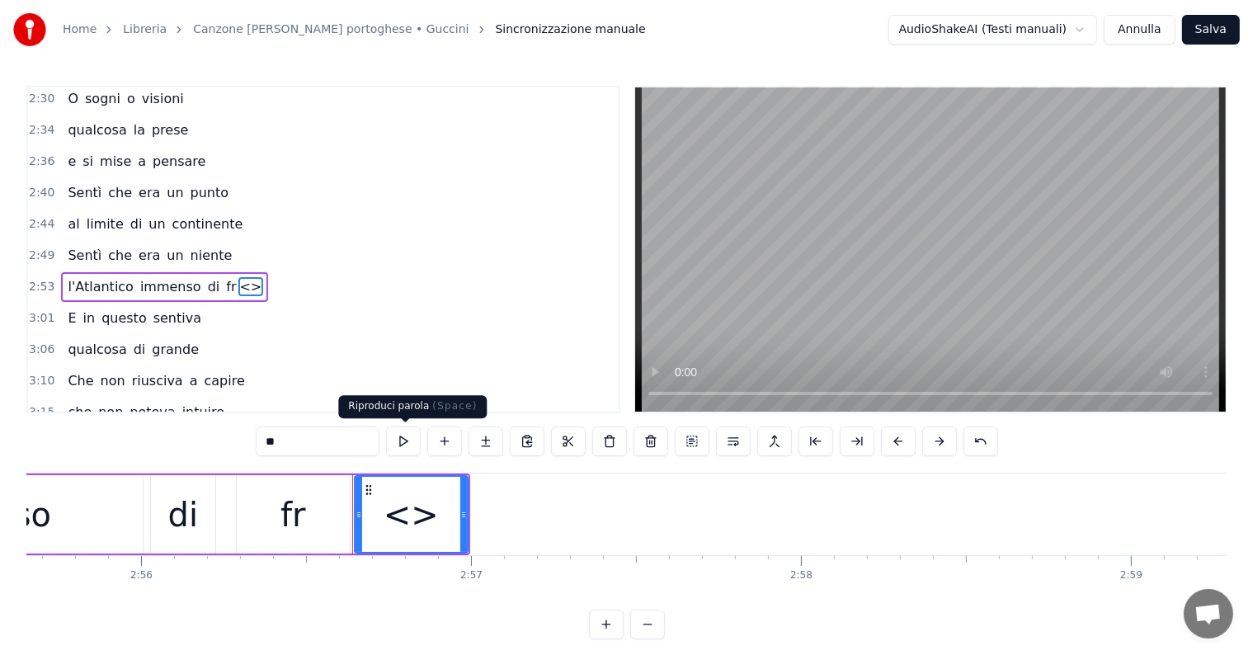
click at [327, 435] on input "**" at bounding box center [318, 441] width 124 height 30
type input "*"
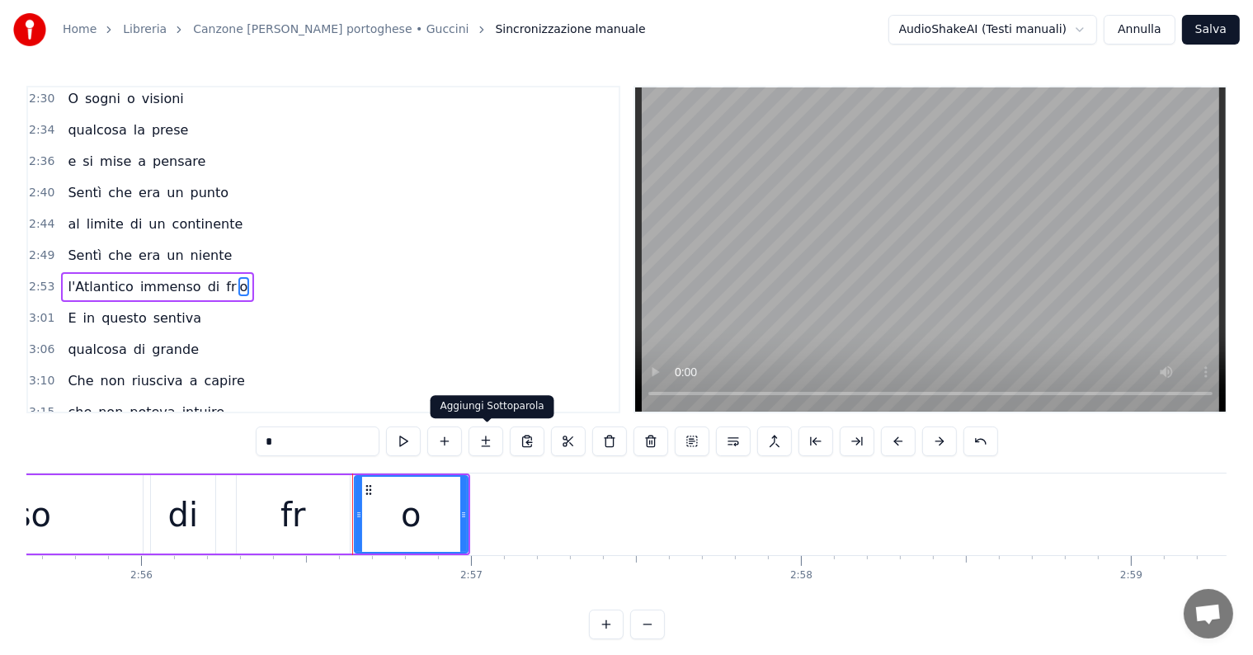
type input "*"
click at [483, 445] on button at bounding box center [485, 441] width 35 height 30
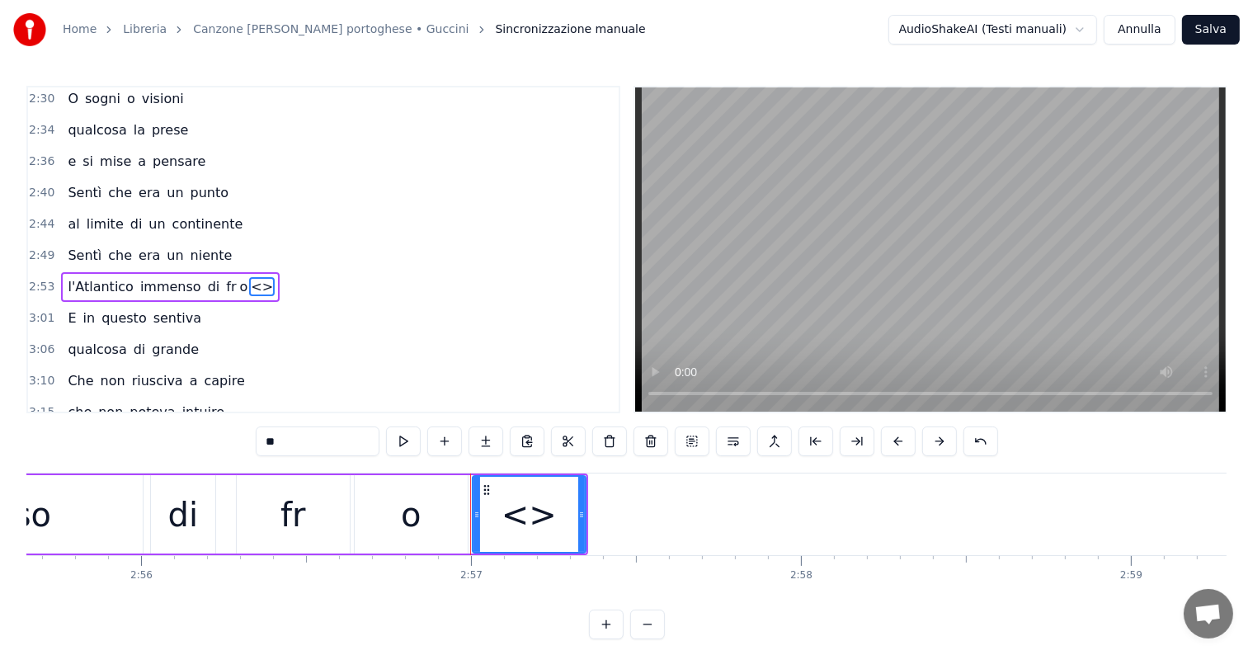
click at [302, 437] on input "**" at bounding box center [318, 441] width 124 height 30
type input "*"
type input "**"
click at [490, 435] on button at bounding box center [485, 441] width 35 height 30
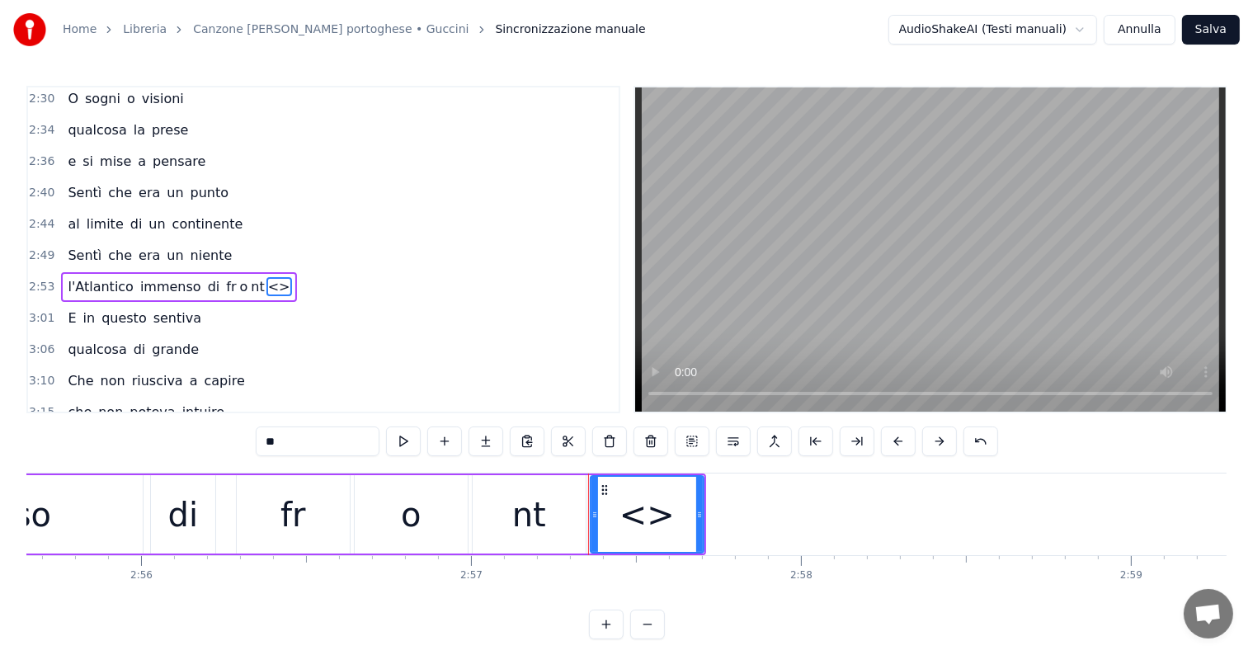
click at [320, 432] on input "**" at bounding box center [318, 441] width 124 height 30
type input "*"
drag, startPoint x: 601, startPoint y: 488, endPoint x: 623, endPoint y: 487, distance: 21.5
click at [623, 487] on icon at bounding box center [625, 489] width 13 height 13
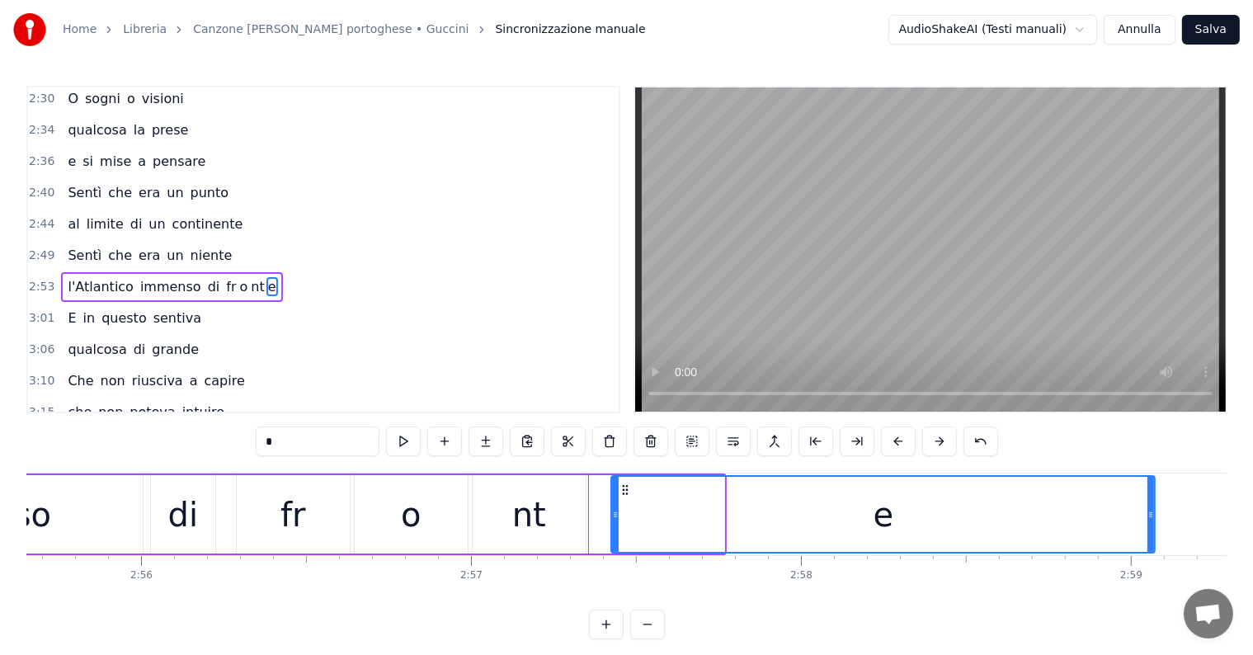
drag, startPoint x: 719, startPoint y: 510, endPoint x: 1150, endPoint y: 511, distance: 430.5
click at [1150, 511] on icon at bounding box center [1150, 514] width 7 height 13
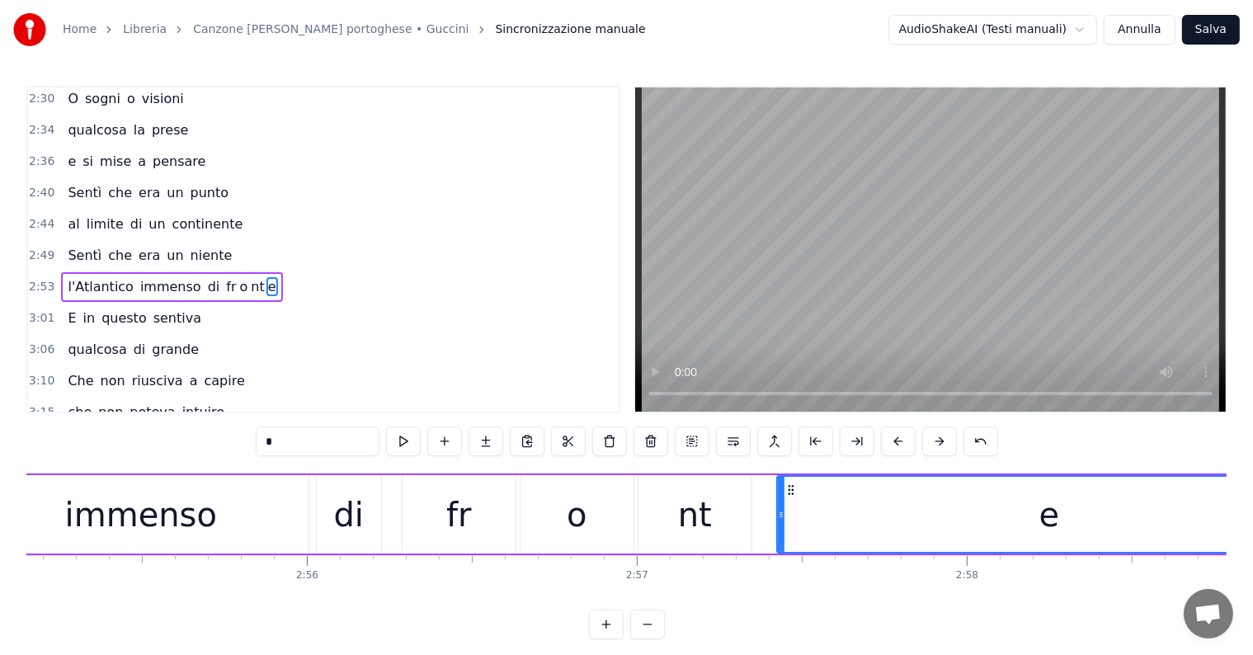
scroll to position [0, 57716]
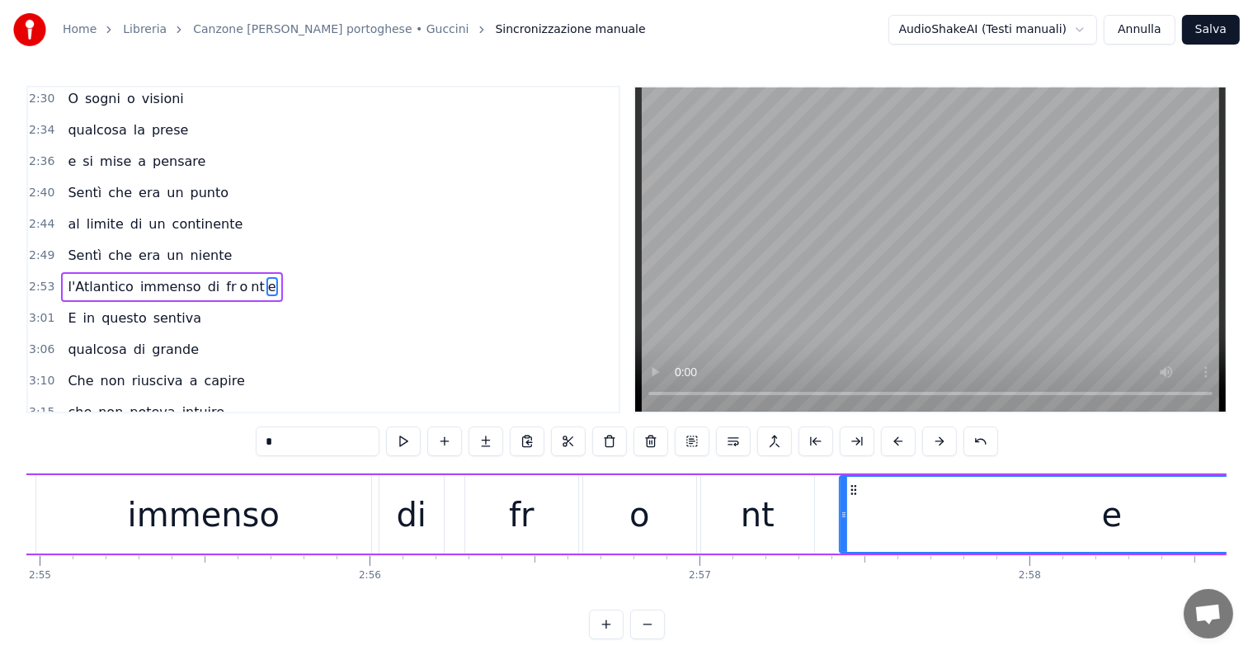
click at [782, 525] on div "nt" at bounding box center [757, 514] width 113 height 78
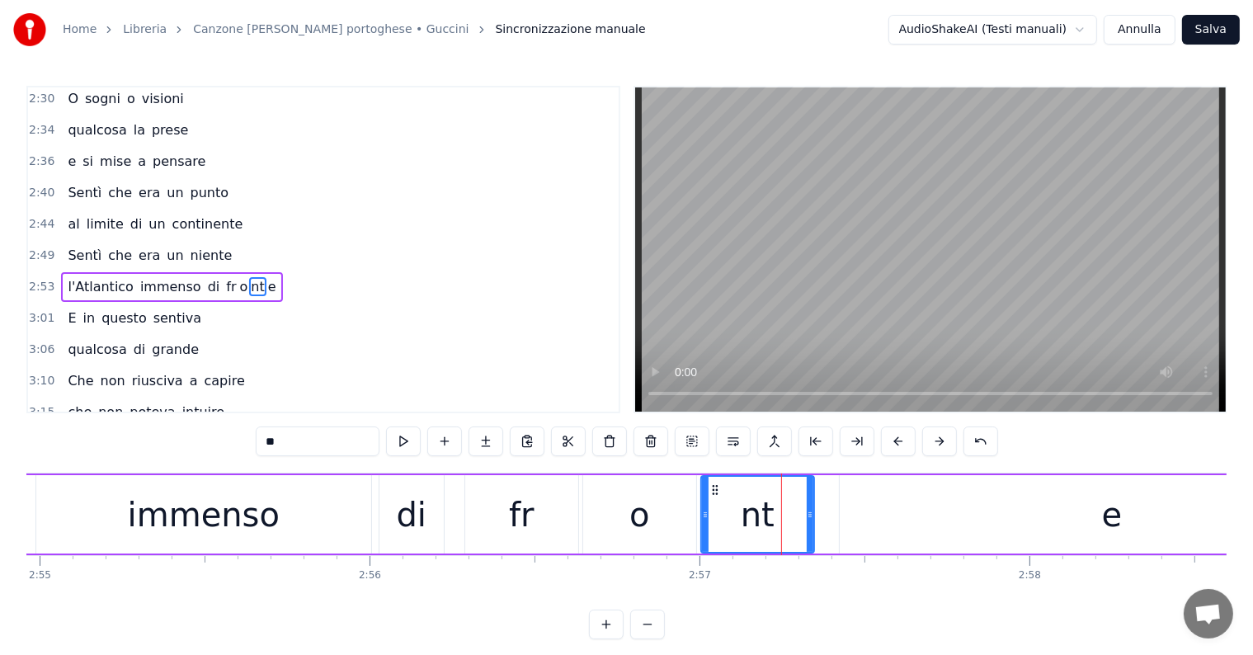
click at [709, 485] on icon at bounding box center [714, 489] width 13 height 13
drag, startPoint x: 712, startPoint y: 485, endPoint x: 736, endPoint y: 486, distance: 24.8
click at [736, 486] on icon at bounding box center [739, 489] width 13 height 13
click at [631, 528] on div "o" at bounding box center [639, 514] width 20 height 49
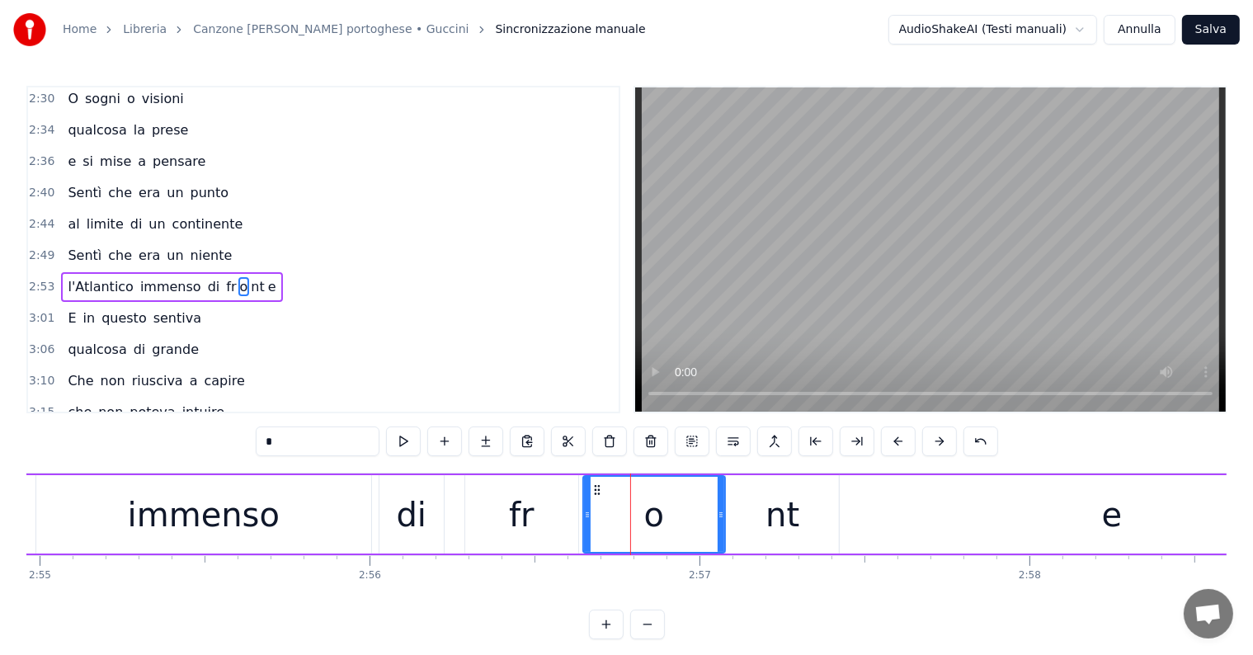
drag, startPoint x: 692, startPoint y: 514, endPoint x: 721, endPoint y: 511, distance: 29.0
click at [721, 511] on icon at bounding box center [720, 514] width 7 height 13
click at [556, 496] on div "fr" at bounding box center [521, 514] width 113 height 78
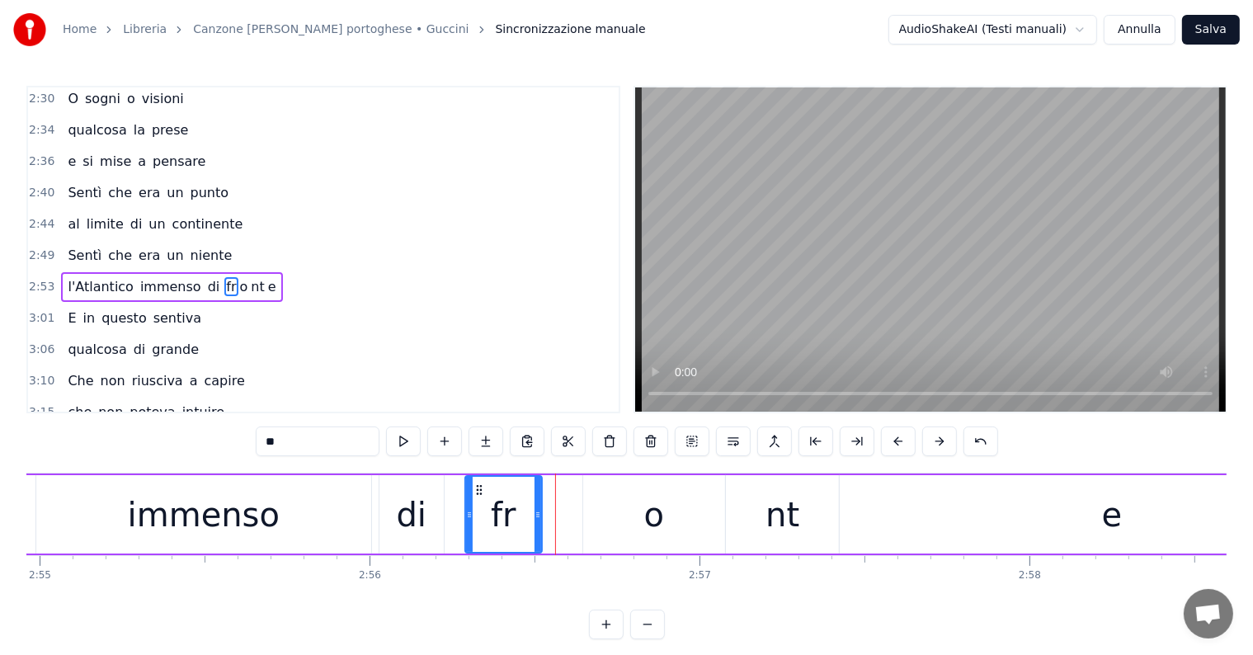
drag, startPoint x: 576, startPoint y: 507, endPoint x: 539, endPoint y: 510, distance: 36.4
click at [539, 510] on icon at bounding box center [537, 514] width 7 height 13
click at [602, 525] on div "o" at bounding box center [654, 514] width 142 height 78
type input "*"
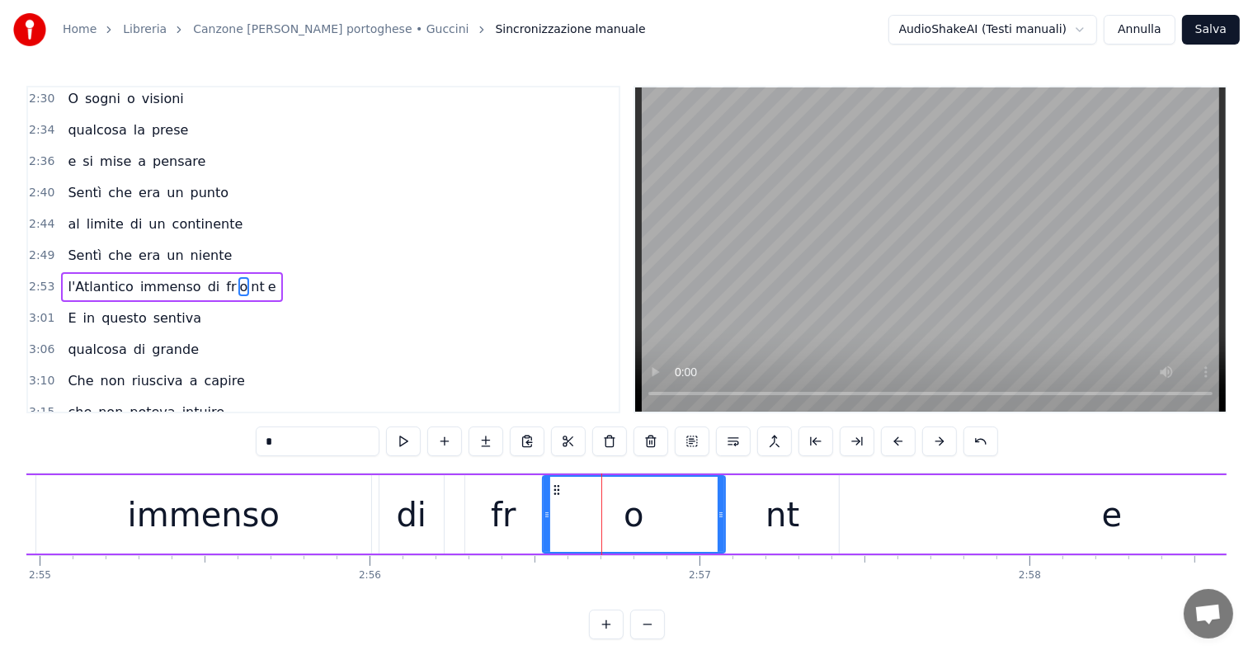
drag, startPoint x: 584, startPoint y: 524, endPoint x: 543, endPoint y: 522, distance: 40.4
click at [543, 522] on div at bounding box center [546, 514] width 7 height 75
click at [86, 272] on div "l'Atlantico immenso di fr o nt e" at bounding box center [171, 287] width 221 height 30
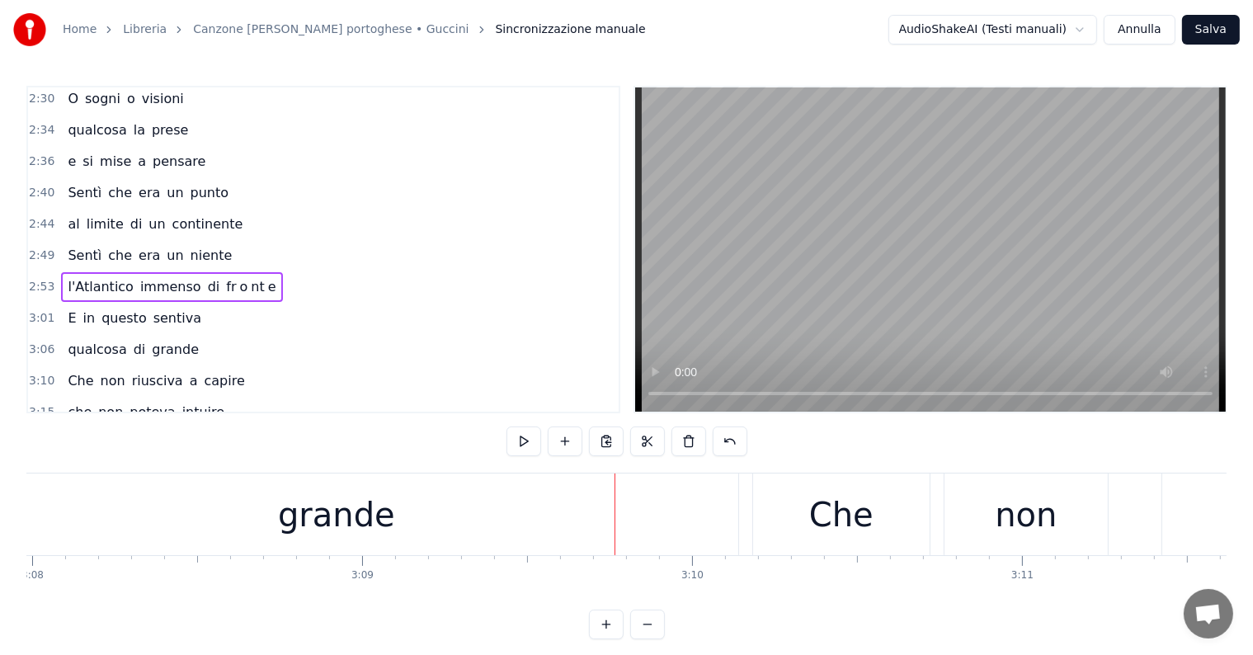
scroll to position [0, 61763]
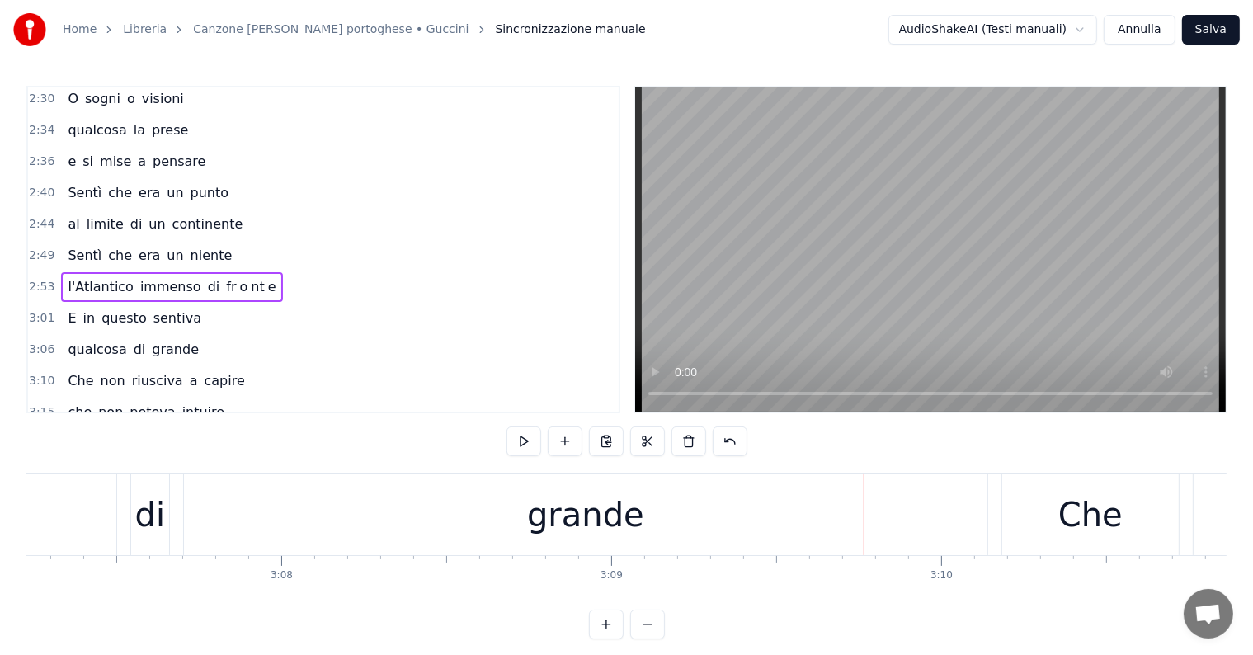
click at [257, 490] on div "grande" at bounding box center [585, 514] width 803 height 82
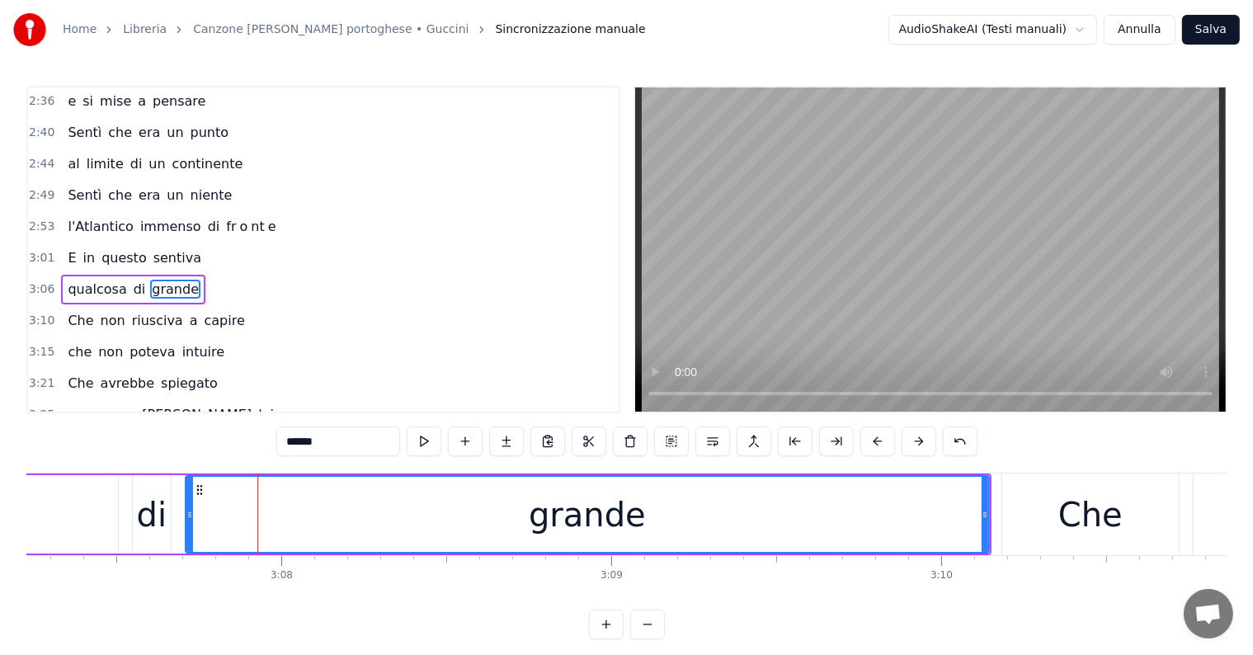
scroll to position [1036, 0]
click at [620, 502] on div "grande" at bounding box center [587, 514] width 117 height 49
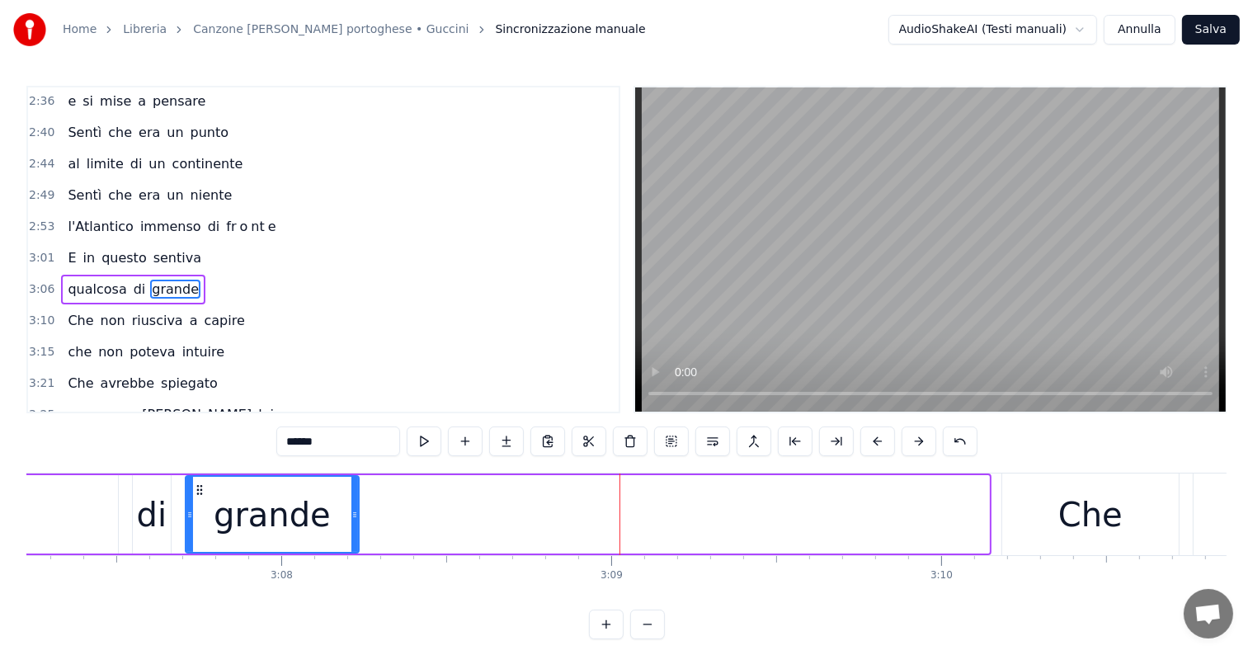
drag, startPoint x: 983, startPoint y: 510, endPoint x: 355, endPoint y: 463, distance: 629.3
click at [355, 511] on icon at bounding box center [354, 514] width 7 height 13
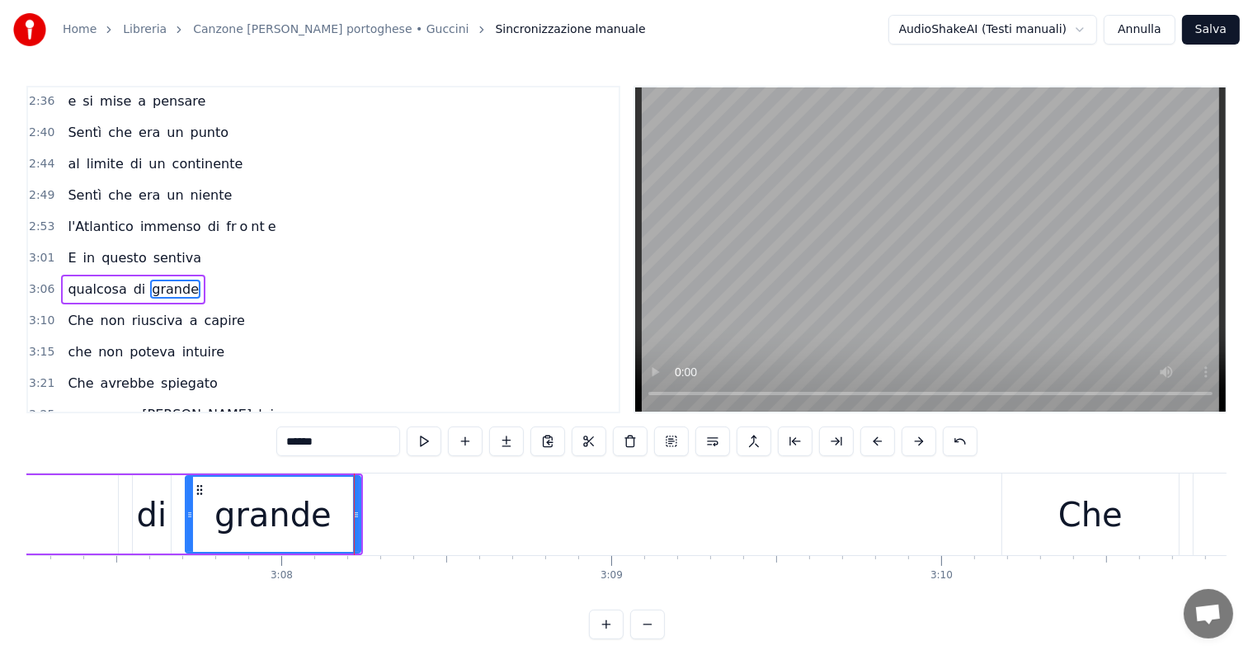
click at [350, 434] on input "******" at bounding box center [338, 441] width 124 height 30
type input "*****"
click at [506, 441] on button at bounding box center [506, 441] width 35 height 30
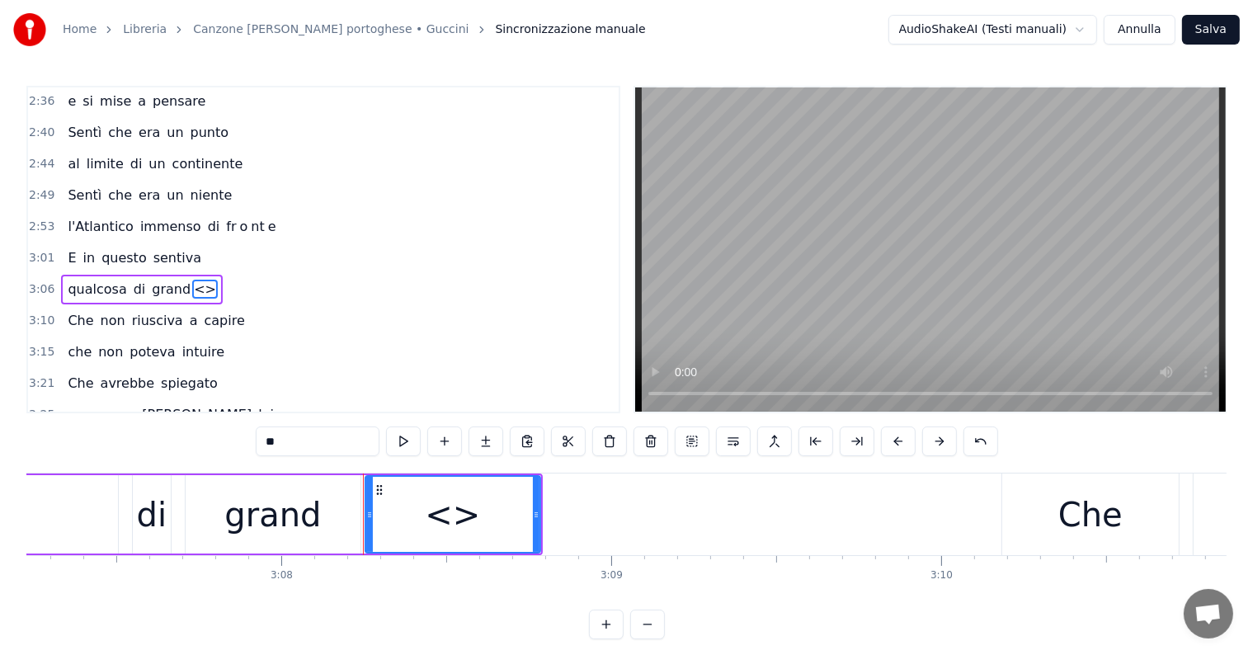
click at [340, 445] on input "**" at bounding box center [318, 441] width 124 height 30
type input "*"
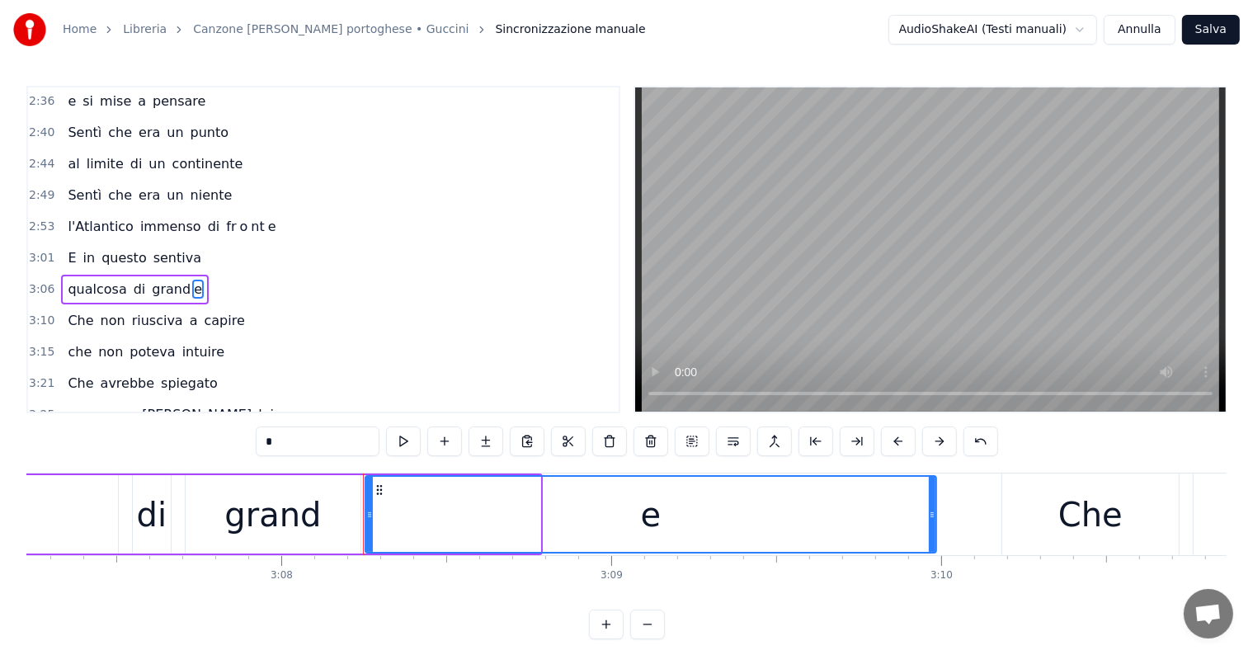
drag, startPoint x: 534, startPoint y: 508, endPoint x: 929, endPoint y: 508, distance: 395.9
click at [929, 508] on icon at bounding box center [932, 514] width 7 height 13
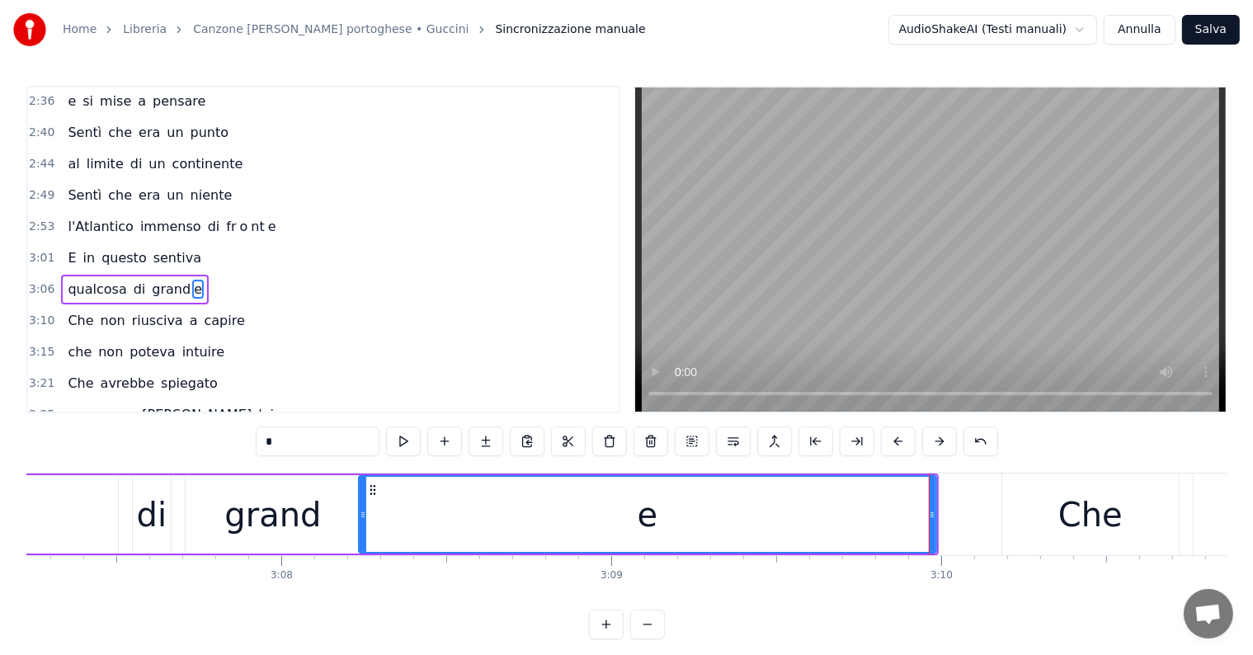
click at [360, 503] on div at bounding box center [363, 514] width 7 height 75
type input "*"
click at [68, 275] on div "qualcosa di grand e" at bounding box center [135, 290] width 148 height 30
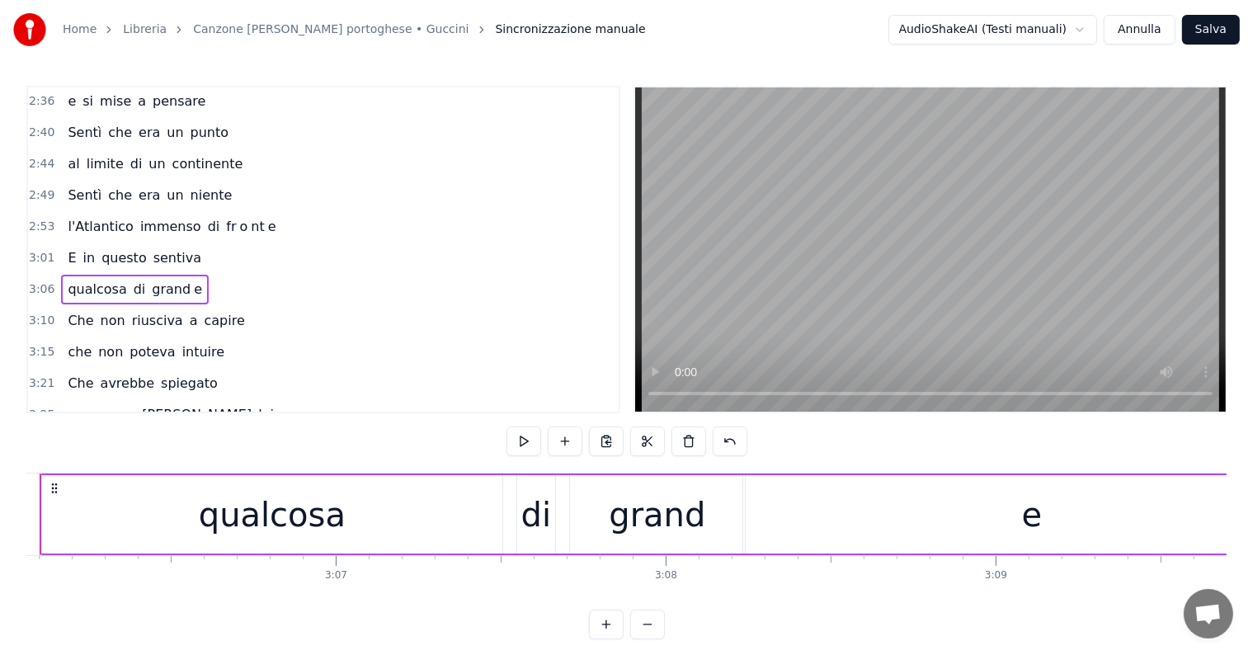
scroll to position [0, 61308]
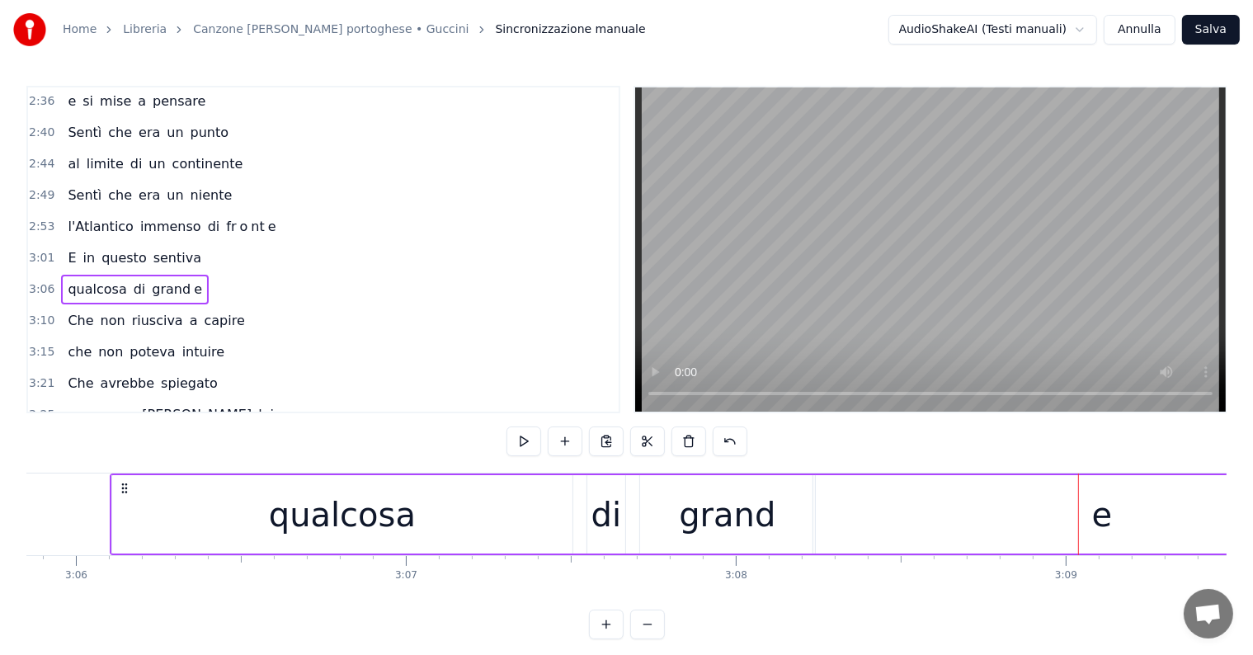
click at [712, 524] on div "grand" at bounding box center [727, 514] width 96 height 49
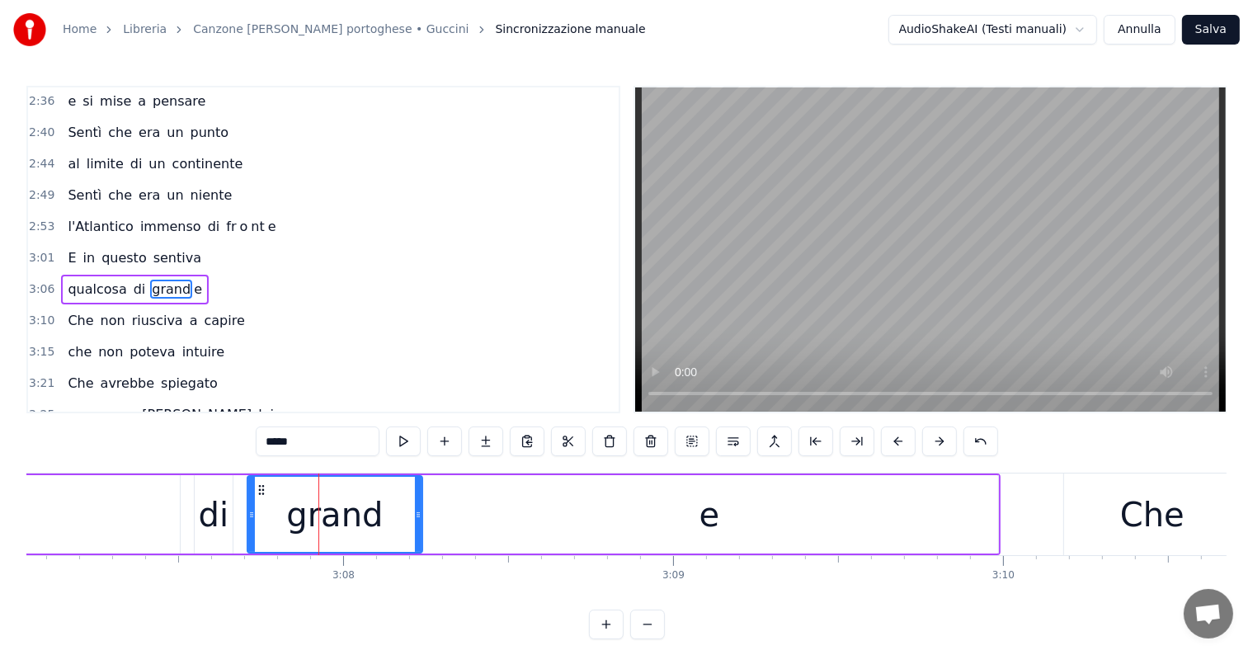
scroll to position [0, 61826]
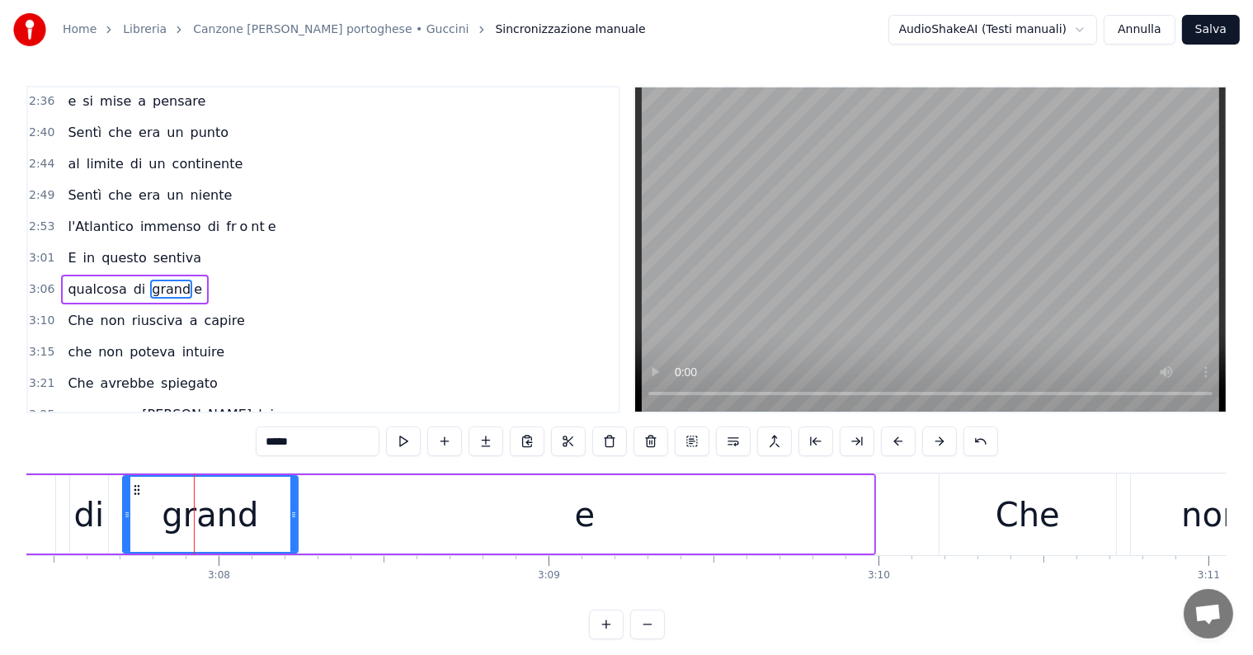
click at [586, 517] on div "e" at bounding box center [585, 514] width 21 height 49
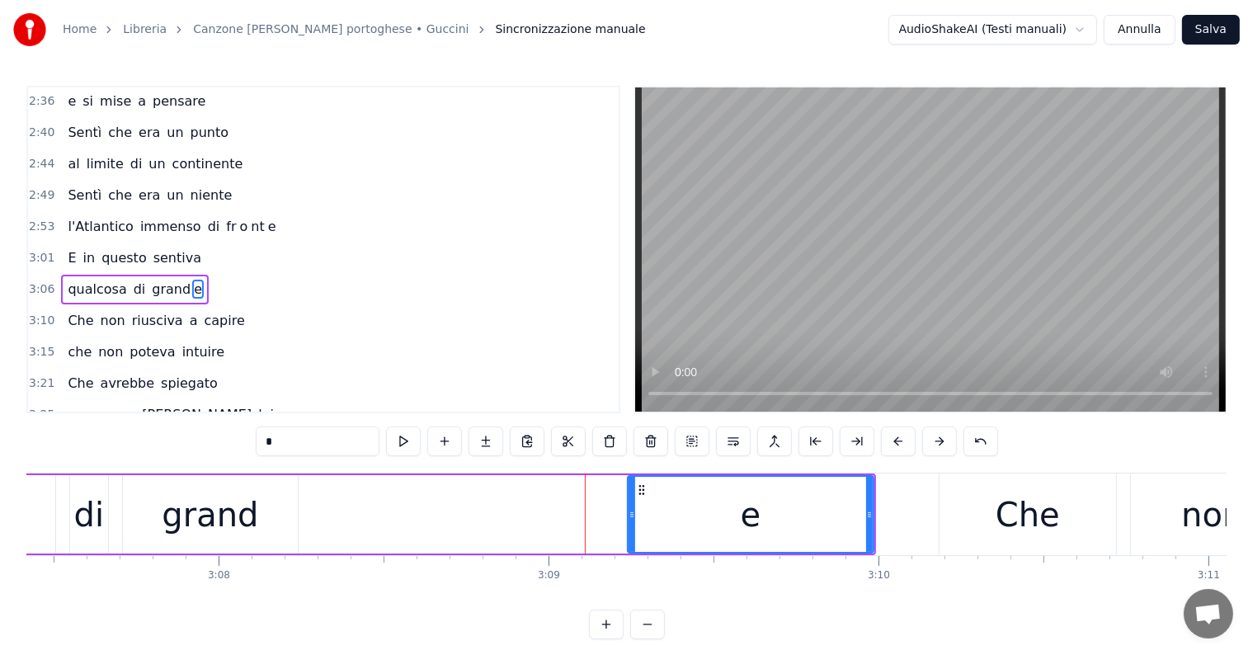
drag, startPoint x: 298, startPoint y: 514, endPoint x: 629, endPoint y: 512, distance: 331.5
click at [629, 512] on icon at bounding box center [631, 514] width 7 height 13
click at [221, 528] on div "grand" at bounding box center [210, 514] width 96 height 49
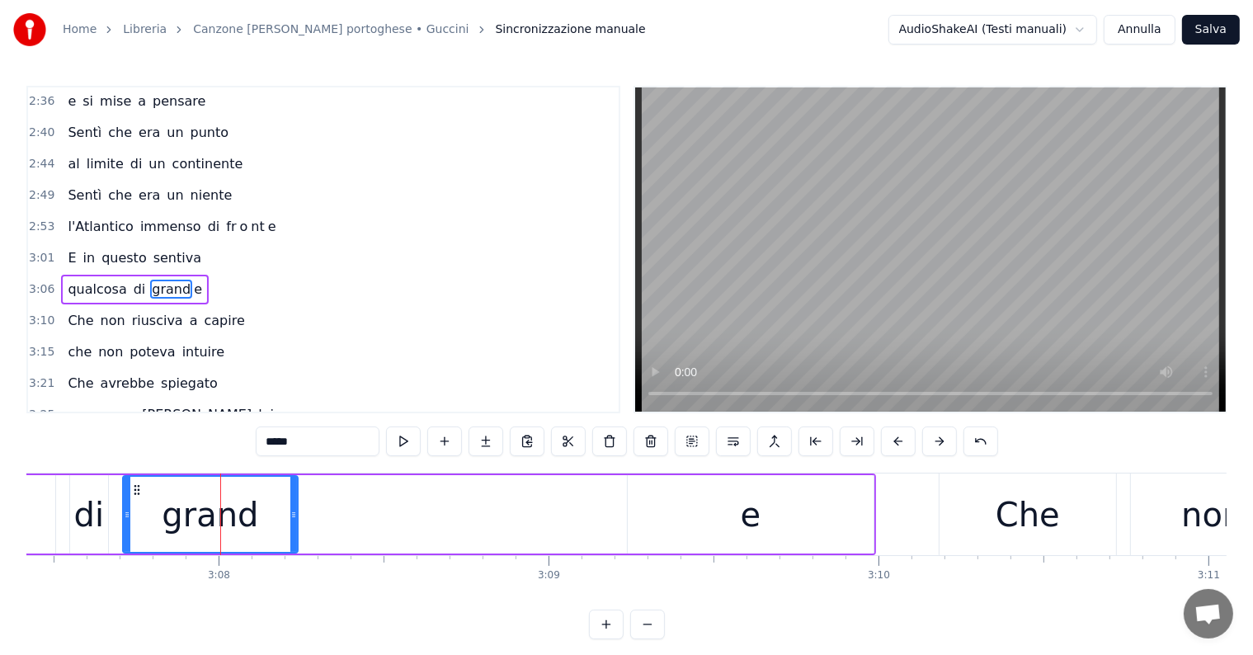
click at [323, 435] on input "*****" at bounding box center [318, 441] width 124 height 30
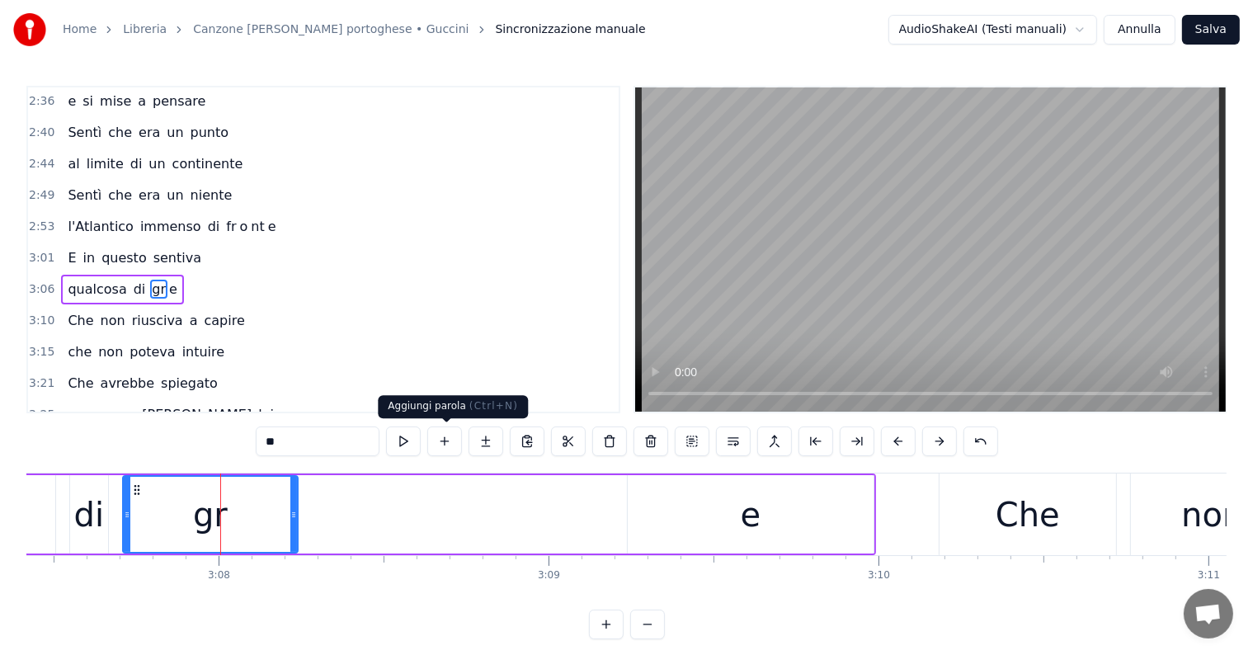
type input "**"
click at [445, 438] on button at bounding box center [444, 441] width 35 height 30
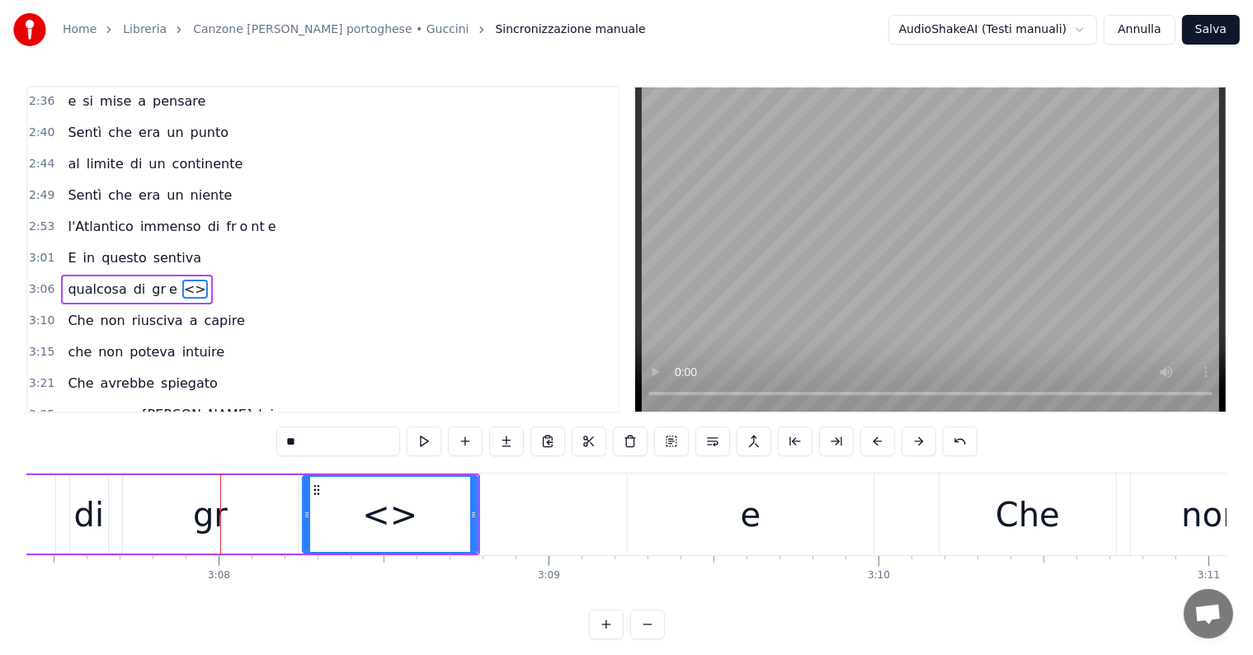
click at [336, 442] on input "**" at bounding box center [338, 441] width 124 height 30
type input "*"
click at [505, 442] on button at bounding box center [506, 441] width 35 height 30
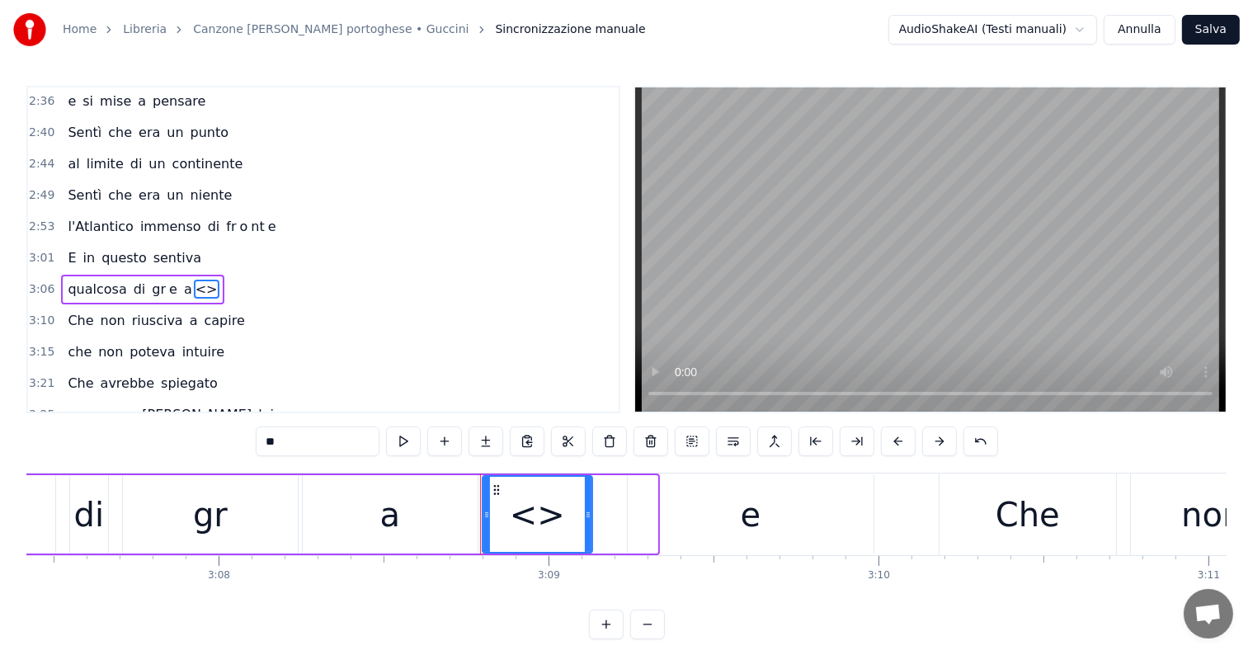
drag, startPoint x: 652, startPoint y: 504, endPoint x: 587, endPoint y: 508, distance: 65.3
click at [587, 508] on div at bounding box center [588, 514] width 7 height 75
click at [303, 441] on input "**" at bounding box center [318, 441] width 124 height 30
type input "*"
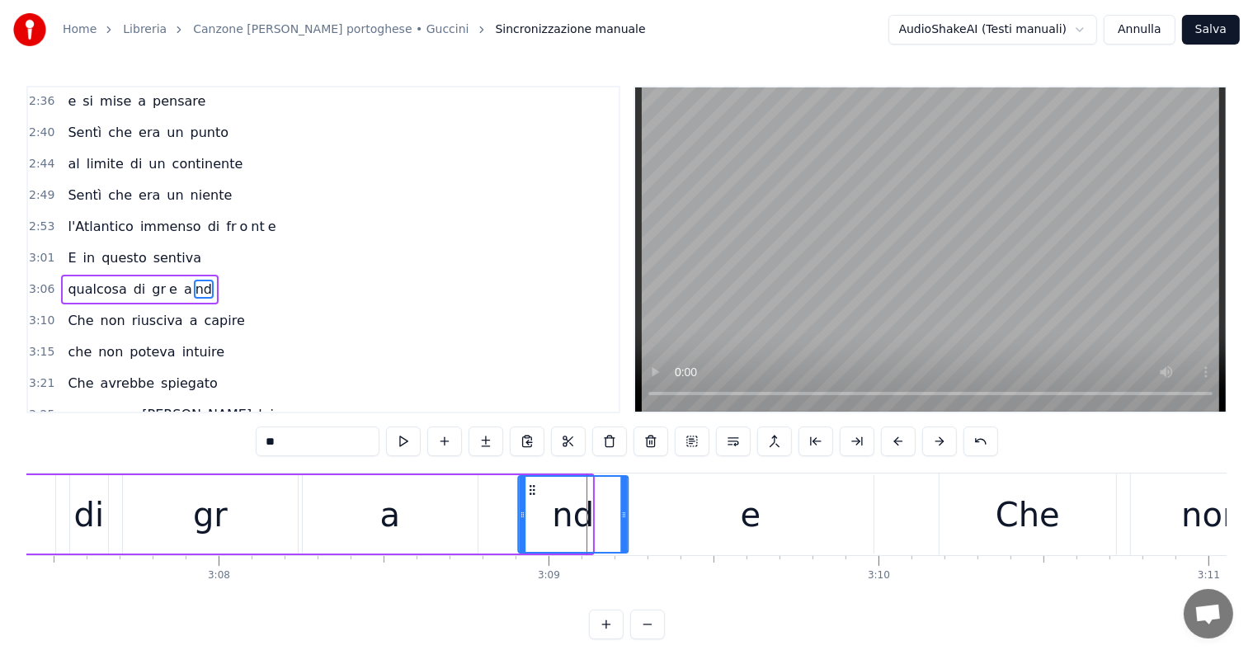
drag, startPoint x: 496, startPoint y: 486, endPoint x: 532, endPoint y: 485, distance: 35.5
click at [532, 485] on icon at bounding box center [531, 489] width 13 height 13
click at [432, 512] on div "a" at bounding box center [390, 514] width 175 height 78
type input "*"
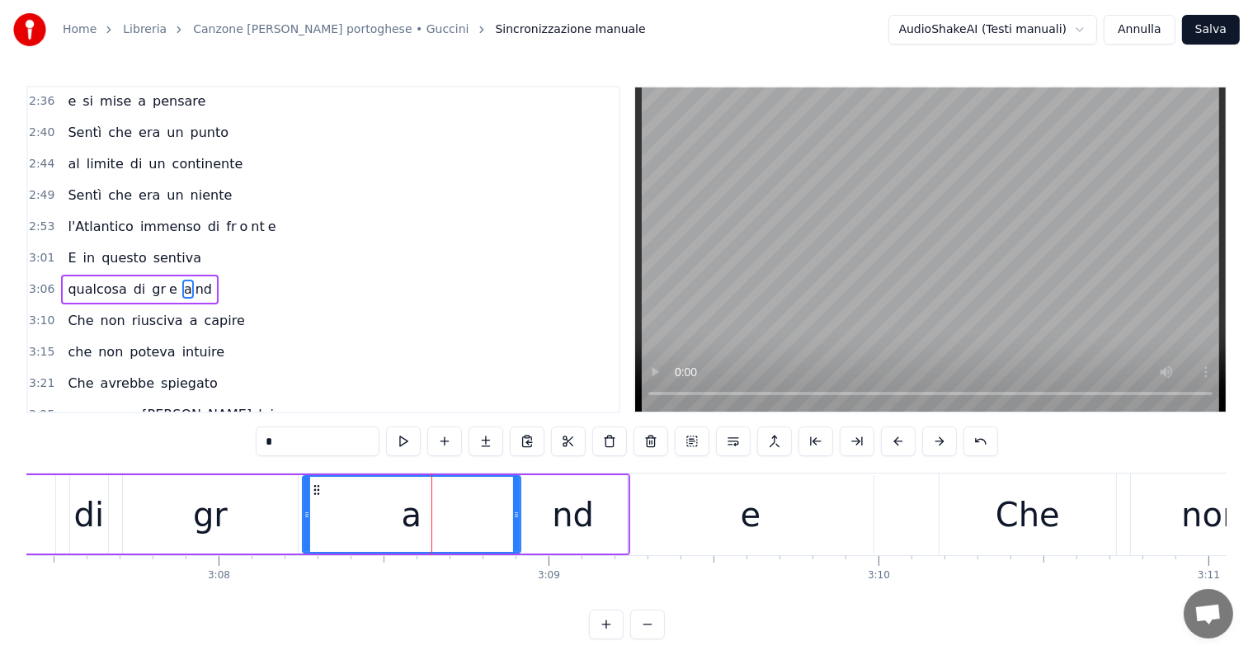
drag, startPoint x: 475, startPoint y: 501, endPoint x: 518, endPoint y: 501, distance: 42.9
click at [518, 501] on div at bounding box center [516, 514] width 7 height 75
click at [300, 501] on div at bounding box center [302, 514] width 7 height 75
click at [61, 275] on div "qualcosa di gr e a nd" at bounding box center [140, 290] width 158 height 30
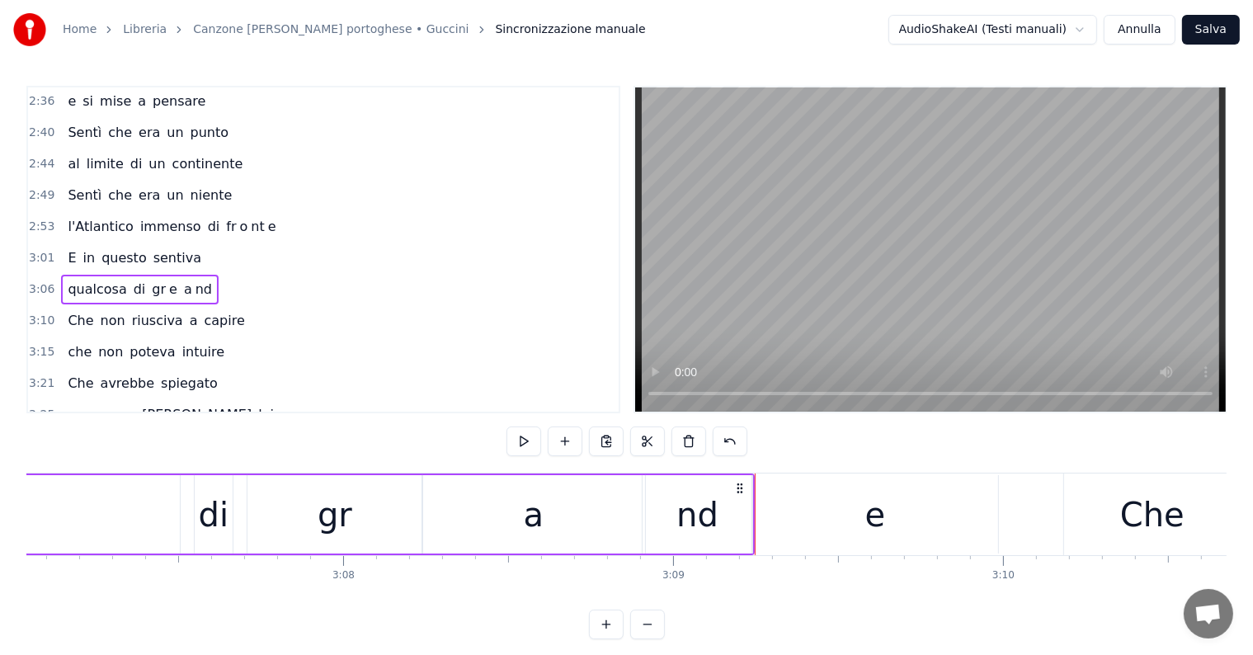
scroll to position [0, 61389]
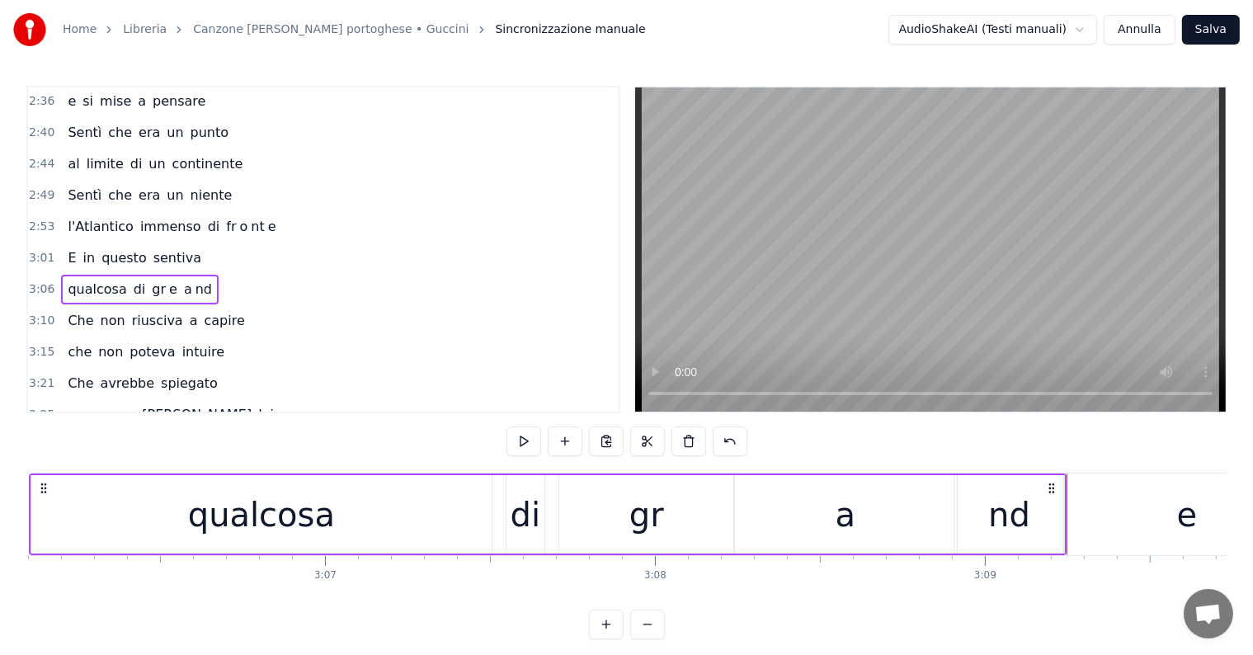
click at [1082, 512] on div "e" at bounding box center [1187, 514] width 246 height 78
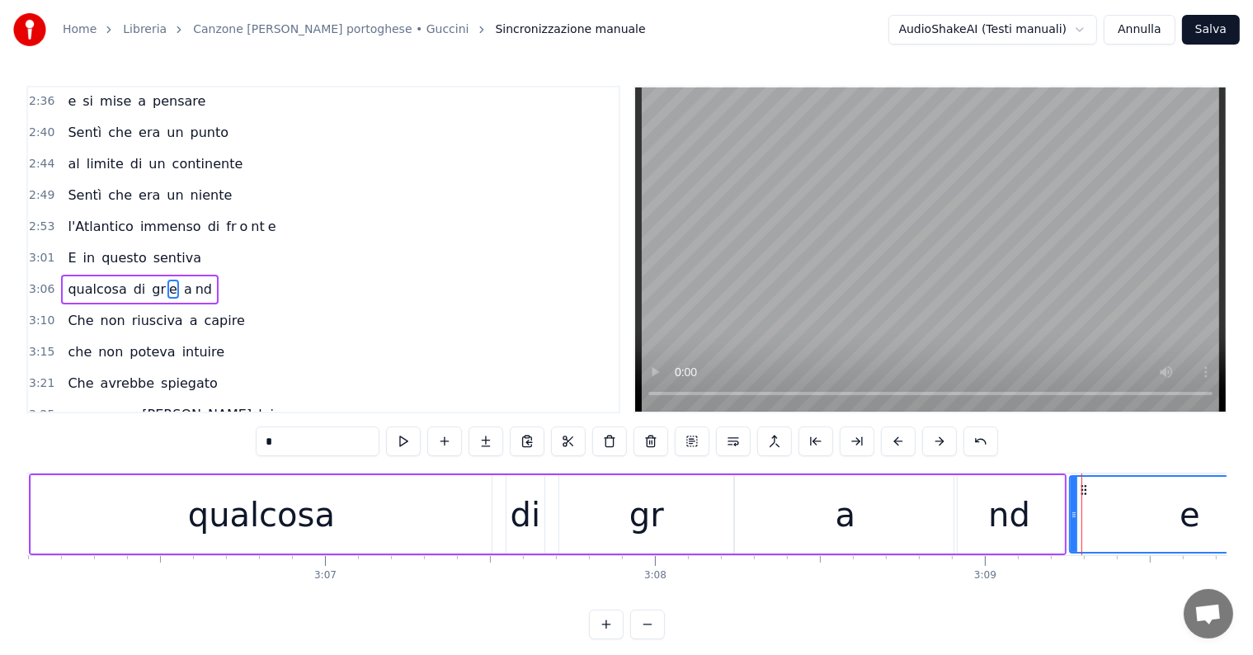
click at [1070, 512] on icon at bounding box center [1073, 514] width 7 height 13
click at [1046, 515] on div "nd" at bounding box center [1009, 514] width 110 height 78
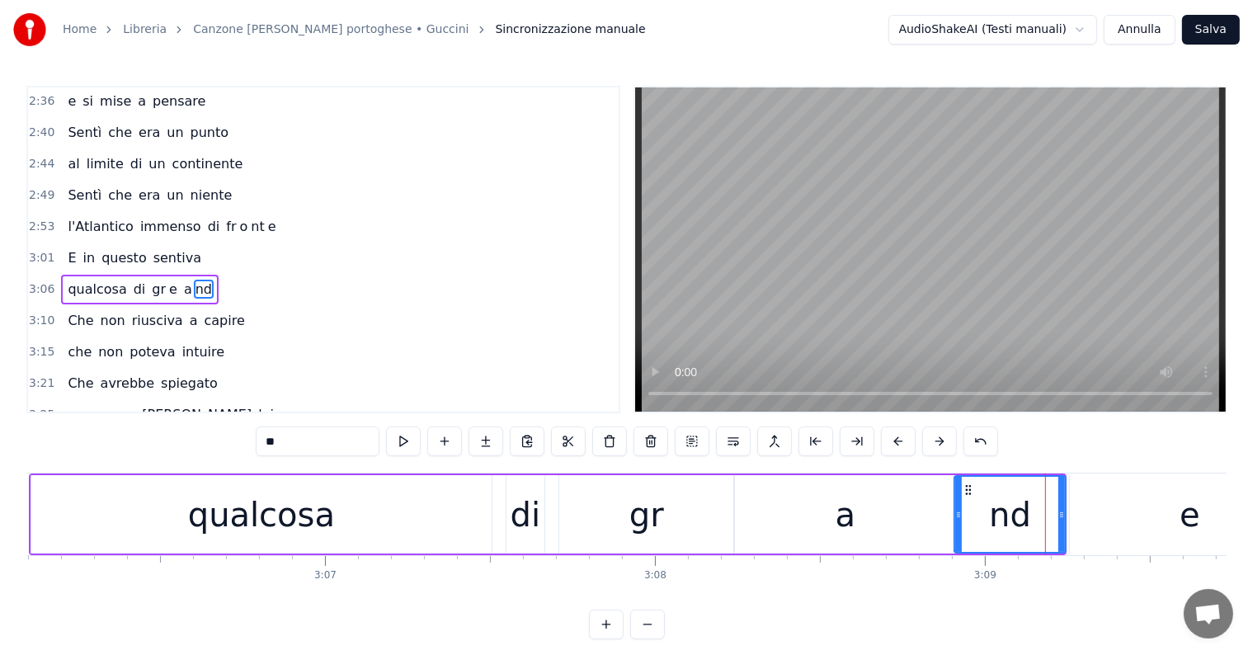
click at [1062, 513] on icon at bounding box center [1061, 514] width 7 height 13
click at [874, 525] on div "a" at bounding box center [845, 514] width 223 height 78
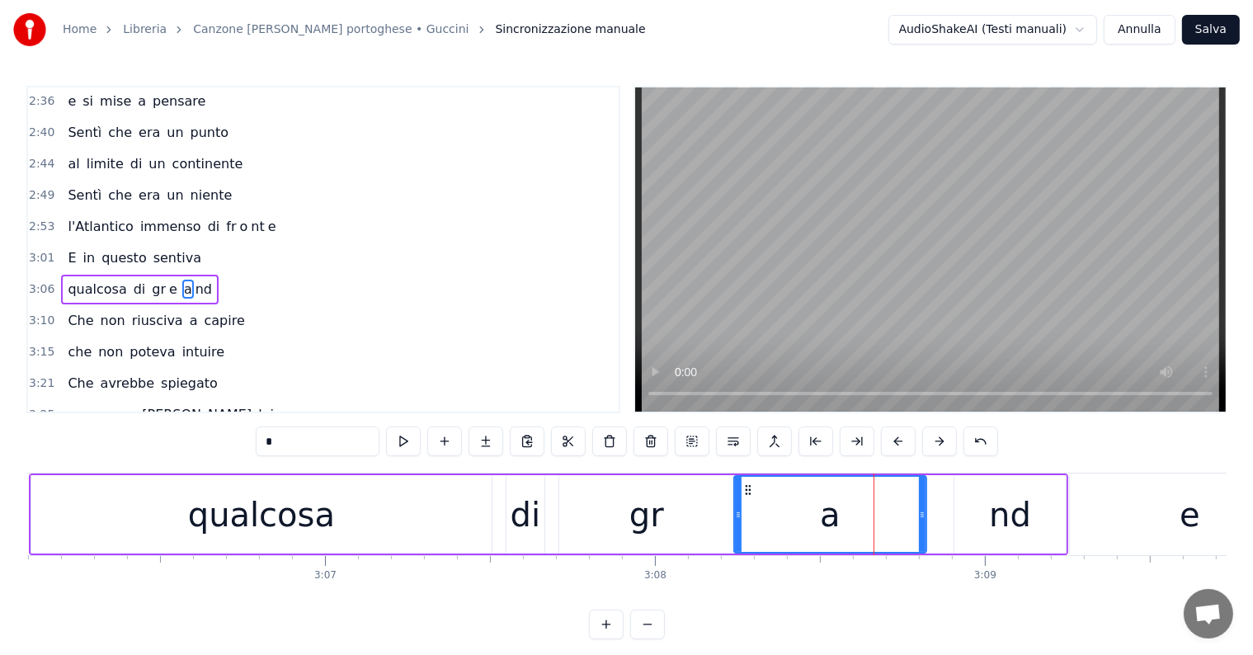
drag, startPoint x: 953, startPoint y: 511, endPoint x: 921, endPoint y: 515, distance: 31.5
click at [921, 515] on icon at bounding box center [922, 514] width 7 height 13
click at [670, 512] on div "gr" at bounding box center [646, 514] width 175 height 78
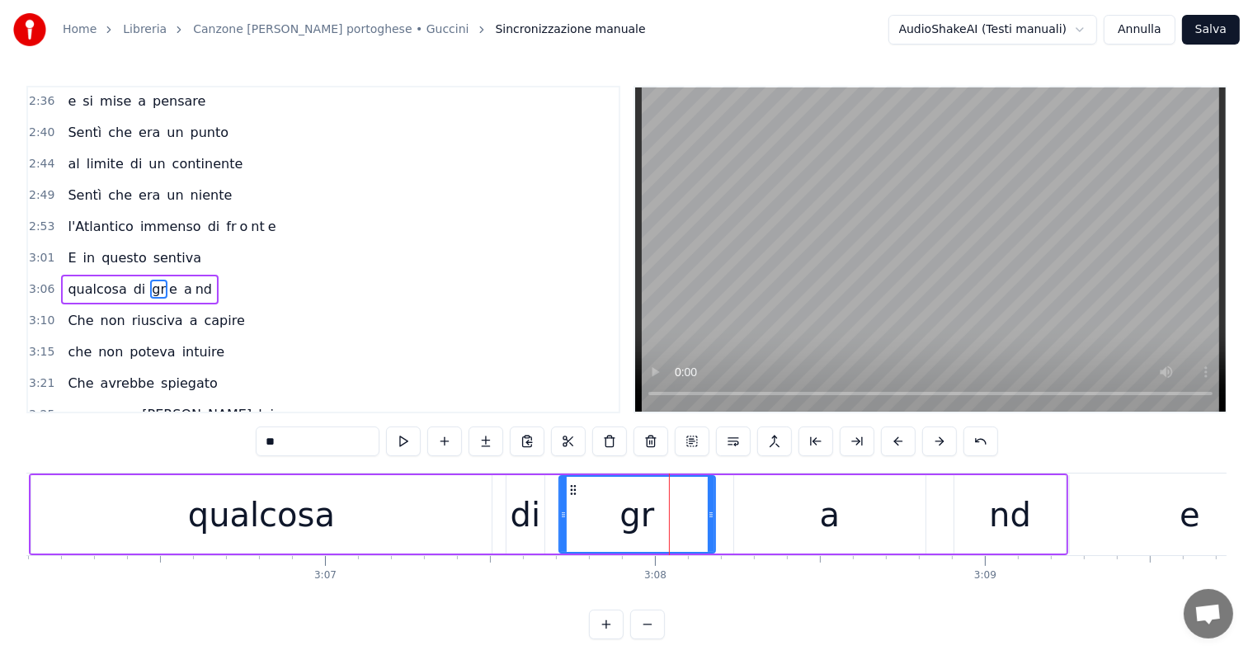
drag, startPoint x: 732, startPoint y: 505, endPoint x: 705, endPoint y: 507, distance: 26.5
click at [708, 507] on div at bounding box center [711, 514] width 7 height 75
click at [1161, 521] on div "e" at bounding box center [1190, 514] width 240 height 78
type input "*"
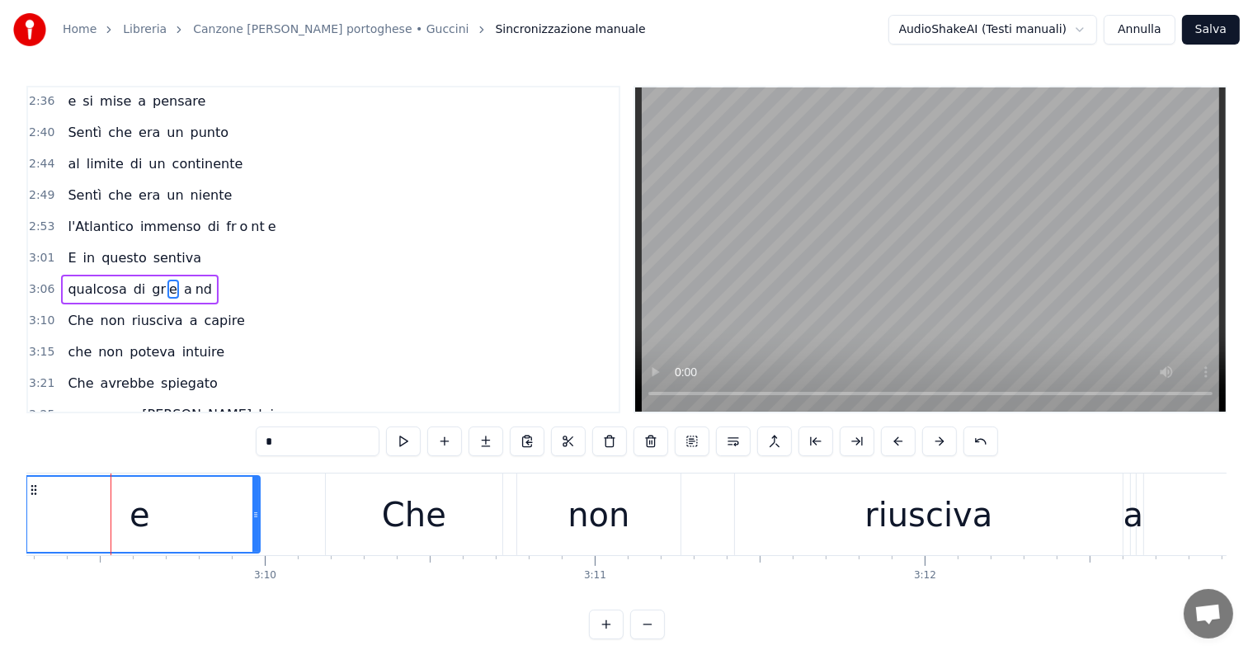
scroll to position [0, 62440]
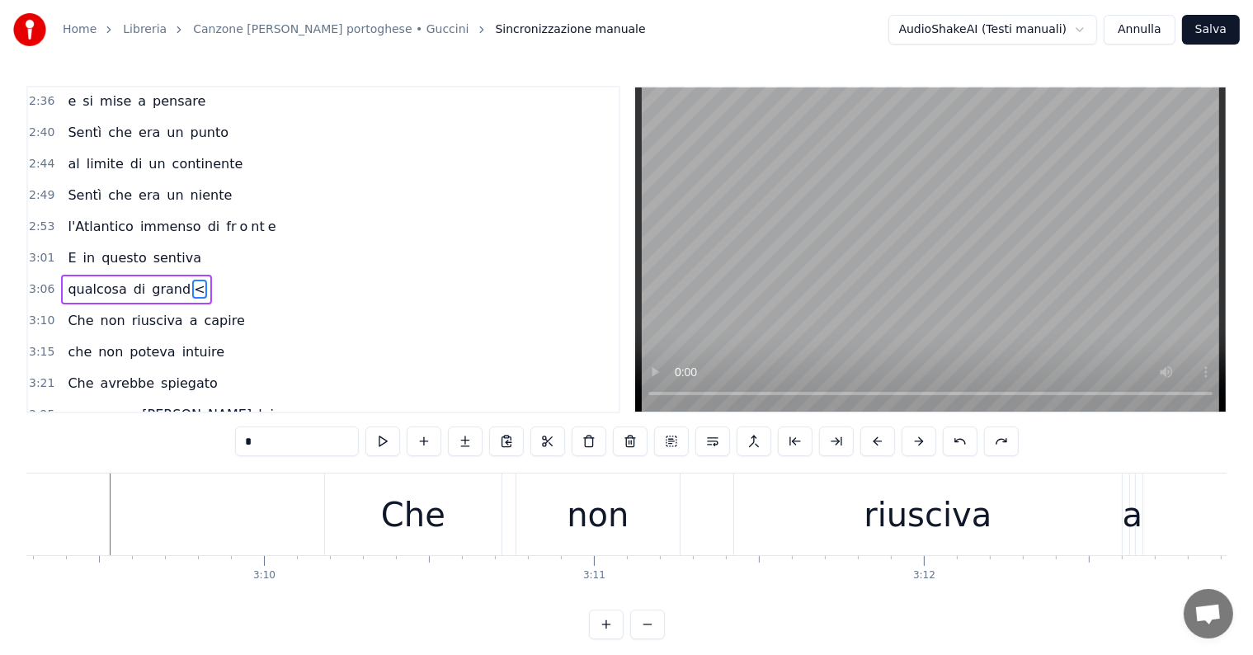
type input "**"
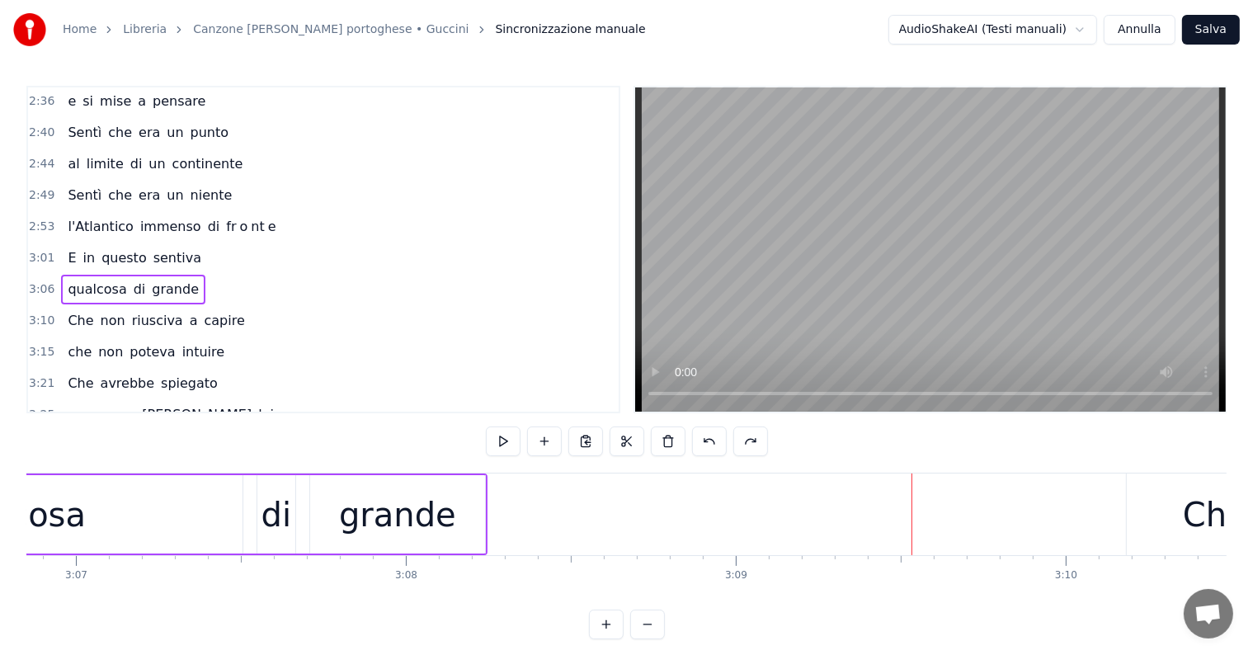
scroll to position [0, 61701]
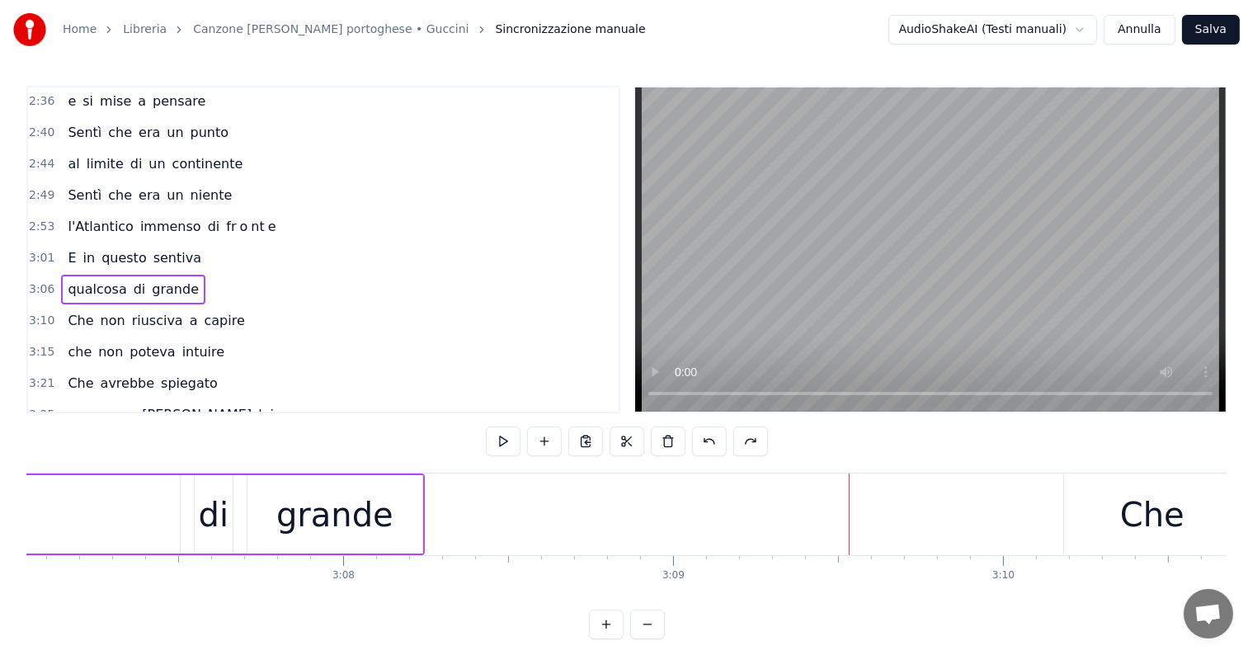
click at [376, 521] on div "grande" at bounding box center [334, 514] width 117 height 49
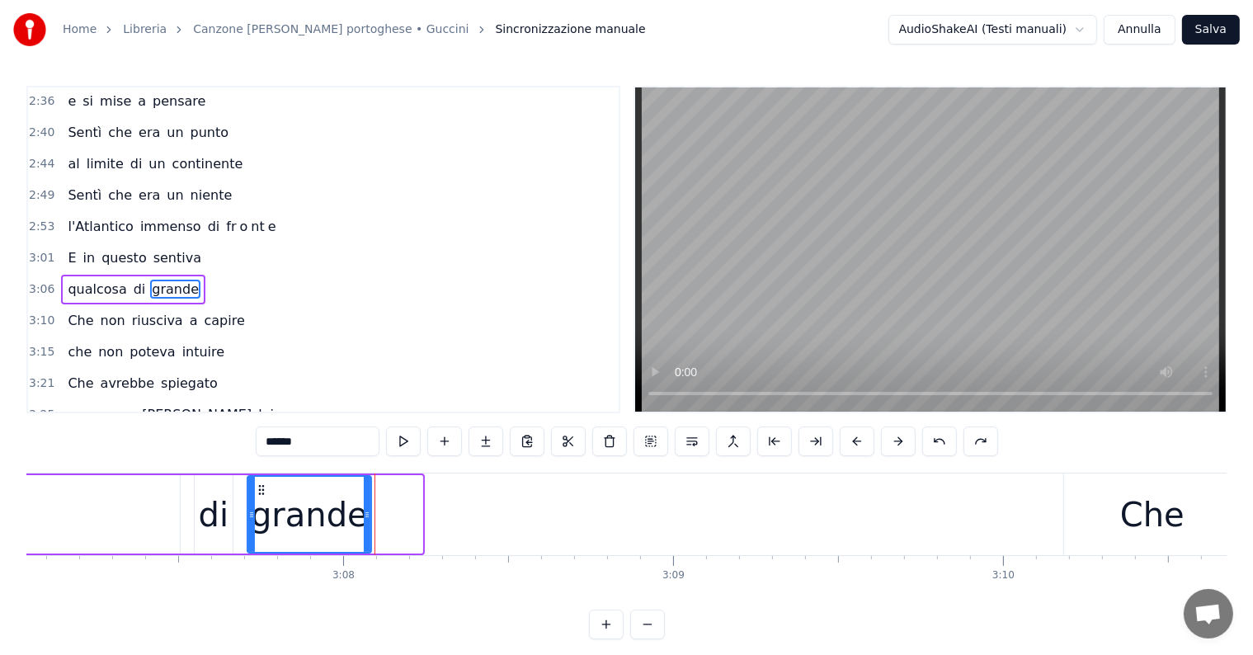
drag, startPoint x: 416, startPoint y: 509, endPoint x: 365, endPoint y: 515, distance: 51.5
click at [365, 515] on icon at bounding box center [367, 514] width 7 height 13
click at [345, 449] on input "******" at bounding box center [338, 441] width 124 height 30
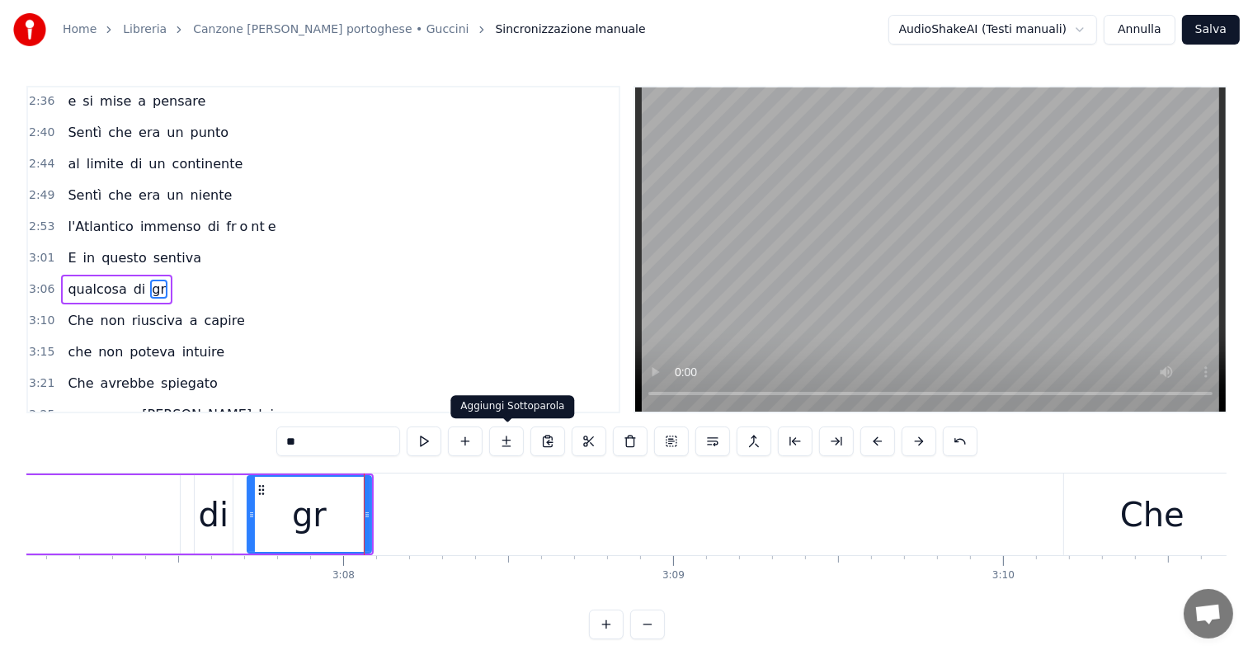
type input "**"
click at [515, 437] on button at bounding box center [506, 441] width 35 height 30
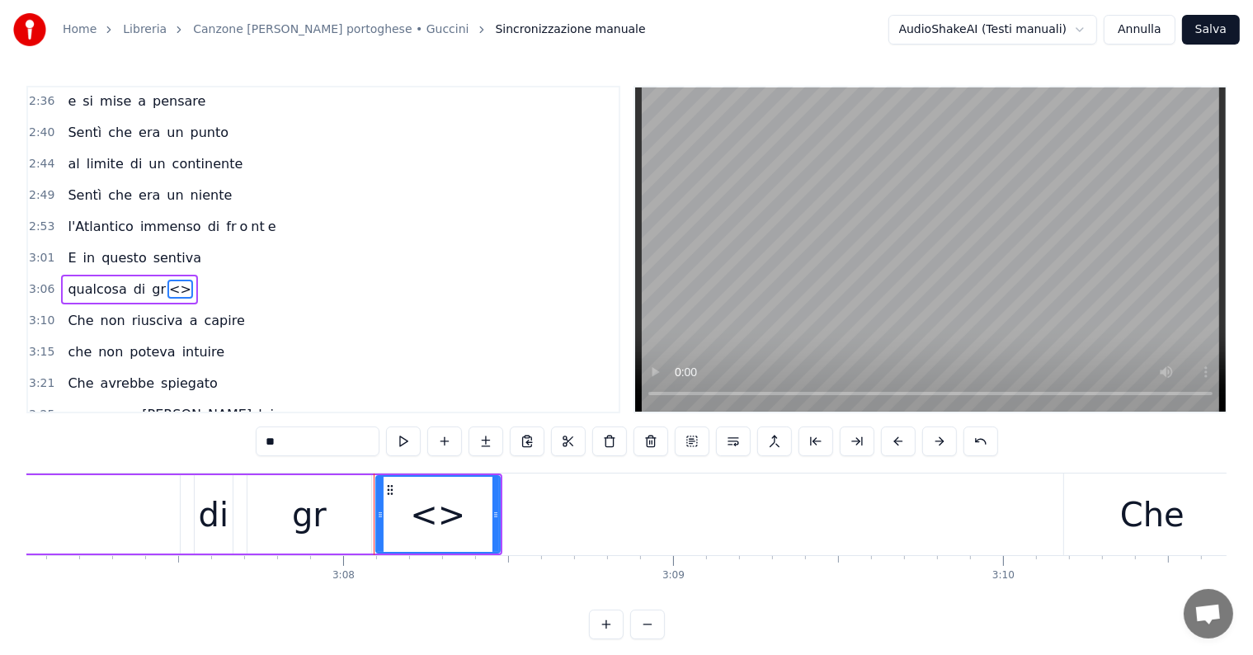
click at [325, 447] on input "**" at bounding box center [318, 441] width 124 height 30
type input "*"
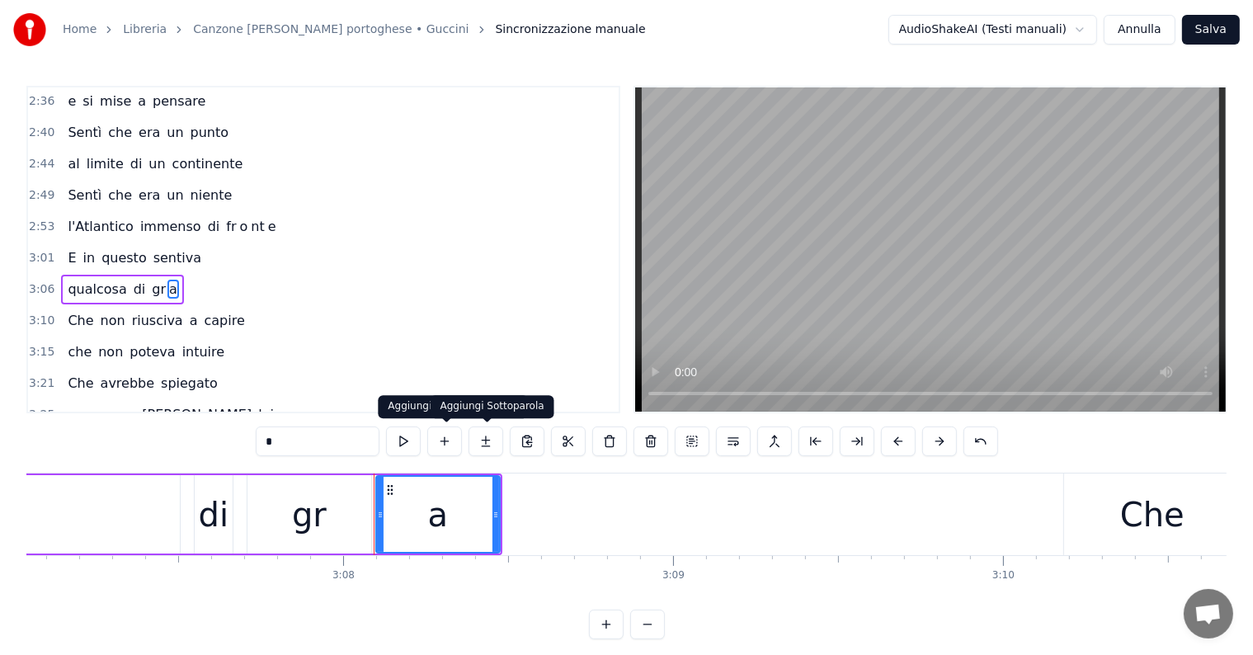
type input "*"
click at [485, 442] on button at bounding box center [485, 441] width 35 height 30
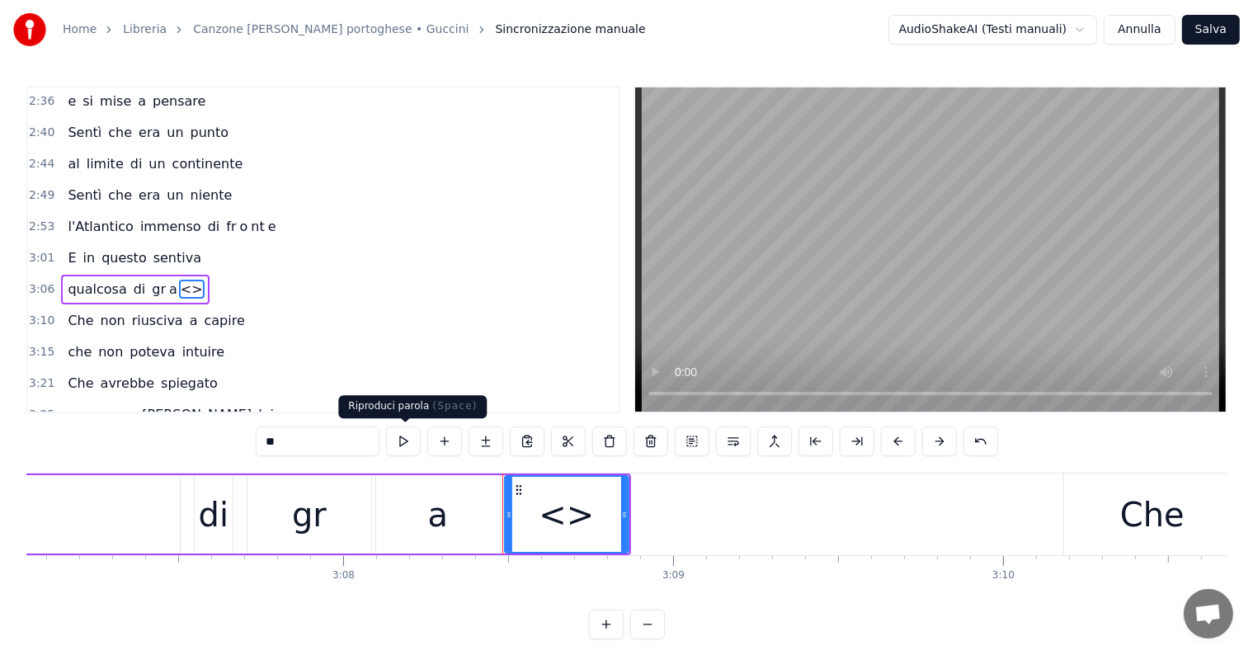
click at [289, 452] on input "**" at bounding box center [318, 441] width 124 height 30
type input "*"
type input "**"
click at [478, 437] on button at bounding box center [485, 441] width 35 height 30
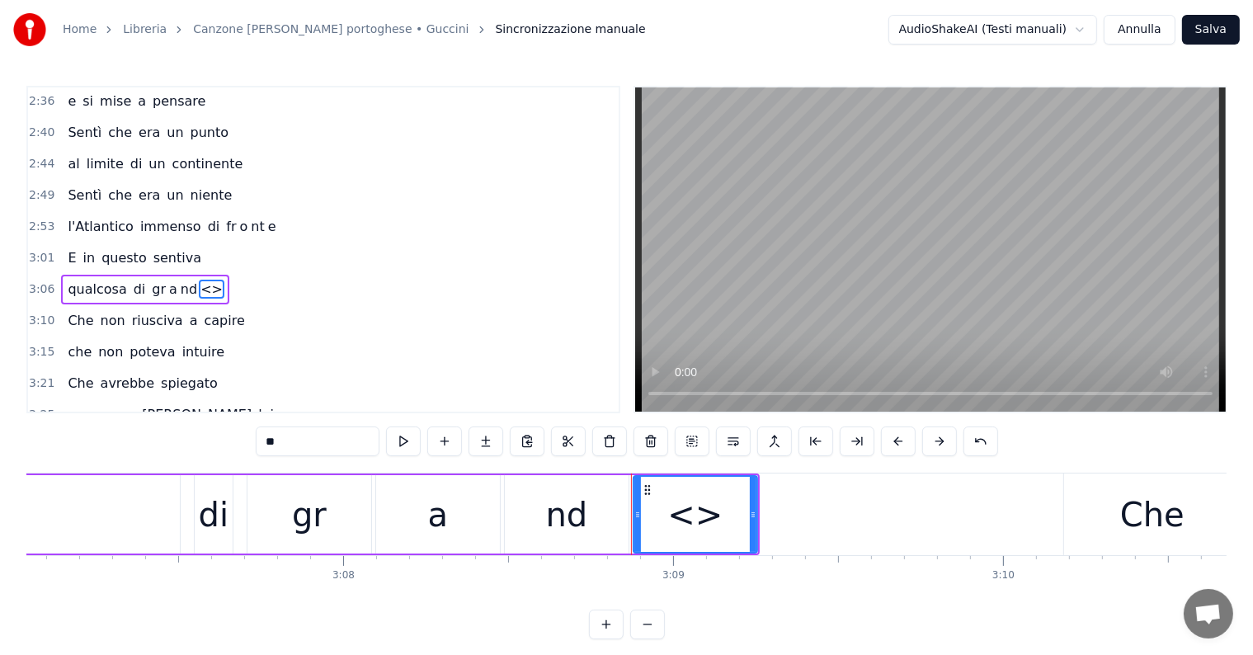
click at [356, 437] on input "**" at bounding box center [318, 441] width 124 height 30
type input "*"
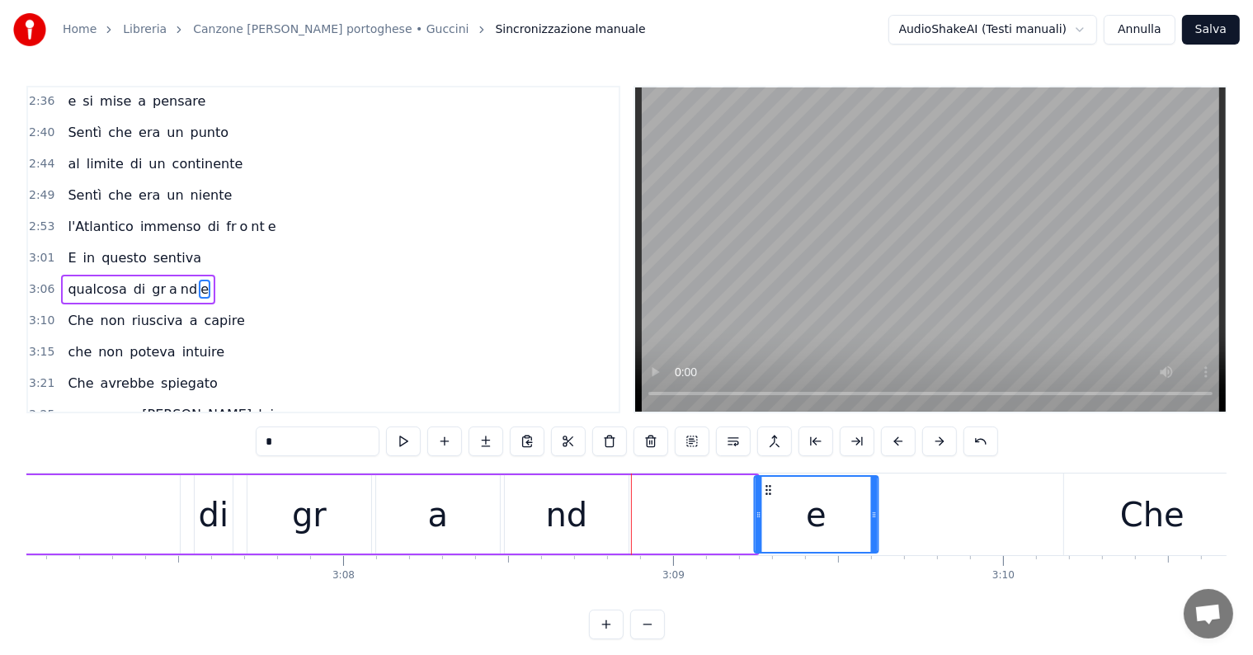
drag, startPoint x: 646, startPoint y: 486, endPoint x: 766, endPoint y: 488, distance: 120.4
click at [766, 488] on icon at bounding box center [767, 489] width 13 height 13
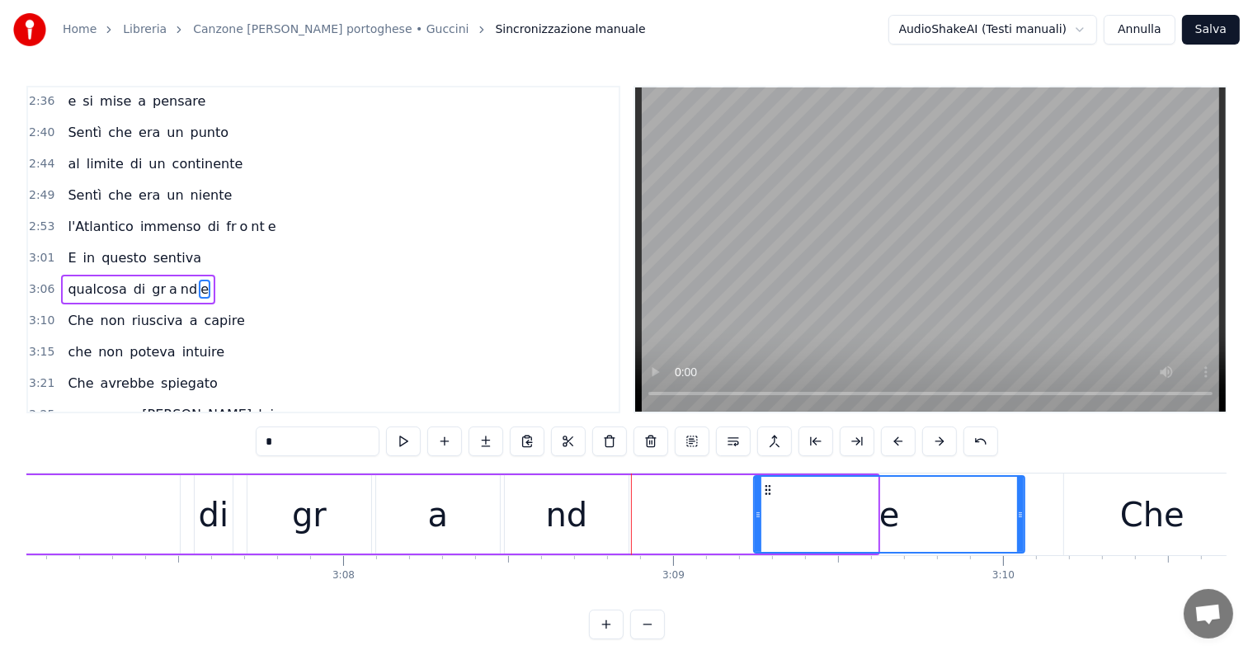
drag, startPoint x: 877, startPoint y: 499, endPoint x: 1023, endPoint y: 500, distance: 146.8
click at [1023, 500] on div "e" at bounding box center [889, 514] width 272 height 78
click at [571, 529] on div "nd" at bounding box center [567, 514] width 42 height 49
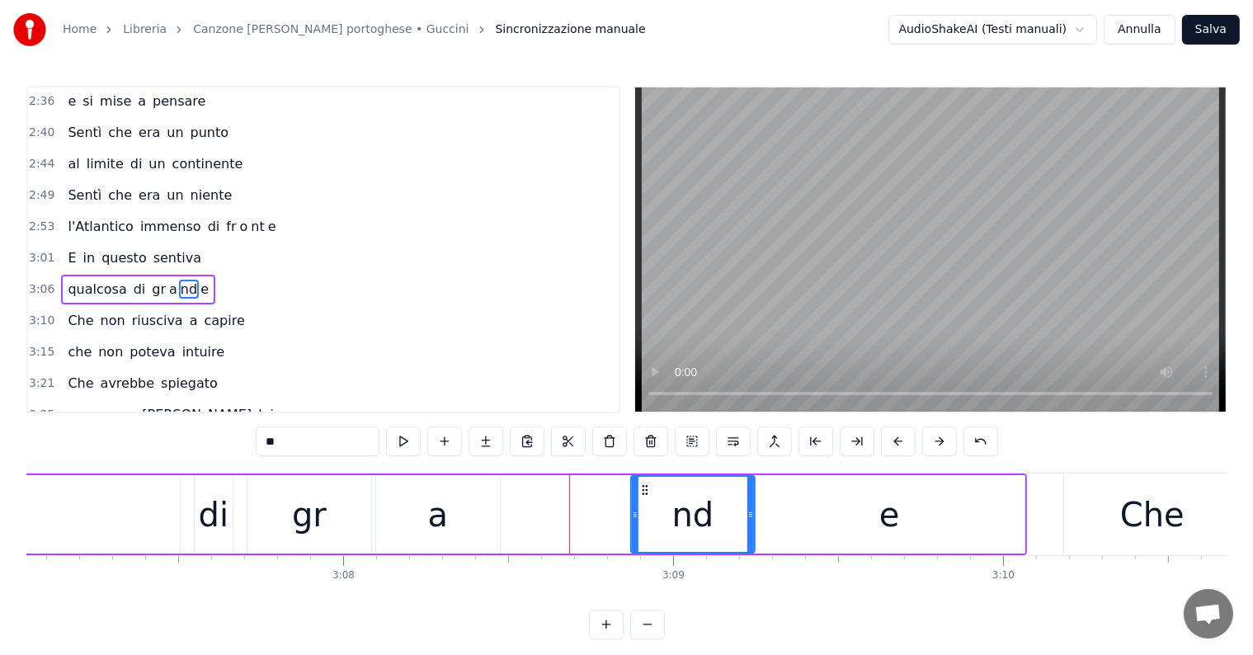
drag, startPoint x: 517, startPoint y: 488, endPoint x: 643, endPoint y: 492, distance: 126.2
click at [643, 492] on icon at bounding box center [644, 489] width 13 height 13
drag, startPoint x: 631, startPoint y: 505, endPoint x: 675, endPoint y: 505, distance: 43.7
click at [675, 505] on div at bounding box center [678, 514] width 7 height 75
click at [422, 518] on div "a" at bounding box center [438, 514] width 124 height 78
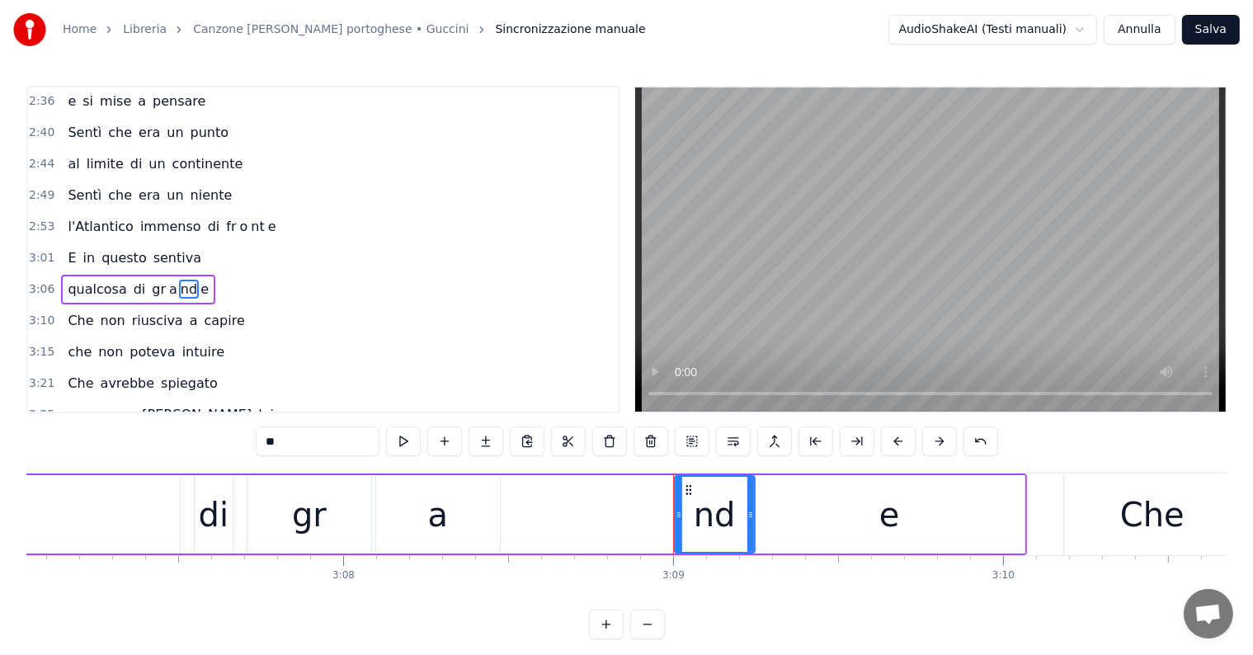
type input "*"
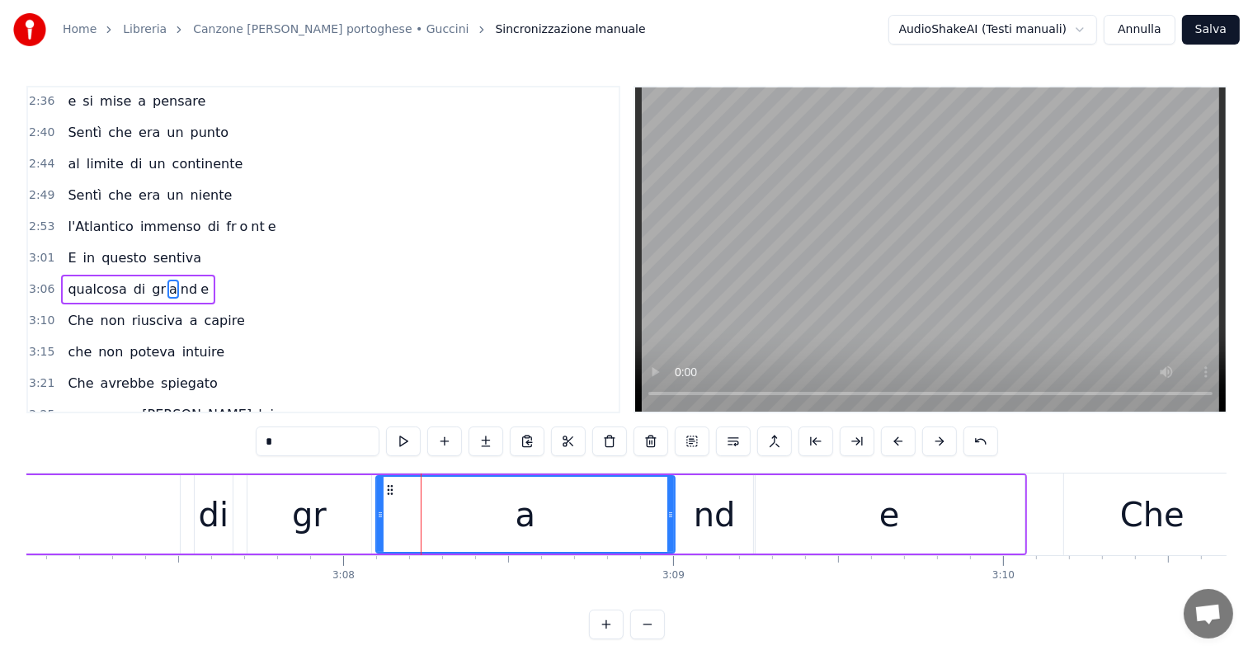
drag, startPoint x: 496, startPoint y: 513, endPoint x: 670, endPoint y: 515, distance: 174.8
click at [670, 515] on icon at bounding box center [670, 514] width 7 height 13
click at [374, 525] on div at bounding box center [375, 514] width 7 height 75
click at [69, 275] on div "qualcosa di gr a nd e" at bounding box center [138, 290] width 154 height 30
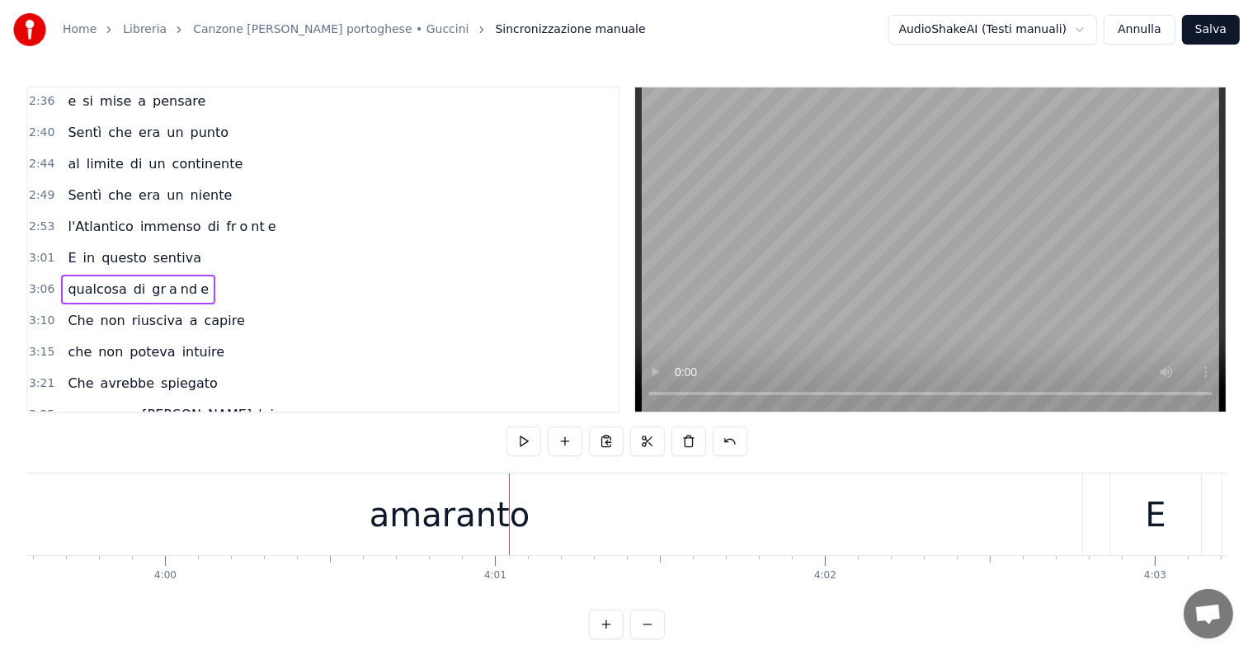
scroll to position [0, 79264]
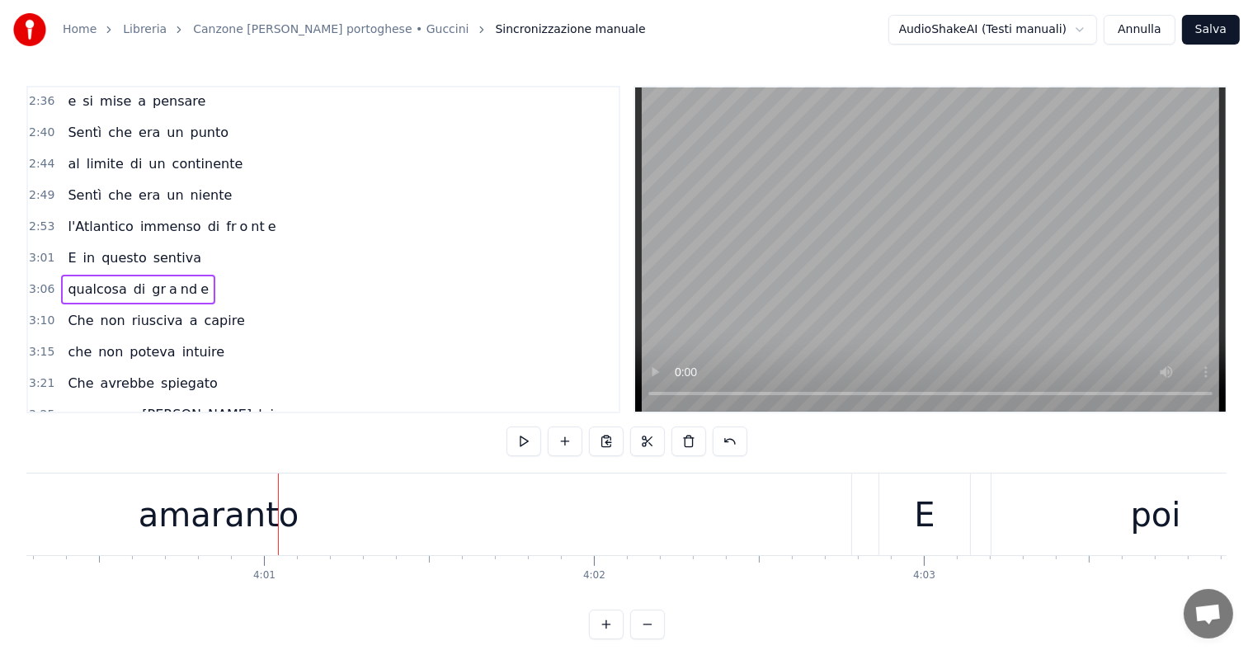
click at [444, 520] on div "amaranto" at bounding box center [218, 514] width 1265 height 82
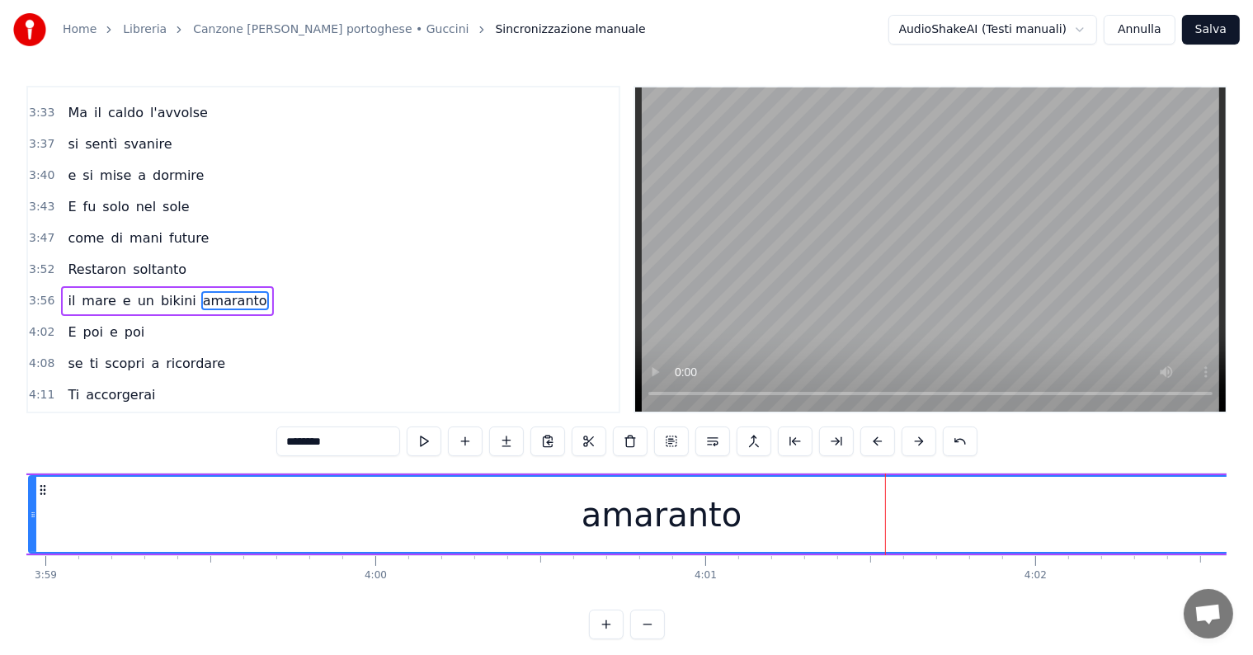
scroll to position [0, 79073]
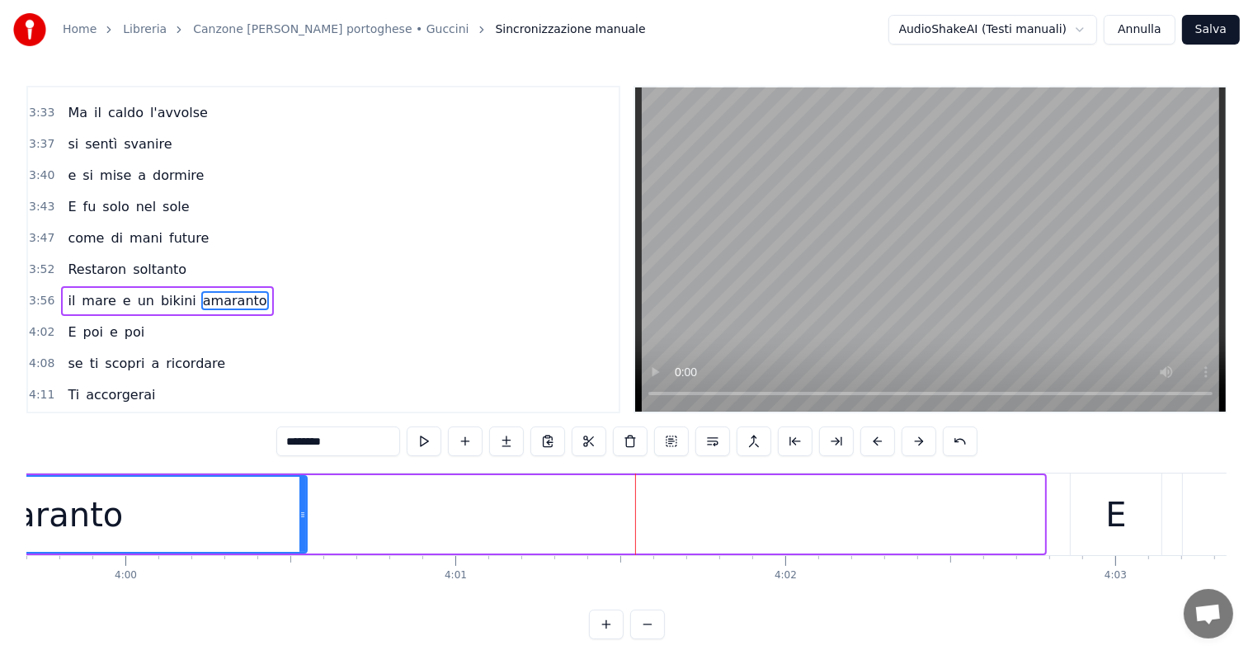
drag, startPoint x: 1042, startPoint y: 503, endPoint x: 304, endPoint y: 511, distance: 737.3
click at [304, 511] on div at bounding box center [302, 514] width 7 height 75
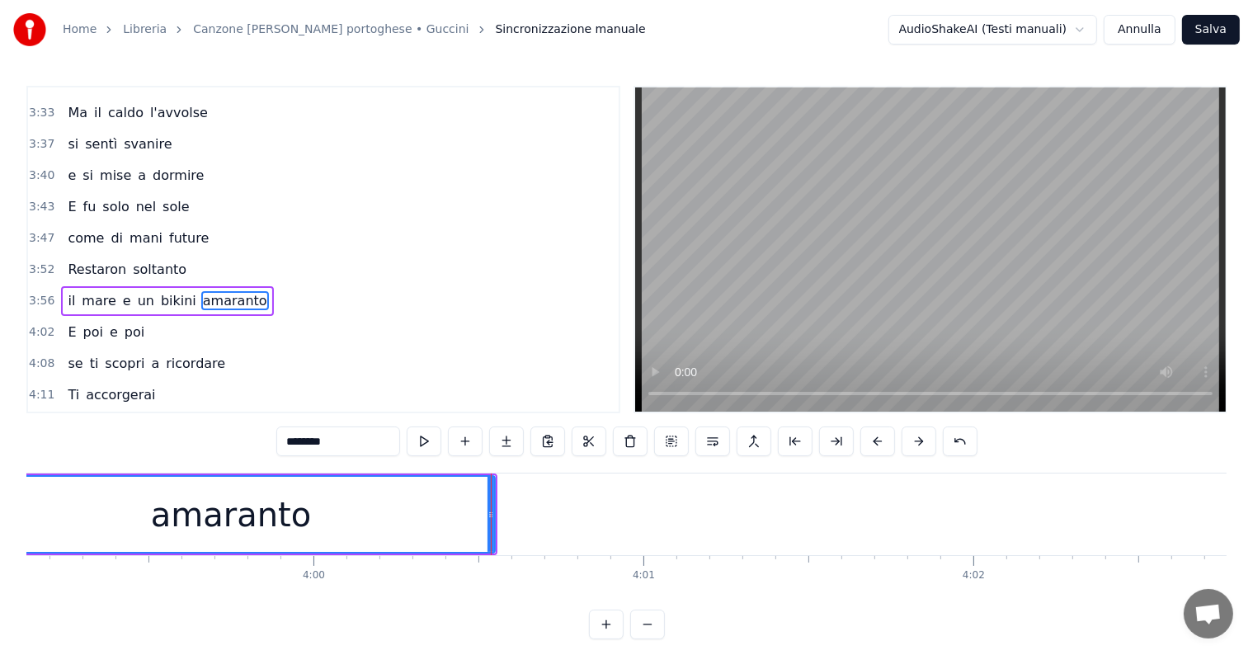
scroll to position [0, 78635]
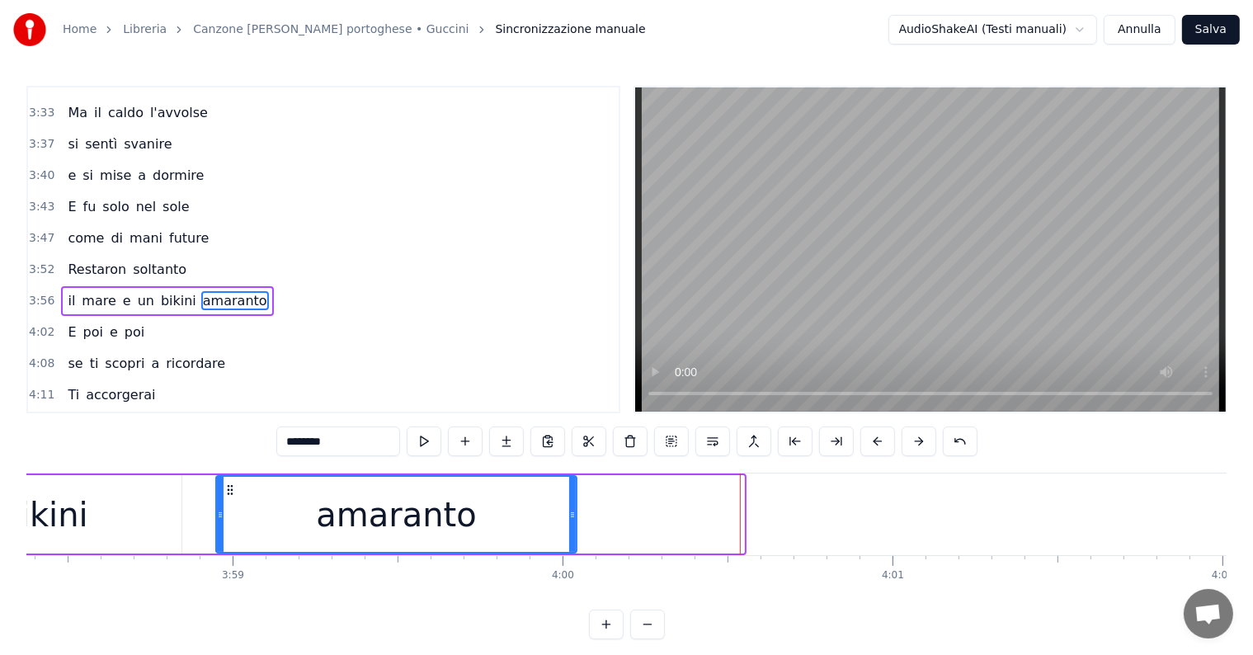
drag, startPoint x: 741, startPoint y: 507, endPoint x: 573, endPoint y: 507, distance: 167.4
click at [573, 508] on icon at bounding box center [572, 514] width 7 height 13
click at [371, 445] on input "********" at bounding box center [338, 441] width 124 height 30
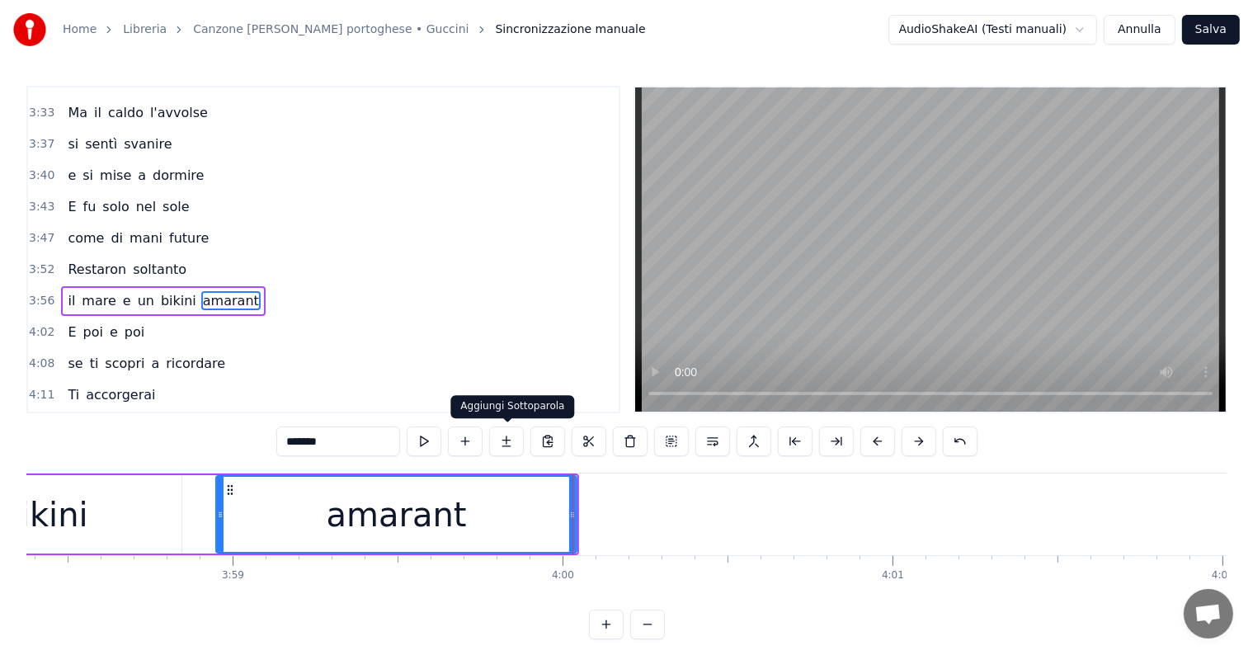
type input "*******"
click at [512, 445] on button at bounding box center [506, 441] width 35 height 30
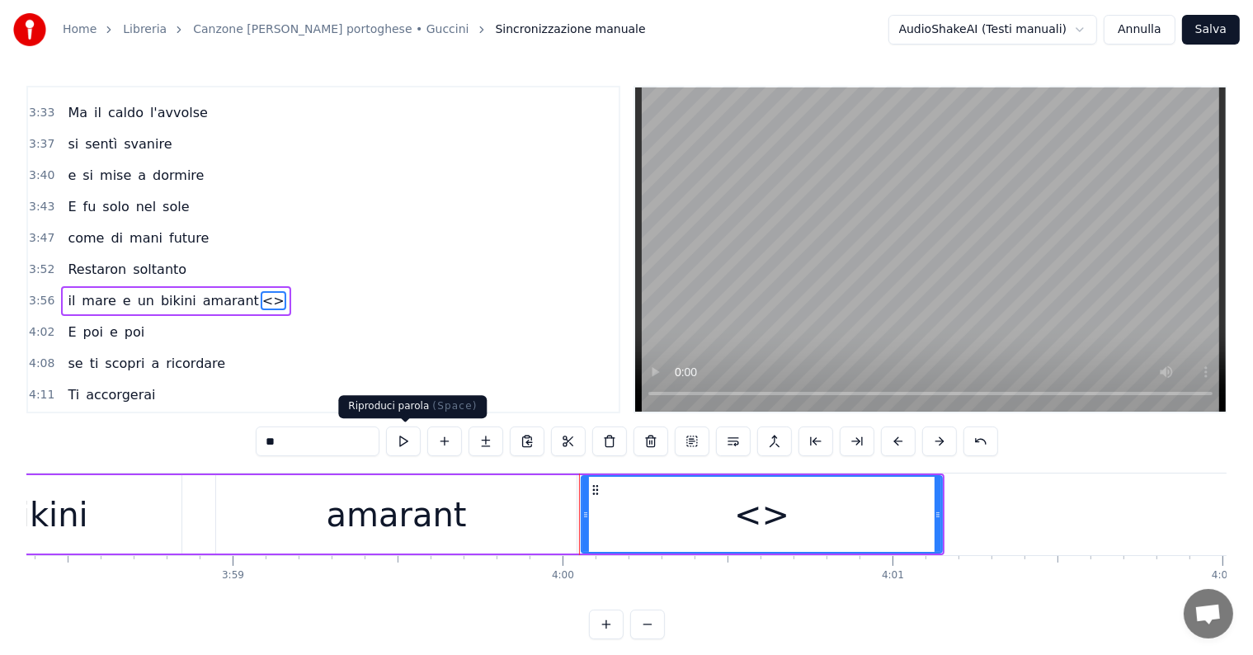
click at [341, 443] on input "**" at bounding box center [318, 441] width 124 height 30
type input "*"
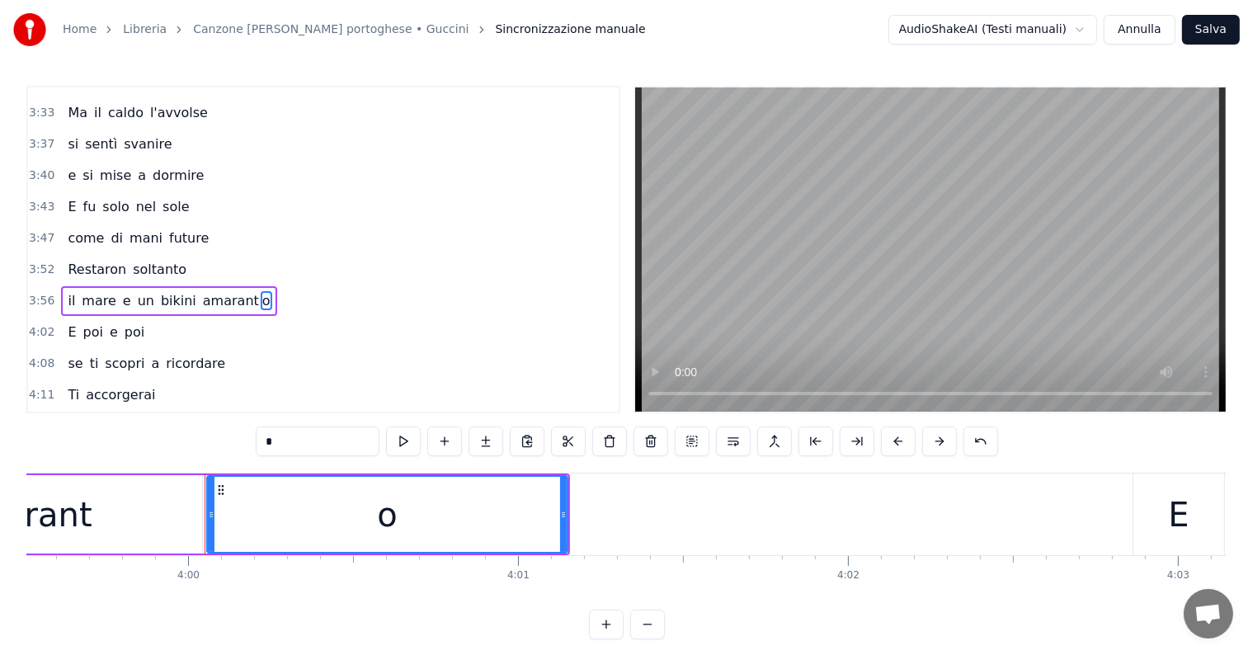
scroll to position [0, 79072]
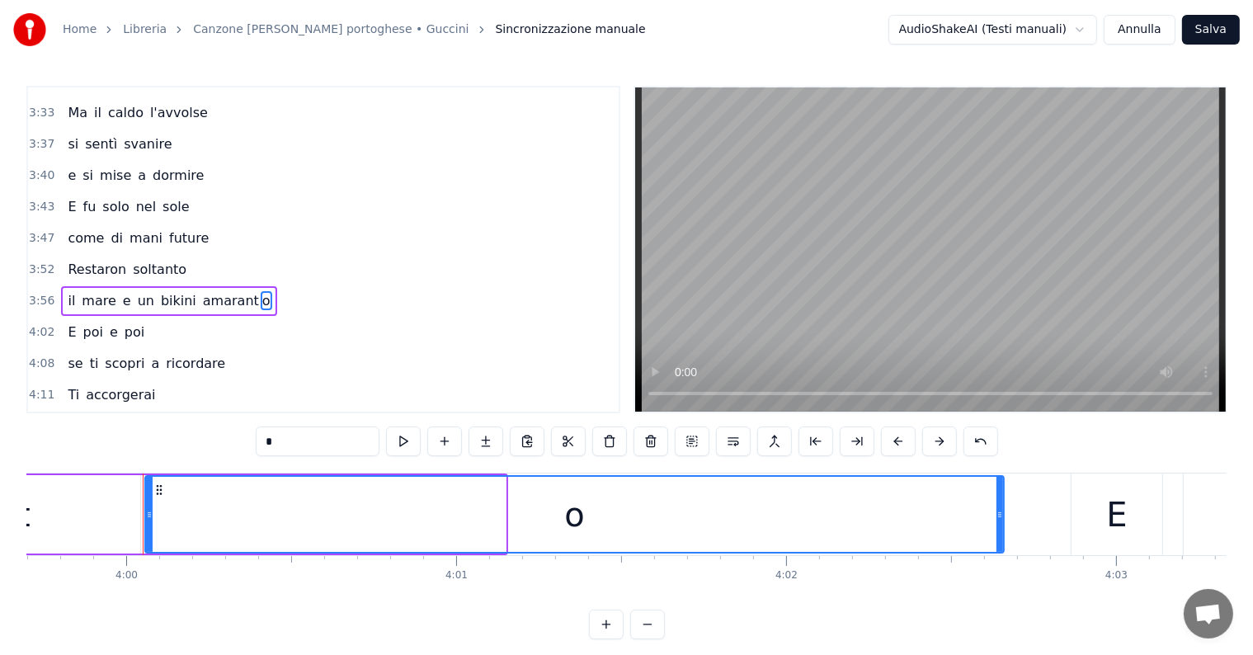
drag, startPoint x: 501, startPoint y: 510, endPoint x: 1004, endPoint y: 510, distance: 503.1
click at [1003, 510] on icon at bounding box center [999, 514] width 7 height 13
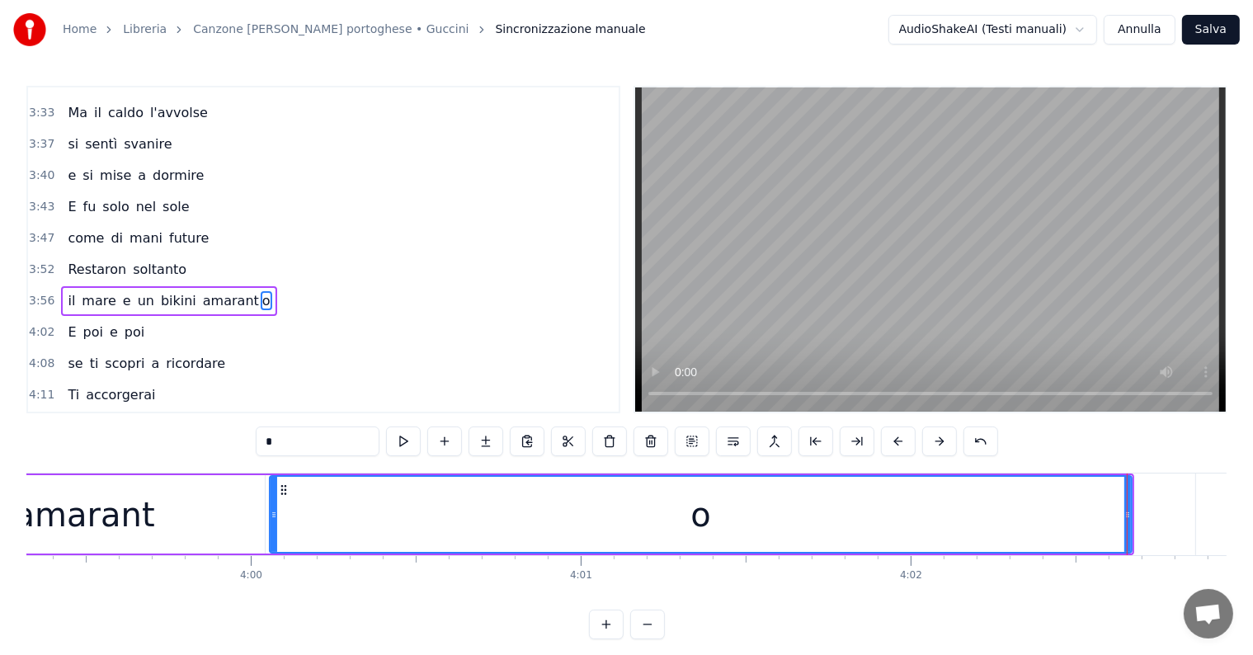
scroll to position [0, 78698]
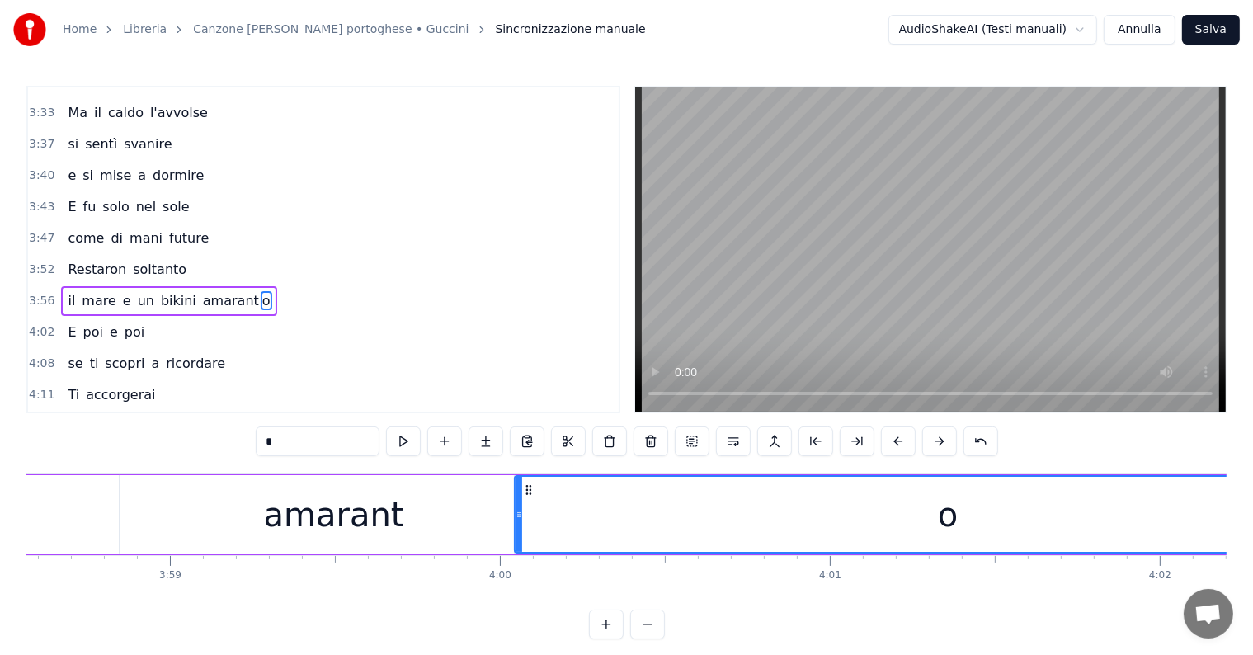
click at [515, 503] on div at bounding box center [518, 514] width 7 height 75
type input "*"
click at [64, 286] on div "il mare e un bikini amarant o" at bounding box center [168, 301] width 215 height 30
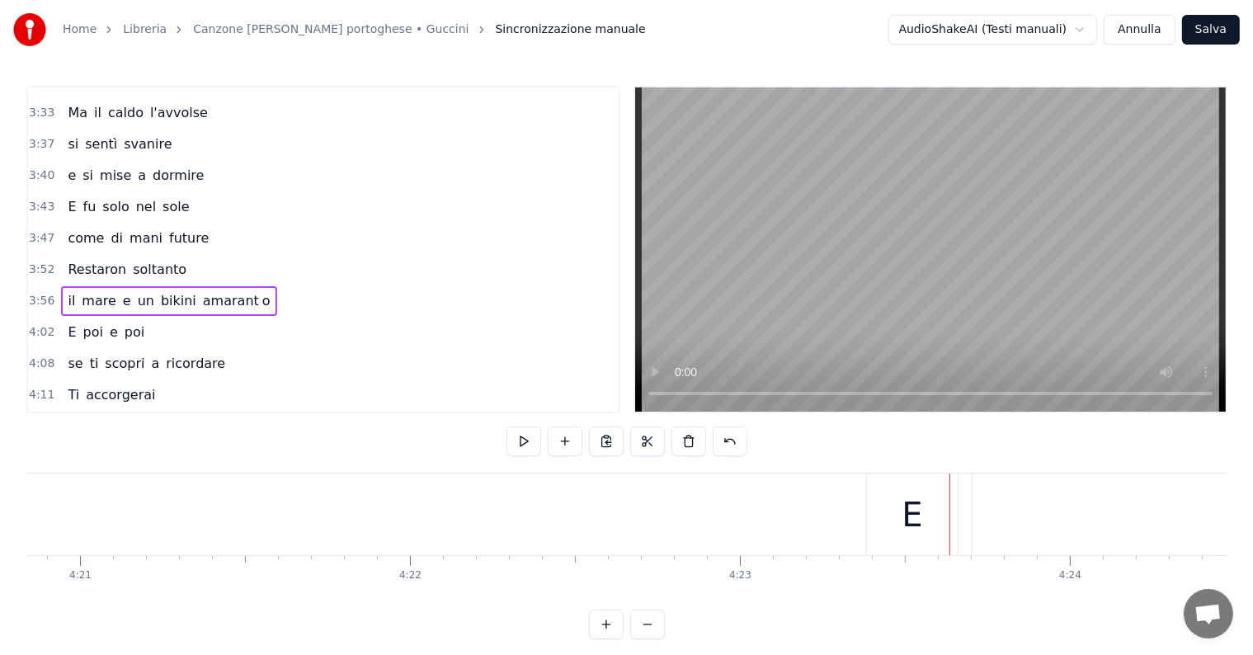
scroll to position [0, 85983]
click at [960, 516] on div "E" at bounding box center [974, 514] width 91 height 82
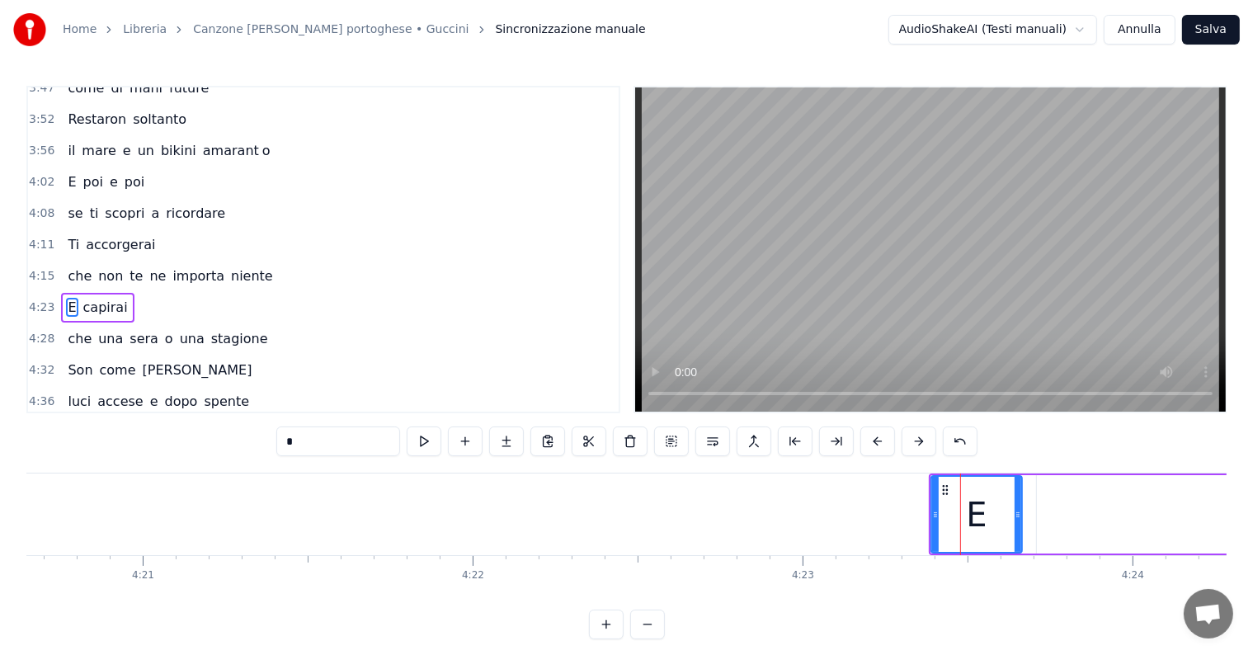
scroll to position [1552, 0]
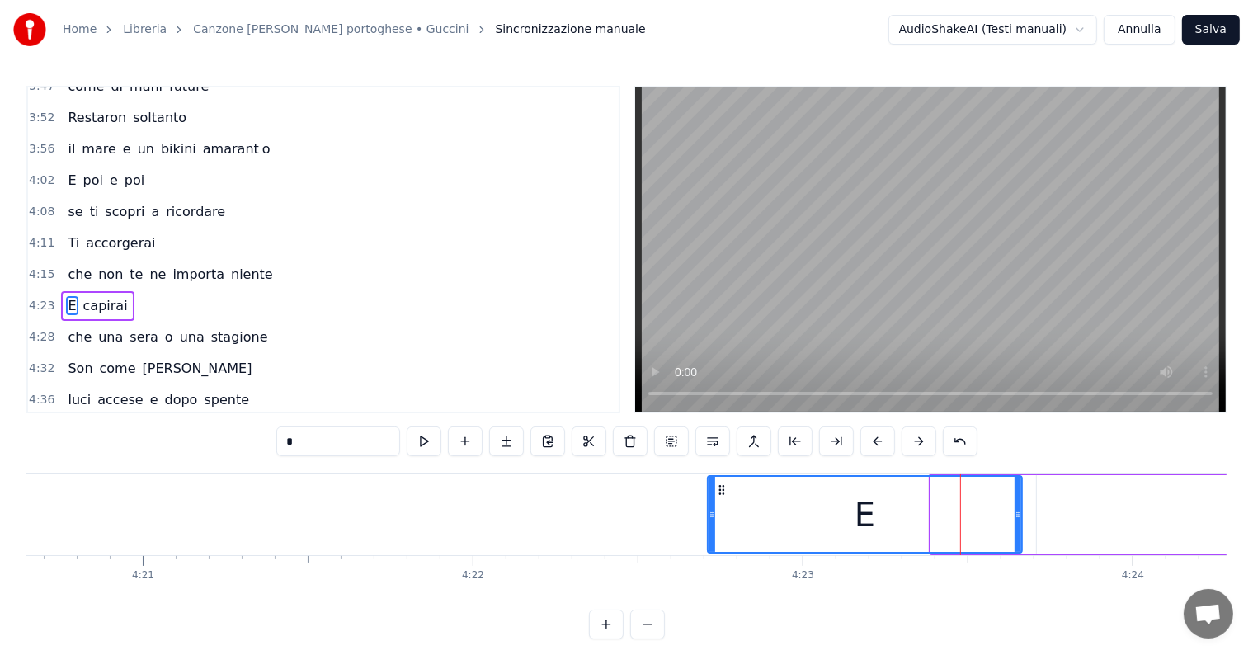
drag, startPoint x: 933, startPoint y: 515, endPoint x: 709, endPoint y: 548, distance: 225.9
click at [709, 548] on div at bounding box center [711, 514] width 7 height 75
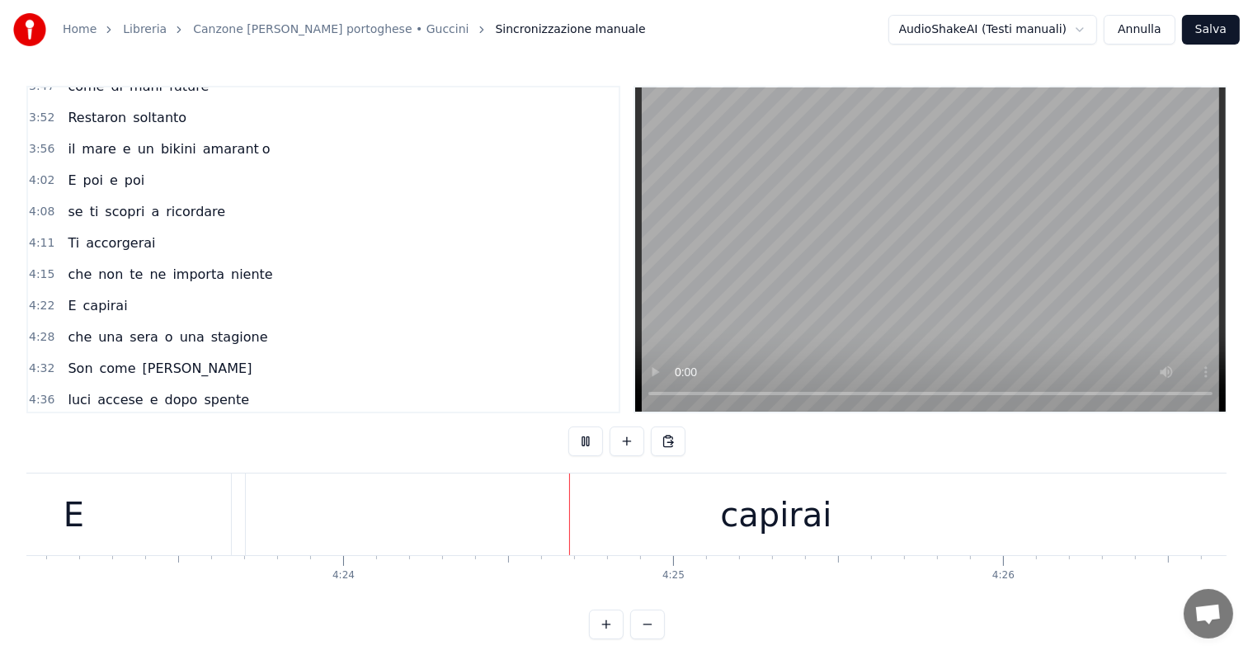
scroll to position [0, 87049]
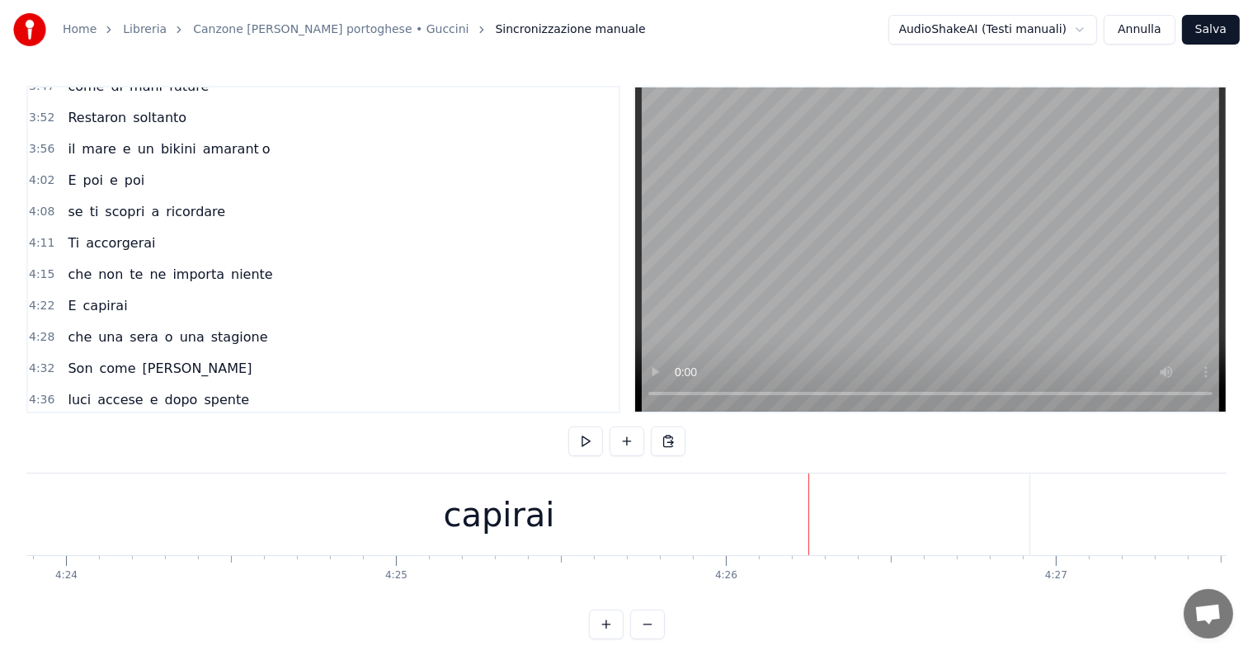
click at [455, 508] on div "capirai" at bounding box center [498, 514] width 111 height 49
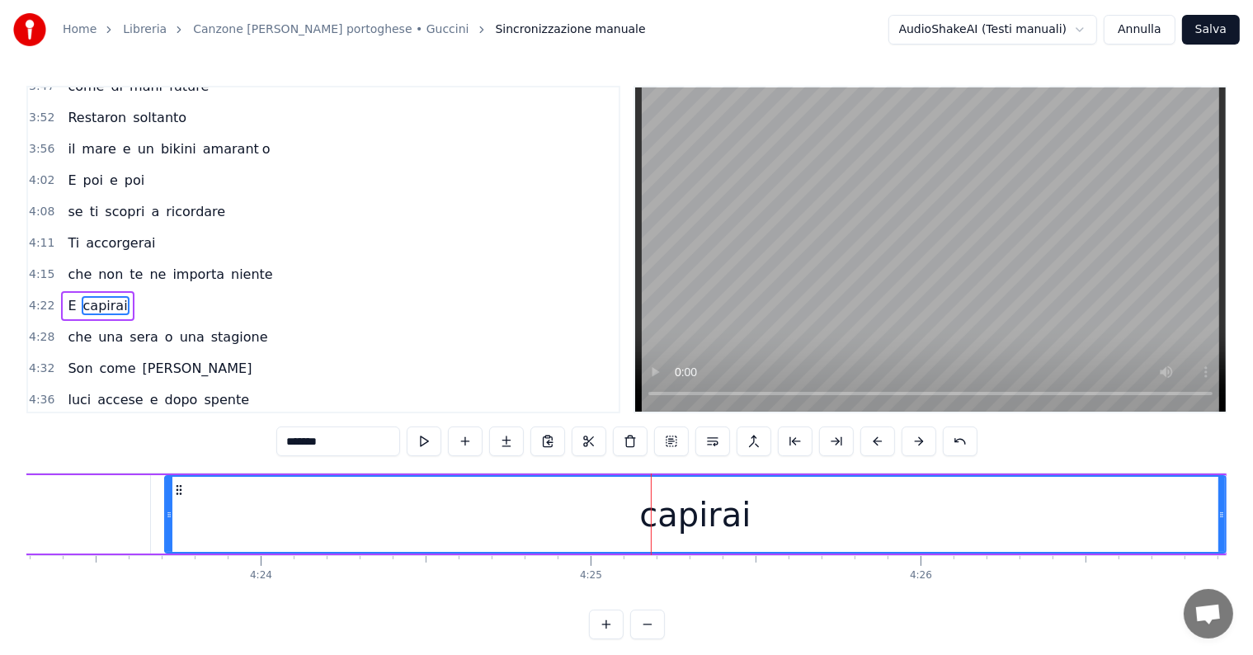
scroll to position [0, 86979]
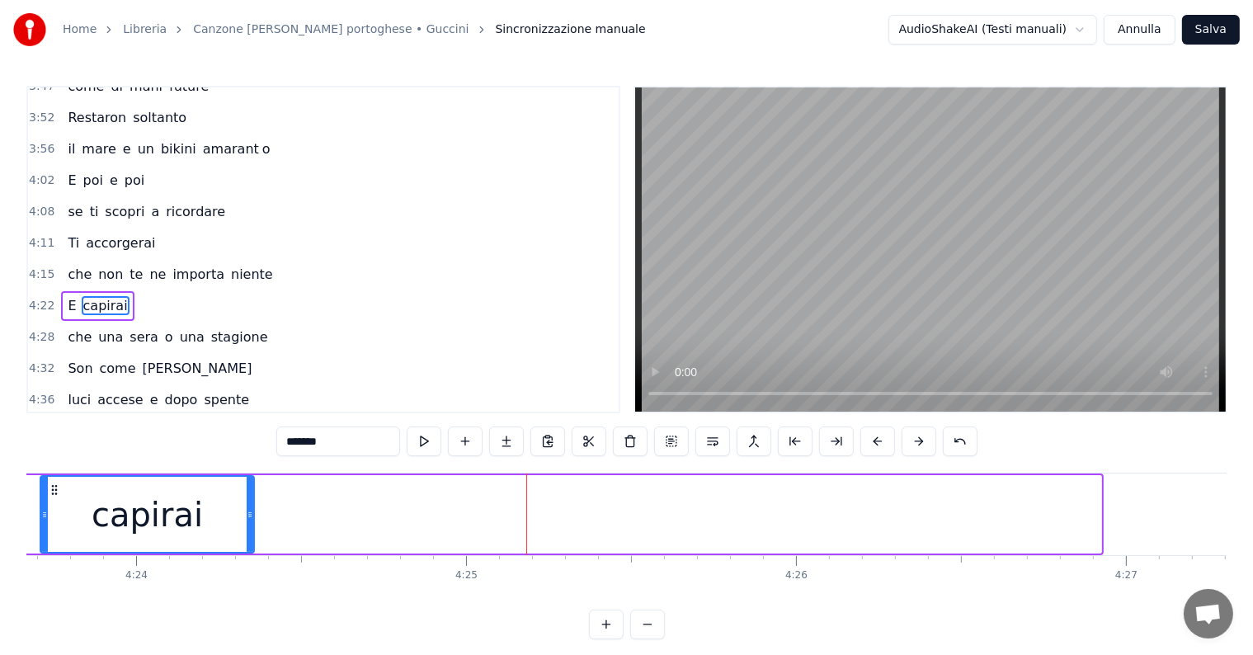
drag, startPoint x: 1099, startPoint y: 496, endPoint x: 252, endPoint y: 518, distance: 847.2
click at [252, 518] on div at bounding box center [250, 514] width 7 height 75
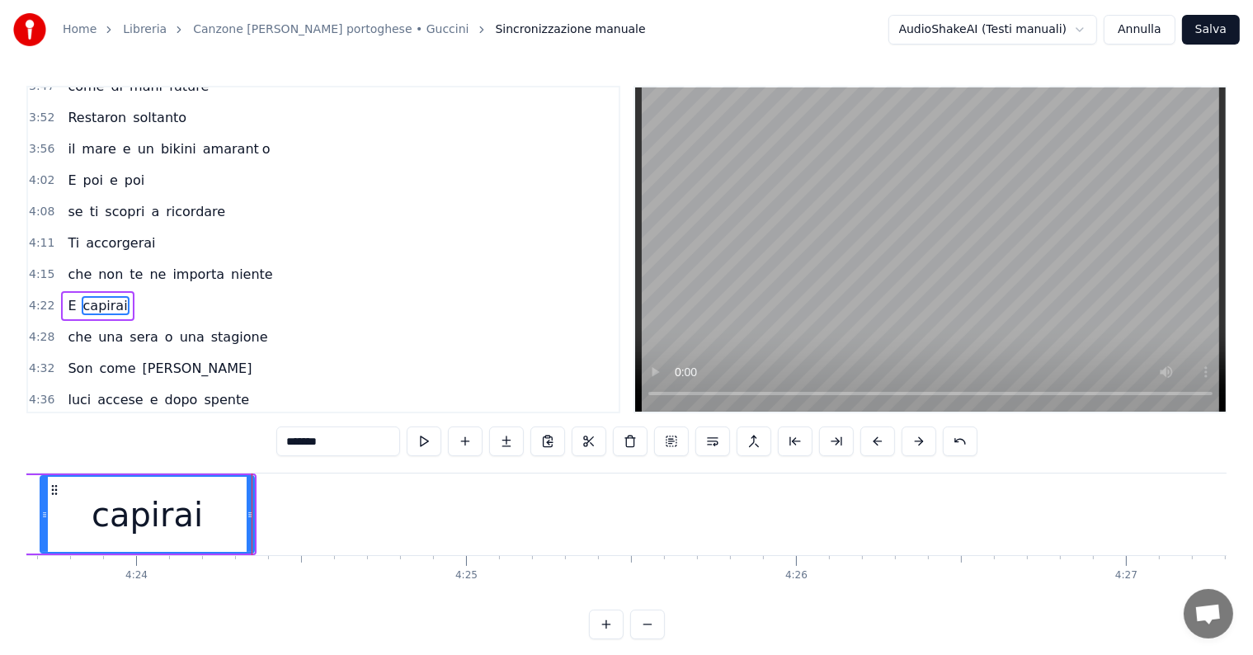
click at [344, 444] on input "*******" at bounding box center [338, 441] width 124 height 30
type input "*****"
click at [505, 438] on button at bounding box center [506, 441] width 35 height 30
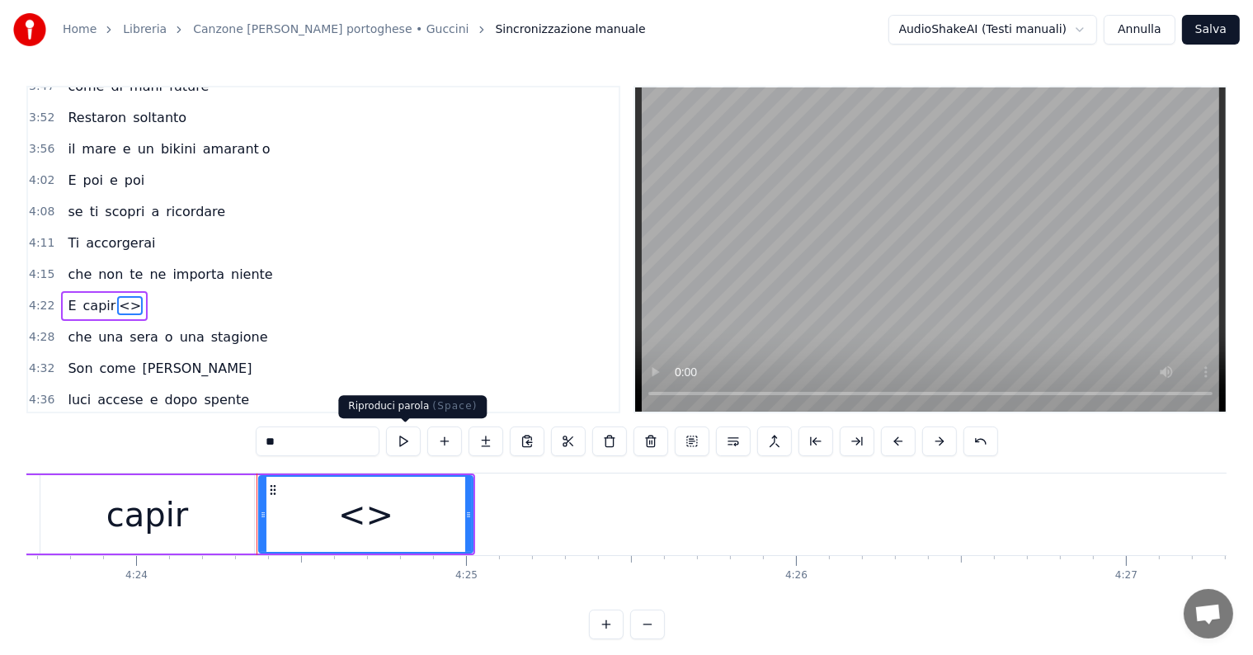
click at [344, 430] on input "**" at bounding box center [318, 441] width 124 height 30
type input "*"
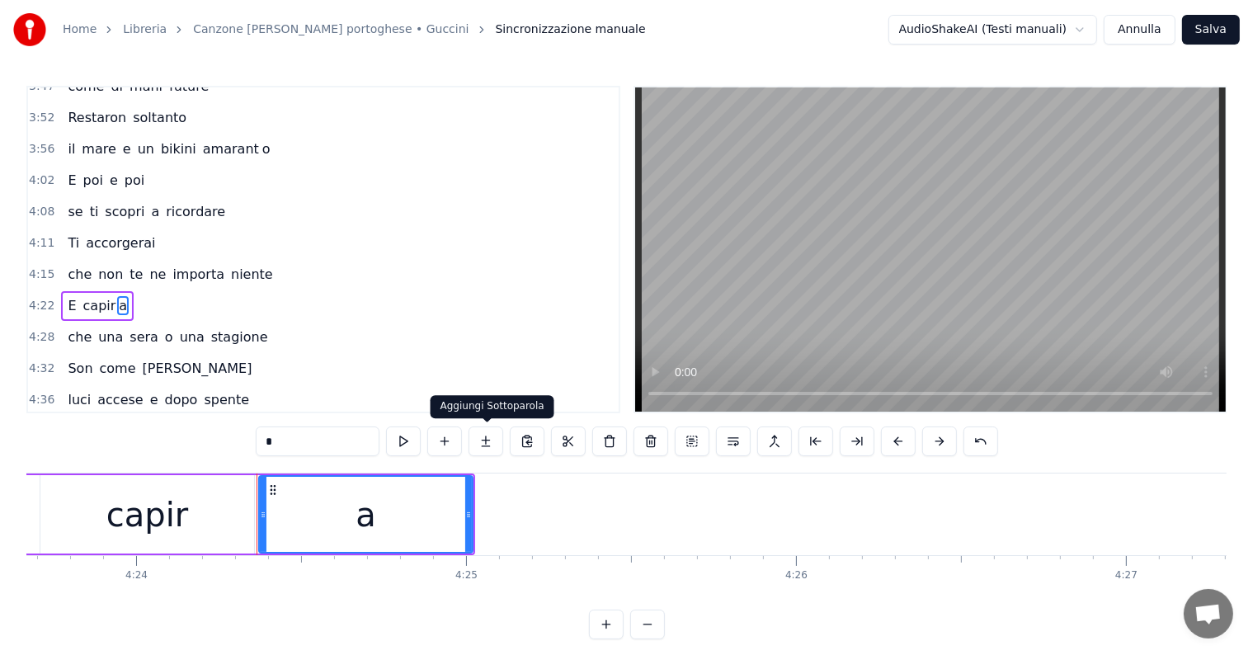
type input "*"
click at [482, 440] on button at bounding box center [485, 441] width 35 height 30
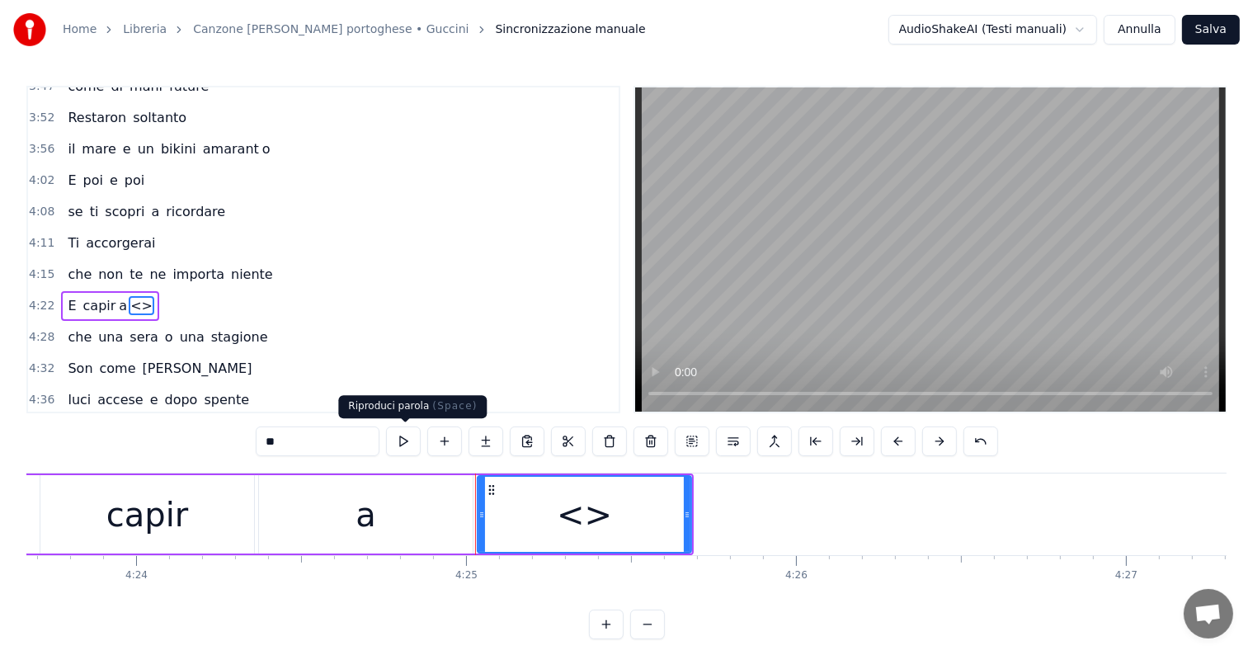
click at [326, 434] on input "**" at bounding box center [318, 441] width 124 height 30
type input "*"
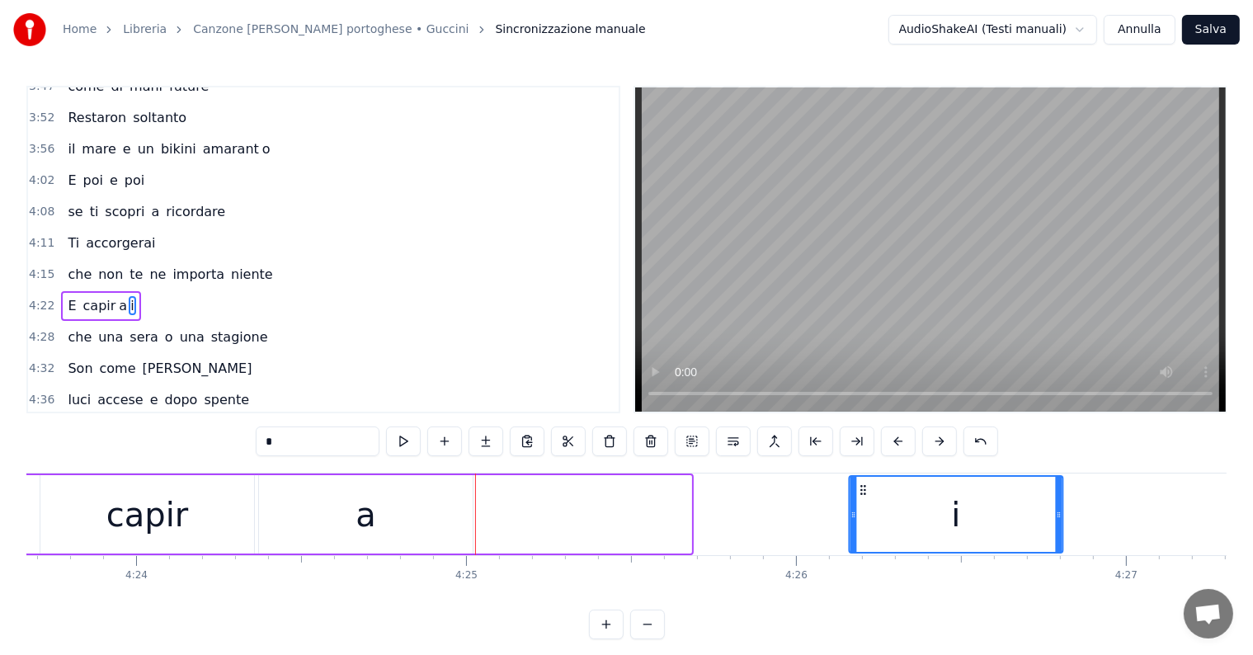
drag, startPoint x: 490, startPoint y: 486, endPoint x: 861, endPoint y: 520, distance: 372.7
click at [861, 520] on div "i" at bounding box center [955, 514] width 212 height 75
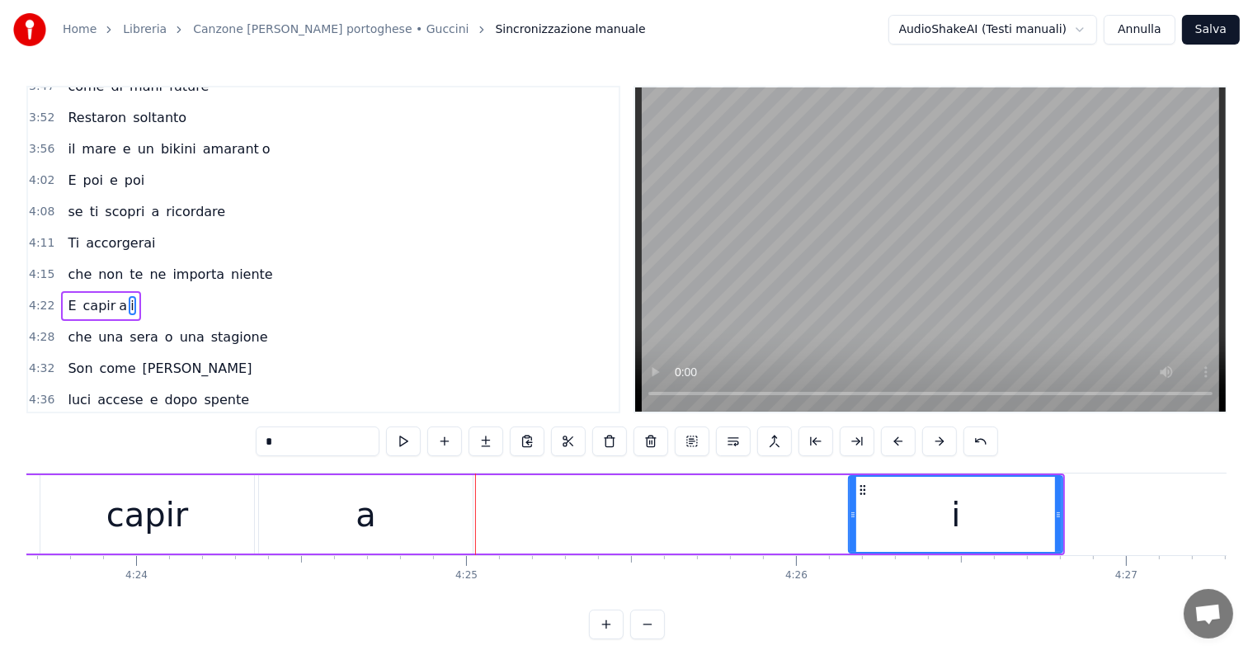
click at [393, 508] on div "a" at bounding box center [366, 514] width 214 height 78
type input "*"
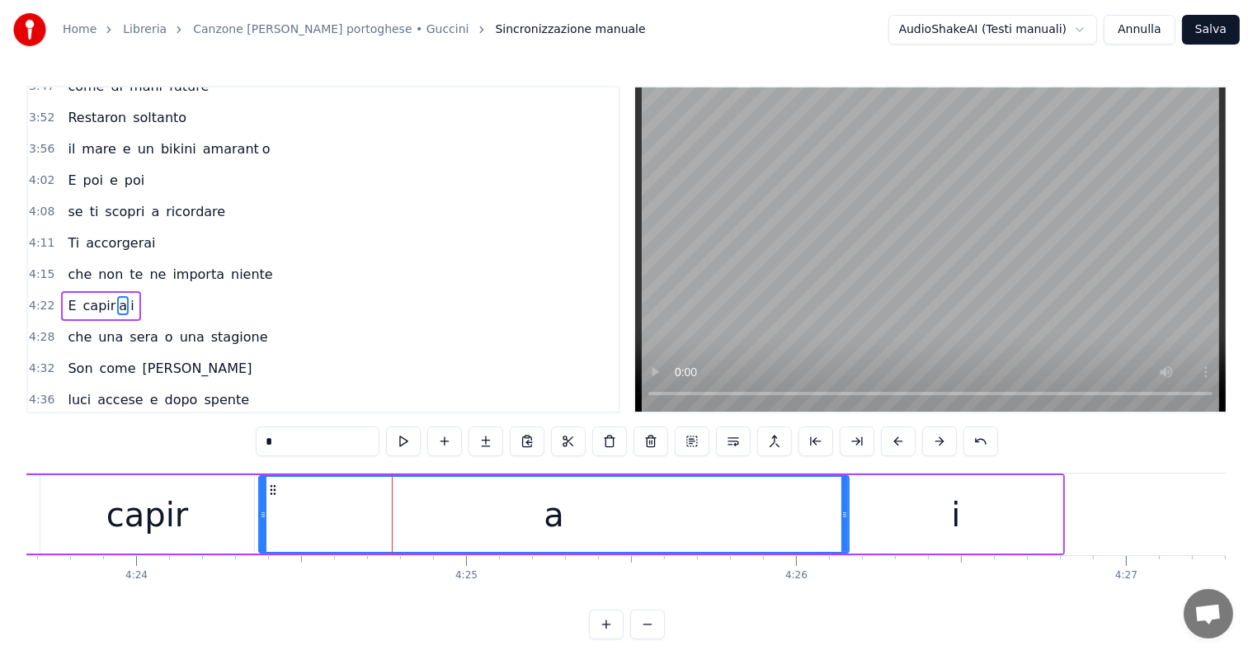
drag, startPoint x: 469, startPoint y: 513, endPoint x: 845, endPoint y: 531, distance: 376.5
click at [845, 531] on div at bounding box center [844, 514] width 7 height 75
click at [260, 511] on icon at bounding box center [259, 514] width 7 height 13
click at [61, 291] on div "E capir a i" at bounding box center [100, 306] width 79 height 30
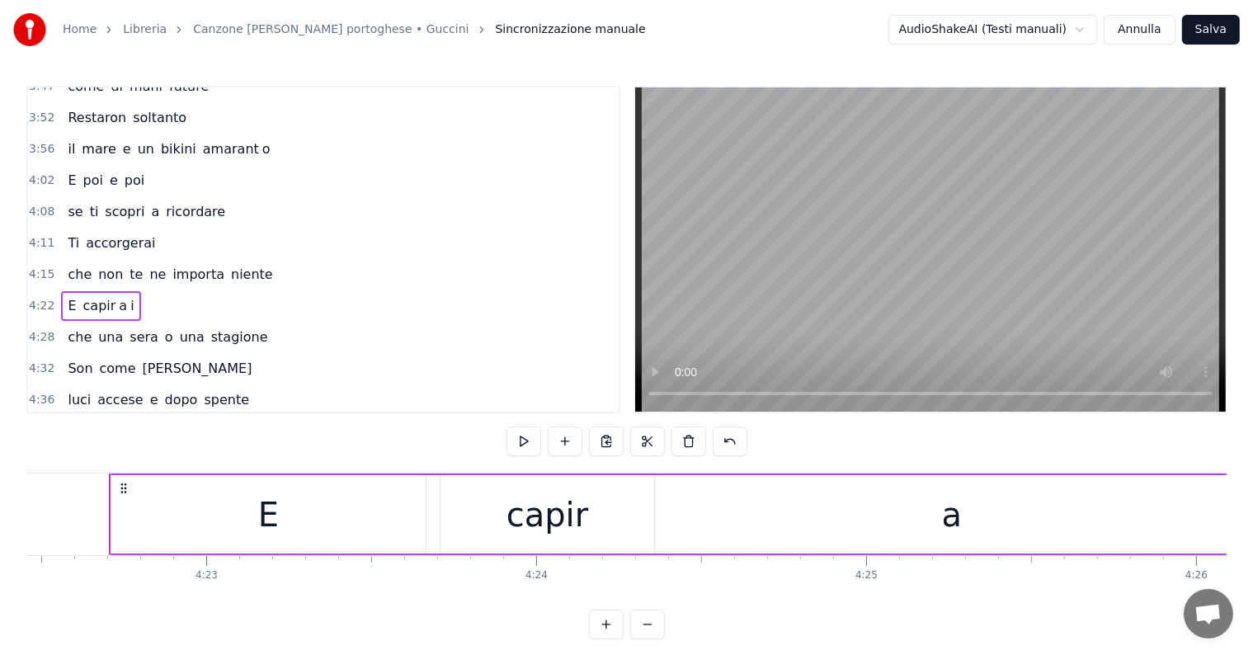
scroll to position [0, 86578]
click at [540, 511] on div "capir" at bounding box center [548, 514] width 82 height 49
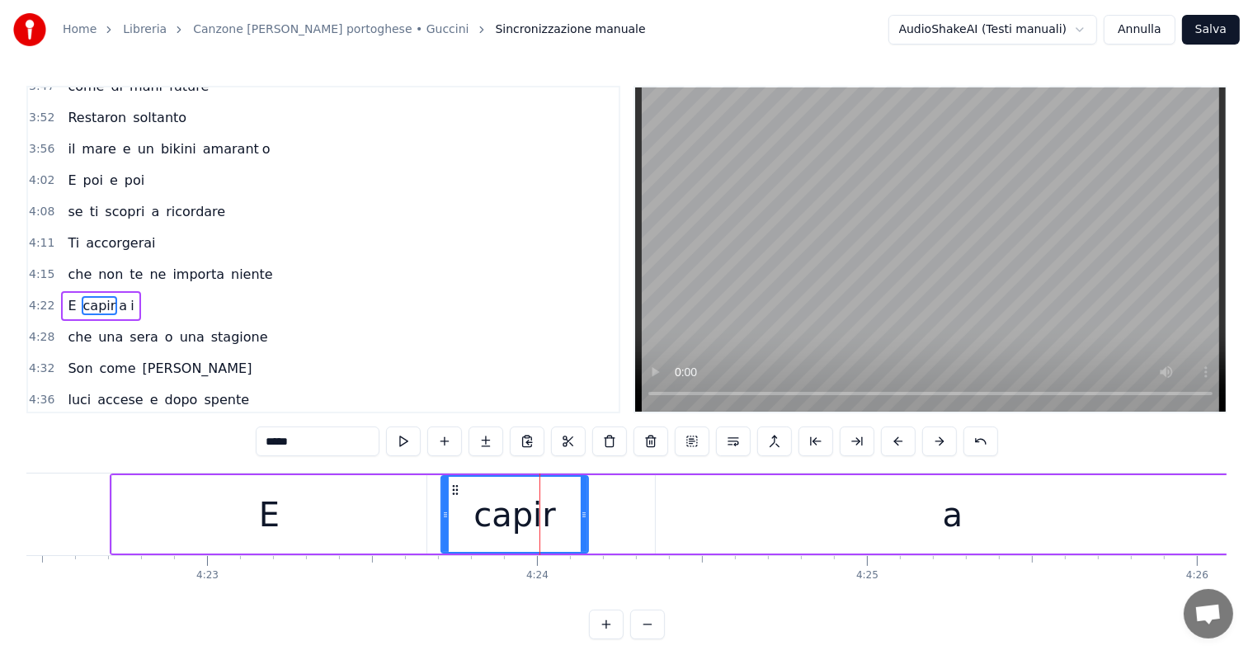
drag, startPoint x: 652, startPoint y: 509, endPoint x: 586, endPoint y: 515, distance: 67.0
click at [586, 515] on icon at bounding box center [584, 514] width 7 height 13
click at [661, 516] on div "a" at bounding box center [953, 514] width 594 height 78
type input "*"
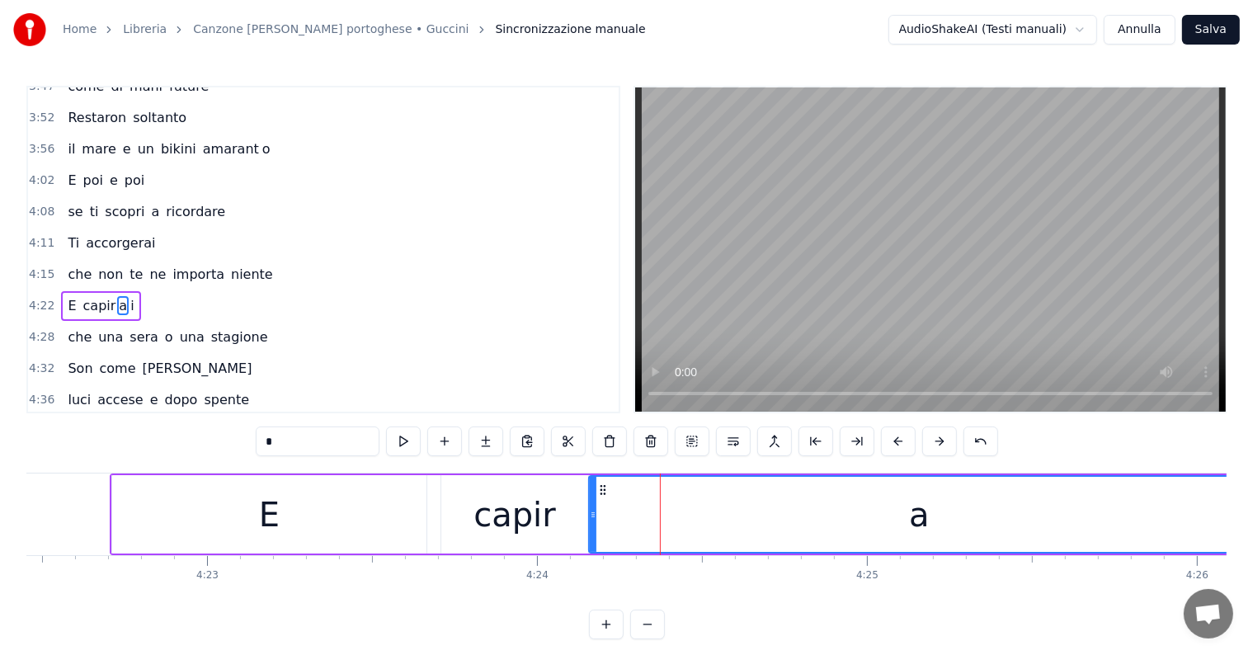
drag, startPoint x: 657, startPoint y: 516, endPoint x: 590, endPoint y: 523, distance: 67.1
click at [590, 523] on div at bounding box center [593, 514] width 7 height 75
click at [76, 291] on div "E capir a i" at bounding box center [100, 306] width 79 height 30
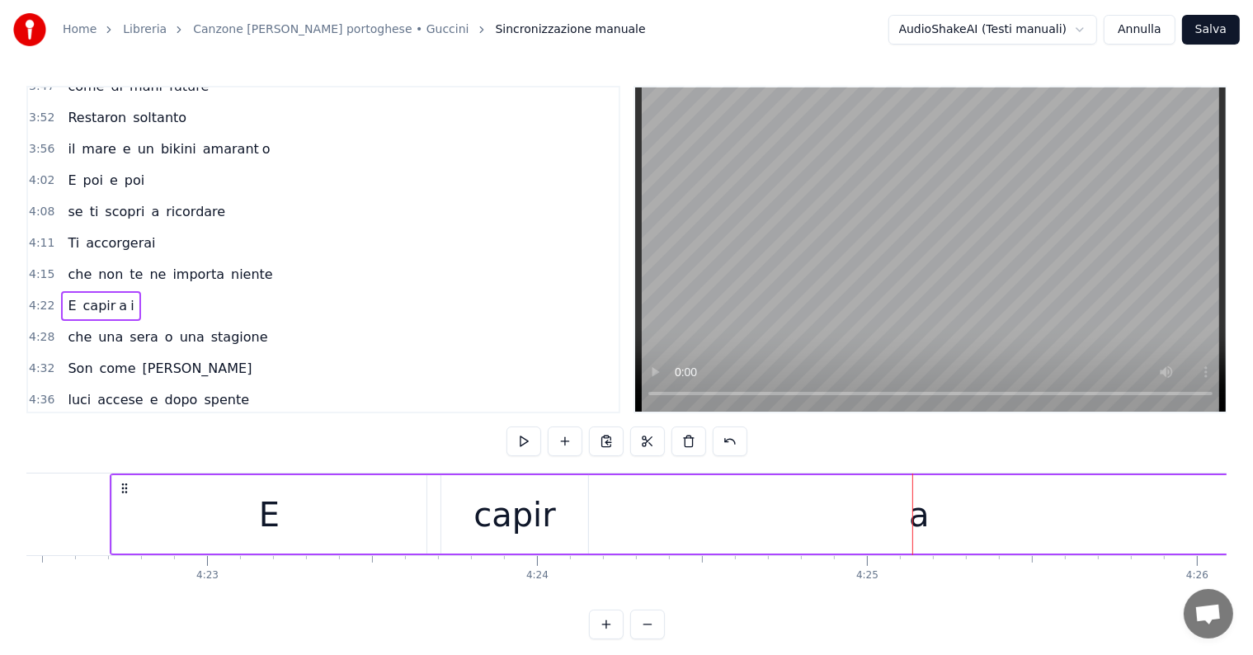
click at [680, 523] on div "a" at bounding box center [919, 514] width 661 height 78
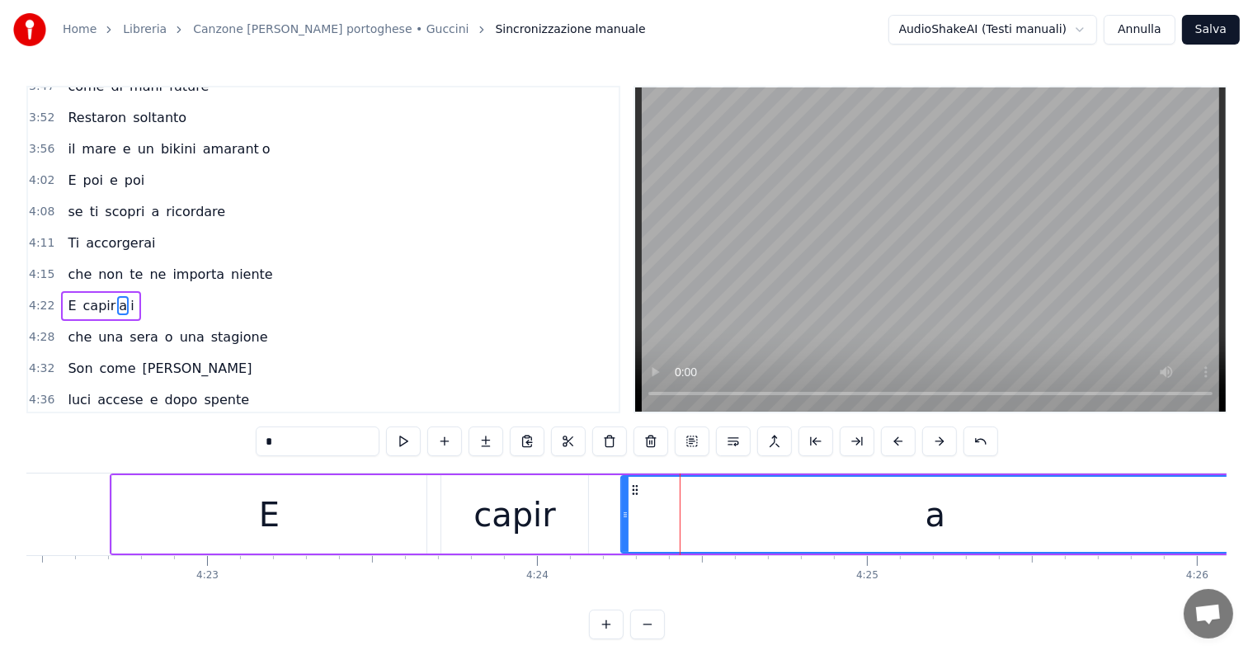
drag, startPoint x: 589, startPoint y: 514, endPoint x: 621, endPoint y: 518, distance: 32.4
click at [622, 518] on icon at bounding box center [625, 514] width 7 height 13
click at [559, 525] on div "capir" at bounding box center [514, 514] width 147 height 78
type input "*****"
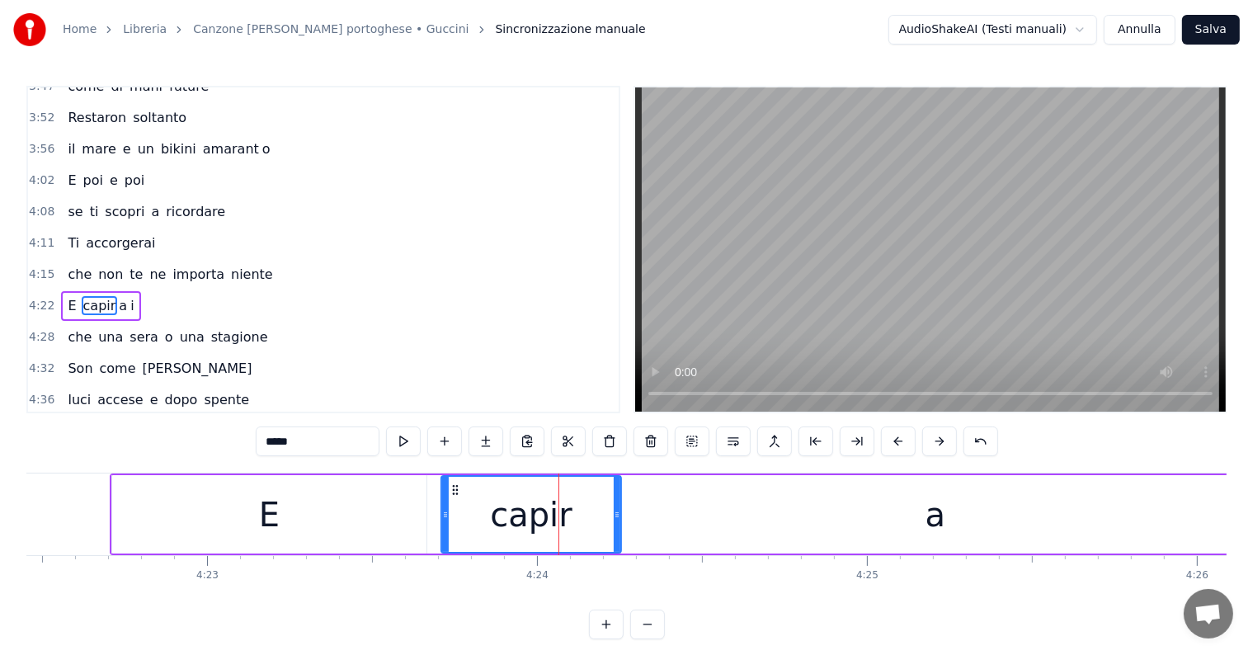
drag, startPoint x: 584, startPoint y: 520, endPoint x: 617, endPoint y: 520, distance: 33.0
click at [617, 520] on div at bounding box center [617, 514] width 7 height 75
click at [61, 291] on div "E capir a i" at bounding box center [100, 306] width 79 height 30
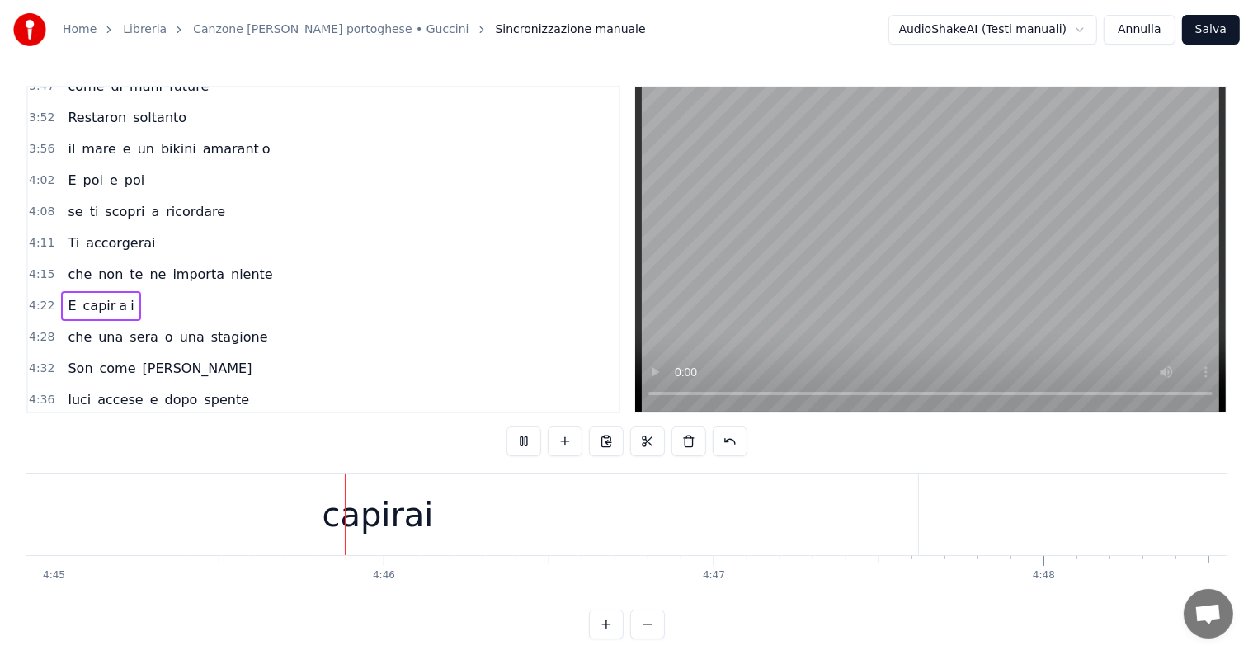
scroll to position [0, 94021]
click at [411, 501] on div "capirai" at bounding box center [345, 514] width 1080 height 82
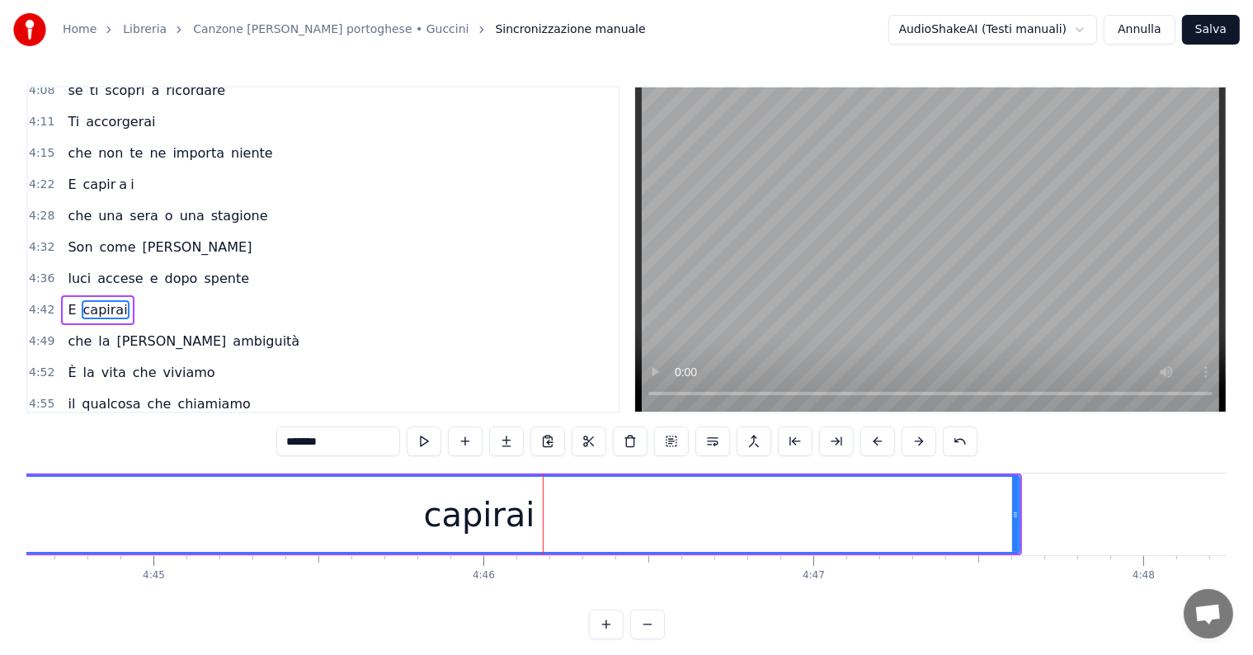
scroll to position [0, 93703]
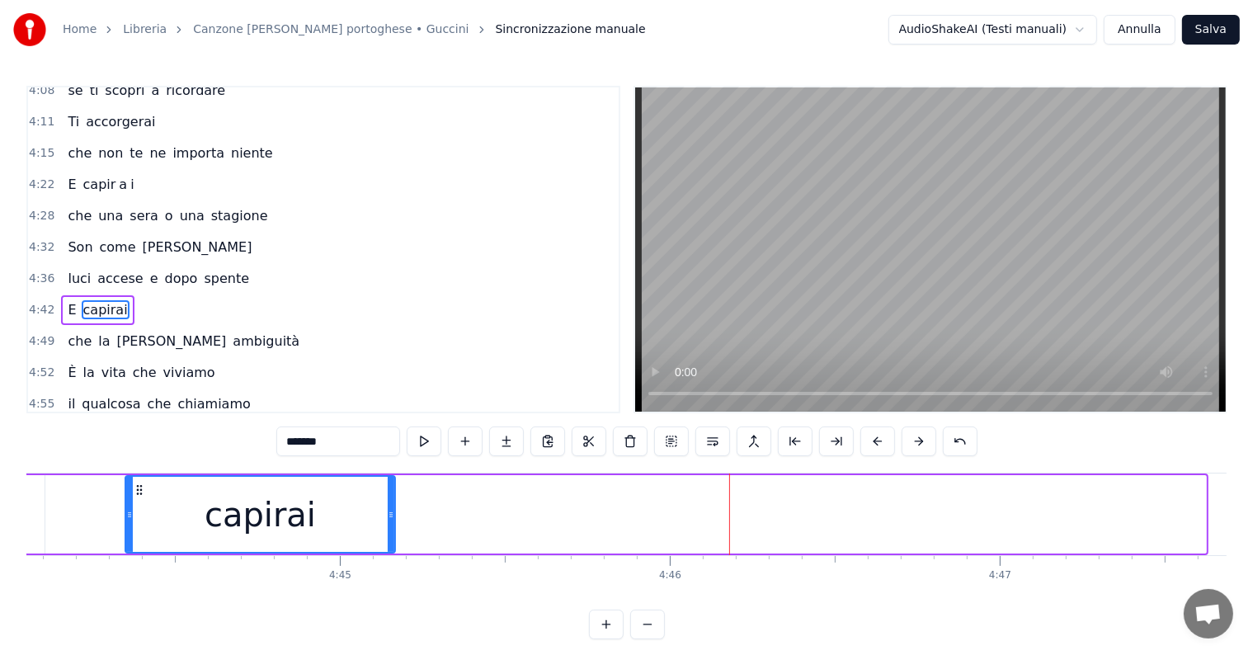
drag, startPoint x: 1201, startPoint y: 517, endPoint x: 390, endPoint y: 539, distance: 811.0
click at [390, 539] on div at bounding box center [391, 514] width 7 height 75
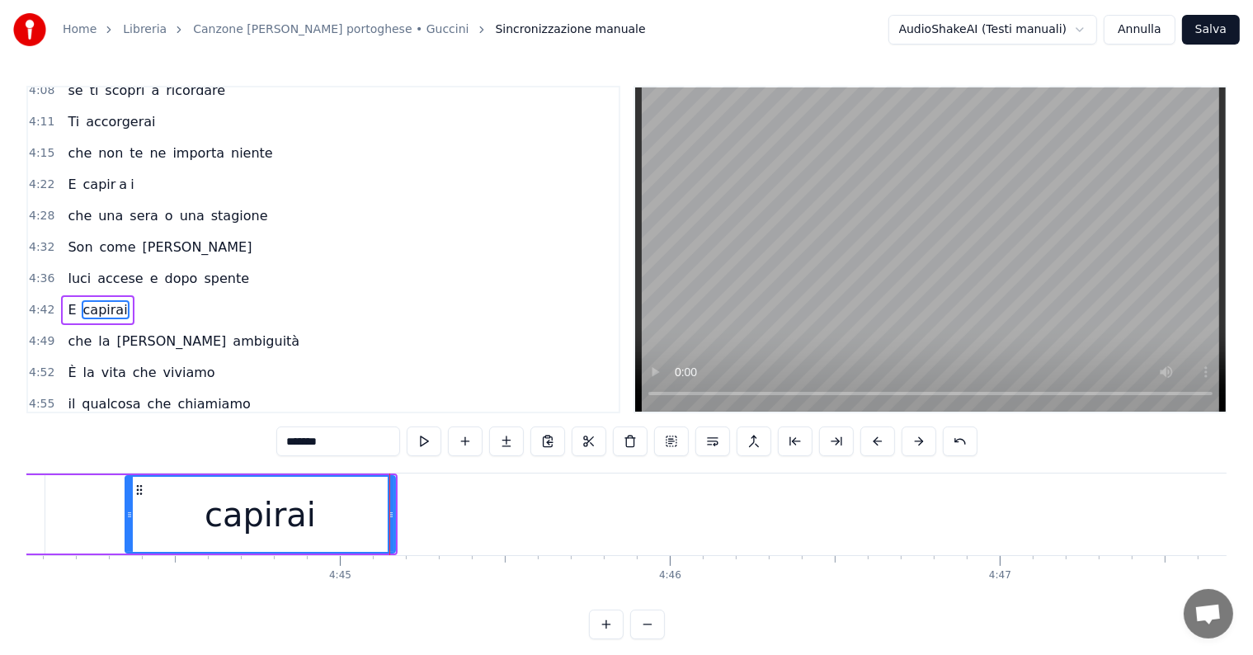
click at [353, 438] on input "*******" at bounding box center [338, 441] width 124 height 30
type input "*****"
click at [501, 435] on button at bounding box center [506, 441] width 35 height 30
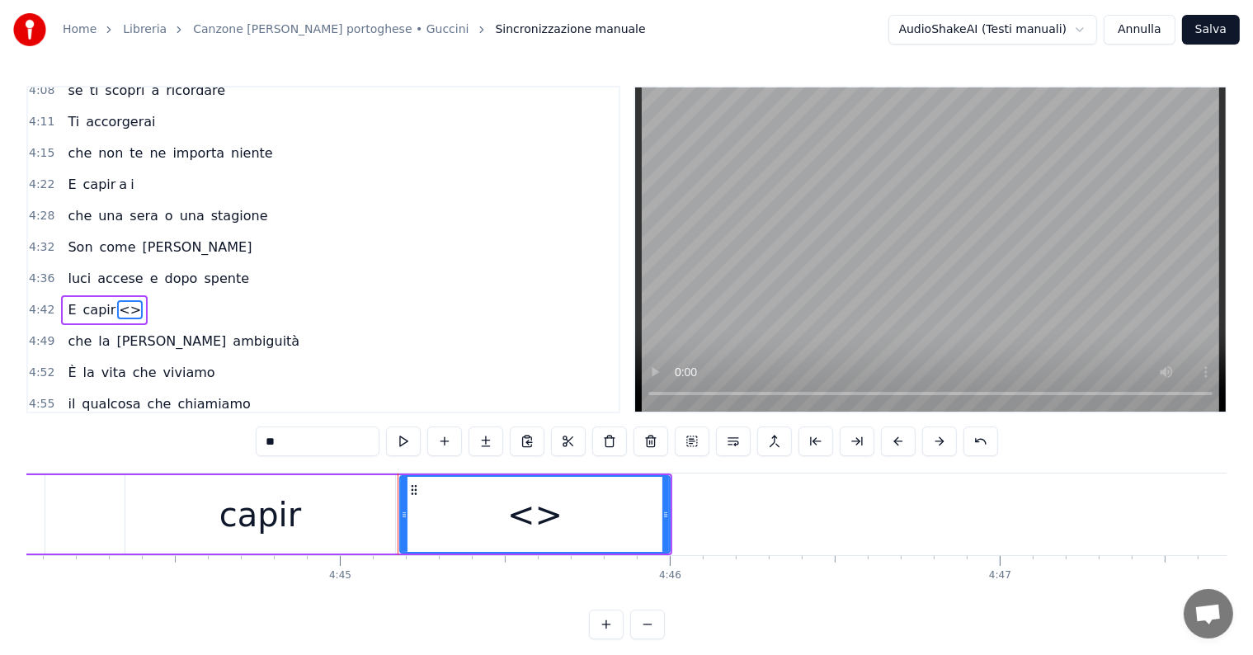
click at [297, 442] on input "**" at bounding box center [318, 441] width 124 height 30
type input "*"
click at [485, 437] on button at bounding box center [485, 441] width 35 height 30
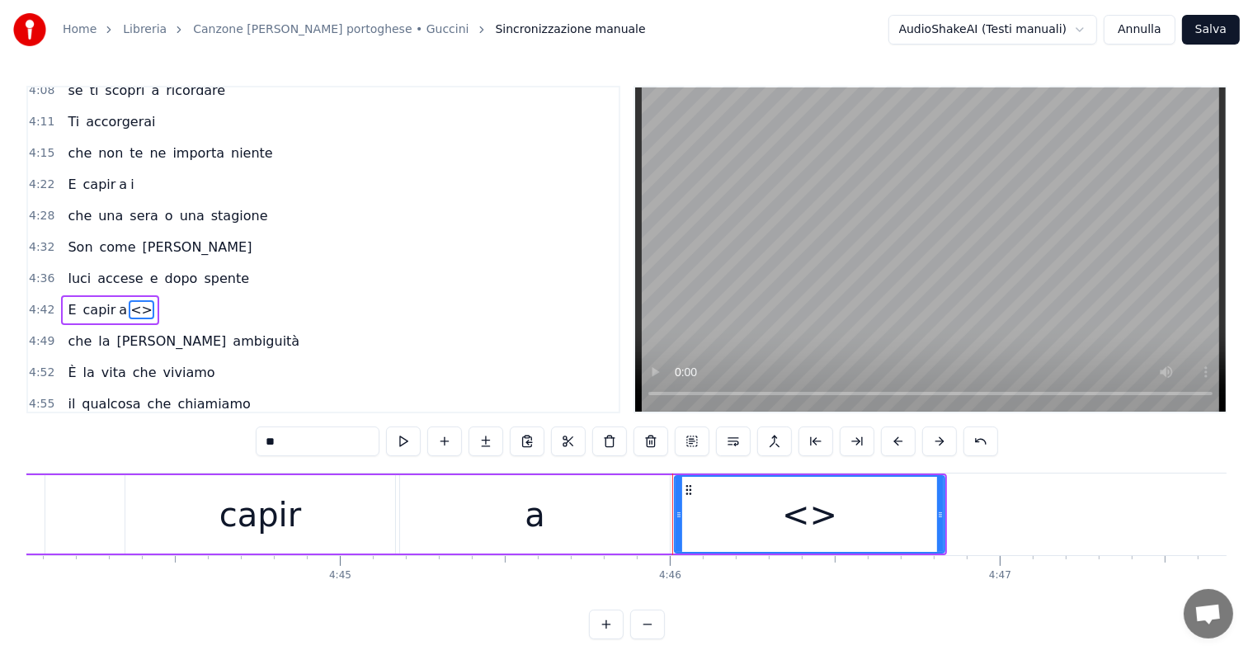
click at [301, 447] on input "**" at bounding box center [318, 441] width 124 height 30
type input "*"
click at [687, 488] on icon at bounding box center [688, 489] width 13 height 13
click at [73, 295] on div "E capir a i" at bounding box center [100, 310] width 79 height 30
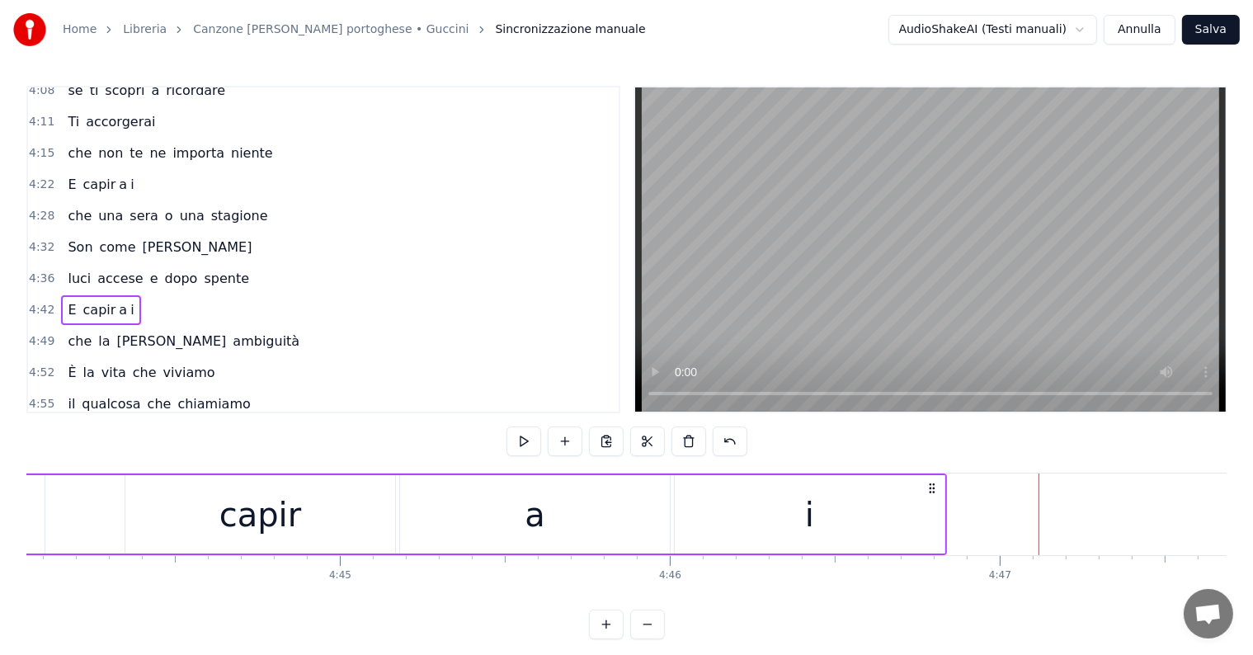
scroll to position [0, 93579]
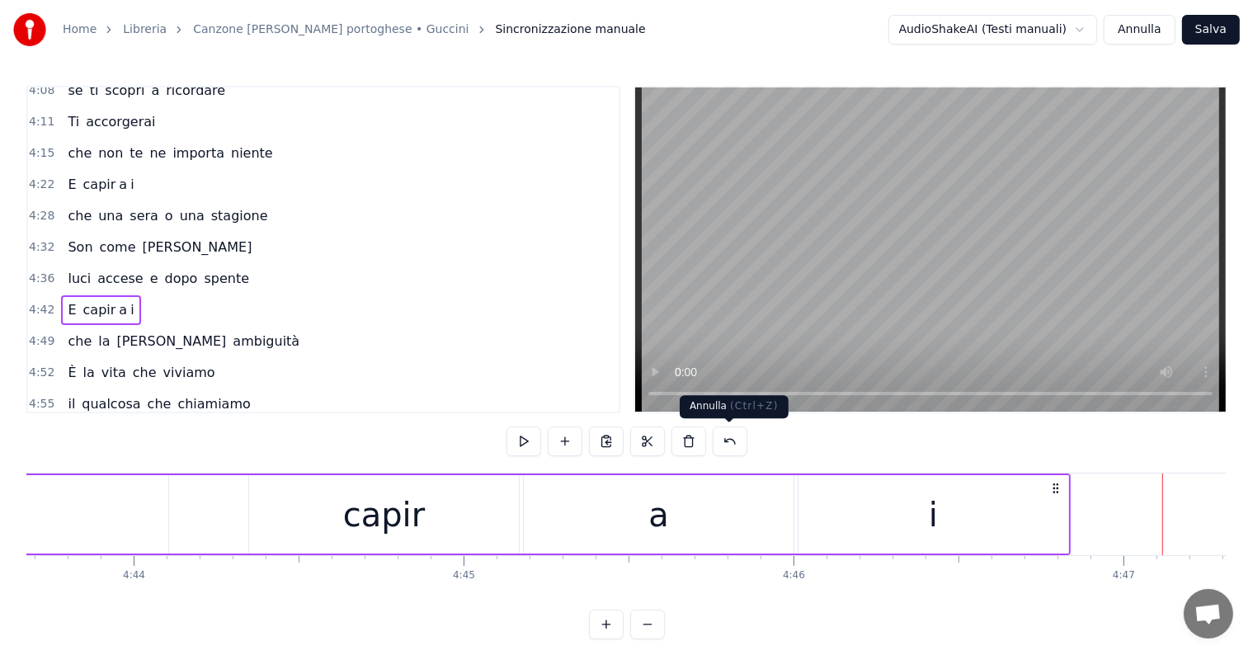
click at [732, 445] on button at bounding box center [730, 441] width 35 height 30
click at [717, 445] on button at bounding box center [709, 441] width 35 height 30
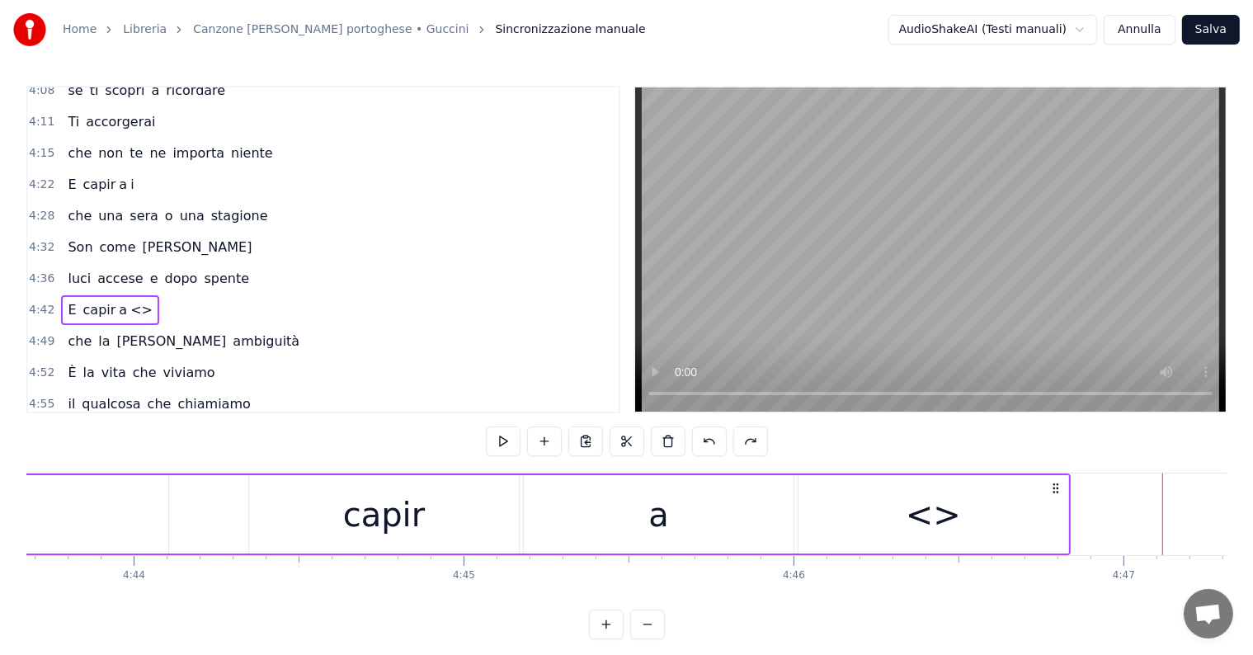
click at [717, 445] on button at bounding box center [709, 441] width 35 height 30
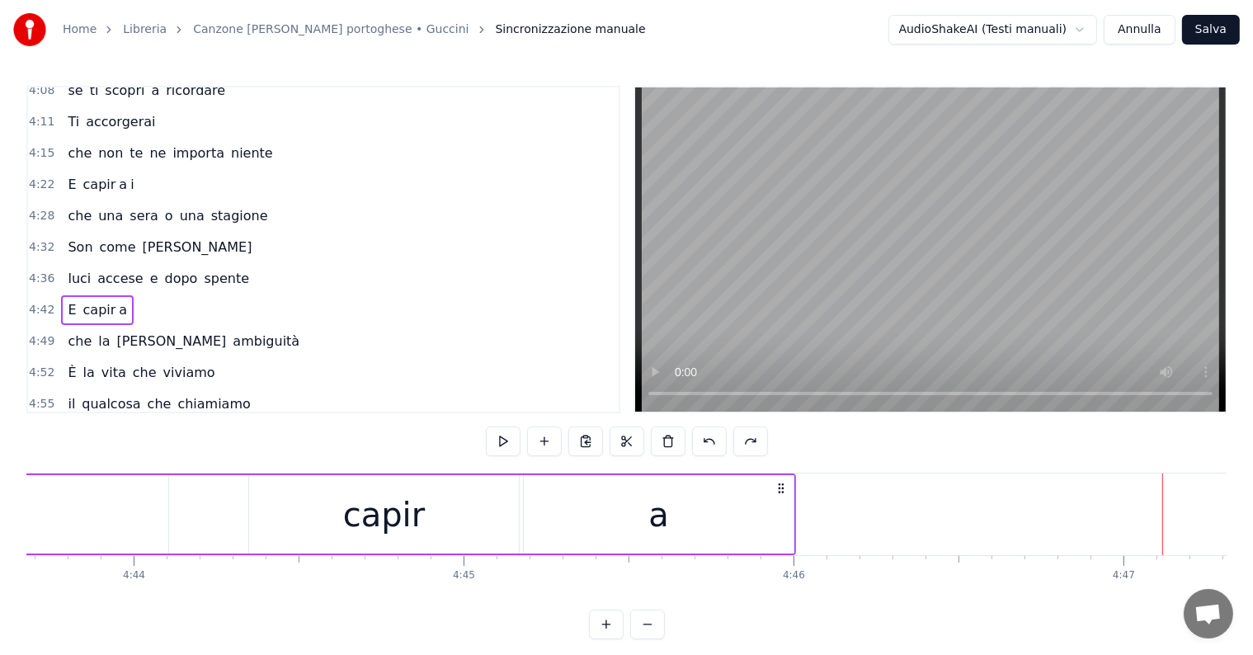
click at [717, 445] on button at bounding box center [709, 441] width 35 height 30
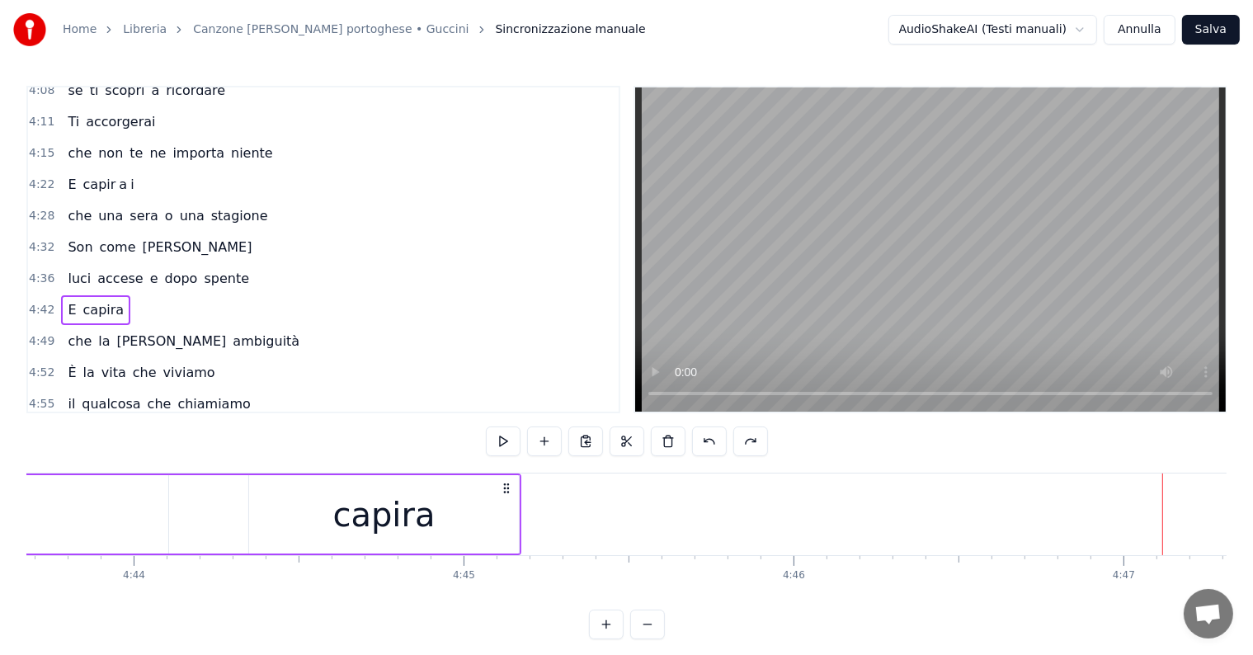
click at [717, 445] on button at bounding box center [709, 441] width 35 height 30
click at [480, 529] on div "capirai" at bounding box center [384, 514] width 270 height 78
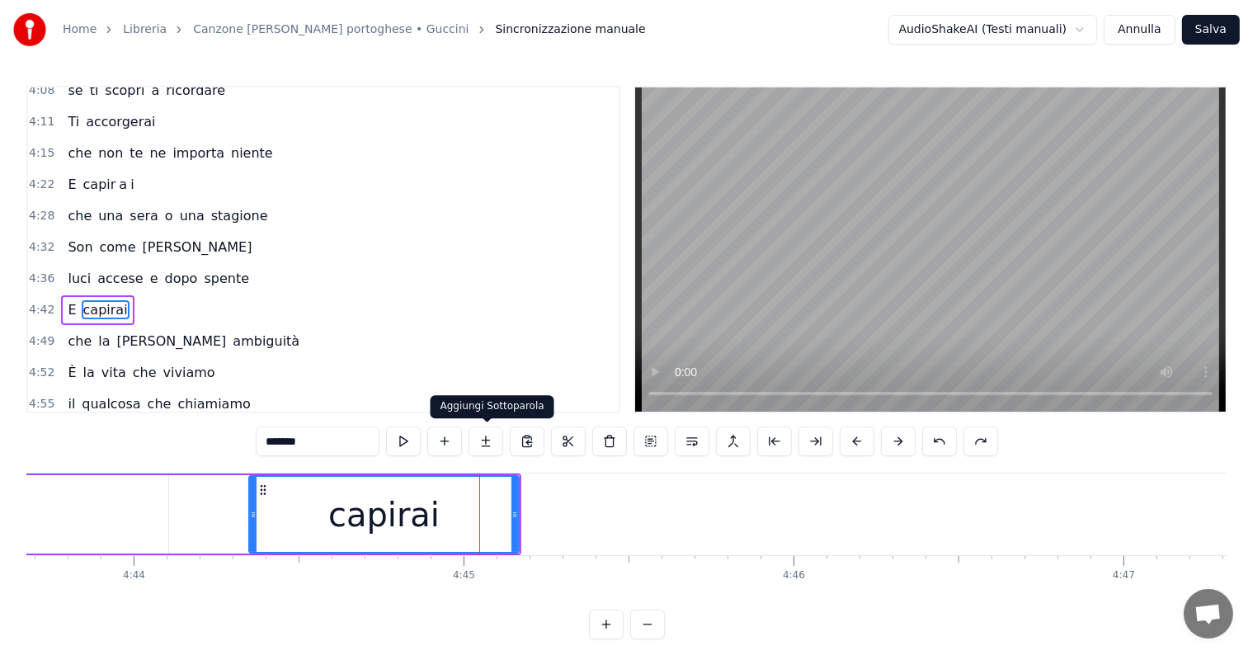
click at [492, 442] on button at bounding box center [485, 441] width 35 height 30
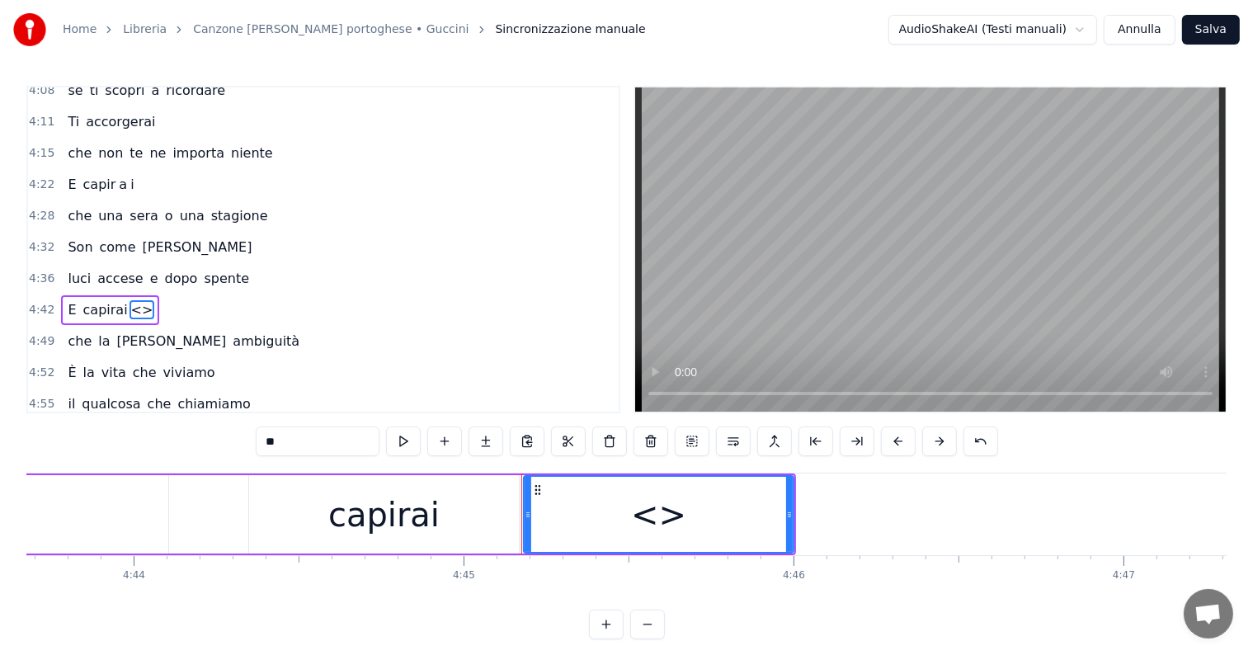
click at [337, 440] on input "**" at bounding box center [318, 441] width 124 height 30
type input "*"
click at [363, 500] on div "capirai" at bounding box center [383, 514] width 111 height 49
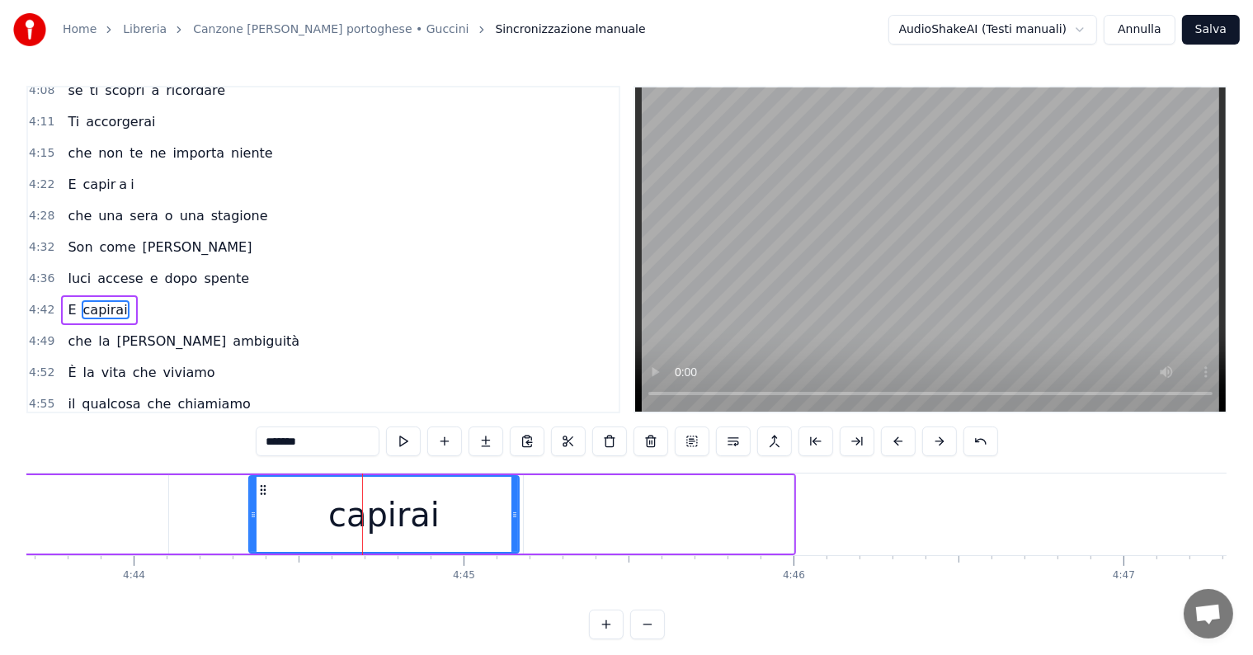
click at [316, 435] on input "*******" at bounding box center [318, 441] width 124 height 30
type input "***"
click at [603, 501] on div at bounding box center [659, 514] width 270 height 78
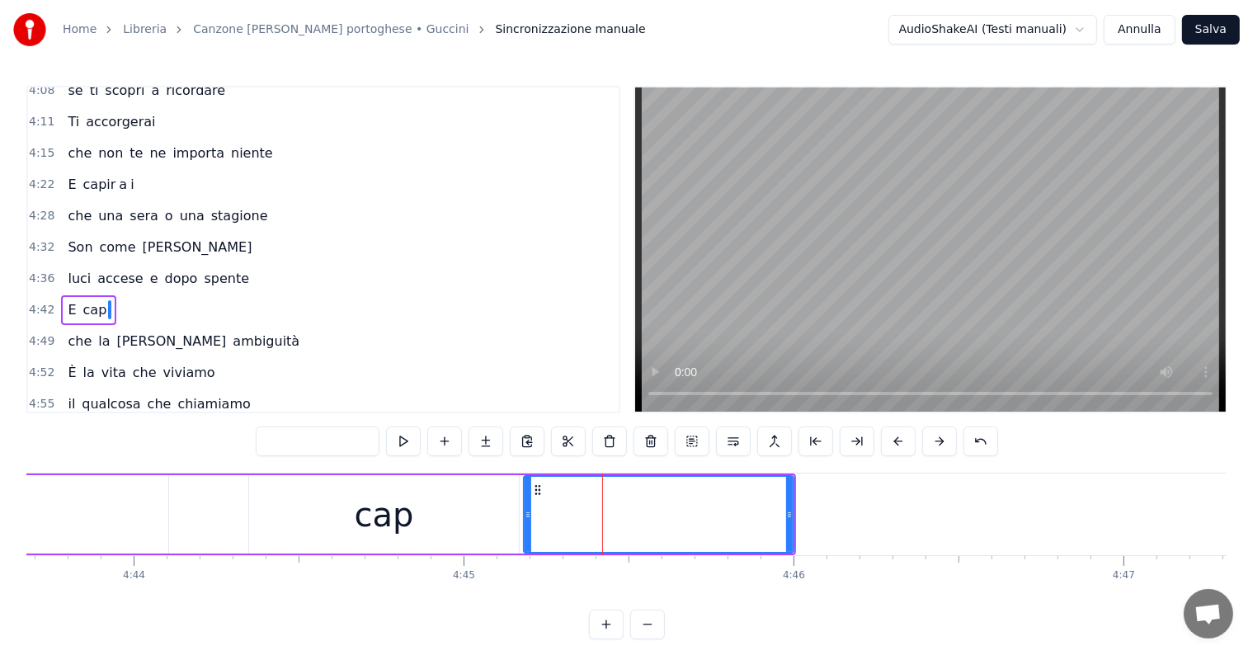
click at [629, 525] on div at bounding box center [659, 514] width 268 height 75
click at [303, 445] on input "text" at bounding box center [318, 441] width 124 height 30
type input "*"
click at [496, 447] on button at bounding box center [485, 441] width 35 height 30
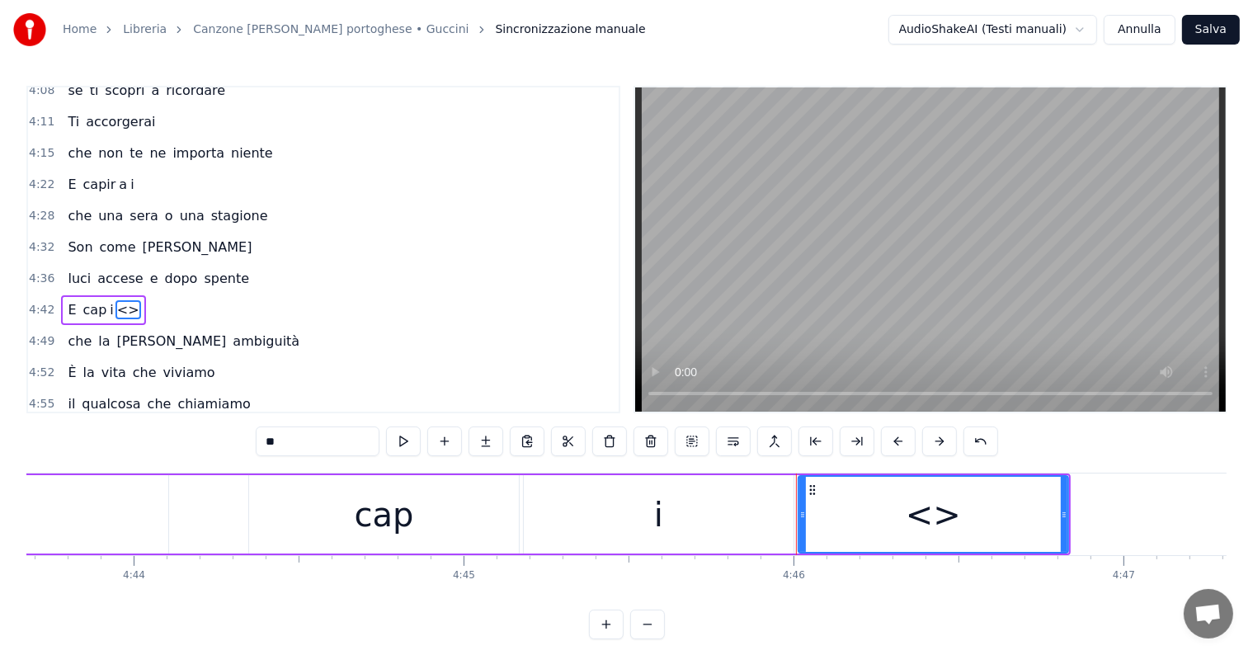
click at [350, 442] on input "**" at bounding box center [318, 441] width 124 height 30
type input "*"
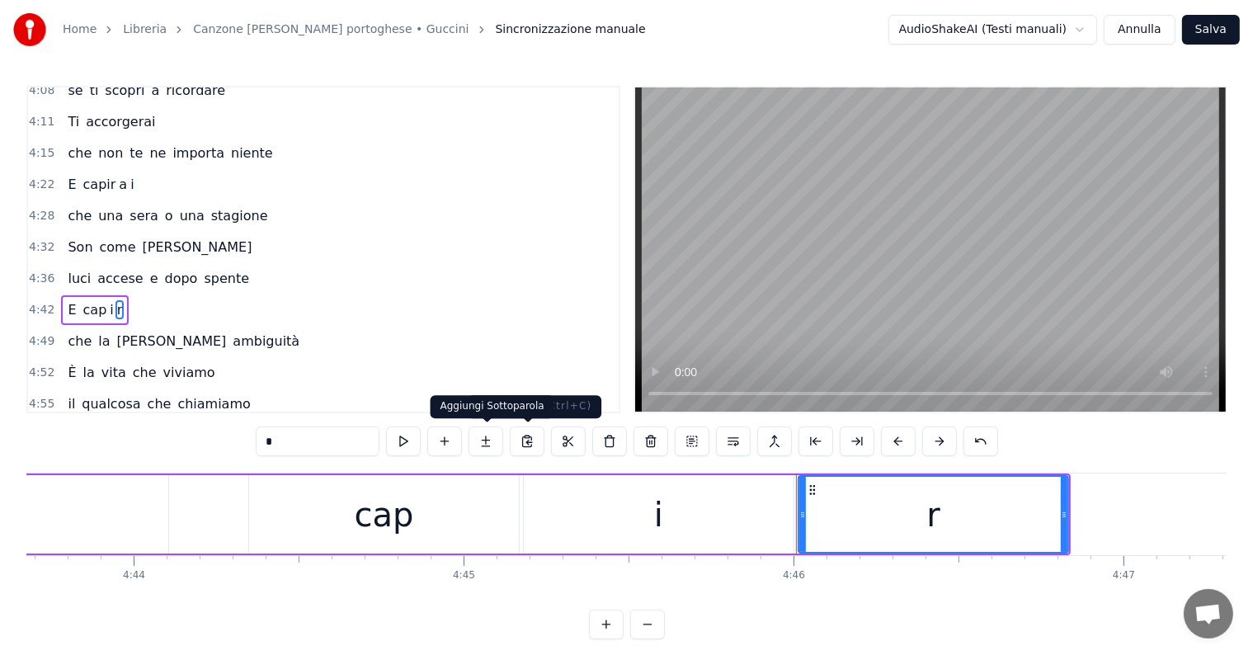
type input "*"
click at [482, 438] on button at bounding box center [485, 441] width 35 height 30
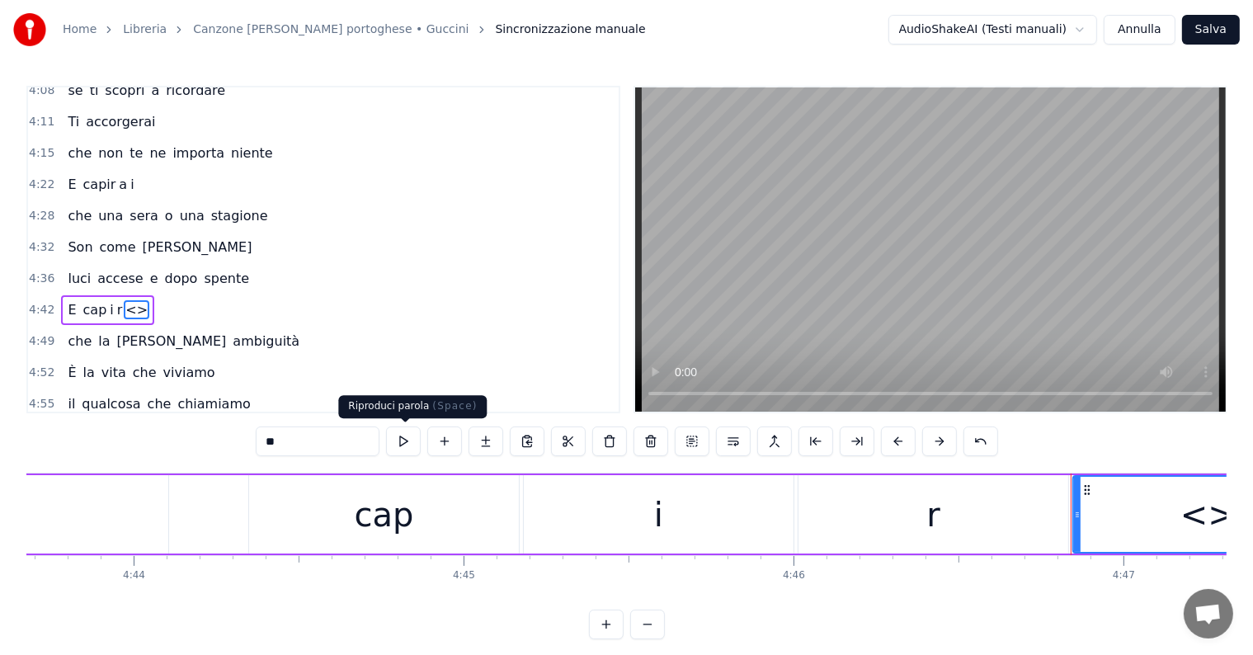
click at [337, 432] on input "**" at bounding box center [318, 441] width 124 height 30
type input "*"
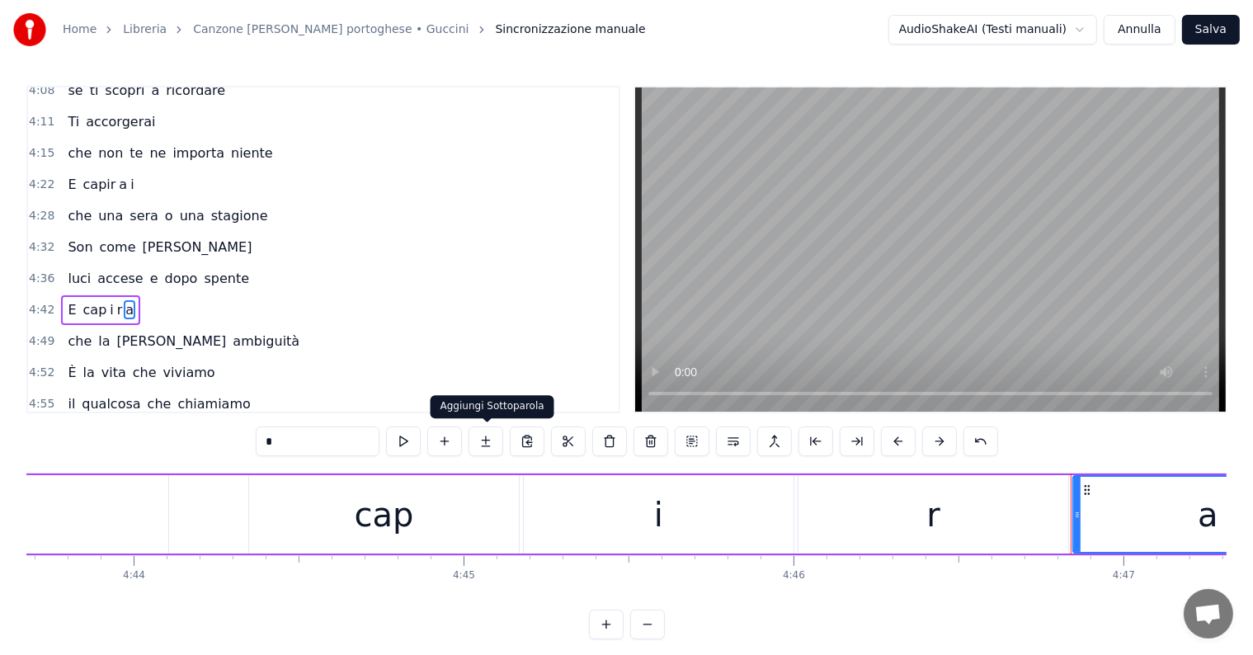
type input "*"
click at [486, 445] on button at bounding box center [485, 441] width 35 height 30
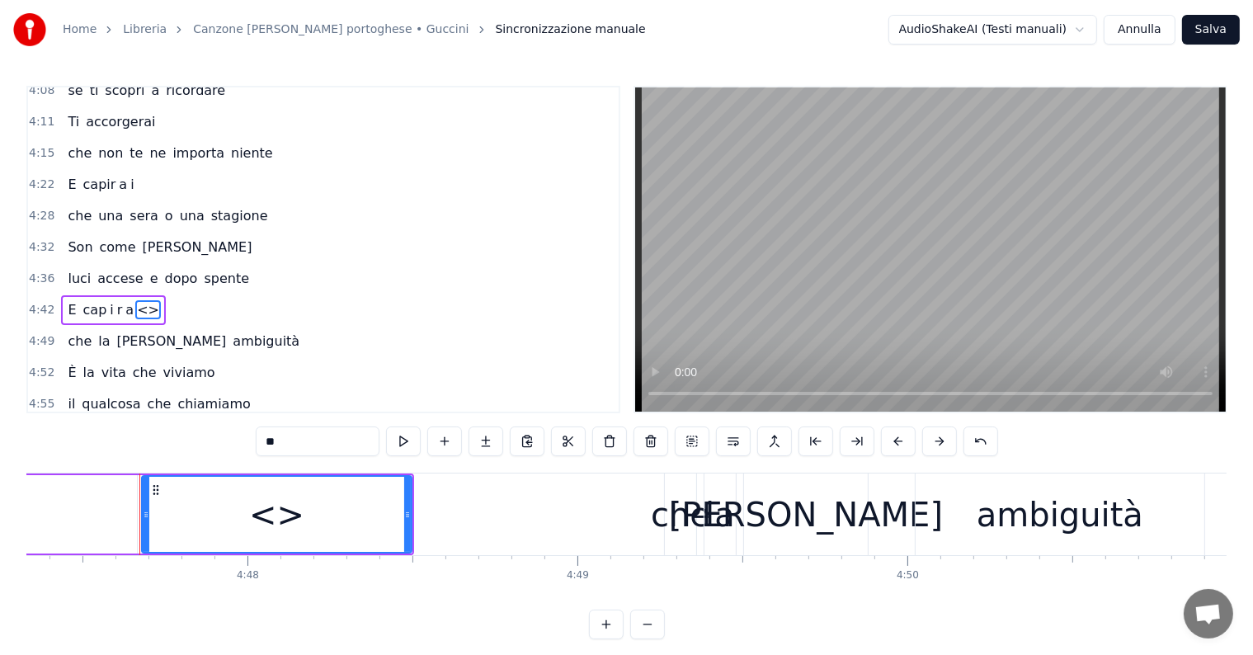
click at [336, 429] on input "**" at bounding box center [318, 441] width 124 height 30
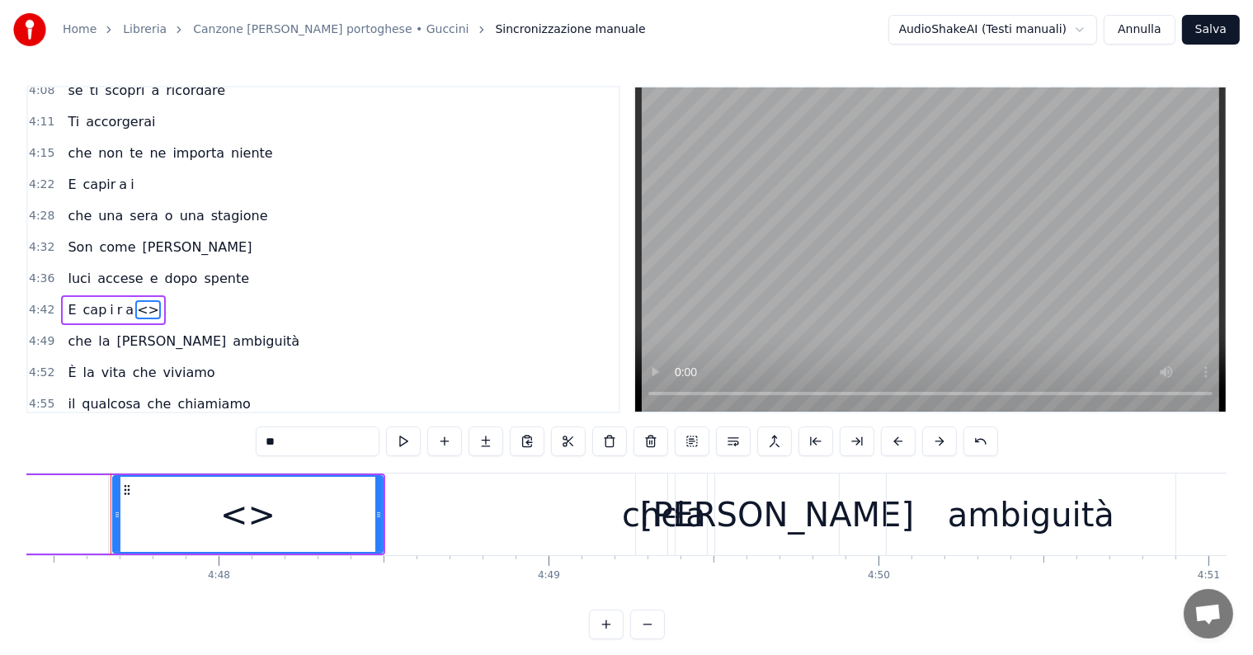
scroll to position [0, 94814]
type input "*"
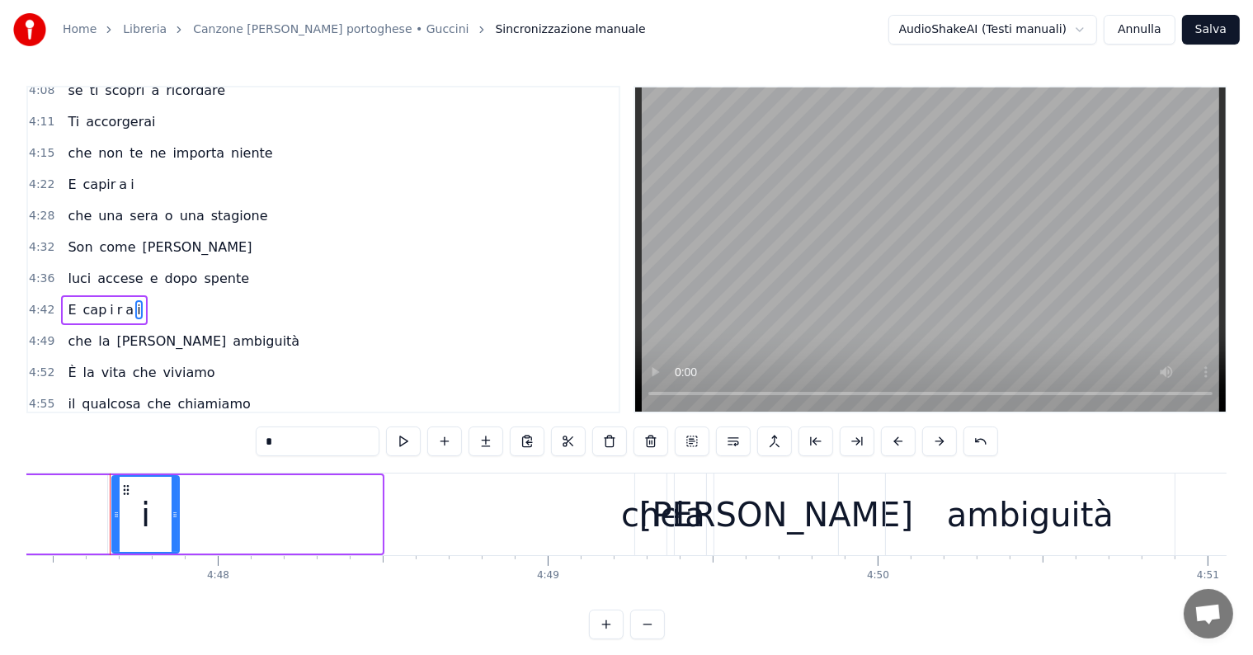
drag, startPoint x: 378, startPoint y: 497, endPoint x: 175, endPoint y: 498, distance: 202.9
click at [175, 498] on div at bounding box center [175, 514] width 7 height 75
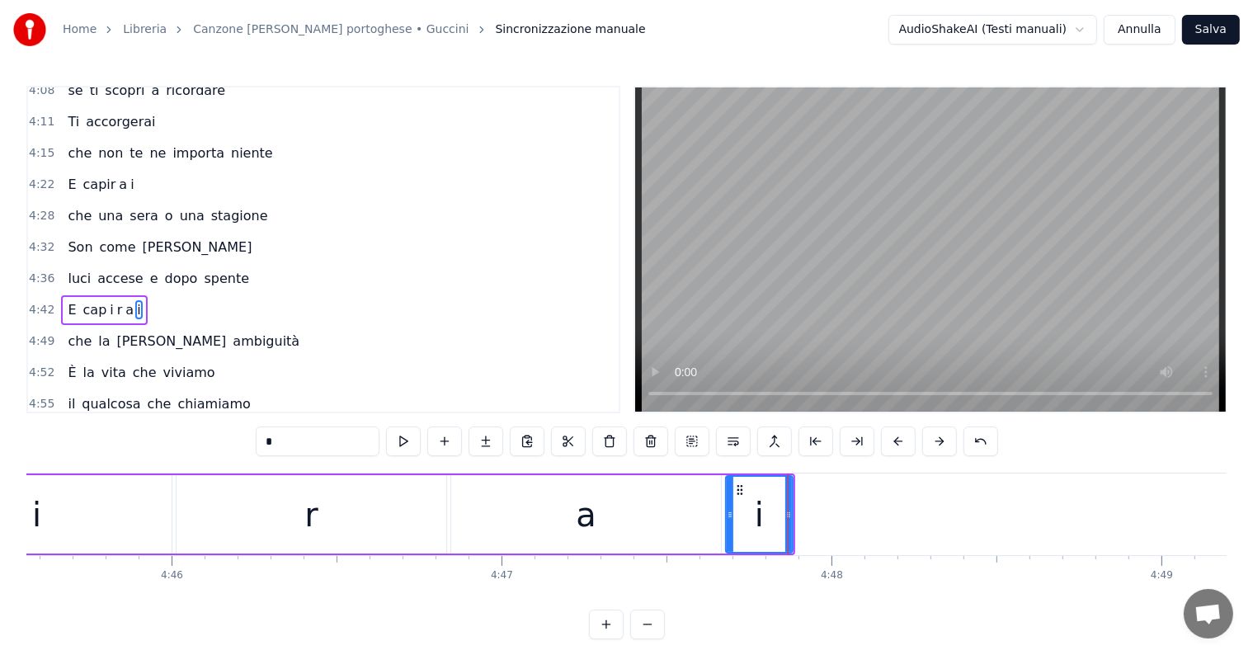
scroll to position [0, 93953]
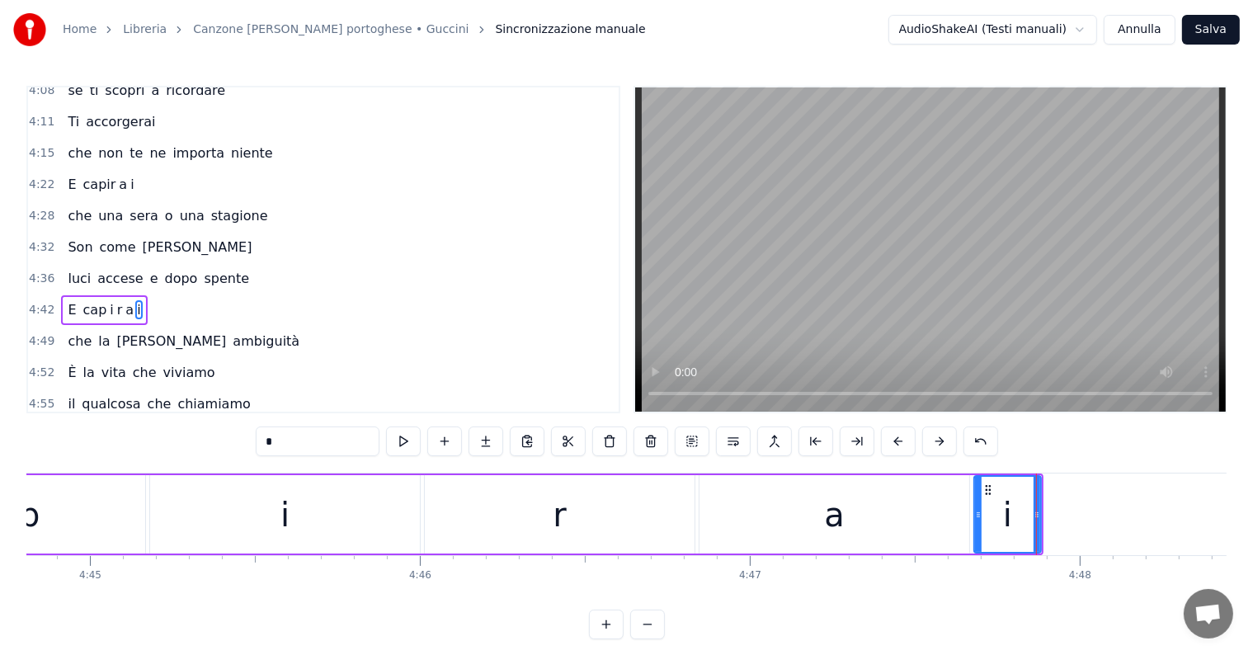
click at [880, 525] on div "a" at bounding box center [834, 514] width 270 height 78
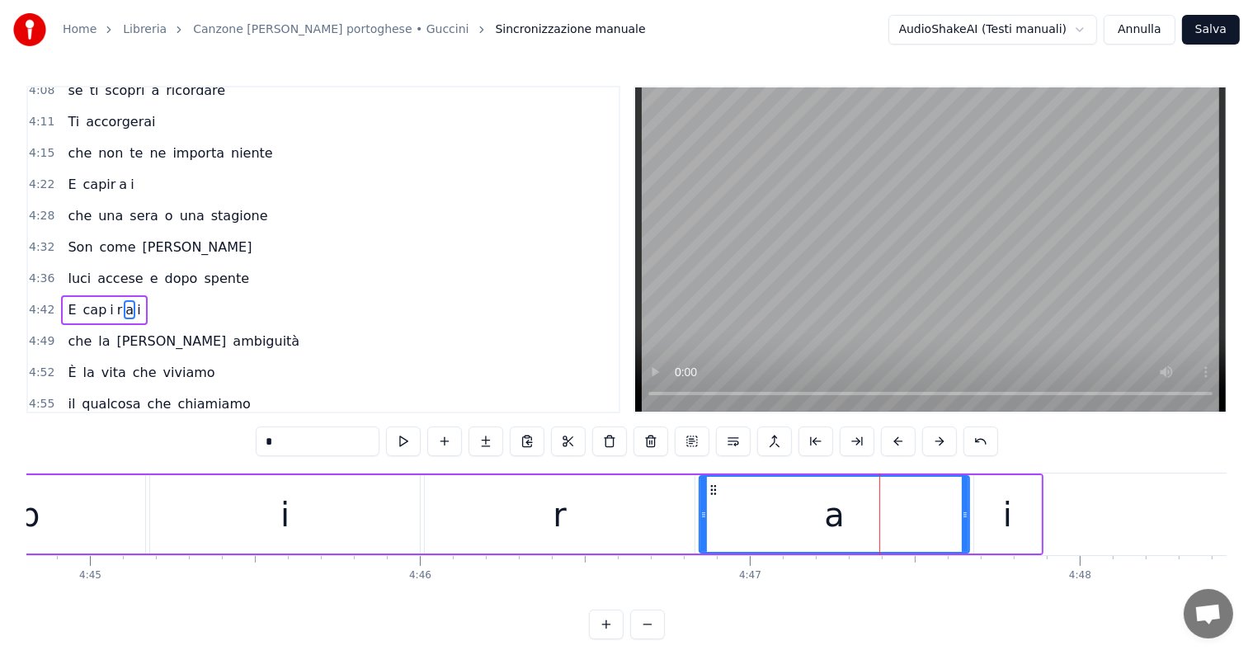
click at [508, 506] on div "r" at bounding box center [560, 514] width 270 height 78
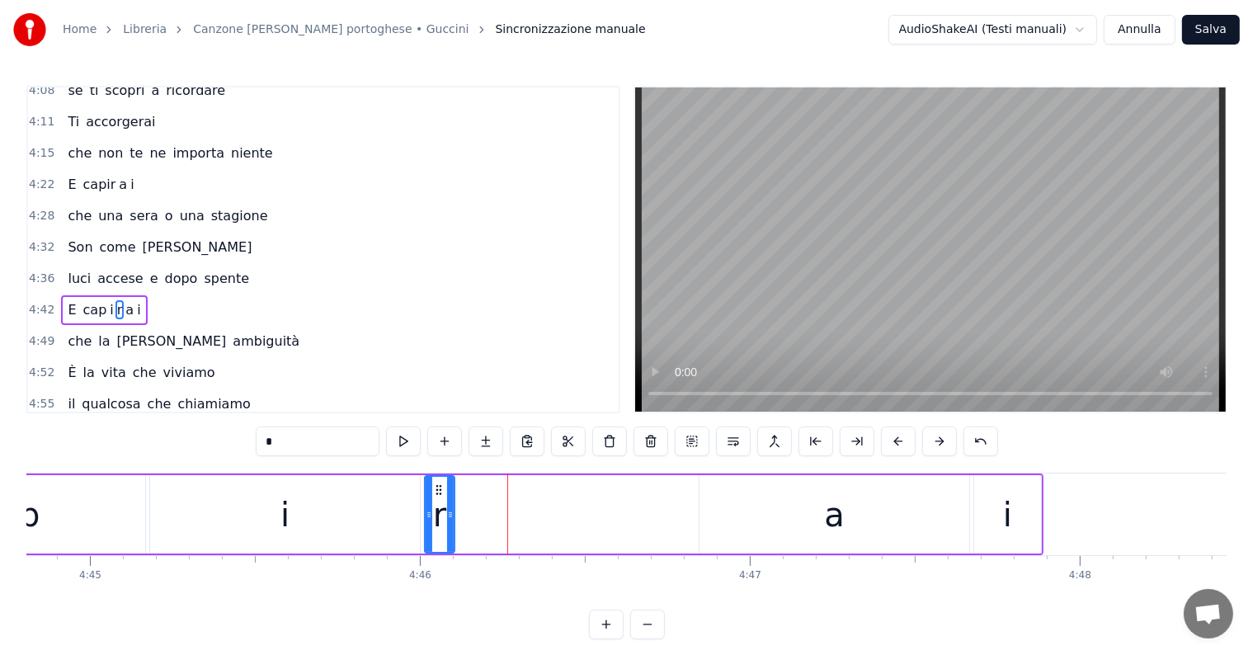
drag, startPoint x: 689, startPoint y: 501, endPoint x: 449, endPoint y: 493, distance: 240.1
click at [449, 493] on div at bounding box center [450, 514] width 7 height 75
click at [770, 534] on div "a" at bounding box center [834, 514] width 270 height 78
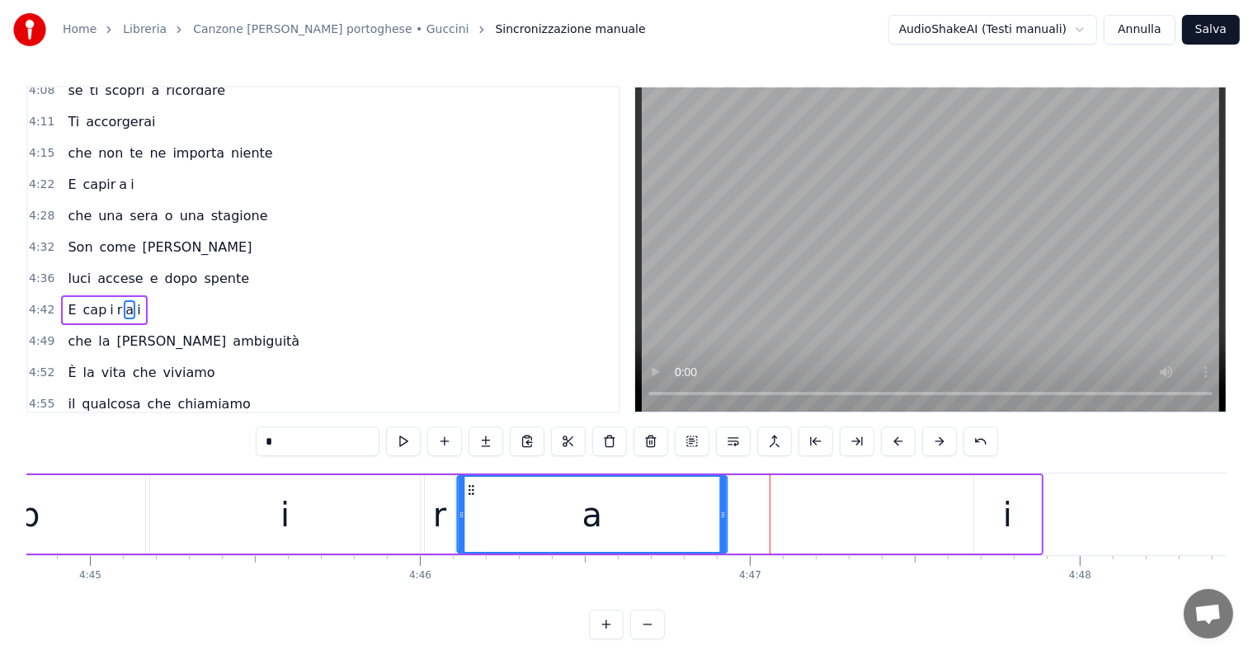
drag, startPoint x: 714, startPoint y: 487, endPoint x: 472, endPoint y: 493, distance: 242.6
click at [472, 493] on icon at bounding box center [470, 489] width 13 height 13
click at [985, 521] on div "i" at bounding box center [1007, 514] width 67 height 78
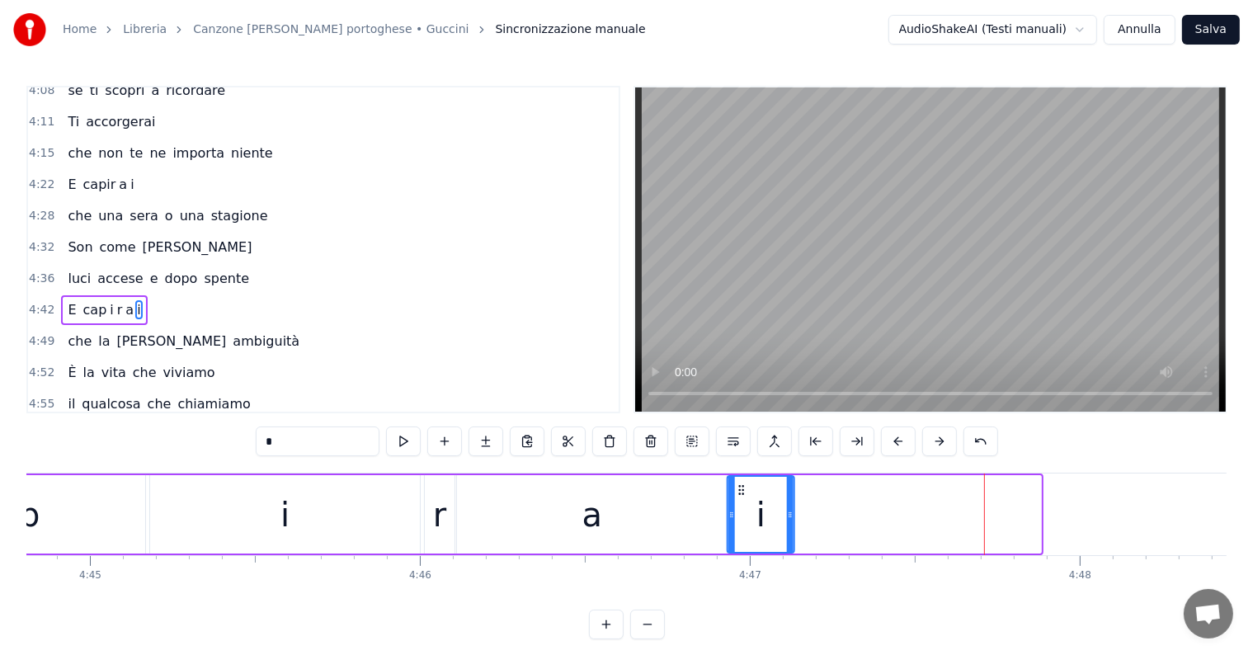
drag, startPoint x: 990, startPoint y: 487, endPoint x: 744, endPoint y: 493, distance: 246.7
click at [744, 493] on icon at bounding box center [741, 489] width 13 height 13
drag, startPoint x: 792, startPoint y: 515, endPoint x: 928, endPoint y: 515, distance: 136.1
click at [928, 515] on icon at bounding box center [926, 514] width 7 height 13
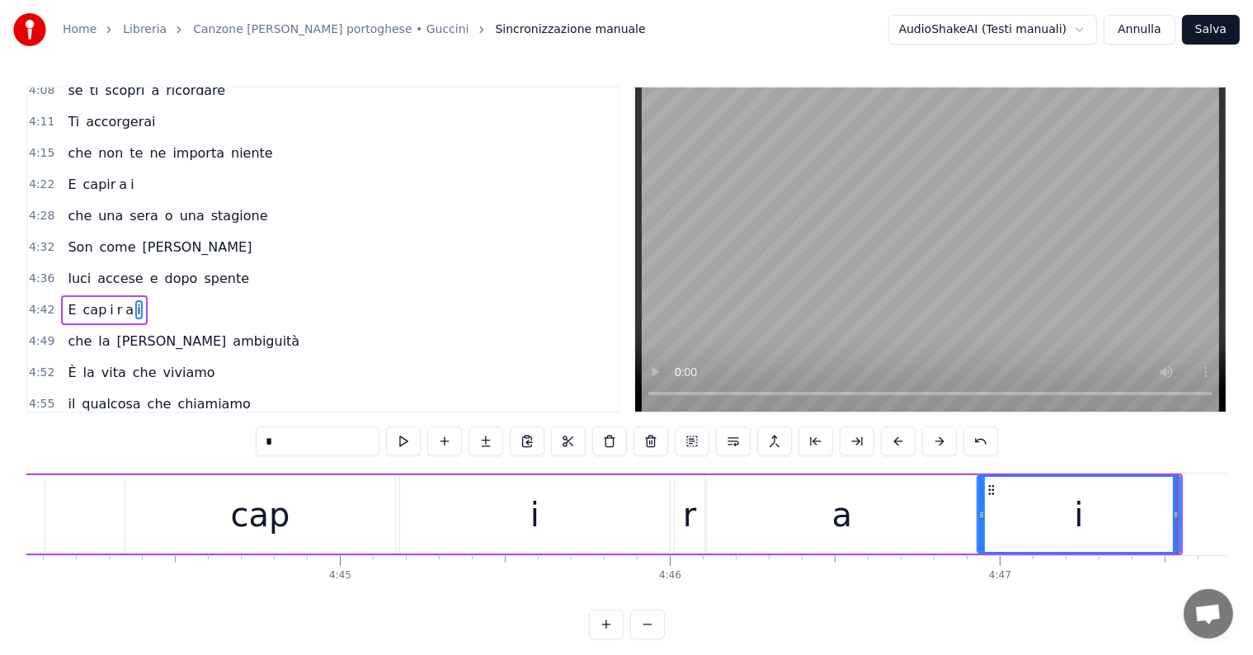
scroll to position [0, 93517]
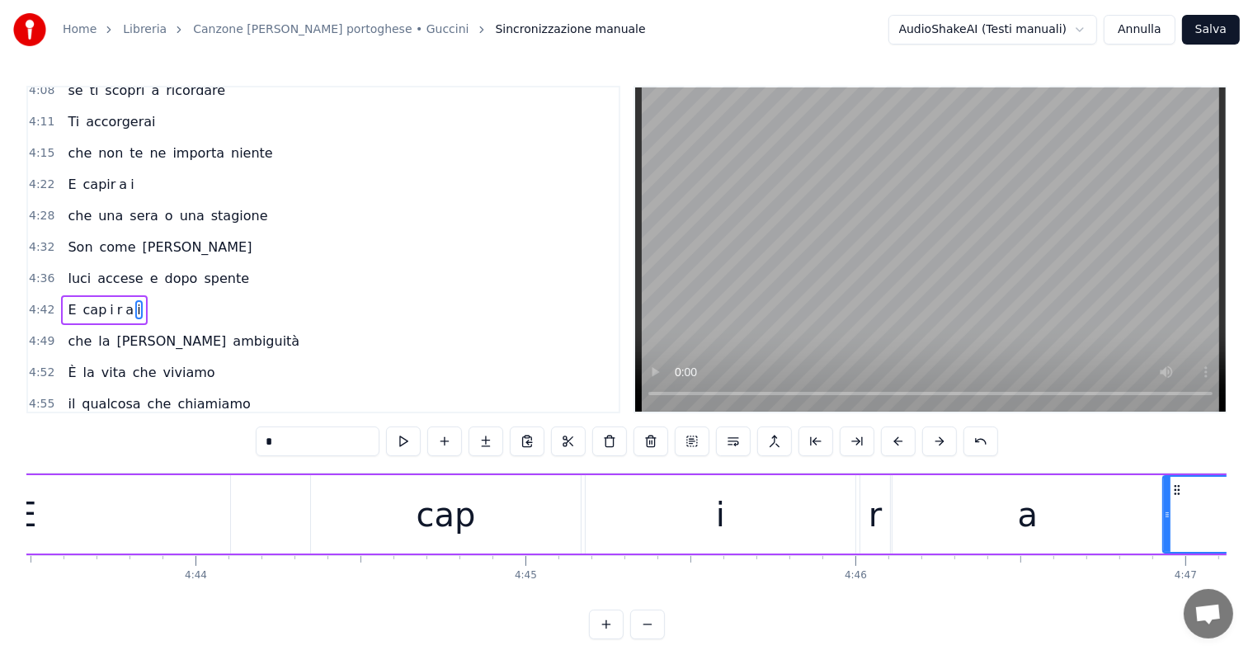
click at [868, 530] on div "r" at bounding box center [874, 514] width 13 height 49
click at [859, 520] on div "r" at bounding box center [874, 514] width 31 height 78
click at [859, 523] on div at bounding box center [861, 514] width 7 height 75
click at [520, 520] on div "cap" at bounding box center [446, 514] width 270 height 78
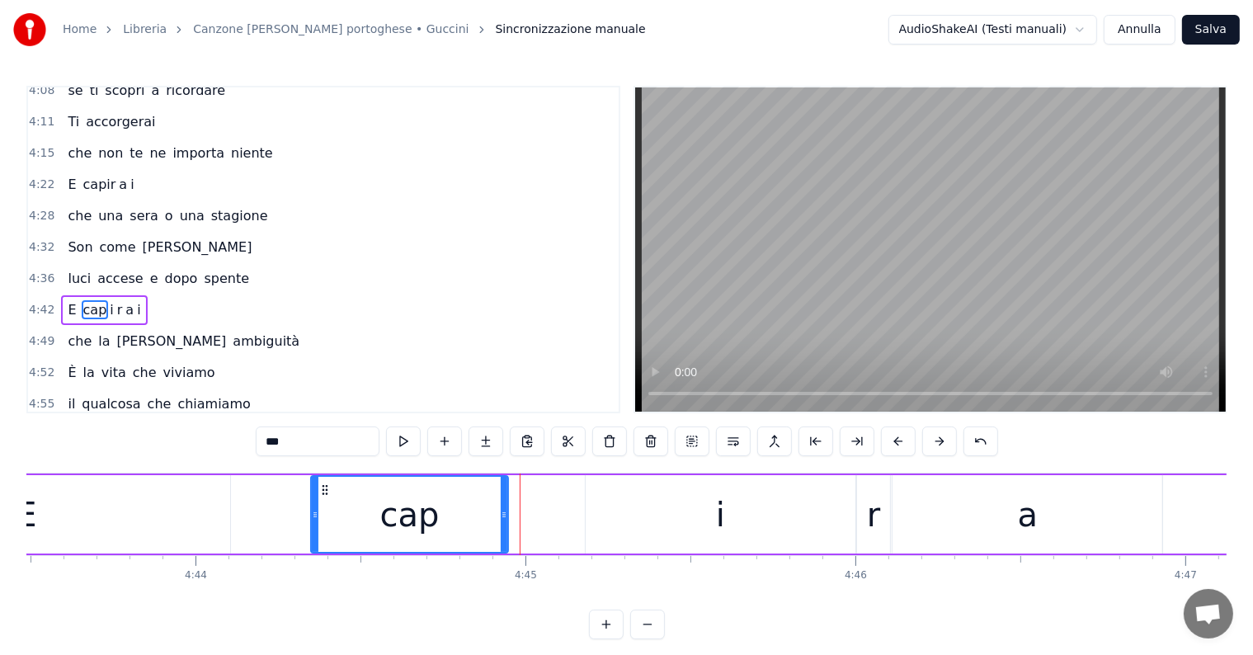
drag, startPoint x: 577, startPoint y: 511, endPoint x: 505, endPoint y: 511, distance: 72.6
click at [505, 511] on icon at bounding box center [504, 514] width 7 height 13
click at [661, 532] on div "i" at bounding box center [721, 514] width 270 height 78
type input "*"
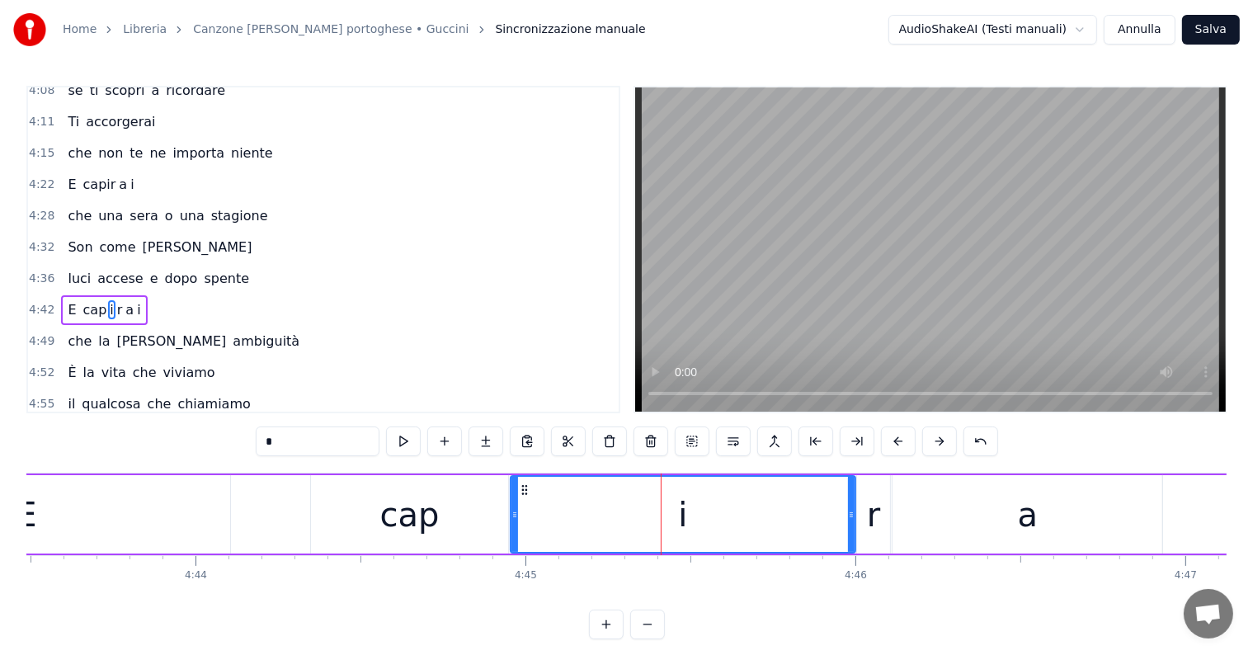
drag, startPoint x: 586, startPoint y: 514, endPoint x: 511, endPoint y: 514, distance: 75.0
click at [511, 514] on icon at bounding box center [514, 514] width 7 height 13
click at [73, 294] on div "4:42 E cap i r a i" at bounding box center [323, 309] width 590 height 31
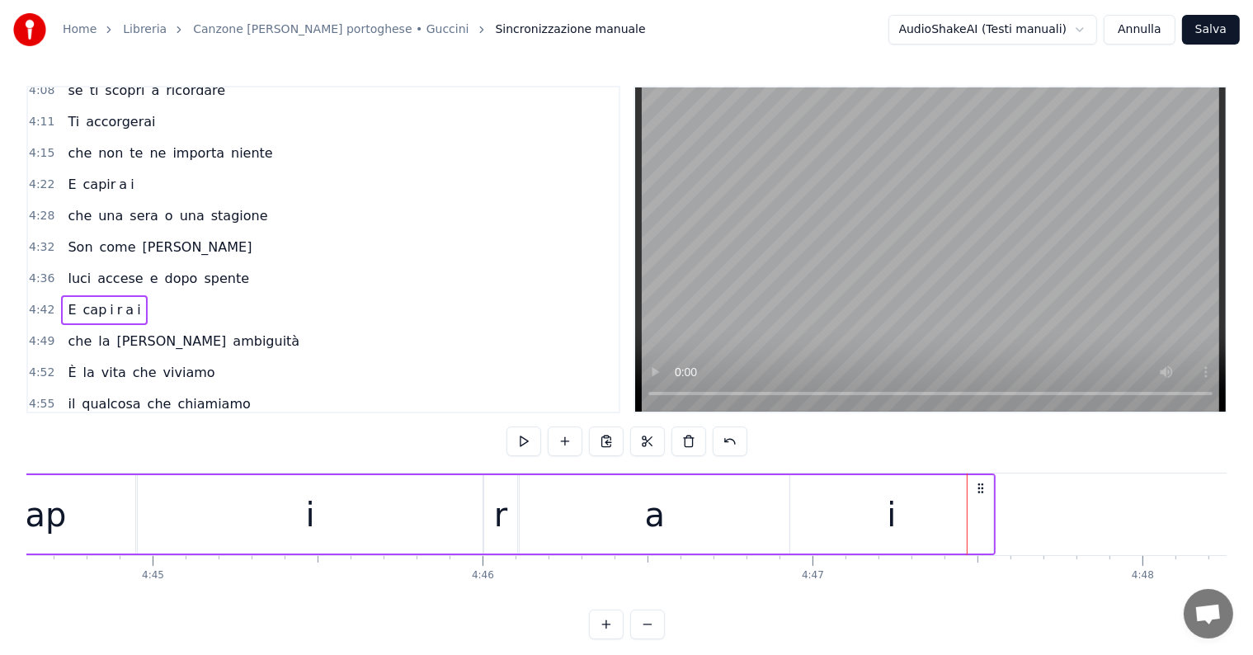
scroll to position [0, 93703]
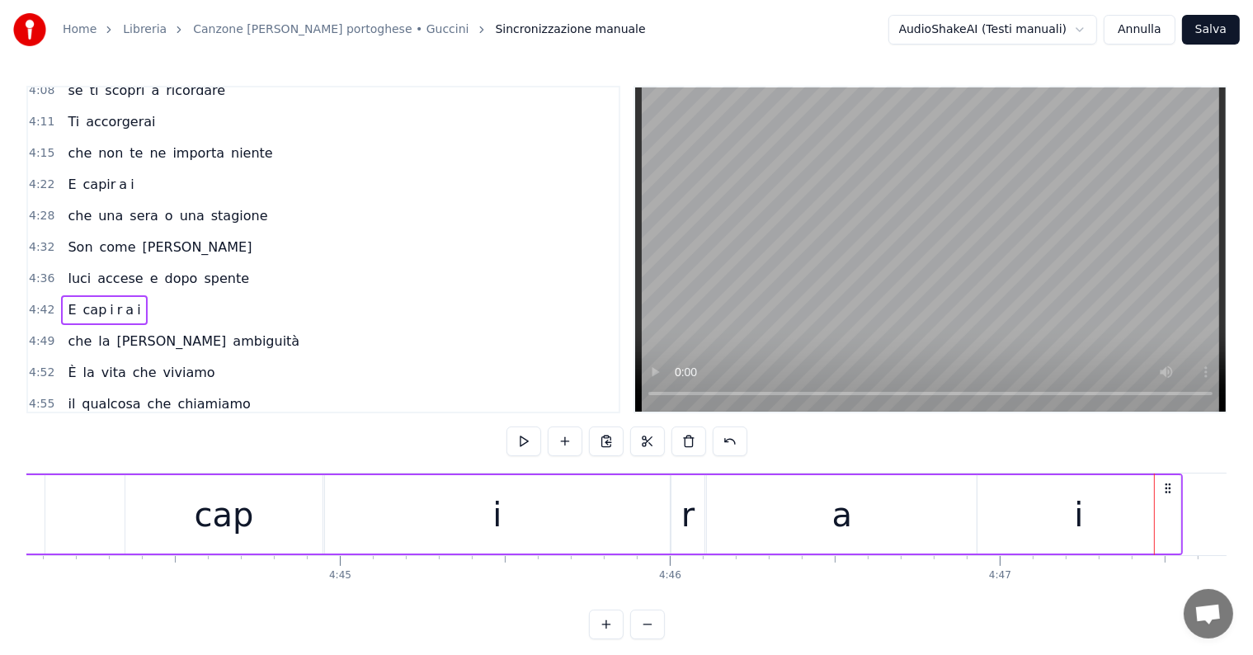
click at [718, 516] on div "a" at bounding box center [842, 514] width 270 height 78
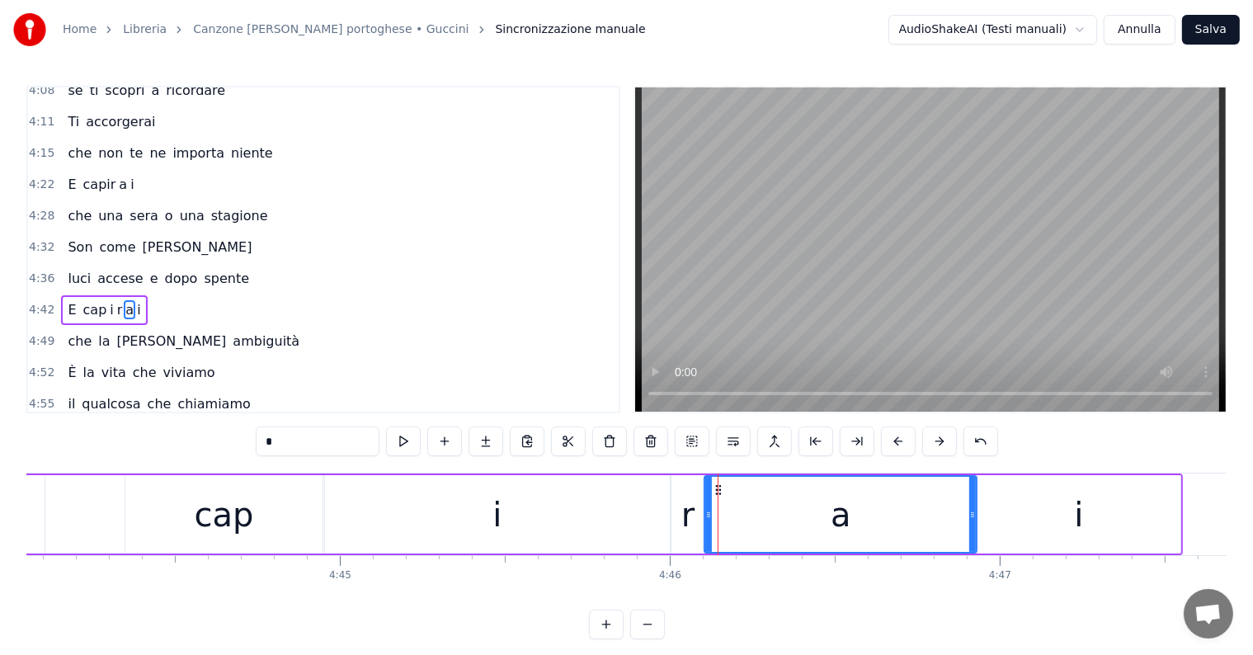
click at [708, 516] on circle at bounding box center [708, 516] width 1 height 1
click at [66, 295] on div "E cap i r a i" at bounding box center [104, 310] width 86 height 30
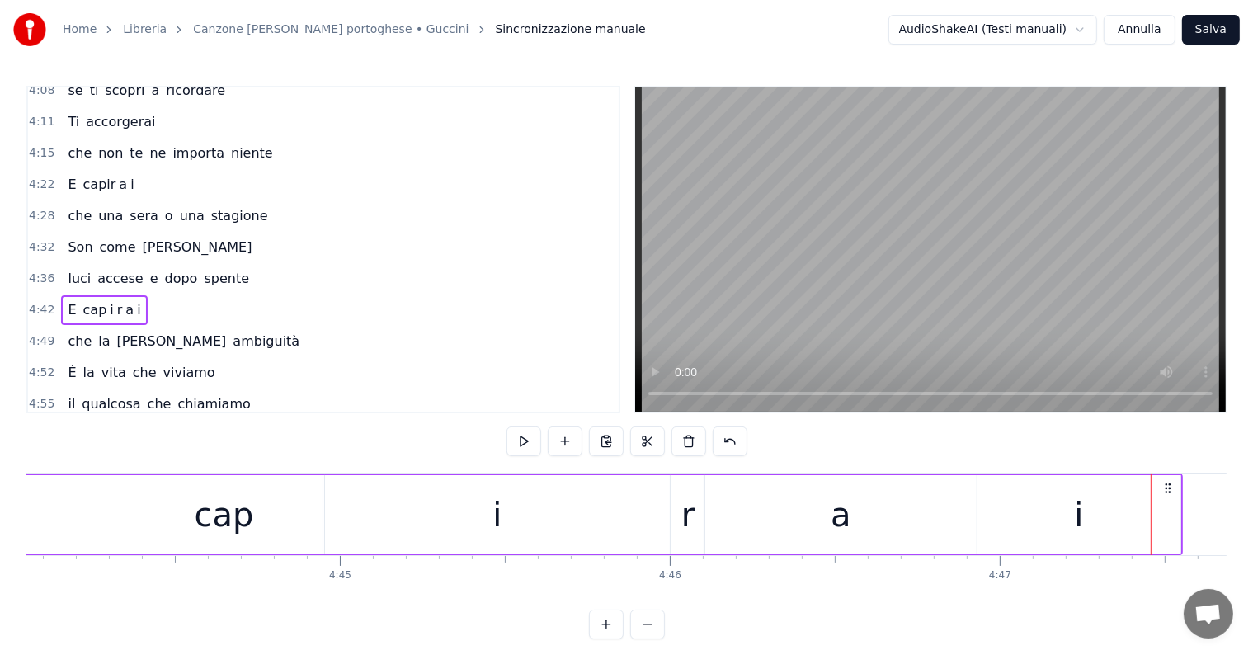
click at [623, 520] on div "i" at bounding box center [497, 514] width 345 height 78
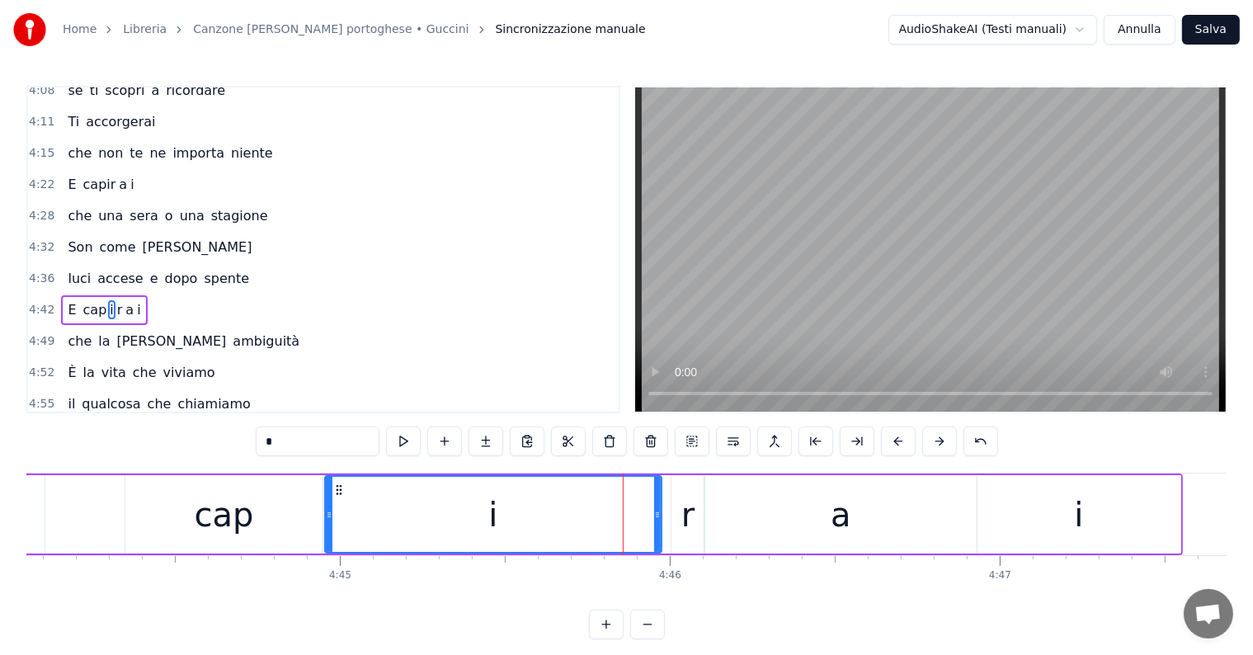
click at [655, 520] on div at bounding box center [657, 514] width 7 height 75
click at [690, 525] on div "r" at bounding box center [687, 514] width 13 height 49
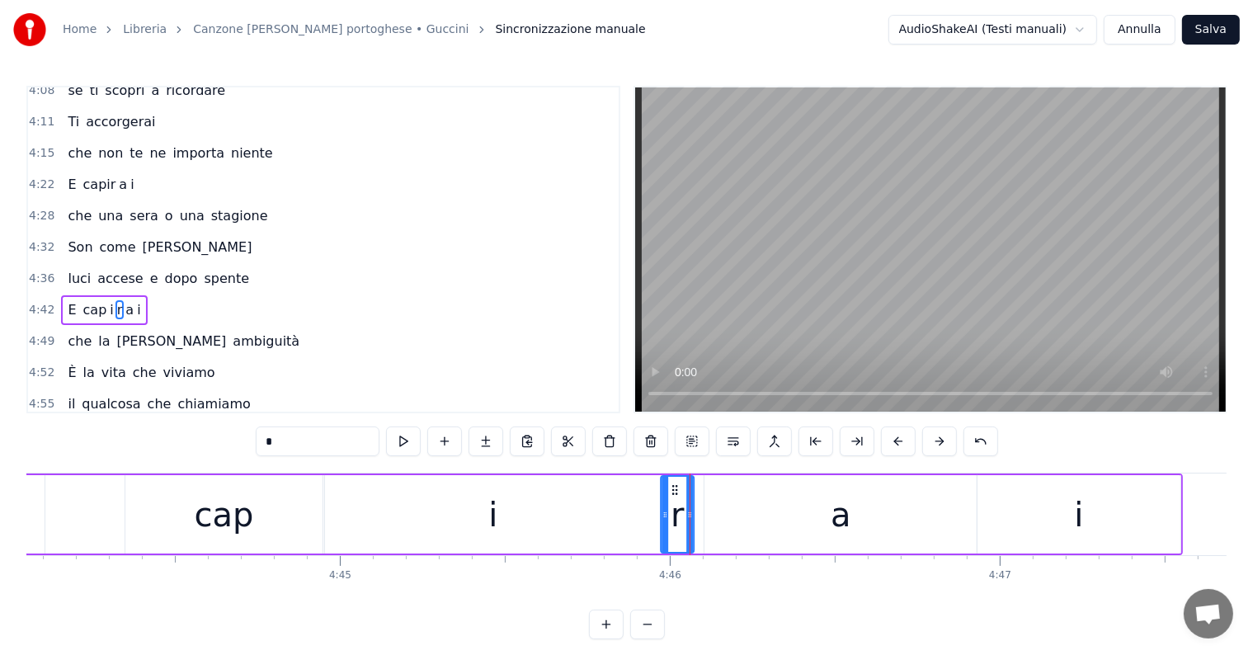
drag, startPoint x: 683, startPoint y: 488, endPoint x: 673, endPoint y: 491, distance: 10.2
click at [673, 491] on icon at bounding box center [674, 489] width 13 height 13
click at [711, 510] on div "a" at bounding box center [840, 514] width 272 height 78
type input "*"
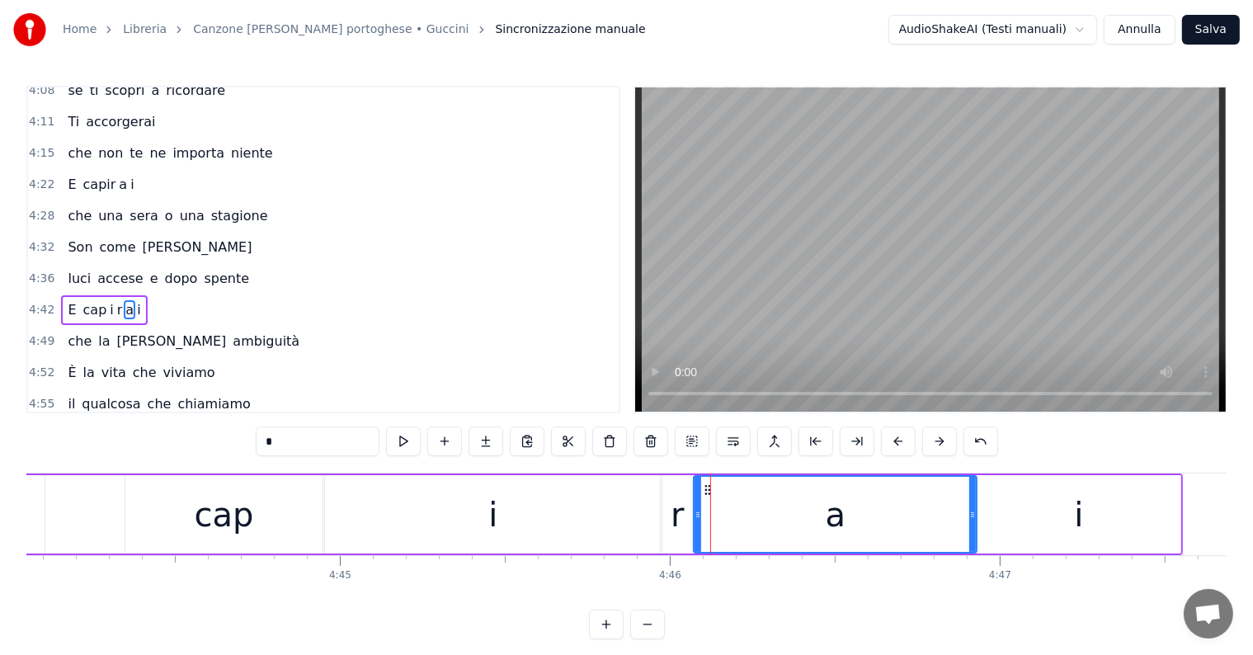
drag, startPoint x: 706, startPoint y: 511, endPoint x: 694, endPoint y: 514, distance: 11.8
click at [694, 514] on icon at bounding box center [697, 514] width 7 height 13
click at [73, 294] on div "4:42 E cap i r a i" at bounding box center [323, 309] width 590 height 31
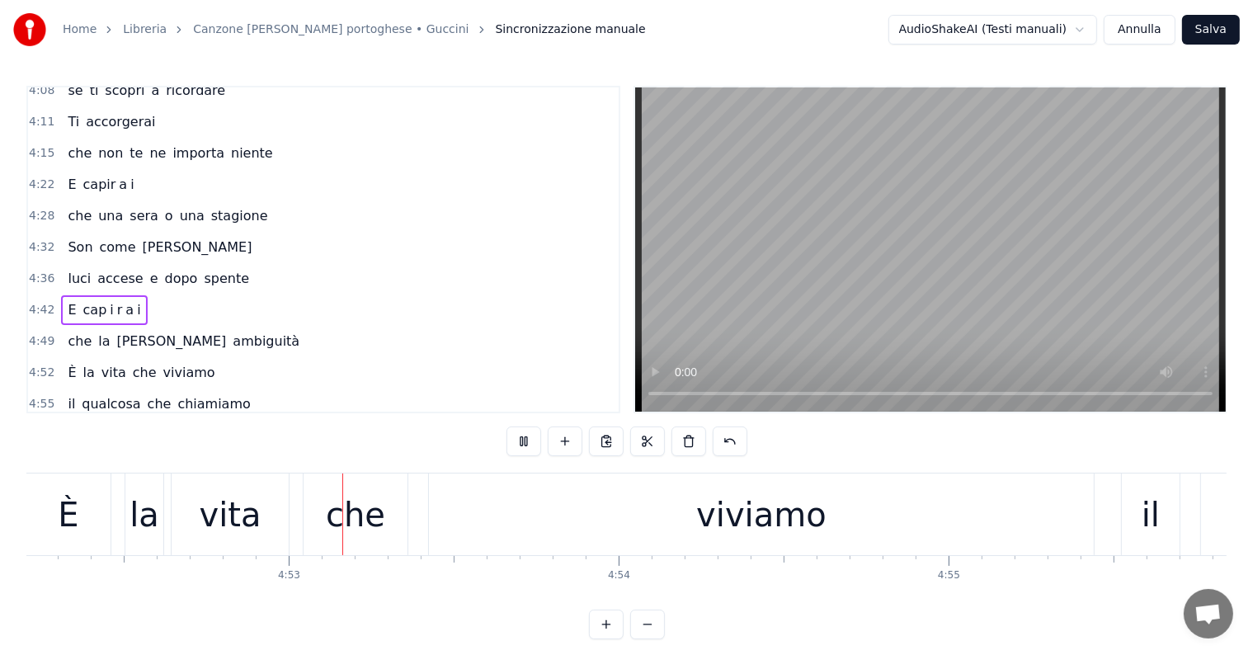
scroll to position [0, 96424]
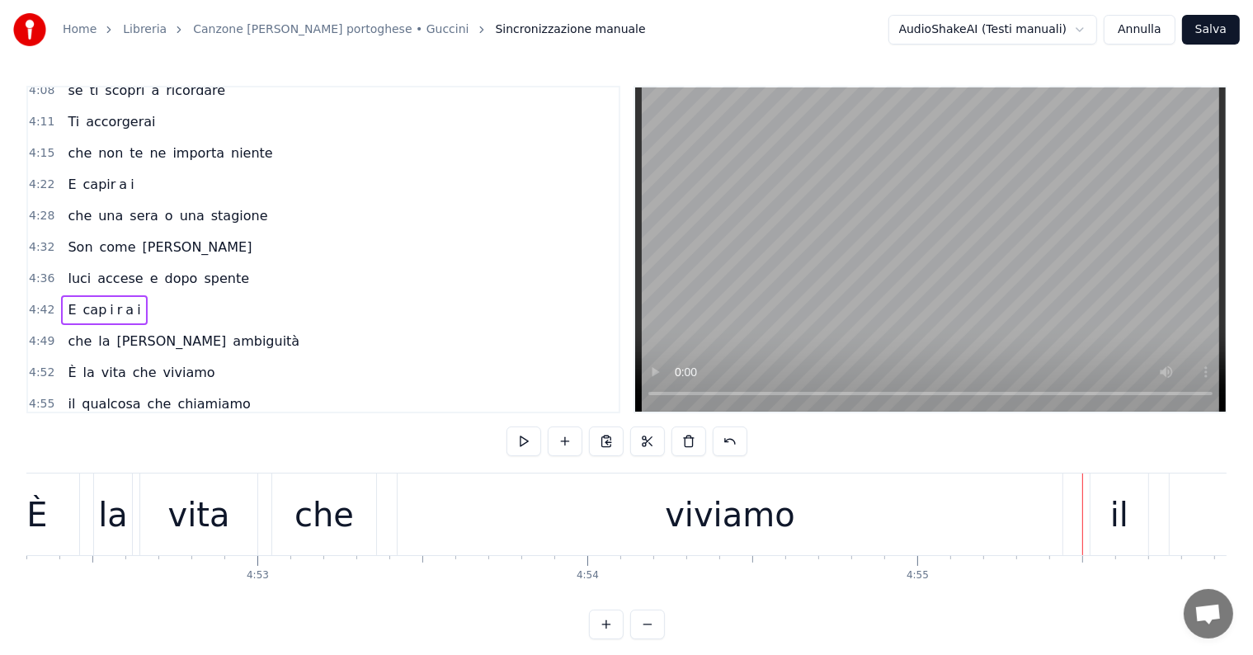
click at [723, 530] on div "viviamo" at bounding box center [730, 514] width 130 height 49
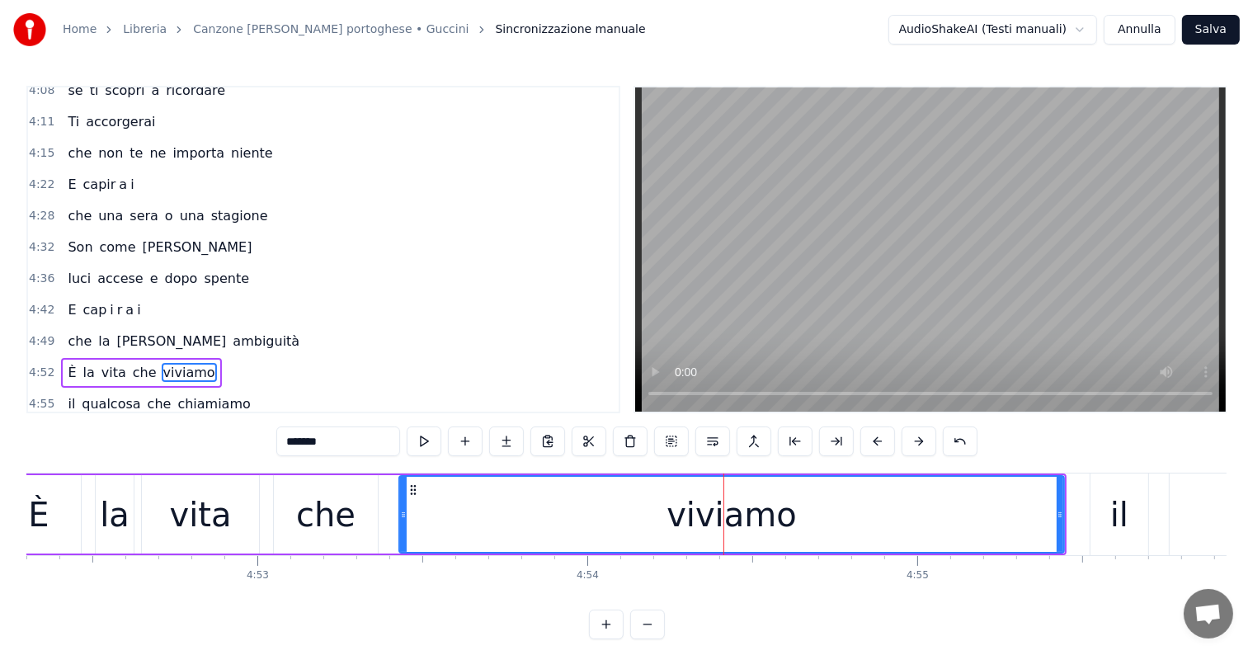
scroll to position [1734, 0]
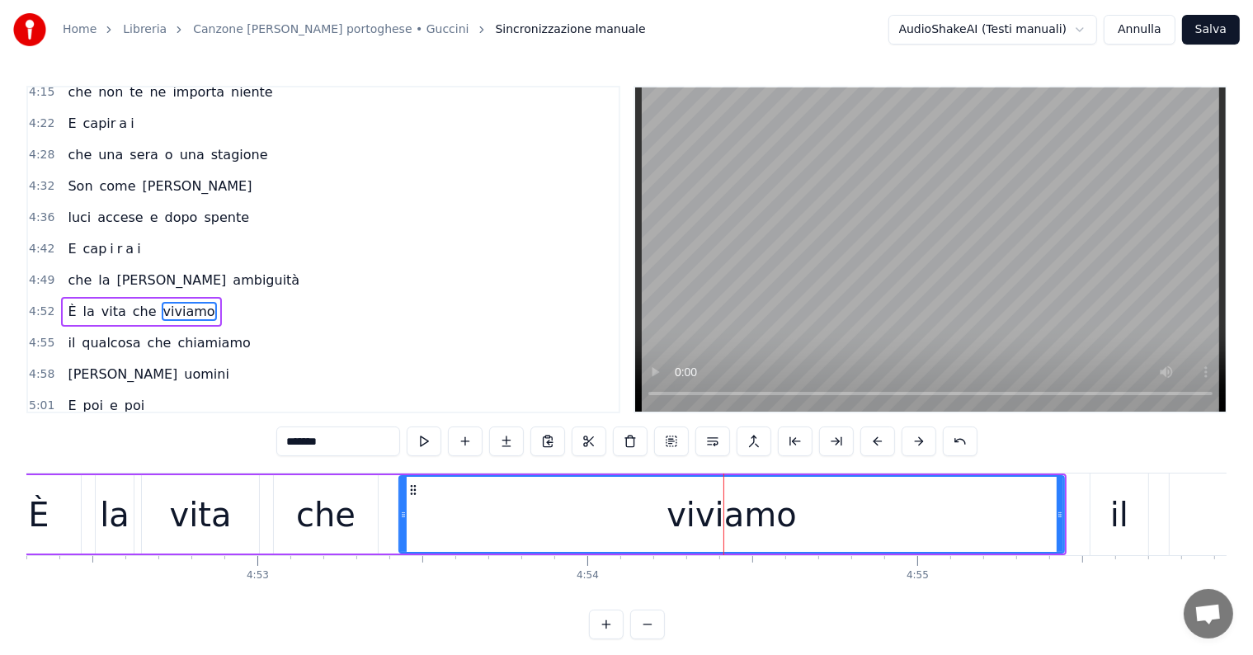
click at [683, 521] on div "viviamo" at bounding box center [731, 514] width 130 height 49
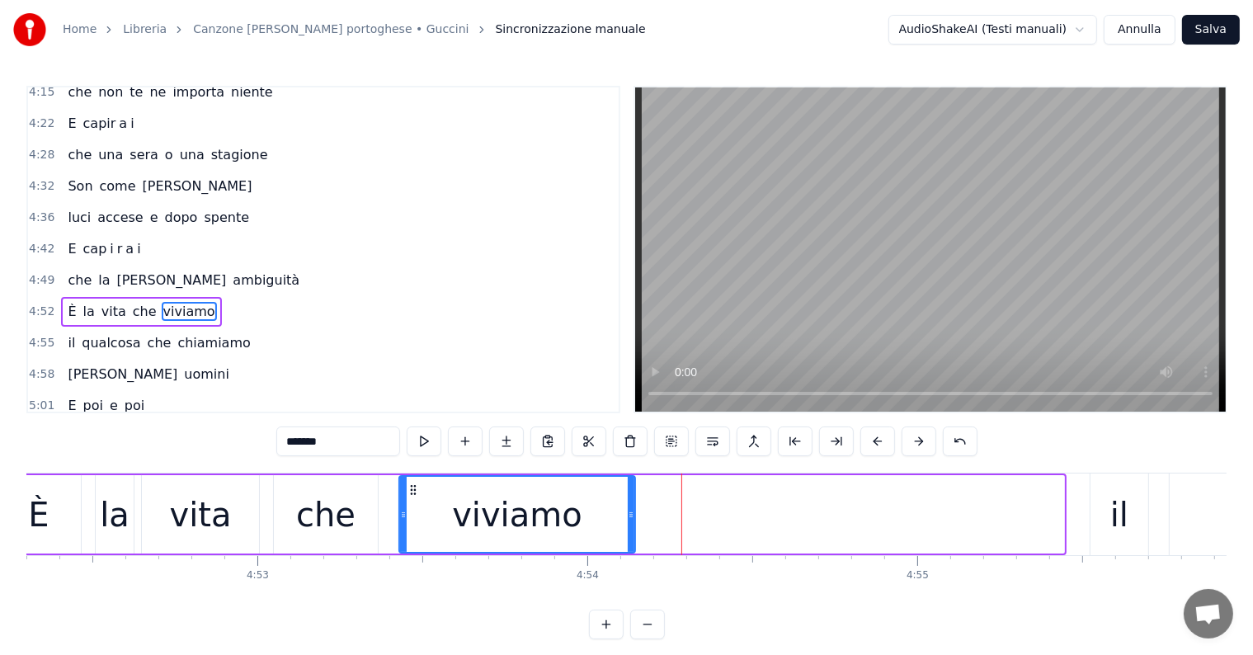
drag, startPoint x: 1060, startPoint y: 520, endPoint x: 631, endPoint y: 520, distance: 428.8
click at [631, 520] on icon at bounding box center [631, 514] width 7 height 13
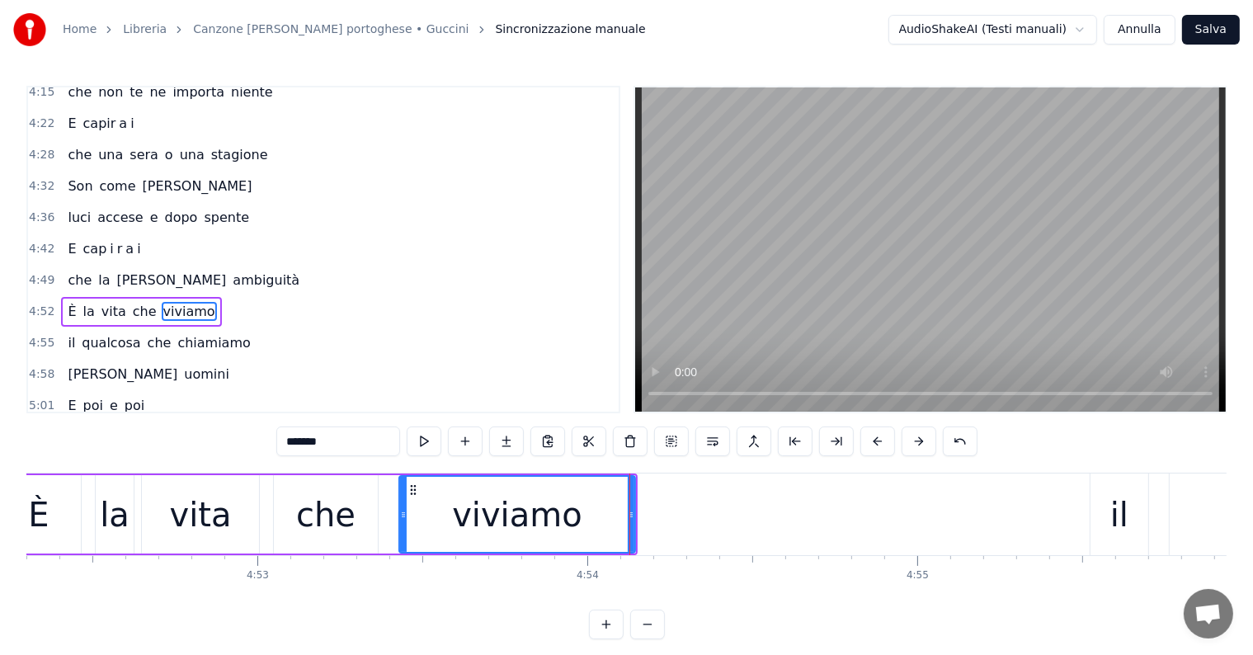
click at [344, 439] on input "*******" at bounding box center [338, 441] width 124 height 30
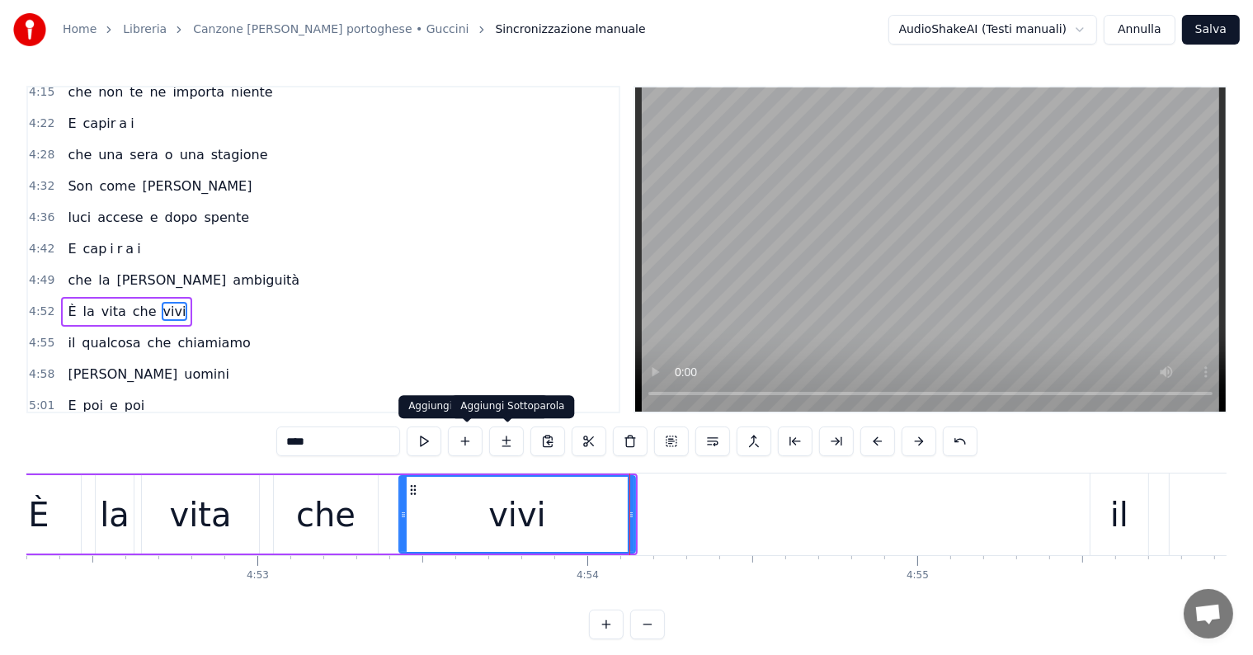
type input "****"
click at [504, 442] on button at bounding box center [506, 441] width 35 height 30
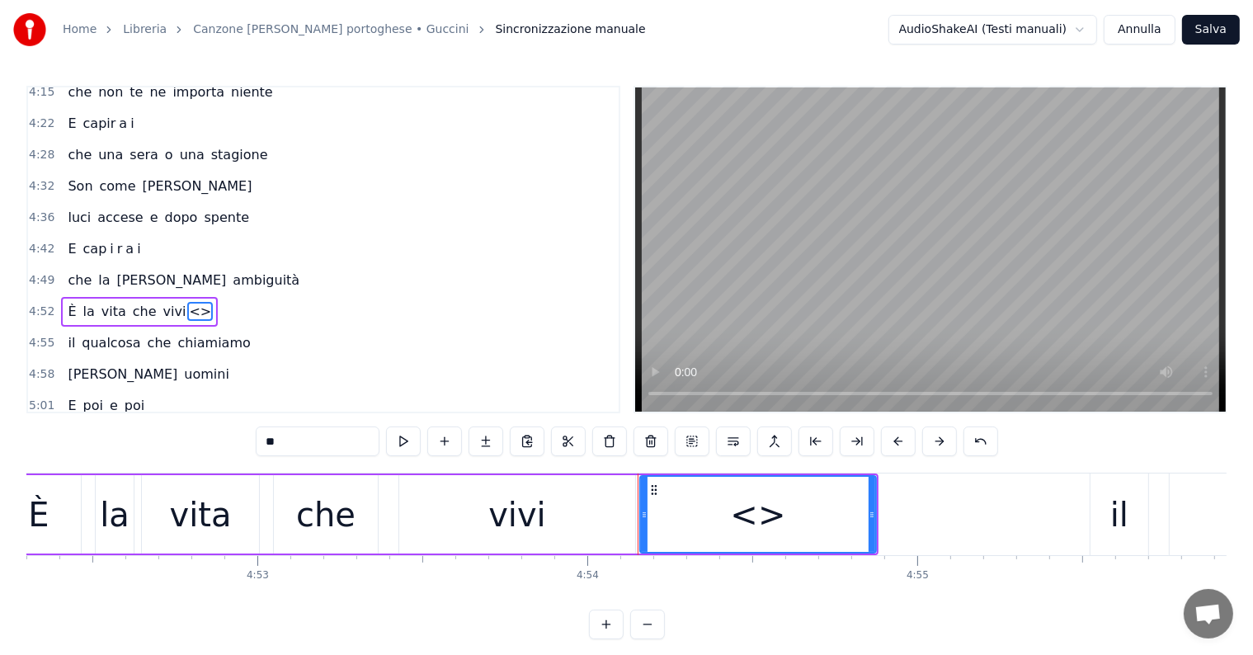
click at [313, 442] on input "**" at bounding box center [318, 441] width 124 height 30
type input "*"
click at [478, 446] on button at bounding box center [485, 441] width 35 height 30
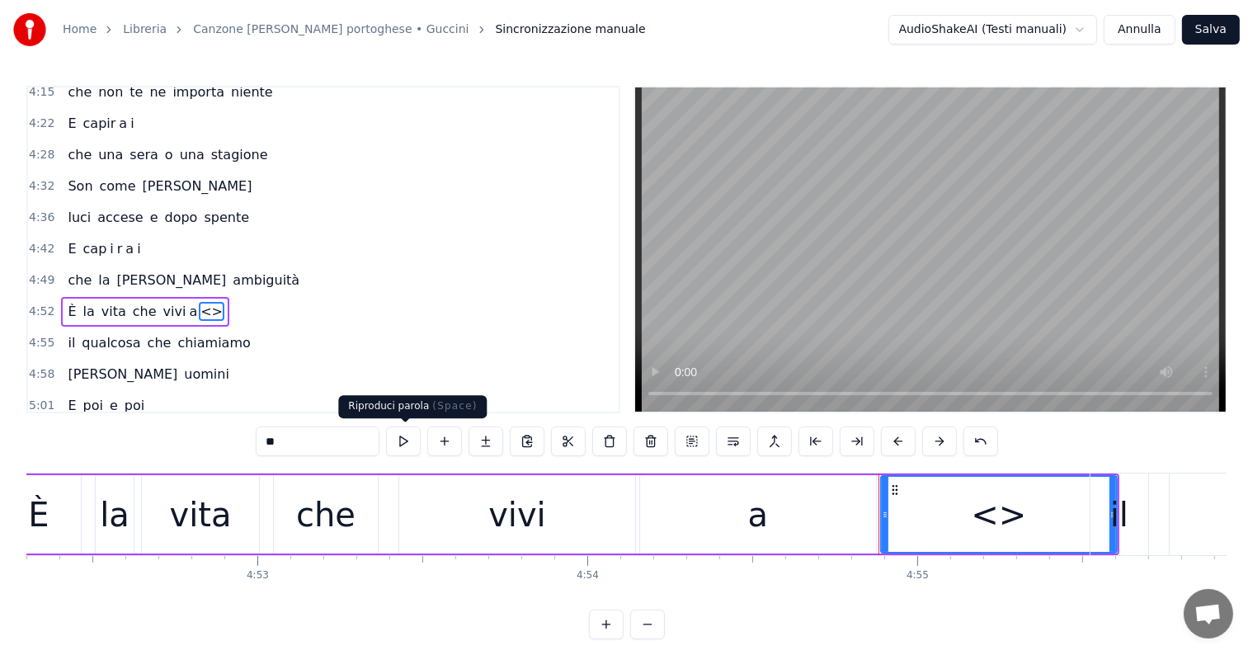
click at [329, 445] on input "**" at bounding box center [318, 441] width 124 height 30
type input "*"
click at [672, 525] on div "a" at bounding box center [758, 514] width 236 height 78
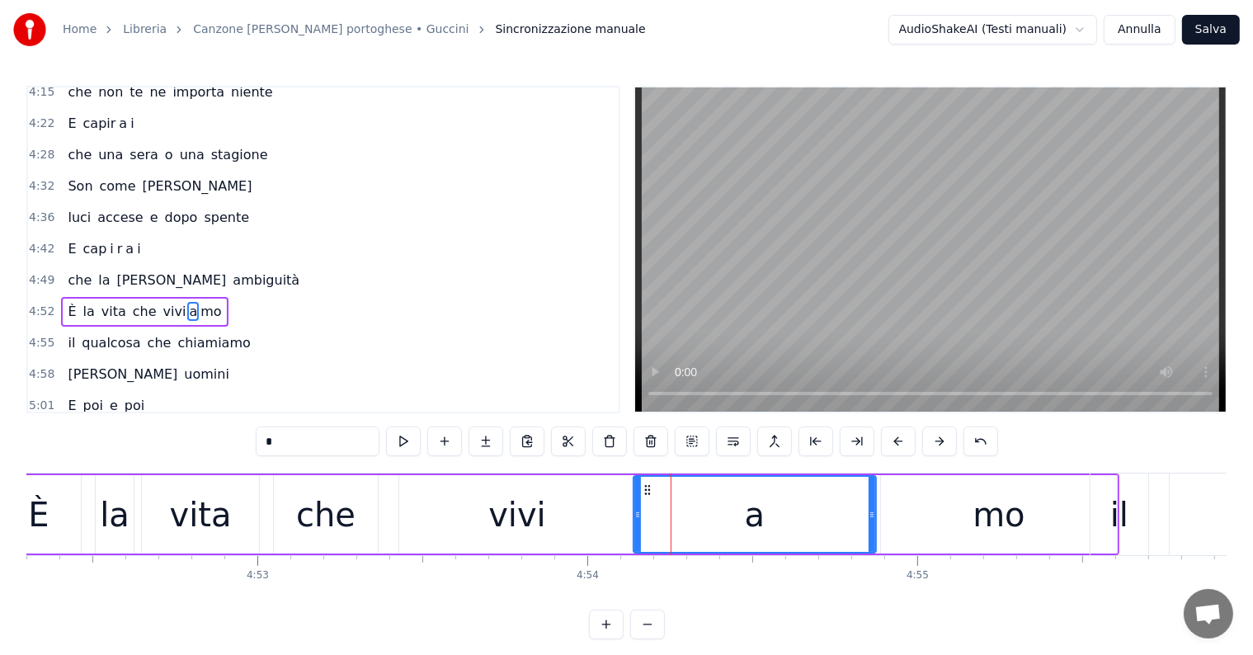
click at [636, 511] on icon at bounding box center [637, 514] width 7 height 13
click at [889, 511] on div "mo" at bounding box center [999, 514] width 236 height 78
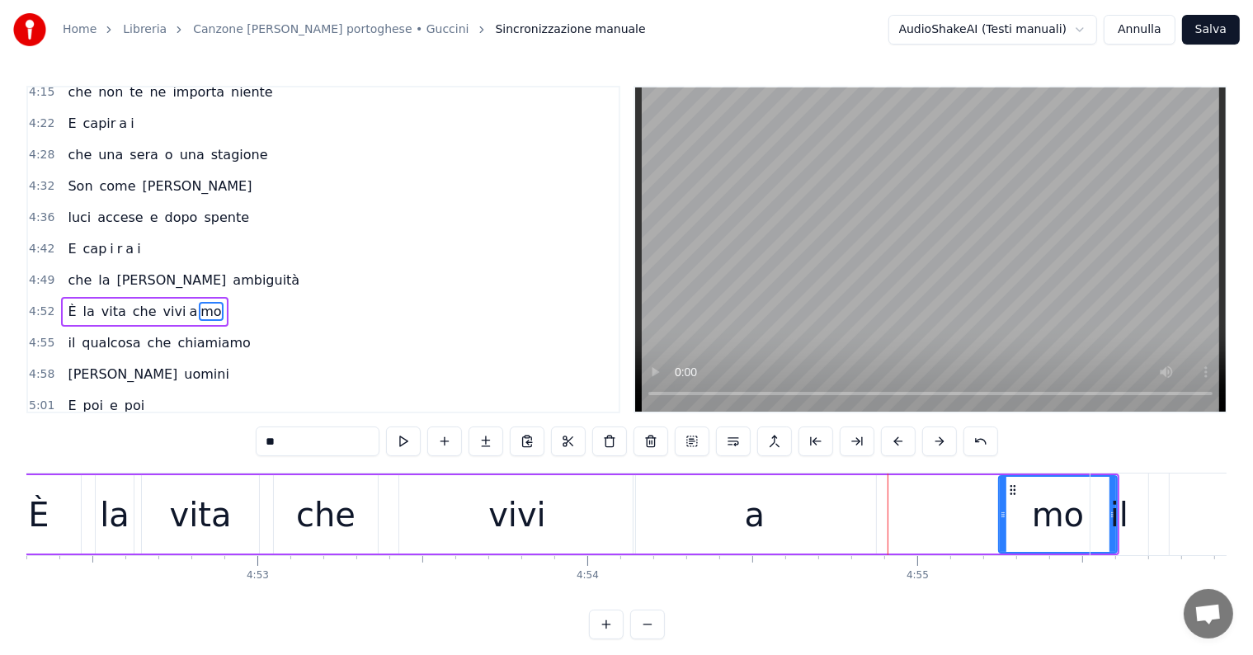
drag, startPoint x: 882, startPoint y: 511, endPoint x: 1000, endPoint y: 521, distance: 118.3
click at [1000, 521] on div at bounding box center [1003, 514] width 7 height 75
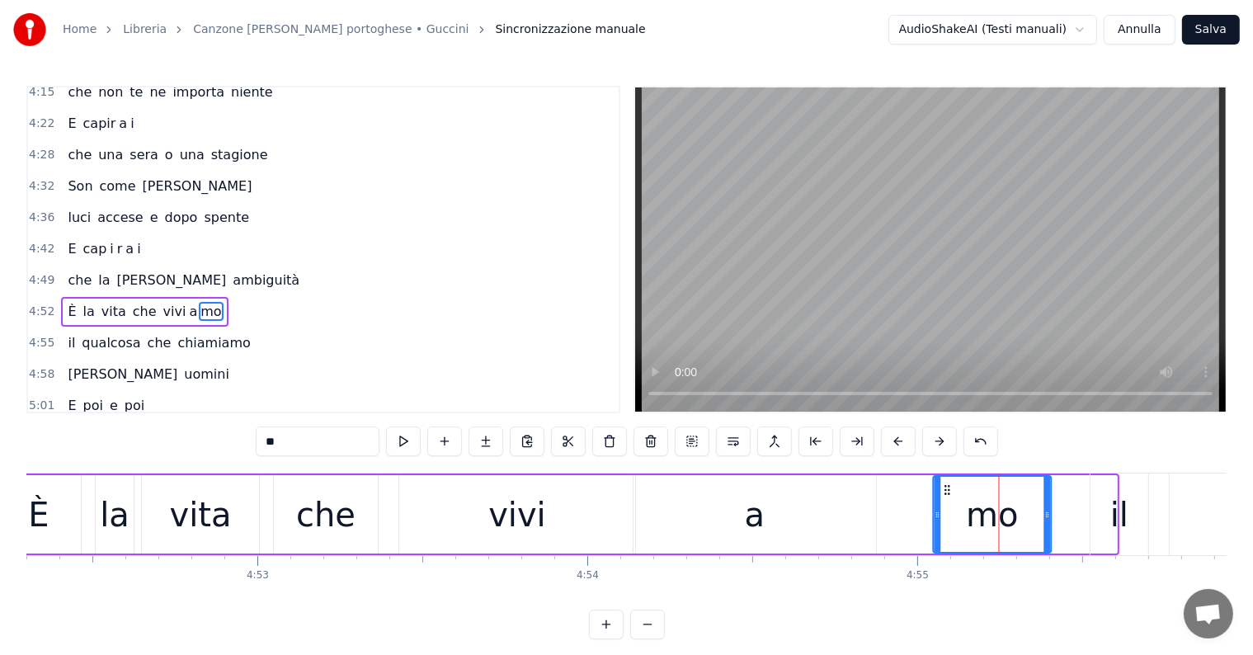
drag, startPoint x: 1009, startPoint y: 486, endPoint x: 944, endPoint y: 494, distance: 65.7
click at [944, 494] on icon at bounding box center [947, 489] width 13 height 13
click at [803, 524] on div "a" at bounding box center [754, 514] width 242 height 78
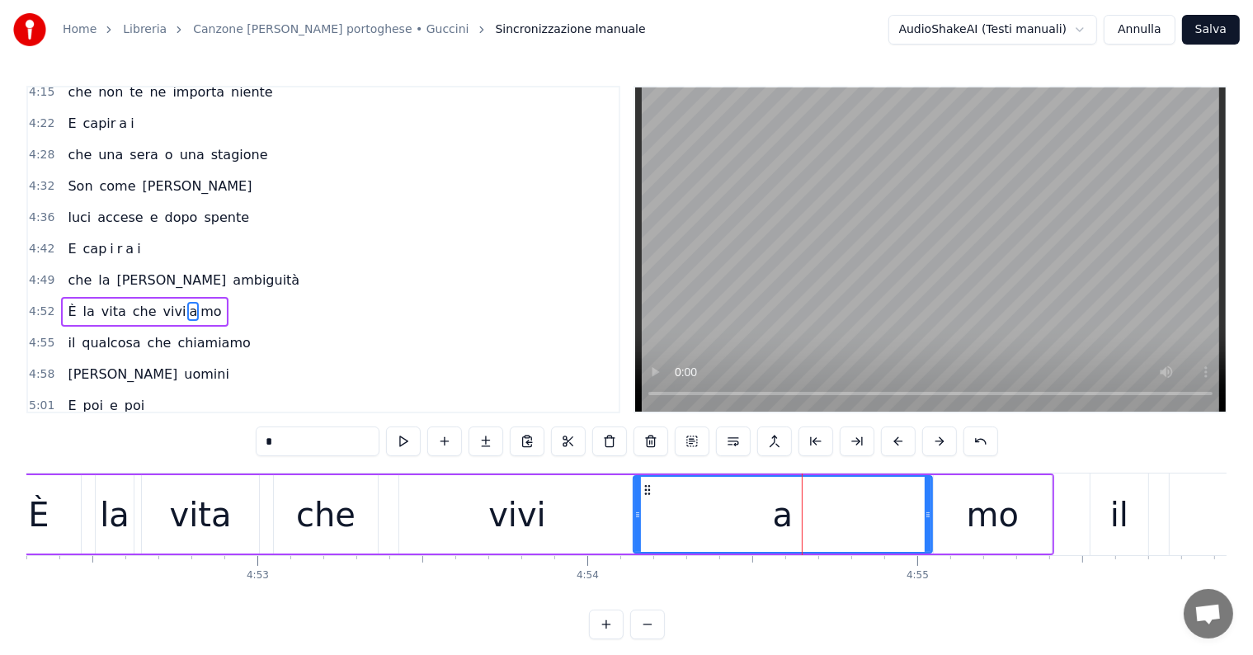
drag, startPoint x: 872, startPoint y: 513, endPoint x: 928, endPoint y: 513, distance: 56.1
click at [928, 513] on icon at bounding box center [927, 514] width 7 height 13
click at [216, 515] on div "vita" at bounding box center [201, 514] width 62 height 49
type input "****"
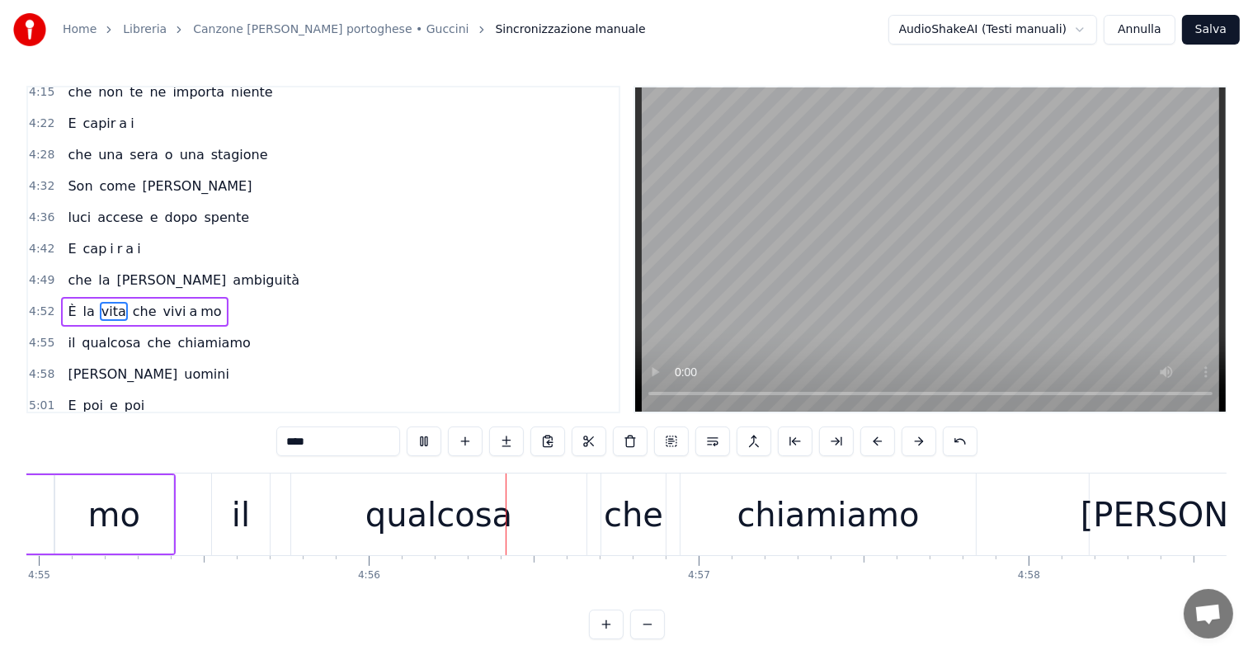
scroll to position [0, 97543]
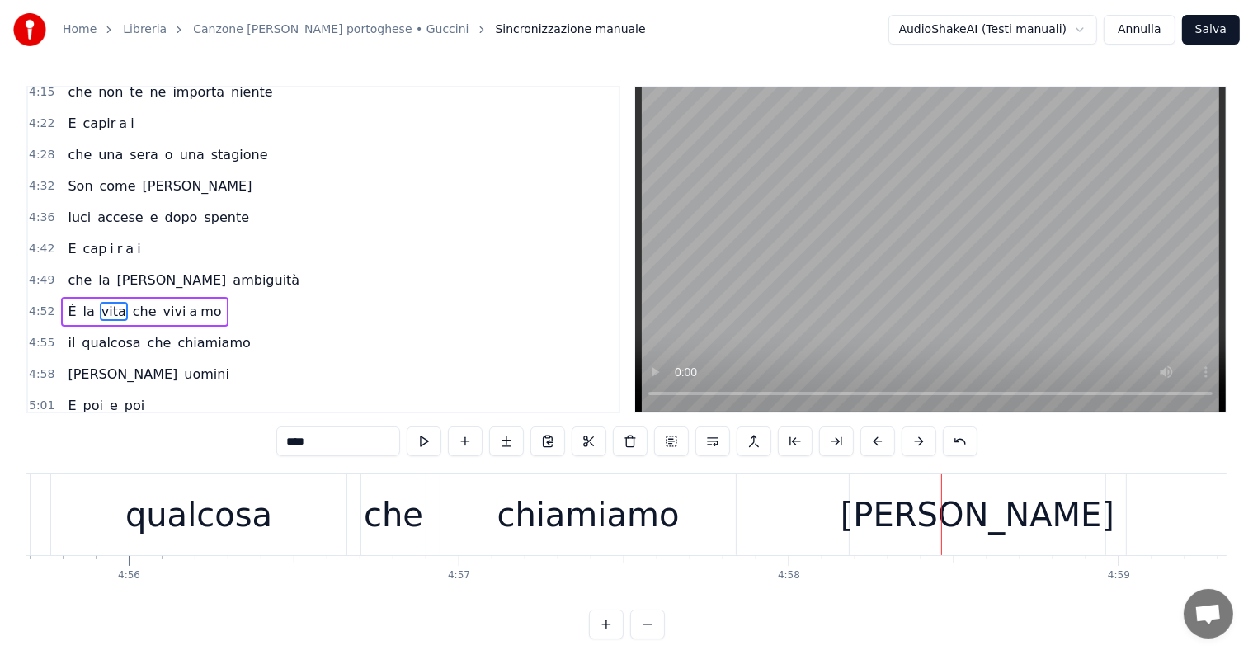
click at [62, 265] on div "4:49 [PERSON_NAME] ambiguità" at bounding box center [323, 280] width 590 height 31
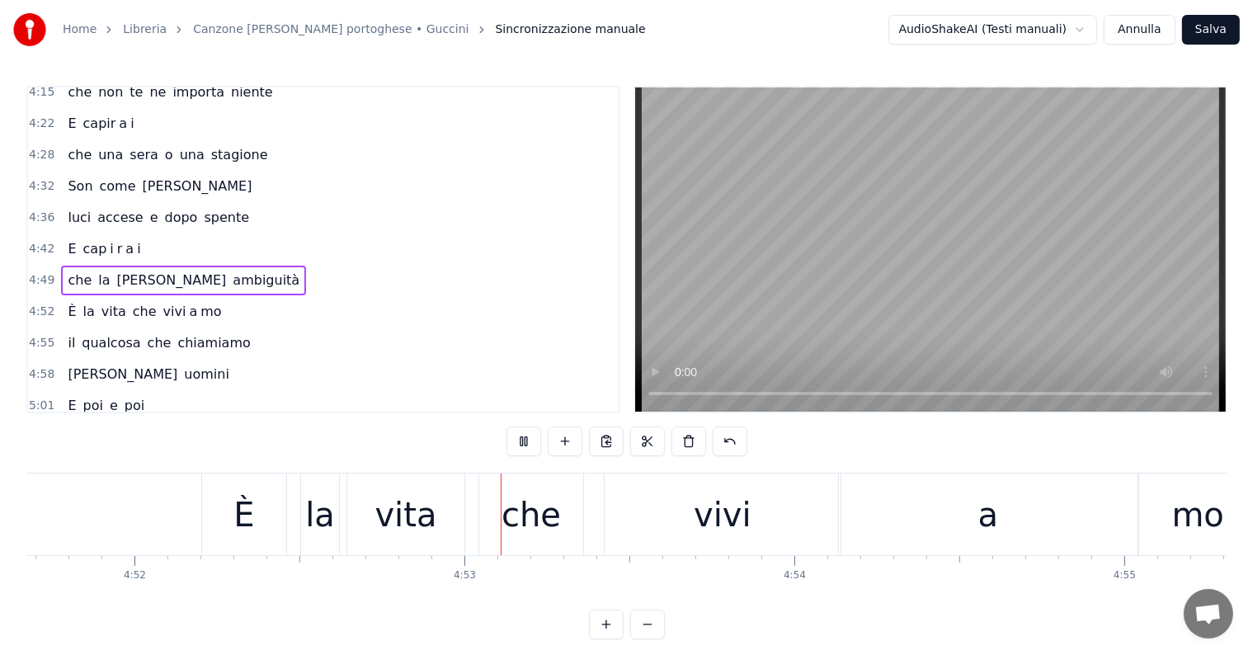
scroll to position [0, 96454]
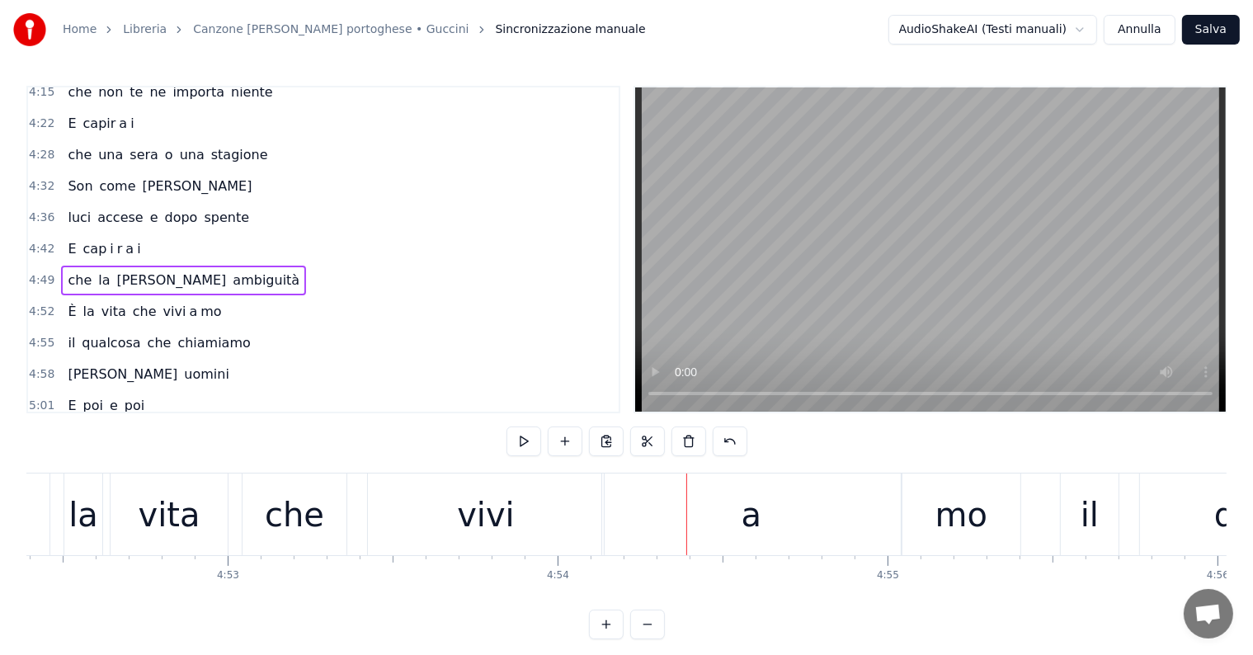
click at [470, 518] on div "vivi" at bounding box center [486, 514] width 58 height 49
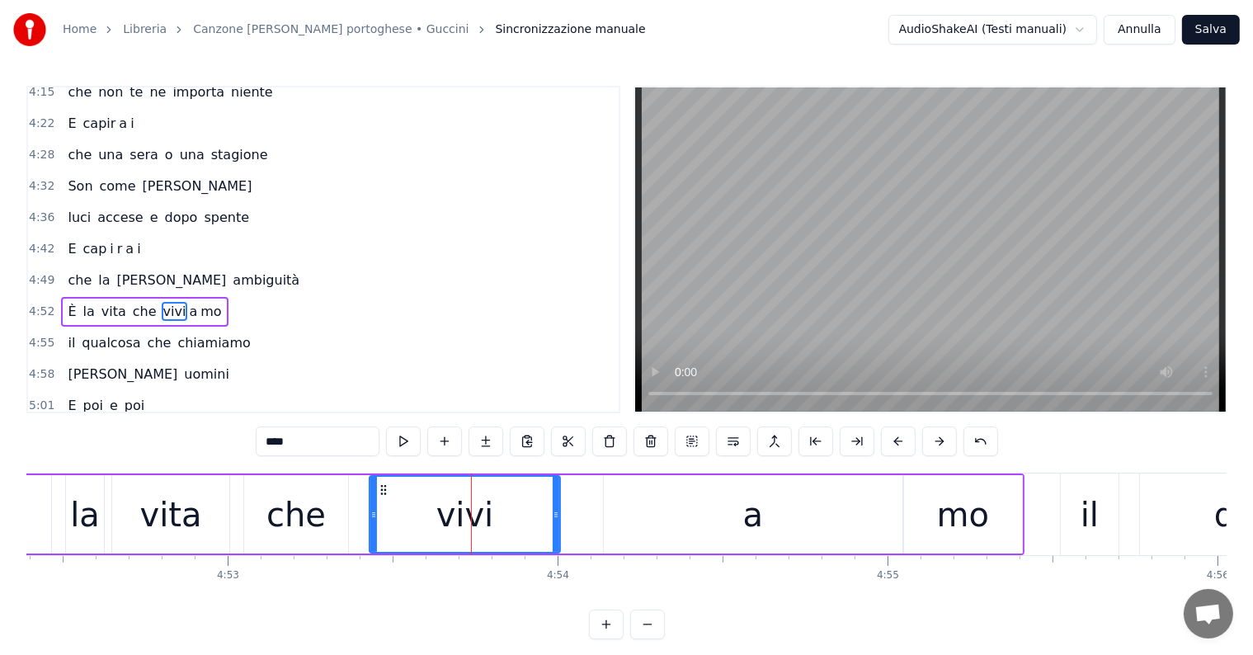
drag, startPoint x: 602, startPoint y: 502, endPoint x: 557, endPoint y: 508, distance: 45.7
click at [557, 508] on div at bounding box center [556, 514] width 7 height 75
click at [622, 515] on div "a" at bounding box center [753, 514] width 299 height 78
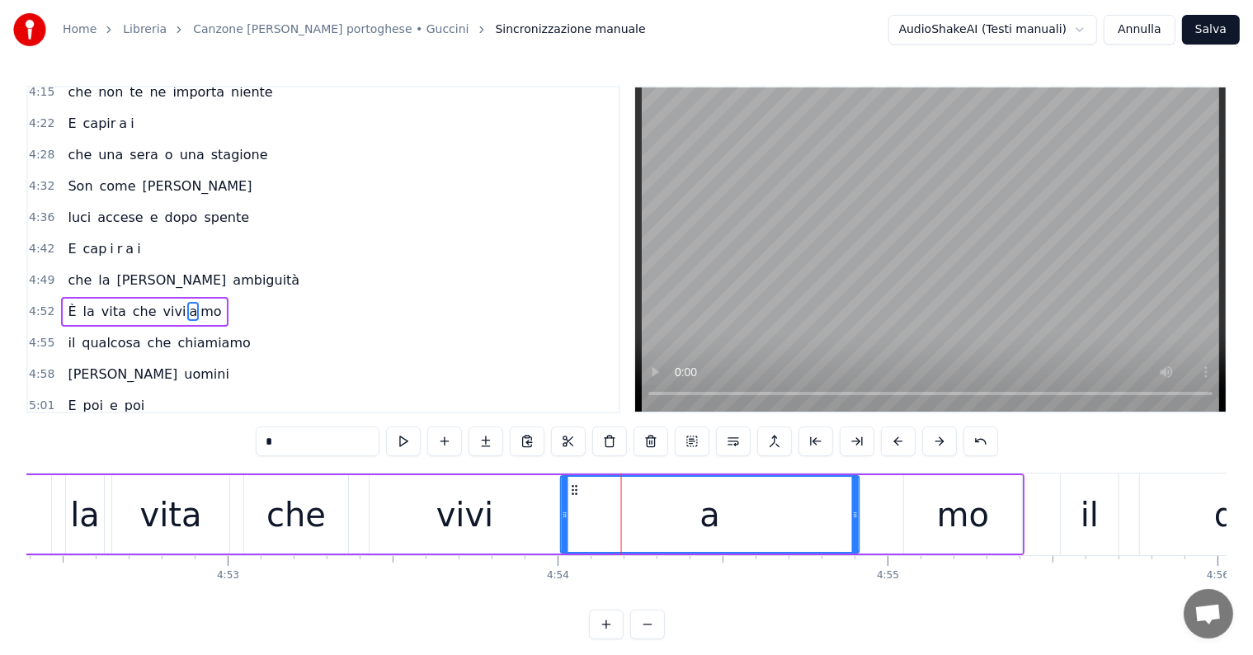
drag, startPoint x: 616, startPoint y: 484, endPoint x: 573, endPoint y: 487, distance: 43.0
click at [573, 487] on icon at bounding box center [574, 489] width 13 height 13
click at [934, 522] on div "mo" at bounding box center [963, 514] width 118 height 78
type input "**"
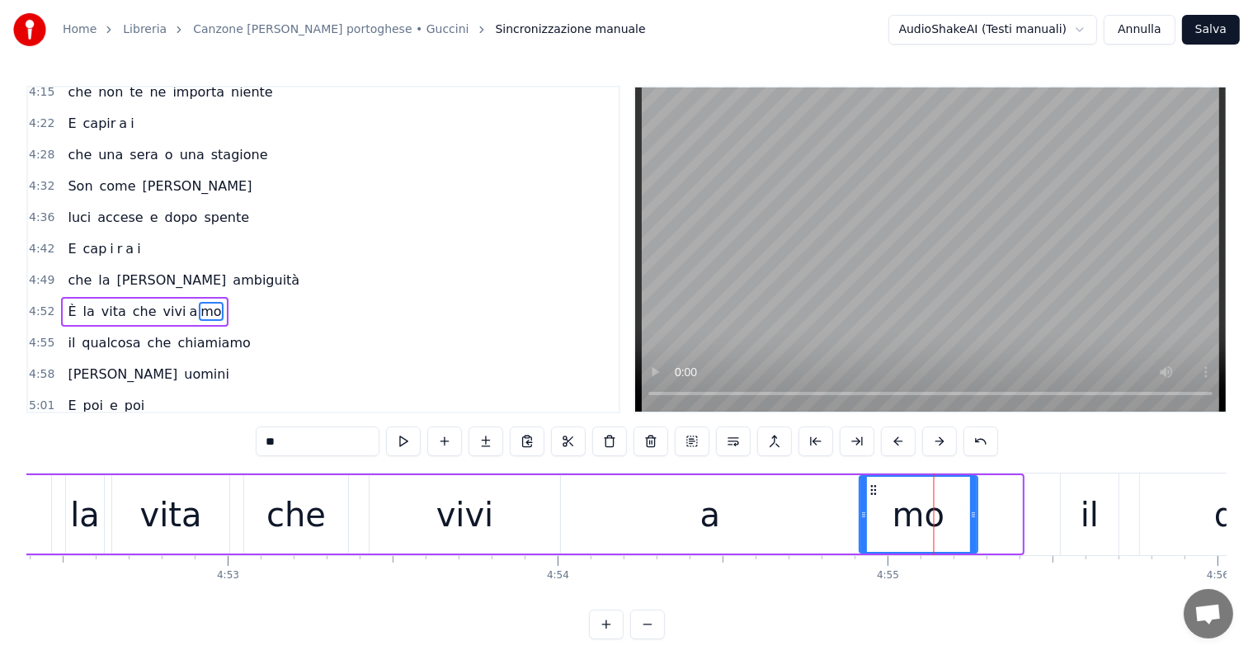
drag, startPoint x: 914, startPoint y: 485, endPoint x: 870, endPoint y: 489, distance: 43.9
click at [870, 489] on icon at bounding box center [873, 489] width 13 height 13
click at [56, 265] on div "4:49 [PERSON_NAME] ambiguità" at bounding box center [323, 280] width 590 height 31
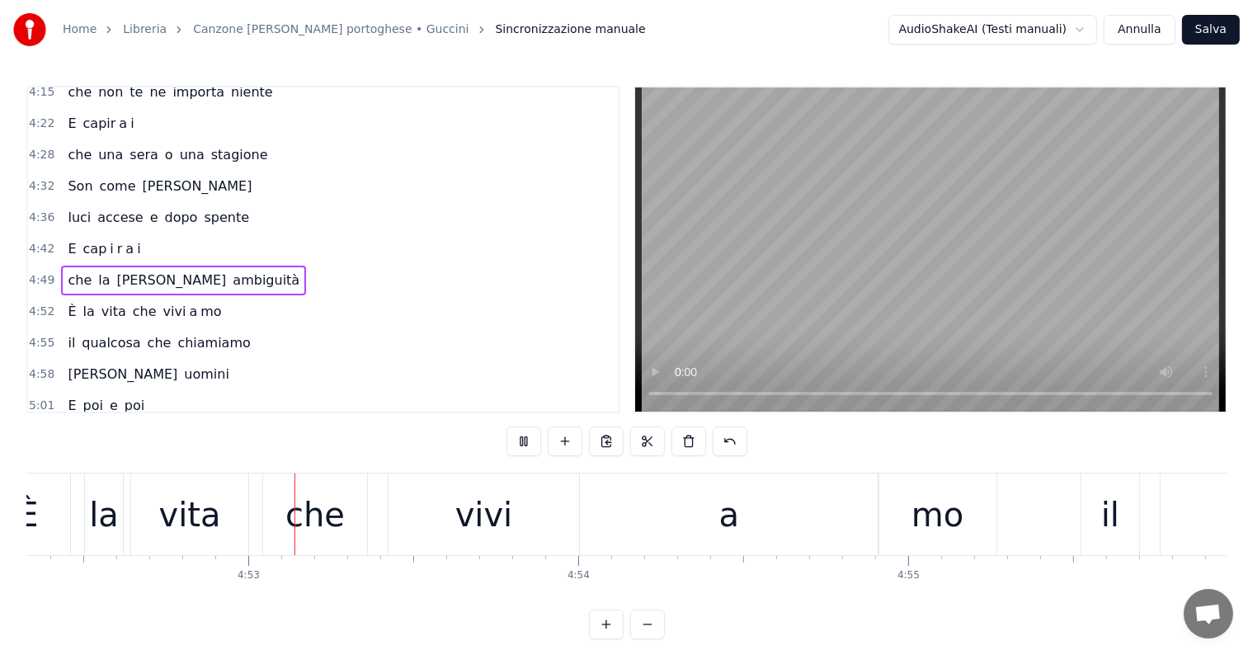
scroll to position [0, 96434]
click at [777, 501] on div "a" at bounding box center [728, 514] width 299 height 82
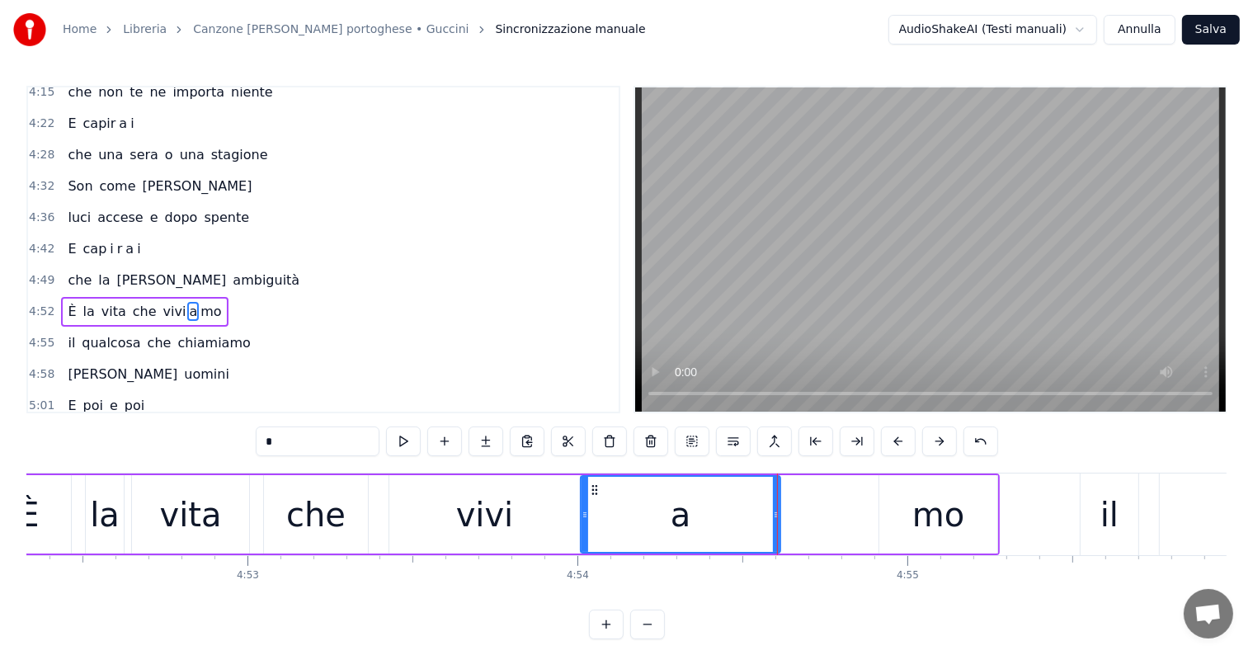
drag, startPoint x: 877, startPoint y: 508, endPoint x: 779, endPoint y: 516, distance: 99.3
click at [779, 516] on icon at bounding box center [776, 514] width 7 height 13
click at [885, 517] on div "mo" at bounding box center [938, 514] width 118 height 78
type input "**"
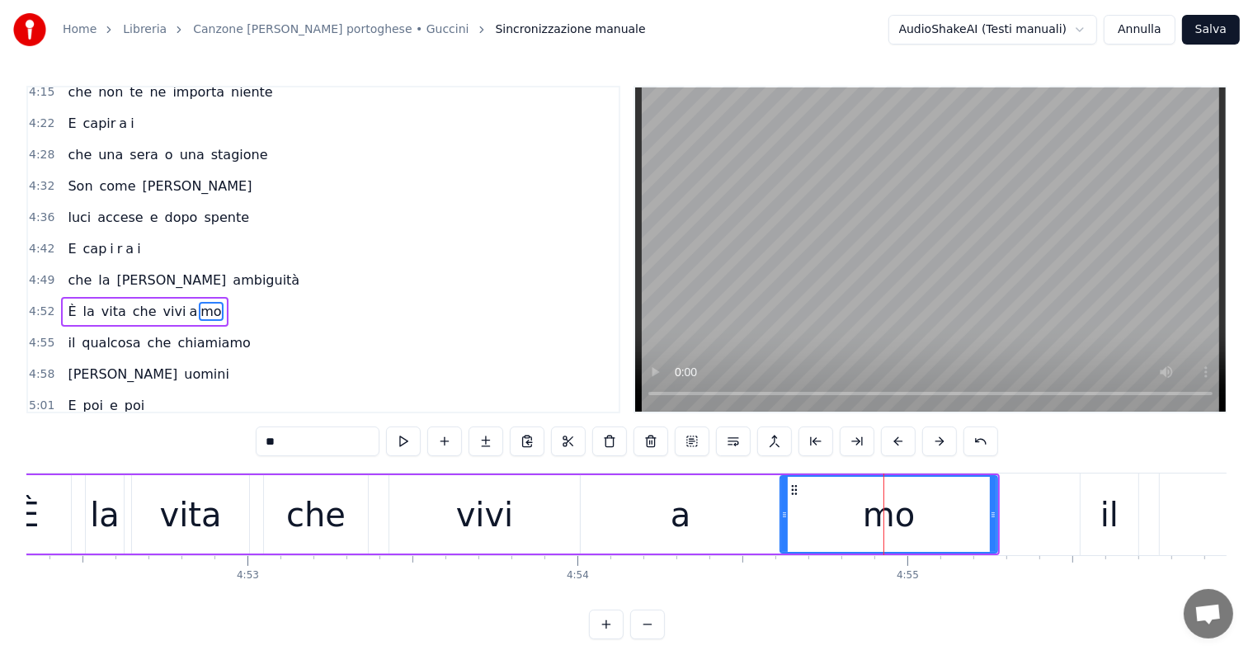
drag, startPoint x: 881, startPoint y: 515, endPoint x: 782, endPoint y: 515, distance: 99.0
click at [782, 515] on icon at bounding box center [784, 514] width 7 height 13
click at [72, 296] on div "4:52 È la vita che vivi a mo" at bounding box center [323, 311] width 590 height 31
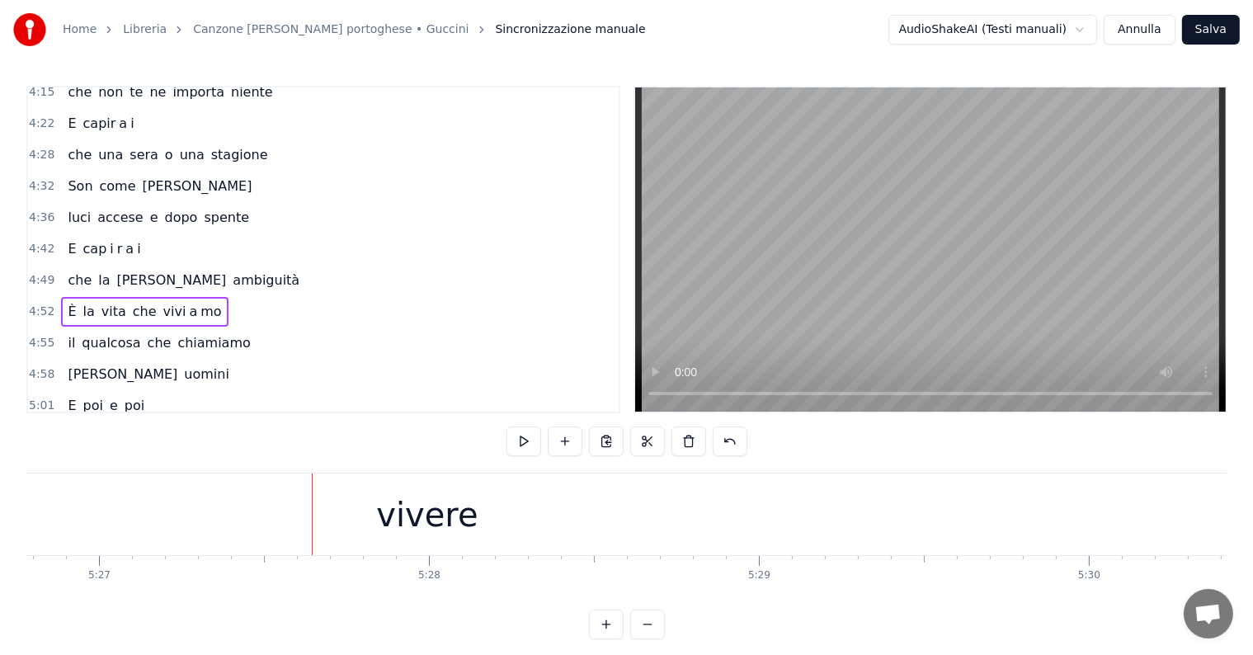
scroll to position [0, 107861]
click at [495, 547] on div "vivere" at bounding box center [364, 514] width 1615 height 82
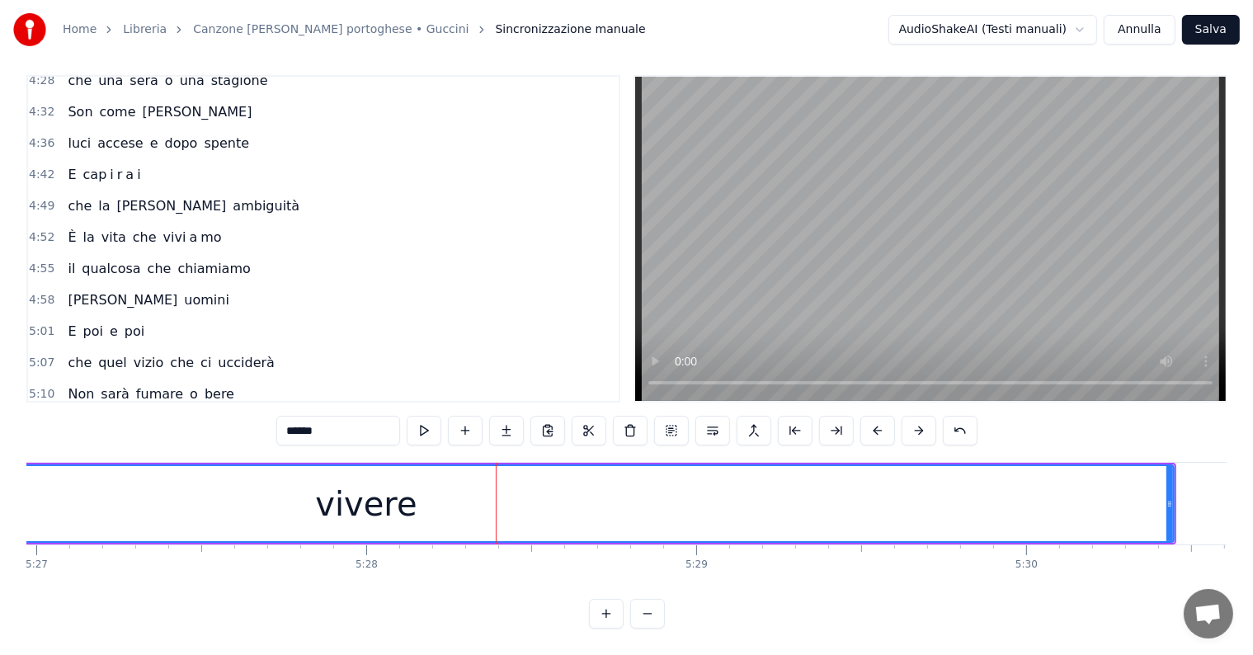
scroll to position [1861, 0]
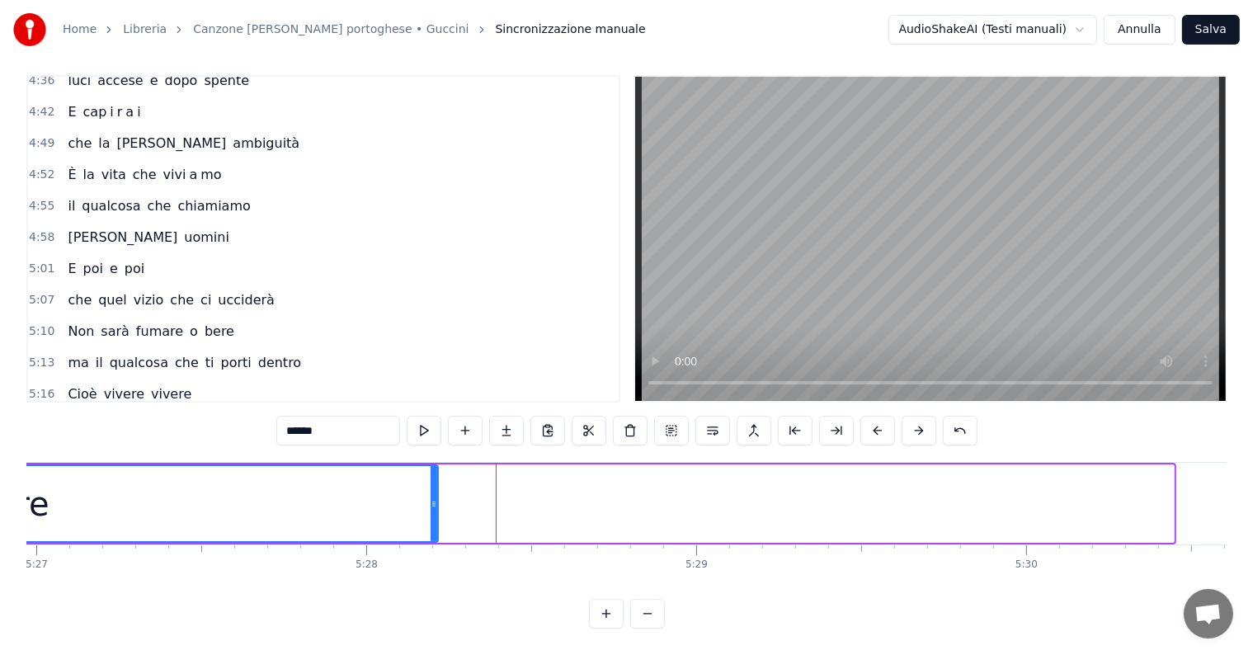
drag, startPoint x: 1169, startPoint y: 480, endPoint x: 434, endPoint y: 504, distance: 736.0
click at [434, 504] on div at bounding box center [433, 503] width 7 height 75
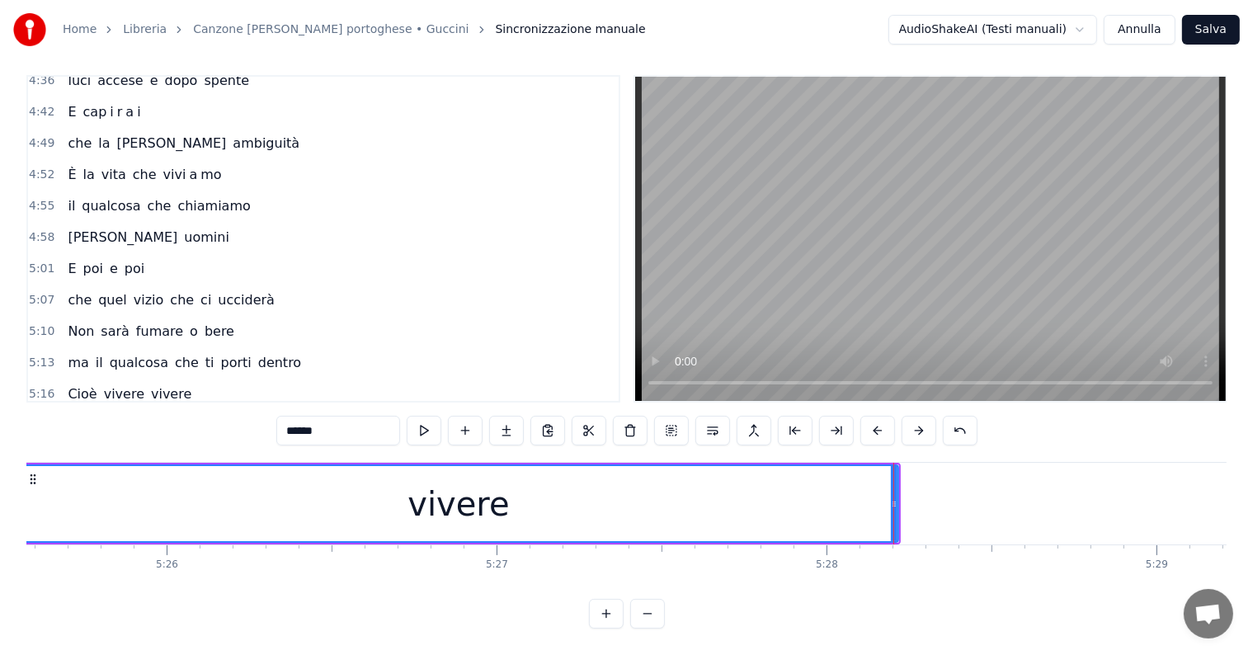
scroll to position [0, 107214]
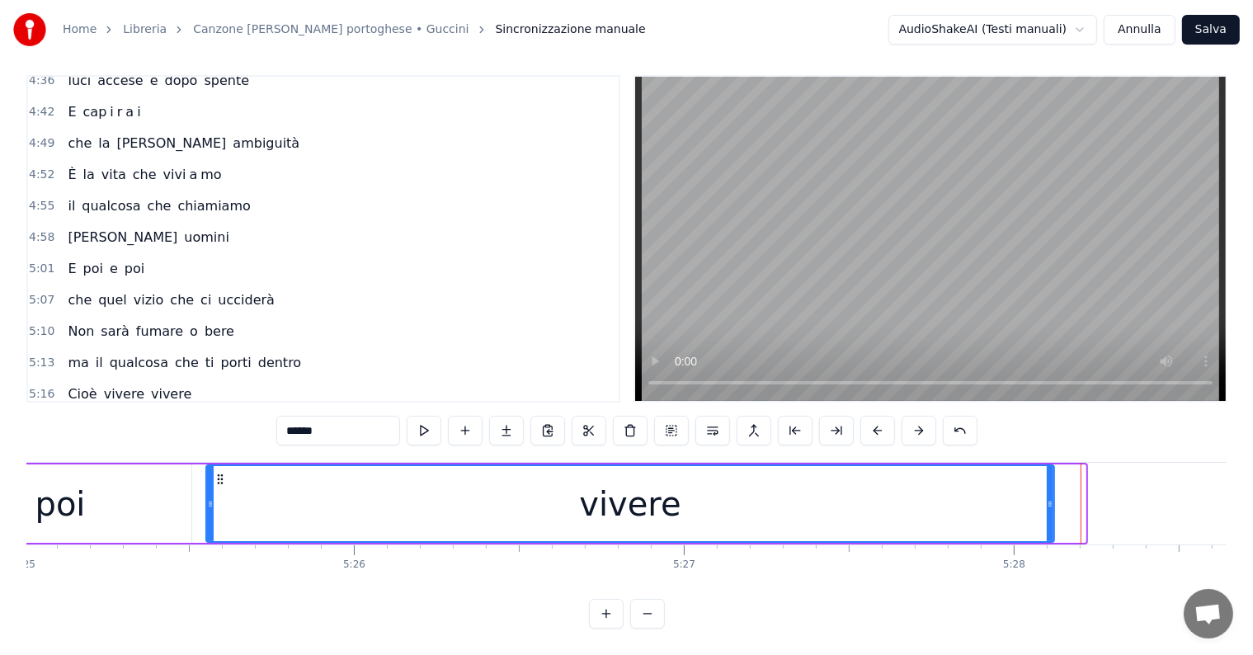
drag, startPoint x: 1082, startPoint y: 483, endPoint x: 1051, endPoint y: 488, distance: 31.7
click at [1051, 497] on icon at bounding box center [1050, 503] width 7 height 13
click at [66, 442] on div "E poi e poi vivere" at bounding box center [129, 457] width 137 height 30
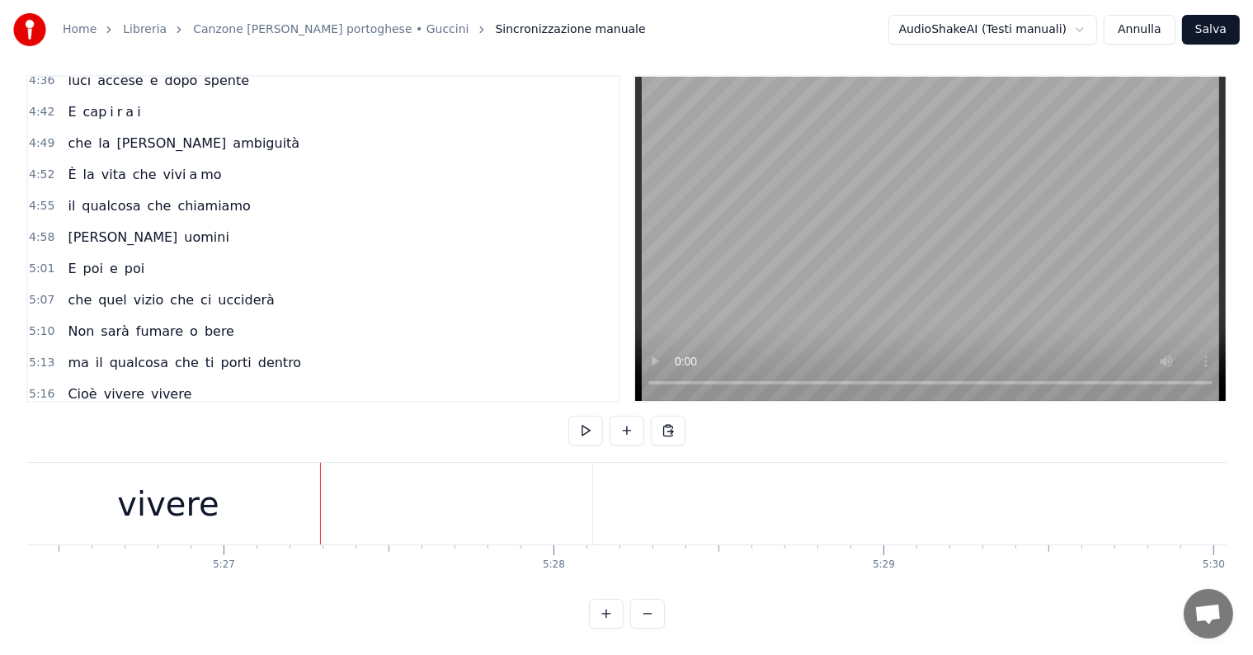
scroll to position [0, 107734]
click at [445, 509] on div "vivere" at bounding box center [108, 504] width 848 height 82
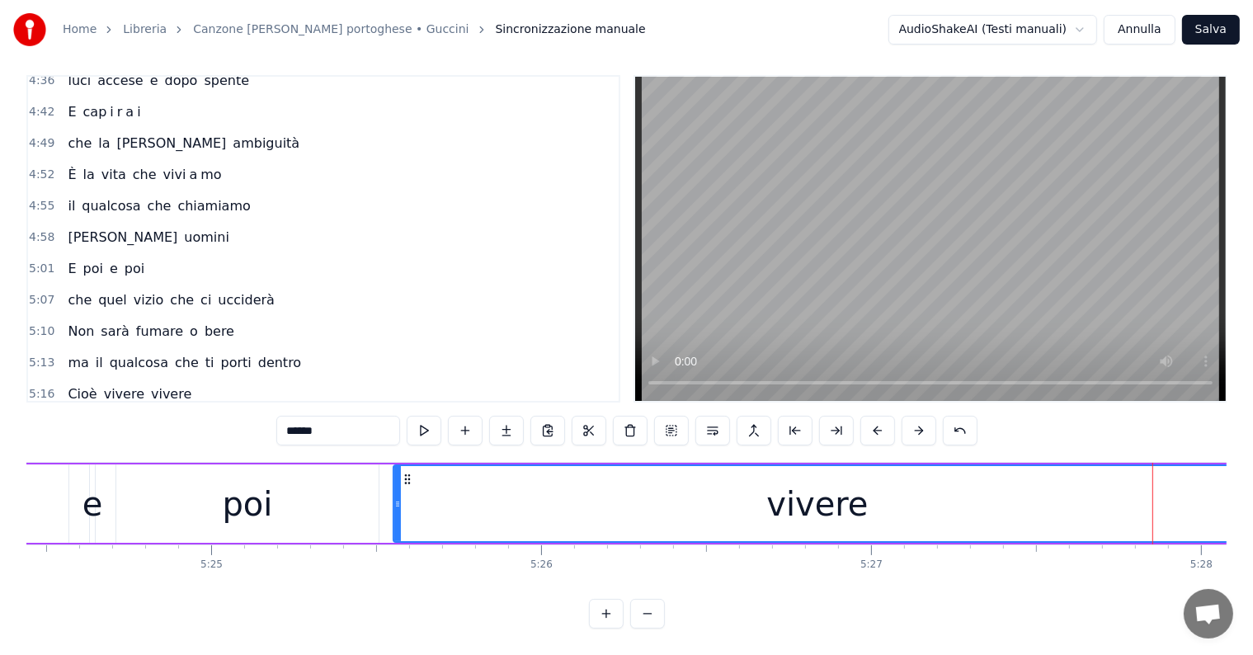
scroll to position [0, 107215]
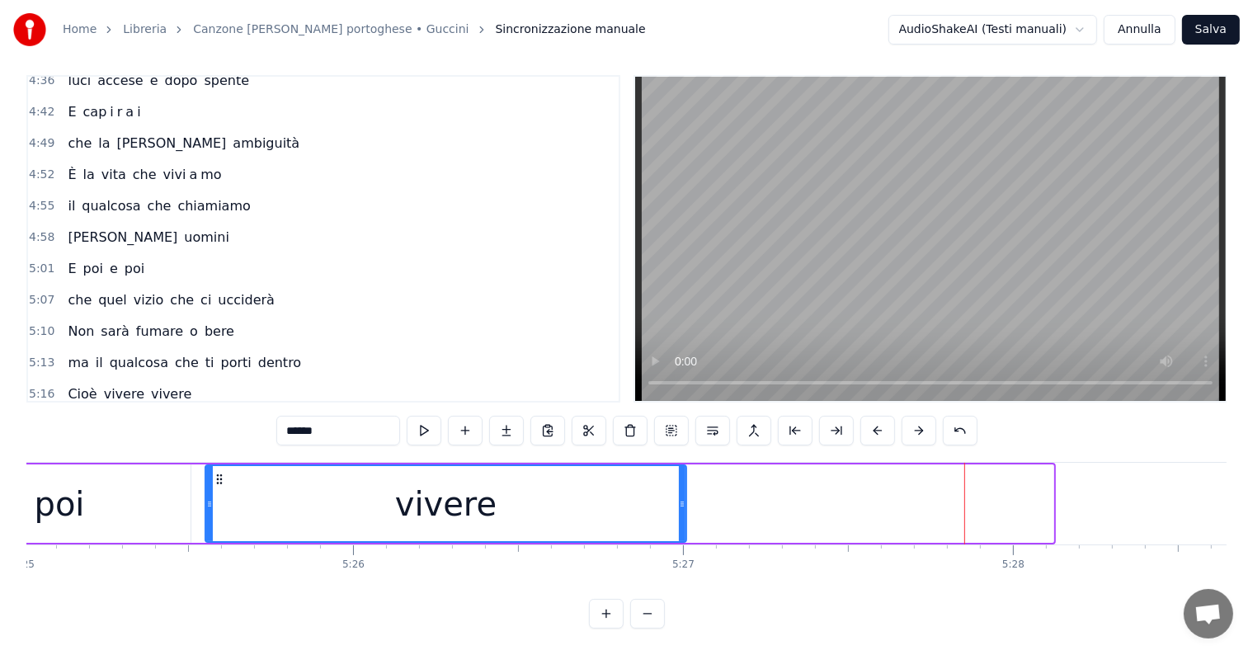
drag, startPoint x: 1049, startPoint y: 480, endPoint x: 682, endPoint y: 508, distance: 368.1
click at [682, 508] on div at bounding box center [682, 503] width 7 height 75
click at [340, 419] on input "******" at bounding box center [338, 431] width 124 height 30
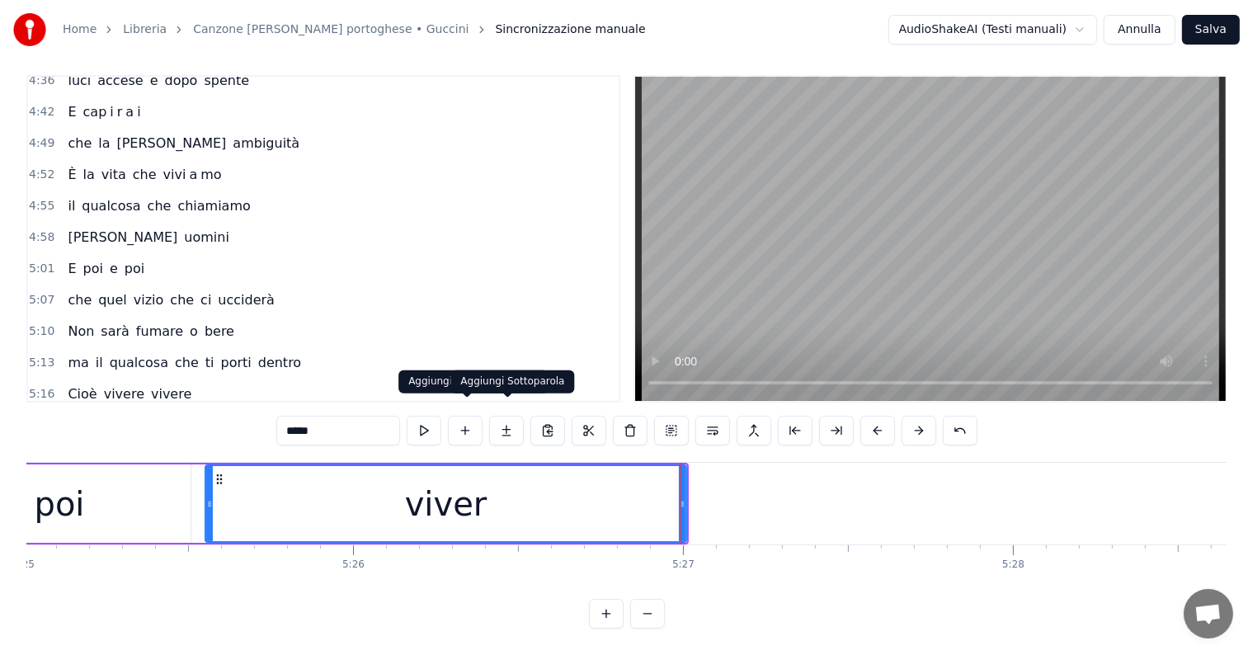
type input "*****"
click at [508, 416] on button at bounding box center [506, 431] width 35 height 30
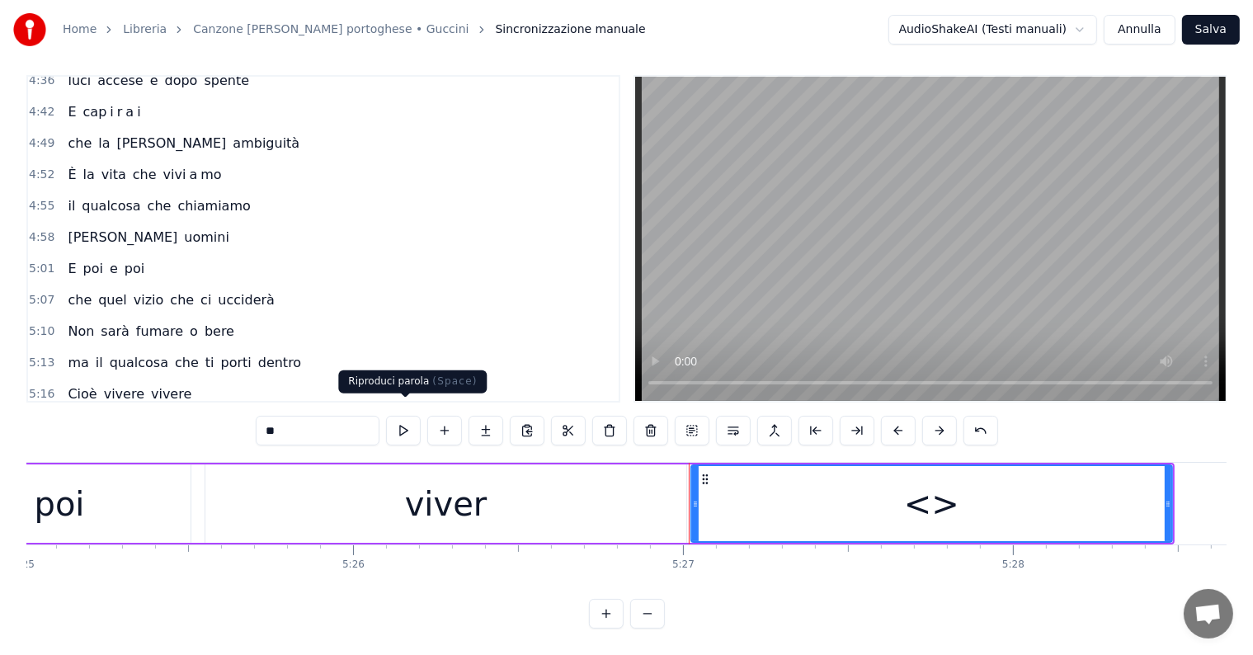
click at [322, 417] on input "**" at bounding box center [318, 431] width 124 height 30
type input "*"
click at [689, 480] on div at bounding box center [692, 503] width 7 height 75
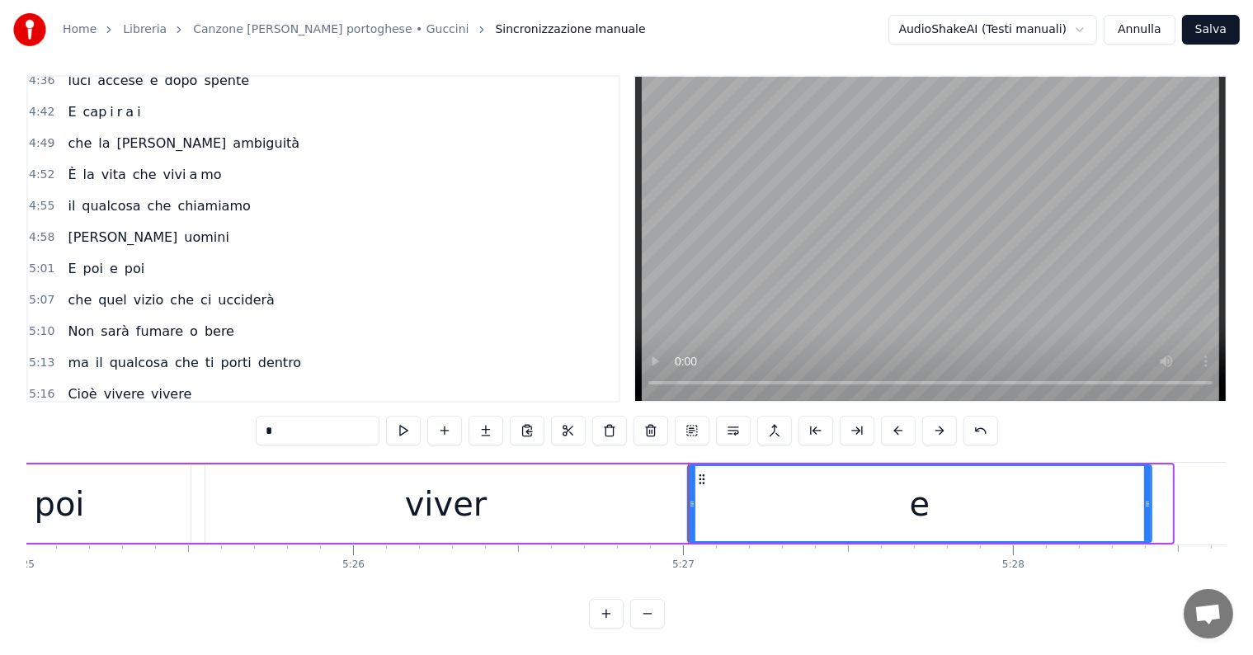
drag, startPoint x: 1169, startPoint y: 475, endPoint x: 1148, endPoint y: 477, distance: 20.7
click at [1148, 477] on div at bounding box center [1147, 503] width 7 height 75
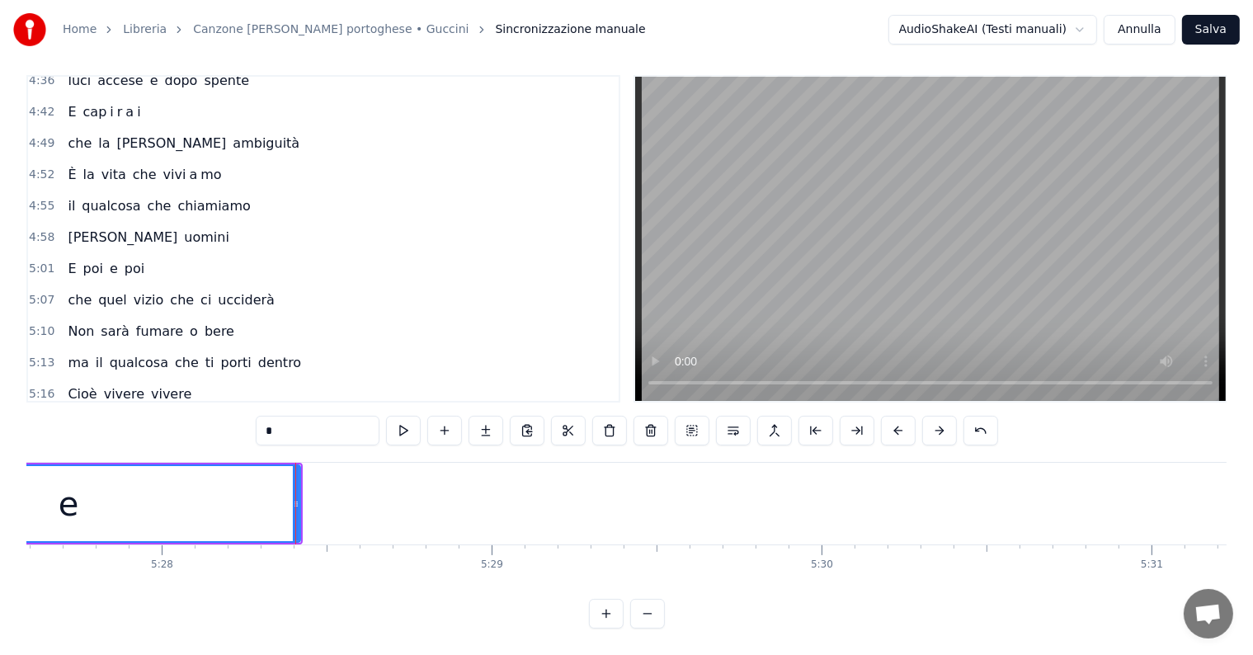
scroll to position [0, 108252]
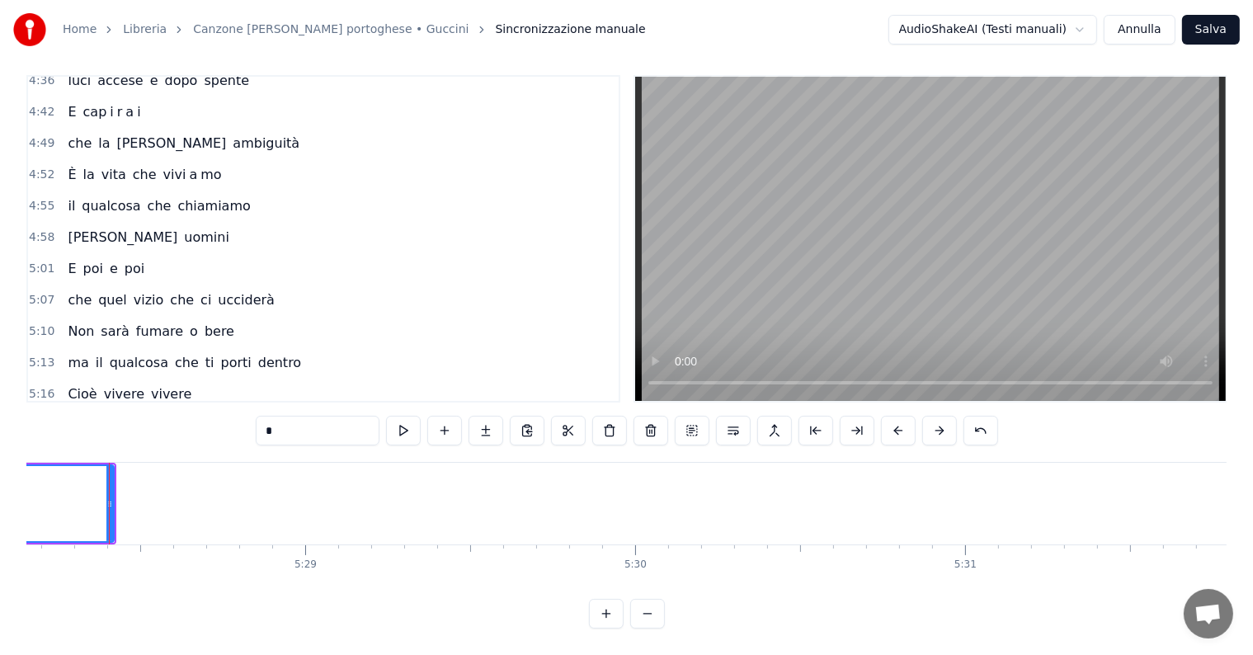
type input "*"
click at [70, 441] on div "5:23 E poi e poi viver e" at bounding box center [323, 456] width 590 height 31
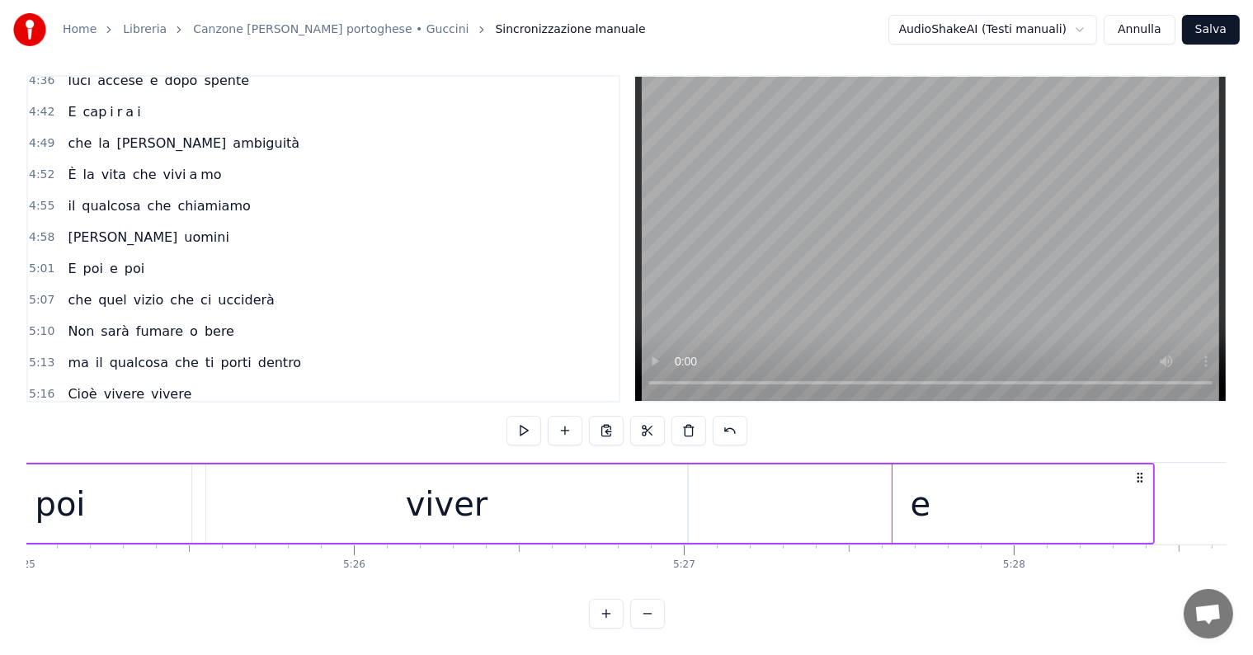
scroll to position [0, 107027]
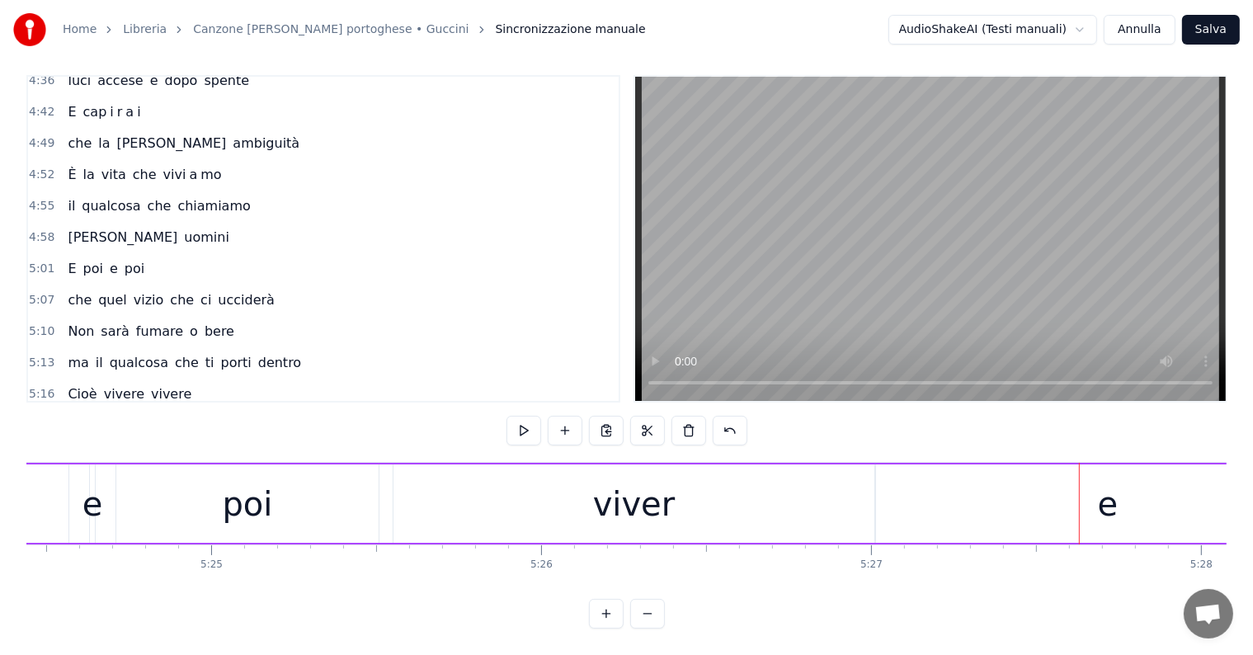
click at [789, 499] on div "viver" at bounding box center [633, 503] width 481 height 78
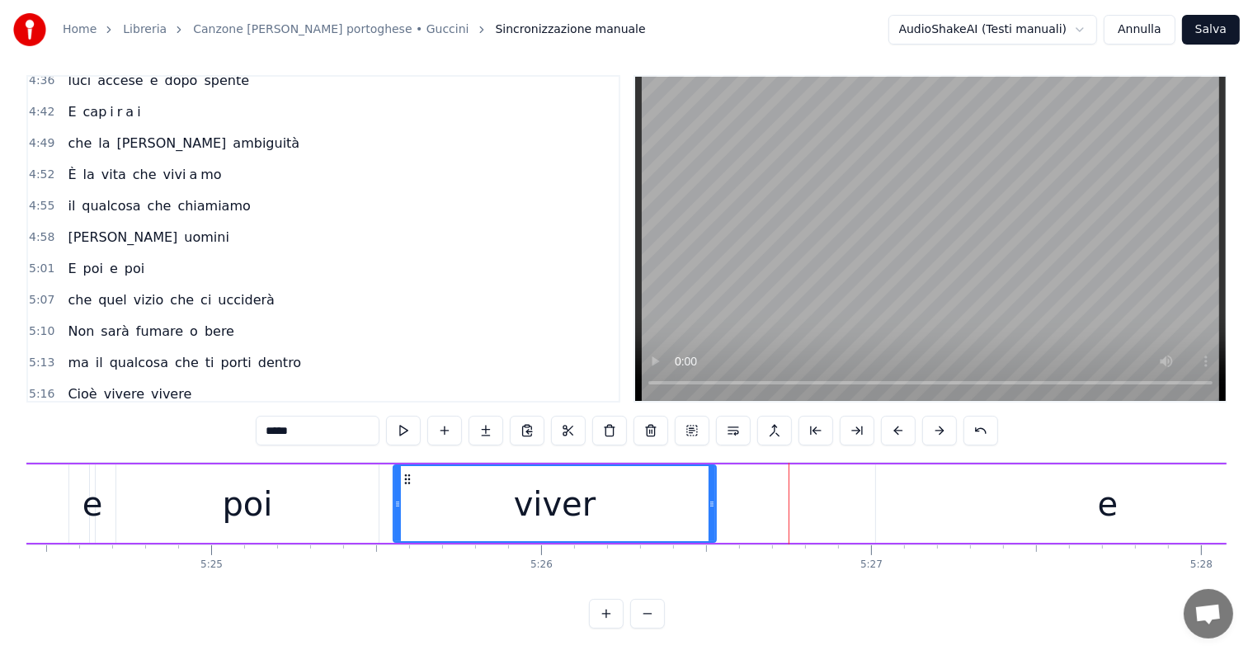
drag, startPoint x: 871, startPoint y: 476, endPoint x: 713, endPoint y: 498, distance: 159.9
click at [713, 498] on div at bounding box center [711, 503] width 7 height 75
click at [893, 493] on div "e" at bounding box center [1107, 503] width 463 height 78
type input "*"
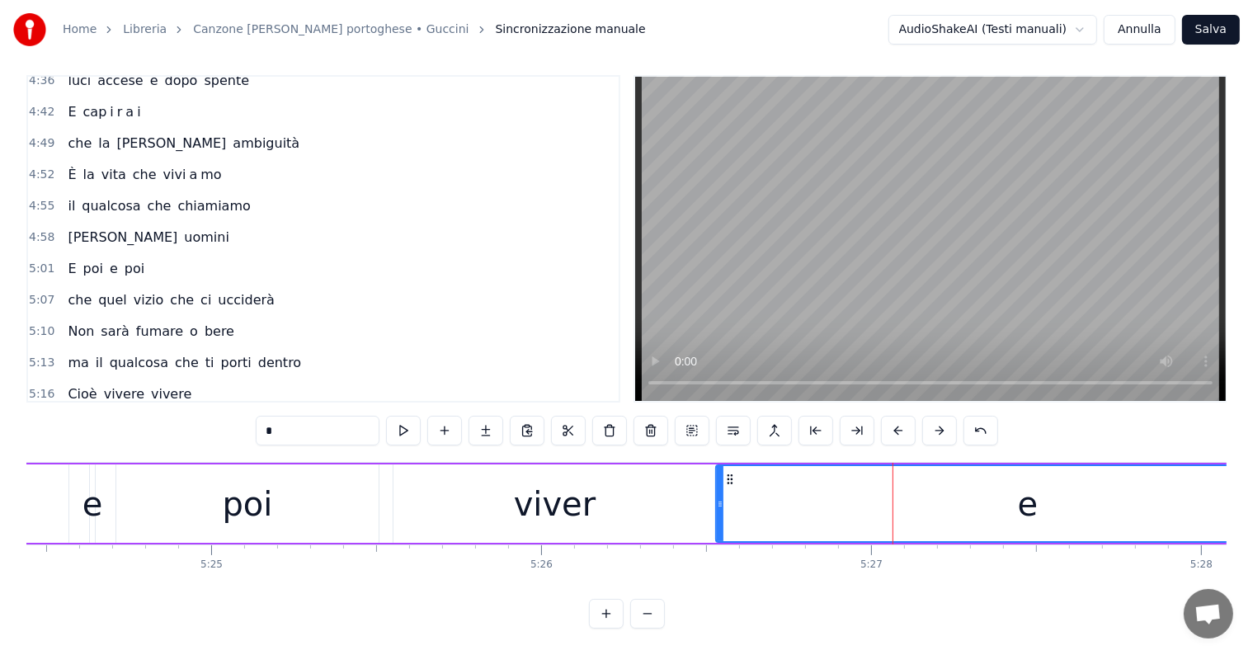
drag, startPoint x: 875, startPoint y: 487, endPoint x: 715, endPoint y: 493, distance: 160.1
click at [717, 497] on icon at bounding box center [720, 503] width 7 height 13
click at [68, 442] on div "E poi e poi viver e" at bounding box center [131, 457] width 140 height 30
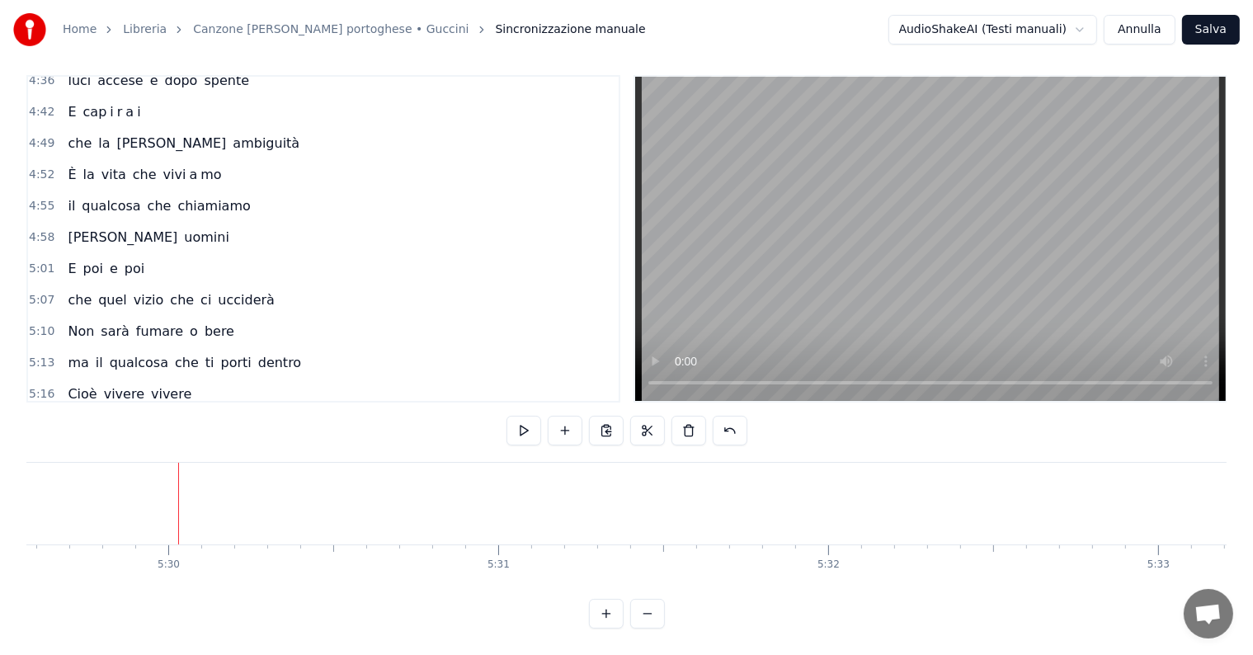
scroll to position [0, 108788]
click at [1216, 31] on button "Salva" at bounding box center [1211, 30] width 58 height 30
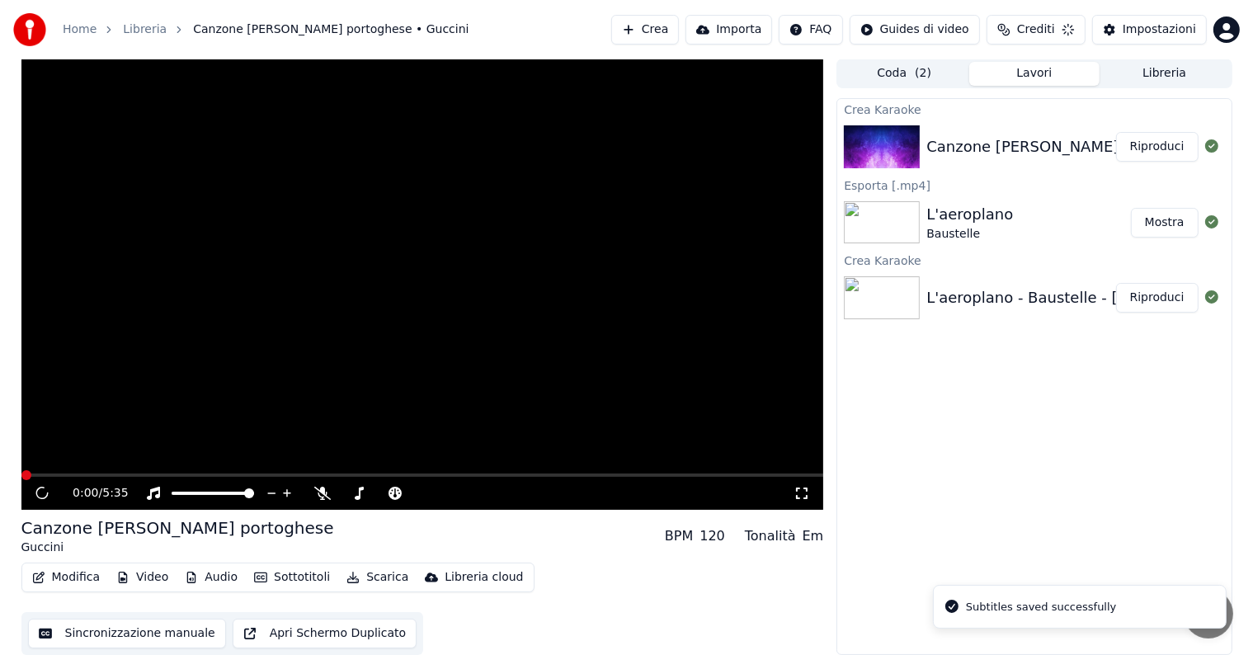
scroll to position [1, 0]
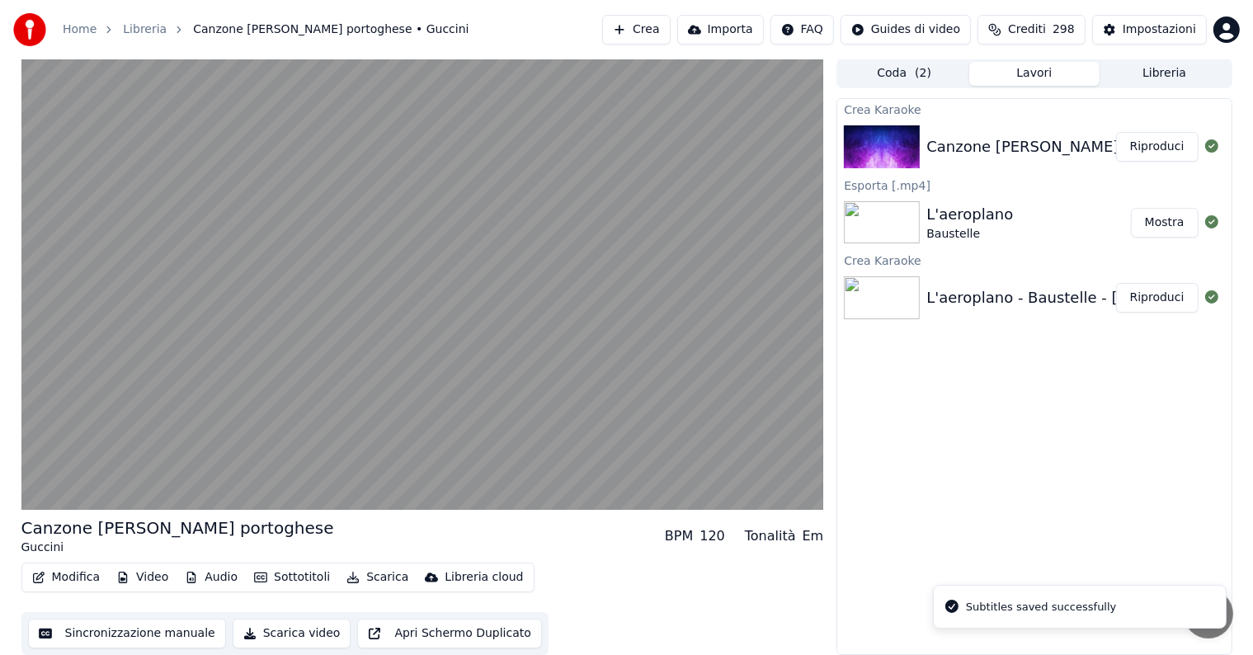
click at [1164, 148] on button "Riproduci" at bounding box center [1157, 147] width 82 height 30
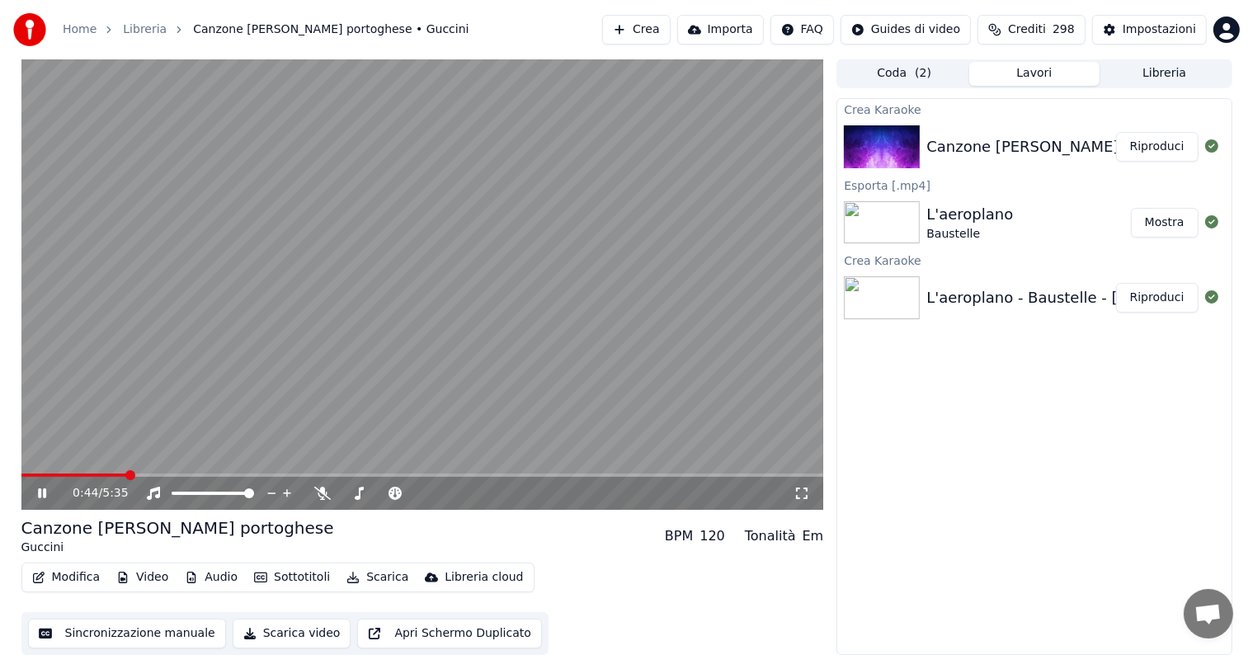
click at [39, 492] on icon at bounding box center [42, 493] width 8 height 10
click at [392, 574] on button "Scarica" at bounding box center [377, 577] width 75 height 23
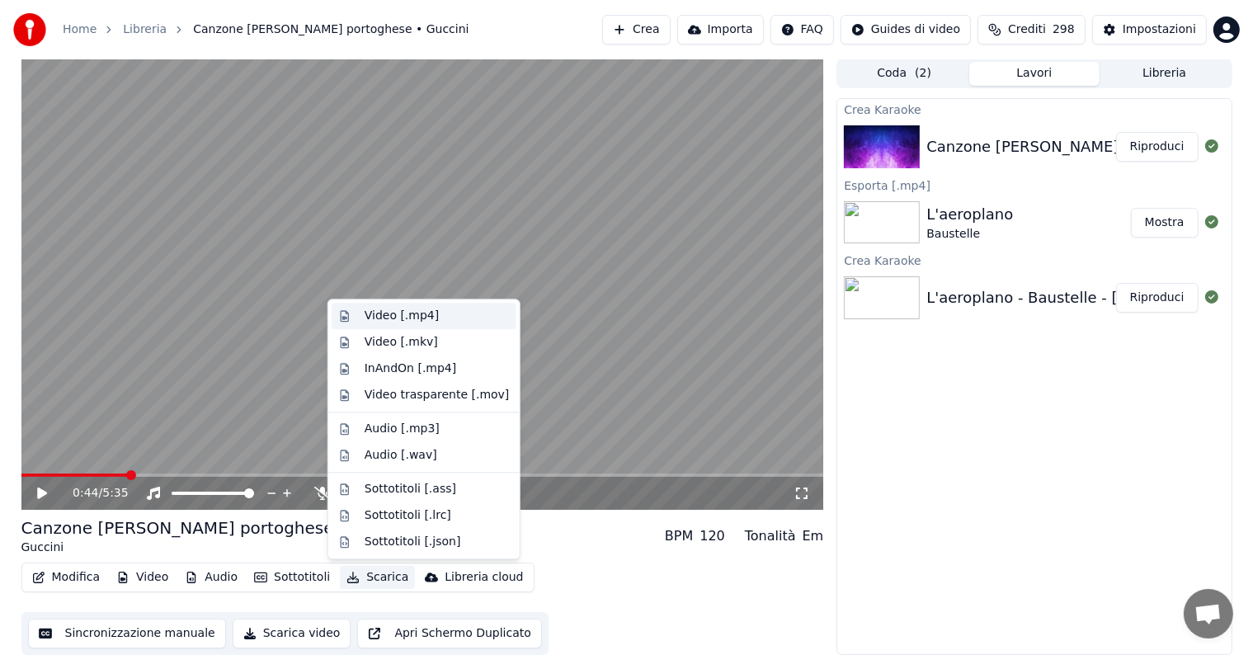
click at [410, 308] on div "Video [.mp4]" at bounding box center [402, 316] width 74 height 16
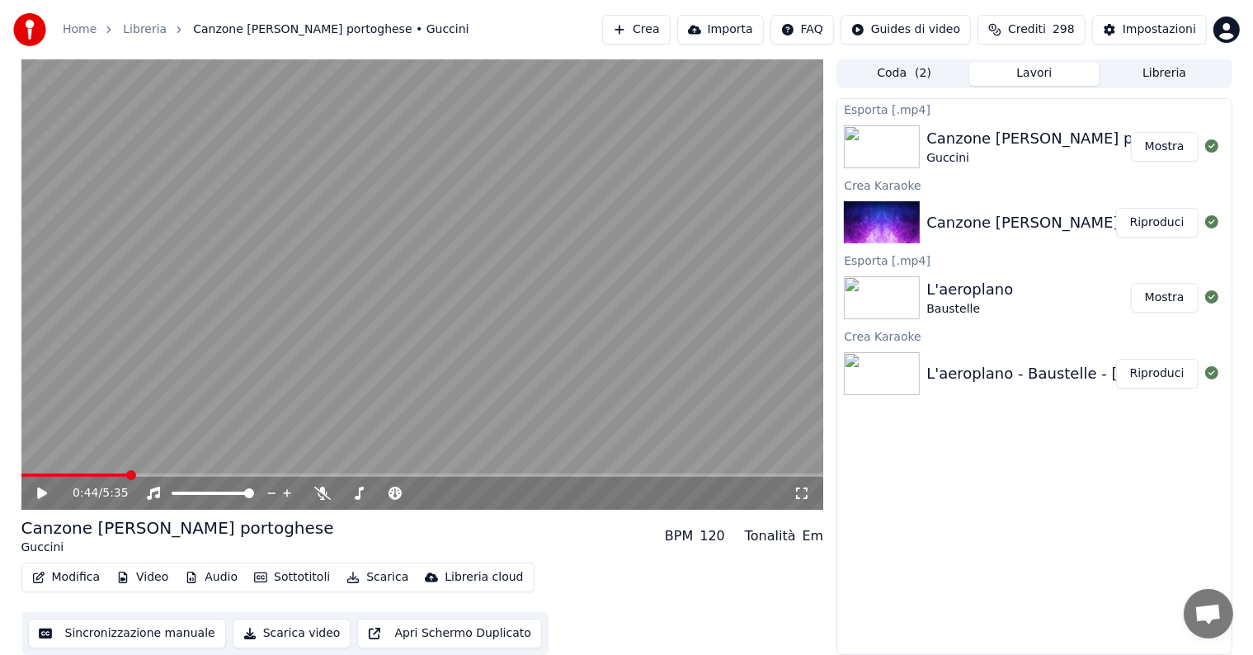
click at [1168, 148] on button "Mostra" at bounding box center [1165, 147] width 68 height 30
